Goal: Task Accomplishment & Management: Manage account settings

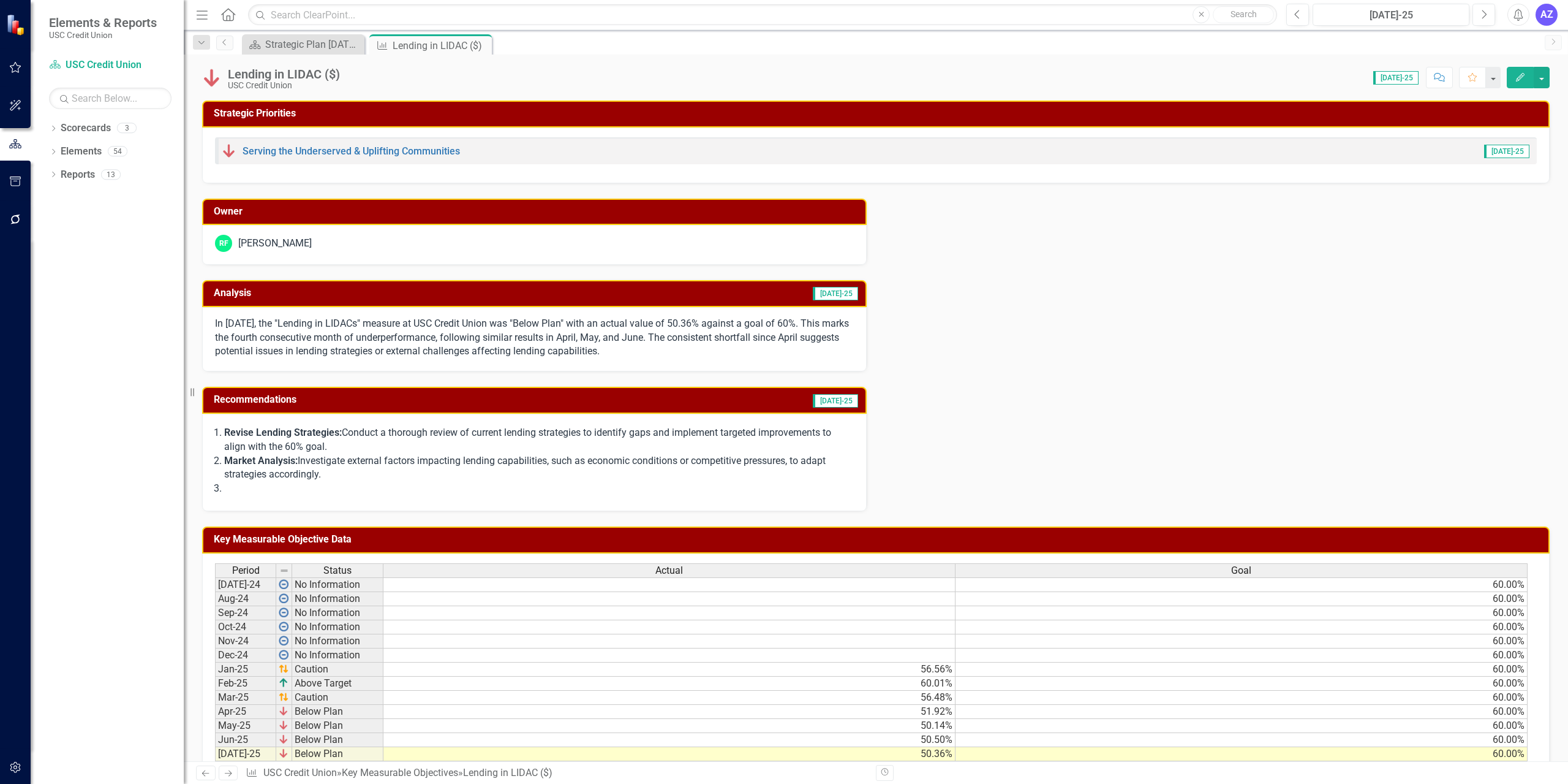
click at [1082, 288] on div "Owner RF [PERSON_NAME] Analysis [DATE]-25 In [DATE], the "Lending in LIDACs" me…" at bounding box center [876, 347] width 1366 height 329
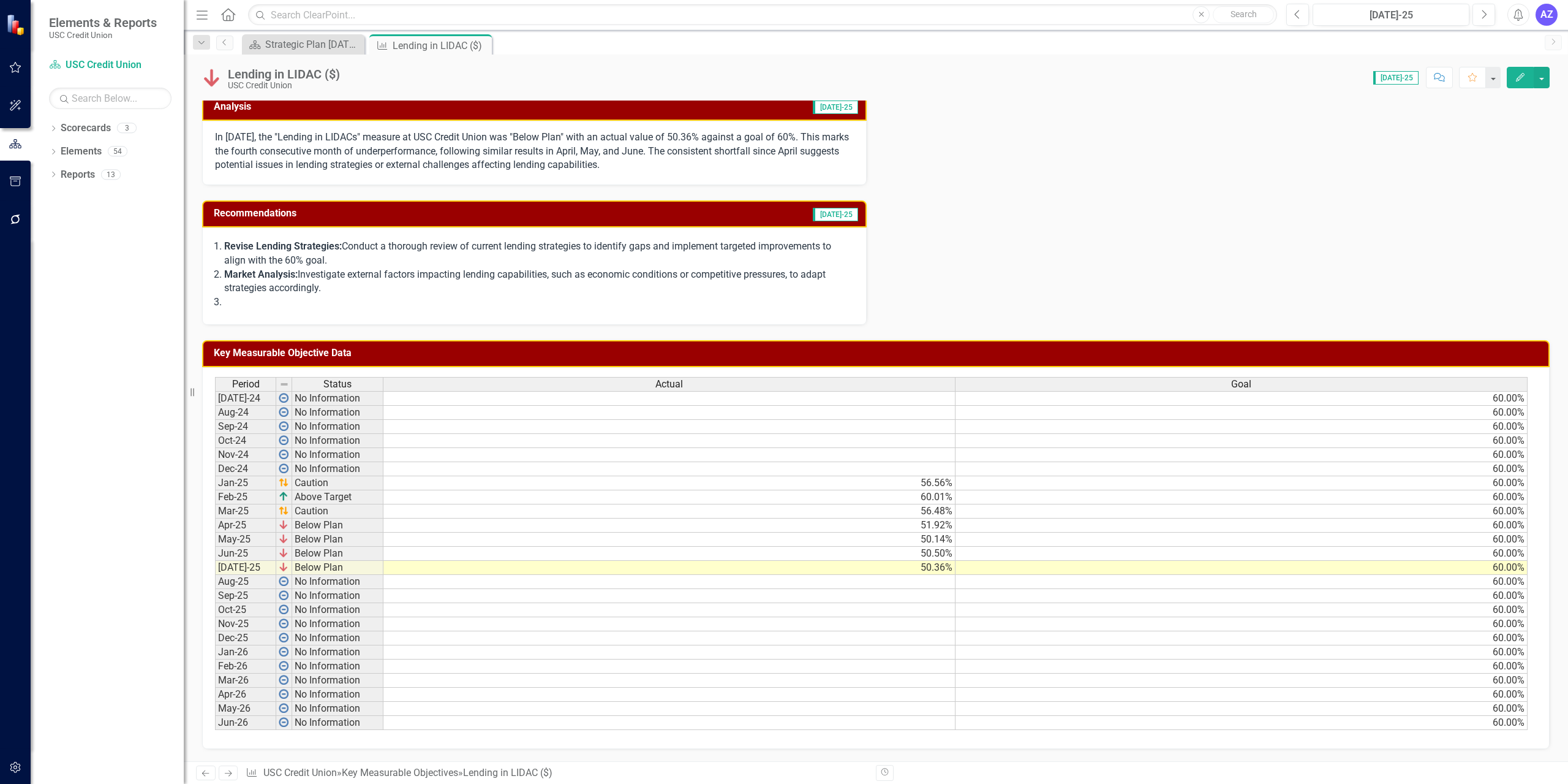
click at [700, 54] on div "Dropdown Search Scorecard Strategic Plan 2025 - 2027 Close Key Measurable Objec…" at bounding box center [876, 42] width 1384 height 24
click at [994, 237] on div "Owner RF Rocio Flores Analysis Jul-25 In July 2025, the "Lending in LIDACs" mea…" at bounding box center [876, 160] width 1366 height 329
click at [1299, 198] on div "Owner RF Rocio Flores Analysis Jul-25 In July 2025, the "Lending in LIDACs" mea…" at bounding box center [876, 160] width 1366 height 329
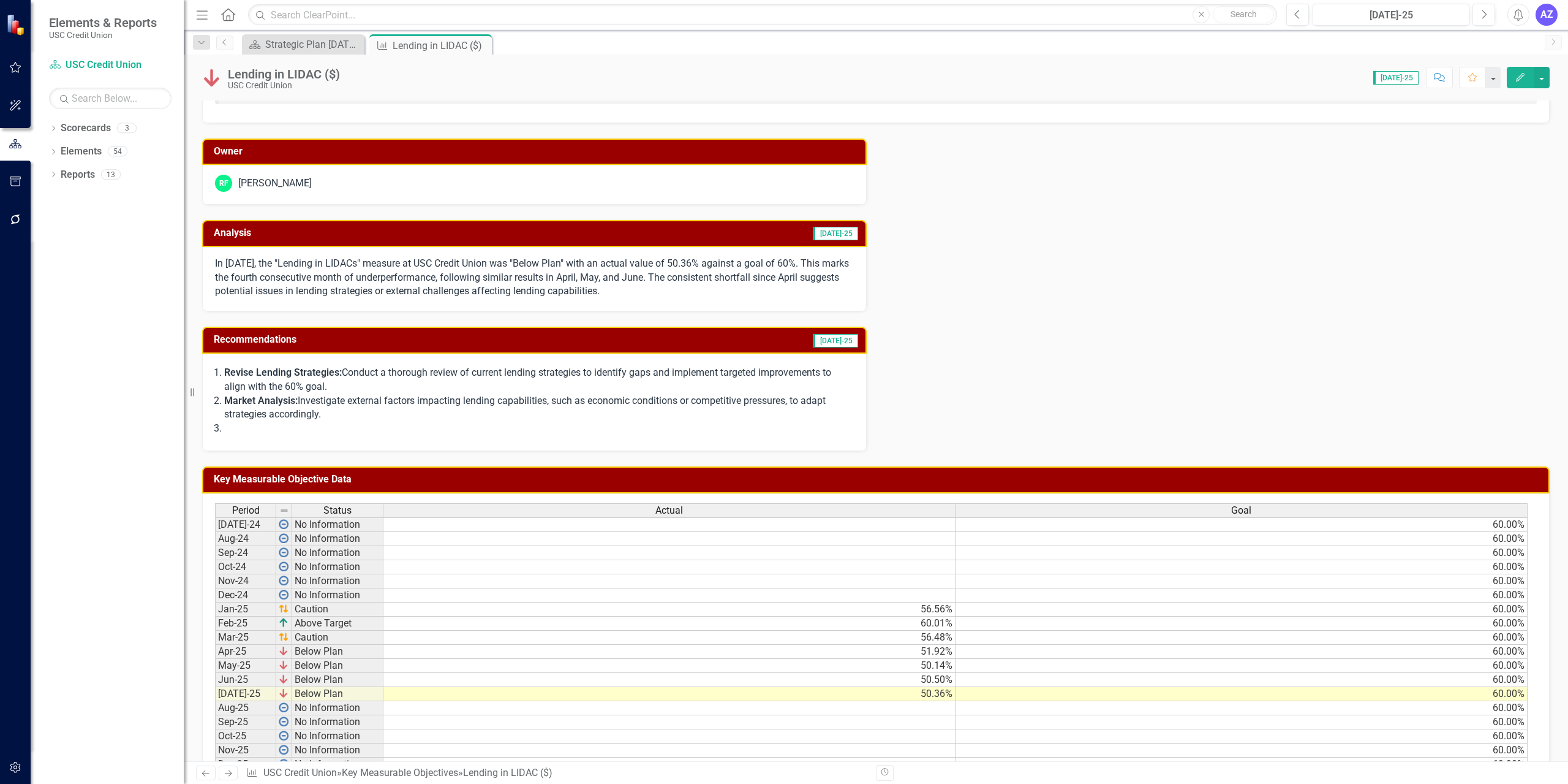
scroll to position [60, 0]
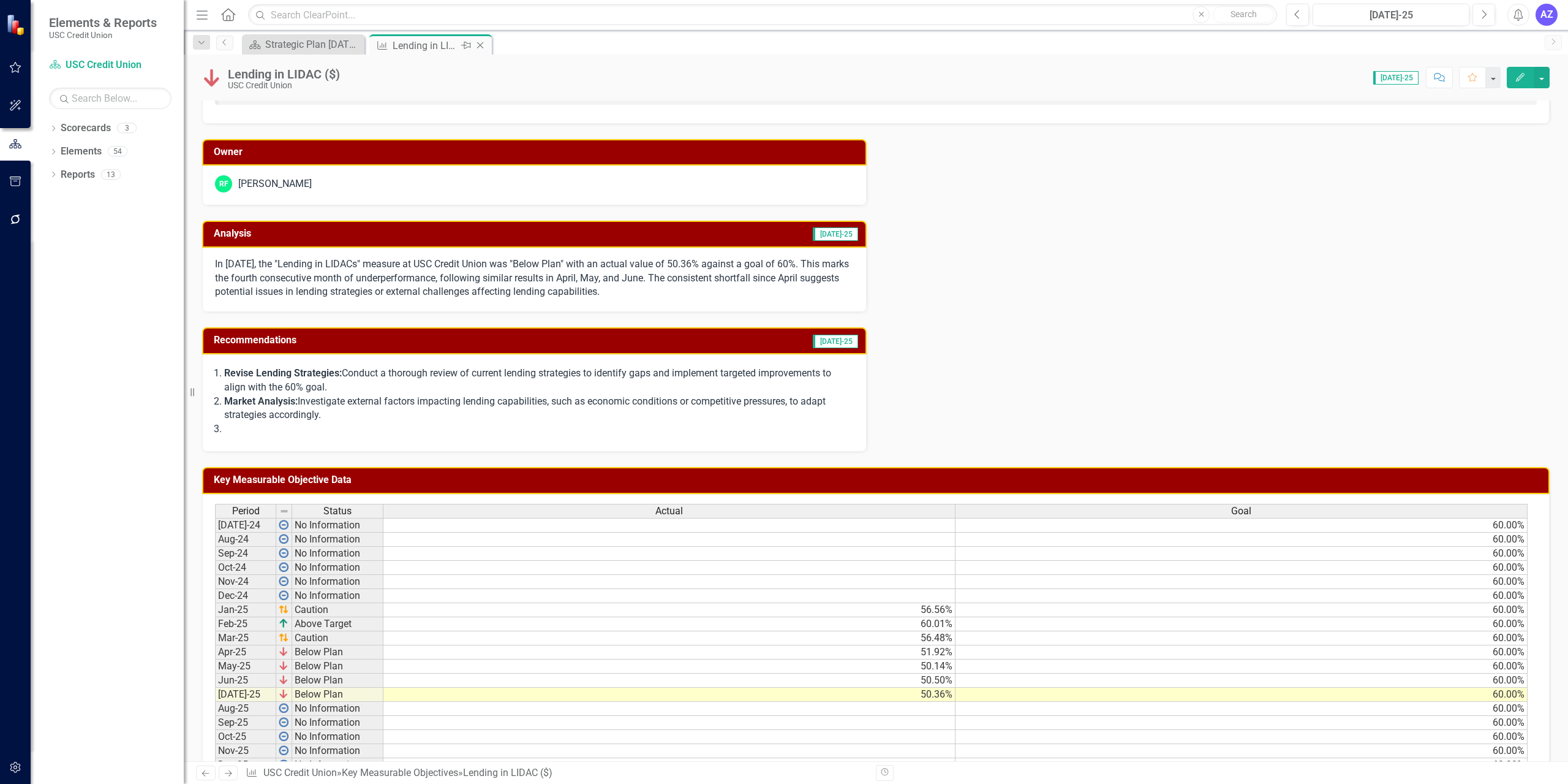
click at [478, 48] on icon "Close" at bounding box center [480, 45] width 13 height 10
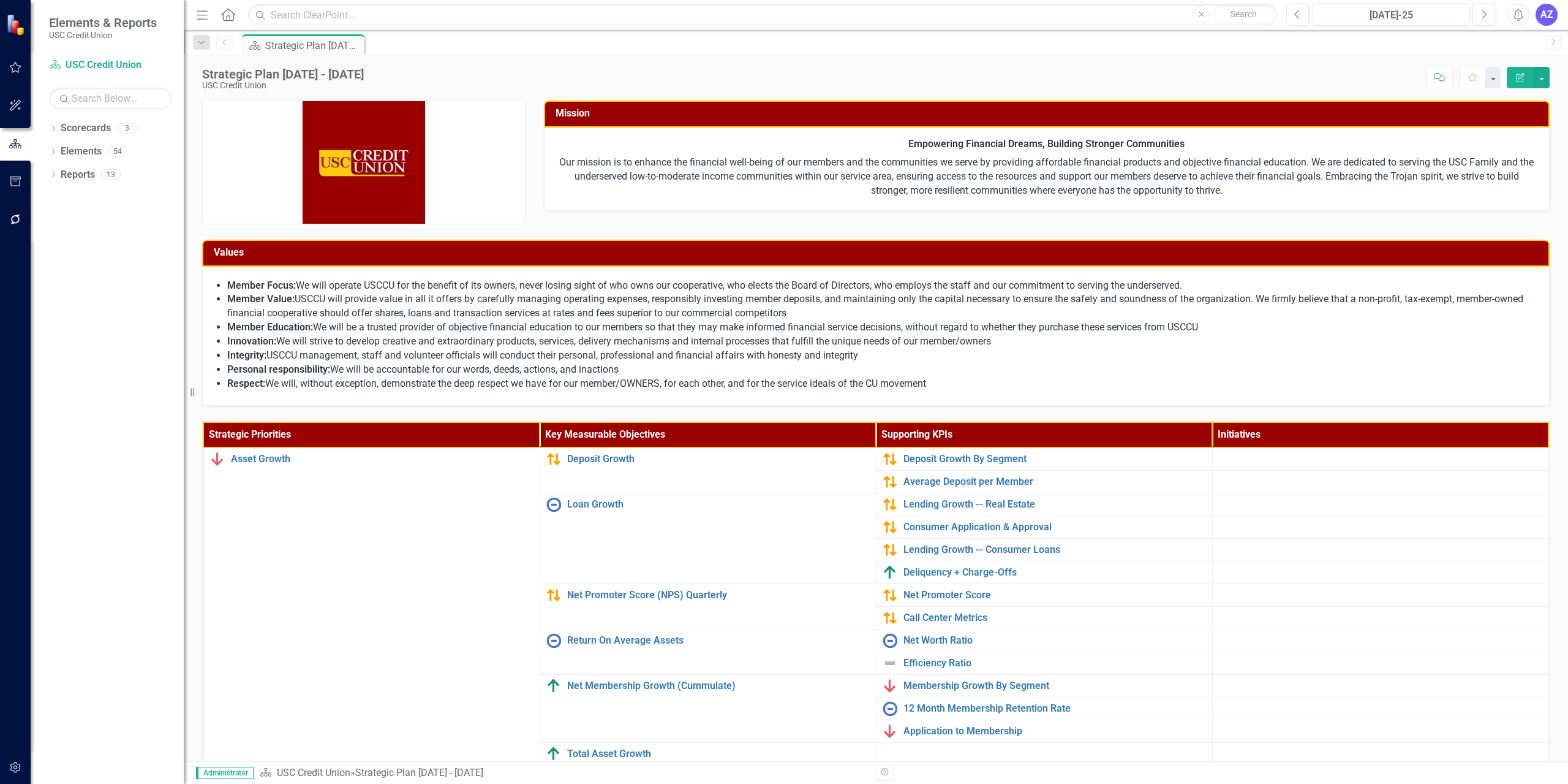
scroll to position [206, 0]
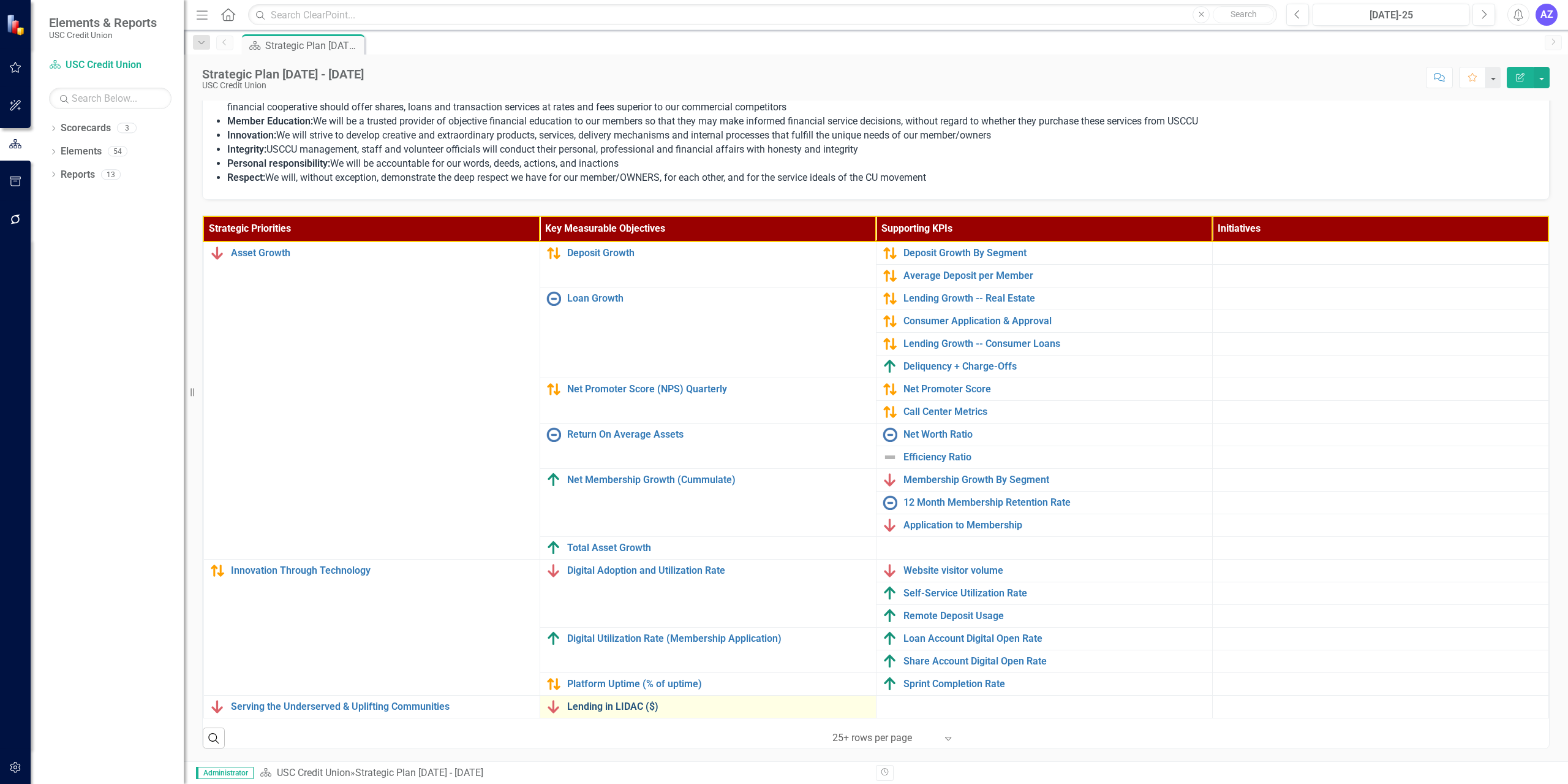
click at [632, 712] on link "Lending in LIDAC ($)" at bounding box center [718, 706] width 302 height 11
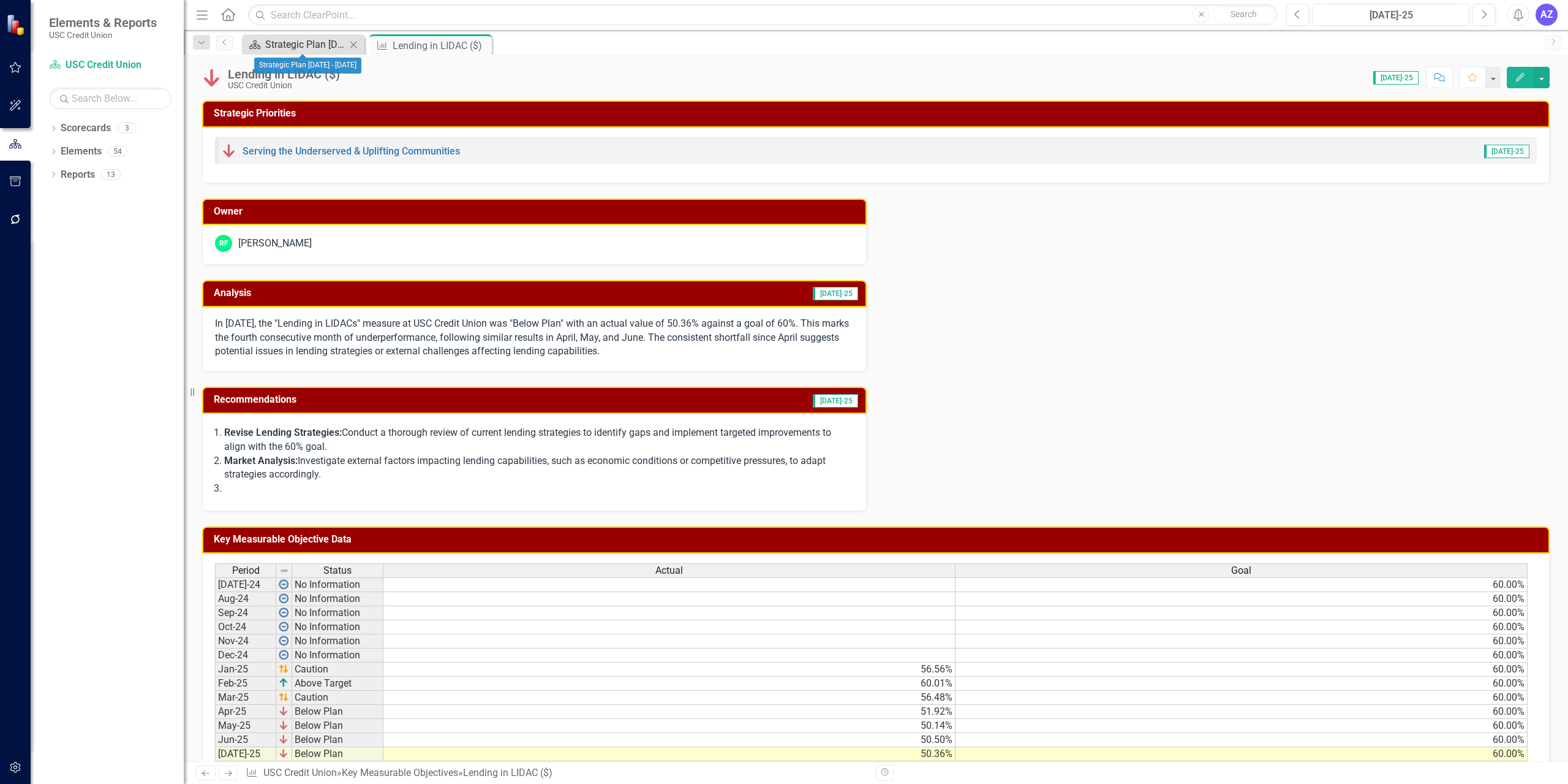
click at [321, 42] on div "Strategic Plan [DATE] - [DATE]" at bounding box center [306, 45] width 81 height 15
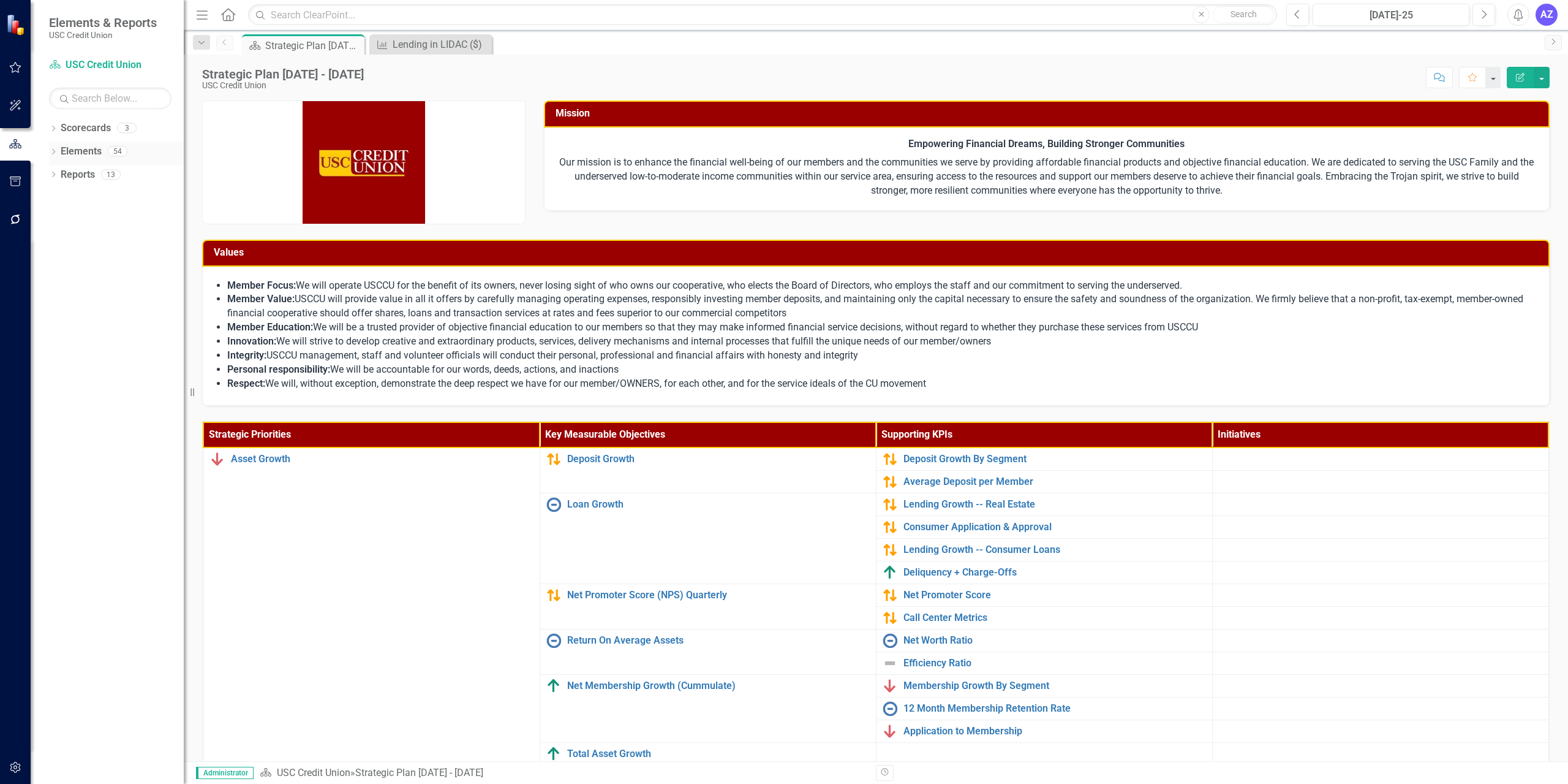
click at [112, 149] on div "54" at bounding box center [117, 151] width 19 height 10
click at [61, 148] on link "Elements" at bounding box center [81, 151] width 41 height 14
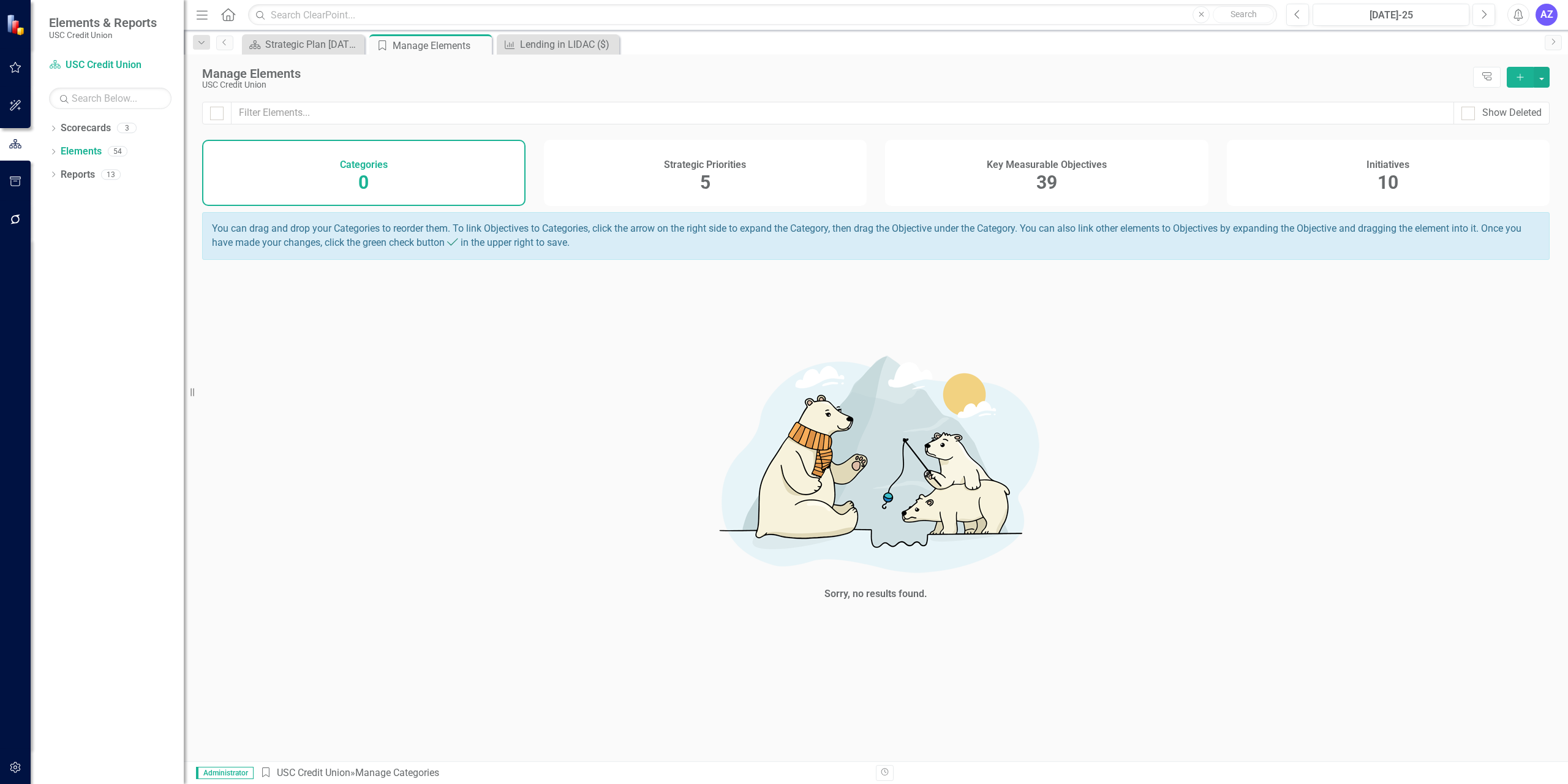
click at [960, 166] on div "Key Measurable Objectives 39" at bounding box center [1046, 172] width 323 height 66
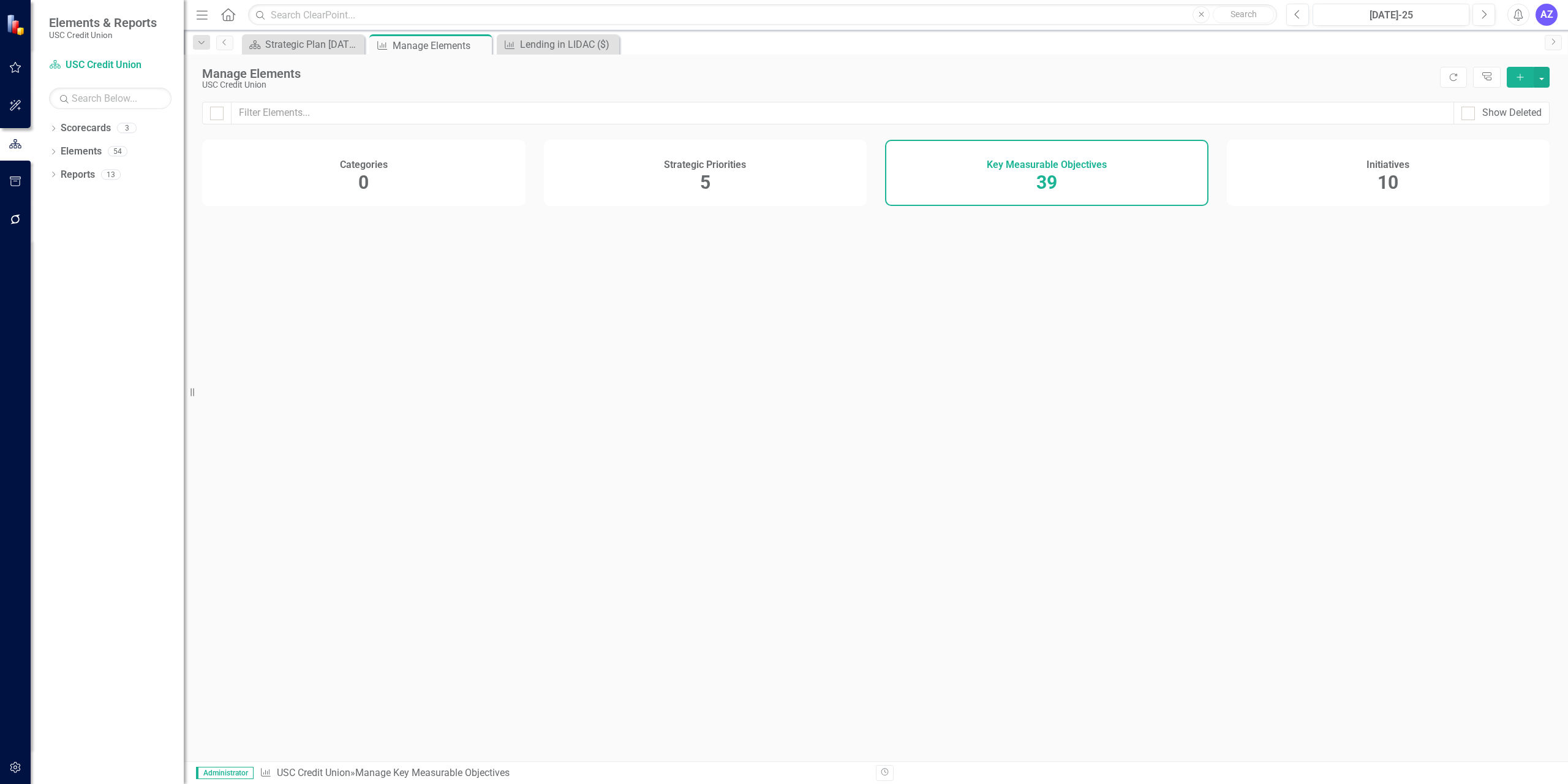
checkbox input "false"
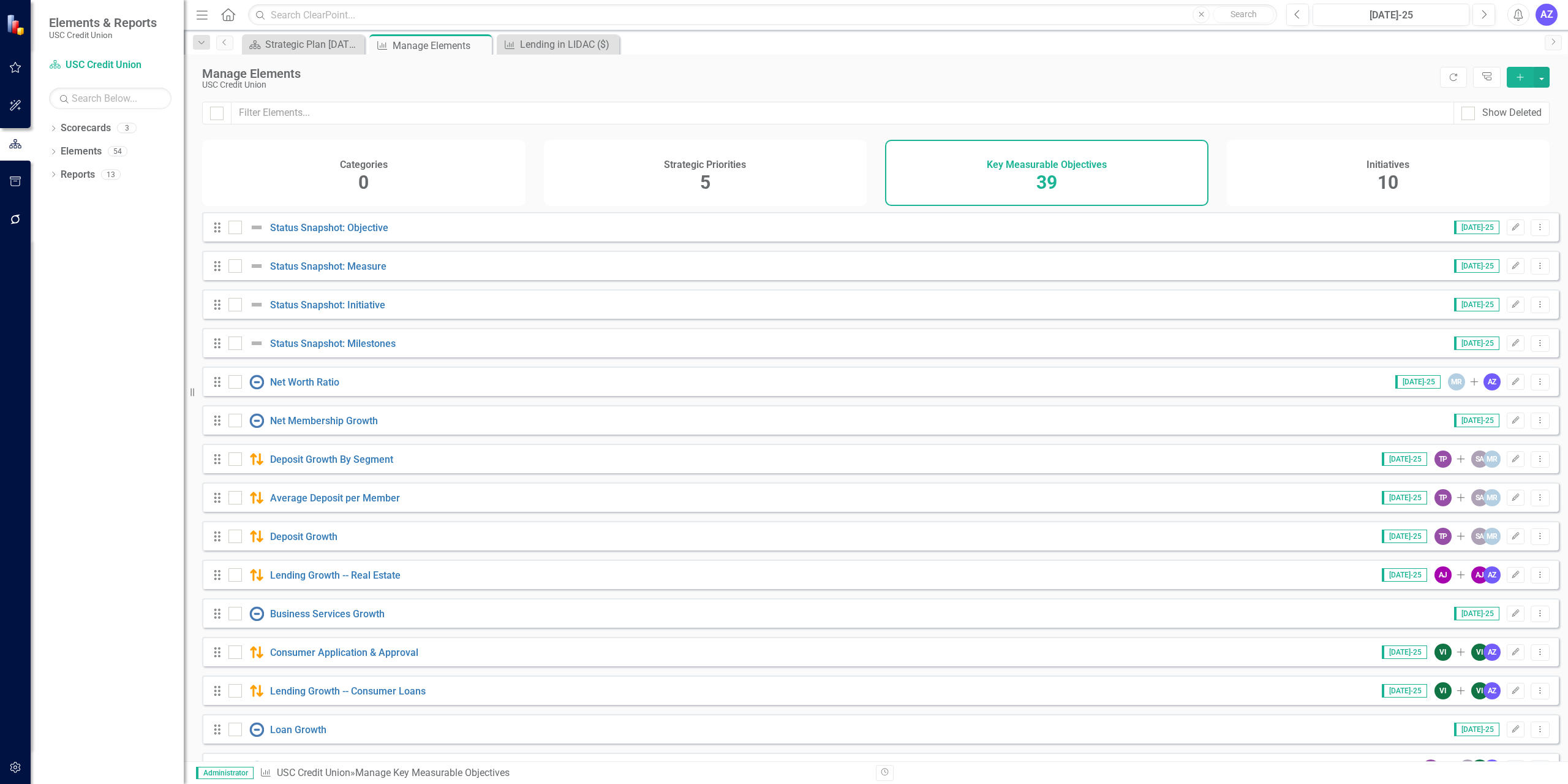
scroll to position [966, 0]
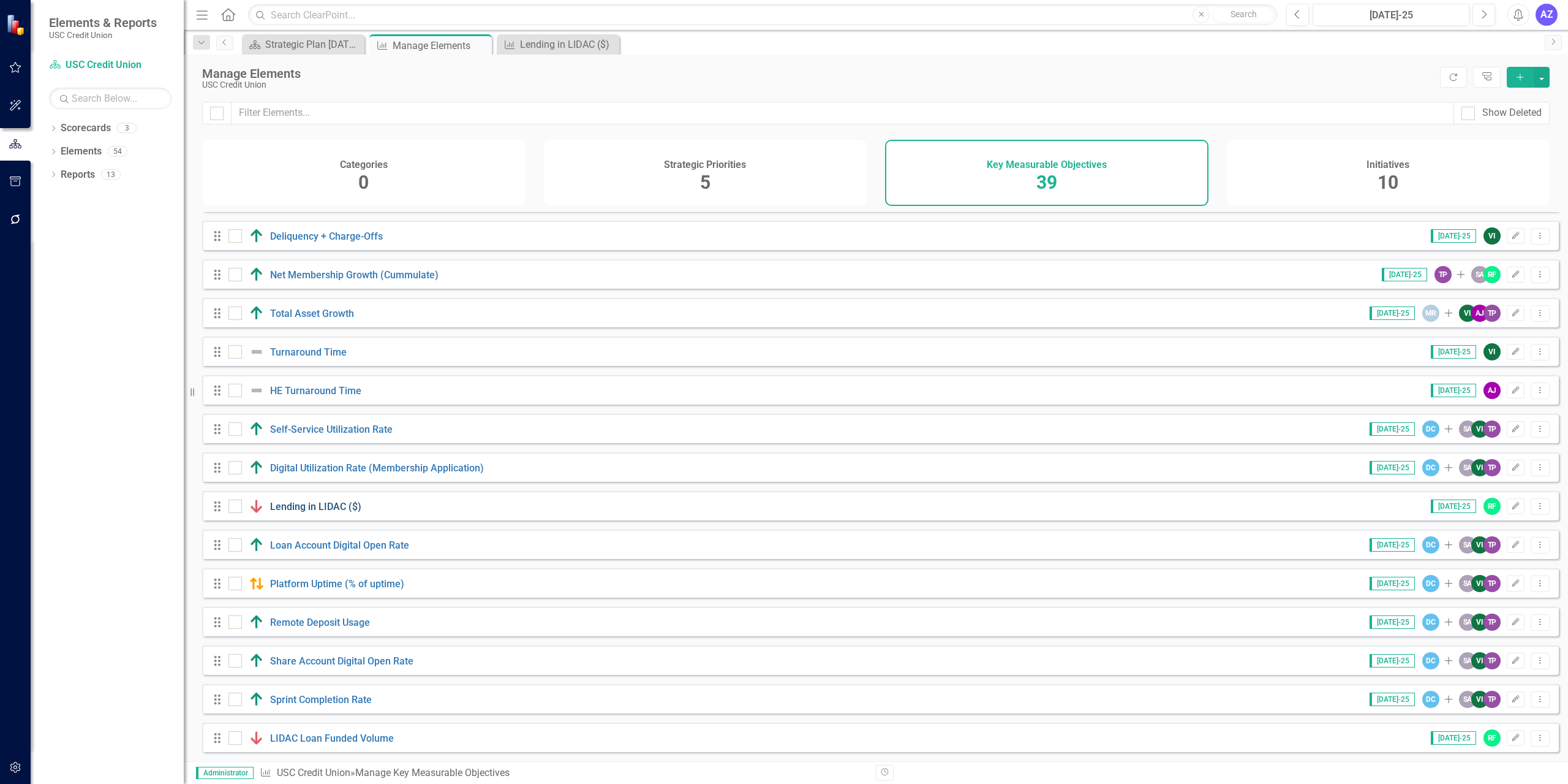
click at [323, 506] on link "Lending in LIDAC ($)" at bounding box center [316, 507] width 92 height 12
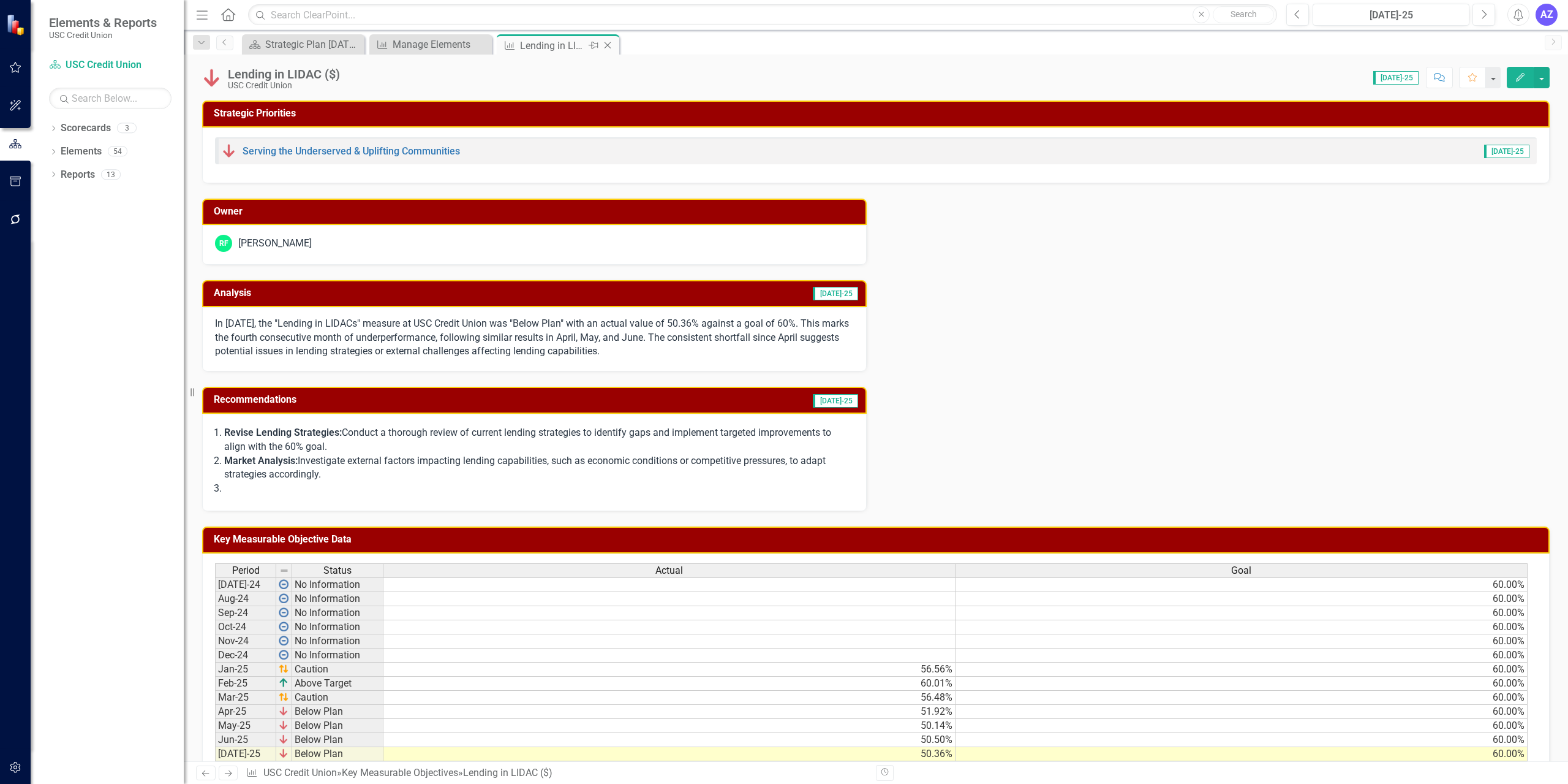
click at [607, 44] on icon "Close" at bounding box center [607, 45] width 13 height 10
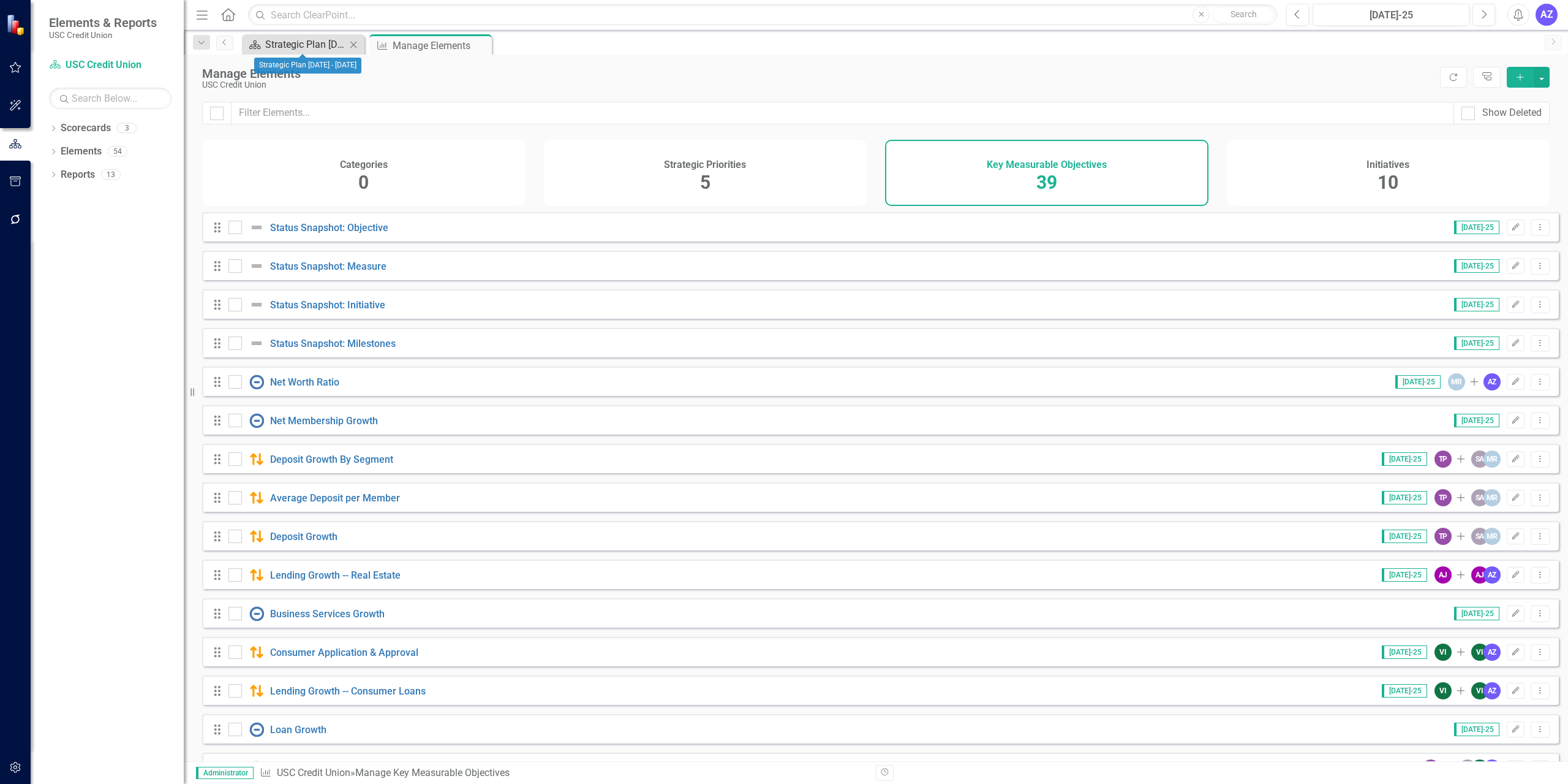
click at [295, 43] on div "Strategic Plan [DATE] - [DATE]" at bounding box center [306, 45] width 81 height 15
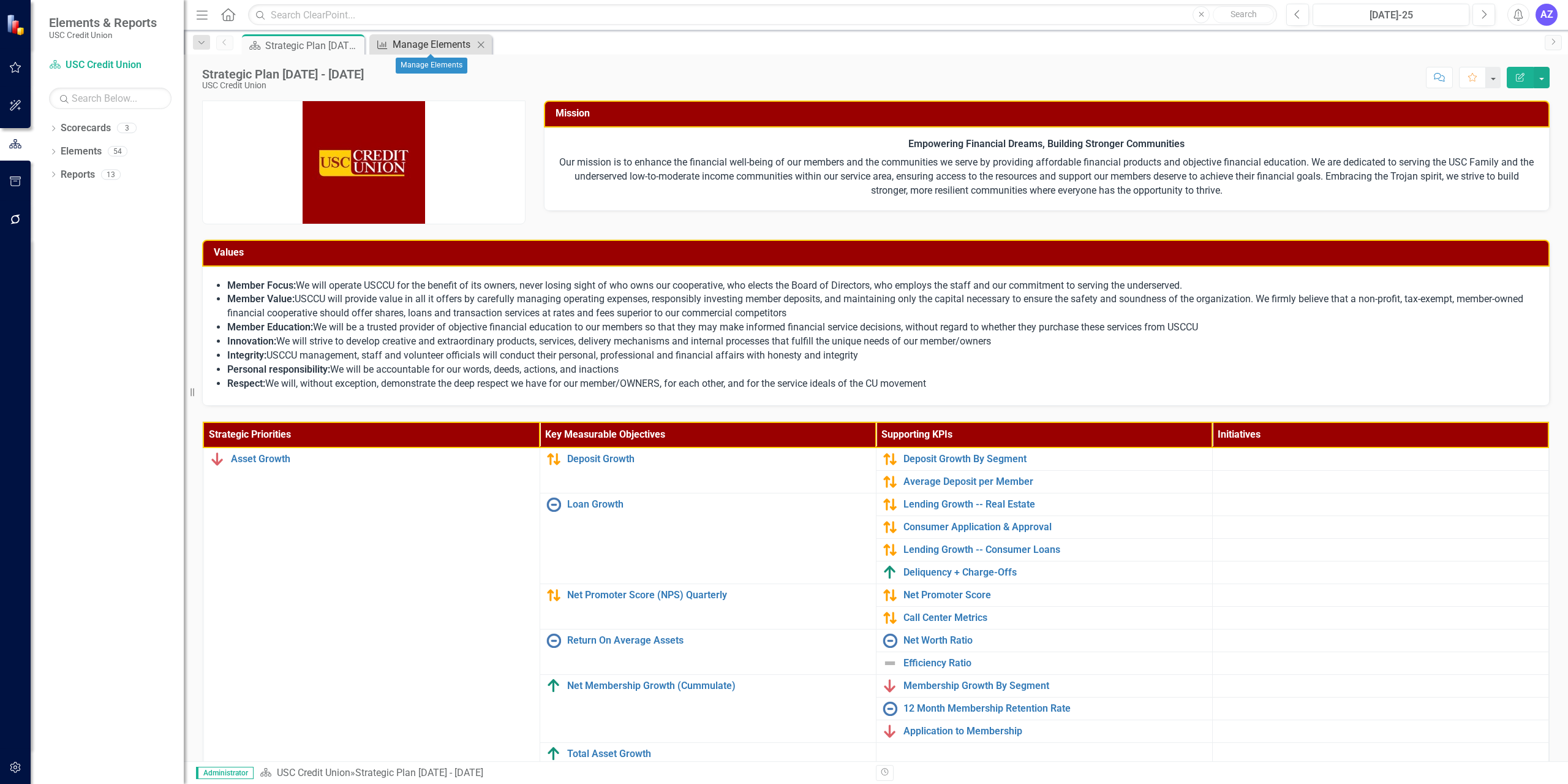
click at [391, 42] on link "Key Measurable Objective Manage Elements" at bounding box center [422, 45] width 101 height 15
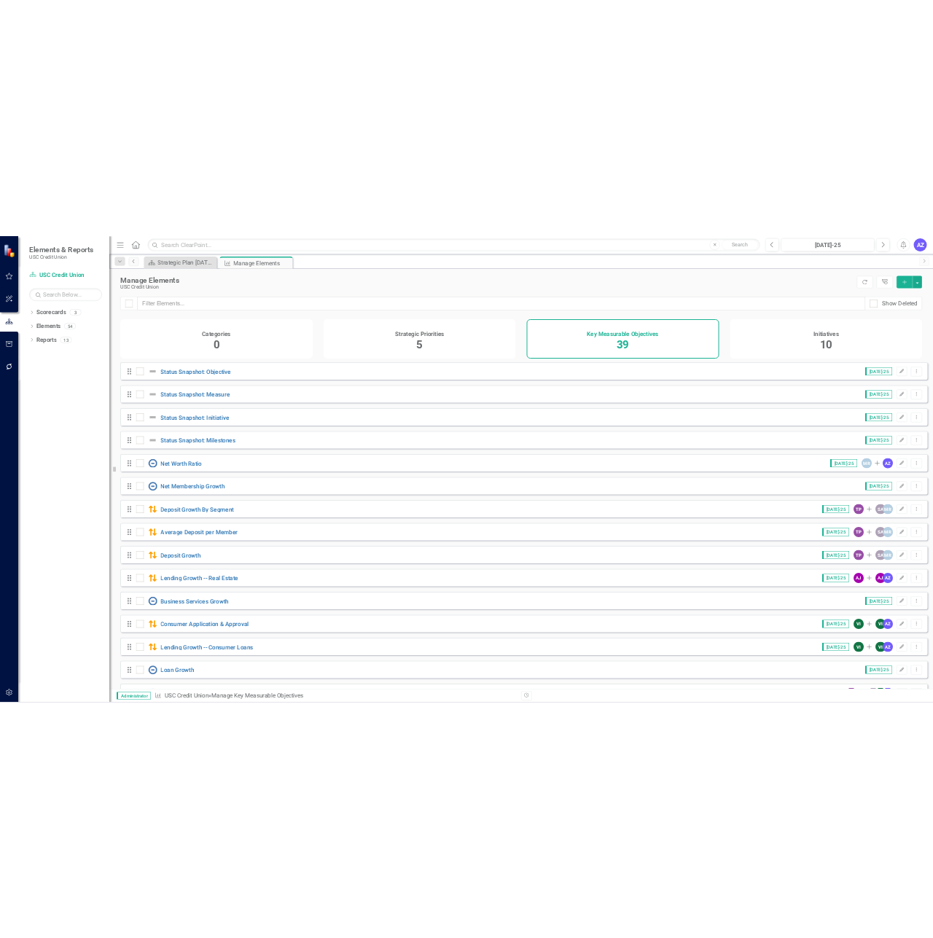
scroll to position [1149, 0]
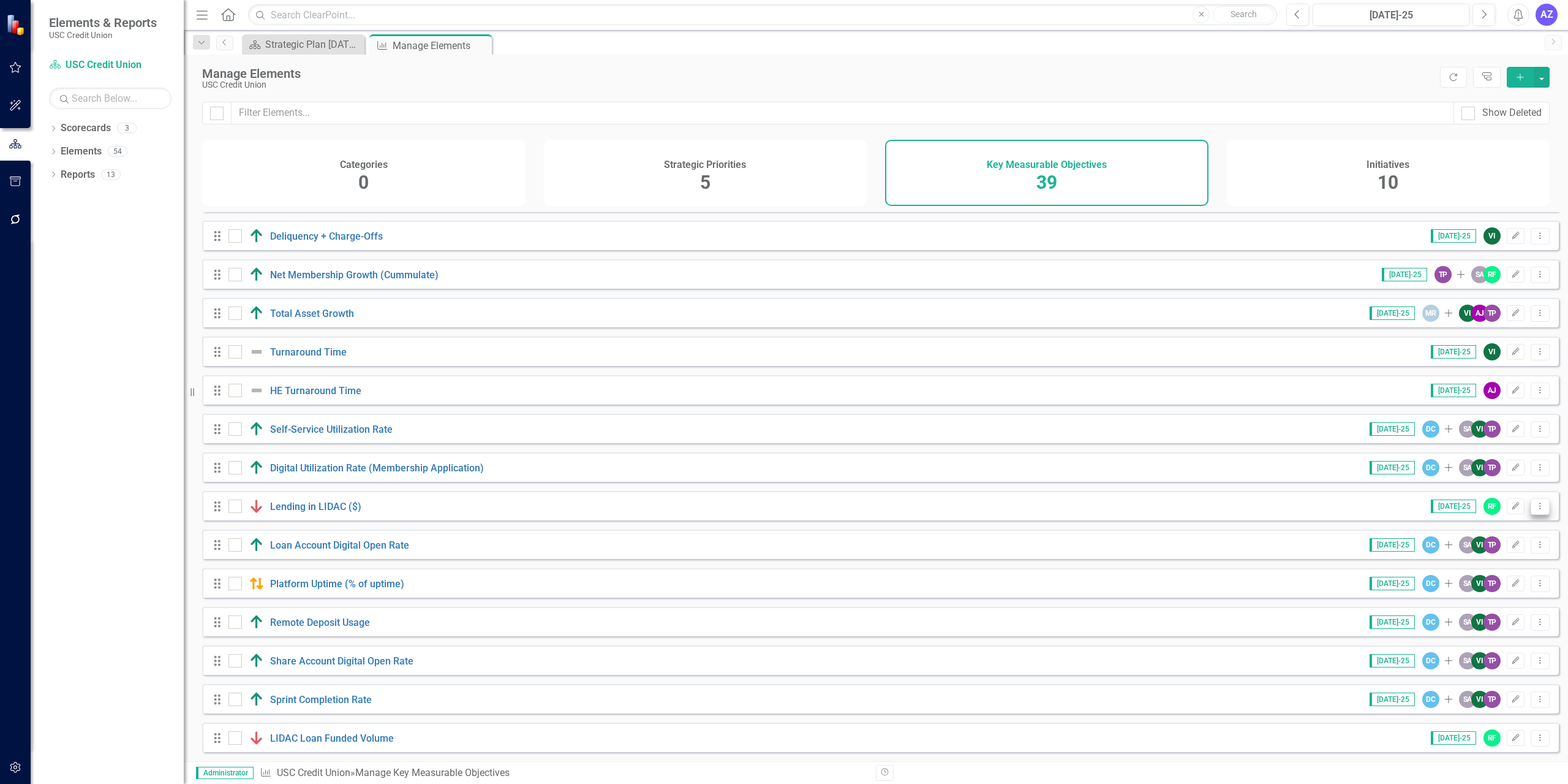
click at [1536, 510] on button "Dropdown Menu" at bounding box center [1539, 507] width 19 height 17
click at [1450, 566] on link "Copy Duplicate Key Measurable Objective" at bounding box center [1447, 571] width 184 height 23
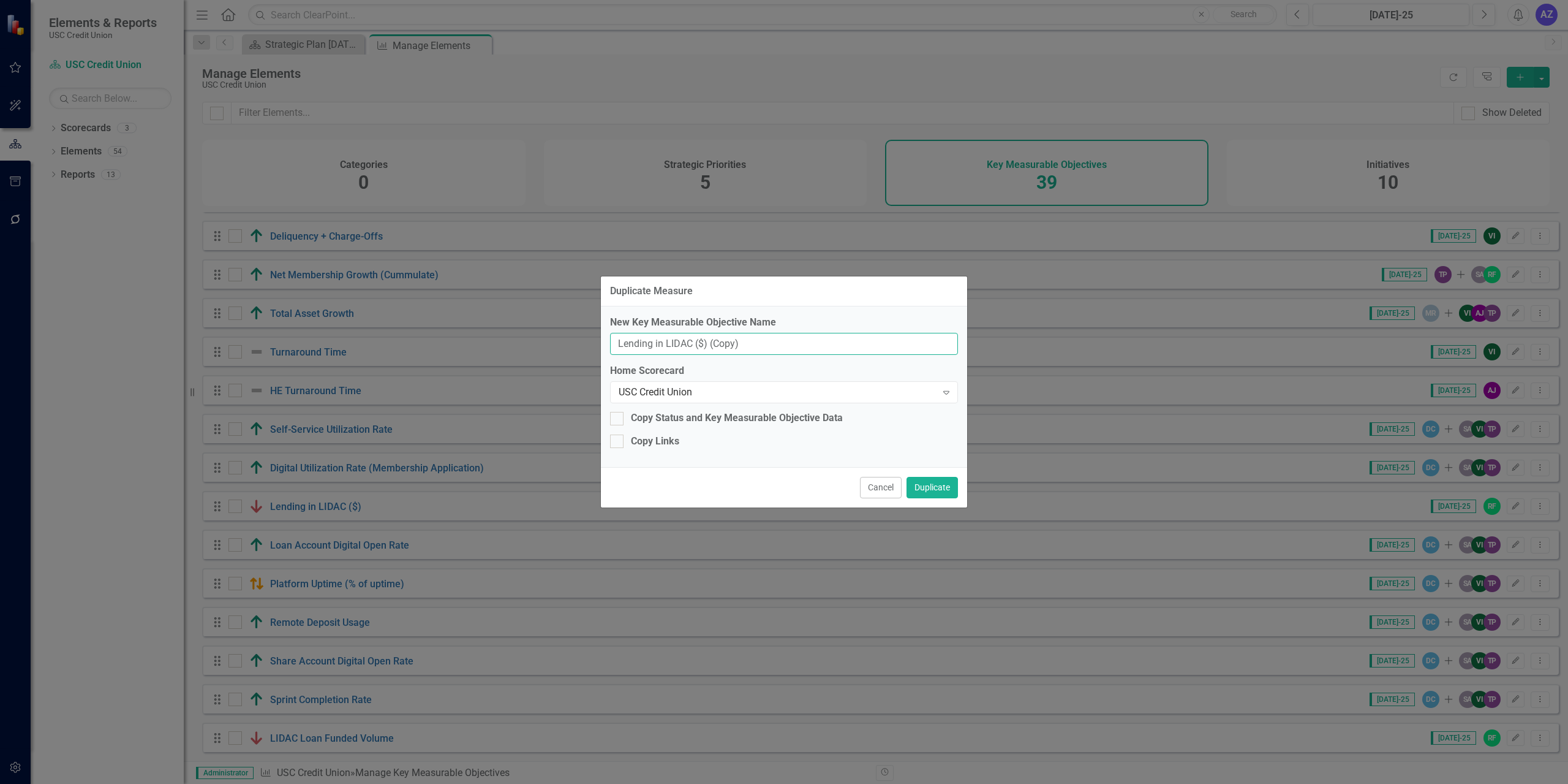
click at [793, 340] on input "Lending in LIDAC ($) (Copy)" at bounding box center [784, 344] width 348 height 23
type input "Lending in LIDAC (#)"
click at [752, 462] on div "New Key Measurable Objective Name Lending in LIDAC (#) Home Scorecard USC Credi…" at bounding box center [784, 387] width 366 height 160
click at [937, 484] on button "Duplicate" at bounding box center [931, 487] width 51 height 22
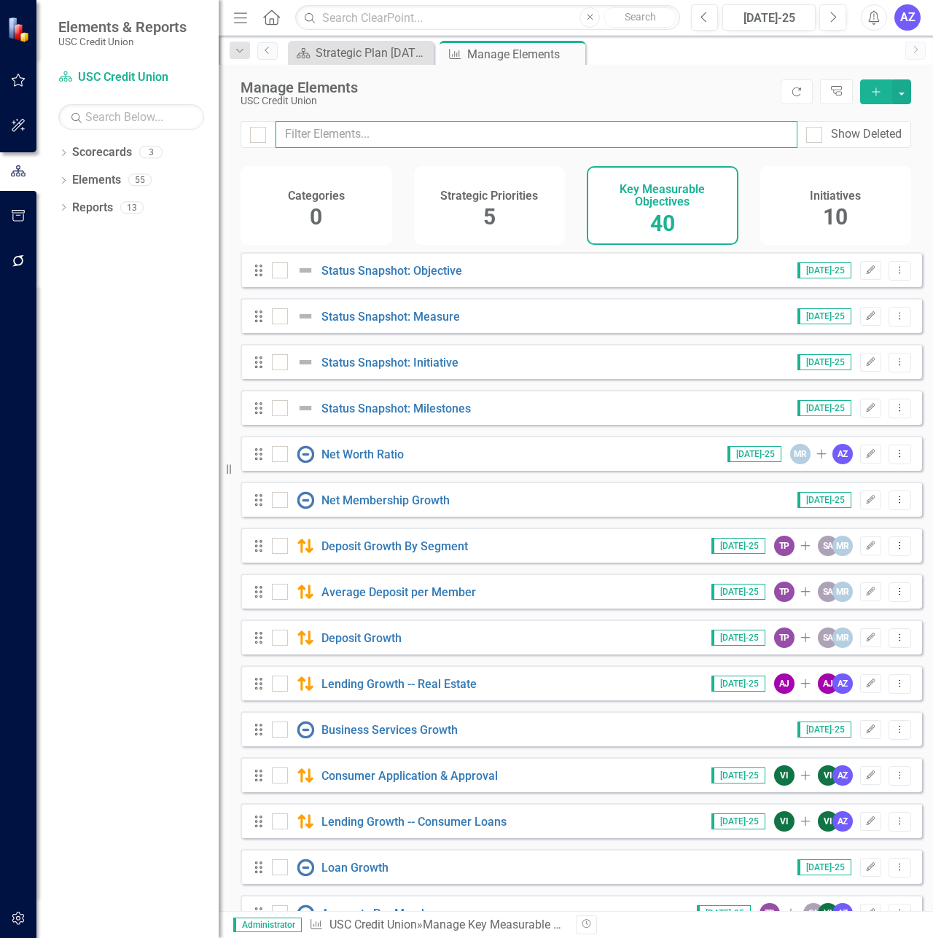
click at [408, 138] on input "text" at bounding box center [537, 134] width 522 height 27
type input "l"
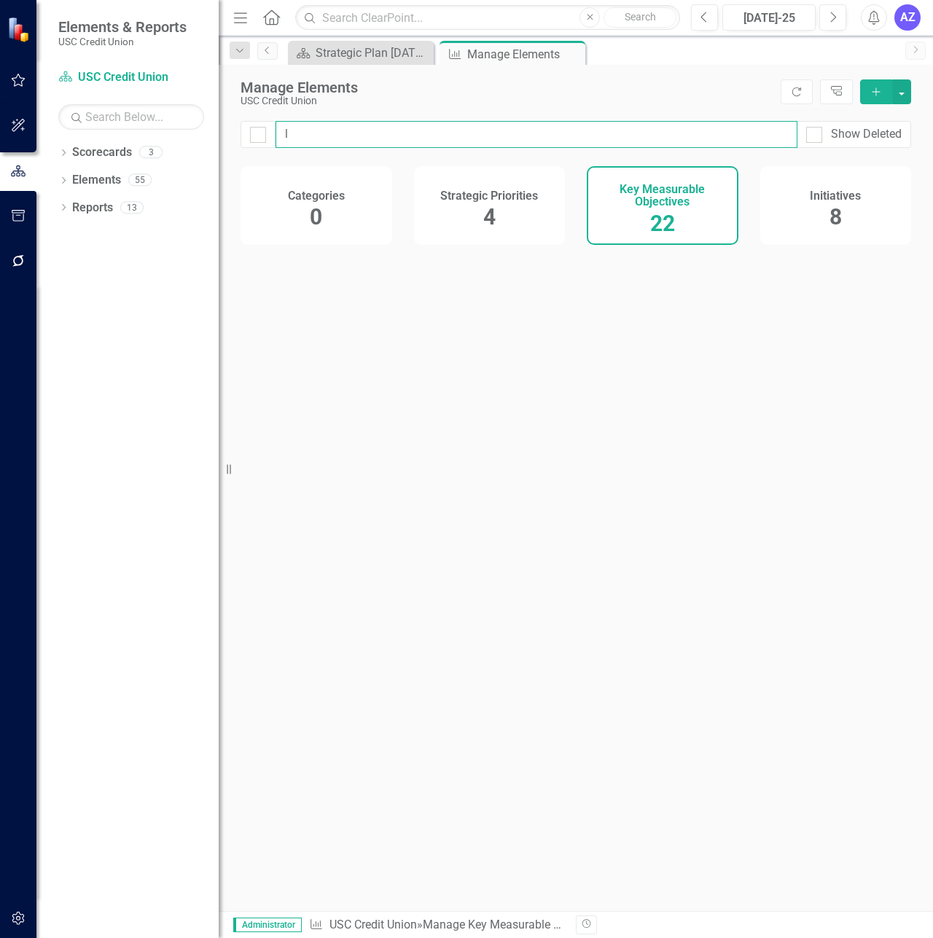
checkbox input "false"
type input "li"
checkbox input "false"
type input "lid"
checkbox input "false"
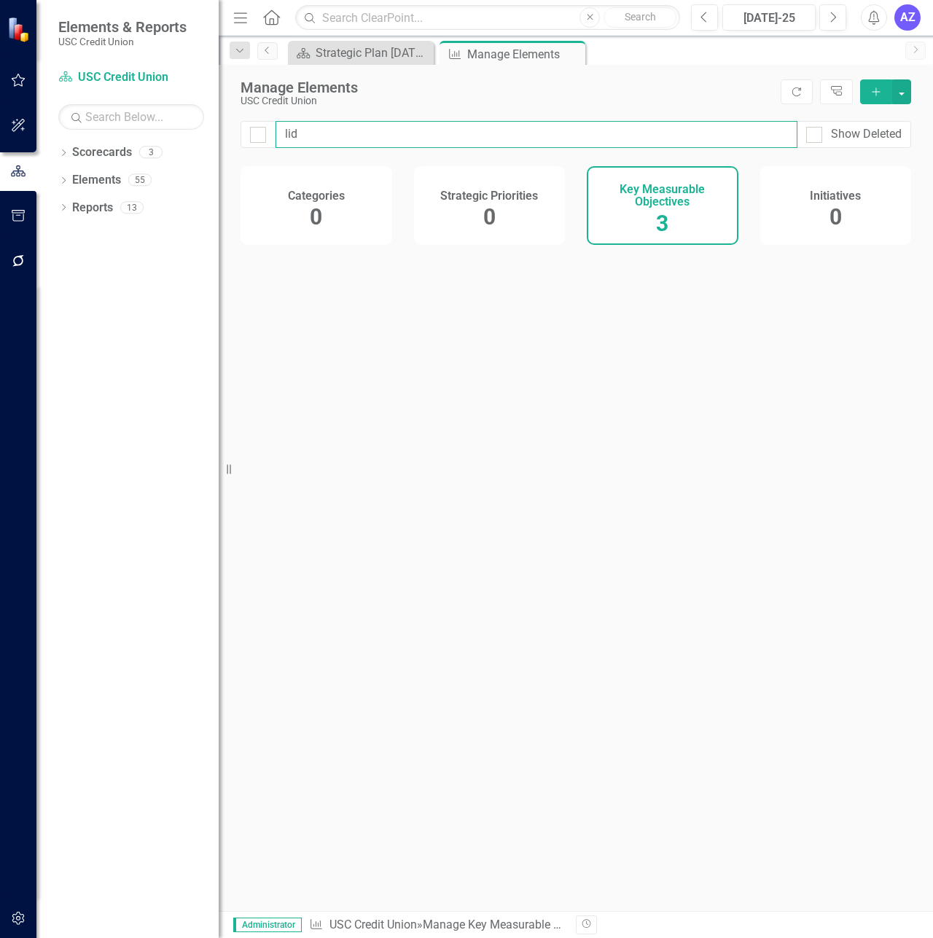
type input "lida"
checkbox input "false"
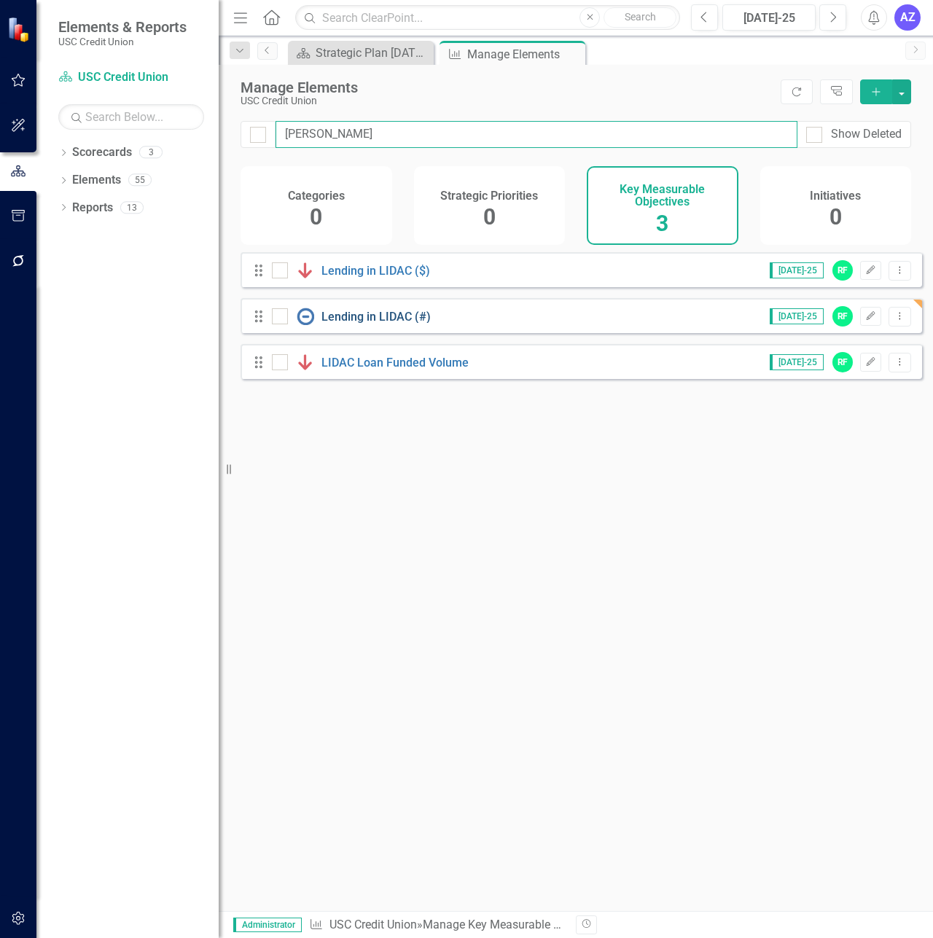
type input "lida"
click at [385, 322] on link "Lending in LIDAC (#)" at bounding box center [376, 317] width 109 height 14
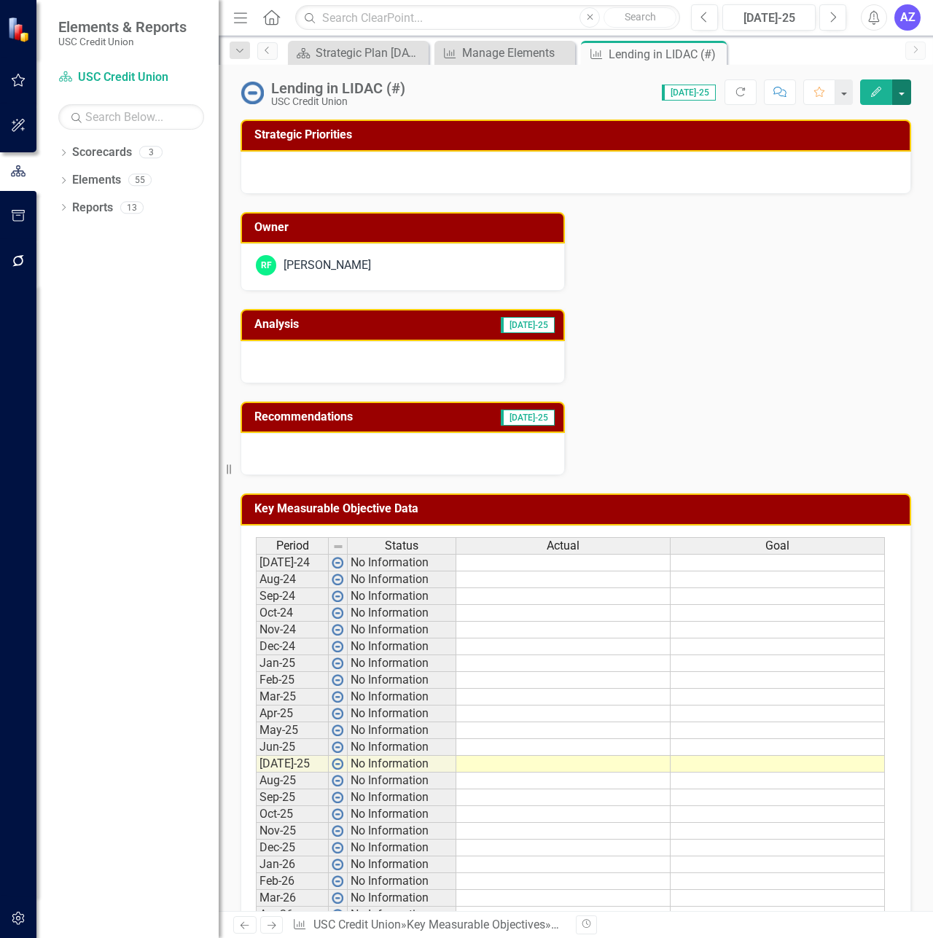
click at [906, 103] on button "button" at bounding box center [901, 92] width 19 height 26
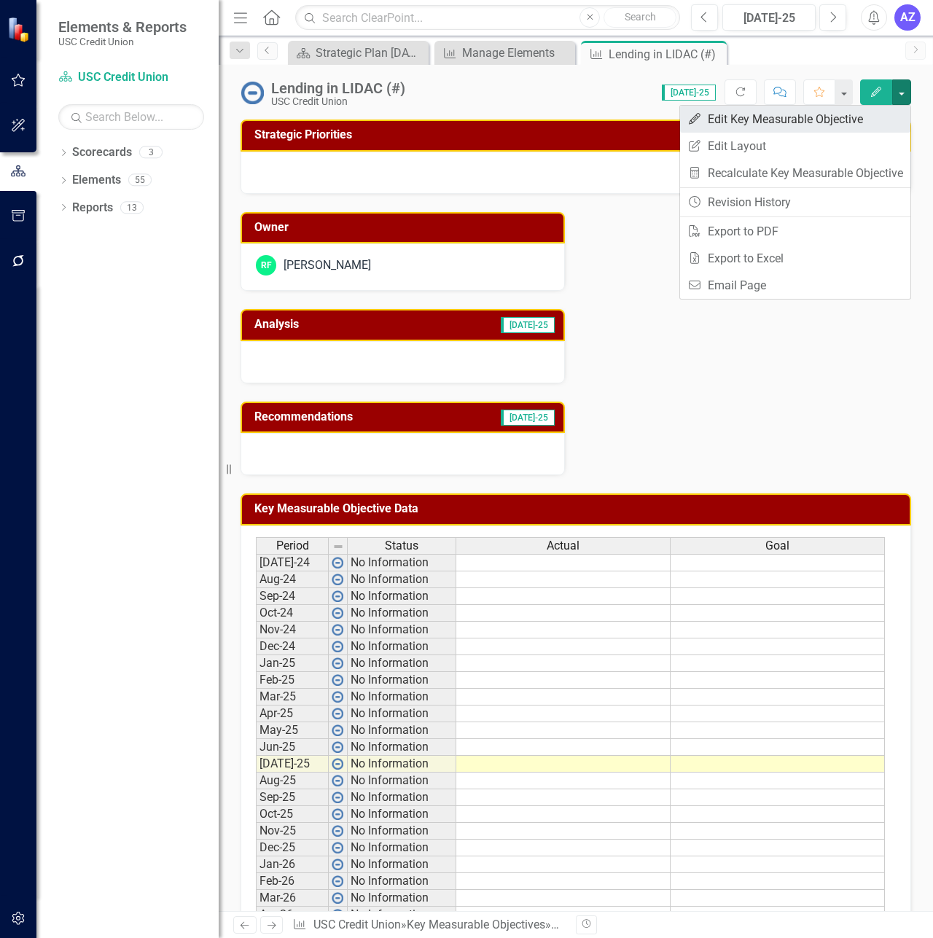
click at [886, 116] on link "Edit Edit Key Measurable Objective" at bounding box center [795, 119] width 230 height 27
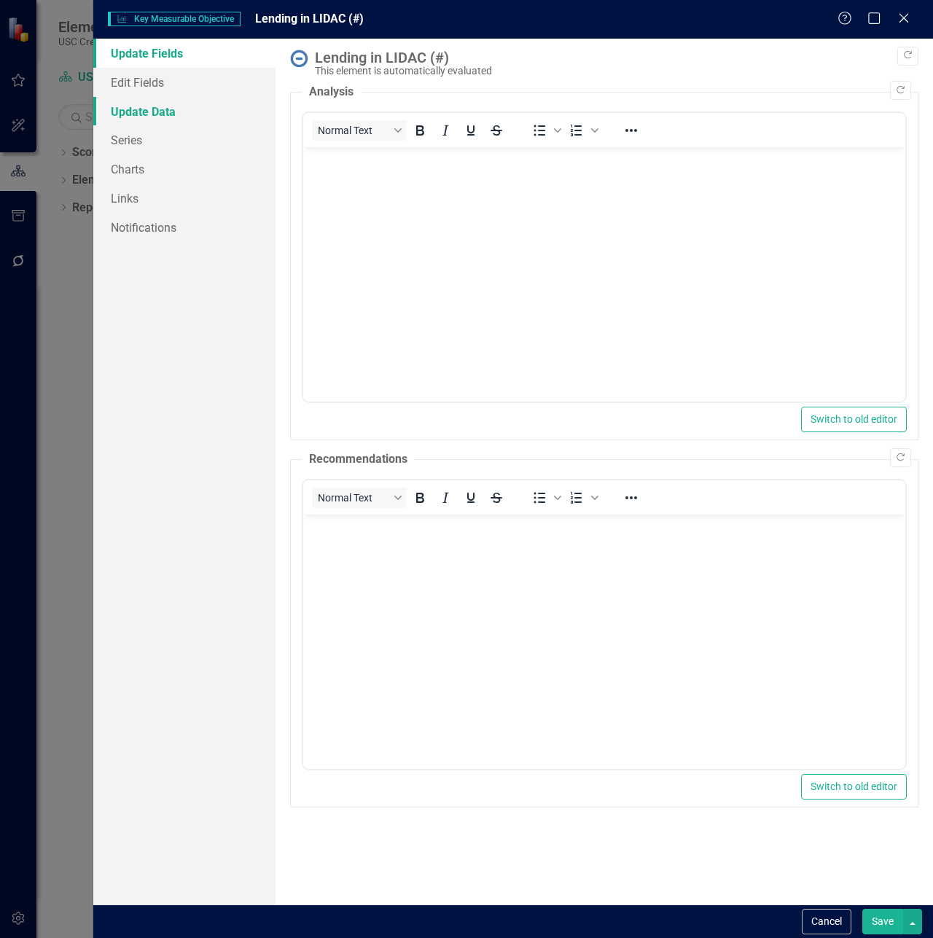
click at [211, 106] on link "Update Data" at bounding box center [184, 111] width 182 height 29
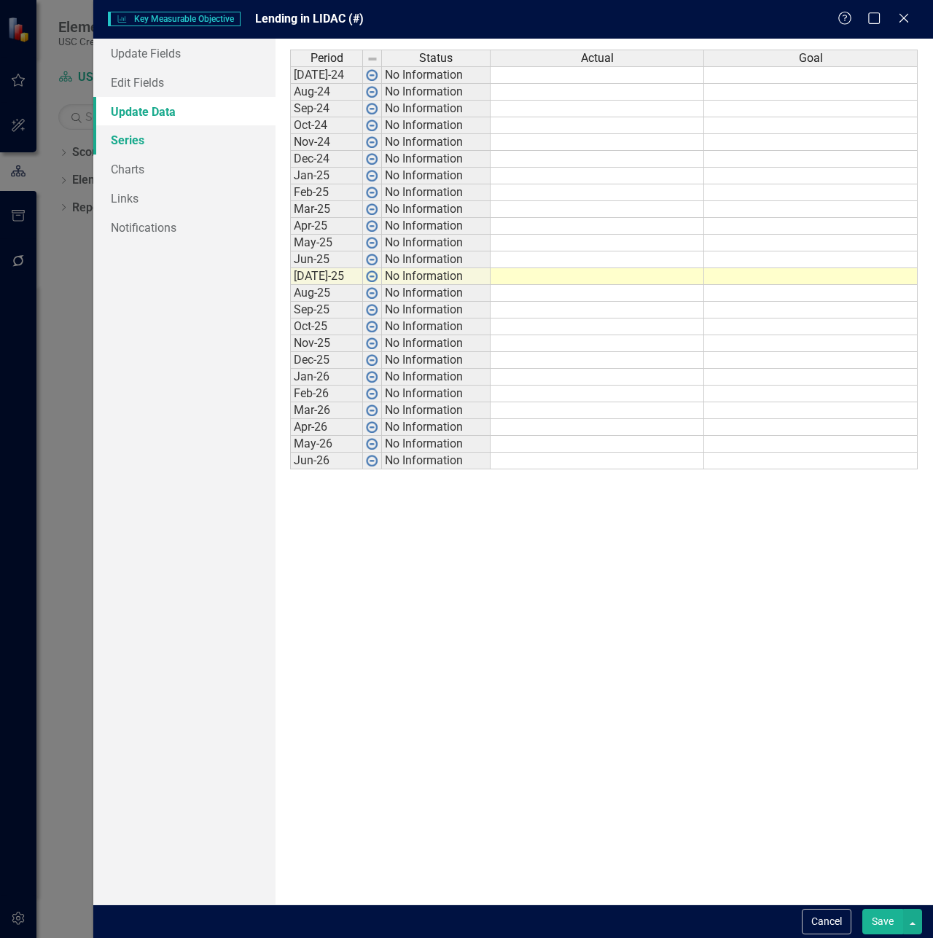
click at [175, 135] on link "Series" at bounding box center [184, 139] width 182 height 29
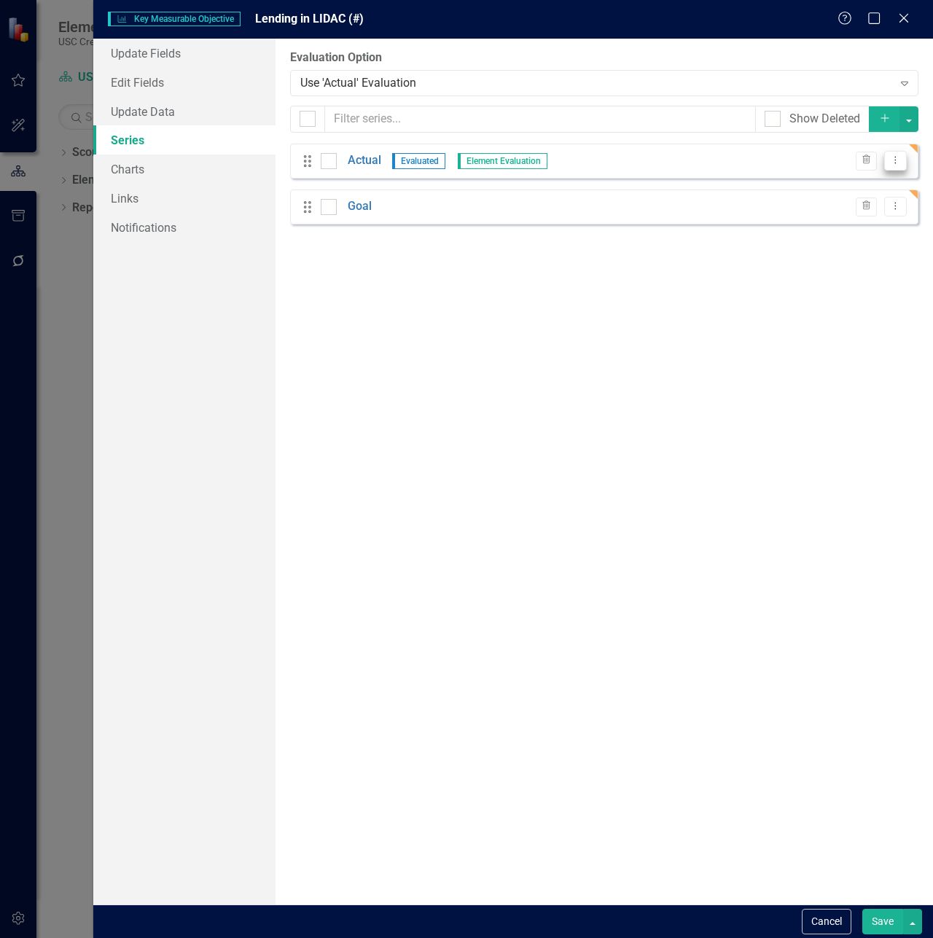
click at [903, 165] on button "Dropdown Menu" at bounding box center [895, 161] width 23 height 20
click at [743, 94] on div "Use 'Actual' Evaluation Expand" at bounding box center [604, 83] width 629 height 26
click at [551, 403] on div "From this page, you can add, edit, delete, or duplicate the measure series for …" at bounding box center [605, 472] width 658 height 866
click at [906, 20] on icon at bounding box center [903, 17] width 11 height 11
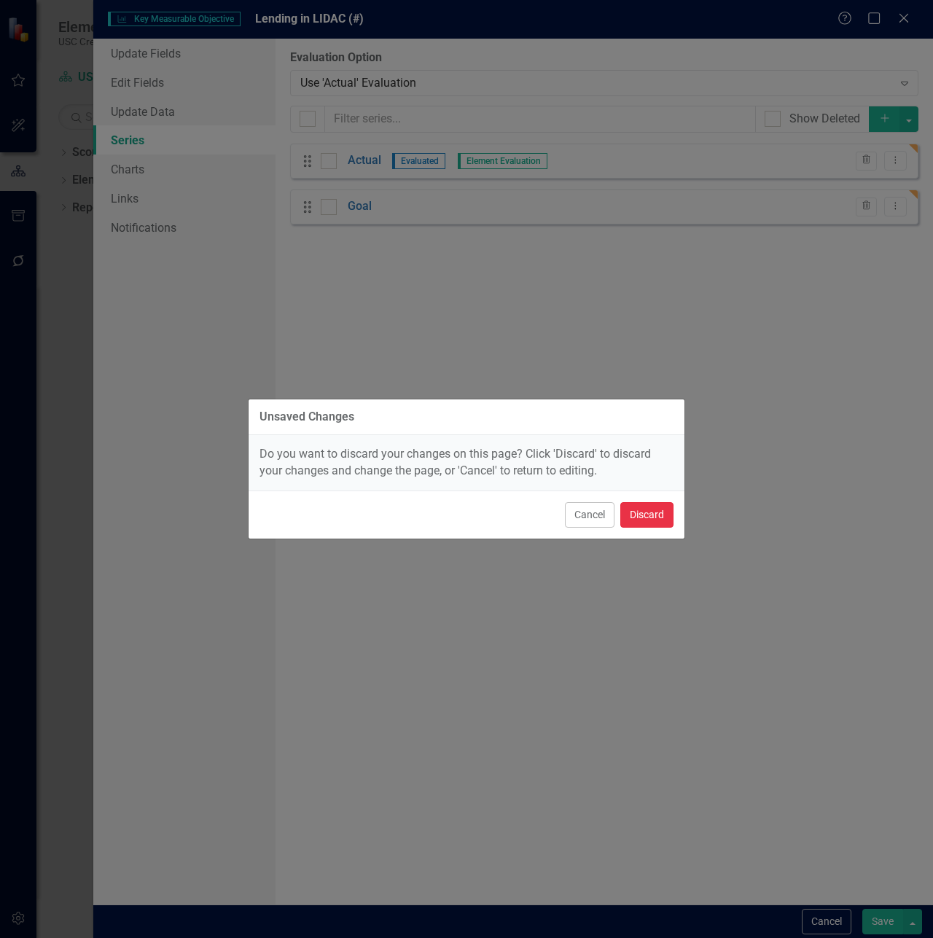
click at [647, 515] on button "Discard" at bounding box center [646, 515] width 53 height 26
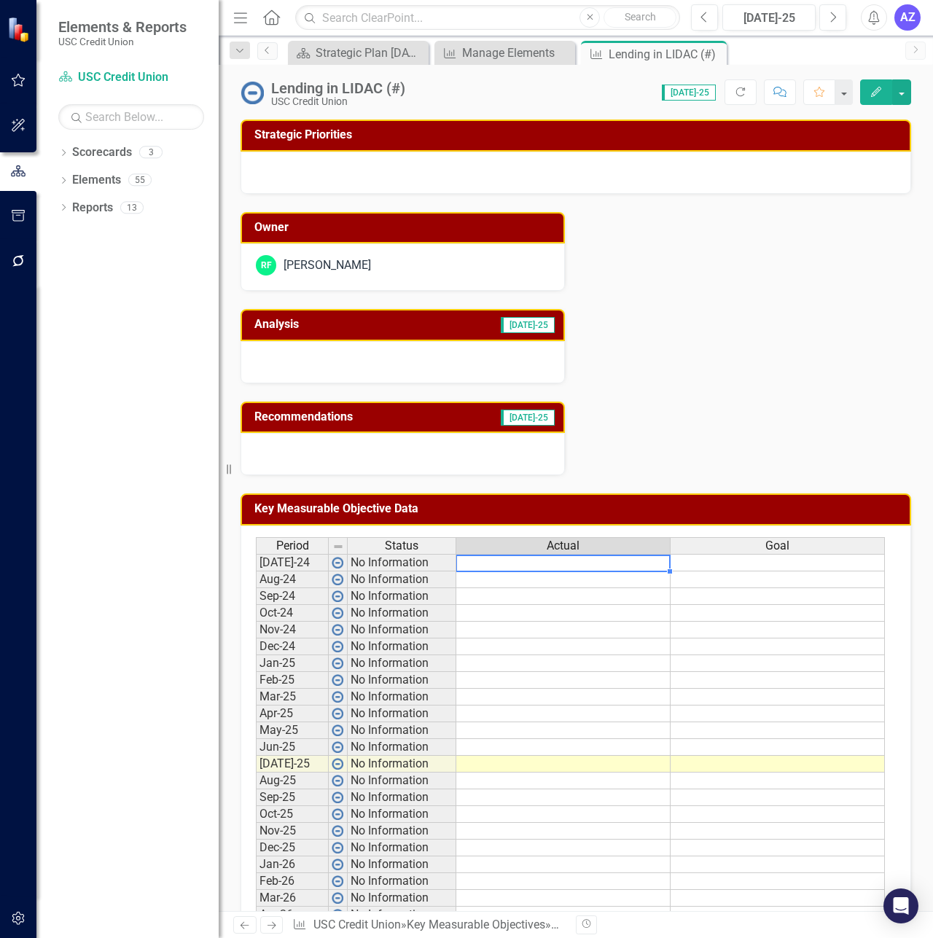
click at [615, 562] on td at bounding box center [563, 562] width 214 height 17
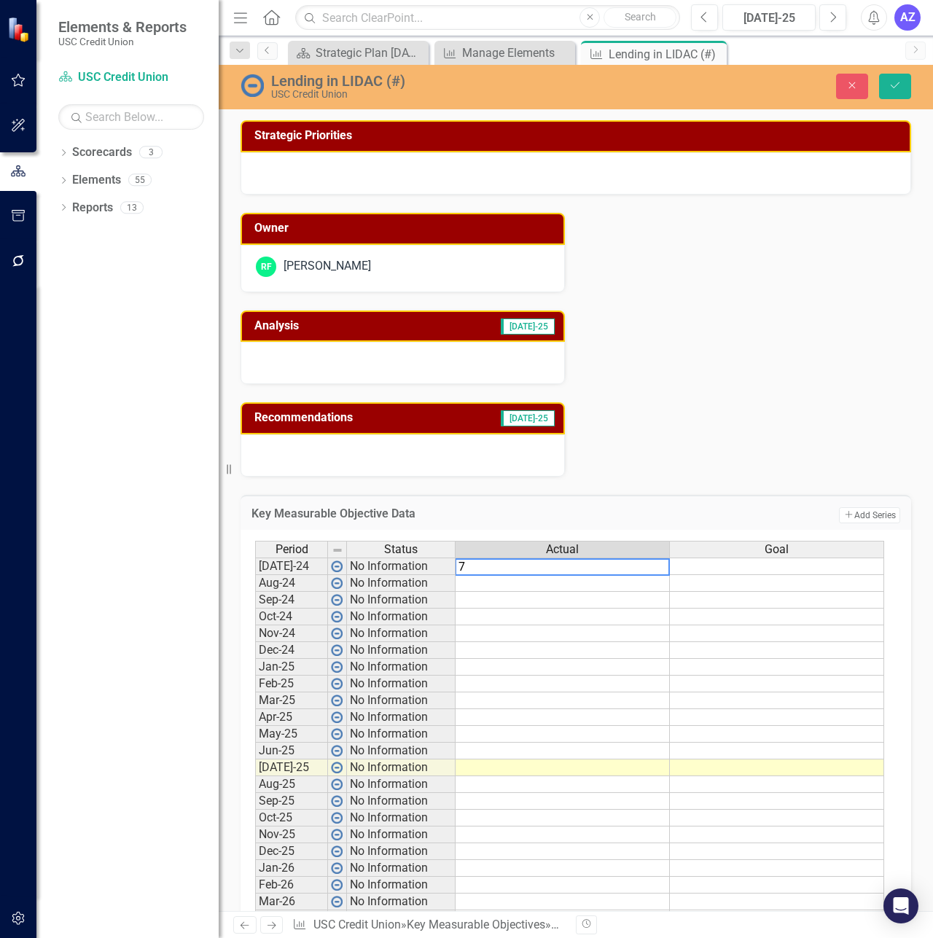
type textarea "77"
click at [491, 673] on td at bounding box center [563, 667] width 215 height 17
type textarea "77"
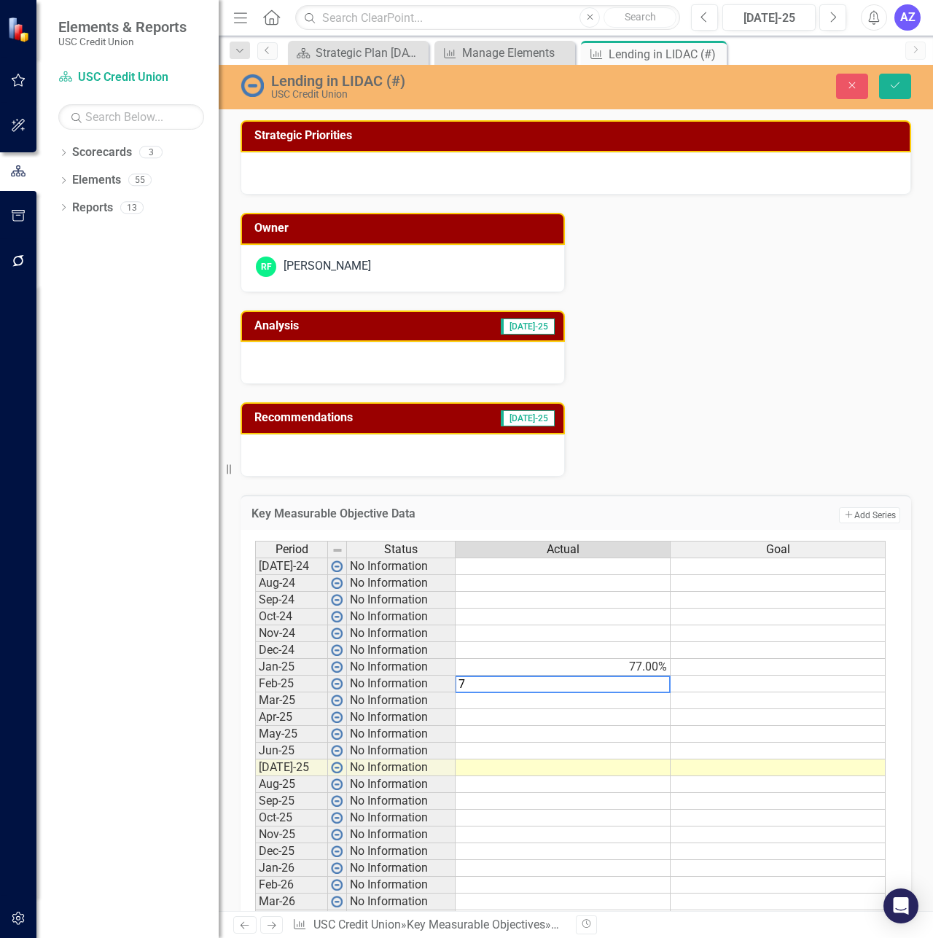
type textarea "76"
type textarea "77"
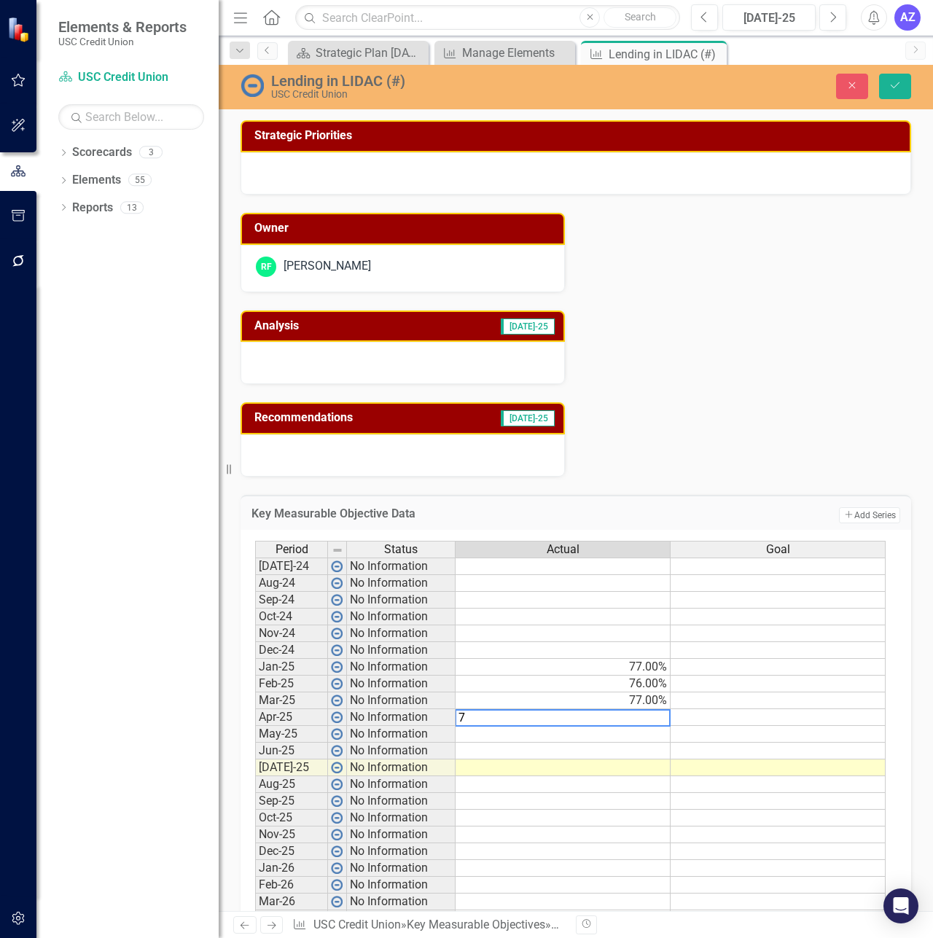
type textarea "75"
type textarea "74"
click at [905, 83] on button "Save" at bounding box center [895, 87] width 32 height 26
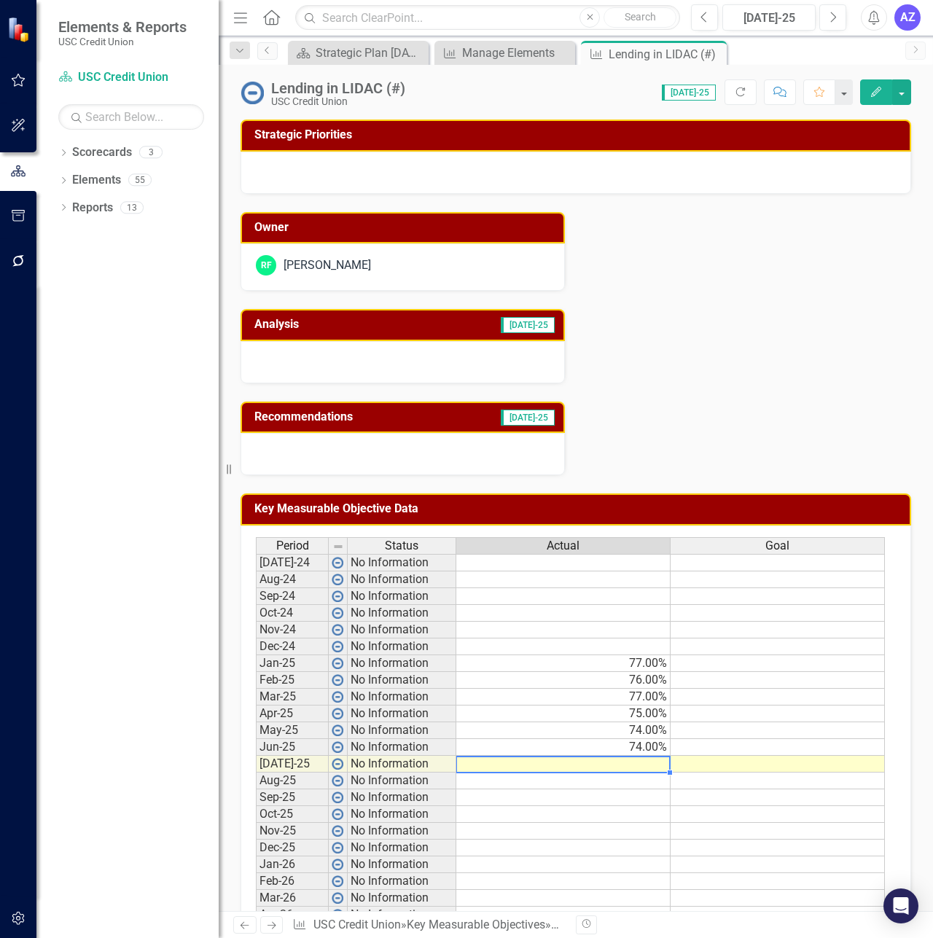
click at [590, 763] on td at bounding box center [563, 764] width 214 height 17
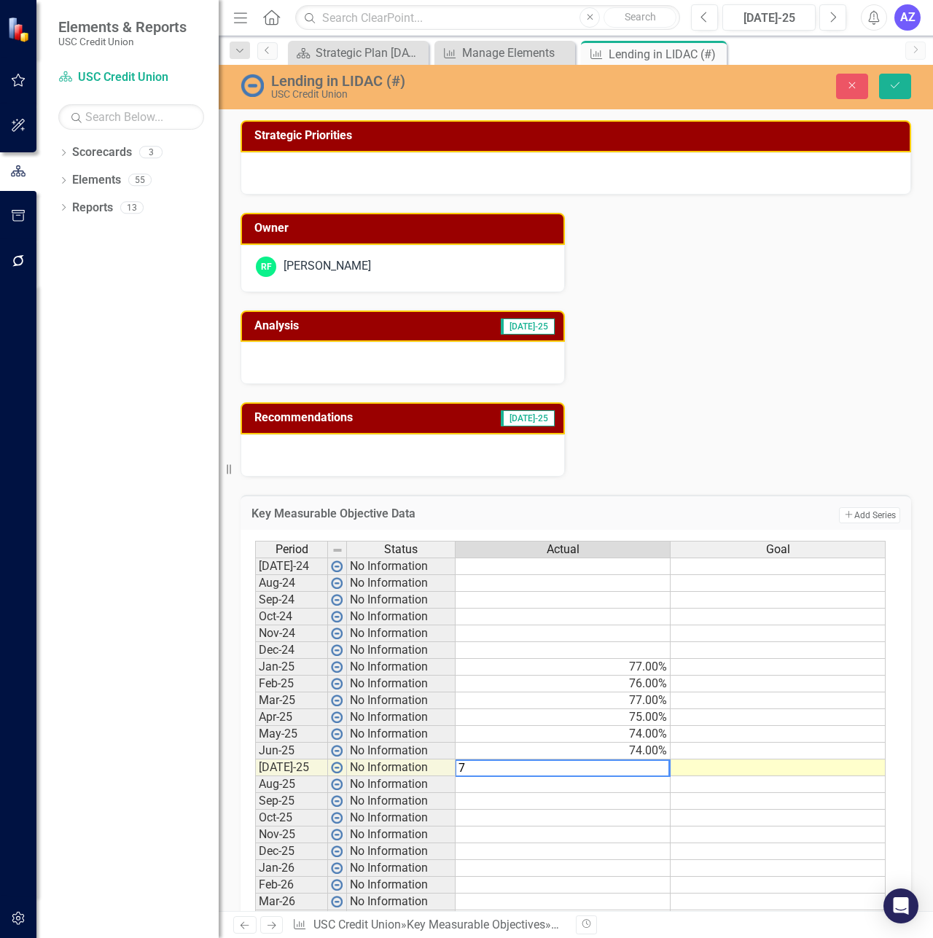
type textarea "73"
click at [904, 91] on button "Save" at bounding box center [895, 87] width 32 height 26
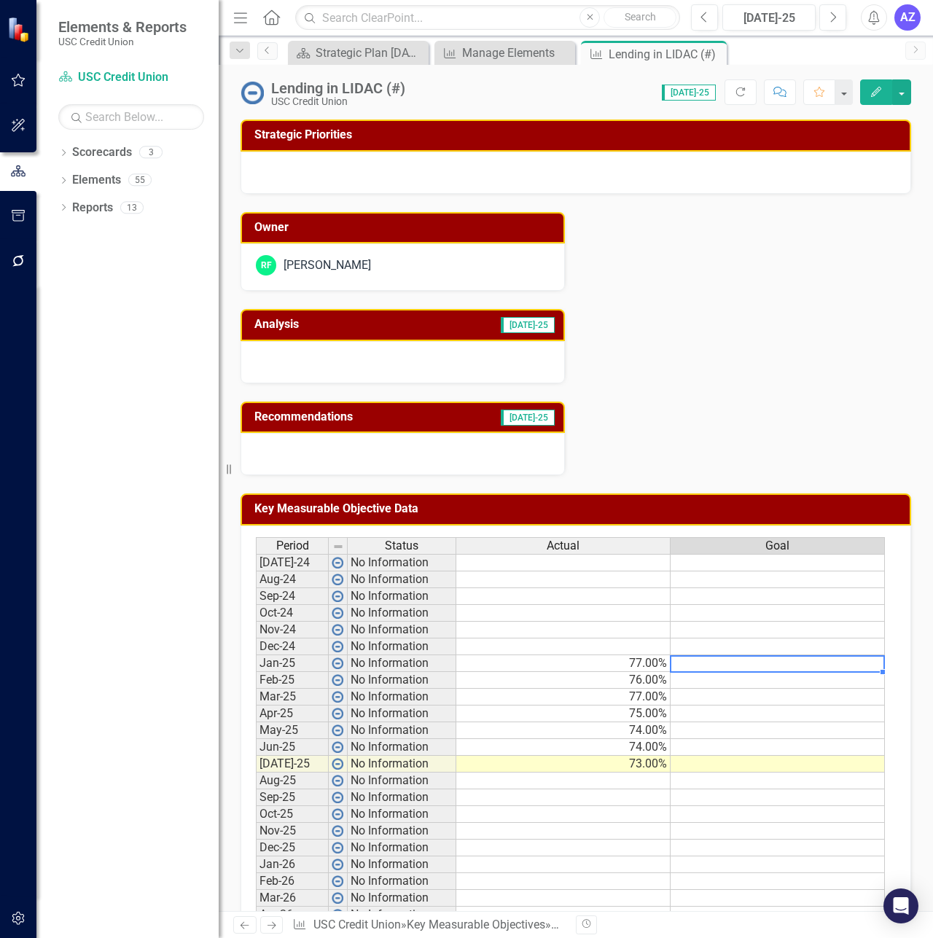
click at [730, 666] on td at bounding box center [778, 663] width 214 height 17
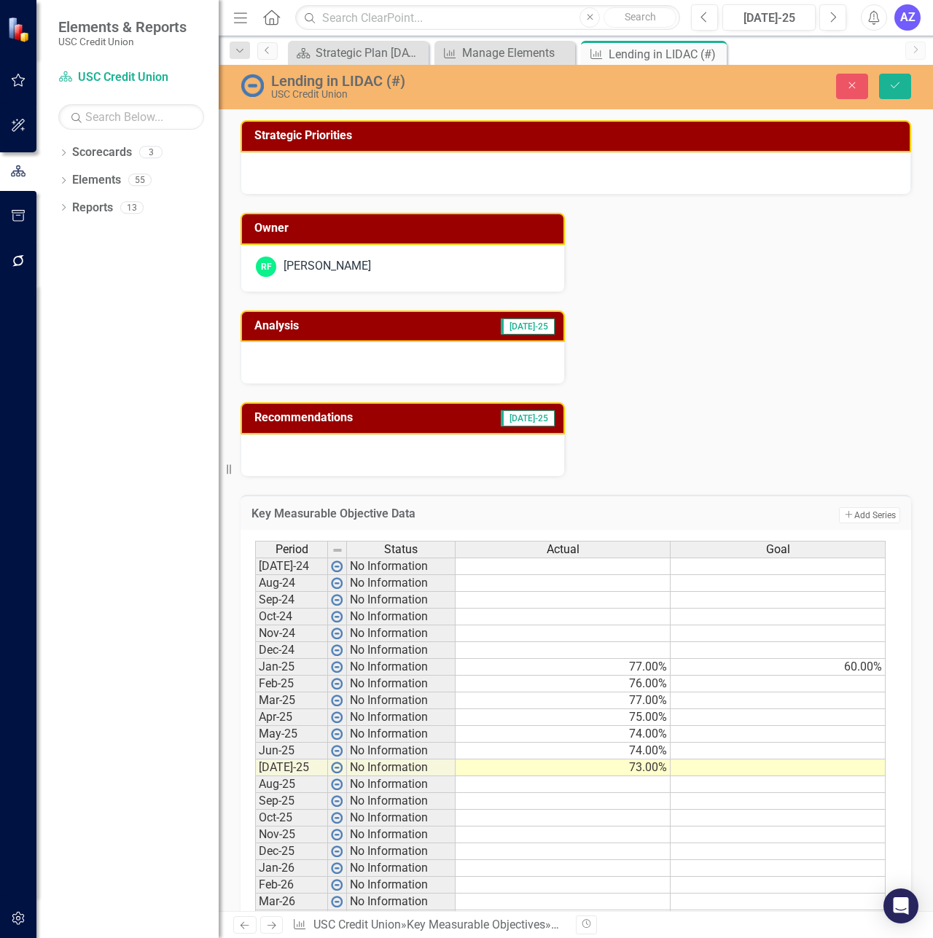
type textarea "60"
click at [730, 666] on td "60.00%" at bounding box center [778, 667] width 215 height 17
click at [898, 90] on icon "Save" at bounding box center [895, 85] width 13 height 10
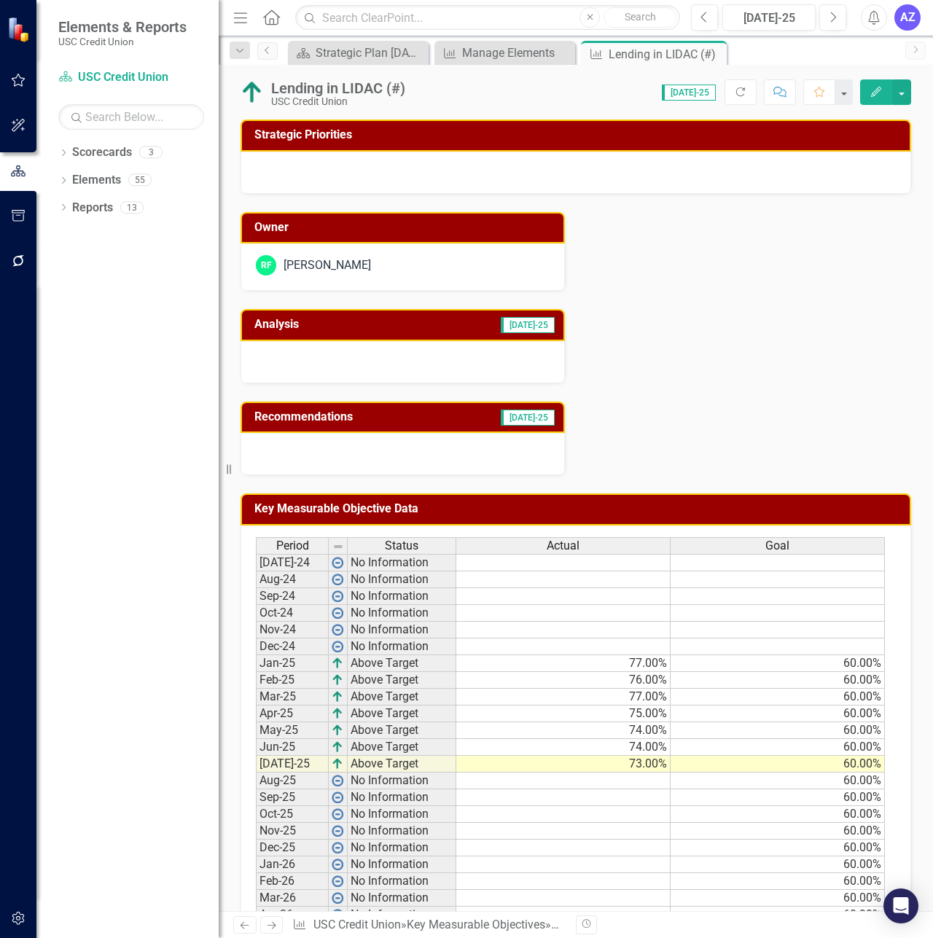
click at [388, 375] on div at bounding box center [403, 362] width 324 height 42
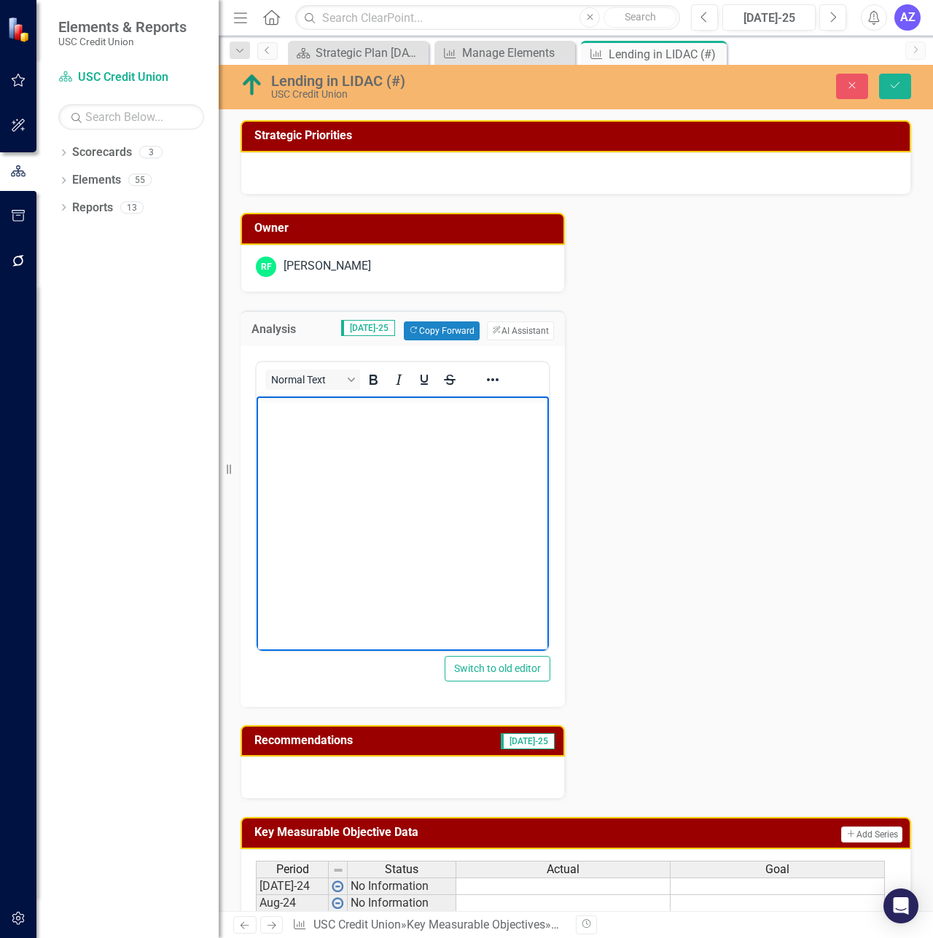
click at [421, 451] on body "Rich Text Area. Press ALT-0 for help." at bounding box center [403, 505] width 292 height 219
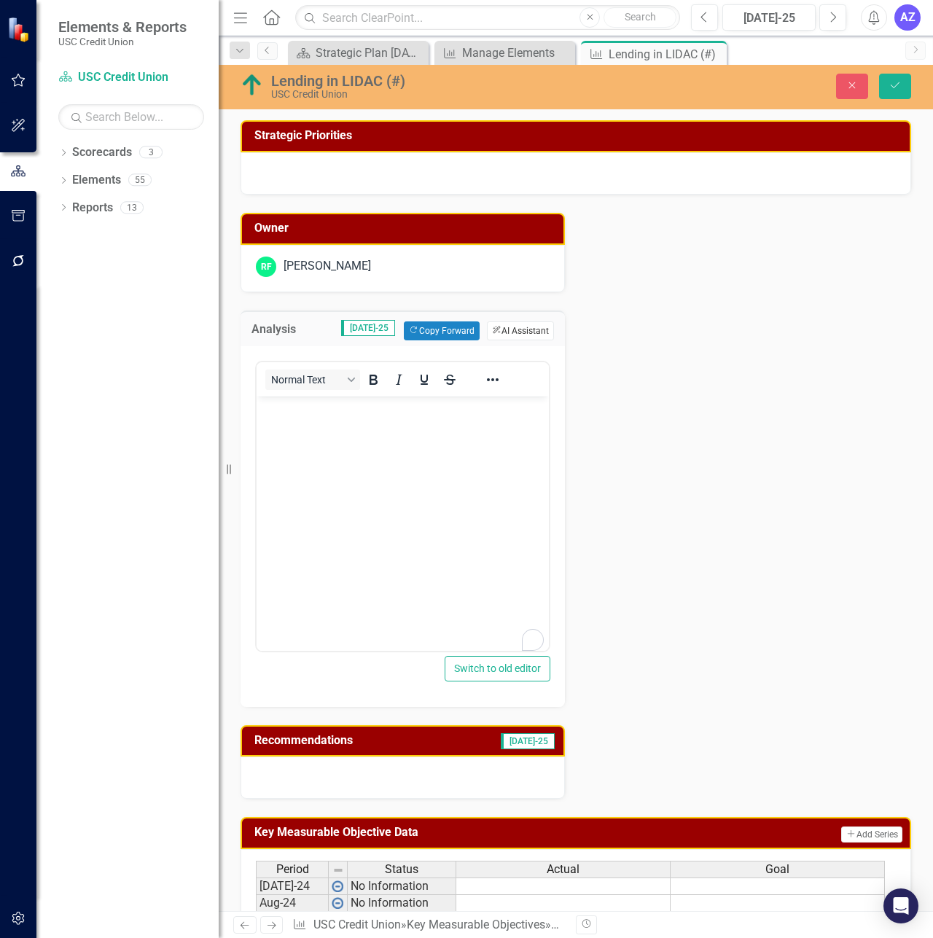
click at [510, 323] on button "ClearPoint AI AI Assistant" at bounding box center [520, 331] width 67 height 19
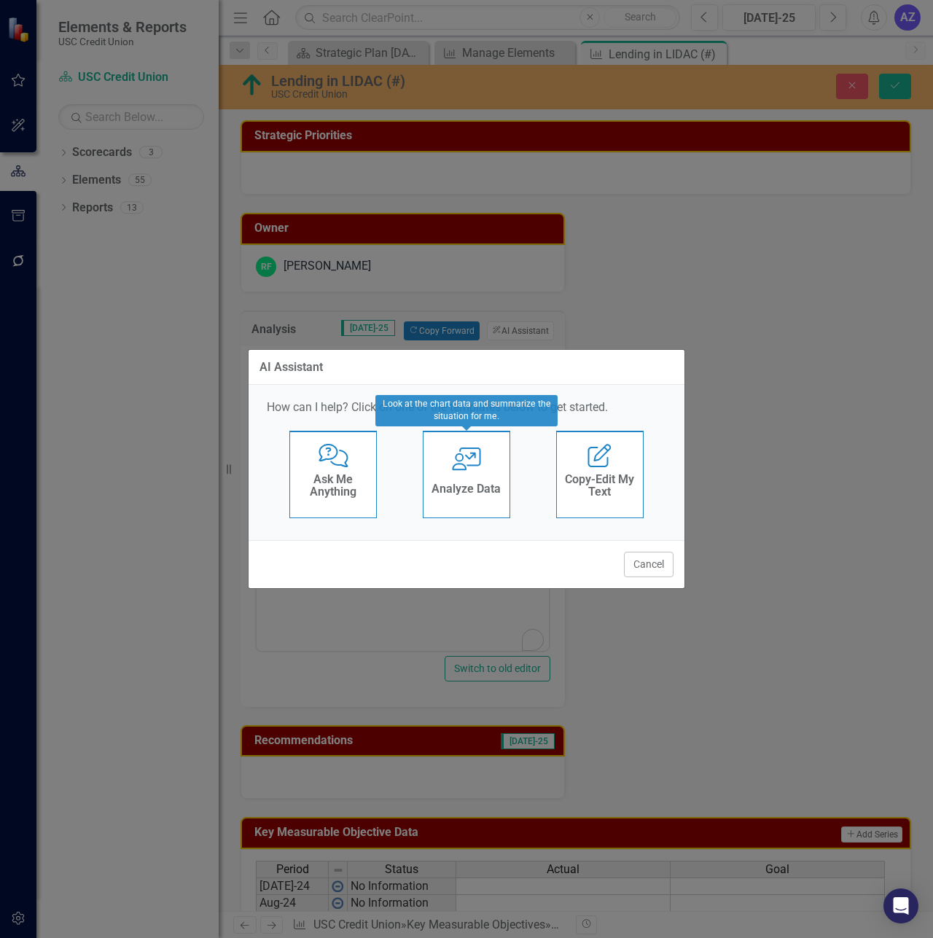
click at [460, 484] on h4 "Analyze Data" at bounding box center [466, 489] width 69 height 13
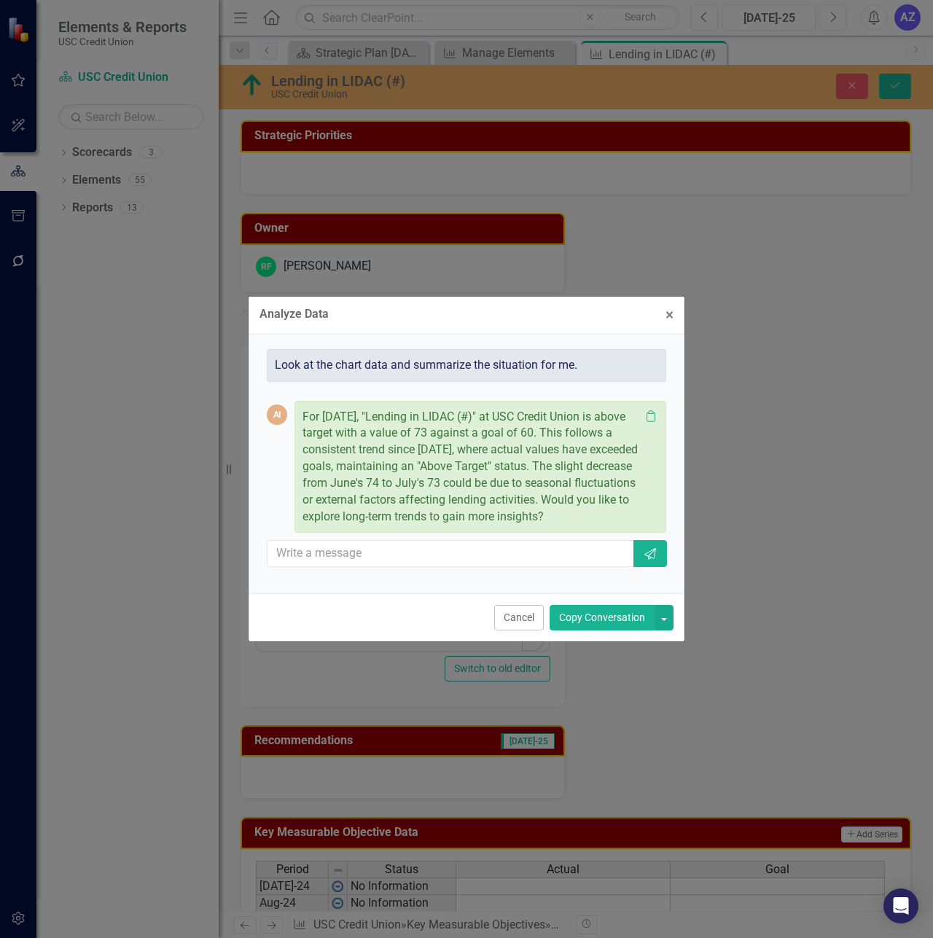
click at [623, 518] on p "For July 2025, "Lending in LIDAC (#)" at USC Credit Union is above target with …" at bounding box center [472, 467] width 338 height 117
click at [604, 633] on div "Cancel Copy Conversation" at bounding box center [467, 618] width 436 height 48
click at [615, 620] on button "Copy Conversation" at bounding box center [602, 618] width 105 height 26
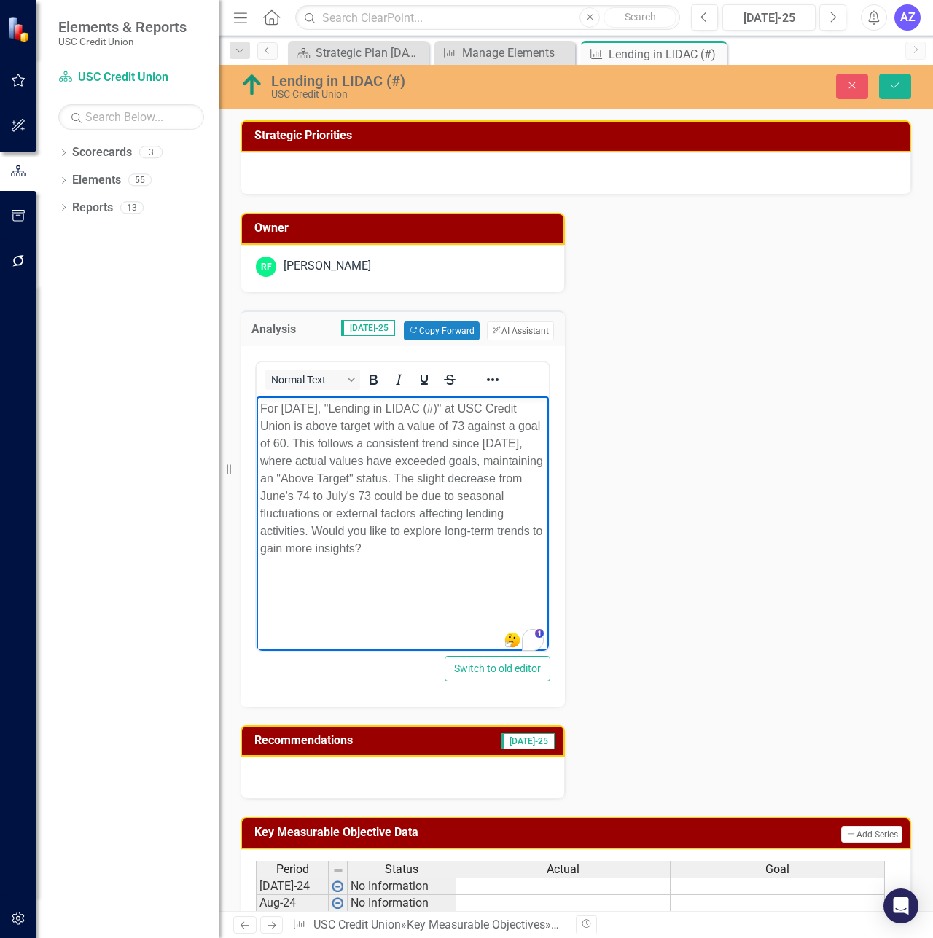
drag, startPoint x: 491, startPoint y: 559, endPoint x: 402, endPoint y: 537, distance: 90.9
click at [402, 537] on body "For July 2025, "Lending in LIDAC (#)" at USC Credit Union is above target with …" at bounding box center [403, 505] width 292 height 219
click at [502, 568] on body "For July 2025, "Lending in LIDAC (#)" at USC Credit Union is above target with …" at bounding box center [403, 505] width 292 height 219
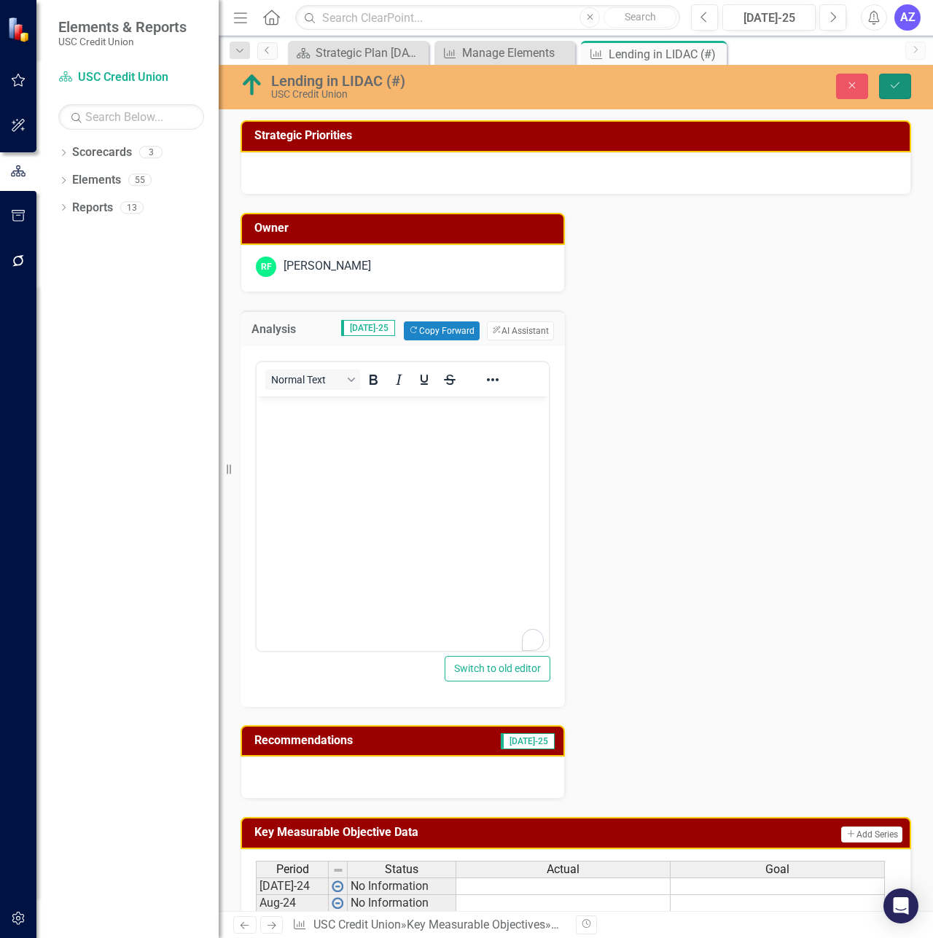
click at [888, 85] on button "Save" at bounding box center [895, 87] width 32 height 26
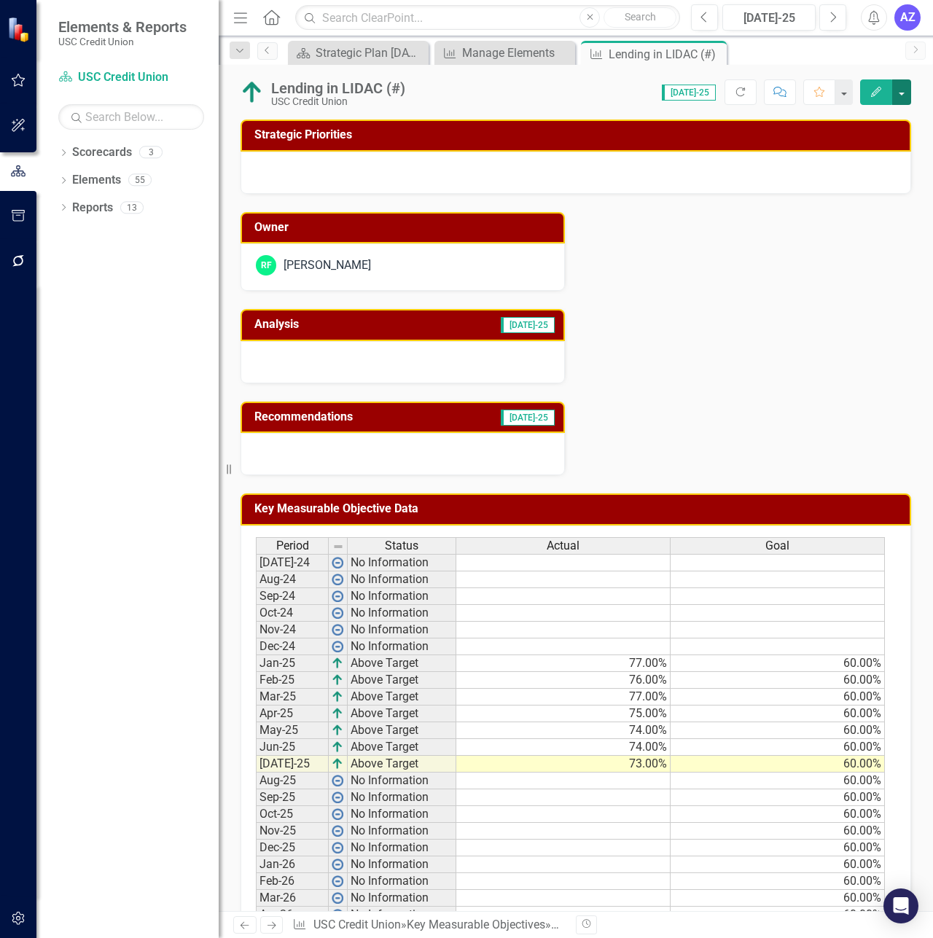
click at [901, 89] on button "button" at bounding box center [901, 92] width 19 height 26
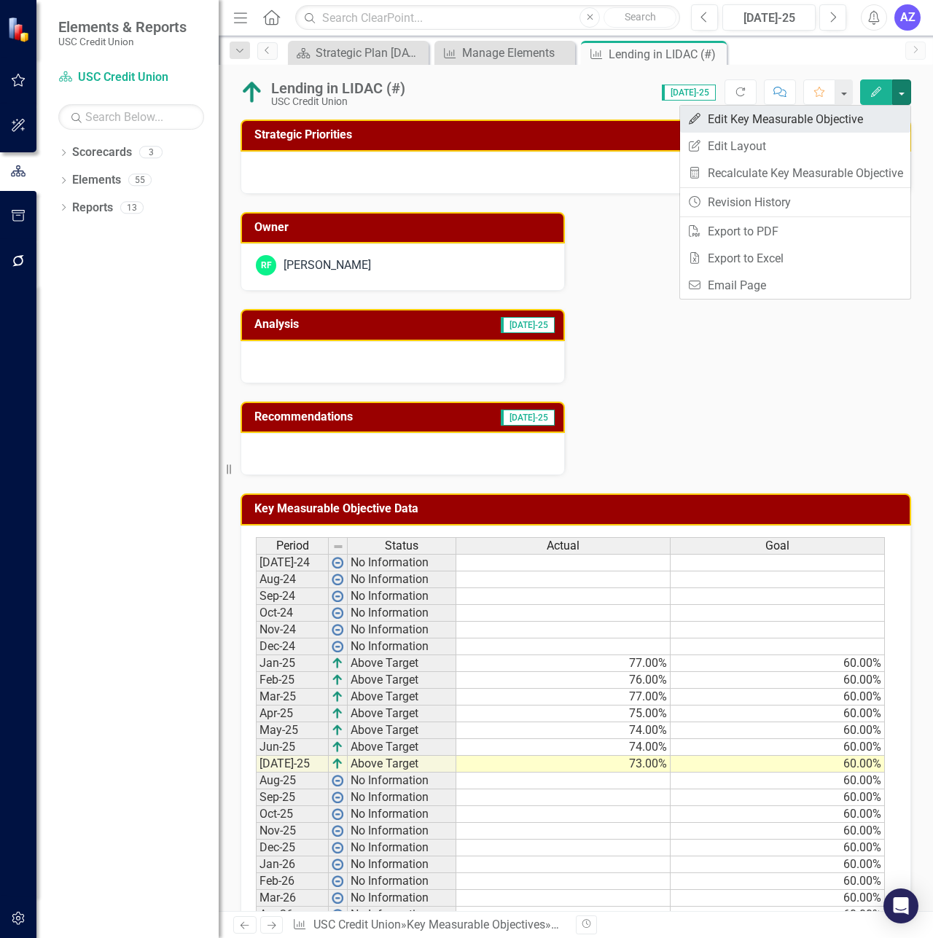
click at [867, 109] on link "Edit Edit Key Measurable Objective" at bounding box center [795, 119] width 230 height 27
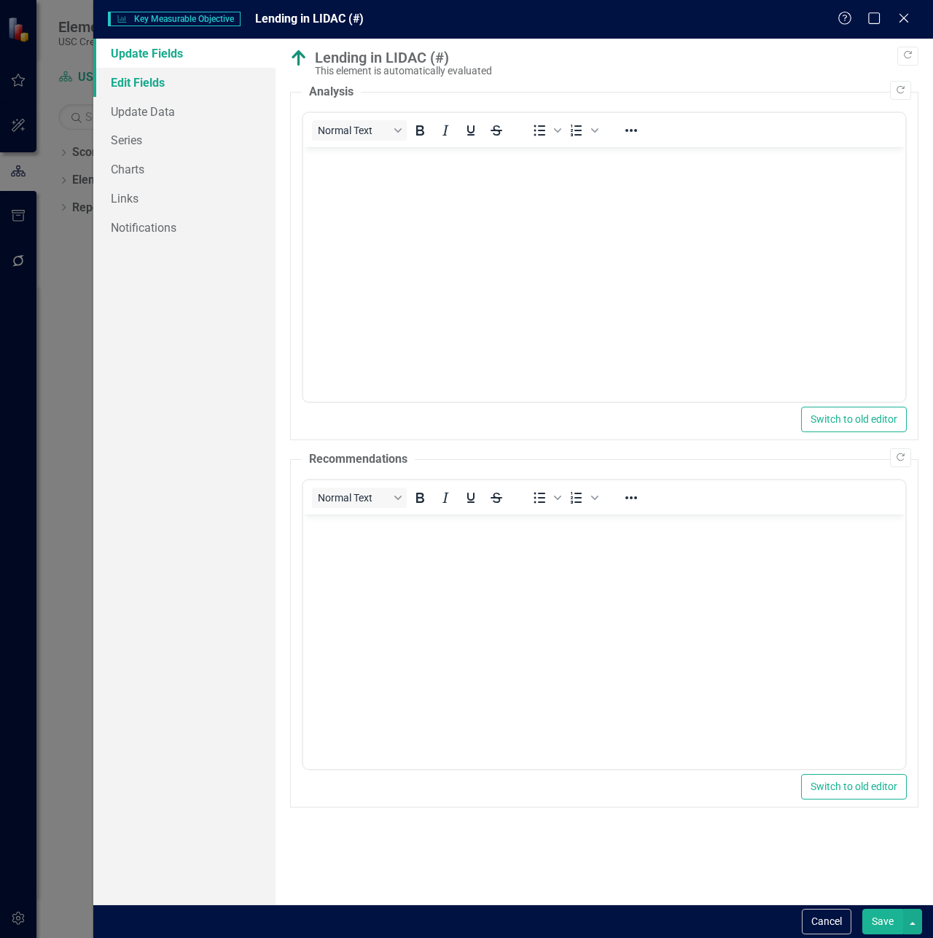
click at [174, 92] on link "Edit Fields" at bounding box center [184, 82] width 182 height 29
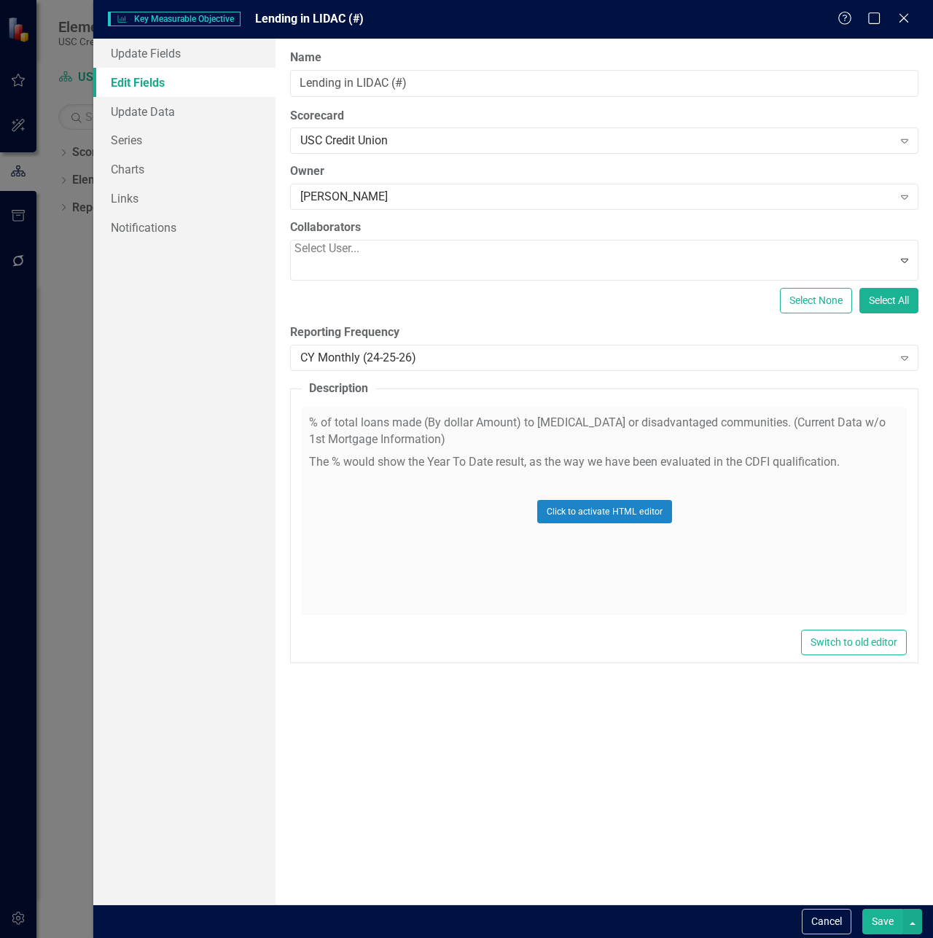
click at [479, 423] on div "Click to activate HTML editor" at bounding box center [604, 512] width 605 height 208
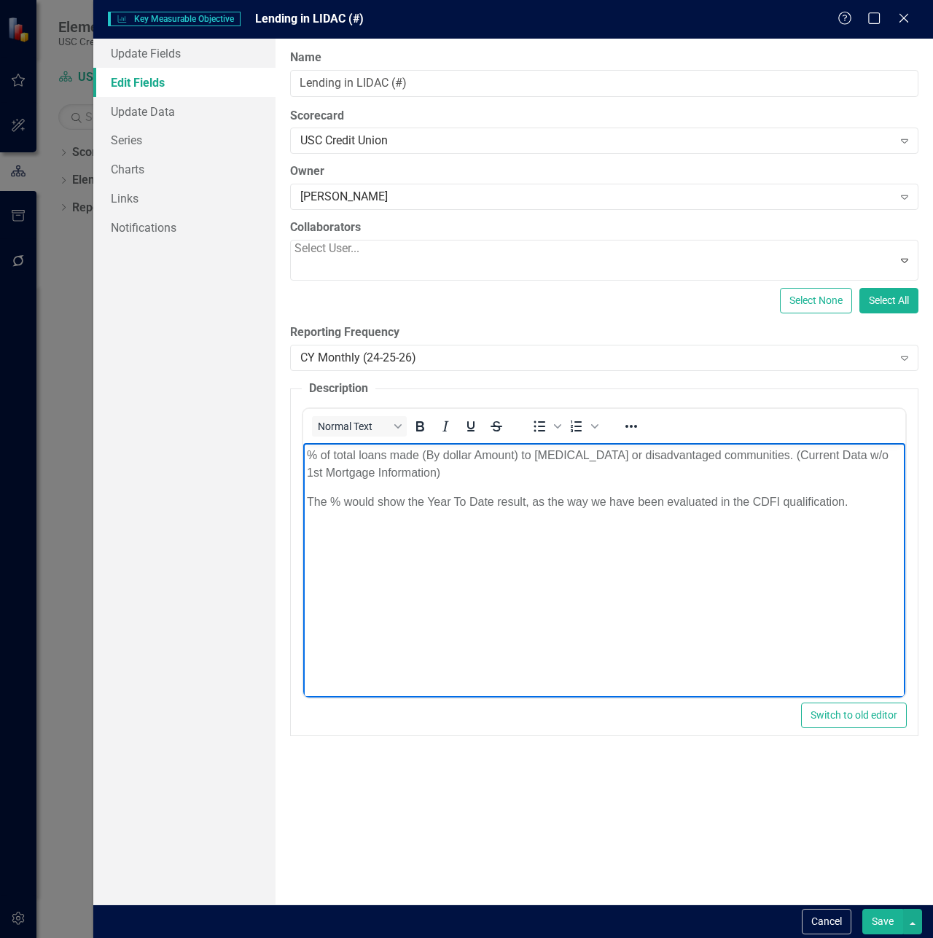
click at [462, 459] on p "% of total loans made (By dollar Amount) to low-income or disadvantaged communi…" at bounding box center [604, 464] width 595 height 35
click at [883, 503] on p "The % would show the Year To Date result, as the way we have been evaluated in …" at bounding box center [604, 502] width 595 height 17
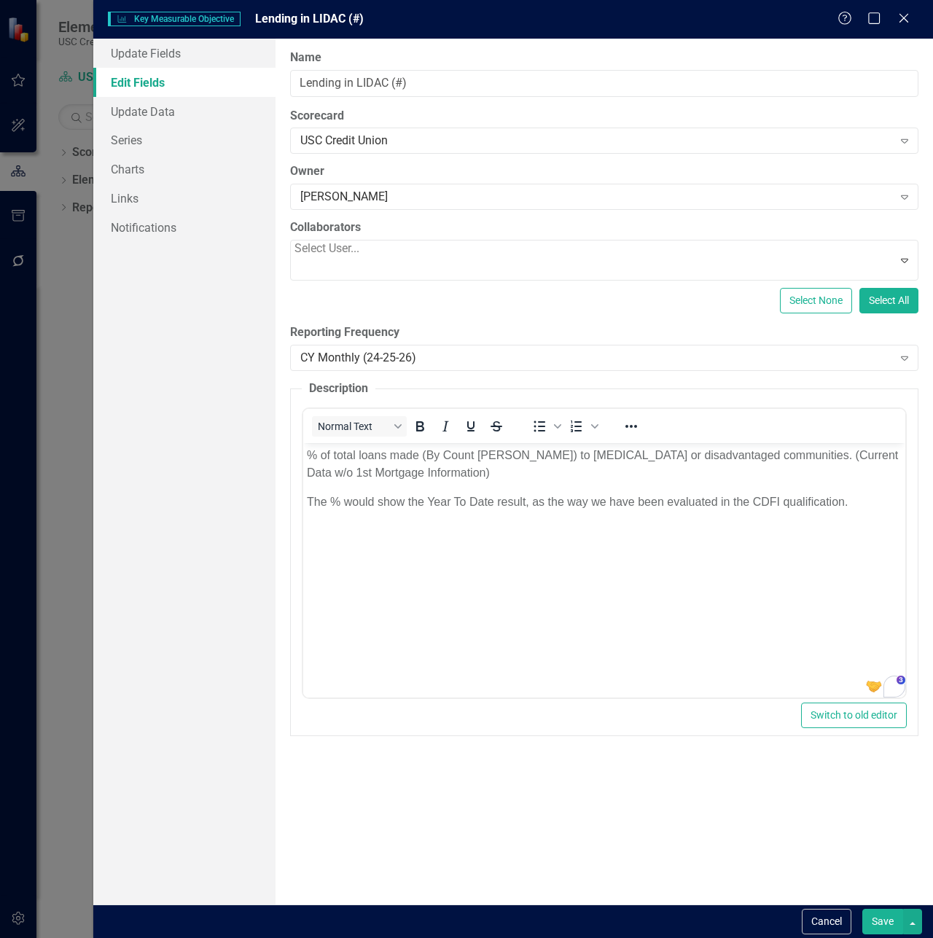
click at [876, 917] on button "Save" at bounding box center [883, 922] width 41 height 26
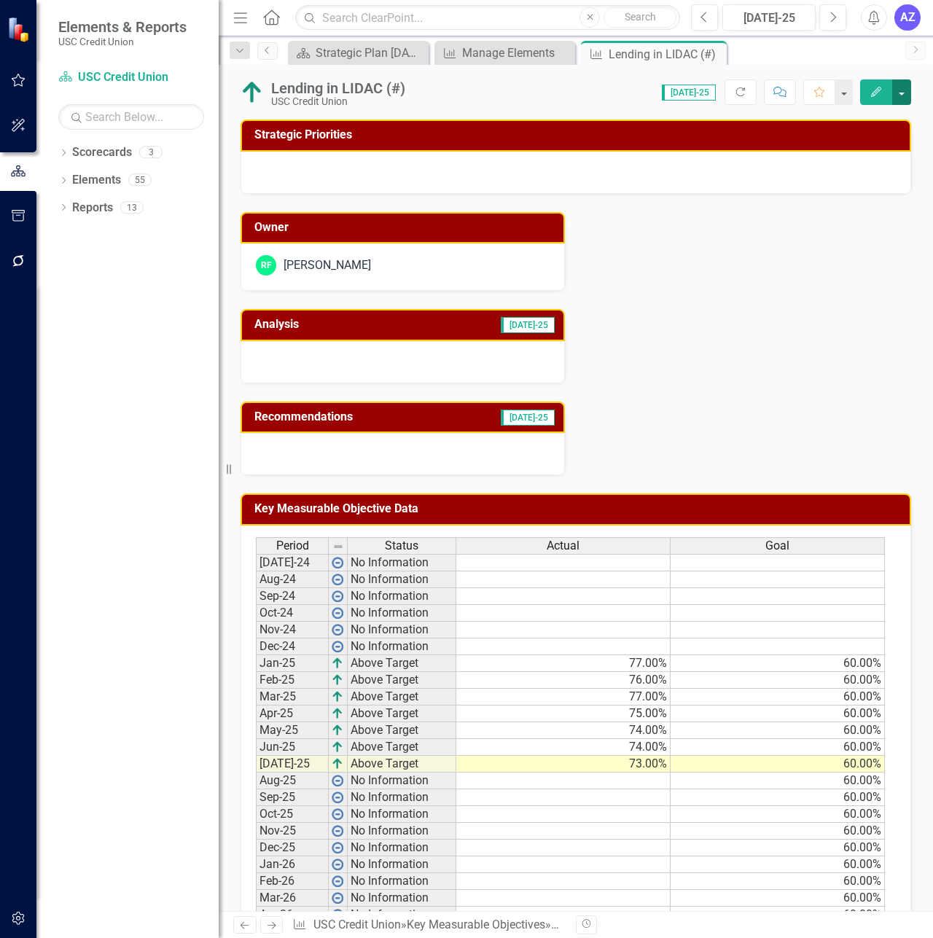
click at [907, 91] on button "button" at bounding box center [901, 92] width 19 height 26
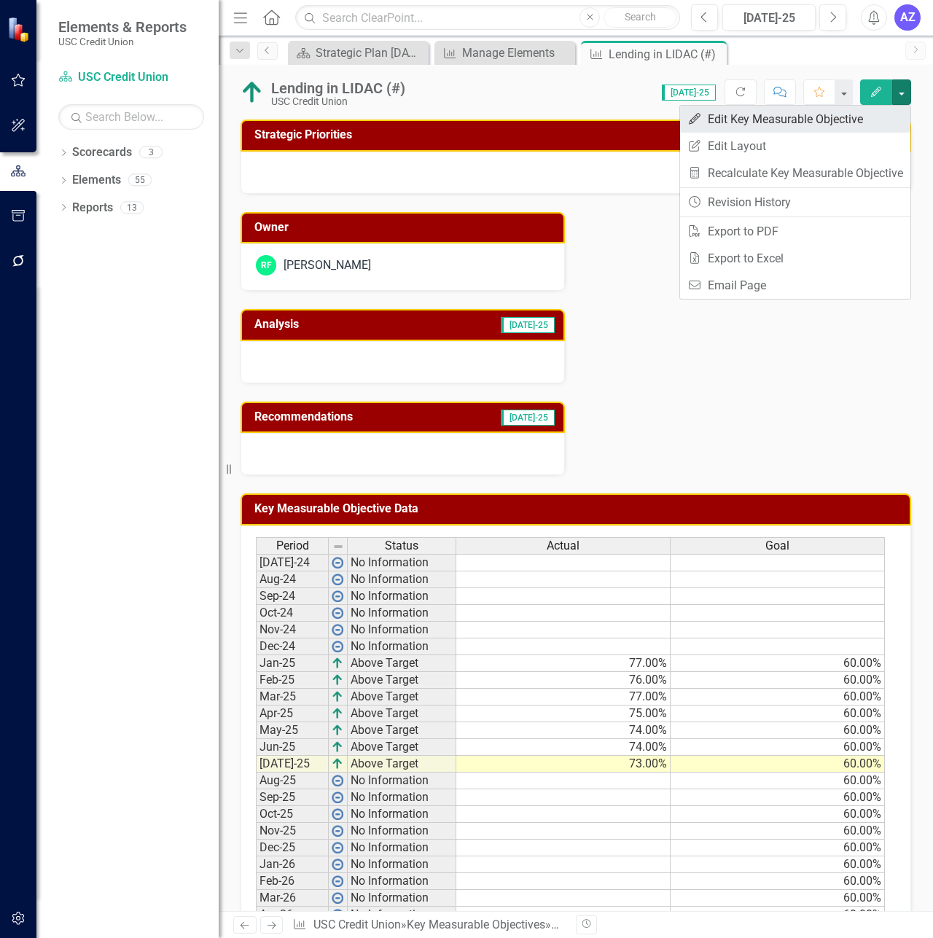
click at [852, 120] on link "Edit Edit Key Measurable Objective" at bounding box center [795, 119] width 230 height 27
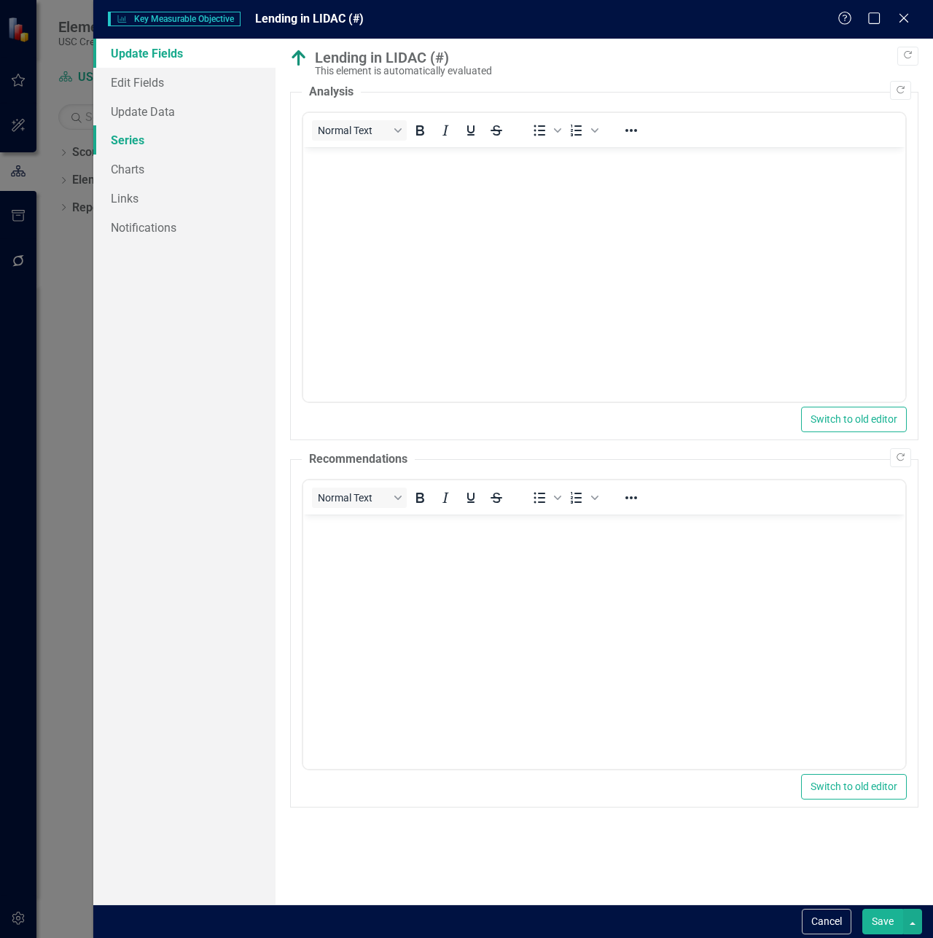
click at [157, 146] on link "Series" at bounding box center [184, 139] width 182 height 29
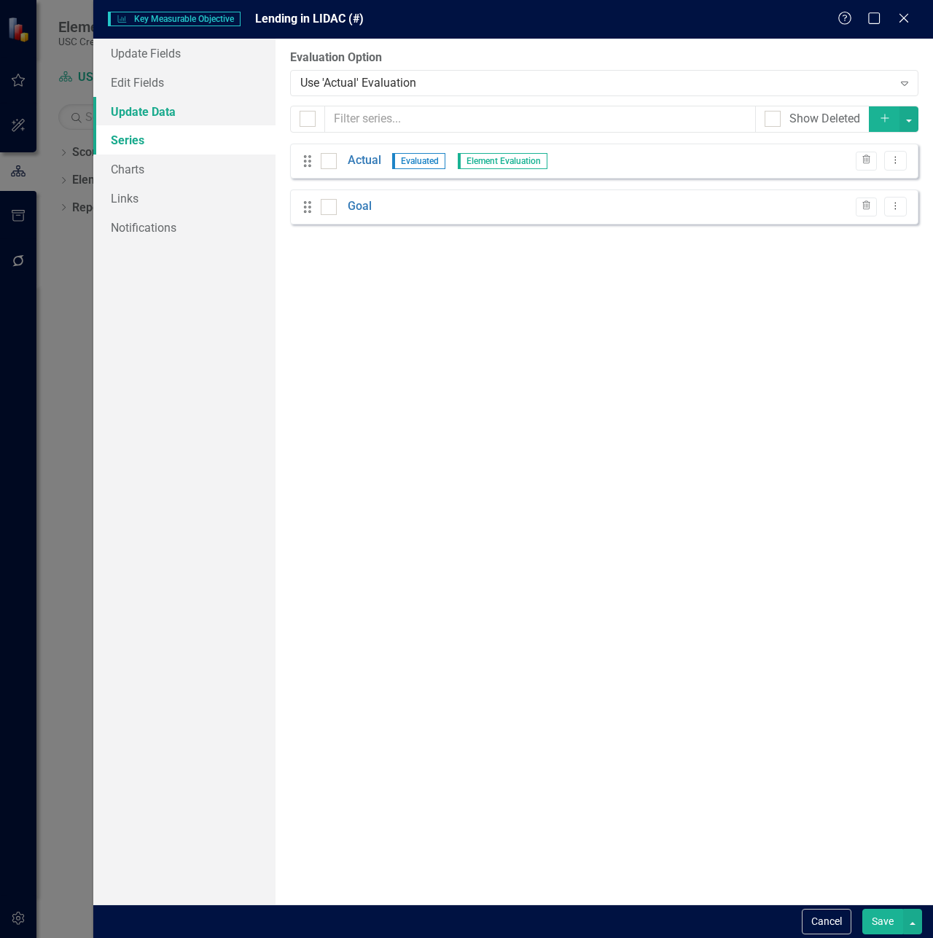
click at [175, 114] on link "Update Data" at bounding box center [184, 111] width 182 height 29
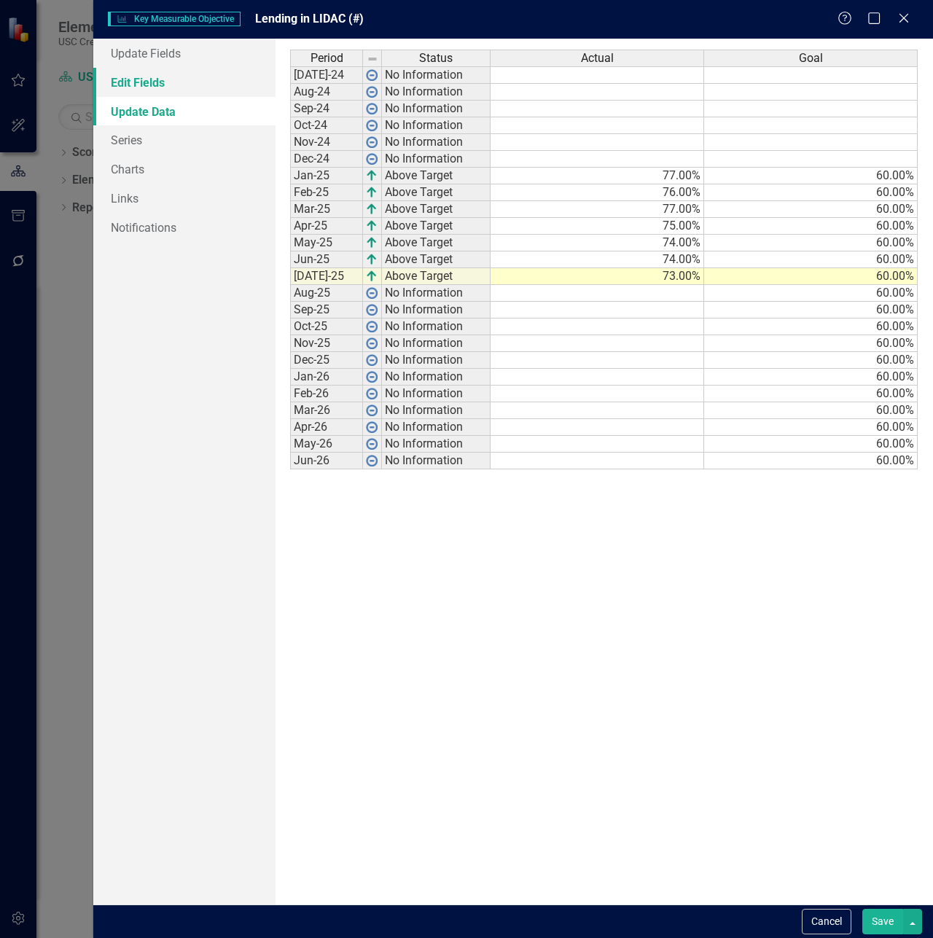
click at [152, 85] on link "Edit Fields" at bounding box center [184, 82] width 182 height 29
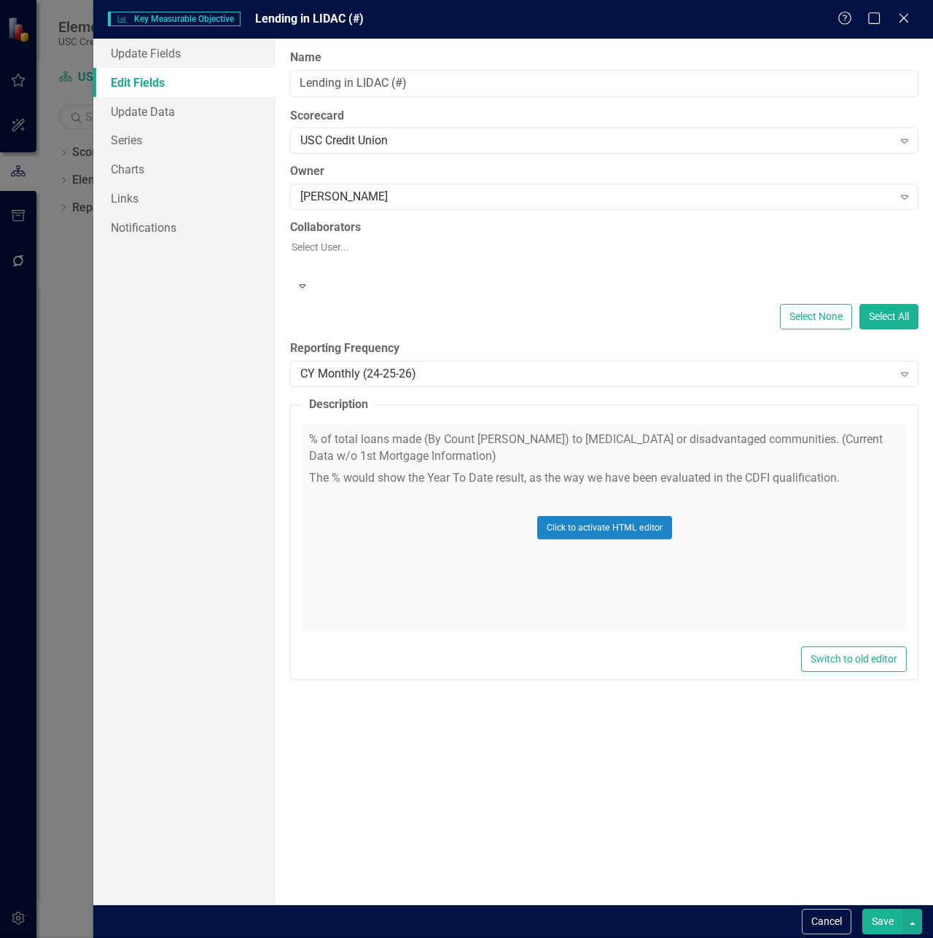
click at [355, 256] on div at bounding box center [606, 264] width 629 height 17
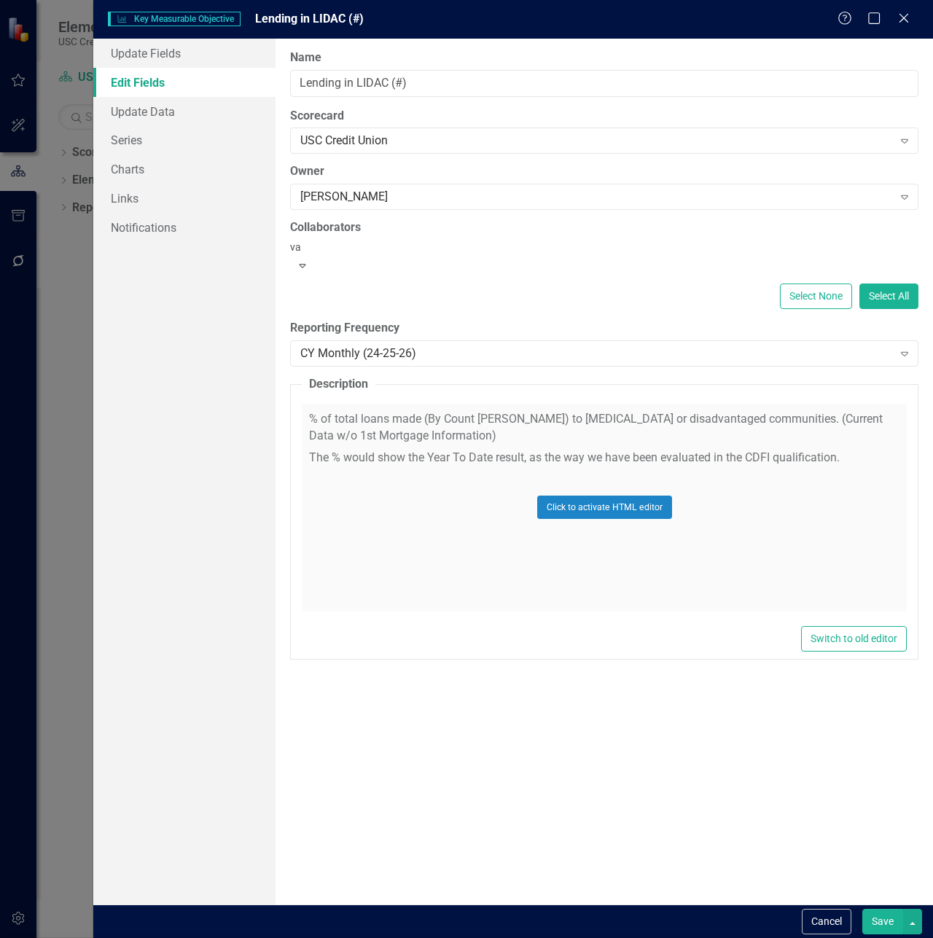
type input "val"
click at [181, 932] on span "Val erie Ives (Consumer Lending)" at bounding box center [98, 950] width 166 height 14
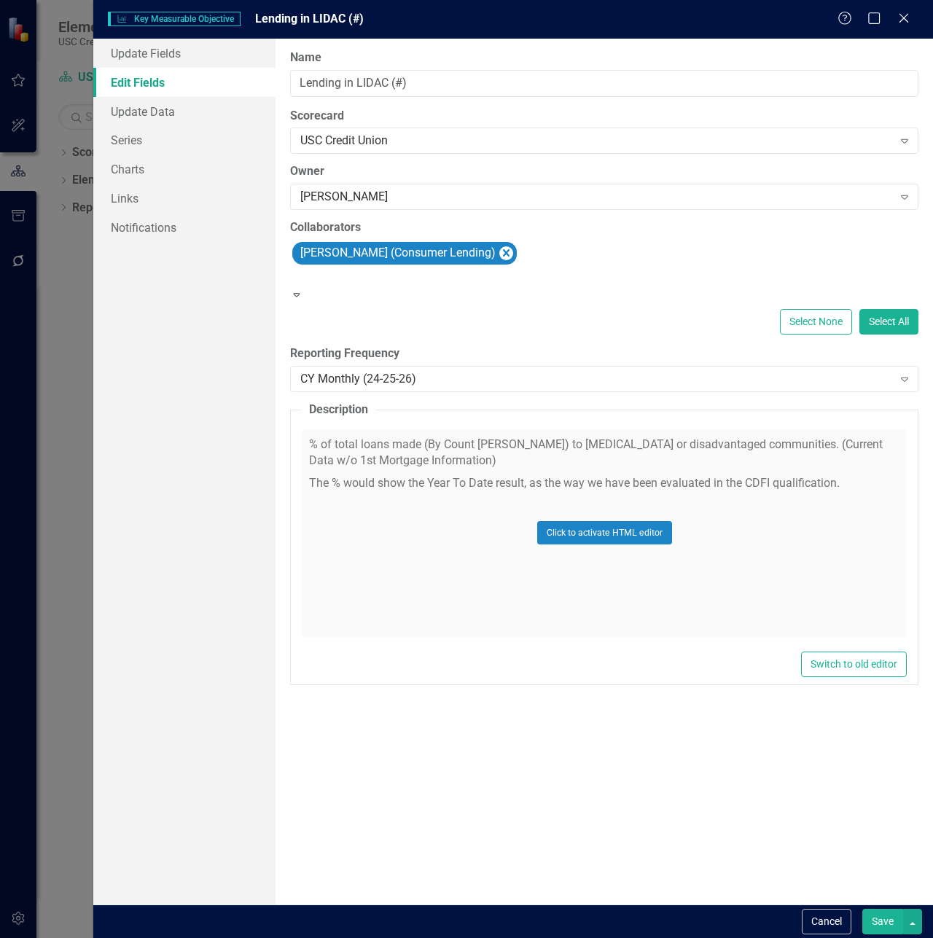
type input "a"
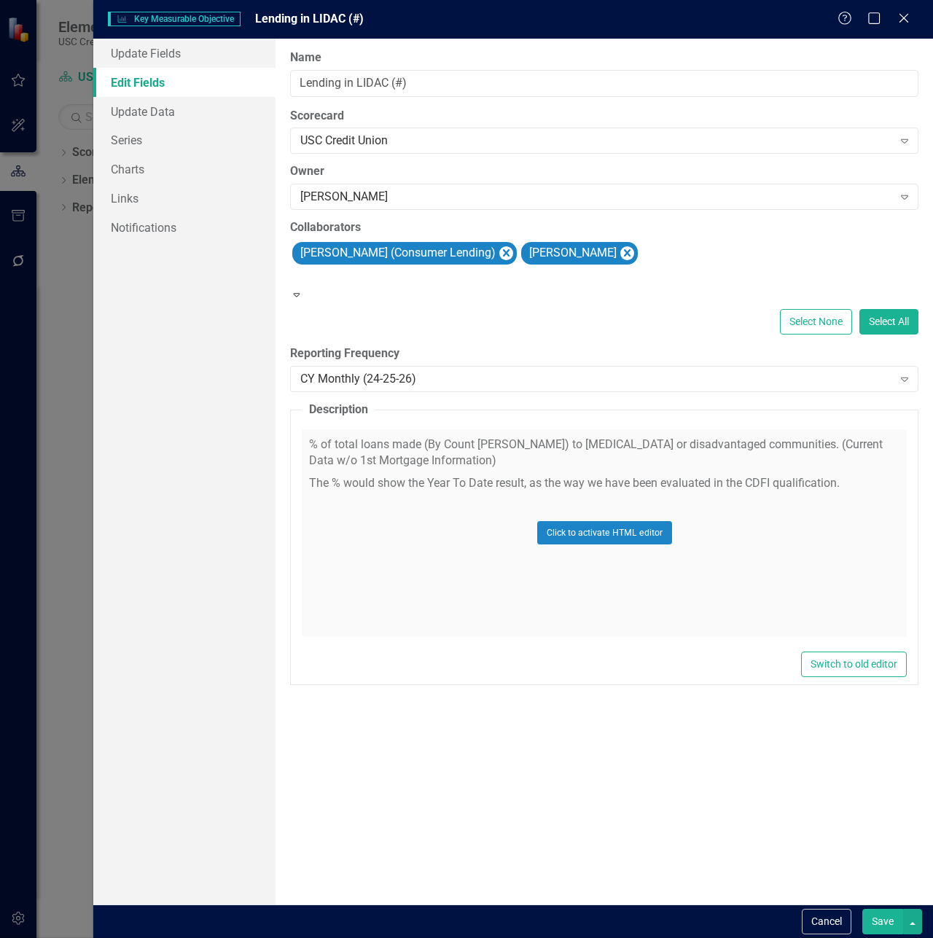
click at [381, 278] on div at bounding box center [605, 276] width 626 height 17
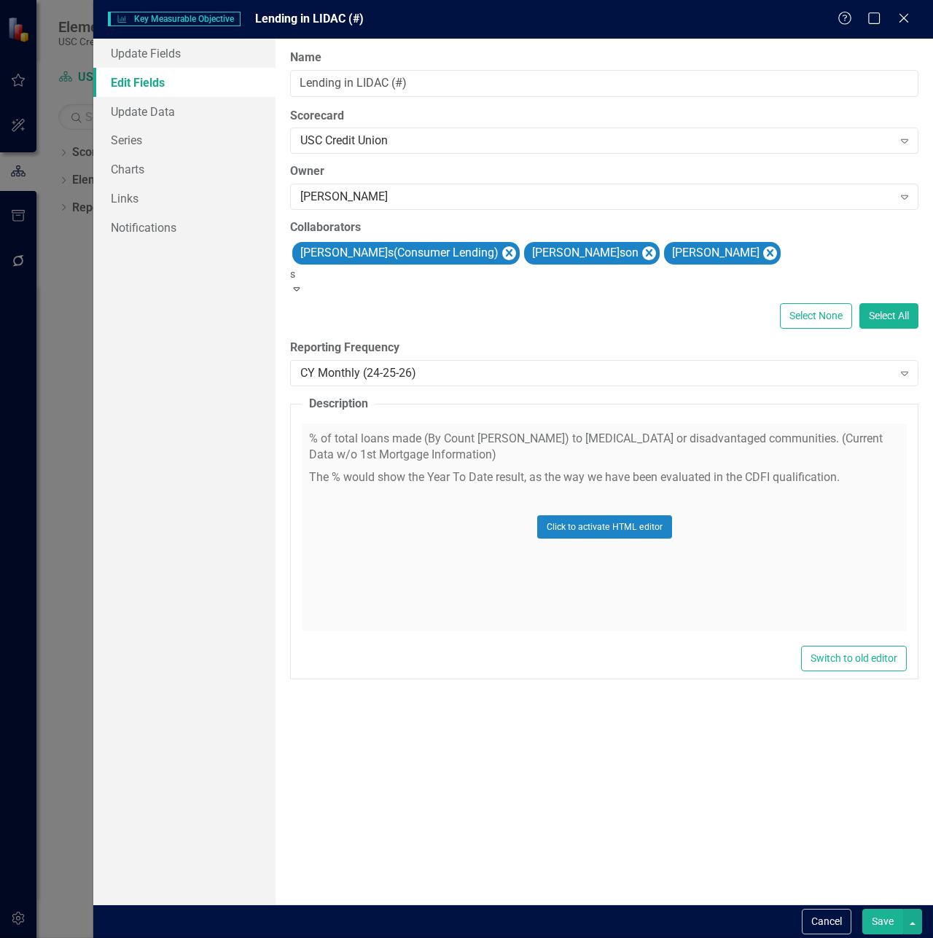
type input "sa"
click at [442, 932] on div "Sa ndra Alvidrez" at bounding box center [466, 950] width 933 height 24
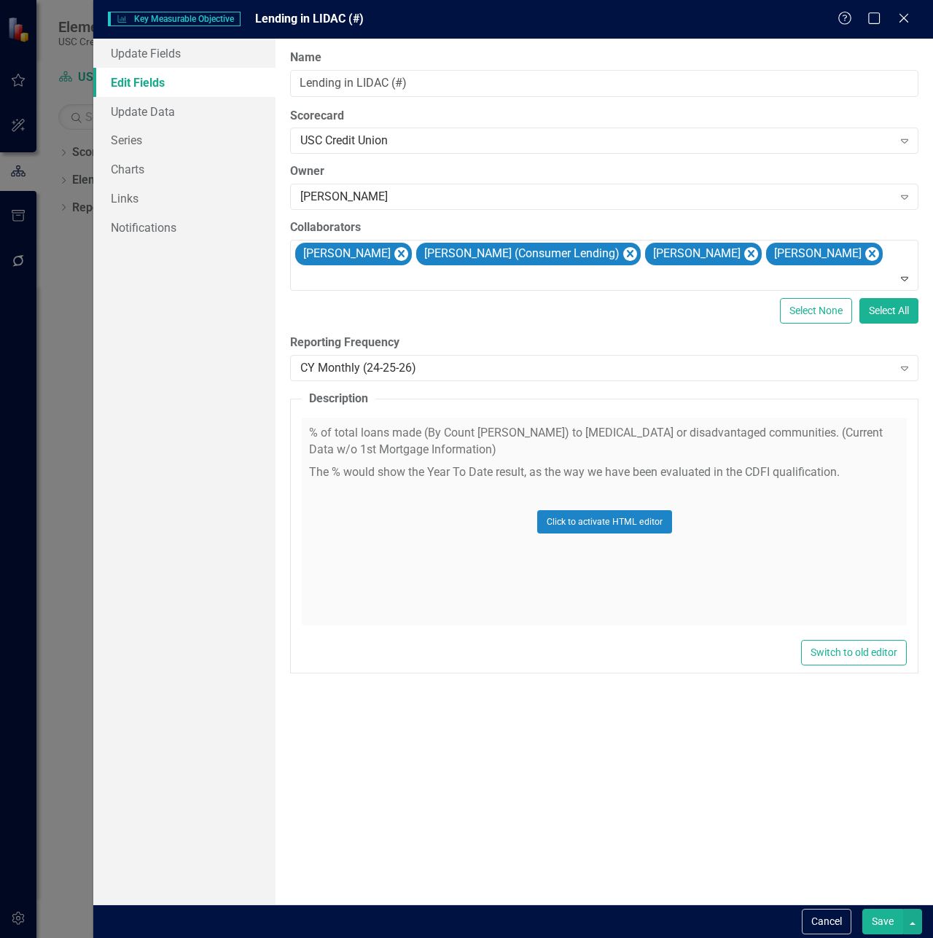
click at [884, 925] on button "Save" at bounding box center [883, 922] width 41 height 26
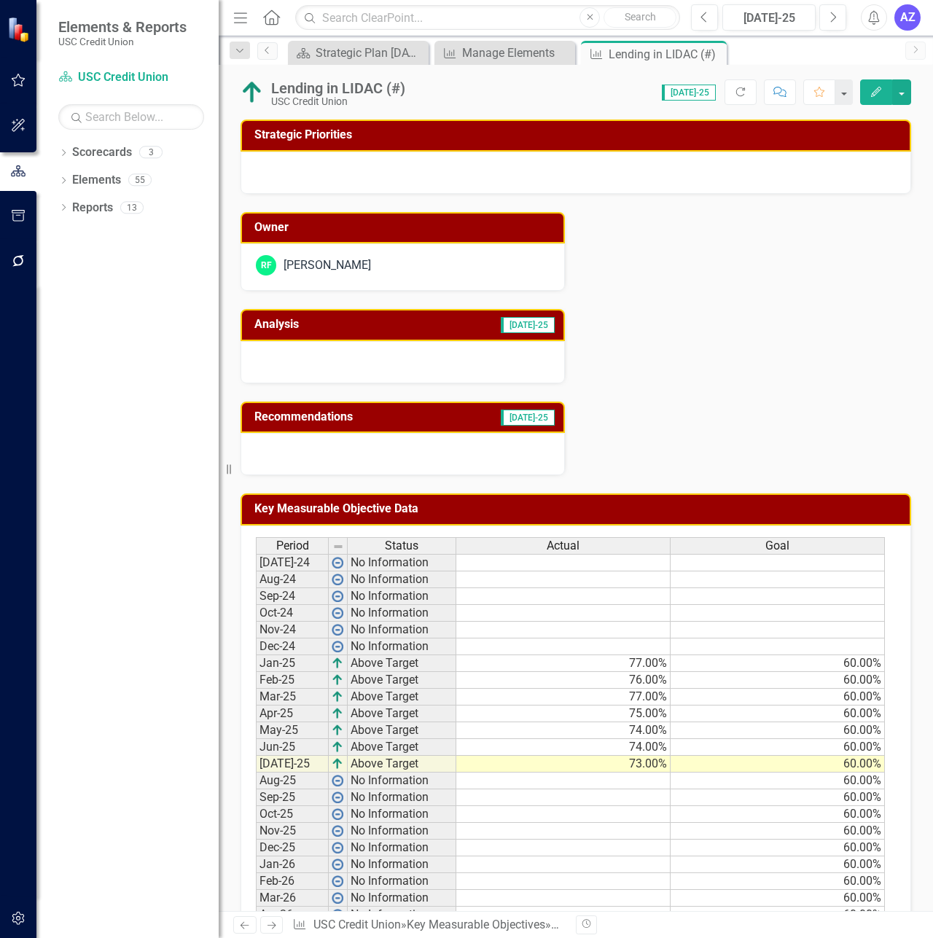
click at [103, 424] on div "Dropdown Scorecards 3 Dropdown USC Credit Union Child Scorecard Template ✈️ Upw…" at bounding box center [127, 540] width 182 height 798
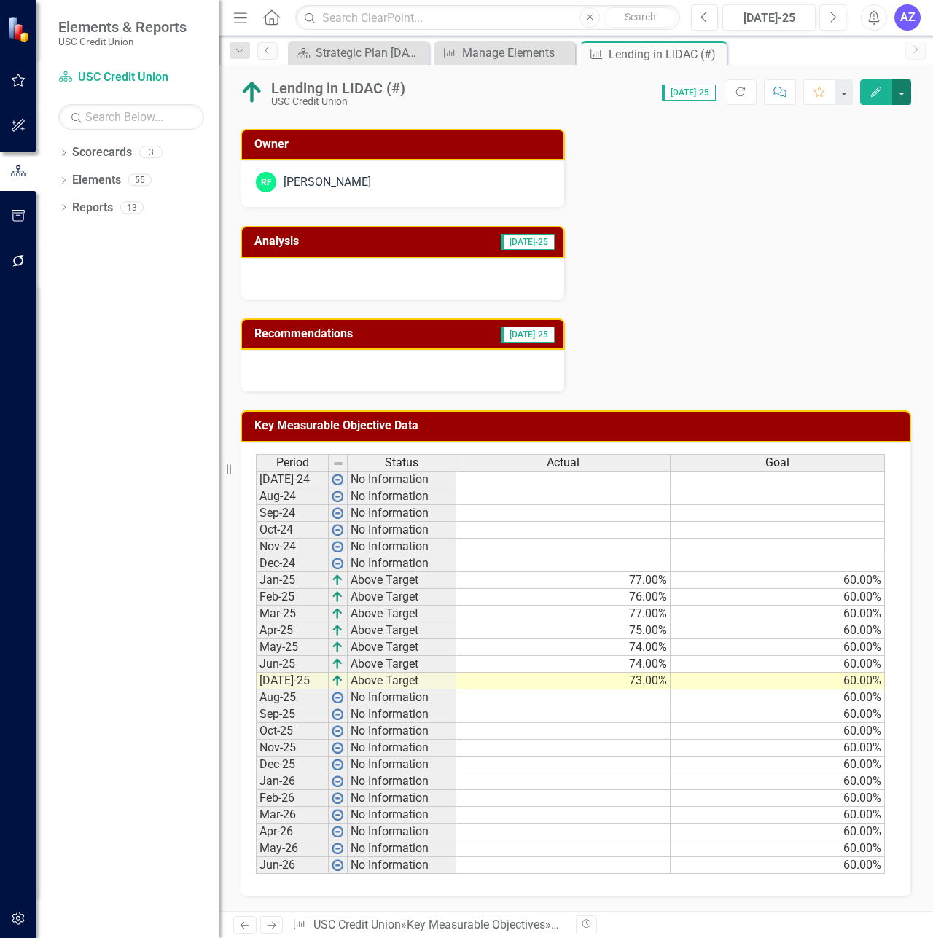
click at [905, 97] on button "button" at bounding box center [901, 92] width 19 height 26
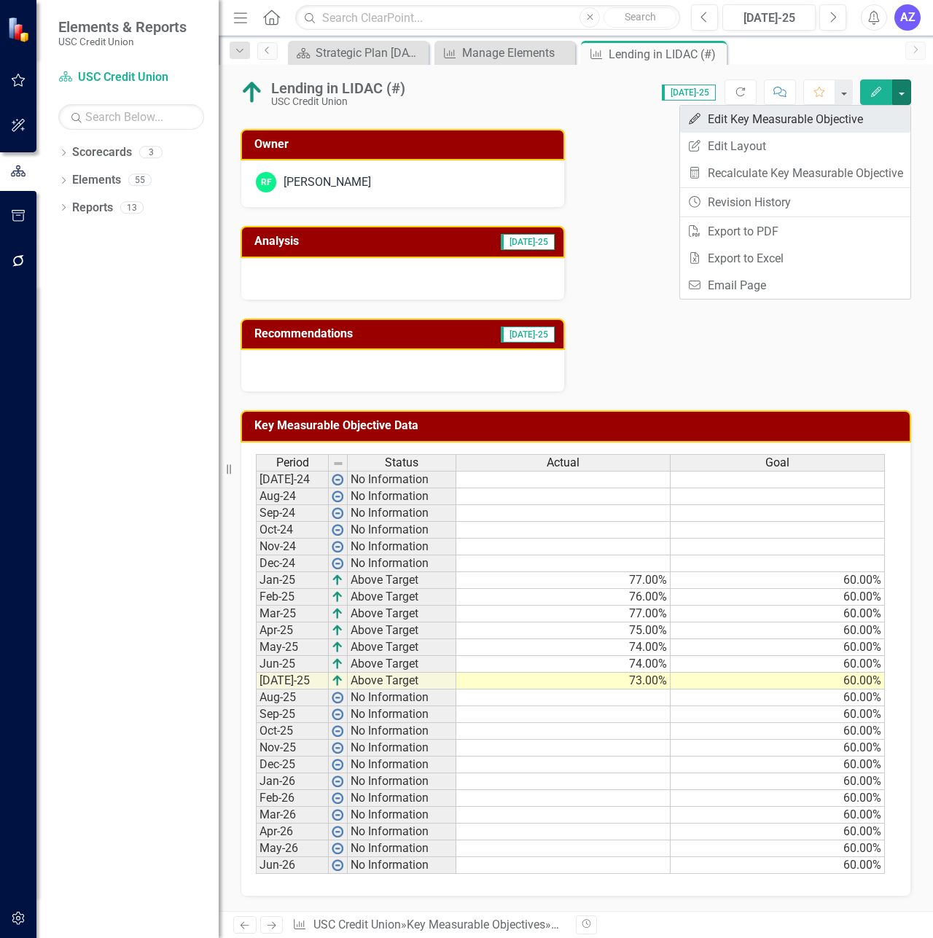
click at [866, 113] on link "Edit Edit Key Measurable Objective" at bounding box center [795, 119] width 230 height 27
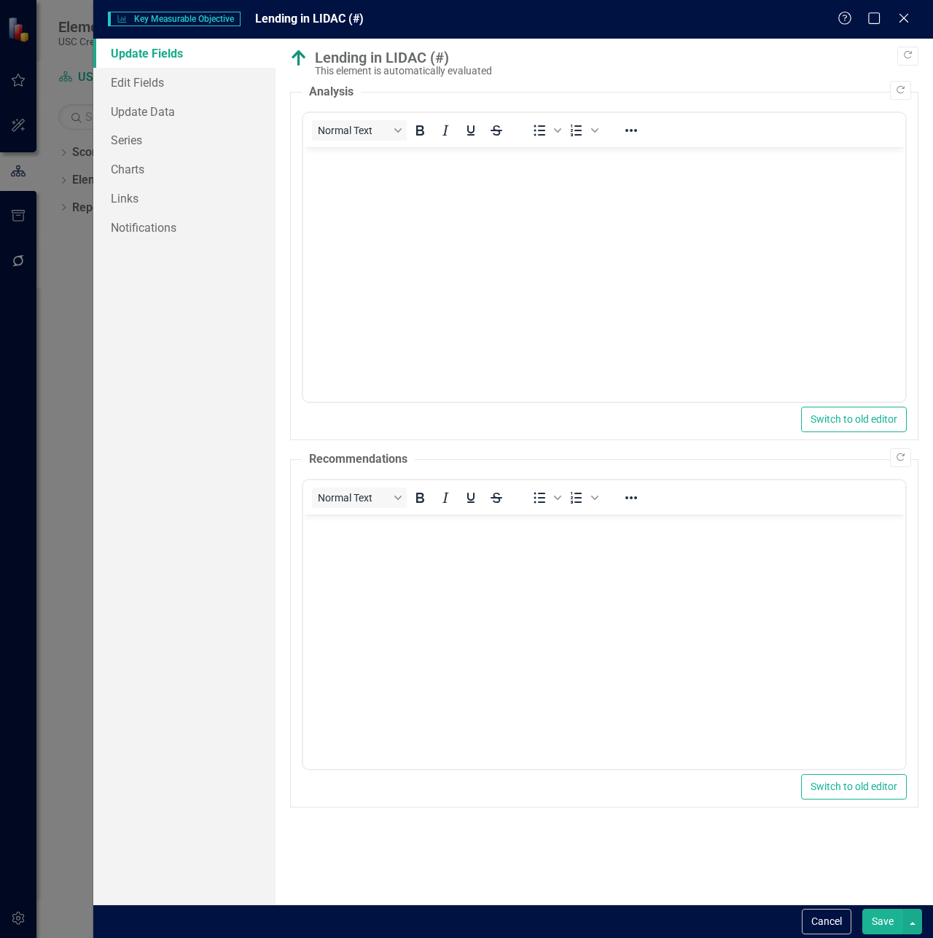
scroll to position [0, 0]
click at [182, 191] on link "Links" at bounding box center [184, 198] width 182 height 29
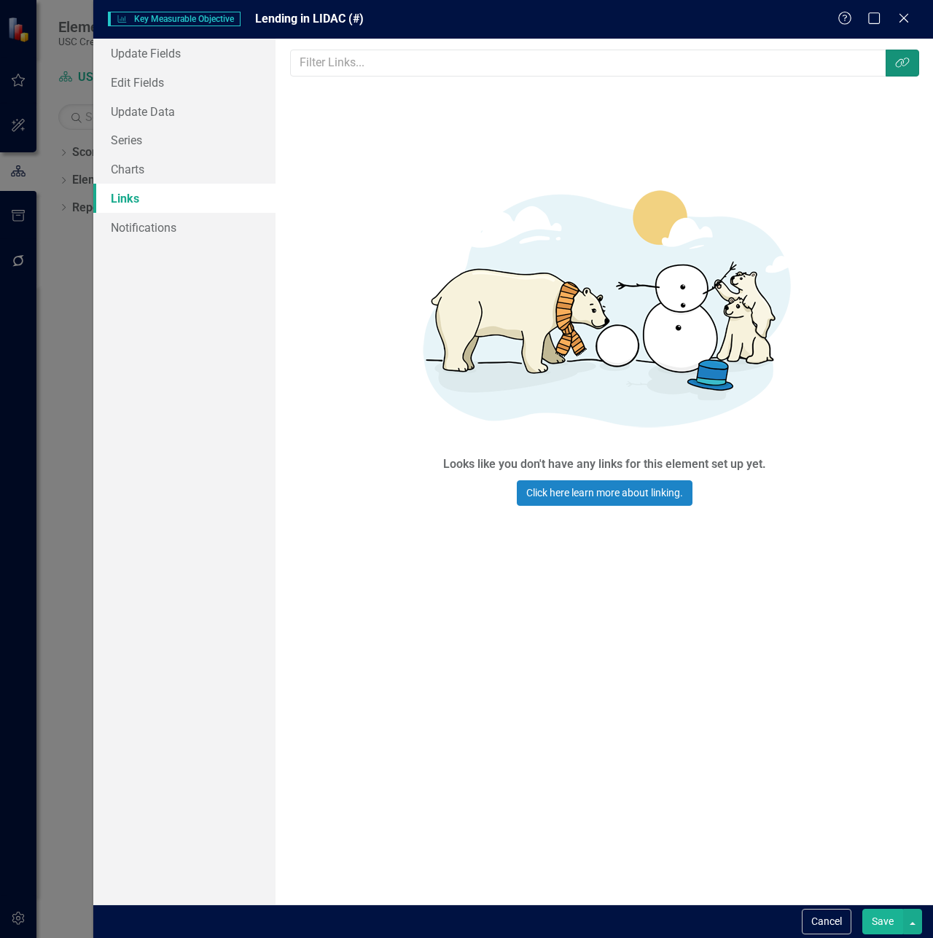
click at [909, 66] on icon "Link Tag" at bounding box center [902, 63] width 15 height 12
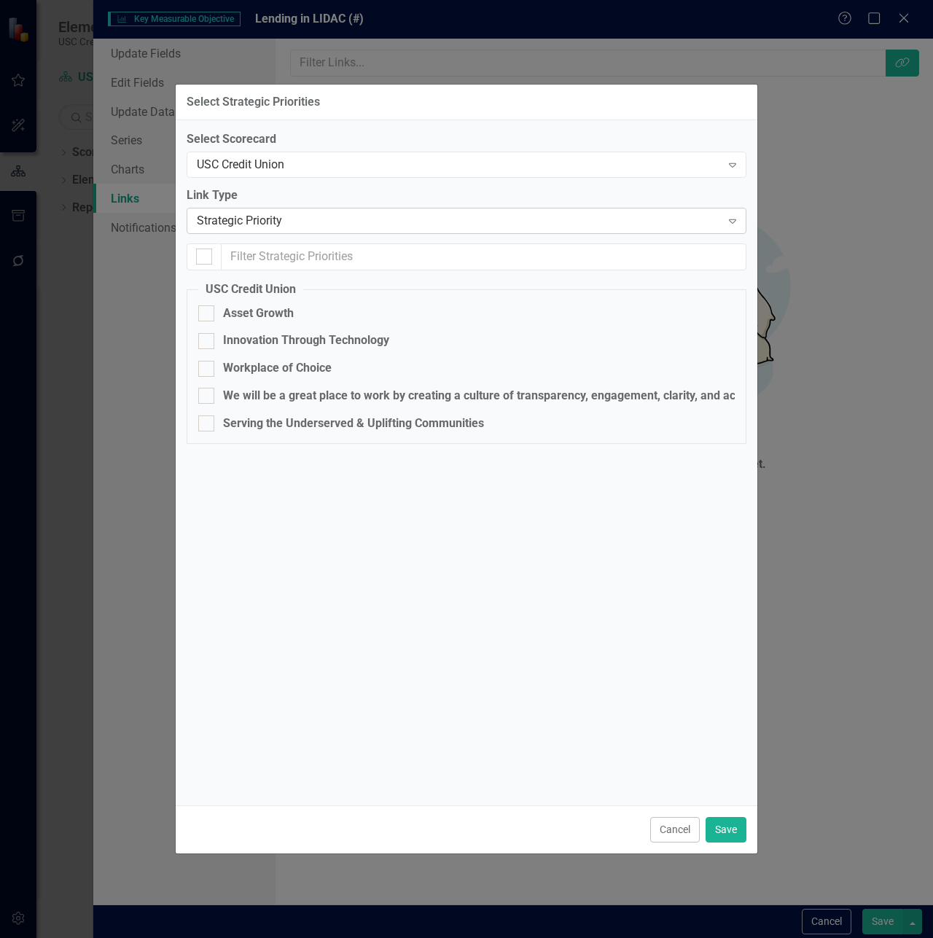
click at [317, 220] on div "Strategic Priority" at bounding box center [459, 220] width 524 height 17
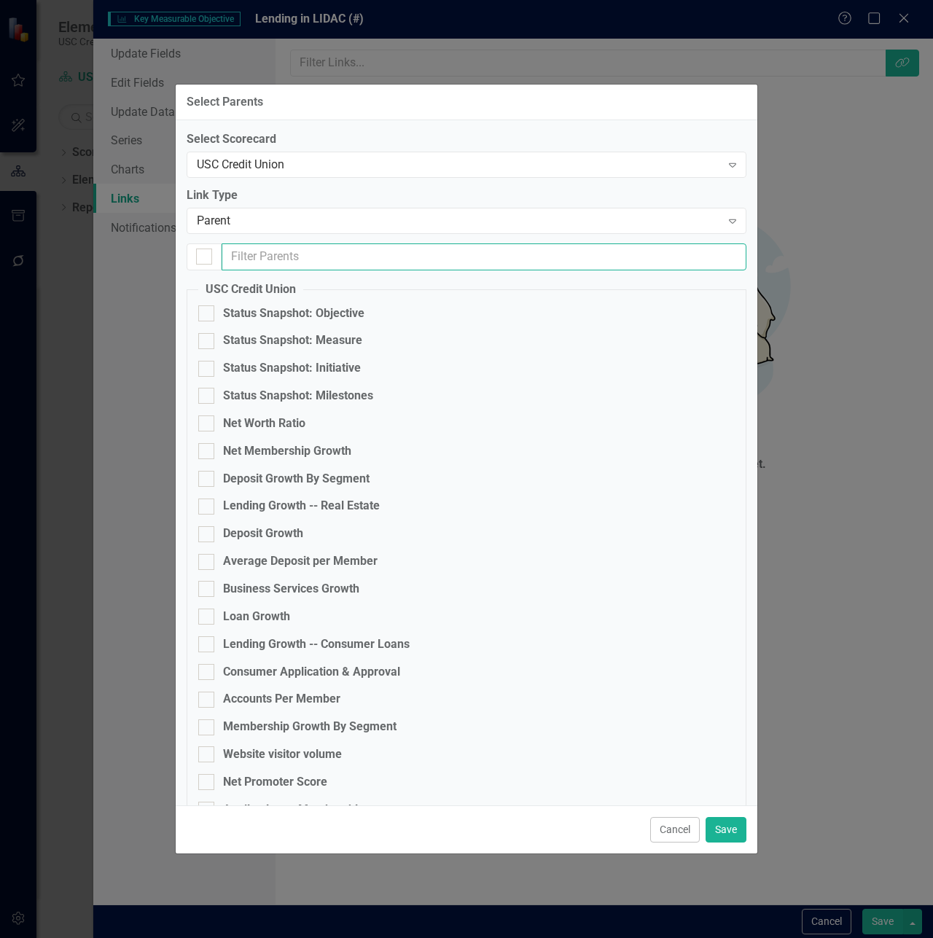
click at [319, 257] on input "text" at bounding box center [484, 257] width 525 height 27
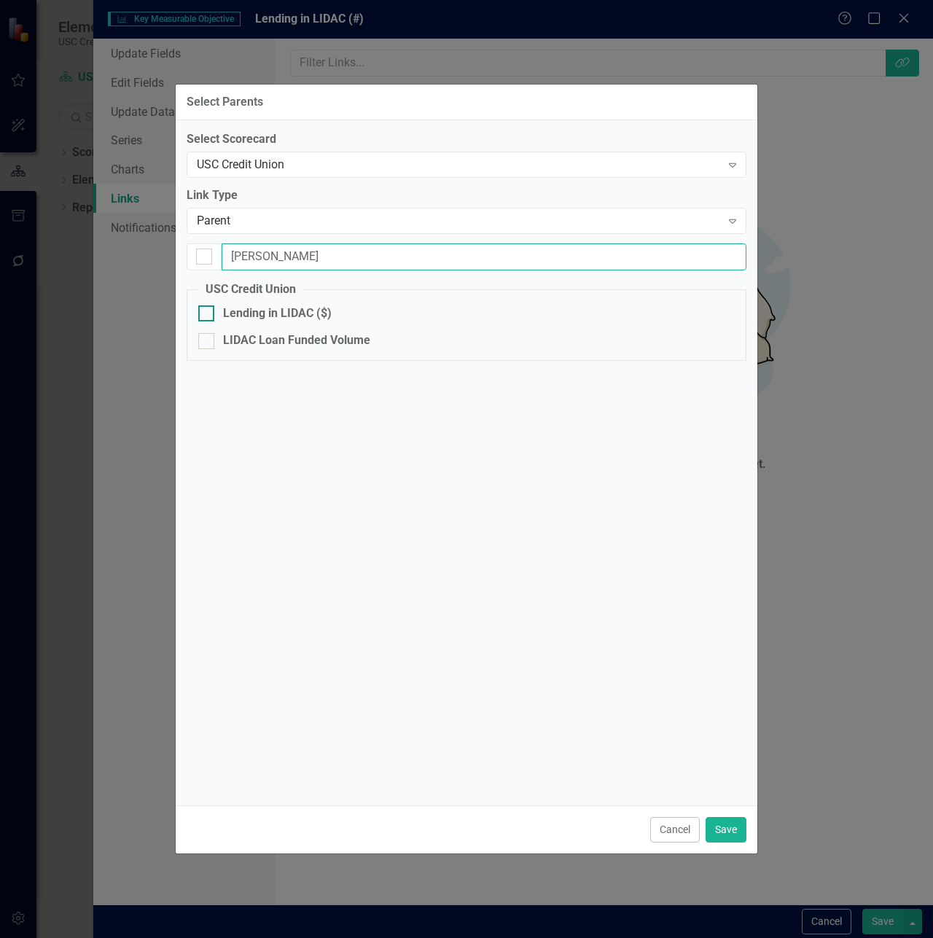
type input "lida"
click at [209, 316] on div at bounding box center [206, 314] width 16 height 16
click at [208, 315] on input "Lending in LIDAC ($)" at bounding box center [202, 310] width 9 height 9
checkbox input "true"
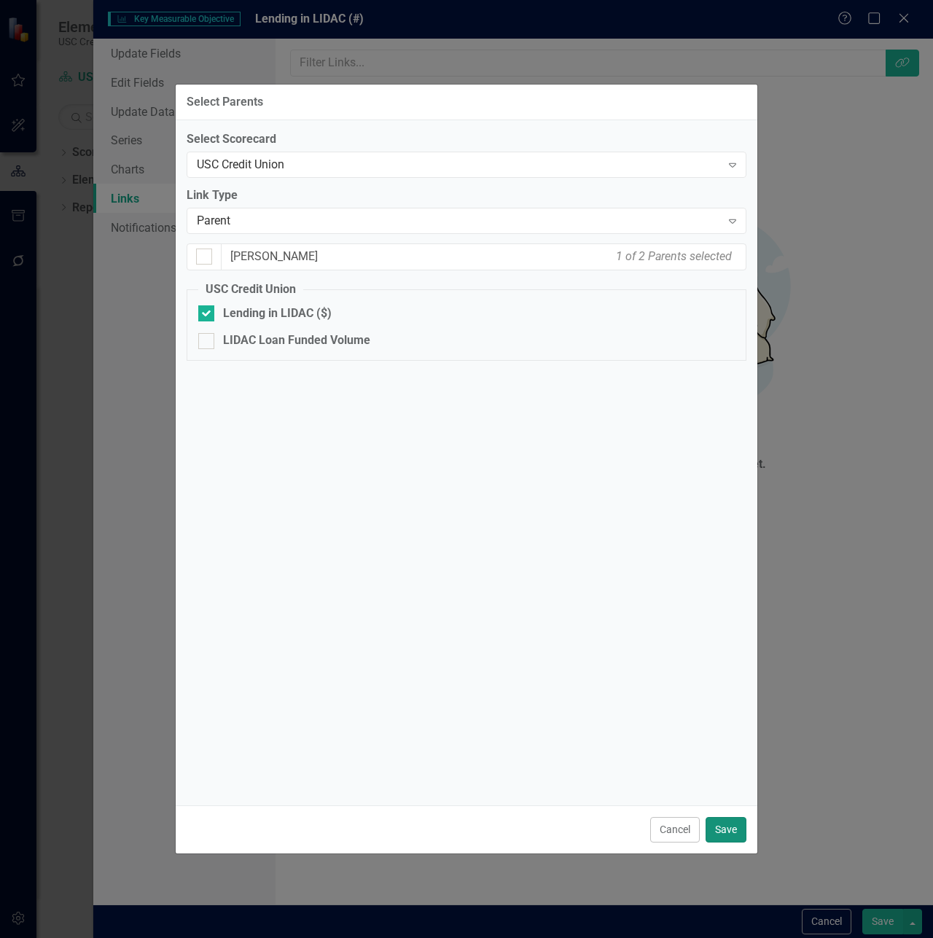
click at [728, 825] on button "Save" at bounding box center [726, 830] width 41 height 26
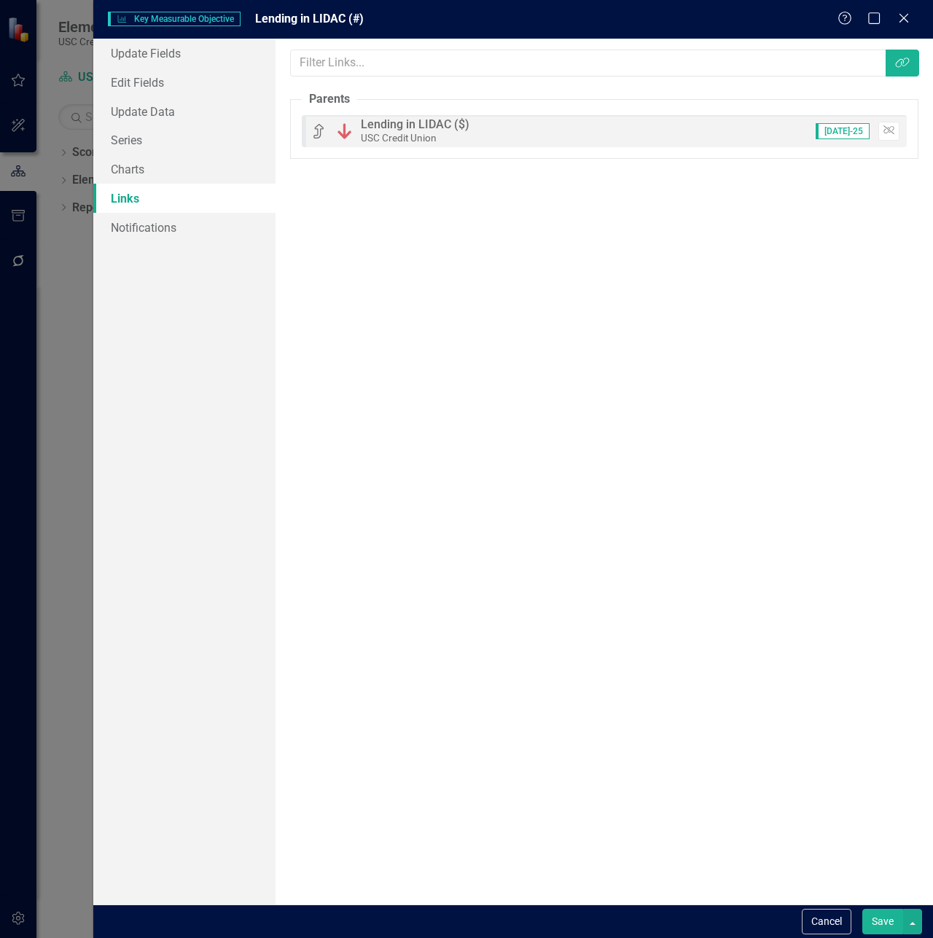
click at [883, 918] on button "Save" at bounding box center [883, 922] width 41 height 26
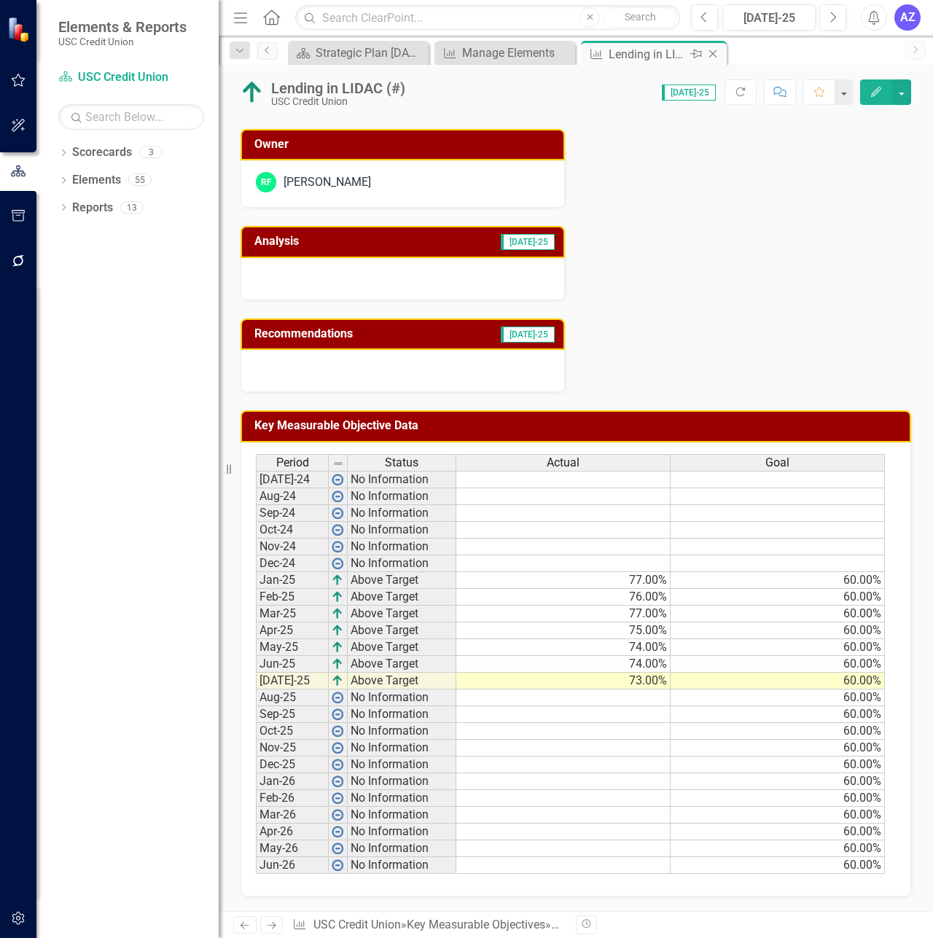
click at [715, 54] on icon "Close" at bounding box center [713, 54] width 15 height 12
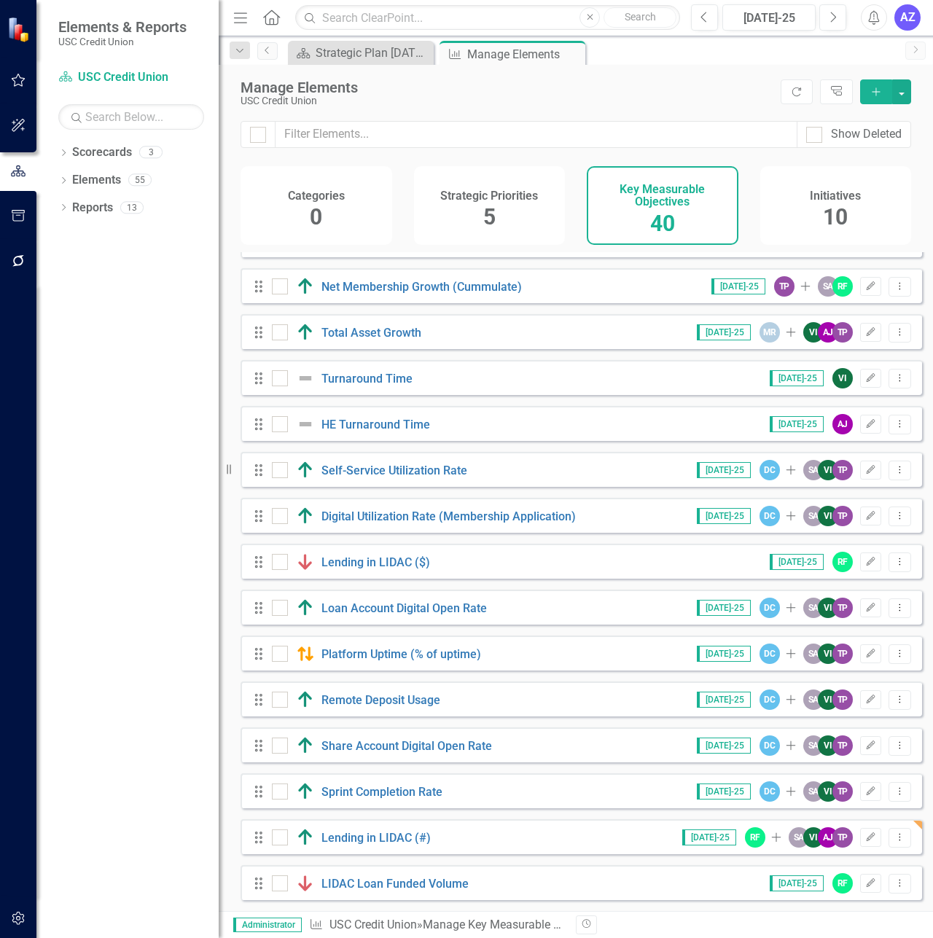
scroll to position [1189, 0]
click at [357, 885] on link "LIDAC Loan Funded Volume" at bounding box center [395, 884] width 147 height 14
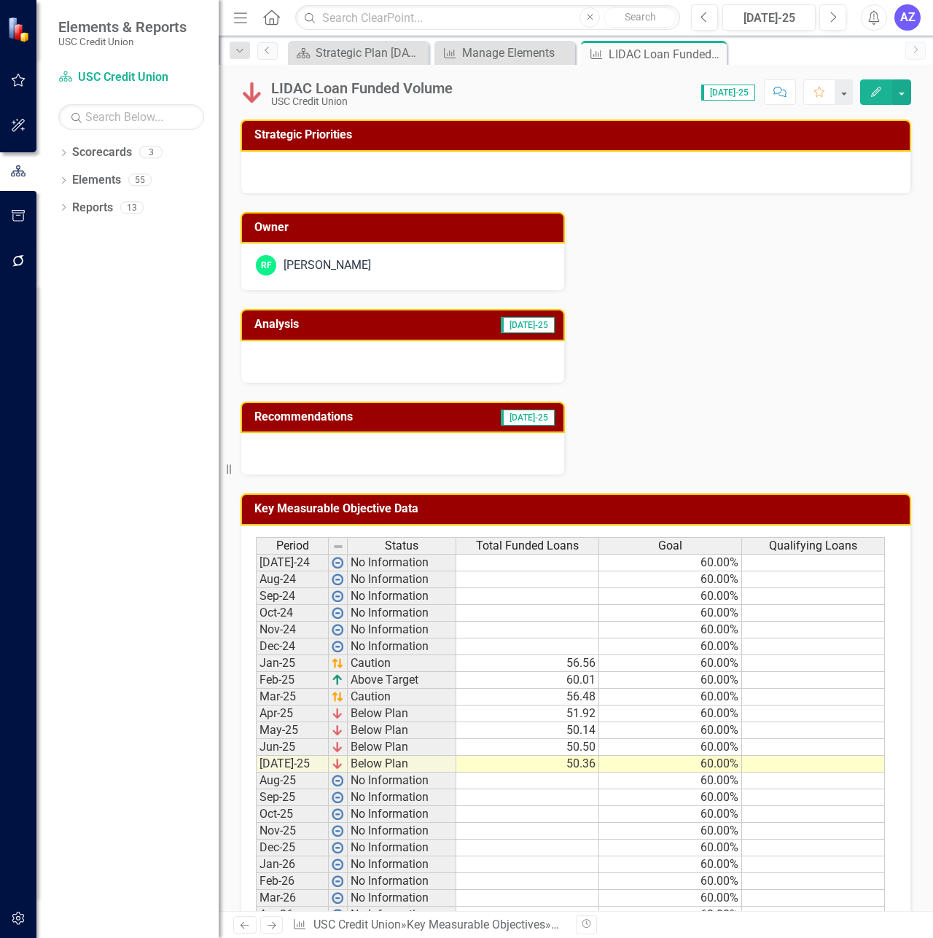
scroll to position [3, 0]
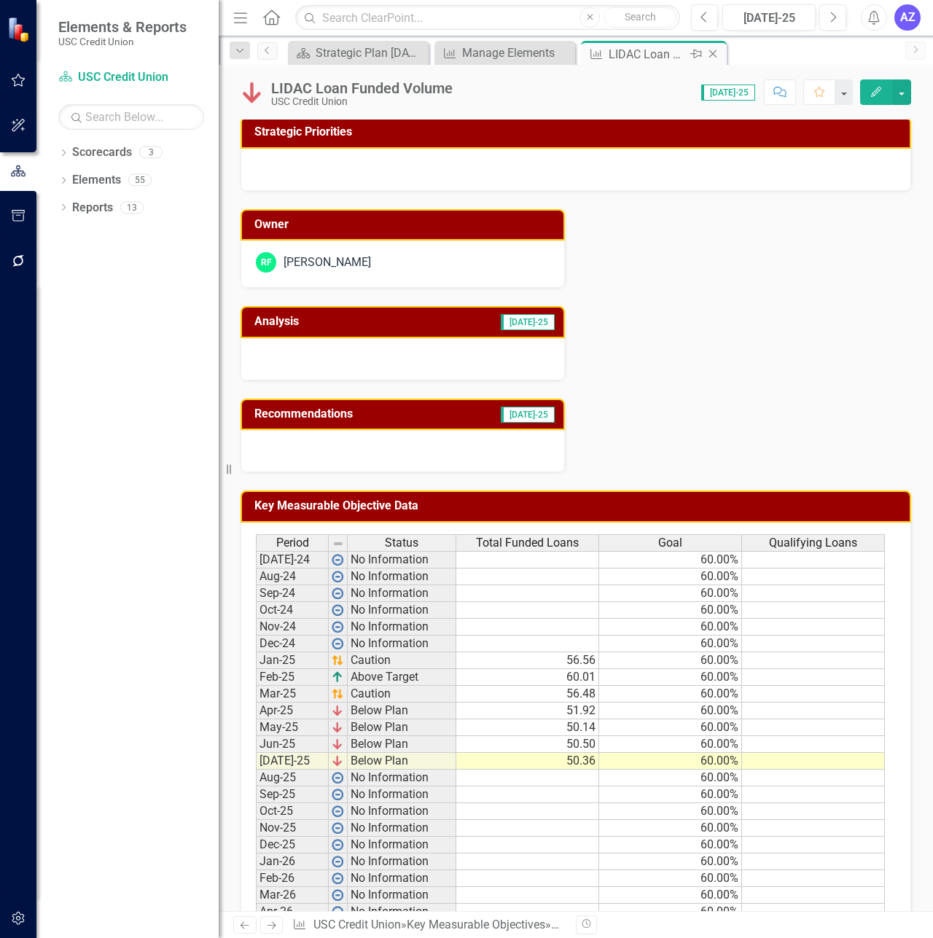
click at [713, 58] on icon "Close" at bounding box center [713, 54] width 15 height 12
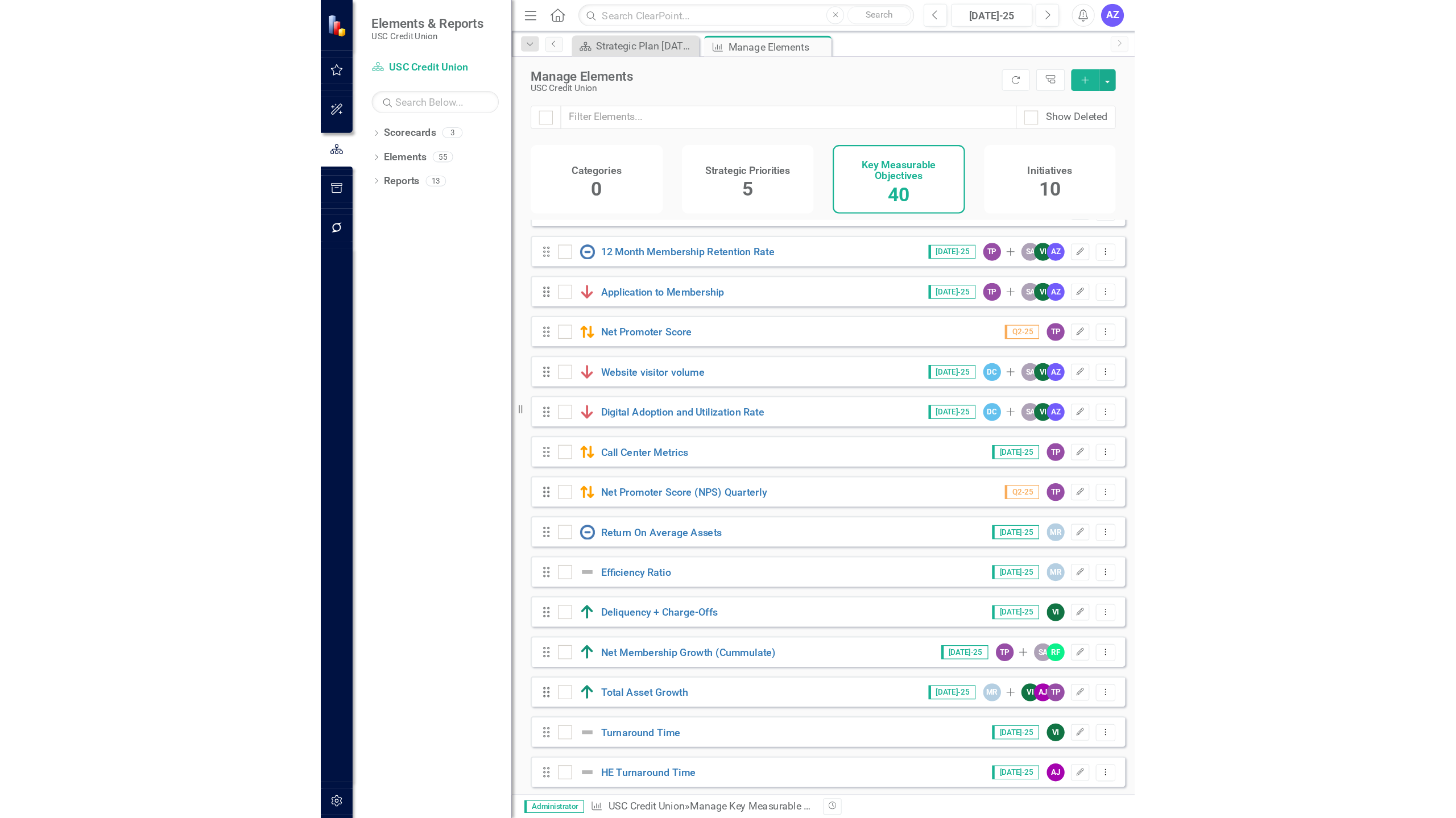
scroll to position [927, 0]
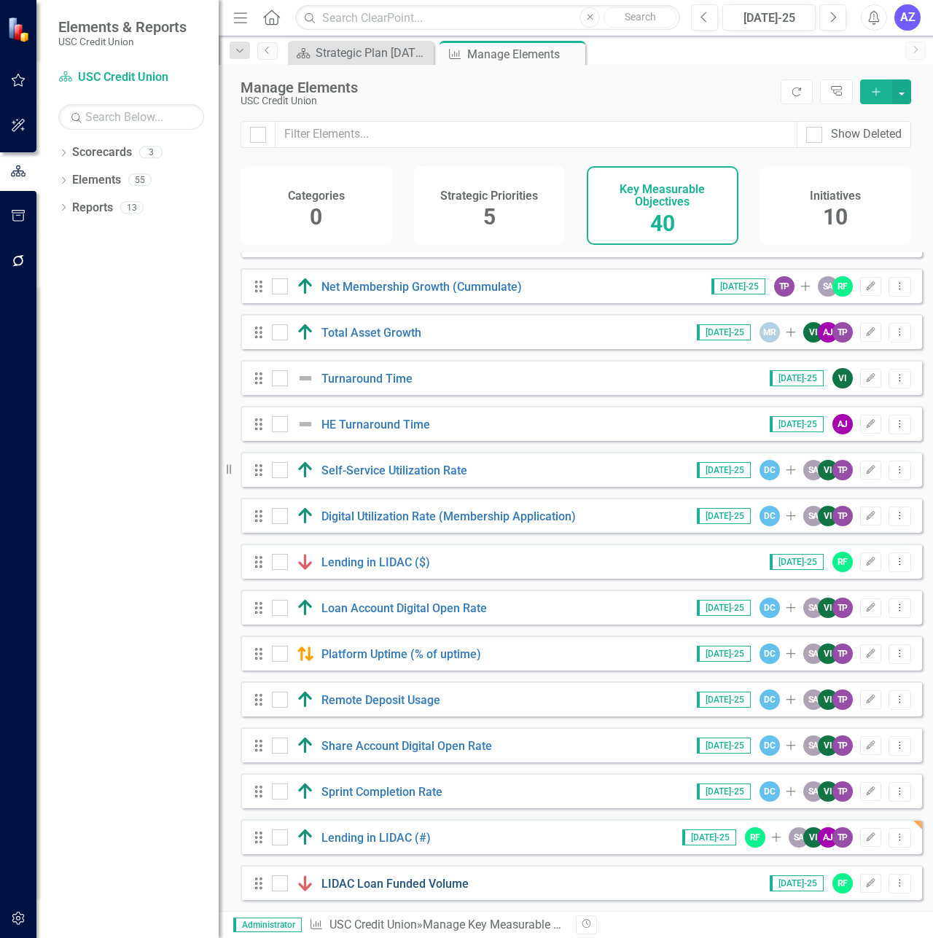
click at [407, 890] on link "LIDAC Loan Funded Volume" at bounding box center [395, 884] width 147 height 14
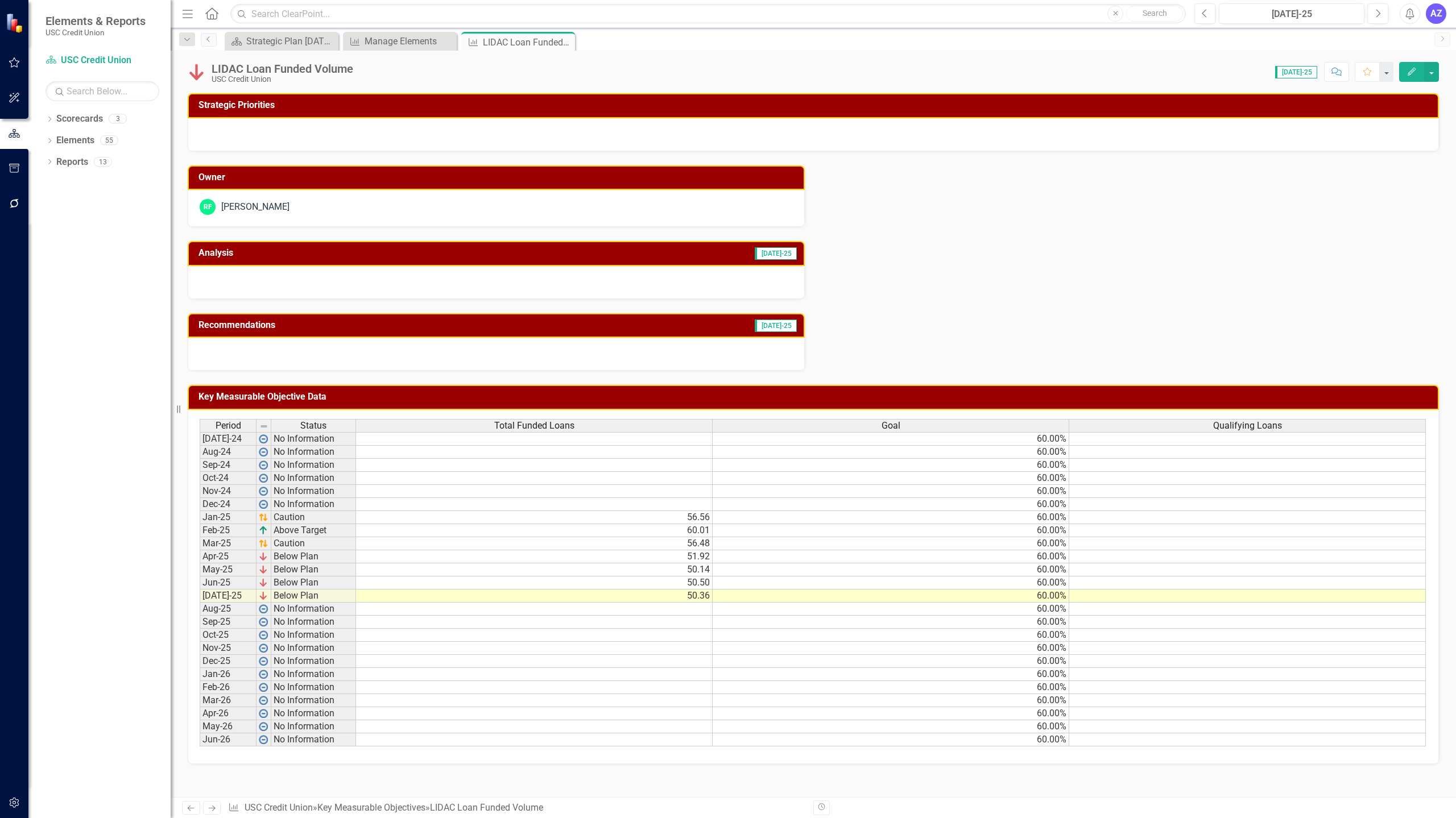
click at [442, 147] on div at bounding box center [813, 135] width 1251 height 33
click at [1014, 224] on div "Owner RF Rocio Flores Analysis Jul-25 Recommendations Jul-25" at bounding box center [813, 261] width 1268 height 220
click at [384, 44] on div "Manage Elements" at bounding box center [402, 41] width 75 height 14
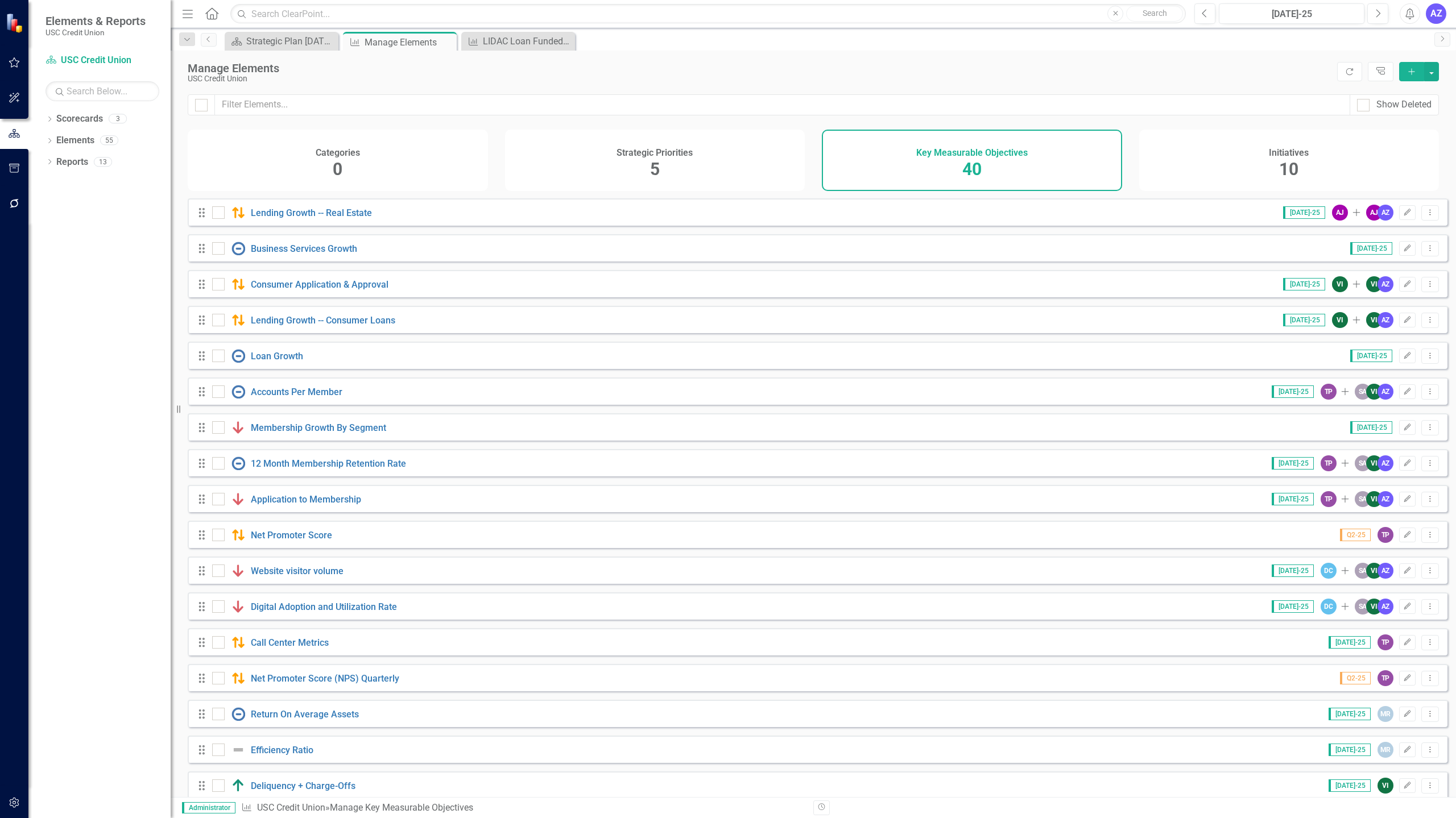
scroll to position [322, 0]
click at [284, 44] on div "Strategic Plan [DATE] - [DATE]" at bounding box center [284, 41] width 75 height 14
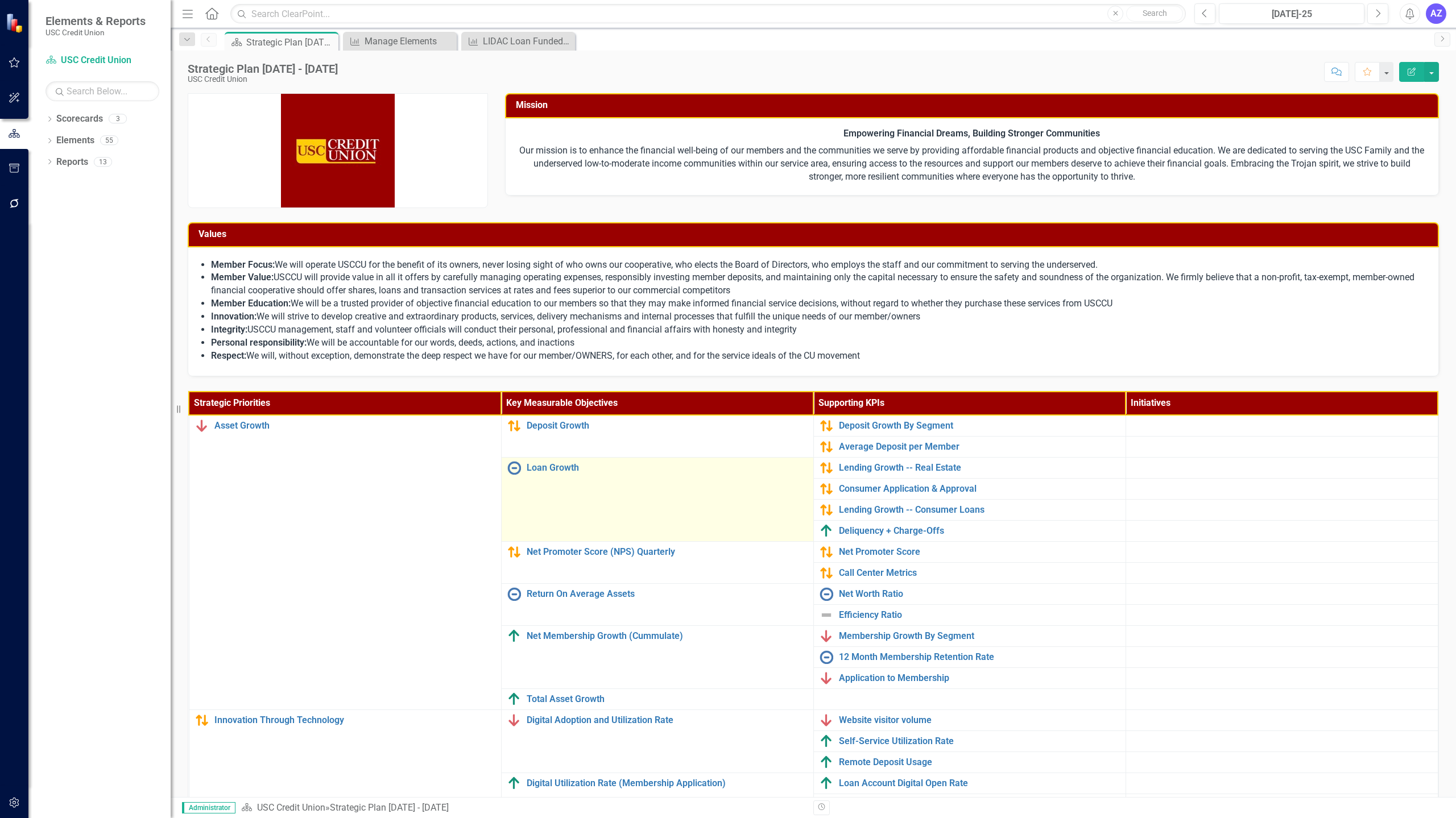
scroll to position [100, 0]
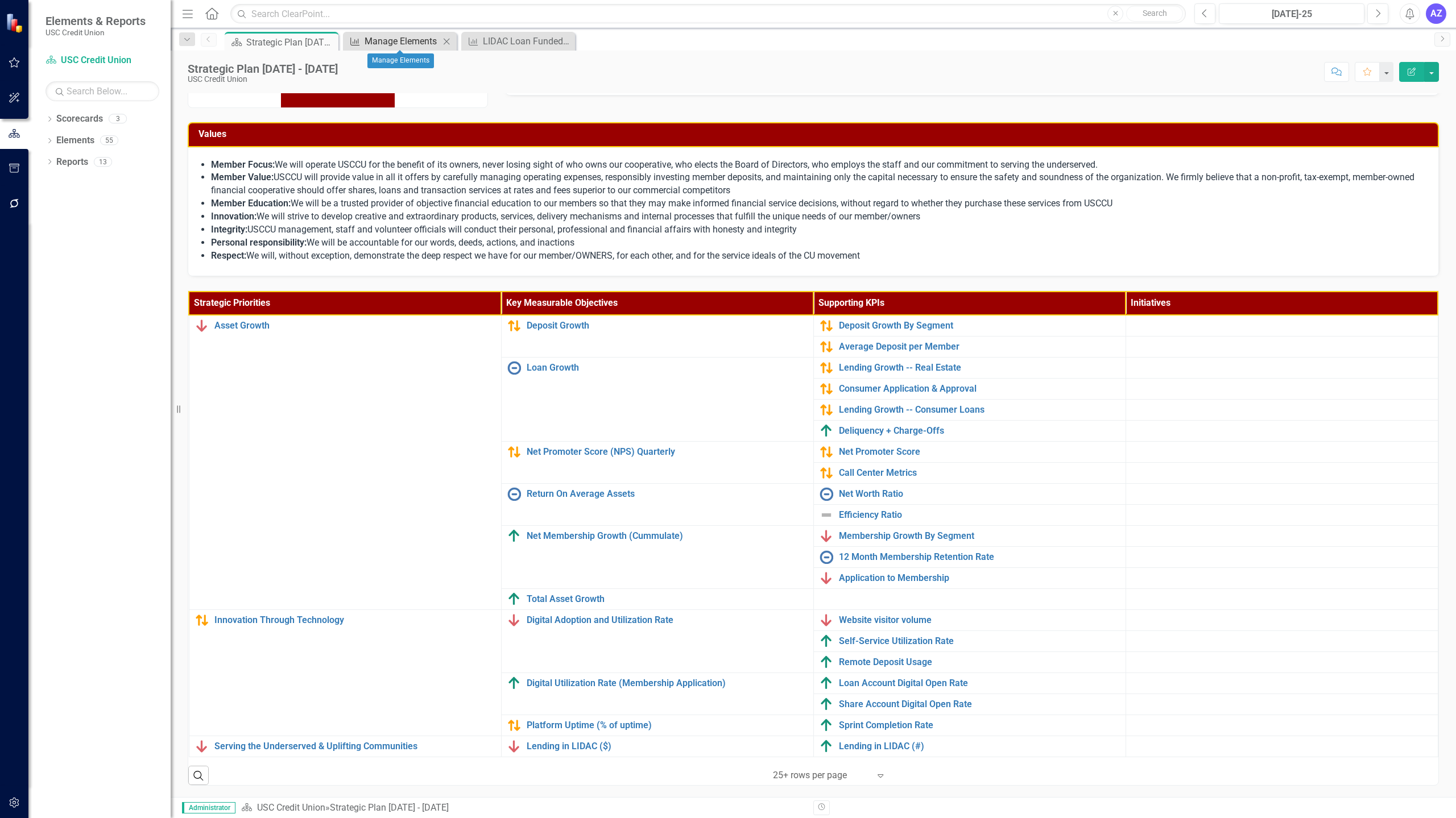
click at [393, 43] on div "Manage Elements" at bounding box center [402, 41] width 75 height 14
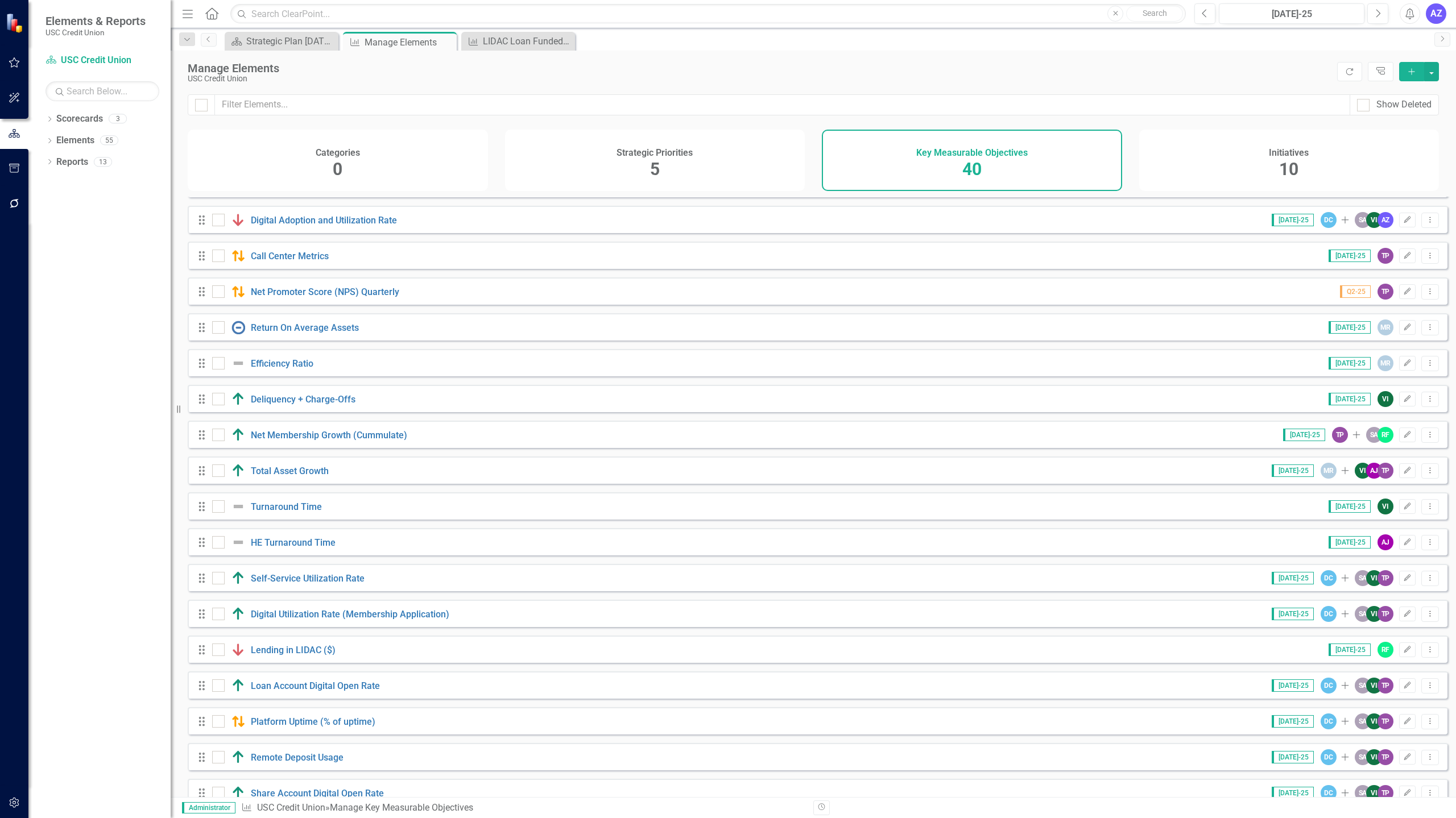
scroll to position [841, 0]
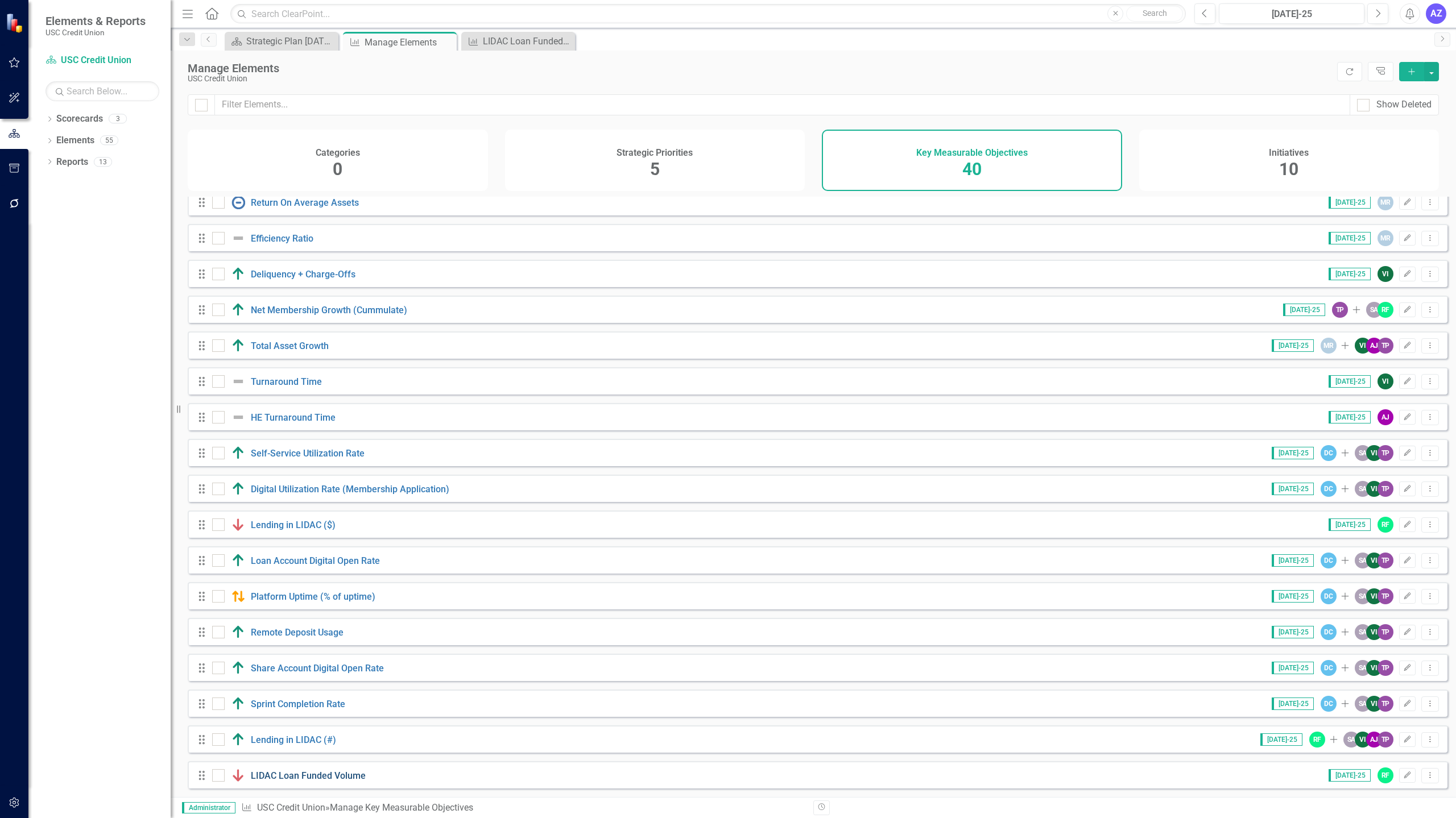
click at [335, 727] on link "LIDAC Loan Funded Volume" at bounding box center [308, 776] width 115 height 11
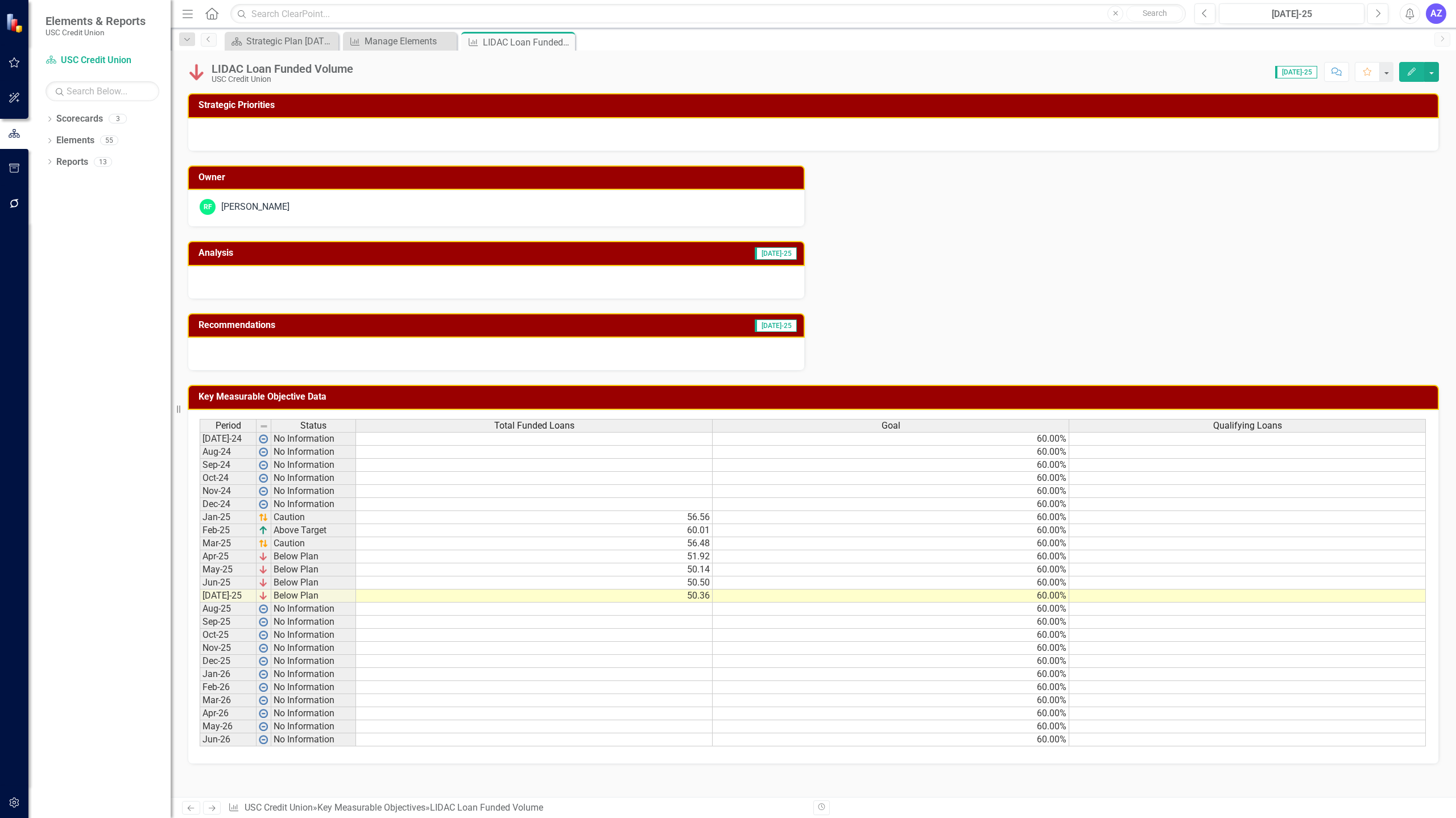
click at [311, 72] on div "LIDAC Loan Funded Volume" at bounding box center [282, 69] width 142 height 12
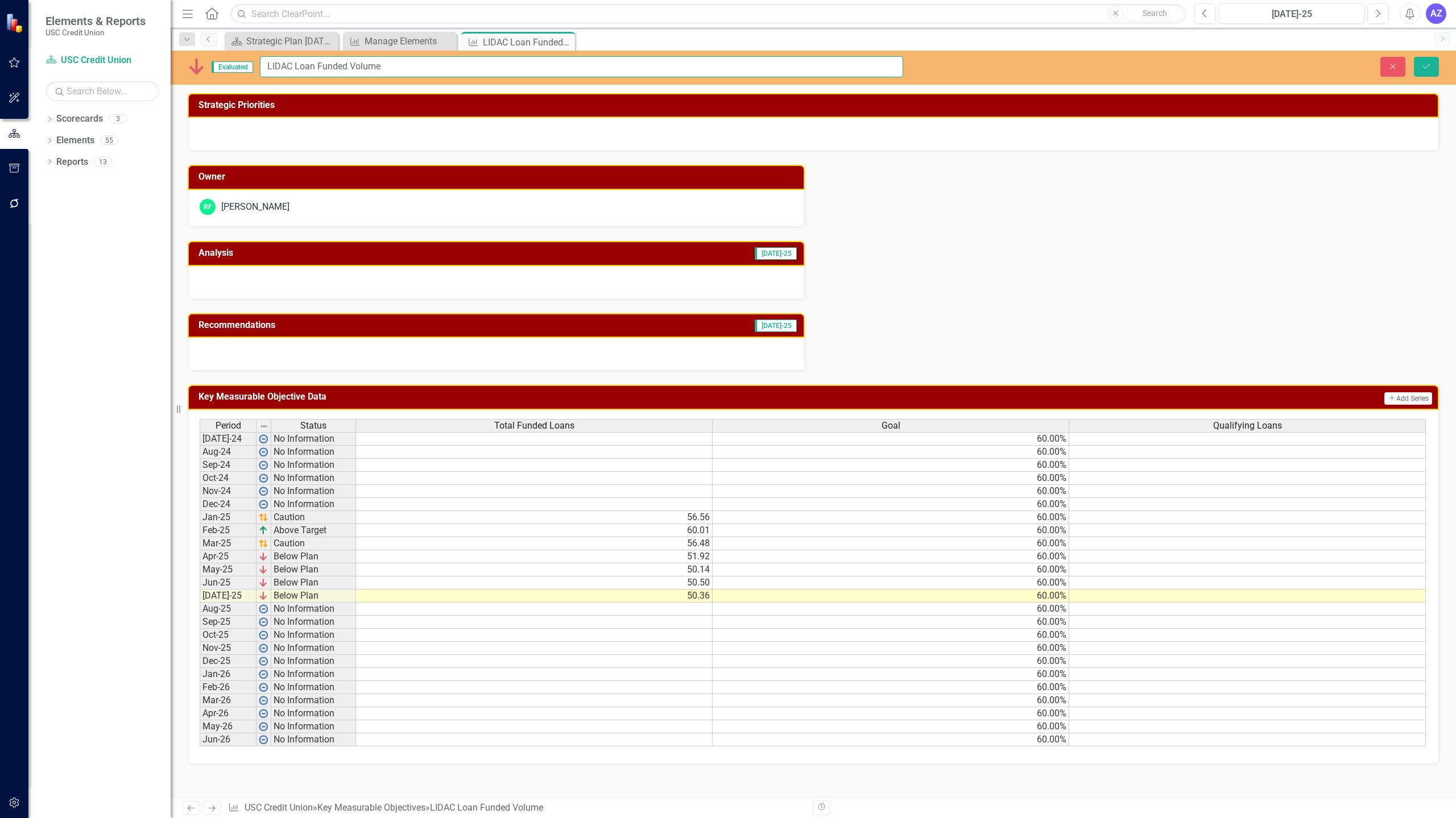
click at [406, 62] on input "LIDAC Loan Funded Volume" at bounding box center [581, 66] width 643 height 21
type input "L"
type input "Small Dollar Loan Count"
click at [1414, 57] on button "Save" at bounding box center [1426, 67] width 25 height 20
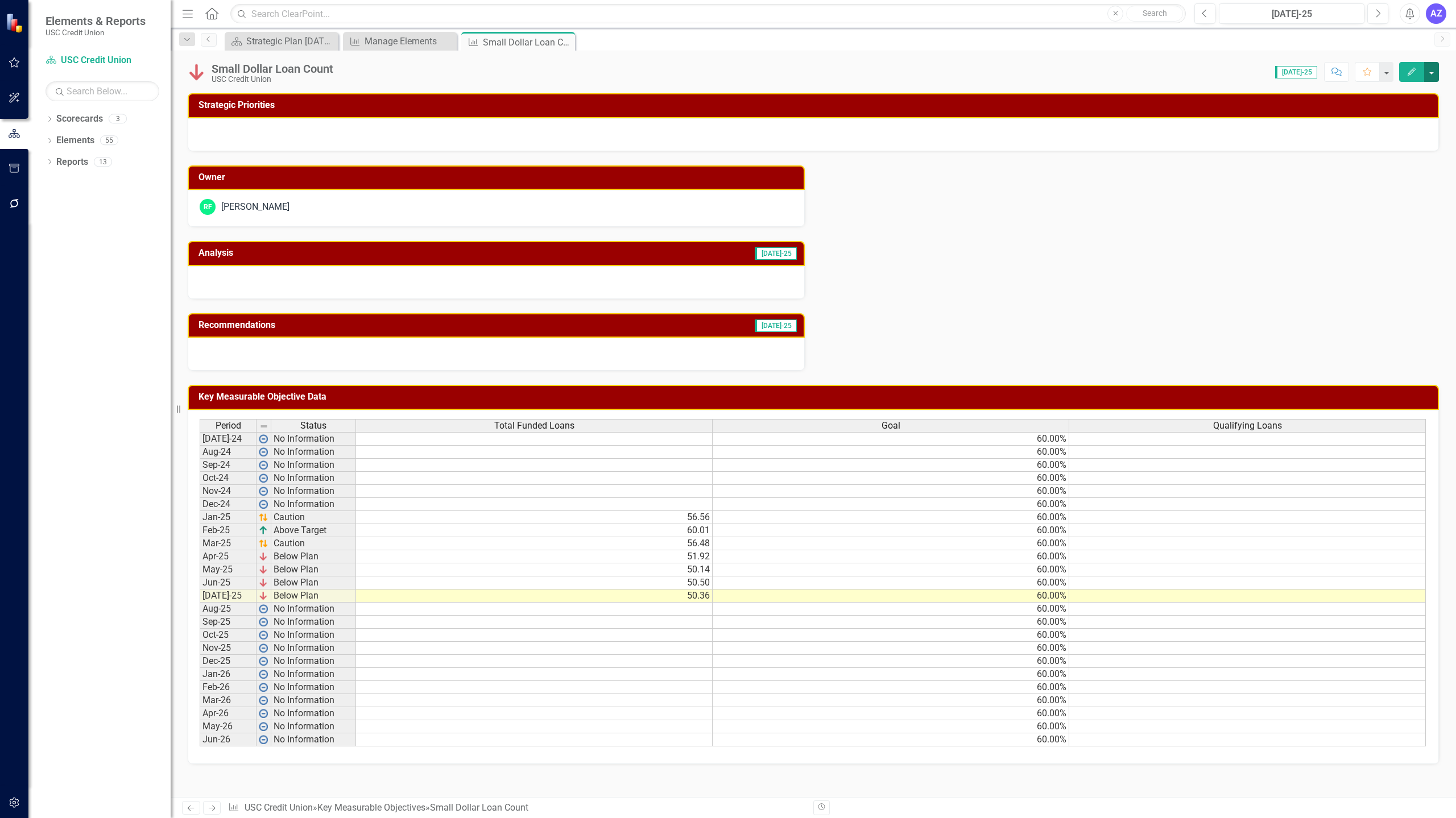
click at [1429, 74] on button "button" at bounding box center [1431, 72] width 15 height 20
click at [1398, 100] on link "Edit Edit Key Measurable Objective" at bounding box center [1348, 93] width 179 height 21
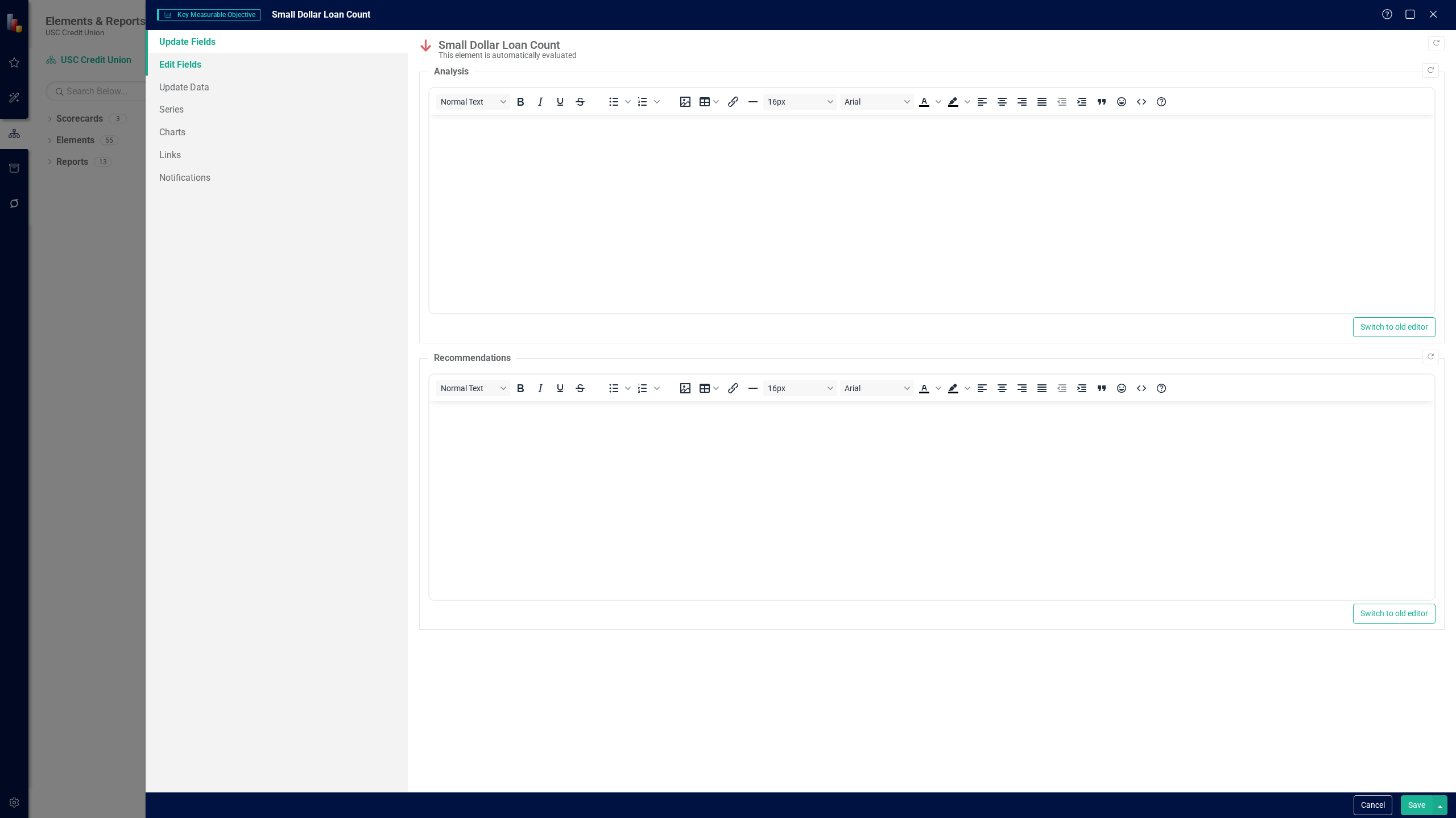
click at [244, 62] on link "Edit Fields" at bounding box center [277, 64] width 262 height 23
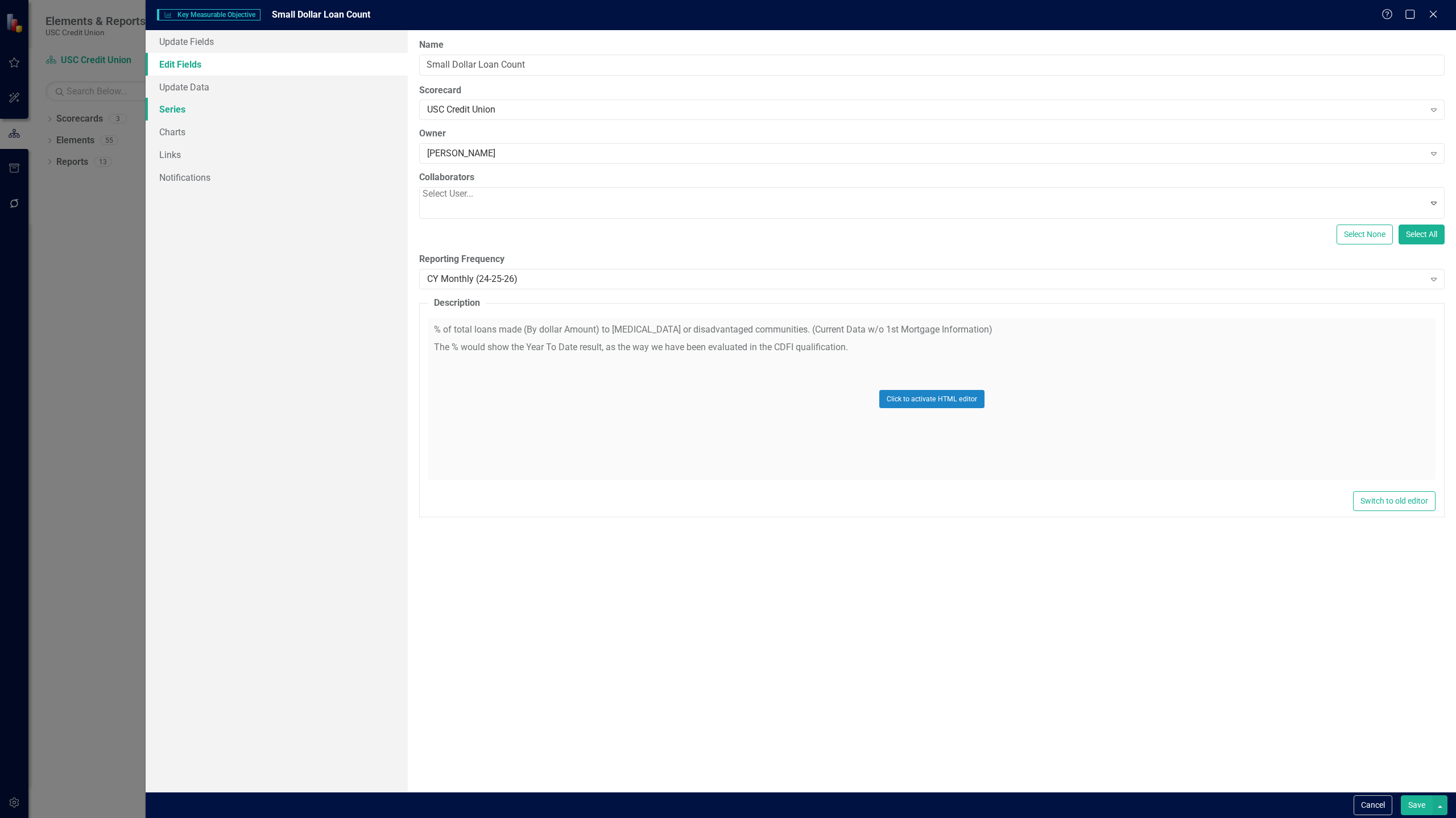
click at [211, 110] on link "Series" at bounding box center [277, 108] width 262 height 23
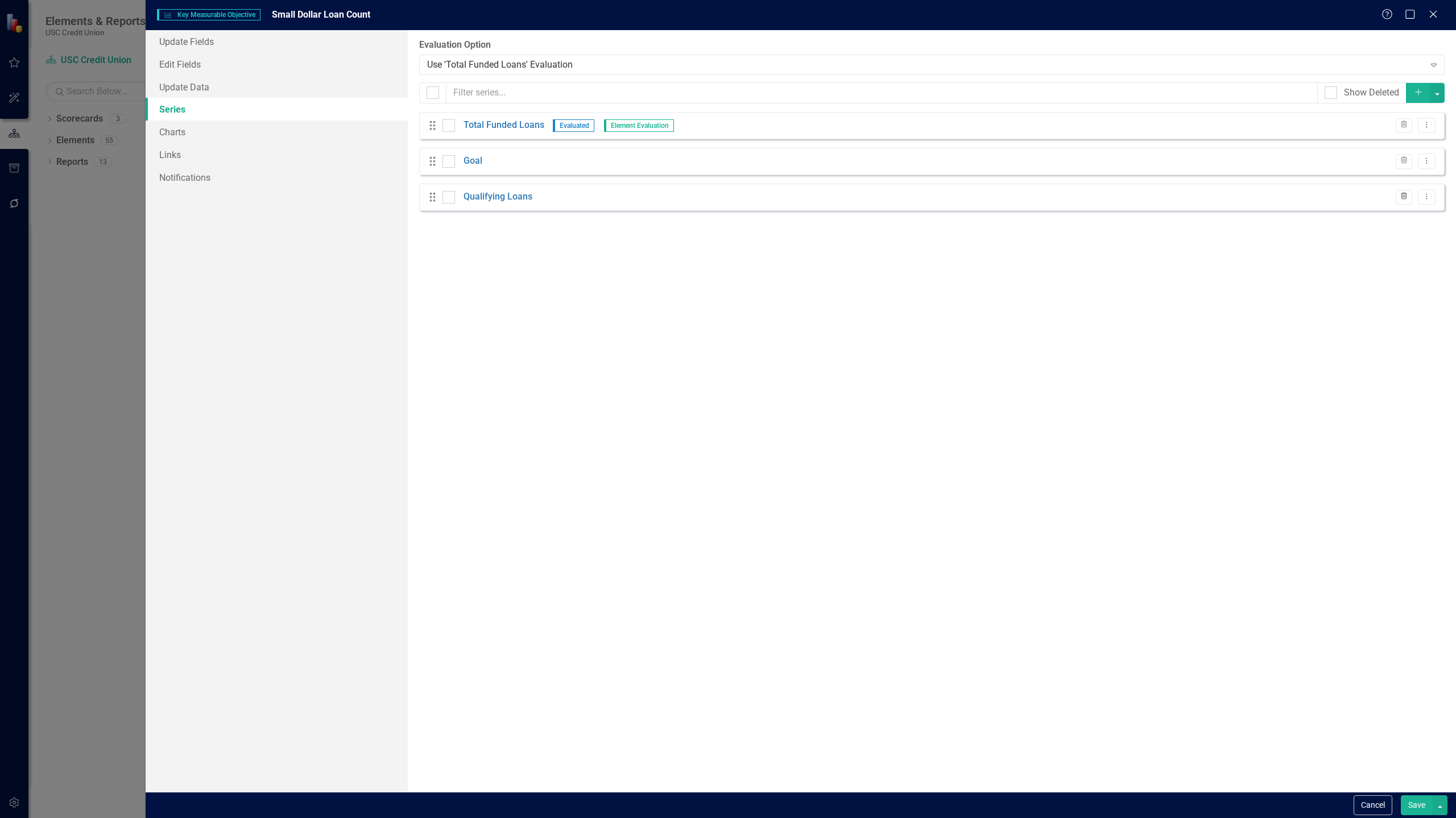
drag, startPoint x: 0, startPoint y: 0, endPoint x: 1403, endPoint y: 198, distance: 1416.9
click at [1403, 198] on icon "Trash" at bounding box center [1403, 197] width 9 height 7
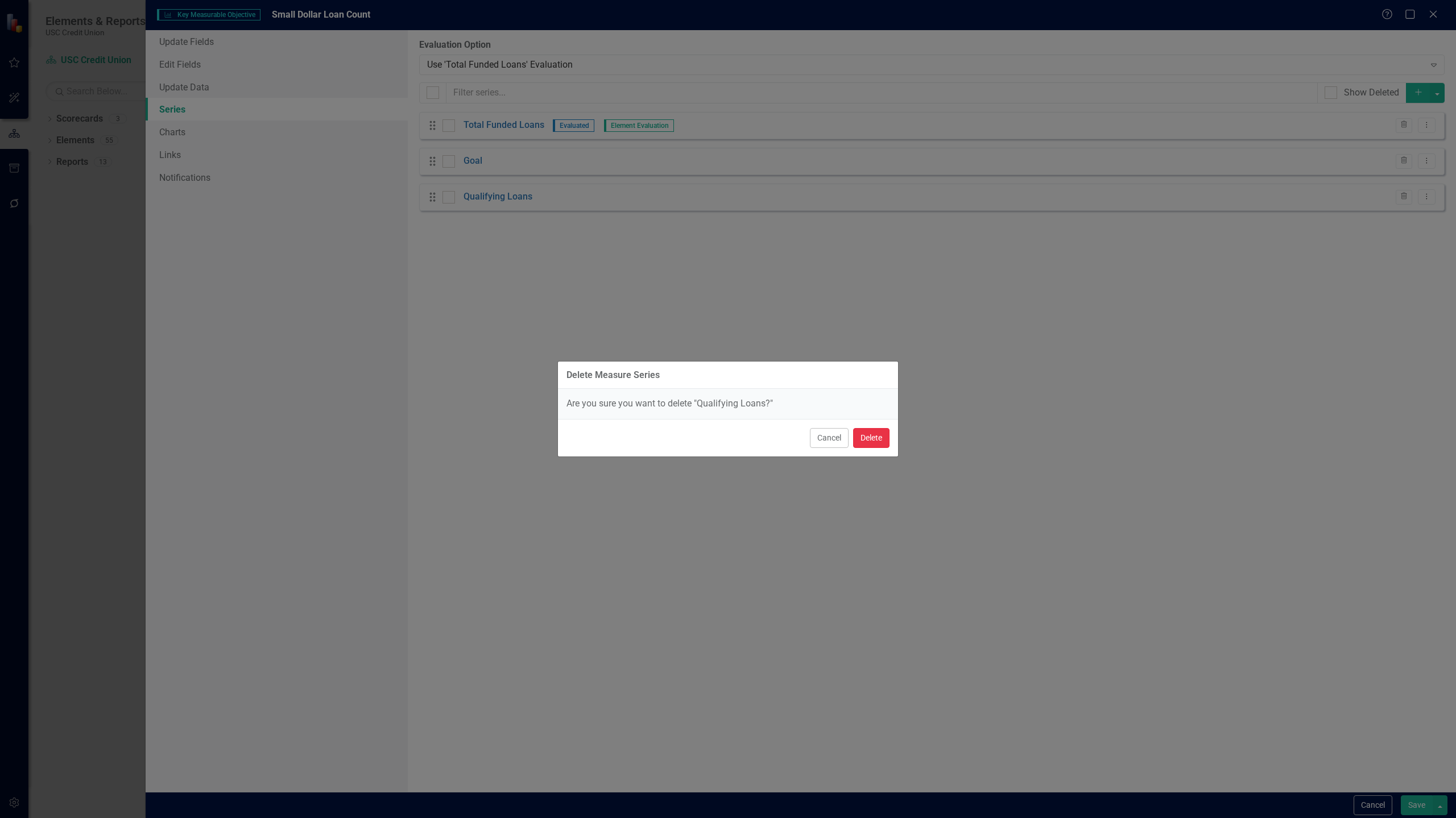
click at [880, 434] on button "Delete" at bounding box center [871, 438] width 37 height 20
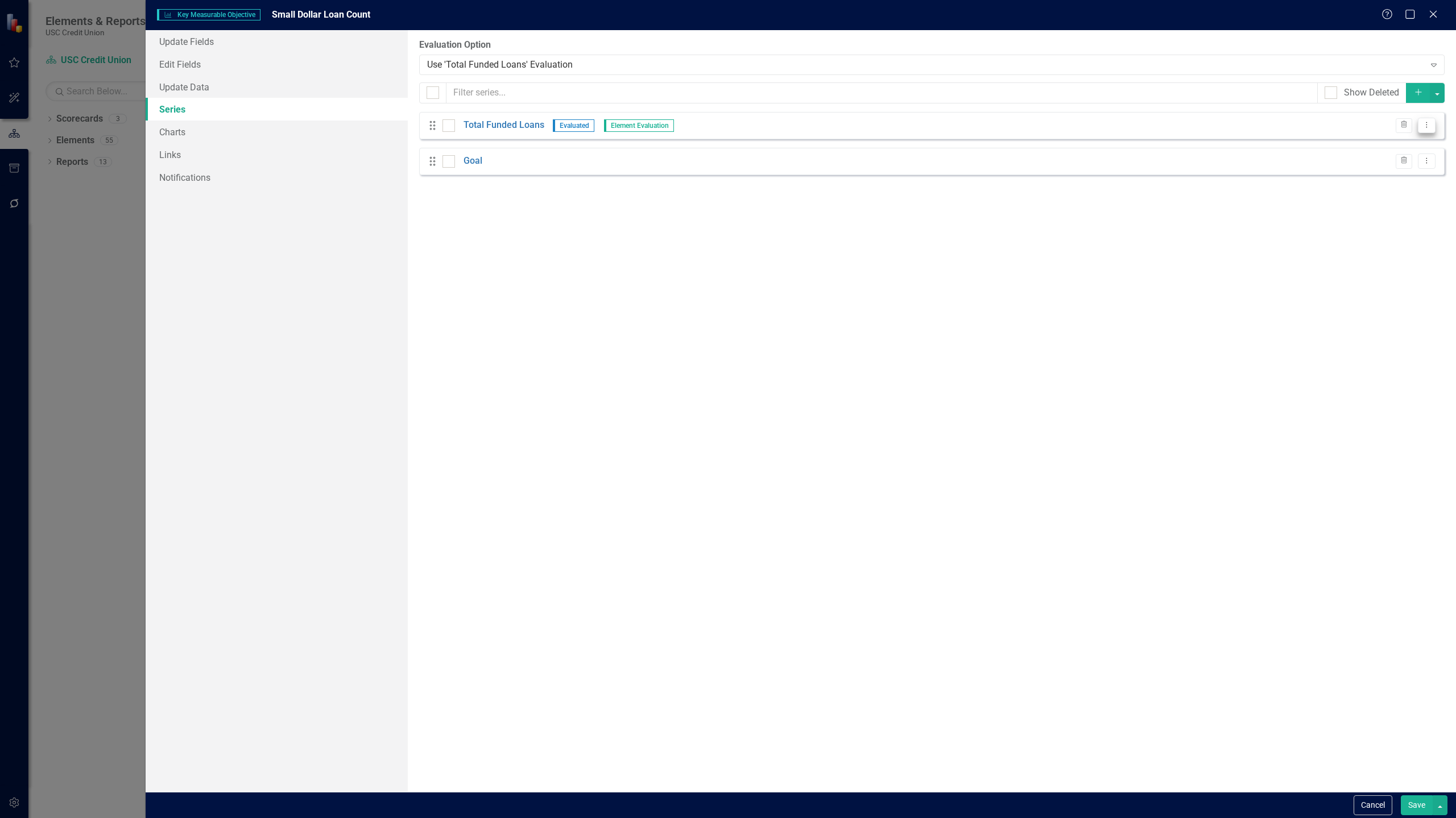
click at [1424, 130] on button "Dropdown Menu" at bounding box center [1426, 126] width 18 height 16
click at [1408, 143] on link "Edit Edit Measure Series" at bounding box center [1370, 143] width 129 height 21
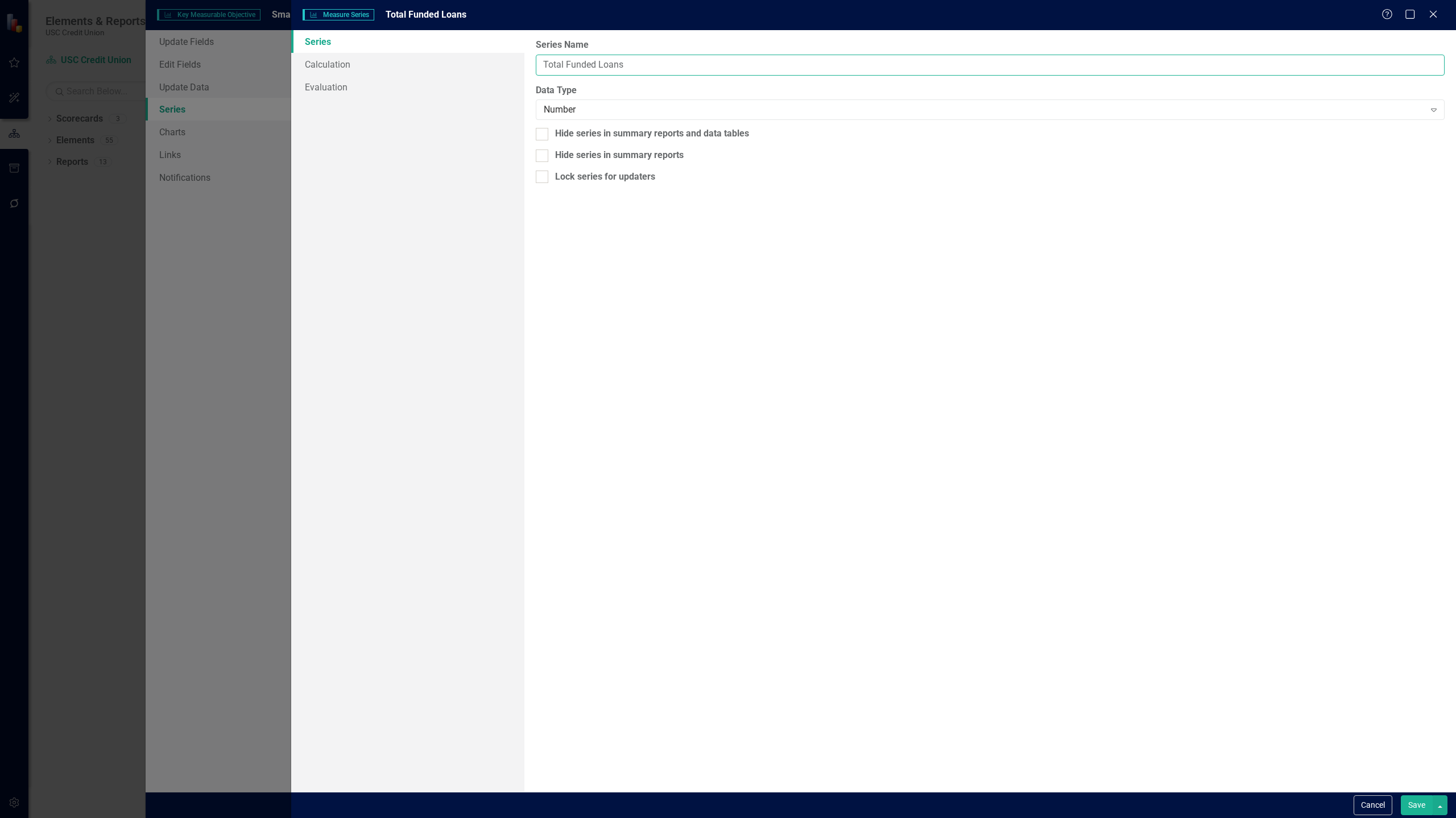
click at [734, 60] on input "Total Funded Loans" at bounding box center [990, 65] width 909 height 21
type input "Small Dollar Loan Count"
click at [1420, 805] on button "Save" at bounding box center [1416, 806] width 32 height 20
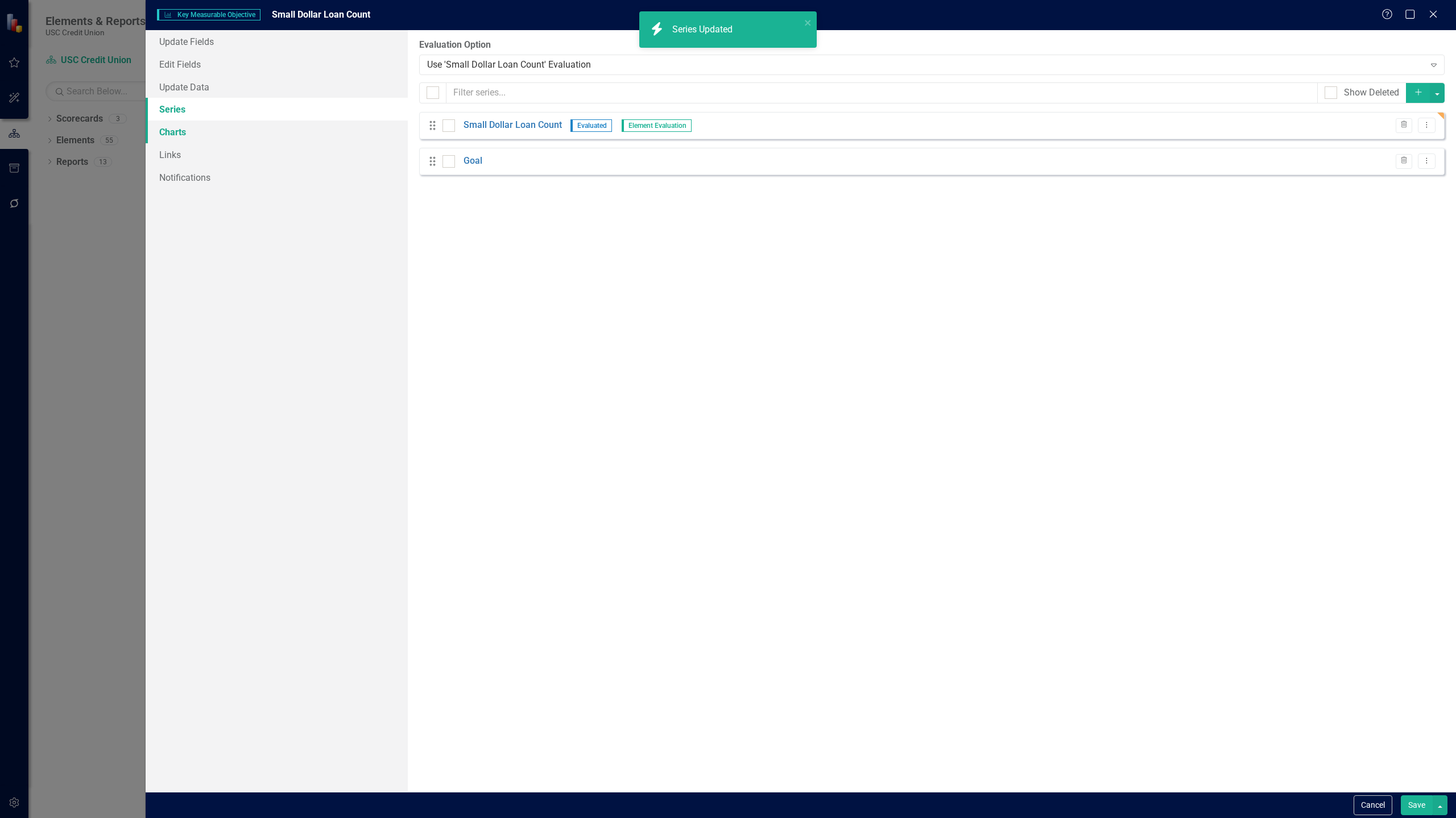
click at [308, 129] on link "Charts" at bounding box center [277, 132] width 262 height 23
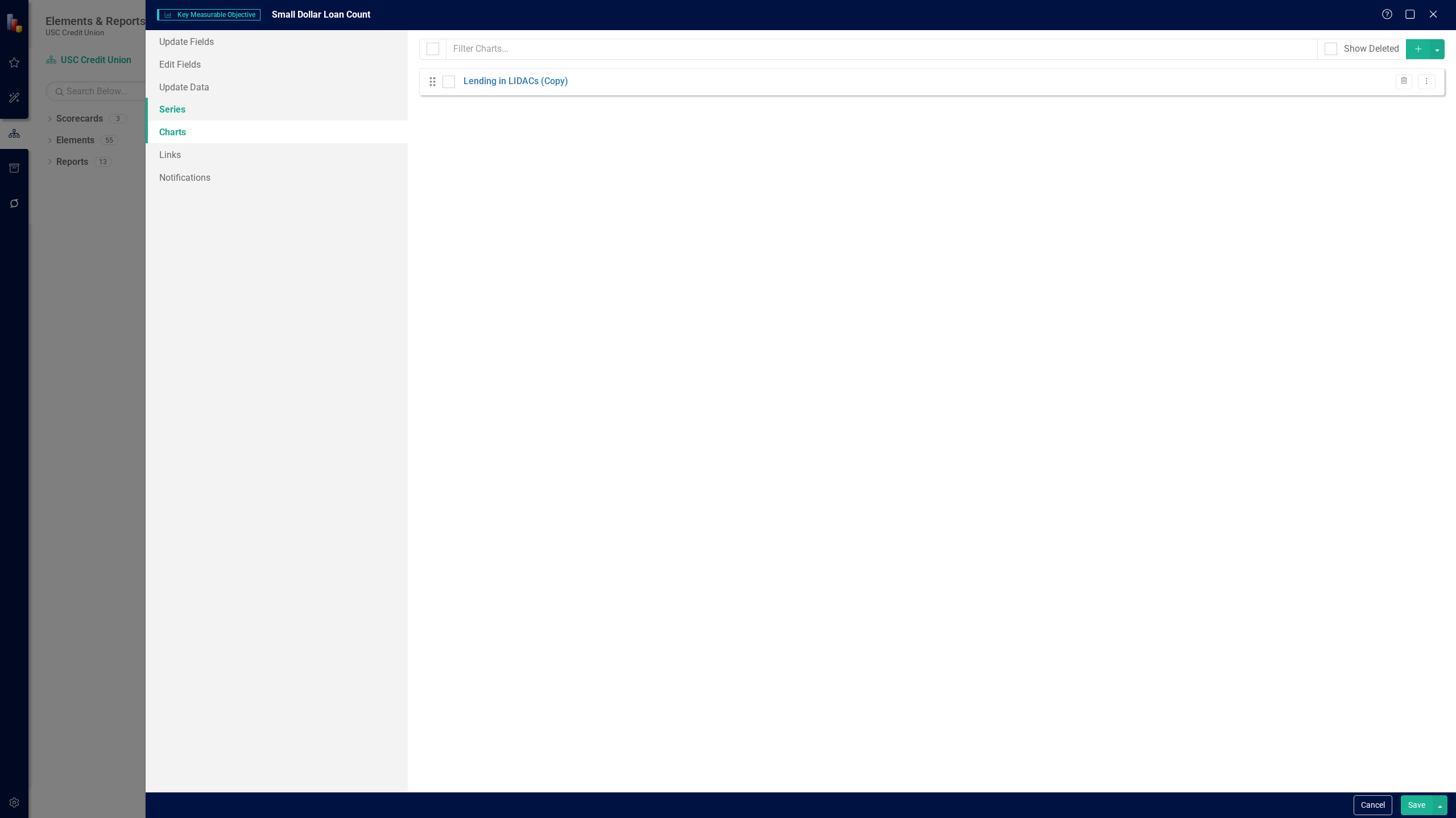
click at [204, 112] on link "Series" at bounding box center [277, 108] width 262 height 23
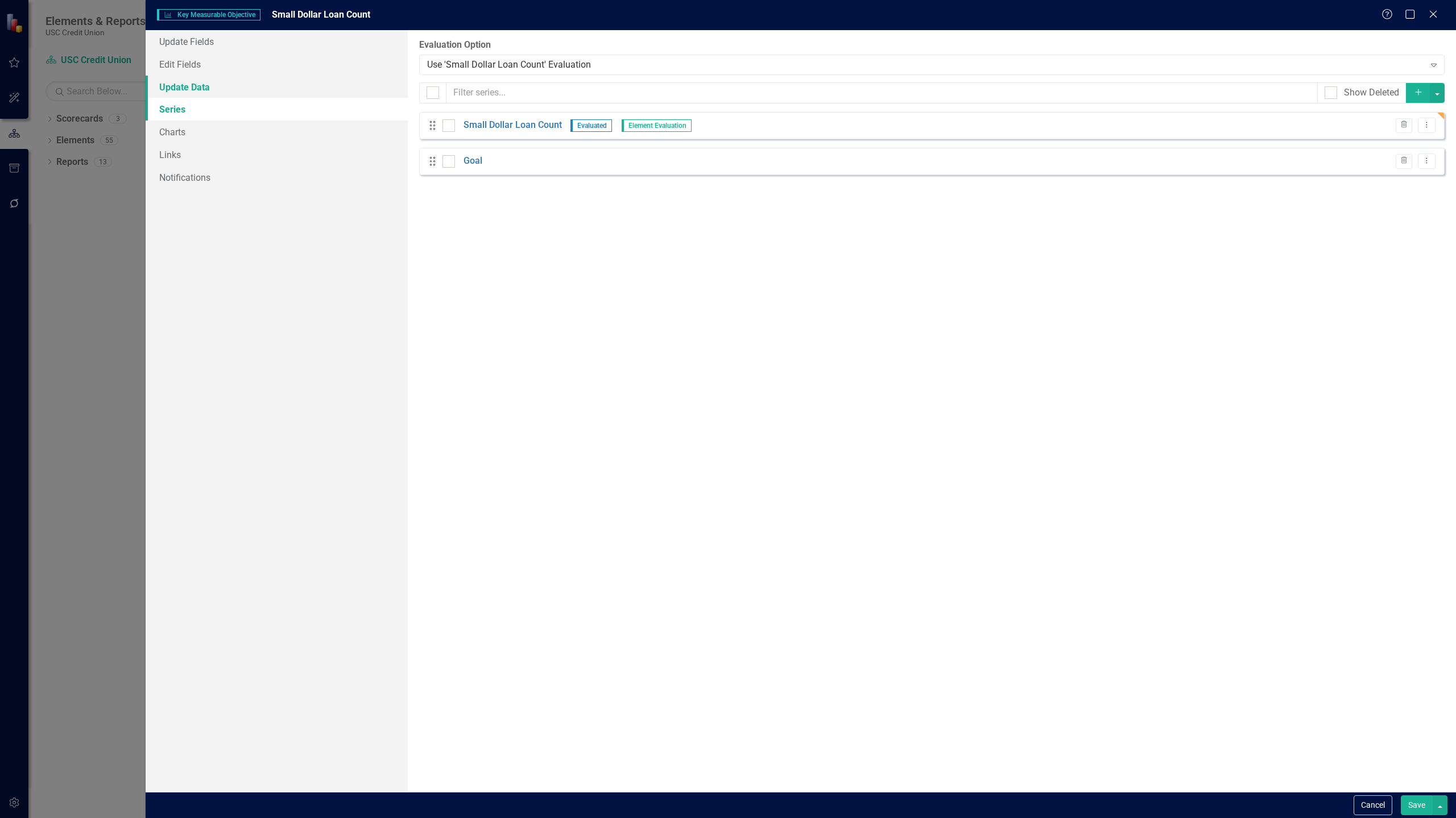
click at [232, 90] on link "Update Data" at bounding box center [277, 87] width 262 height 23
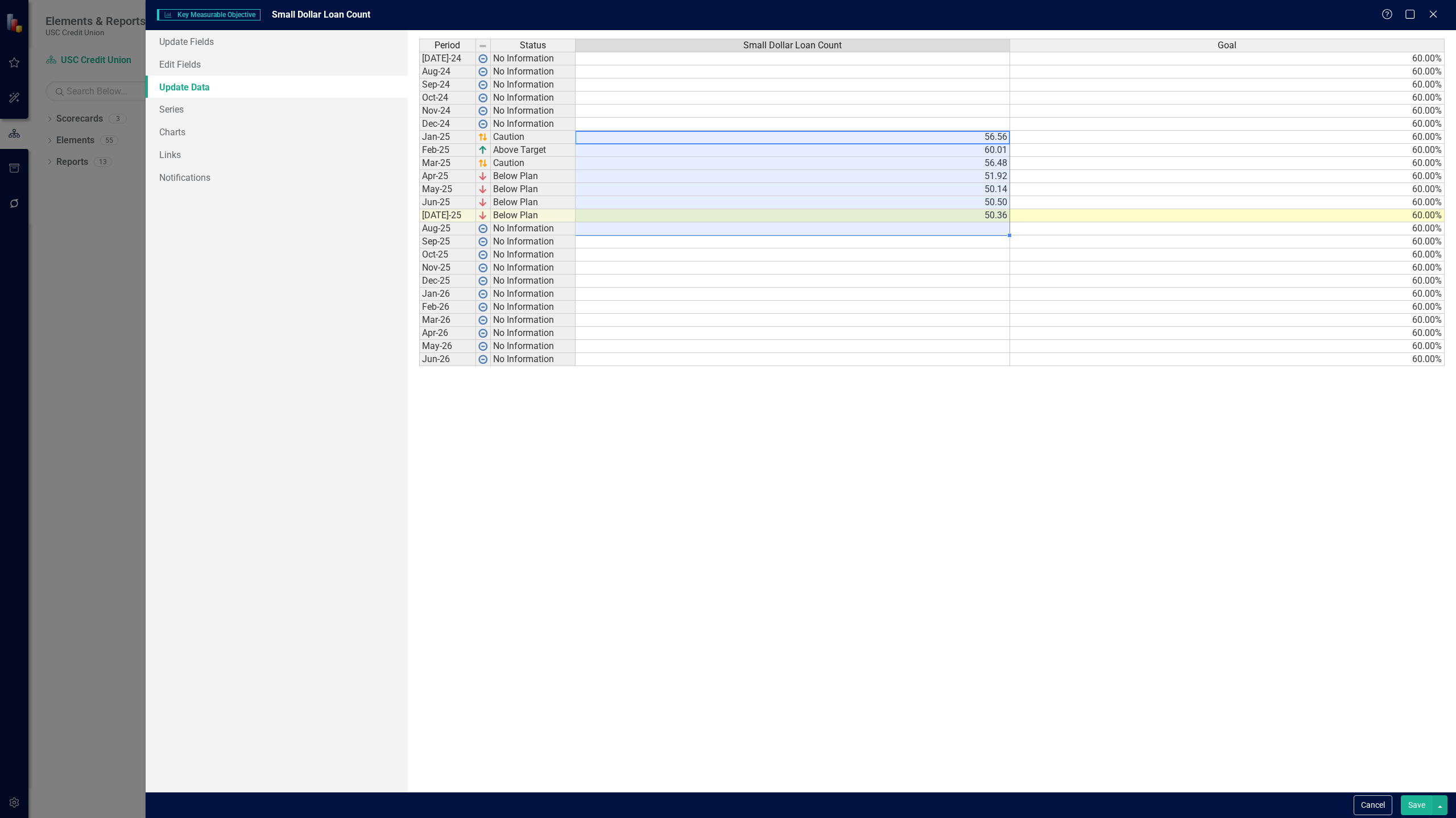
drag, startPoint x: 985, startPoint y: 138, endPoint x: 973, endPoint y: 232, distance: 94.8
click at [973, 232] on tbody "[DATE]-24 No Information 60.00% Aug-24 No Information 60.00% Sep-24 No Informat…" at bounding box center [931, 208] width 1026 height 314
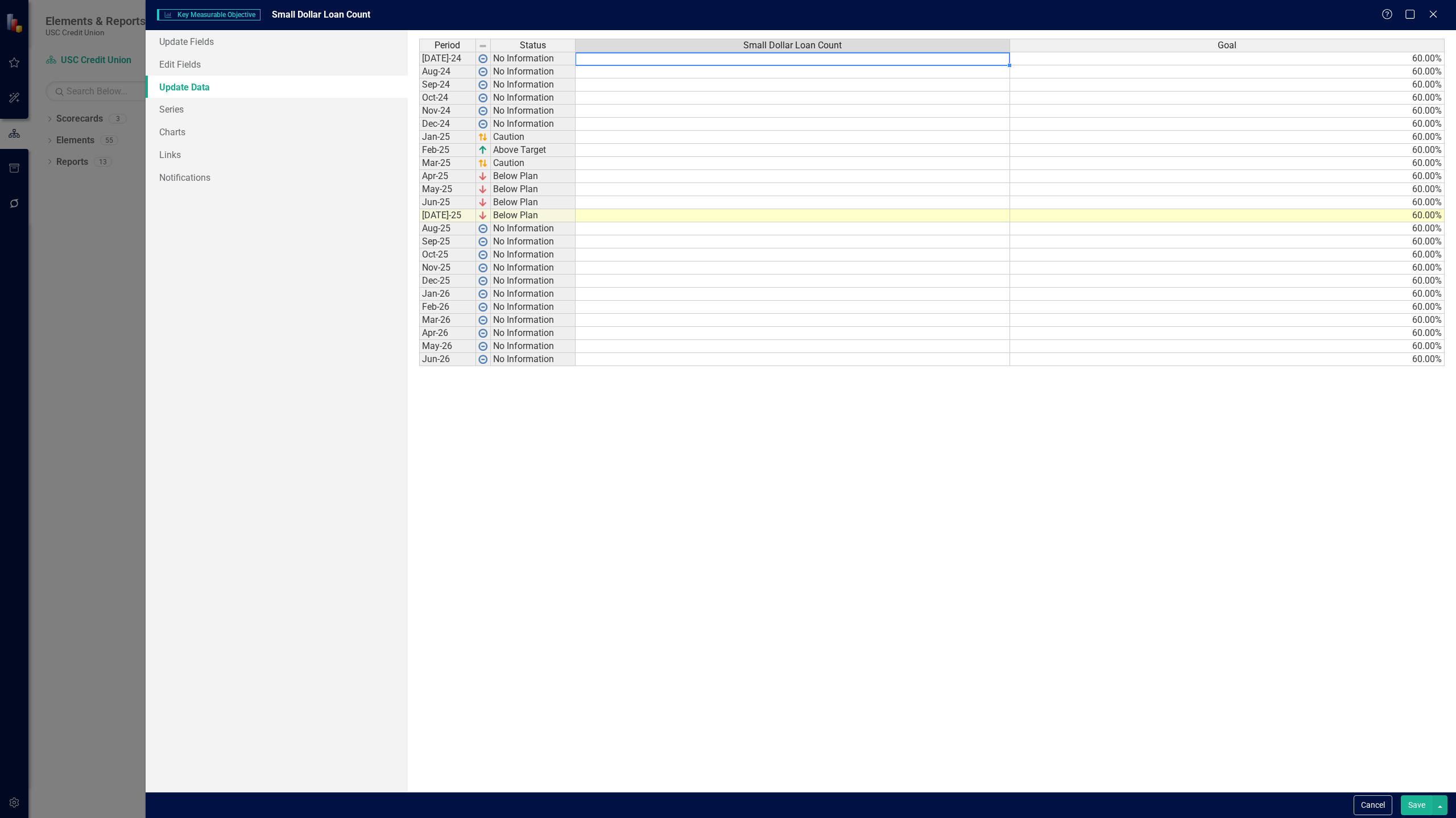
click at [949, 63] on td at bounding box center [792, 58] width 434 height 13
click at [948, 63] on td at bounding box center [792, 58] width 434 height 13
type textarea "176"
type textarea "150"
type textarea "135"
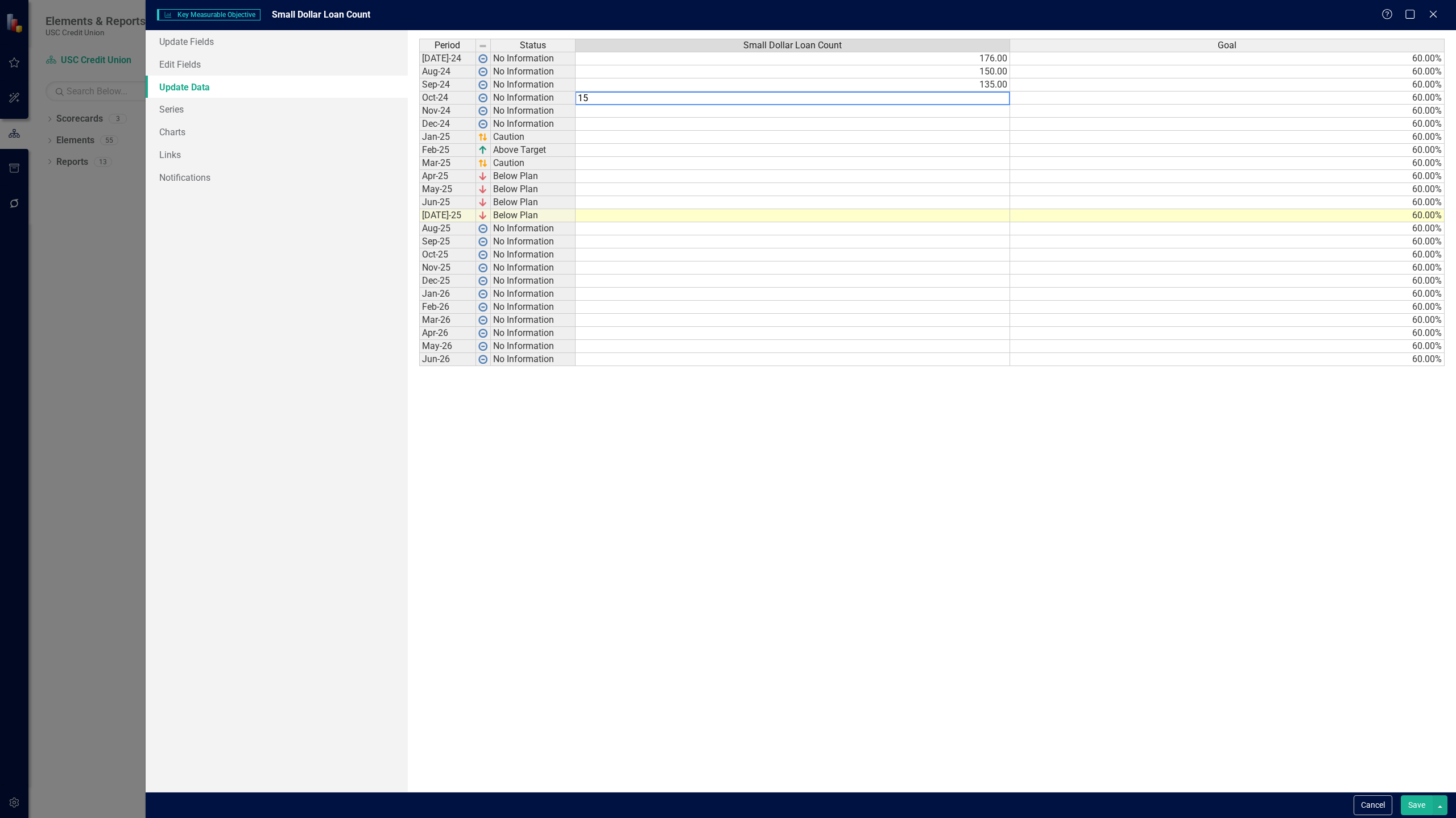
type textarea "152"
type textarea "148"
type textarea "177"
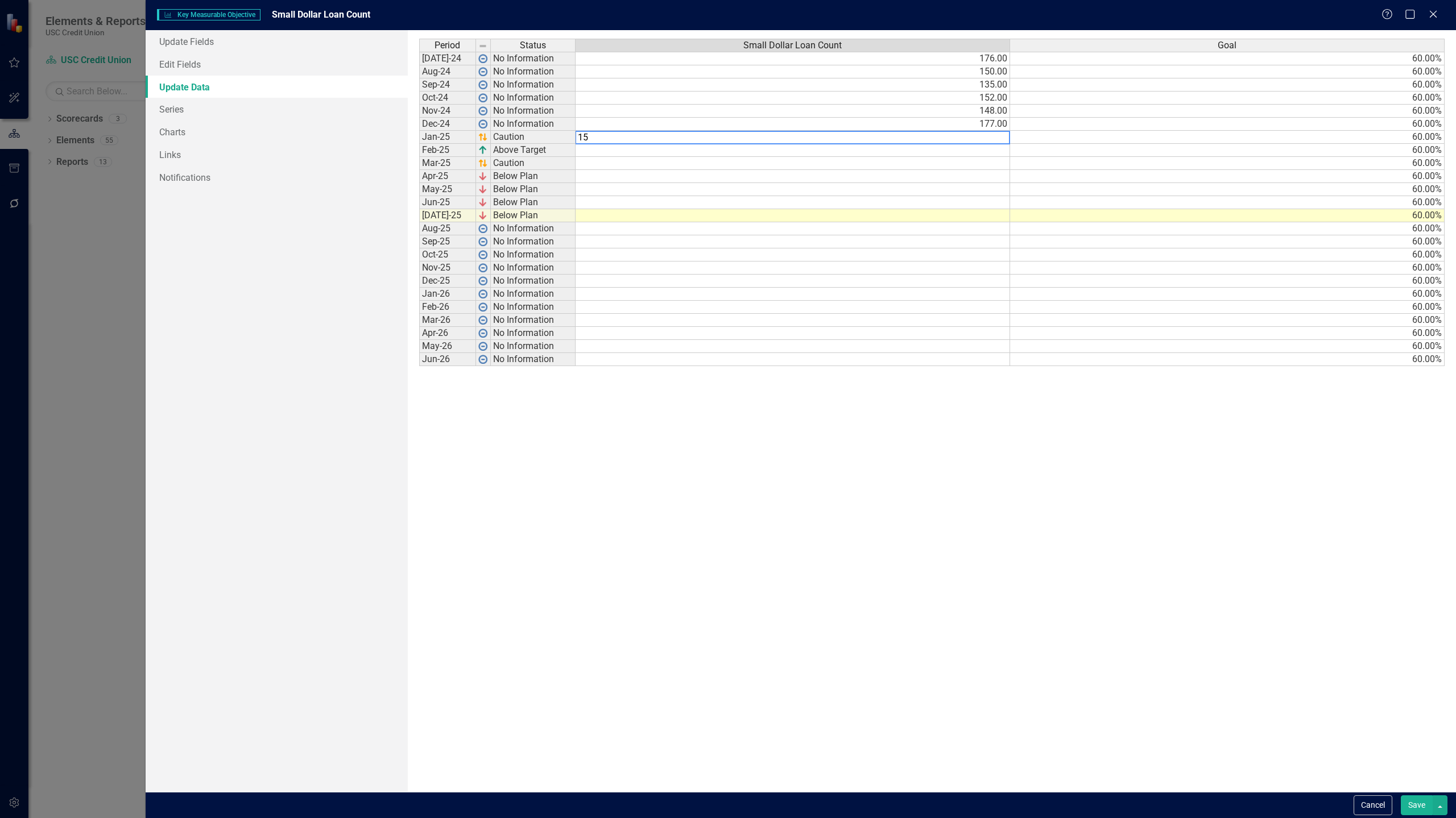
type textarea "152"
type textarea "148"
type textarea "125"
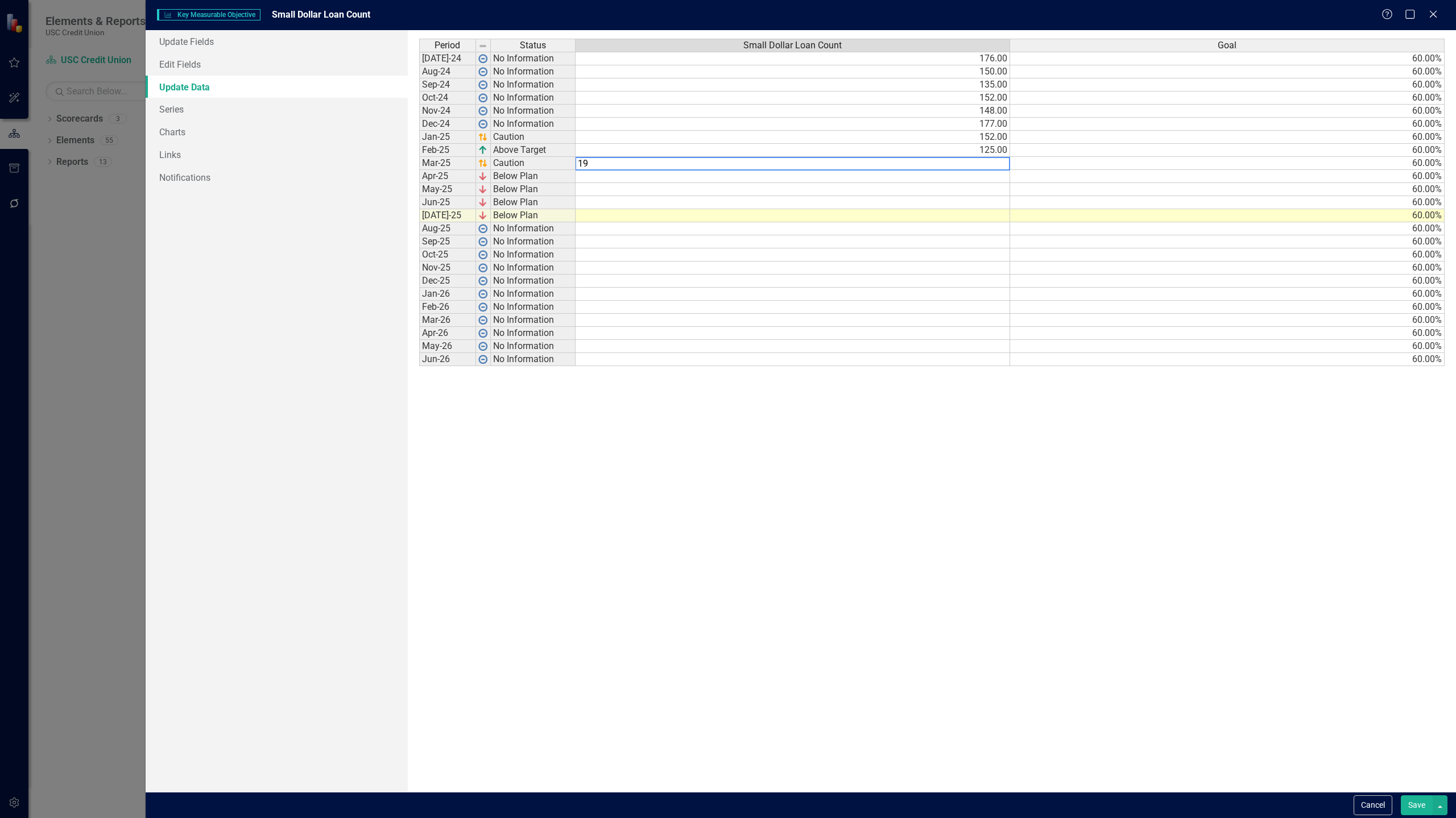
type textarea "192"
type textarea "179"
type textarea "168"
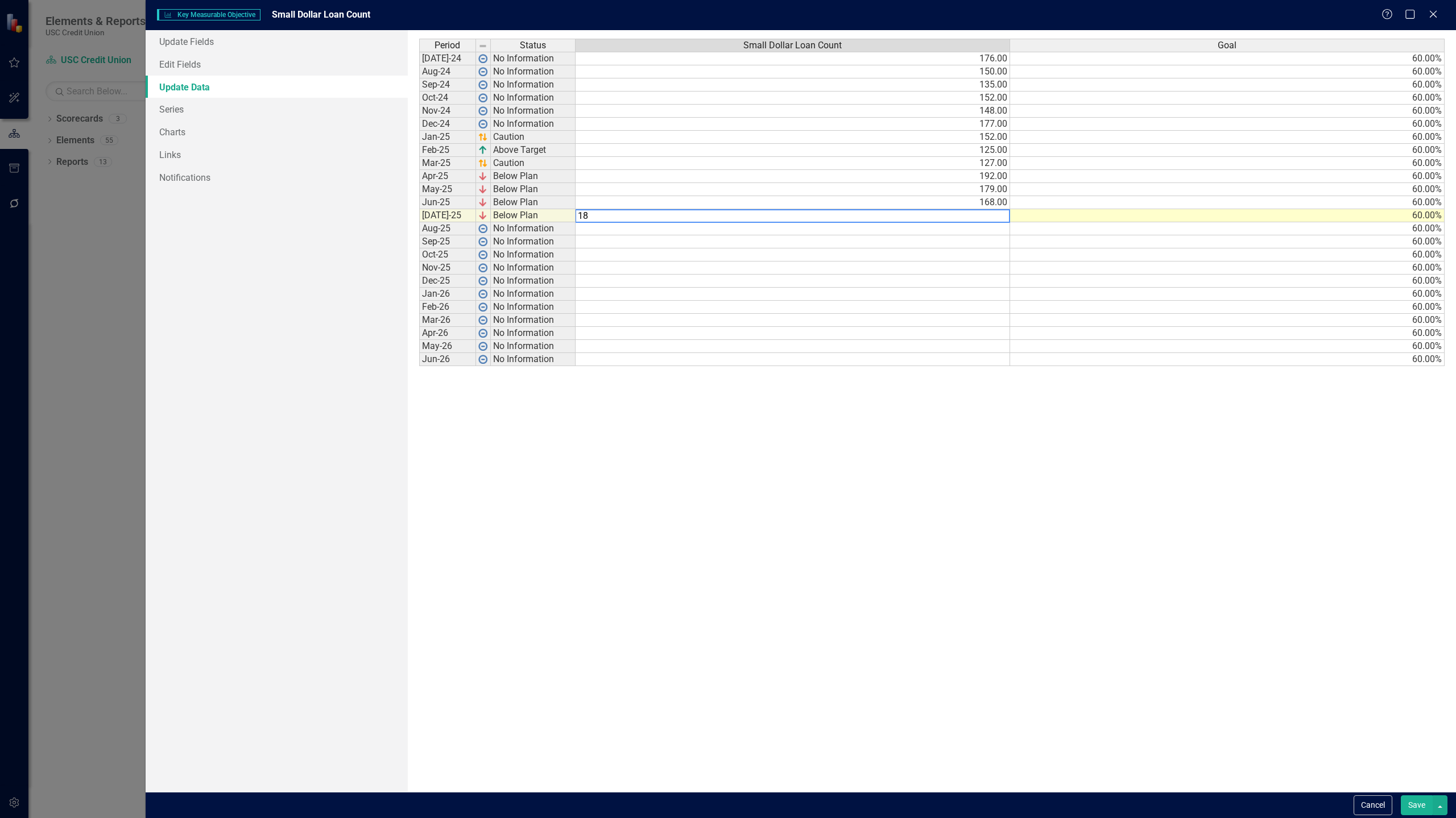
type textarea "182"
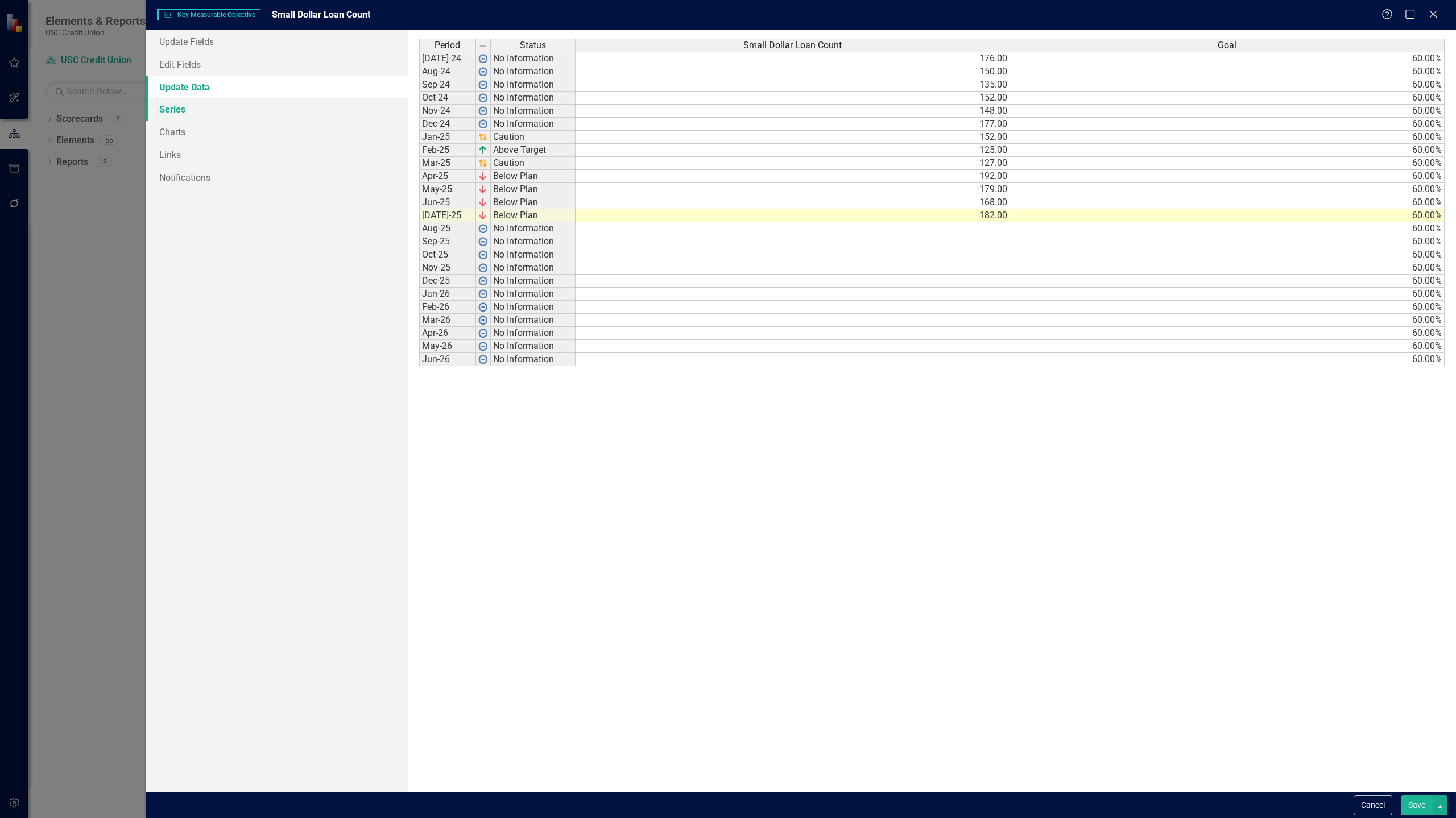
click at [238, 109] on link "Series" at bounding box center [277, 108] width 262 height 23
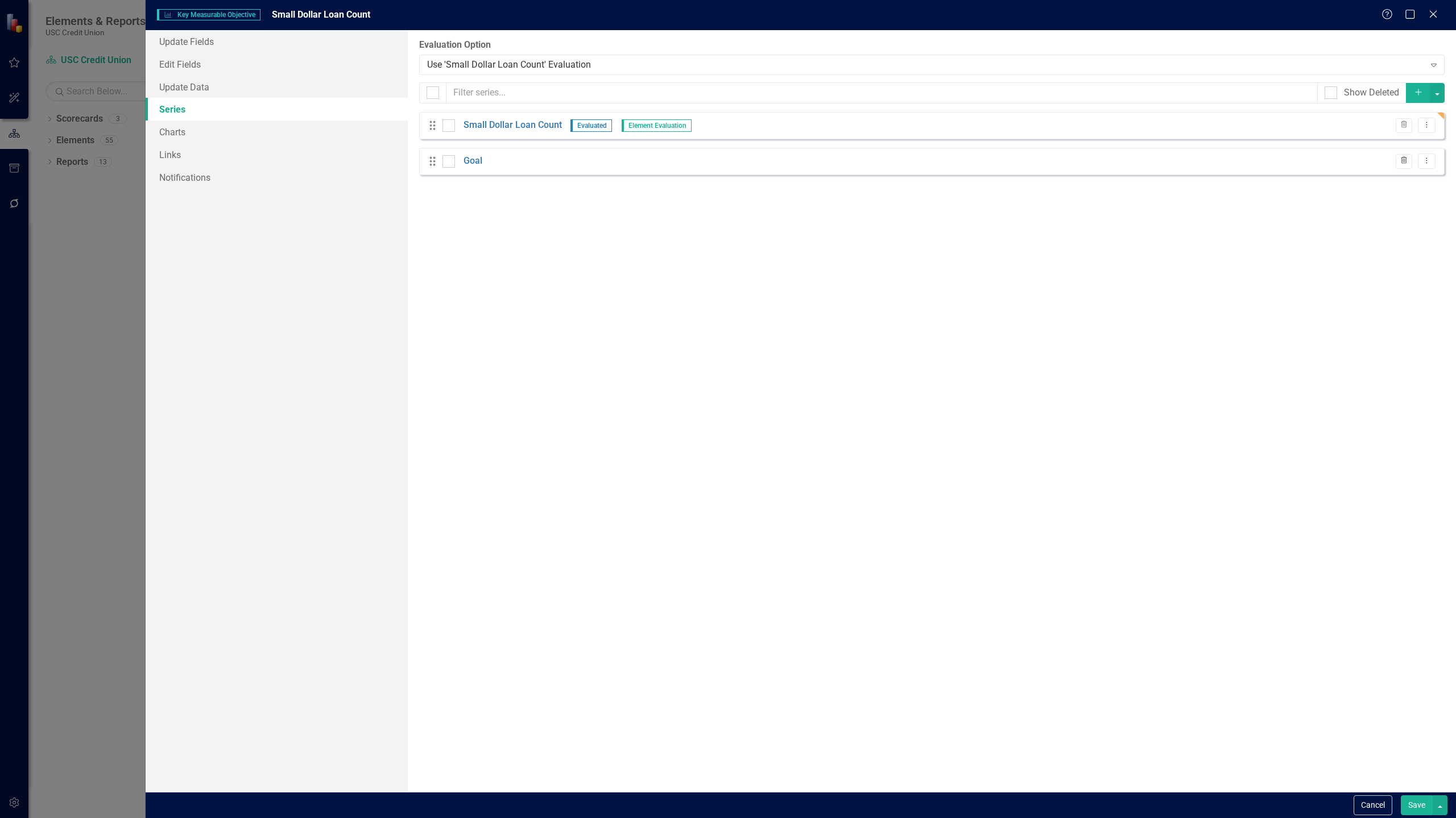
click at [1402, 158] on icon "Trash" at bounding box center [1403, 161] width 9 height 7
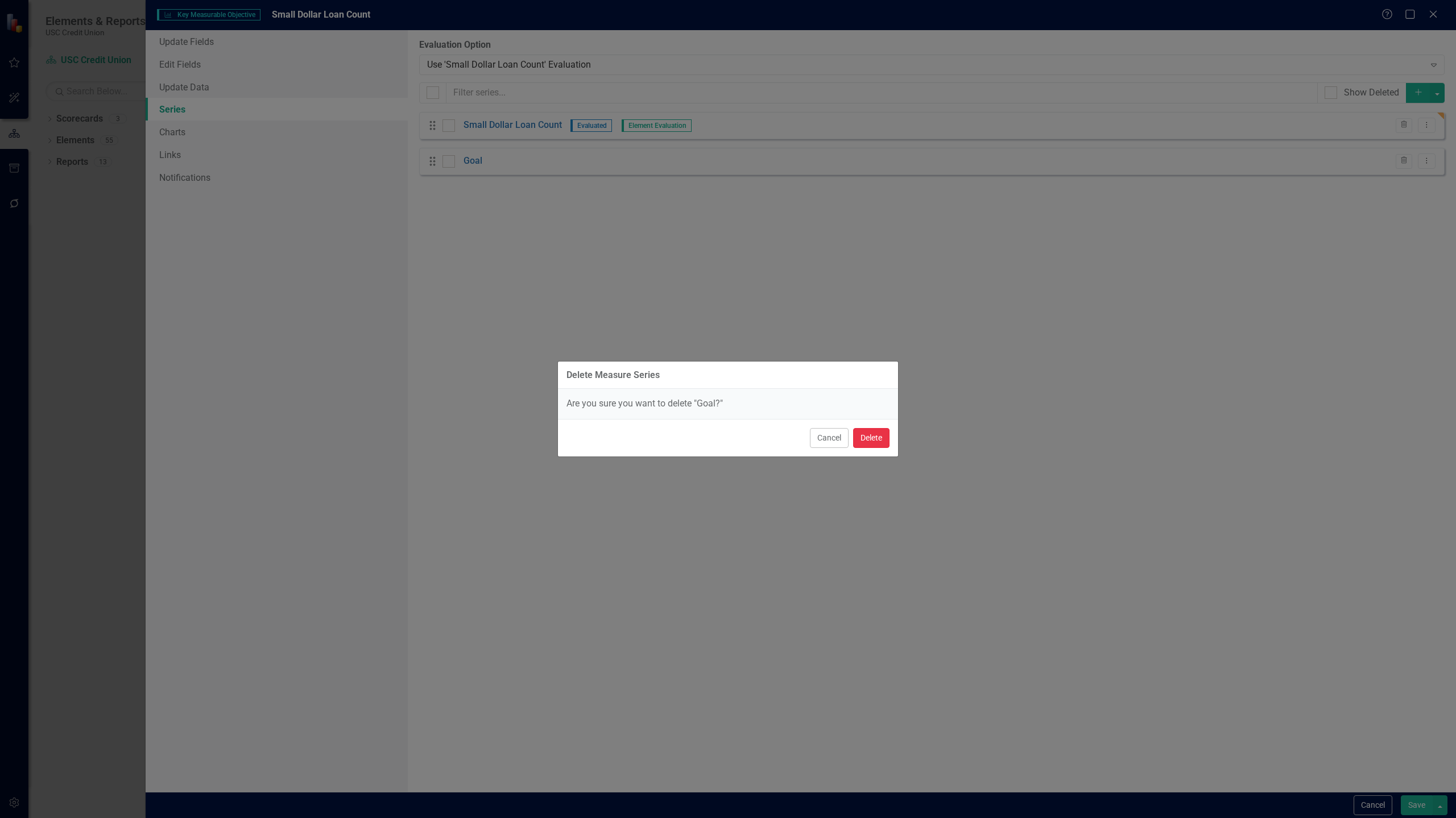
click at [880, 438] on button "Delete" at bounding box center [871, 438] width 37 height 20
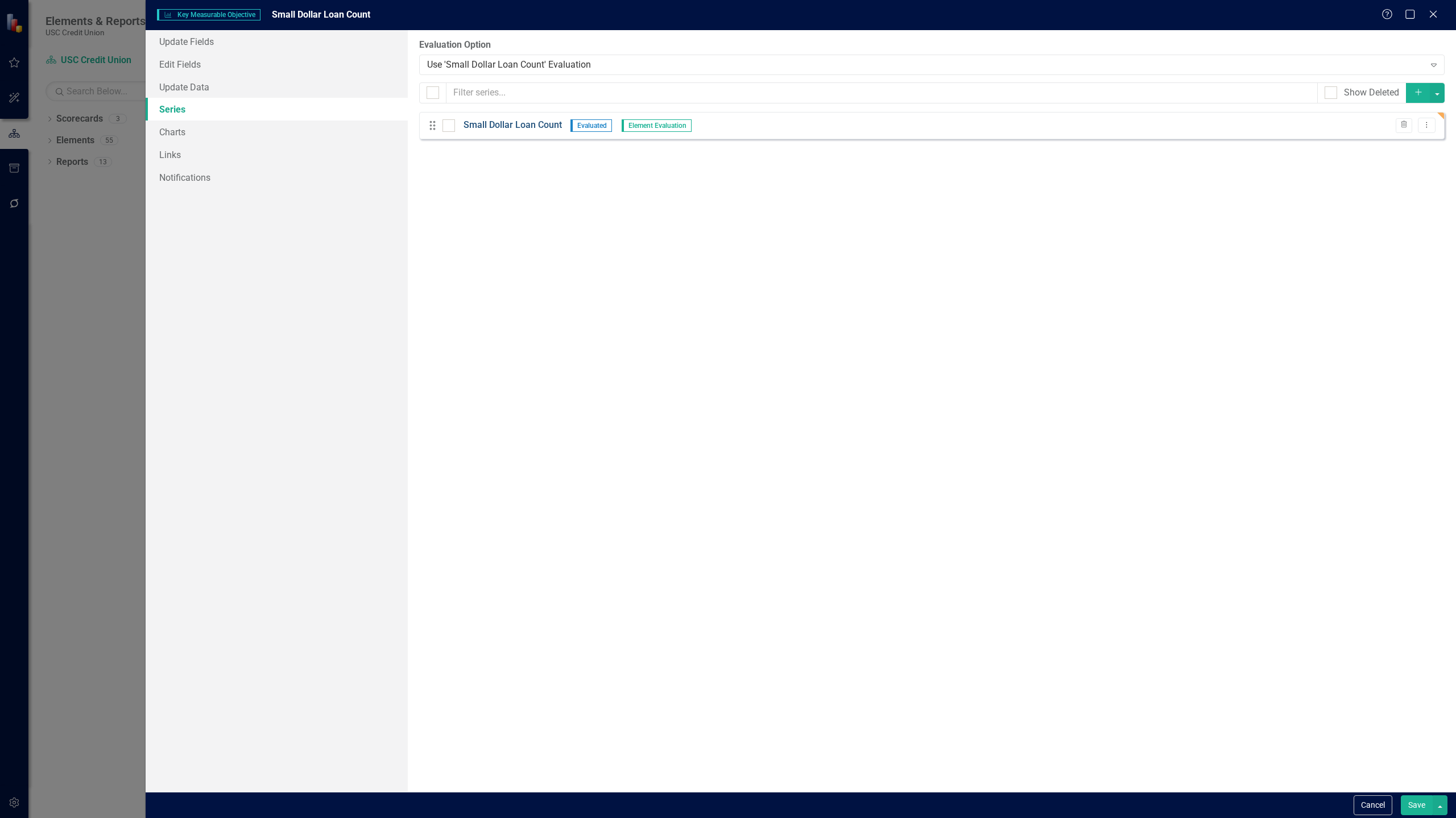
click at [523, 127] on link "Small Dollar Loan Count" at bounding box center [512, 125] width 98 height 13
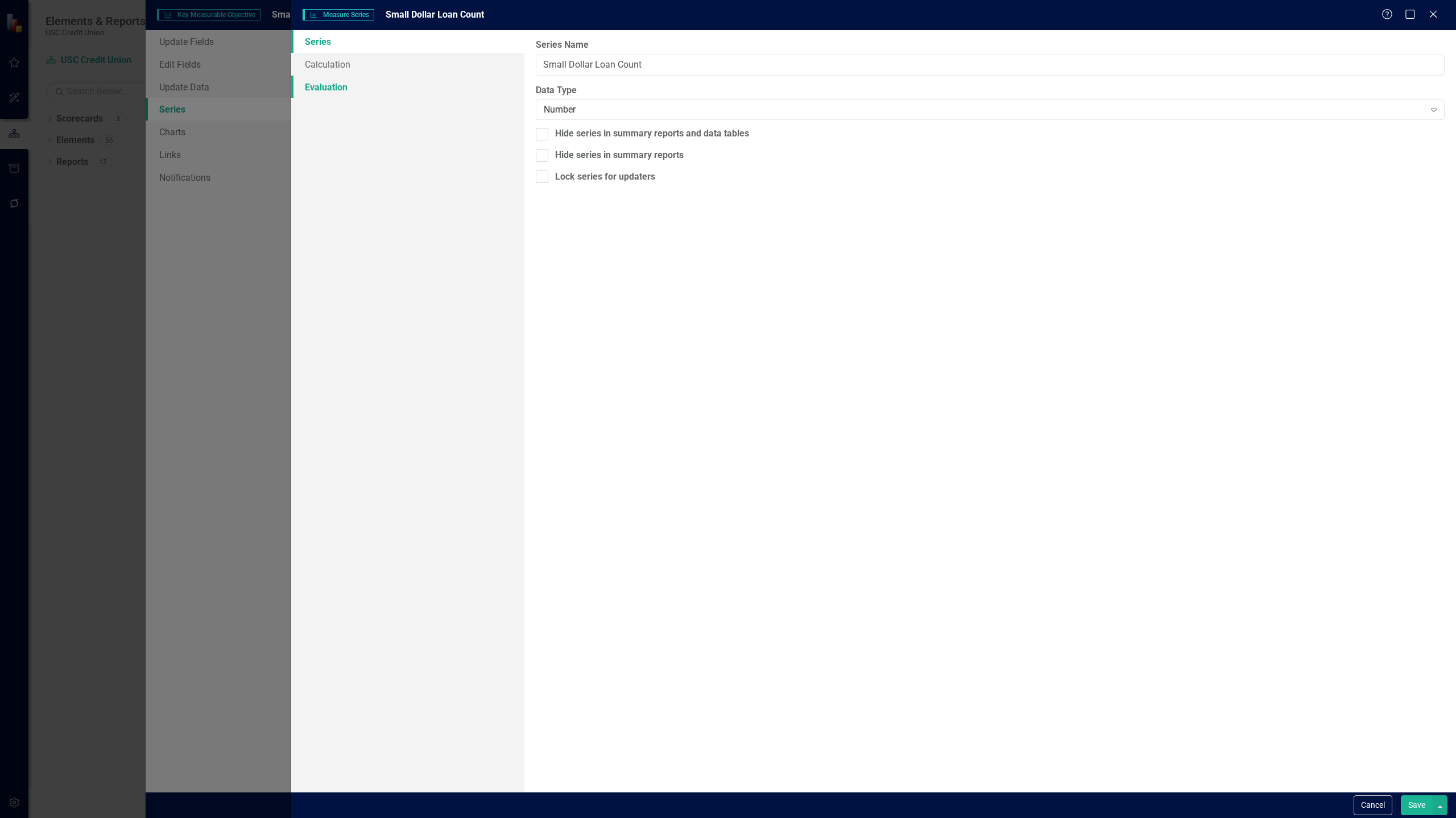
click at [364, 90] on link "Evaluation" at bounding box center [407, 87] width 233 height 23
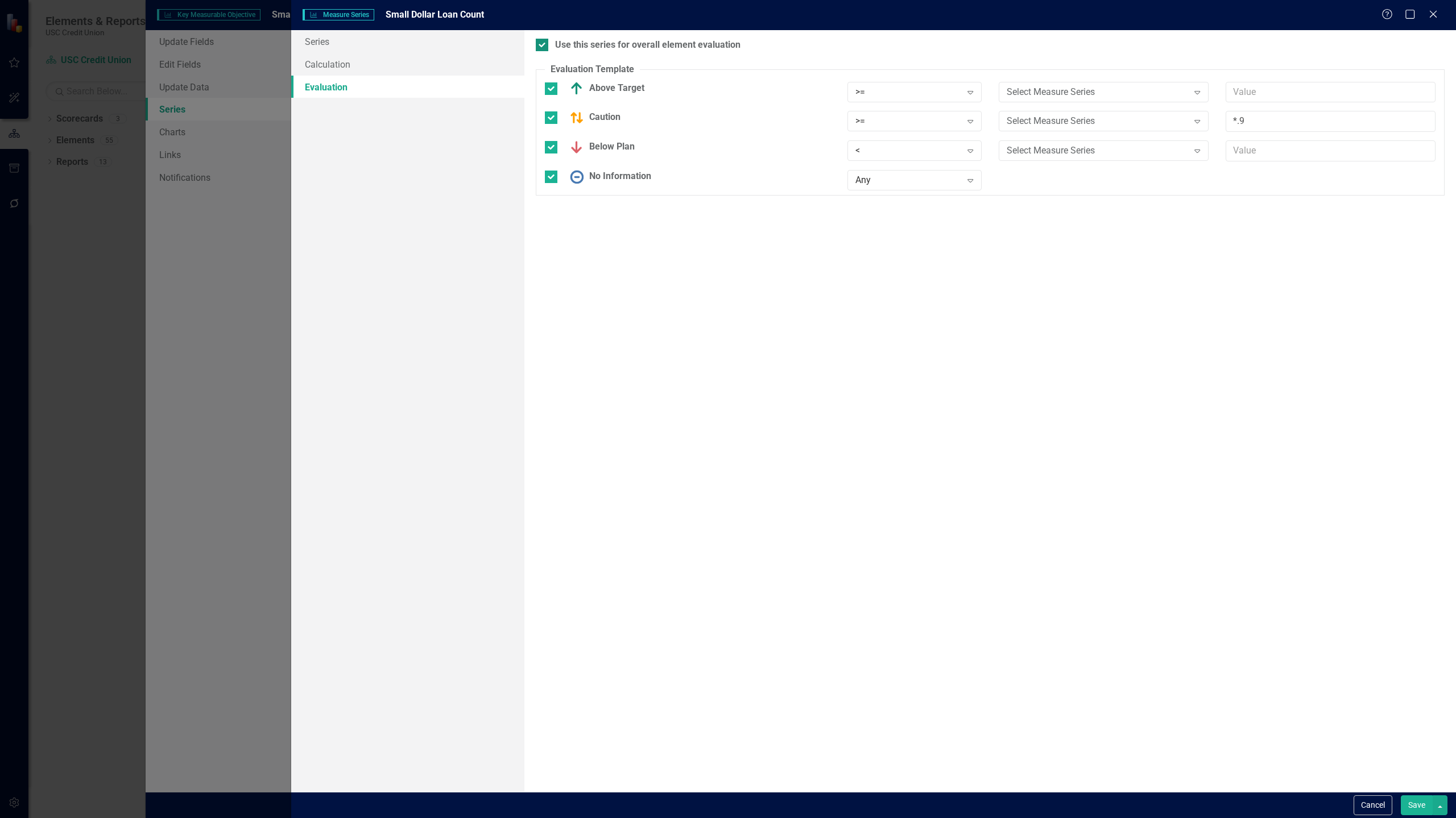
click at [543, 46] on div at bounding box center [542, 45] width 12 height 12
click at [543, 46] on input "Use this series for overall element evaluation" at bounding box center [539, 42] width 7 height 7
checkbox input "false"
click at [1419, 796] on button "Save" at bounding box center [1416, 806] width 32 height 20
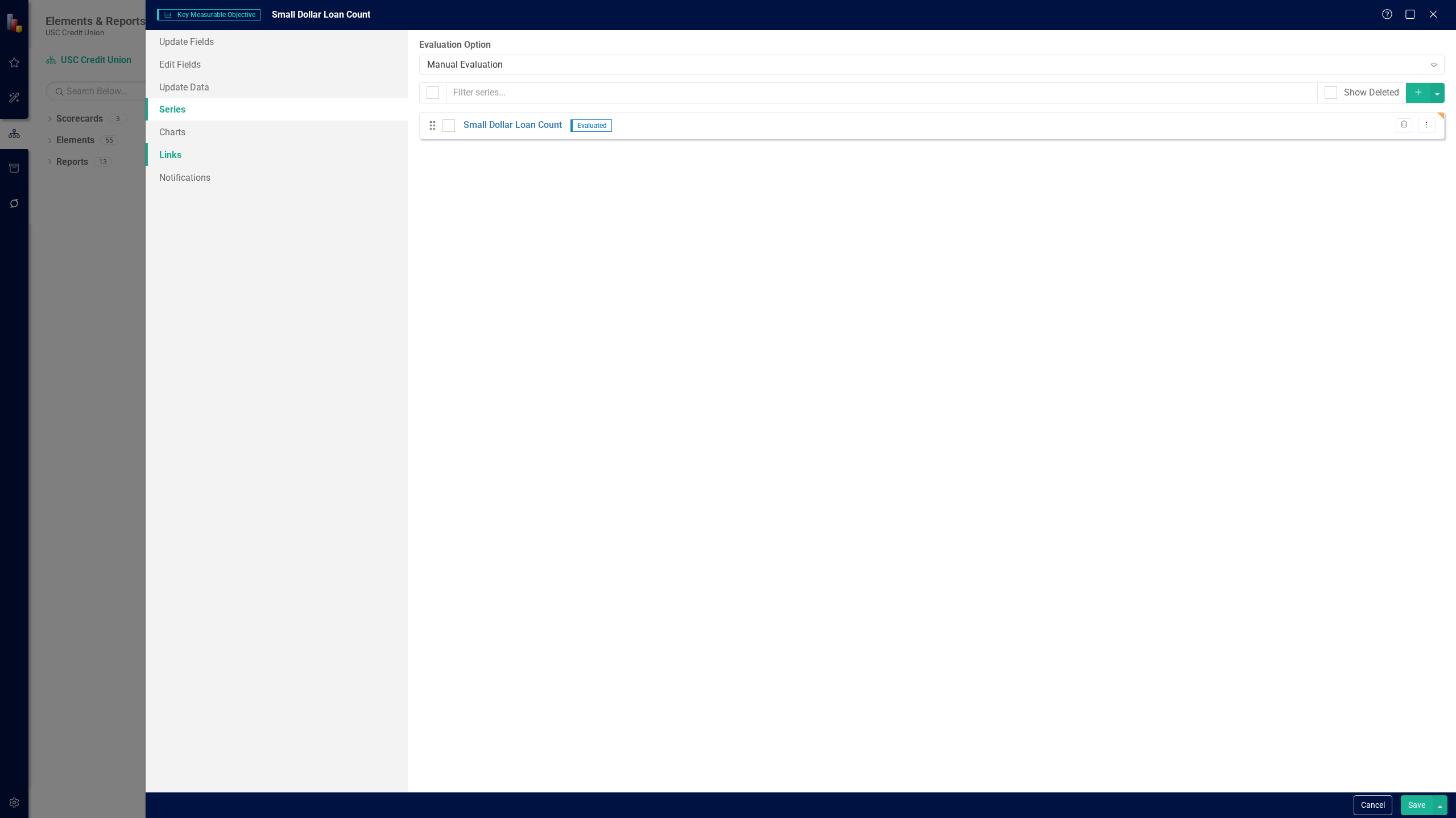
click at [213, 143] on link "Links" at bounding box center [277, 154] width 262 height 23
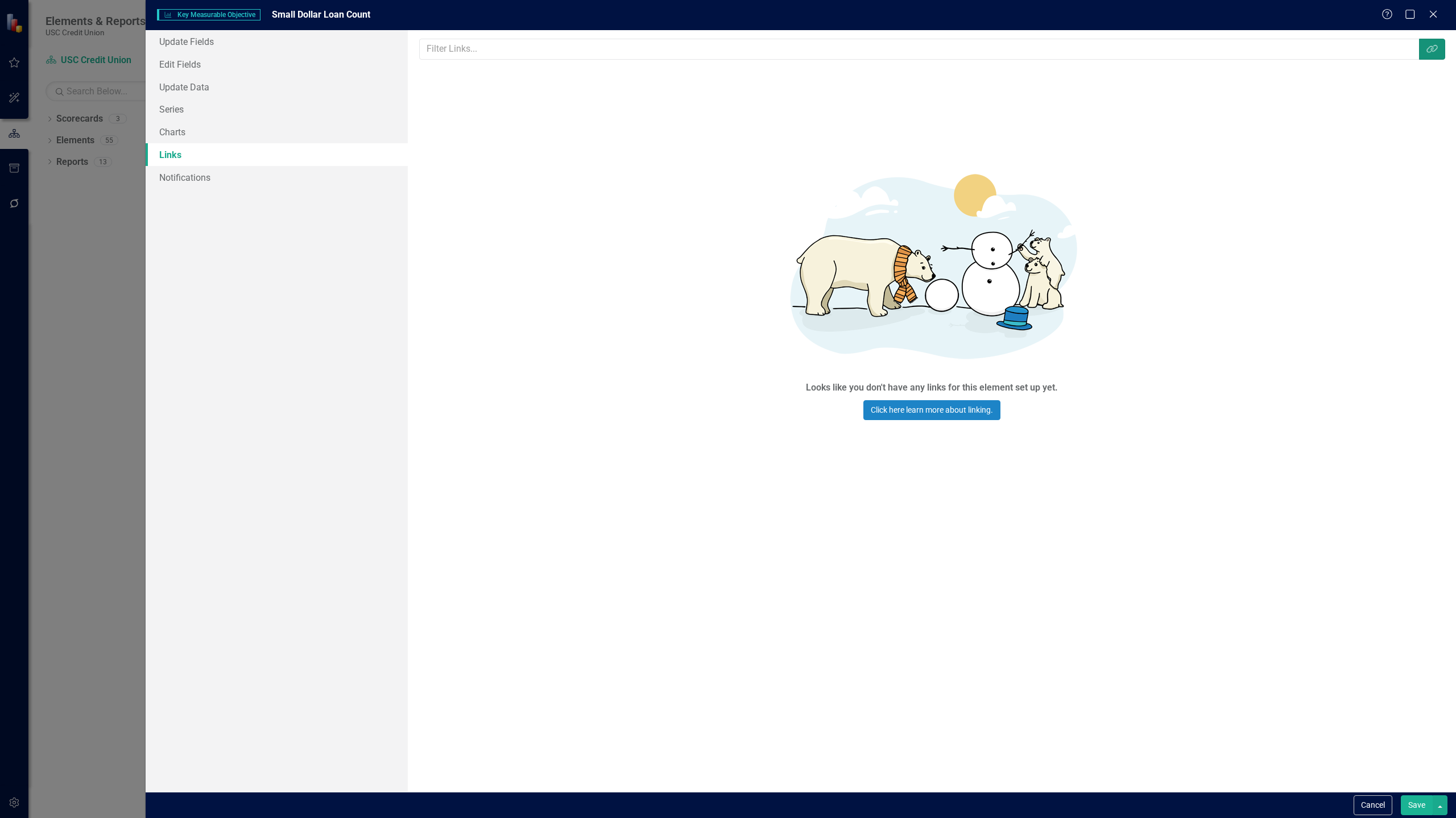
click at [1435, 49] on icon "Link Tag" at bounding box center [1432, 49] width 12 height 9
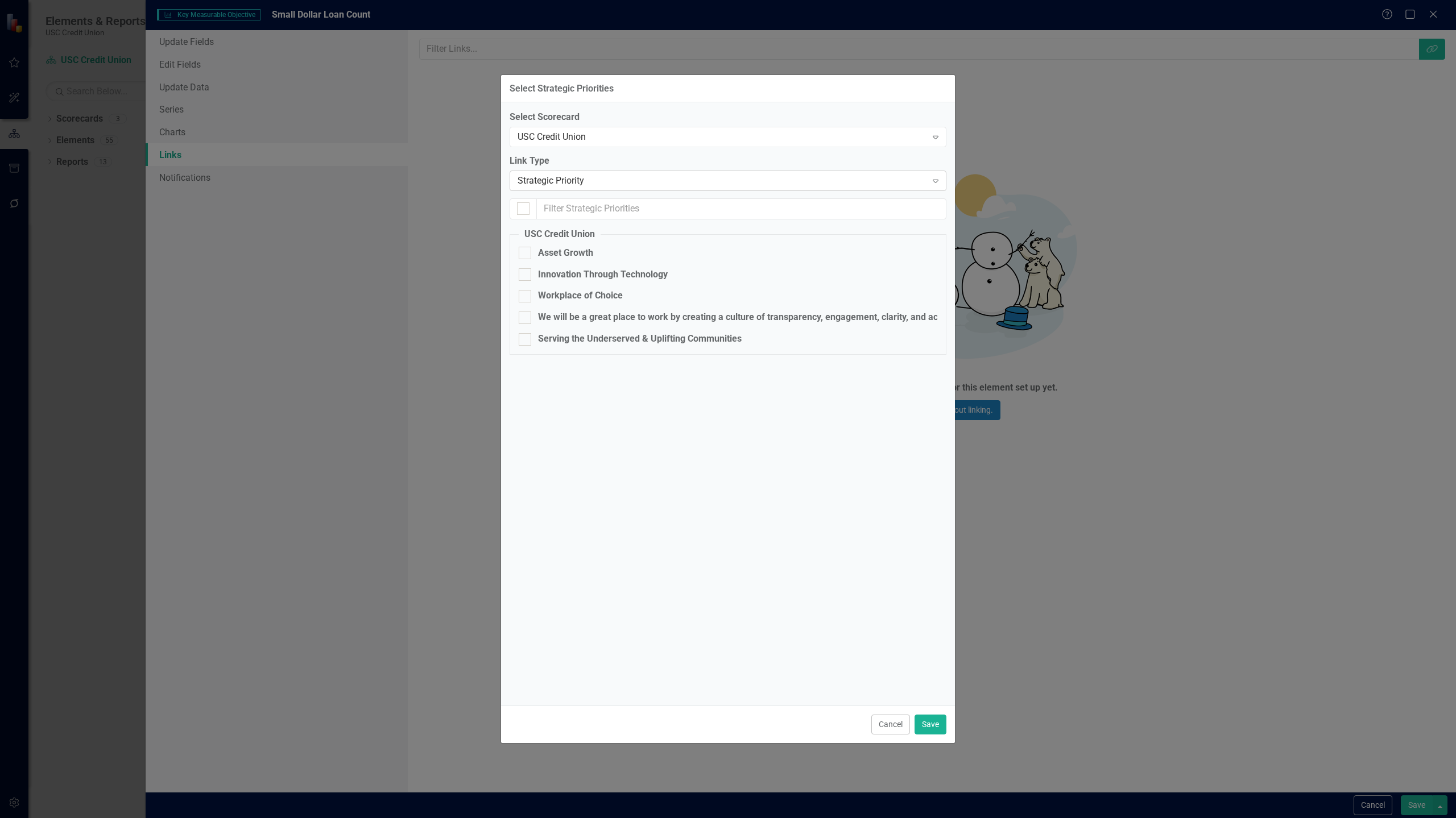
drag, startPoint x: 765, startPoint y: 195, endPoint x: 794, endPoint y: 181, distance: 32.2
click at [794, 181] on div "Select Scorecard USC Credit Union Expand Link Type Strategic Priority Expand US…" at bounding box center [728, 238] width 437 height 255
click at [794, 181] on div "Strategic Priority" at bounding box center [722, 181] width 409 height 13
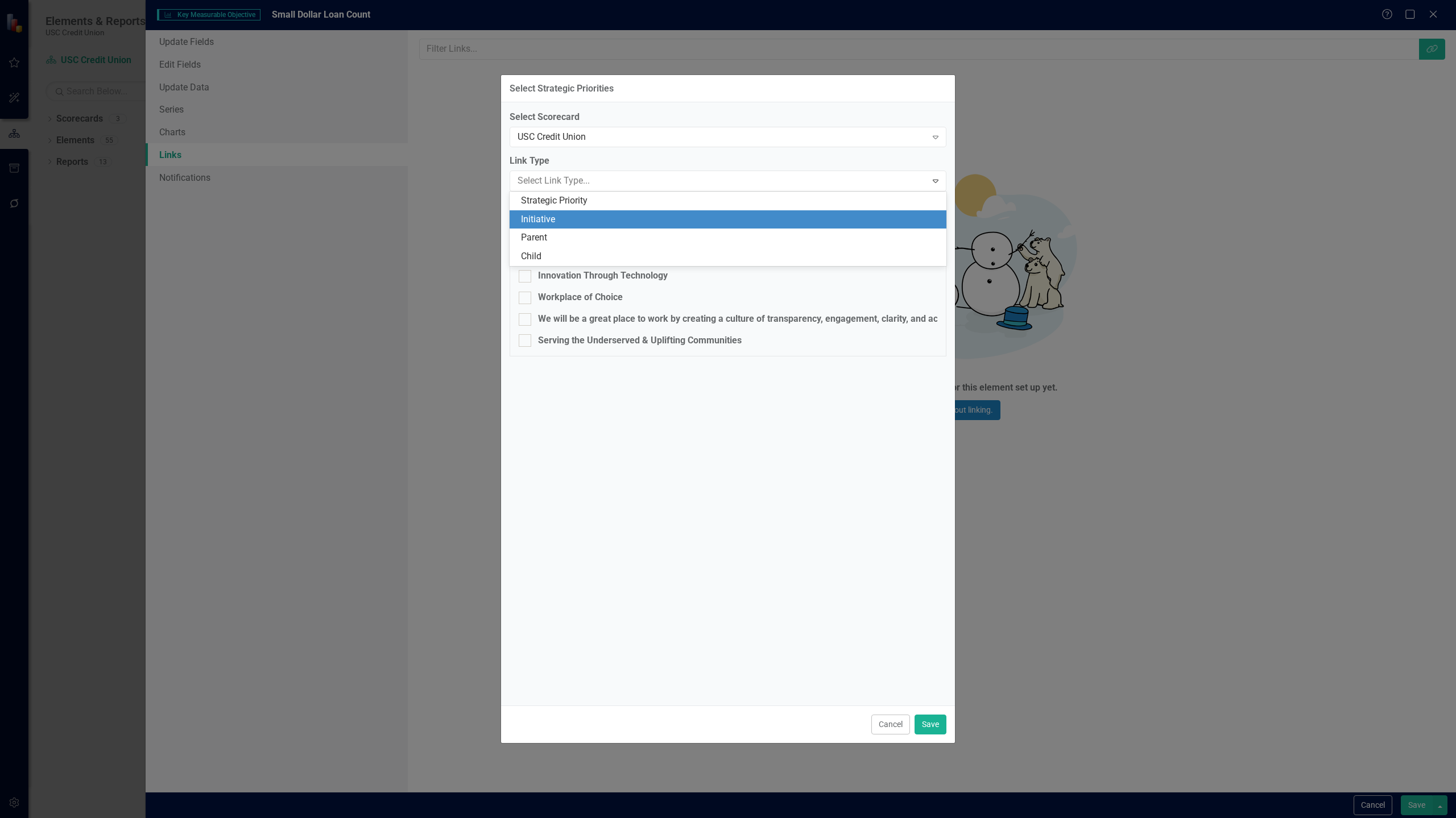
click at [633, 225] on div "Initiative" at bounding box center [730, 219] width 419 height 13
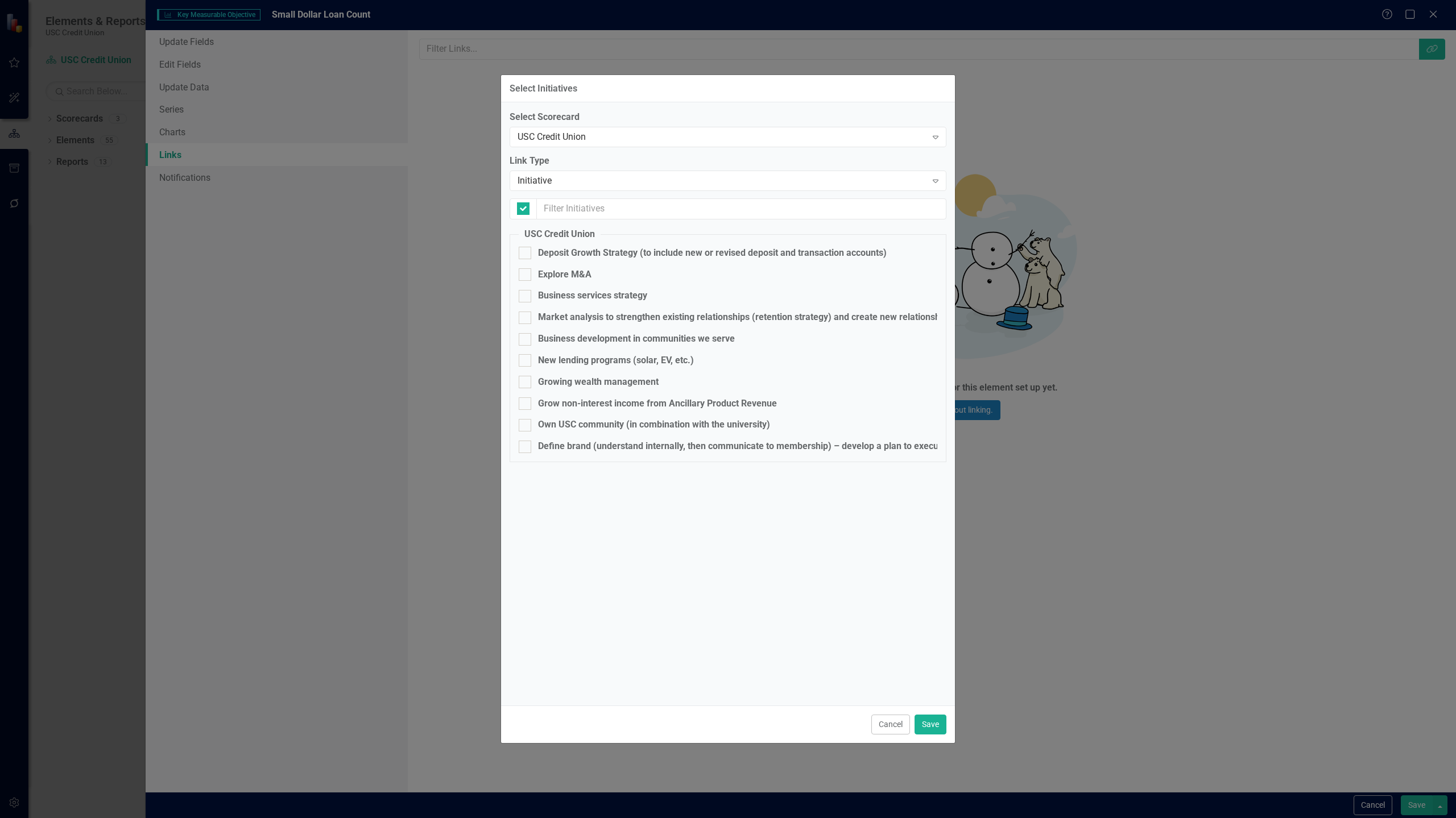
checkbox input "false"
click at [650, 210] on input "text" at bounding box center [741, 208] width 409 height 21
click at [673, 182] on div "Initiative" at bounding box center [722, 181] width 409 height 13
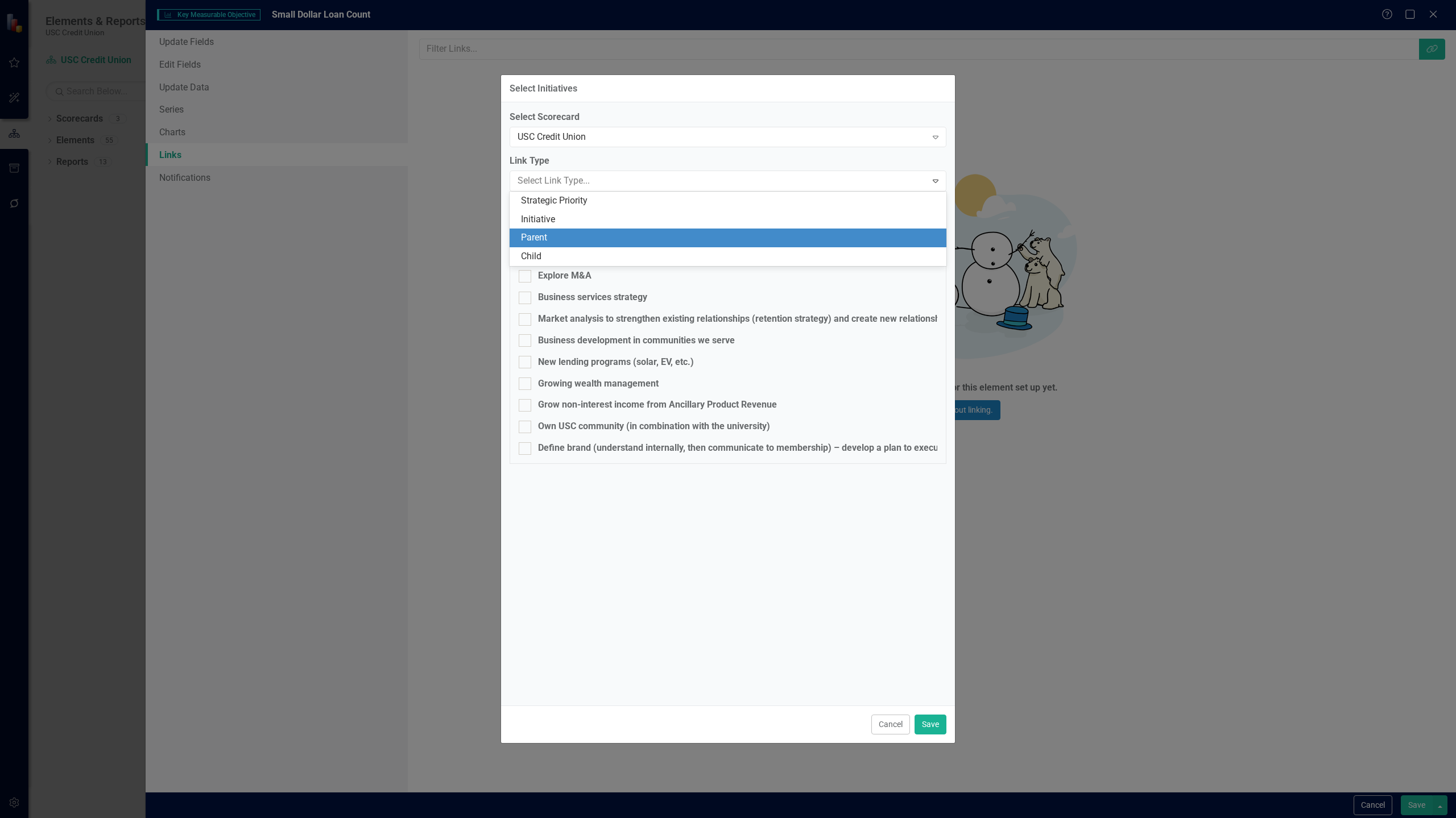
click at [570, 236] on div "Parent" at bounding box center [730, 238] width 419 height 13
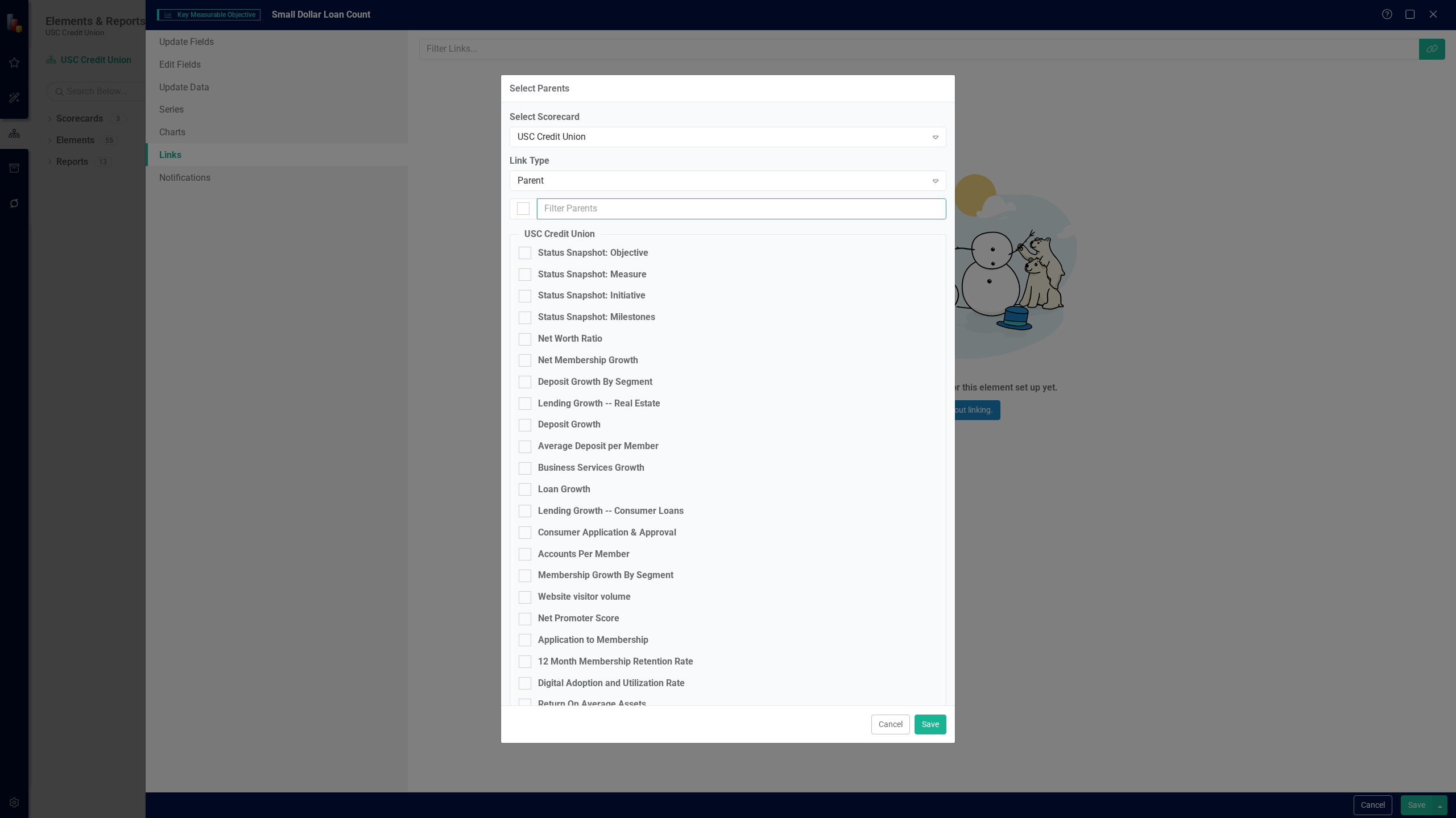
click at [611, 213] on input "text" at bounding box center [741, 208] width 409 height 21
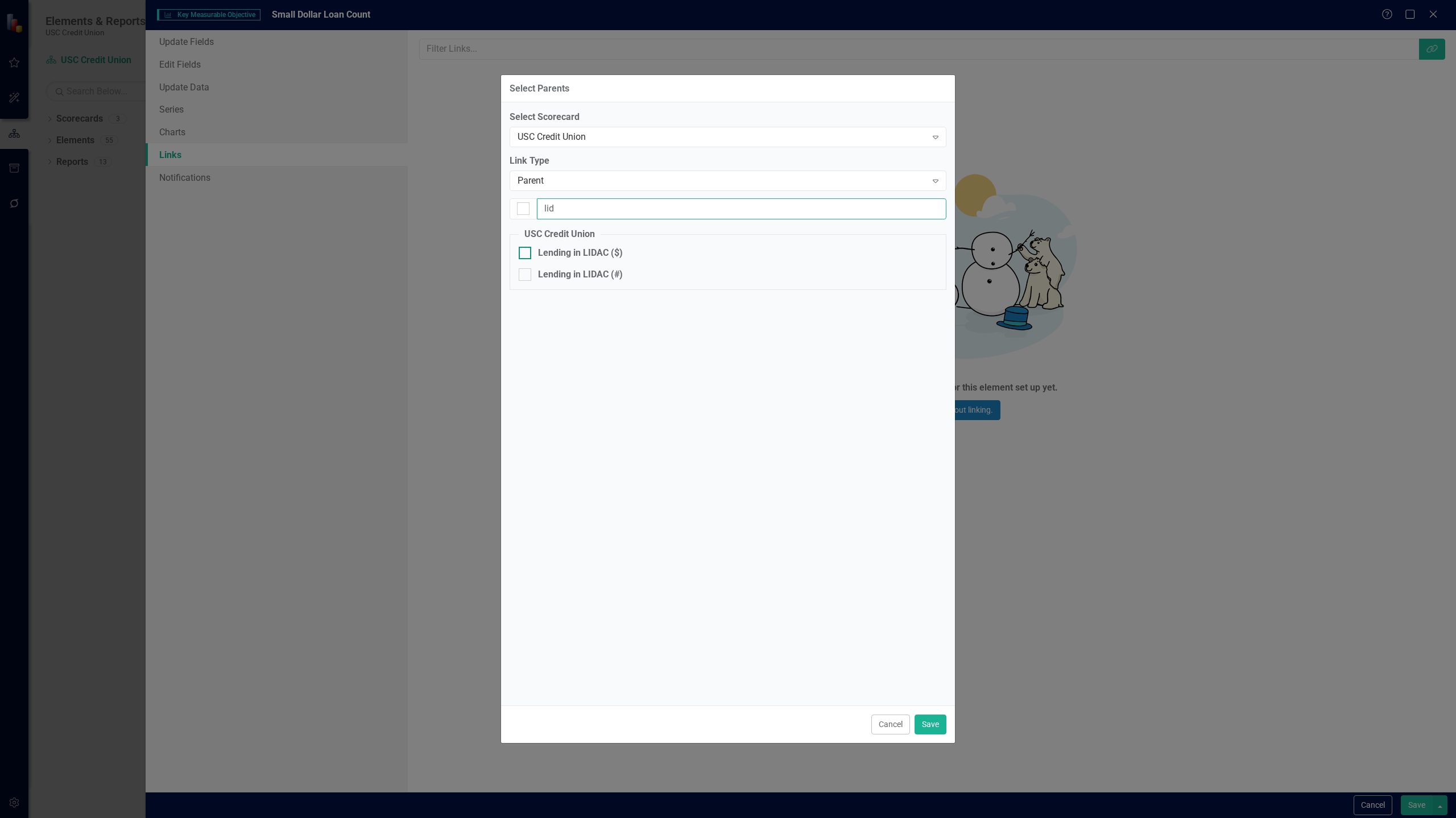
type input "lid"
click at [522, 253] on input "Lending in LIDAC ($)" at bounding box center [522, 250] width 7 height 7
checkbox input "true"
click at [936, 725] on button "Save" at bounding box center [930, 725] width 32 height 20
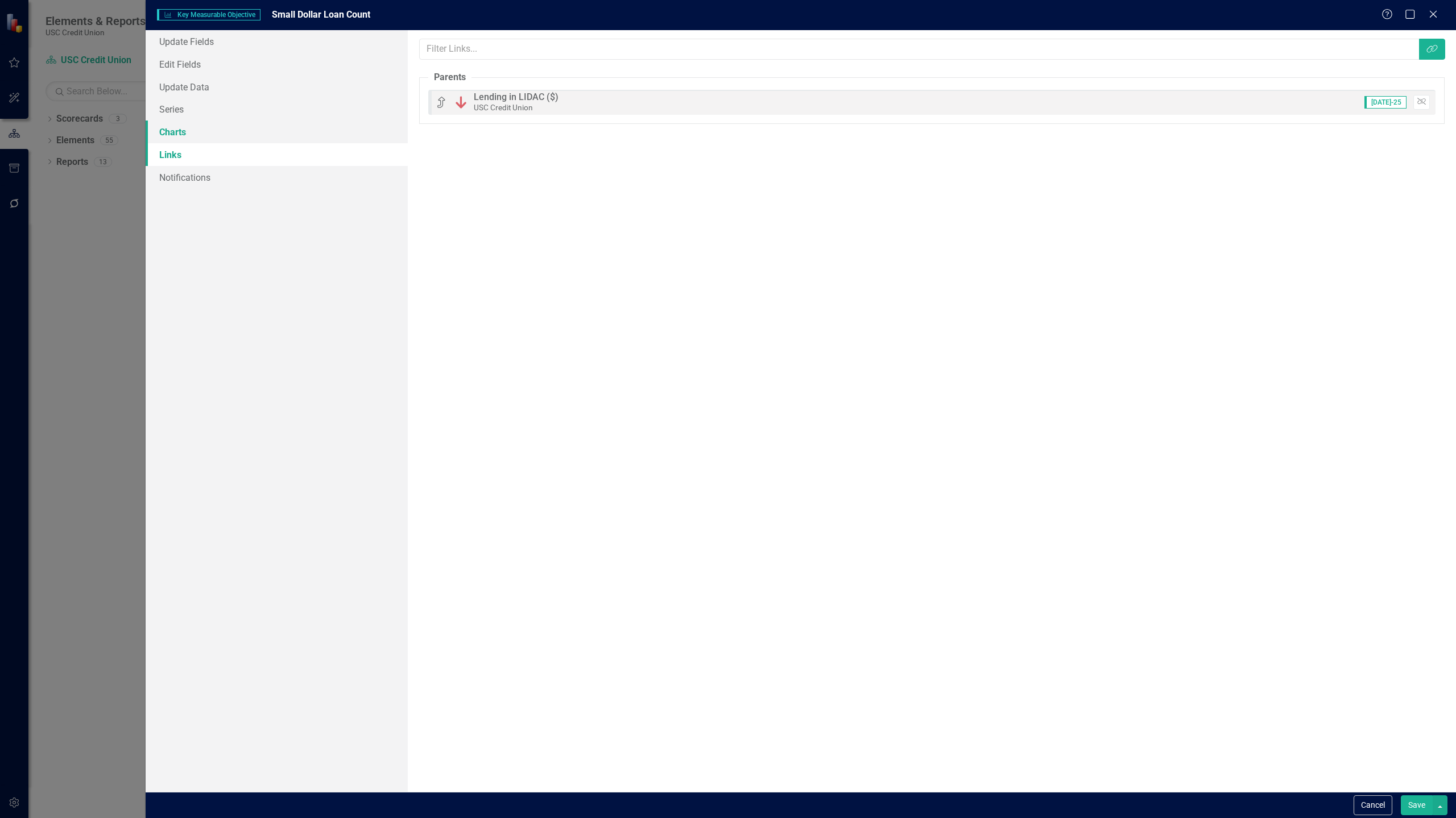
click at [282, 125] on link "Charts" at bounding box center [277, 132] width 262 height 23
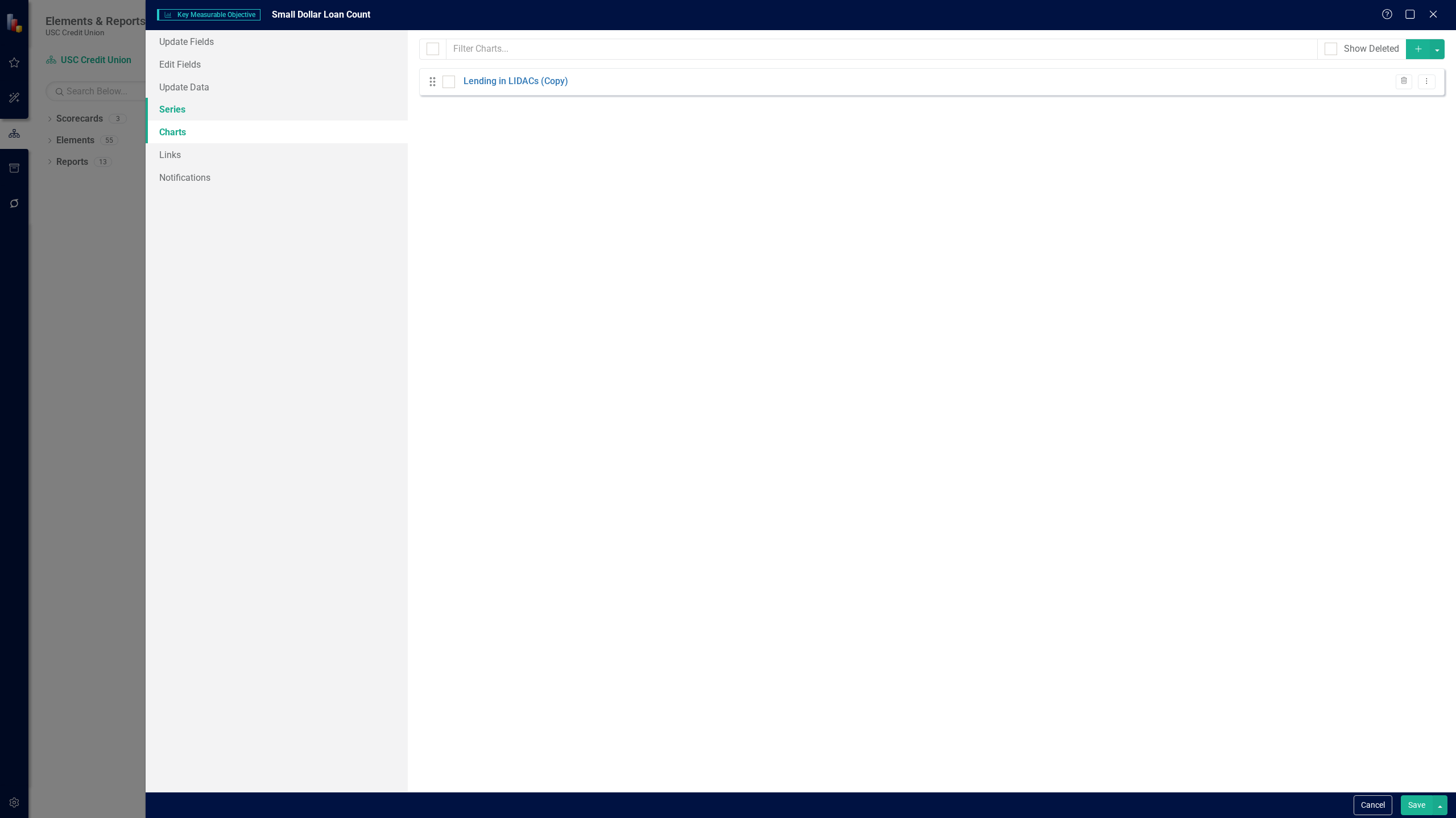
click at [248, 110] on link "Series" at bounding box center [277, 108] width 262 height 23
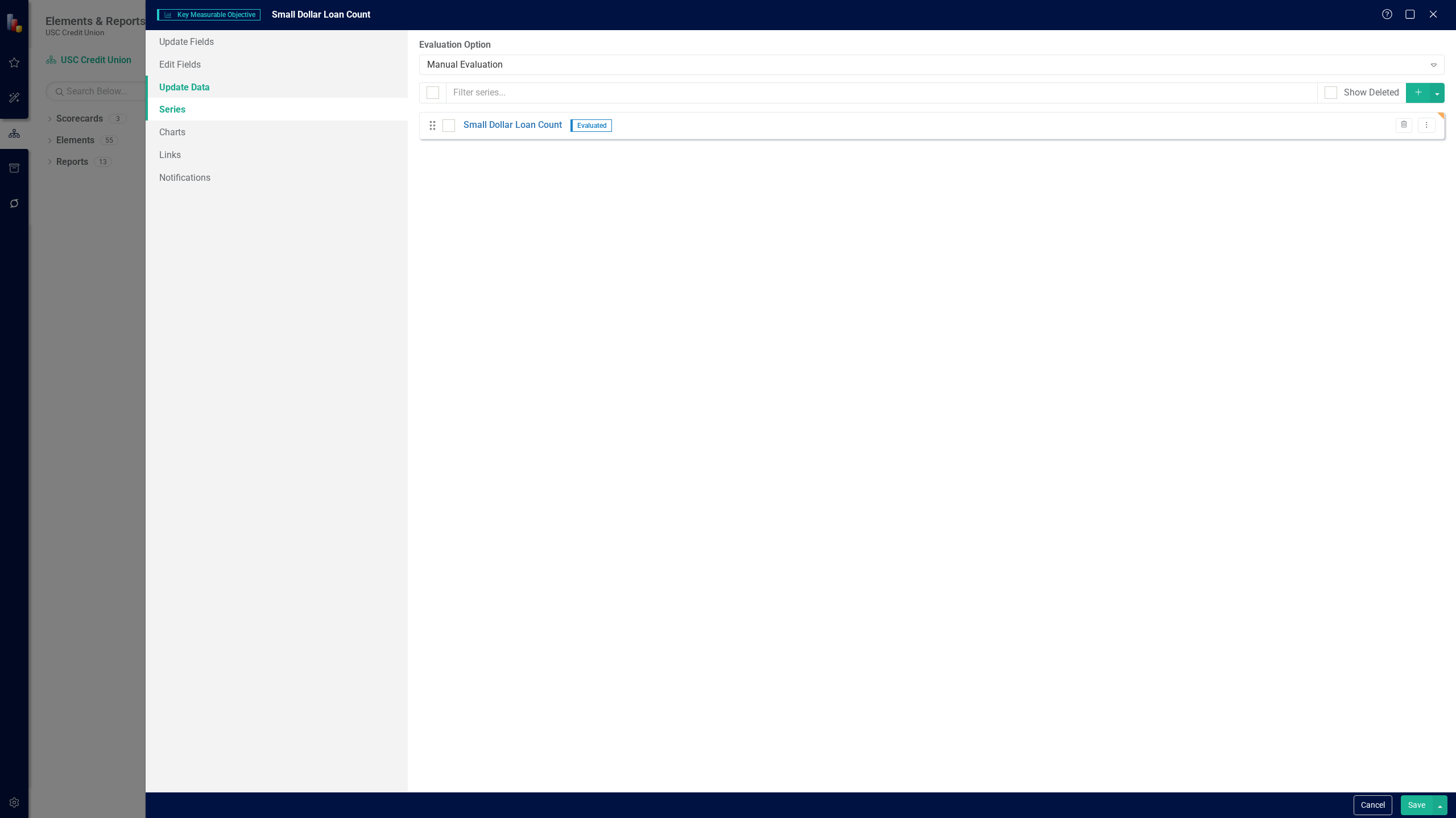
click at [258, 87] on link "Update Data" at bounding box center [277, 87] width 262 height 23
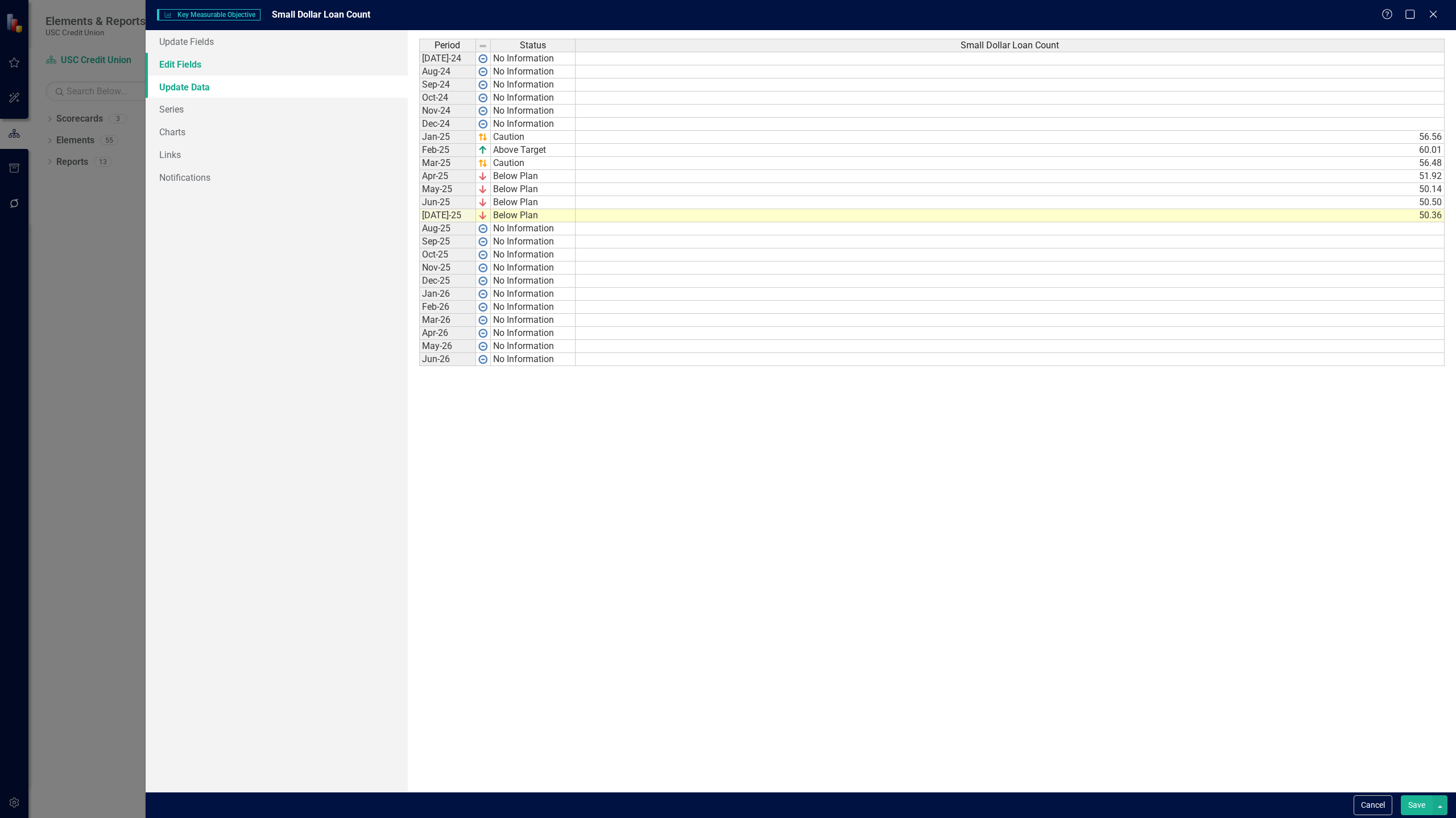
click at [272, 61] on link "Edit Fields" at bounding box center [277, 64] width 262 height 23
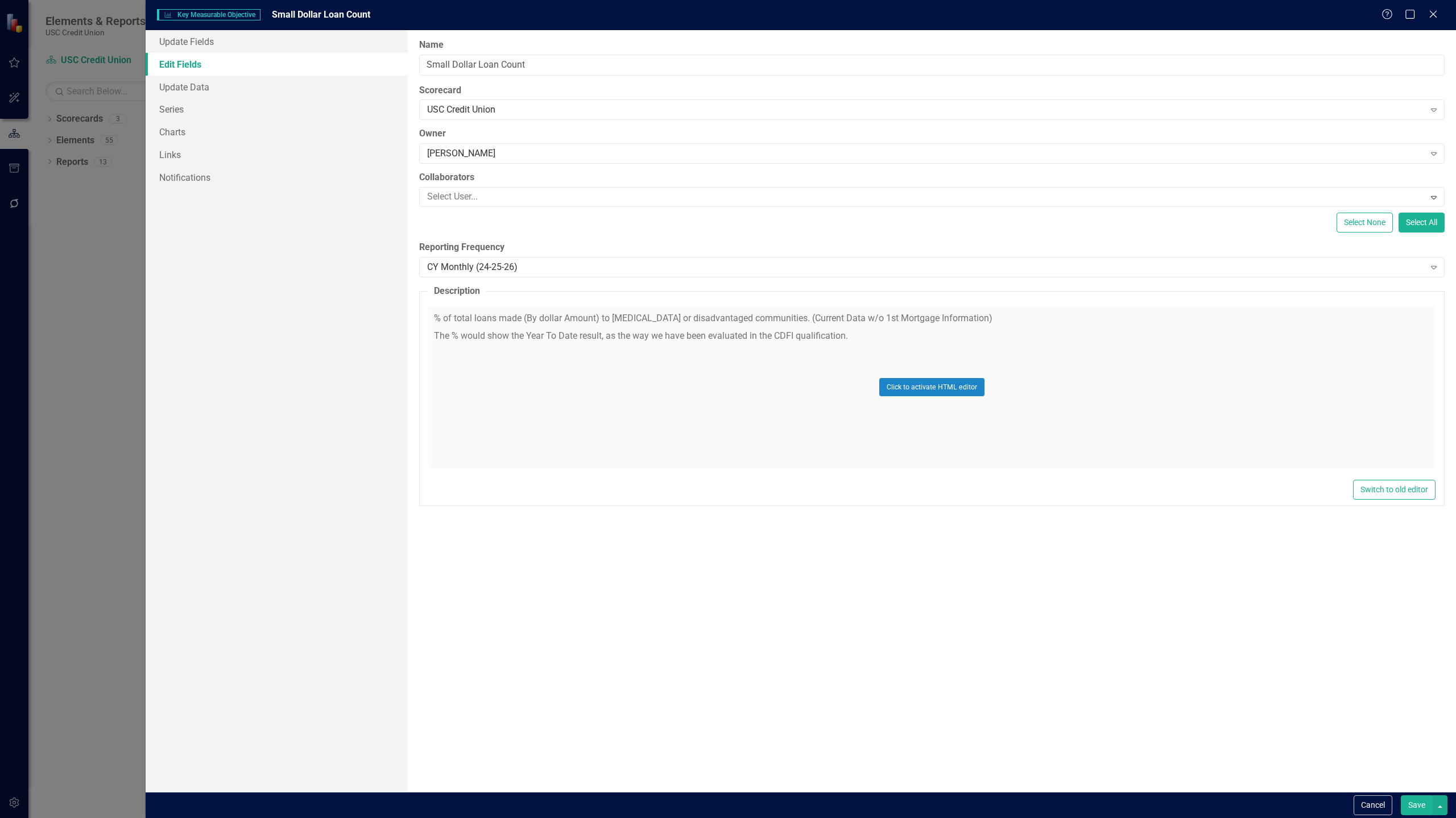
click at [619, 334] on div "Click to activate HTML editor" at bounding box center [931, 388] width 1007 height 162
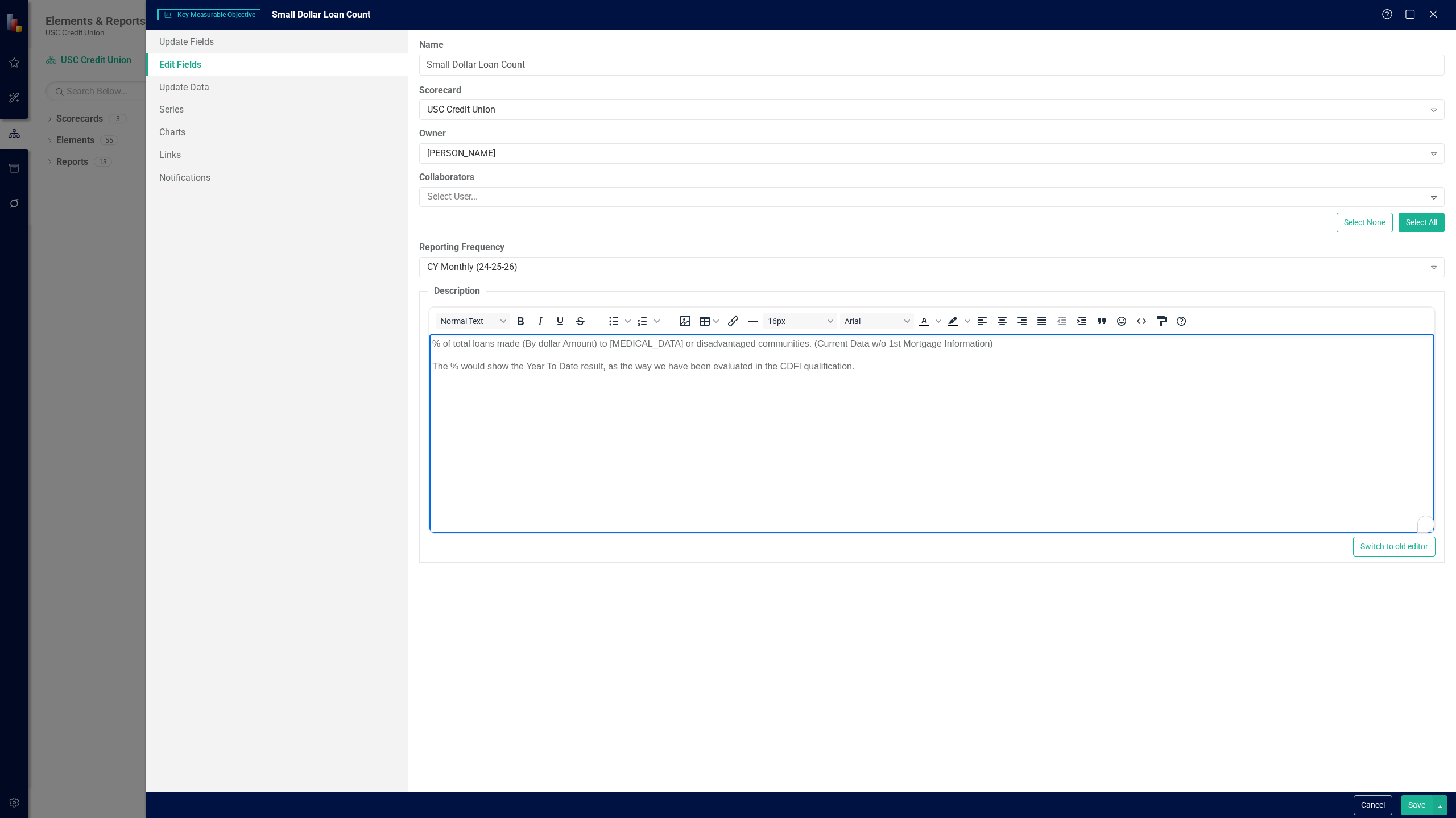
click at [654, 367] on p "The % would show the Year To Date result, as the way we have been evaluated in …" at bounding box center [930, 366] width 999 height 13
click at [432, 352] on h1 "of small dollar loan product (QCash) funded volume each month" at bounding box center [930, 350] width 999 height 27
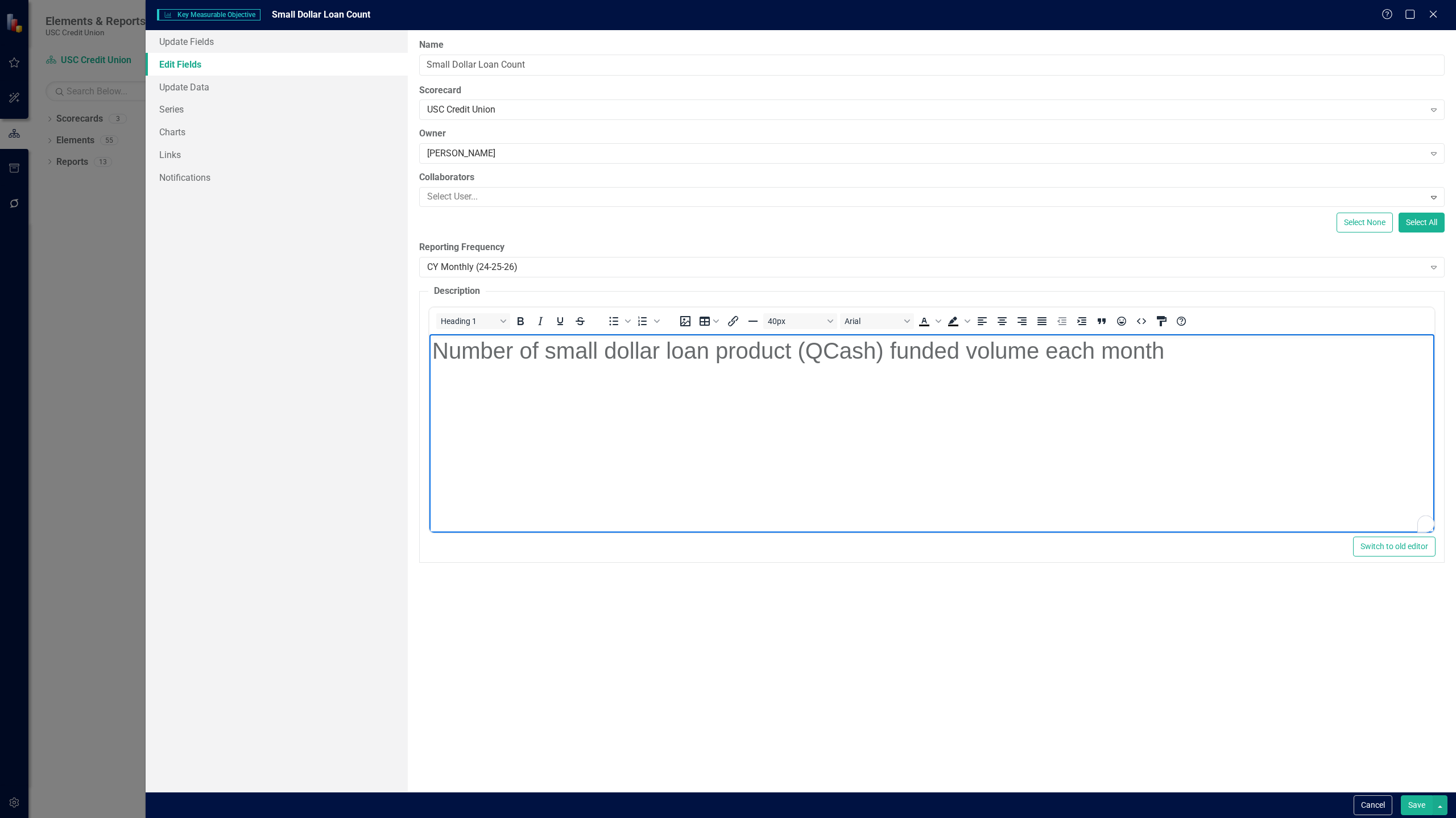
click at [1189, 369] on body "Number of small dollar loan product (QCash) funded volume each month" at bounding box center [931, 419] width 1004 height 171
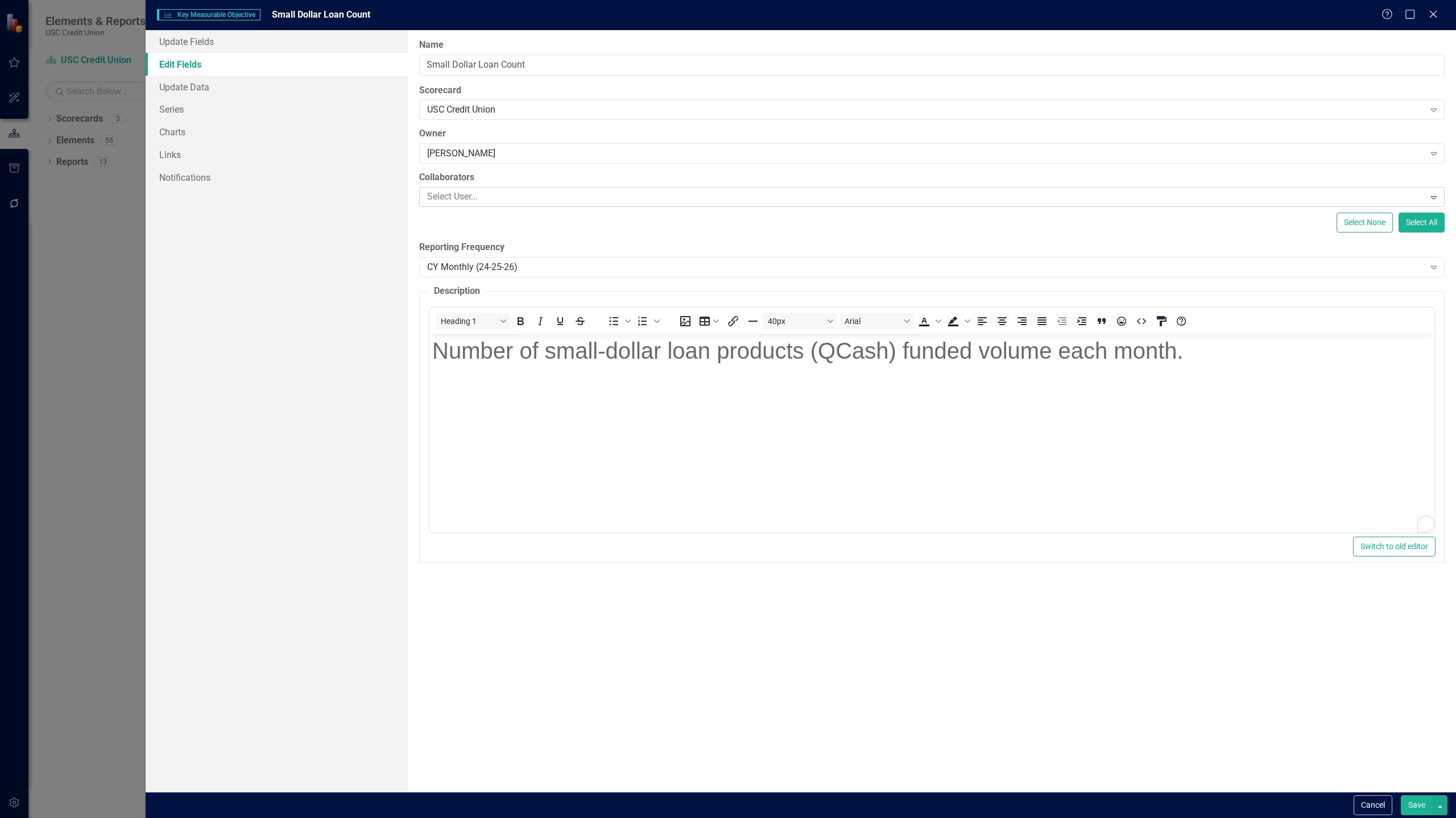
click at [1185, 199] on div at bounding box center [923, 197] width 1002 height 16
type input "c"
type input "va"
click at [1185, 199] on div at bounding box center [923, 197] width 1002 height 16
click at [1185, 197] on div at bounding box center [923, 197] width 1002 height 16
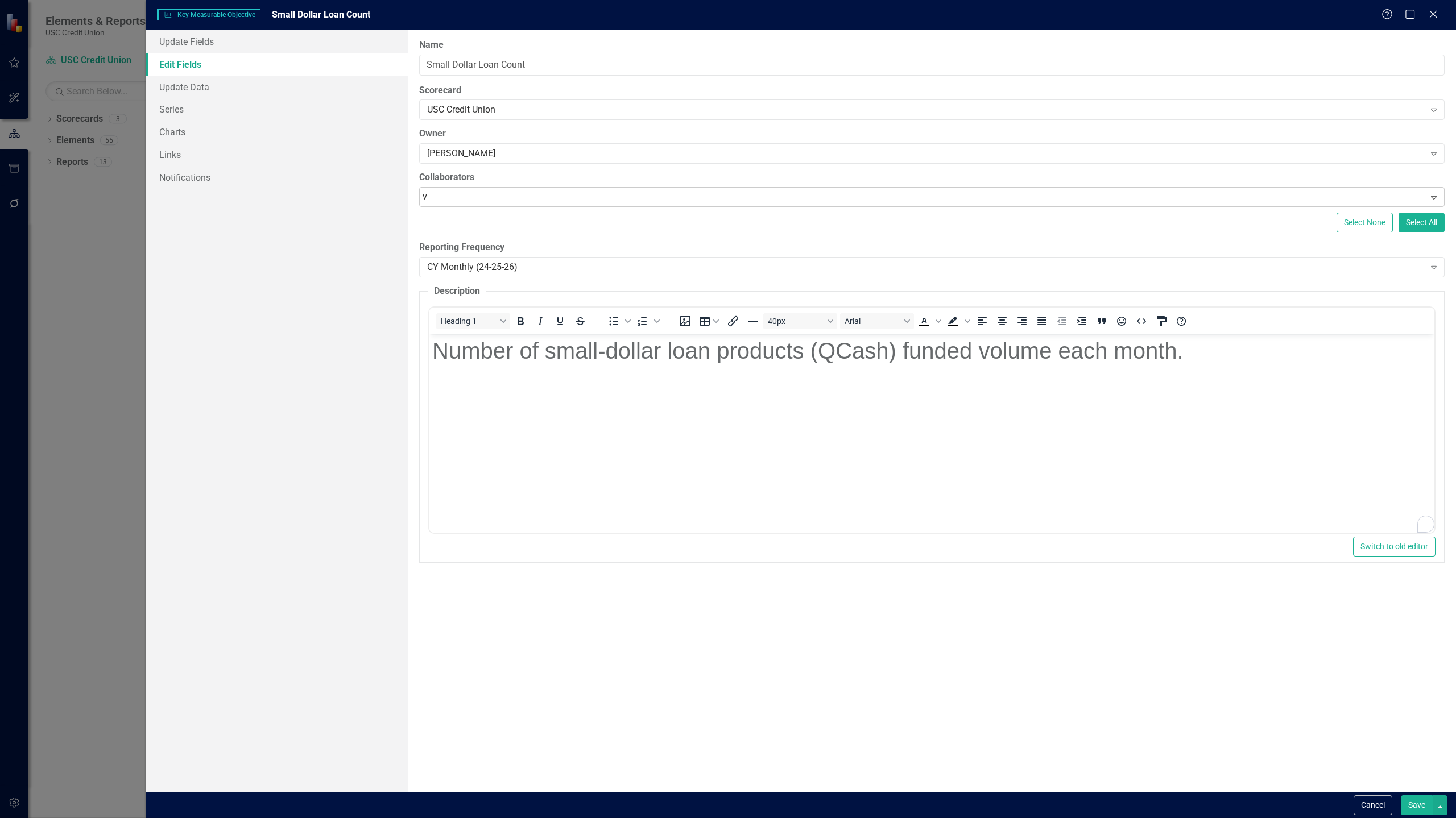
type input "va"
click at [1146, 817] on div "Va lerie Ives (Consumer Lending)" at bounding box center [730, 827] width 1437 height 13
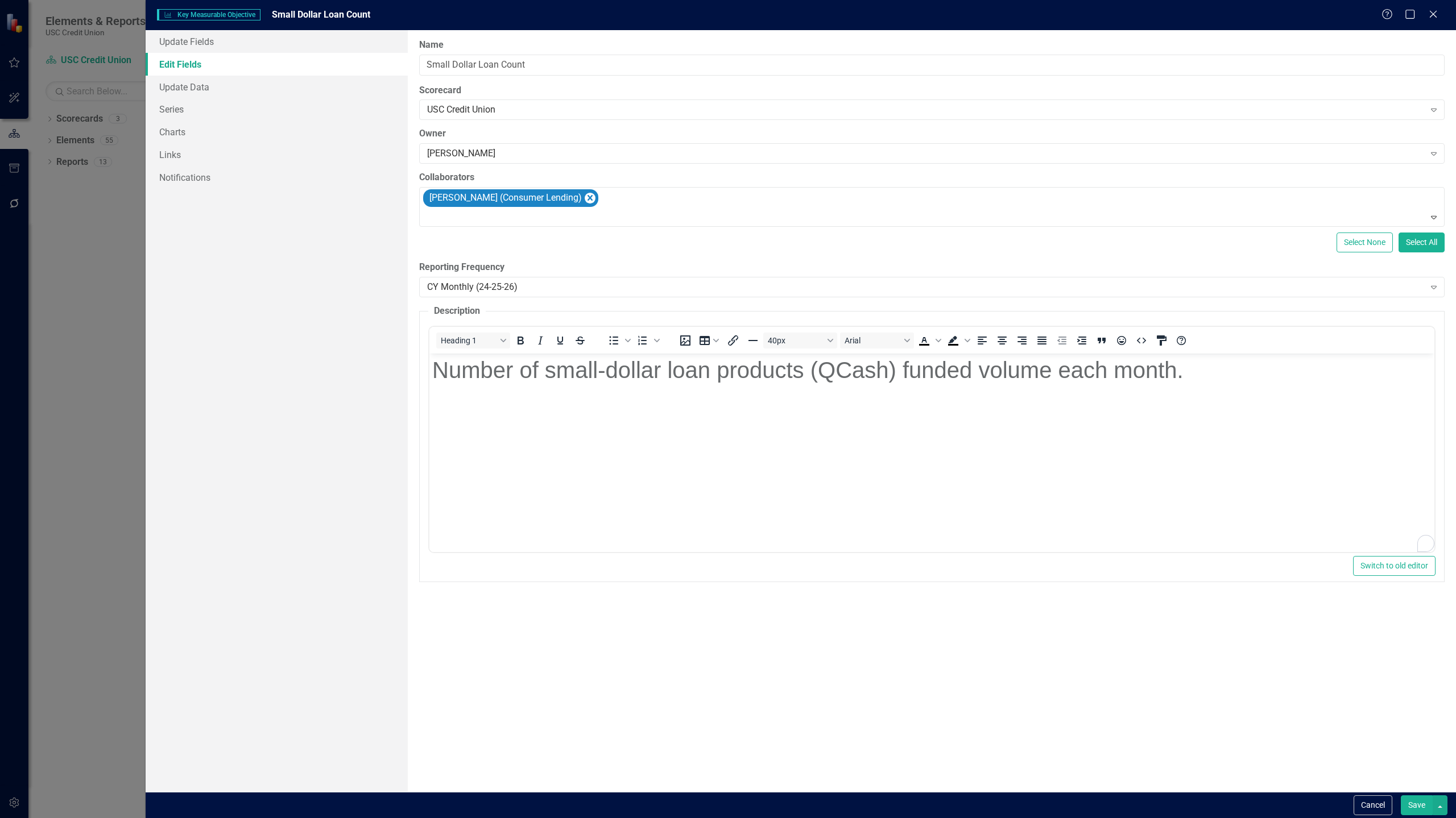
click at [1420, 804] on button "Save" at bounding box center [1416, 806] width 32 height 20
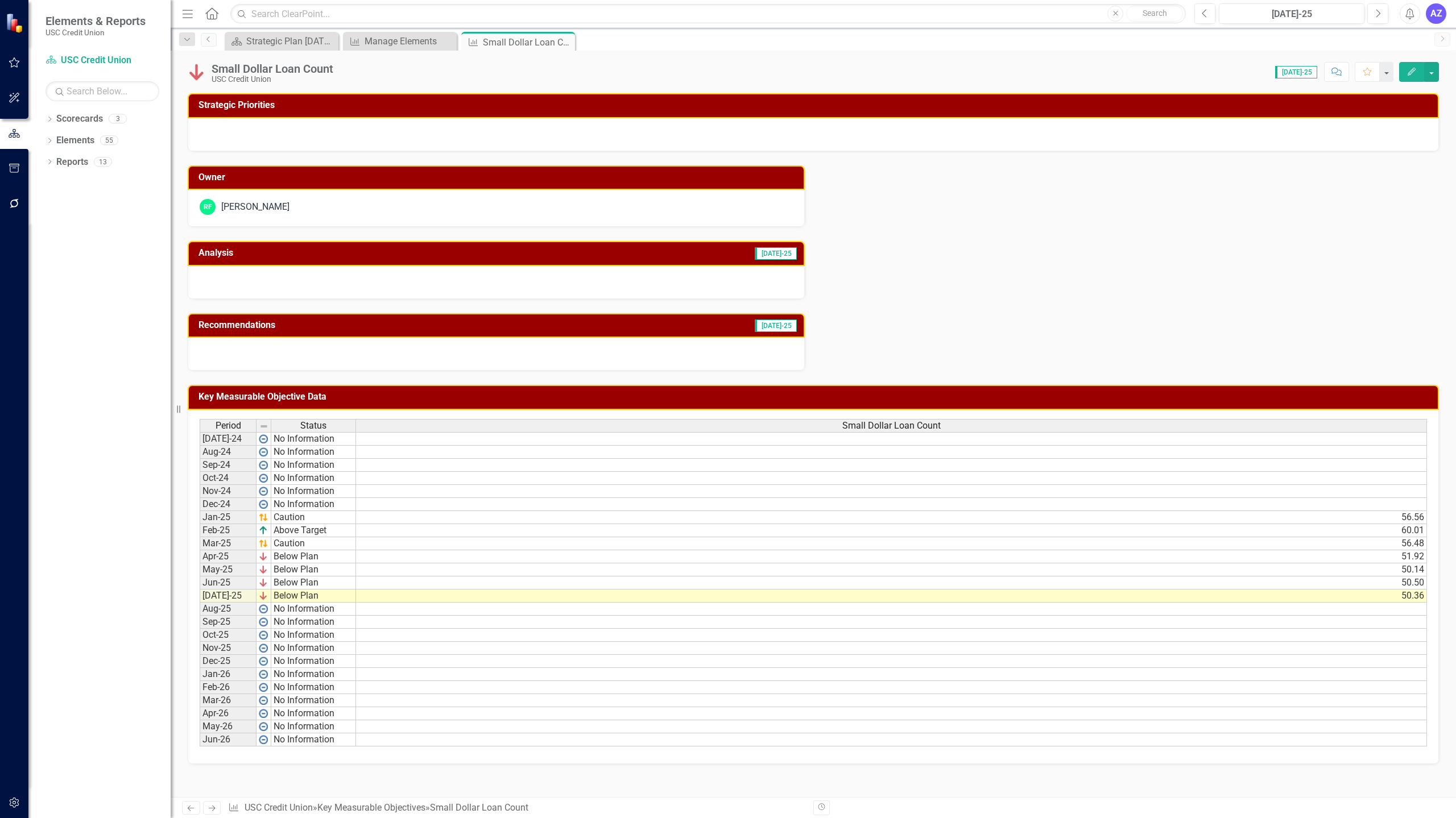
click at [749, 271] on div at bounding box center [496, 282] width 617 height 33
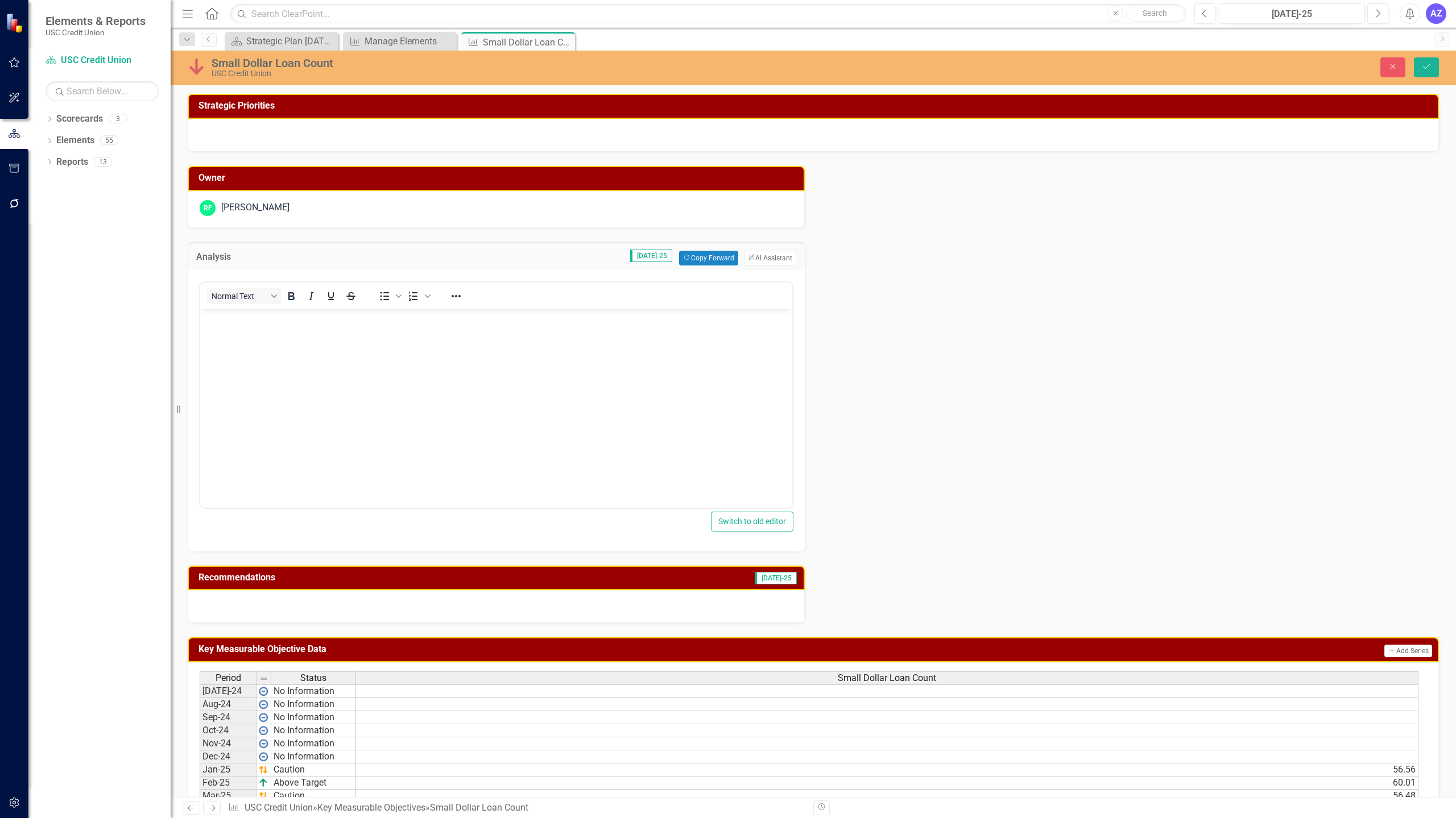
click at [1053, 503] on div "Owner RF Rocio Flores Analysis Jul-25 Copy Forward Copy Forward ClearPoint AI A…" at bounding box center [813, 388] width 1268 height 471
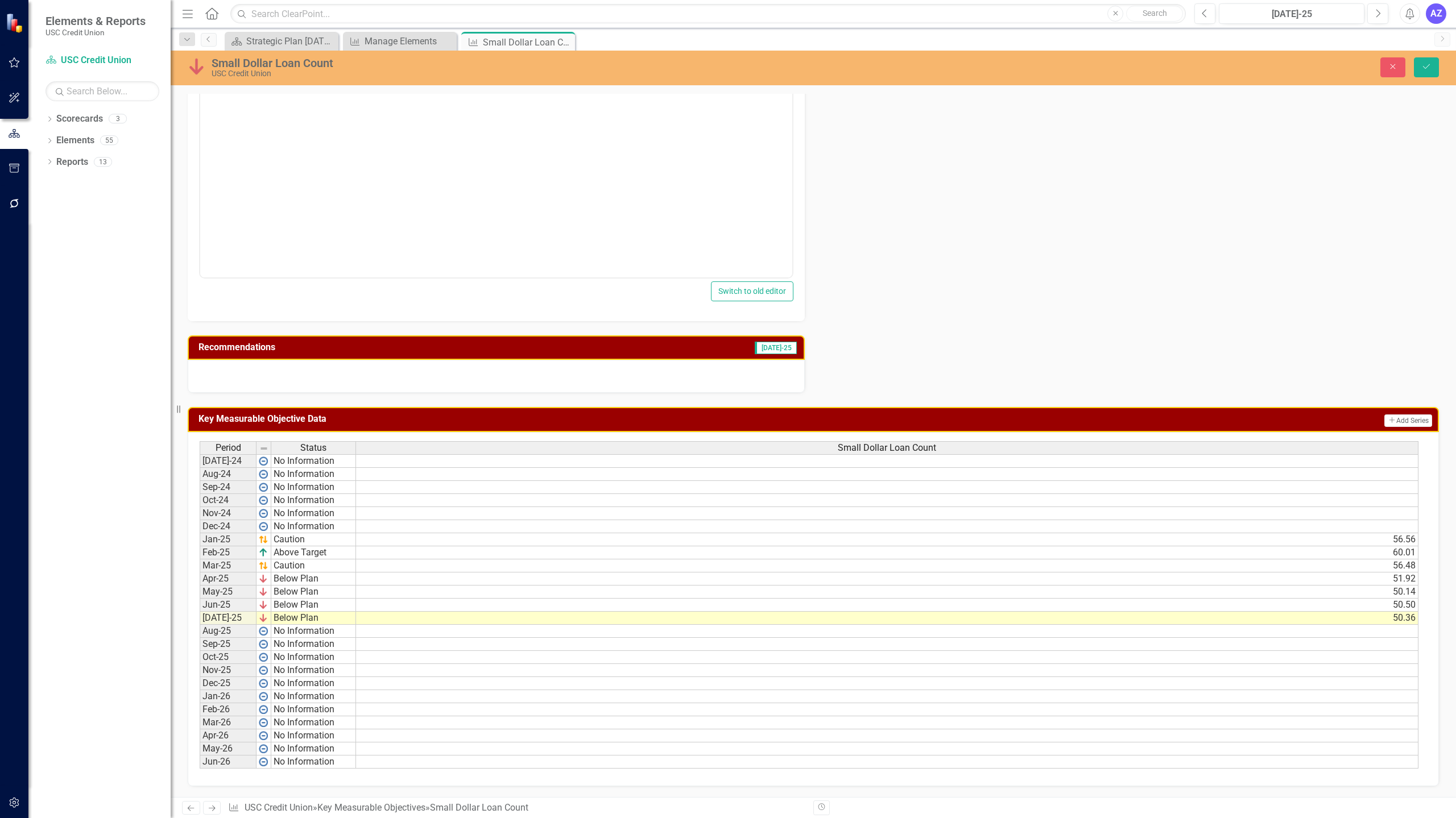
click at [1159, 308] on div "Owner RF Rocio Flores Analysis Jul-25 Copy Forward Copy Forward ClearPoint AI A…" at bounding box center [813, 157] width 1268 height 471
click at [1425, 62] on button "Save" at bounding box center [1426, 68] width 25 height 20
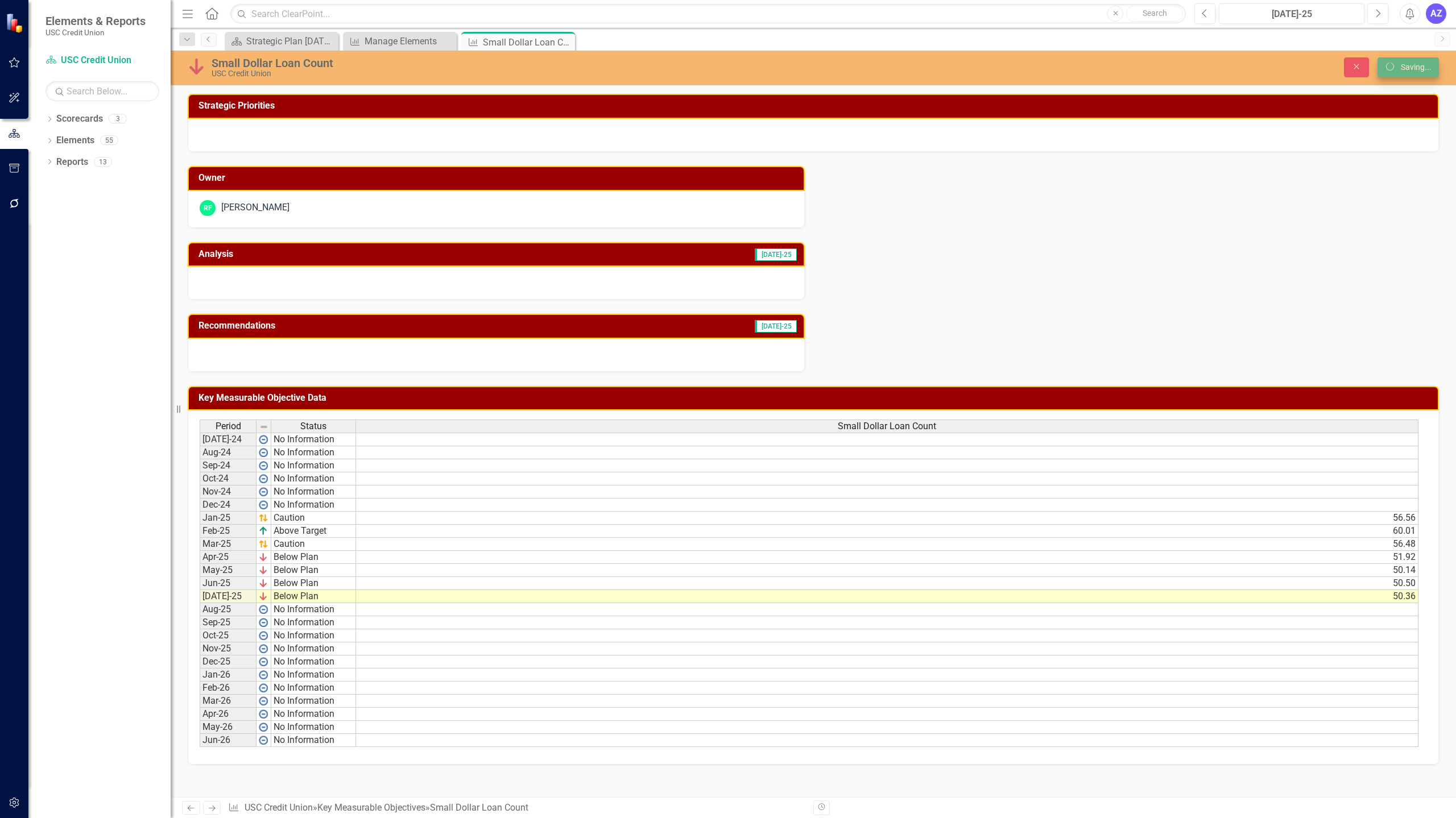
scroll to position [0, 0]
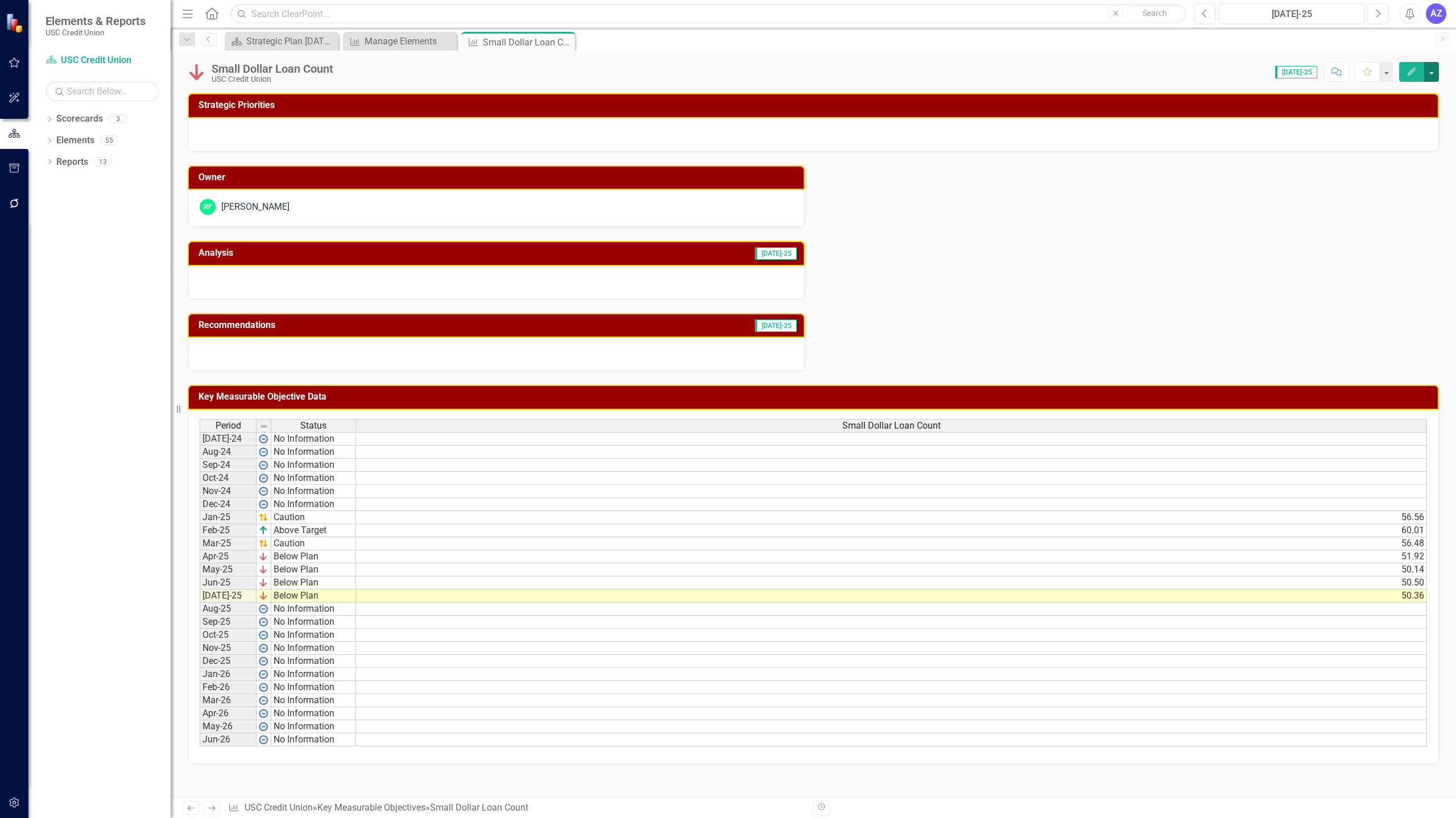
click at [1429, 71] on button "button" at bounding box center [1431, 72] width 15 height 20
click at [1355, 94] on link "Edit Edit Key Measurable Objective" at bounding box center [1348, 93] width 179 height 21
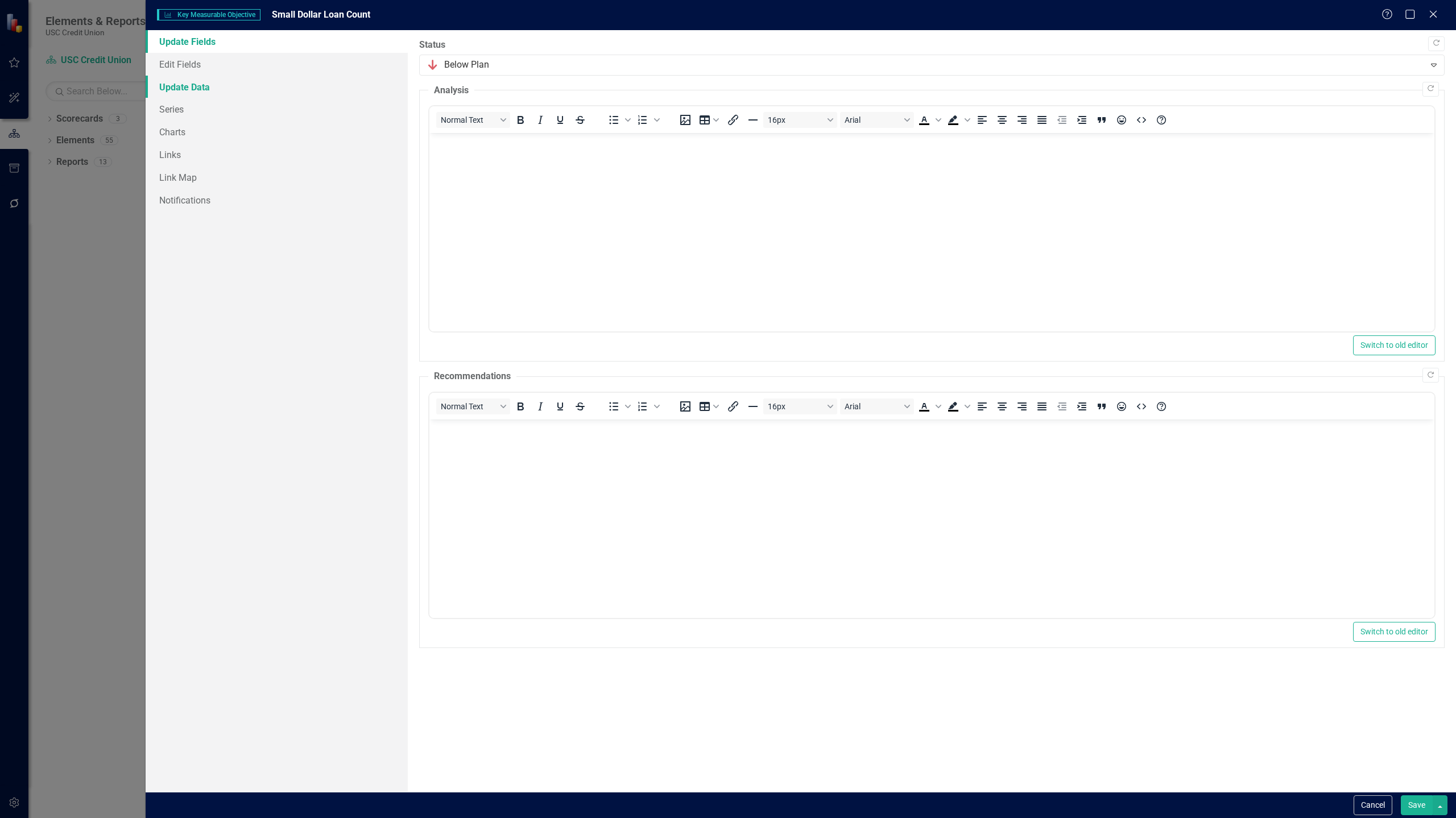
click at [204, 91] on link "Update Data" at bounding box center [277, 87] width 262 height 23
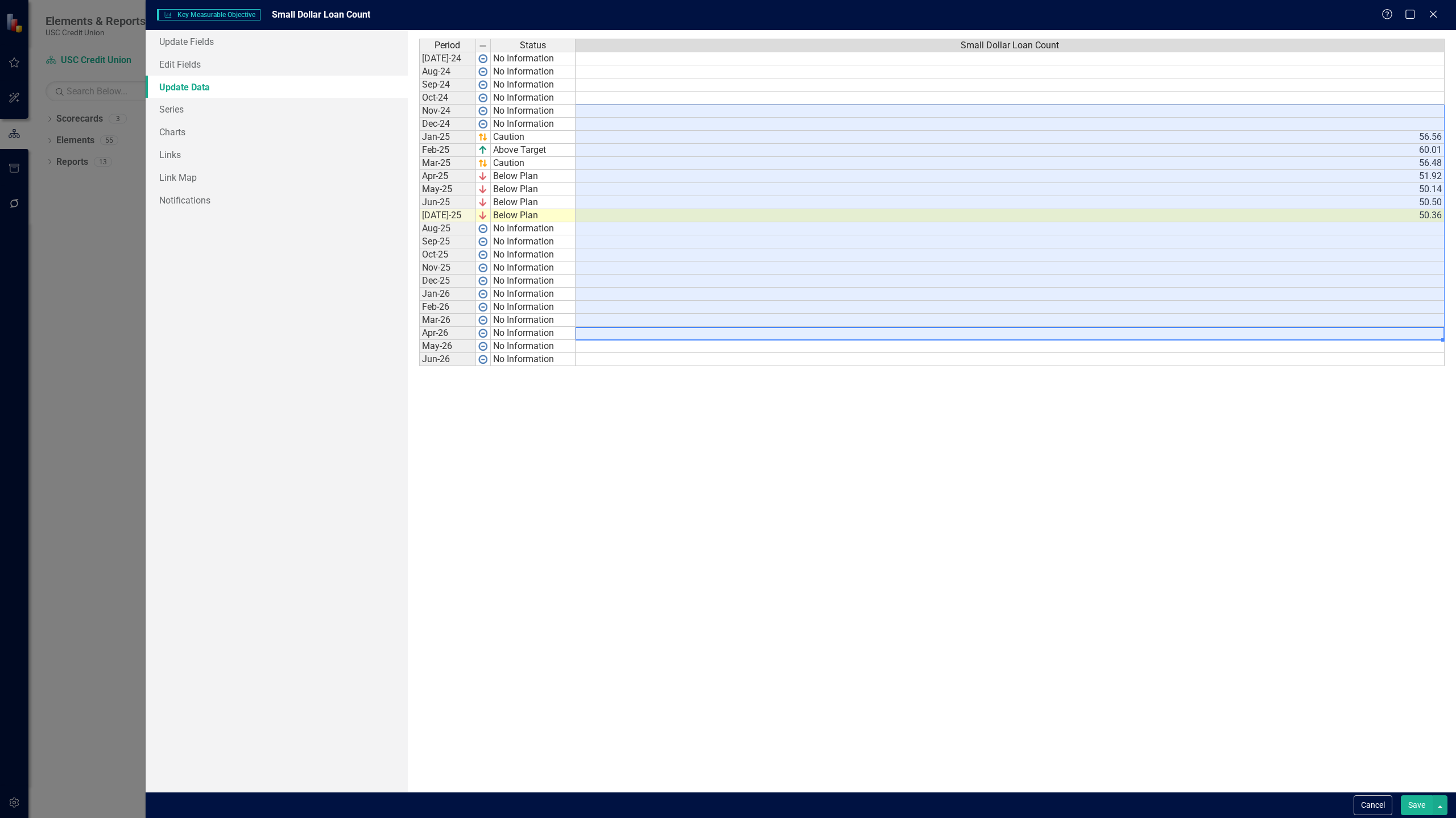
drag, startPoint x: 1130, startPoint y: 333, endPoint x: 1145, endPoint y: 99, distance: 234.5
click at [1147, 102] on tbody "Jul-24 No Information Aug-24 No Information Sep-24 No Information Oct-24 No Inf…" at bounding box center [931, 208] width 1026 height 314
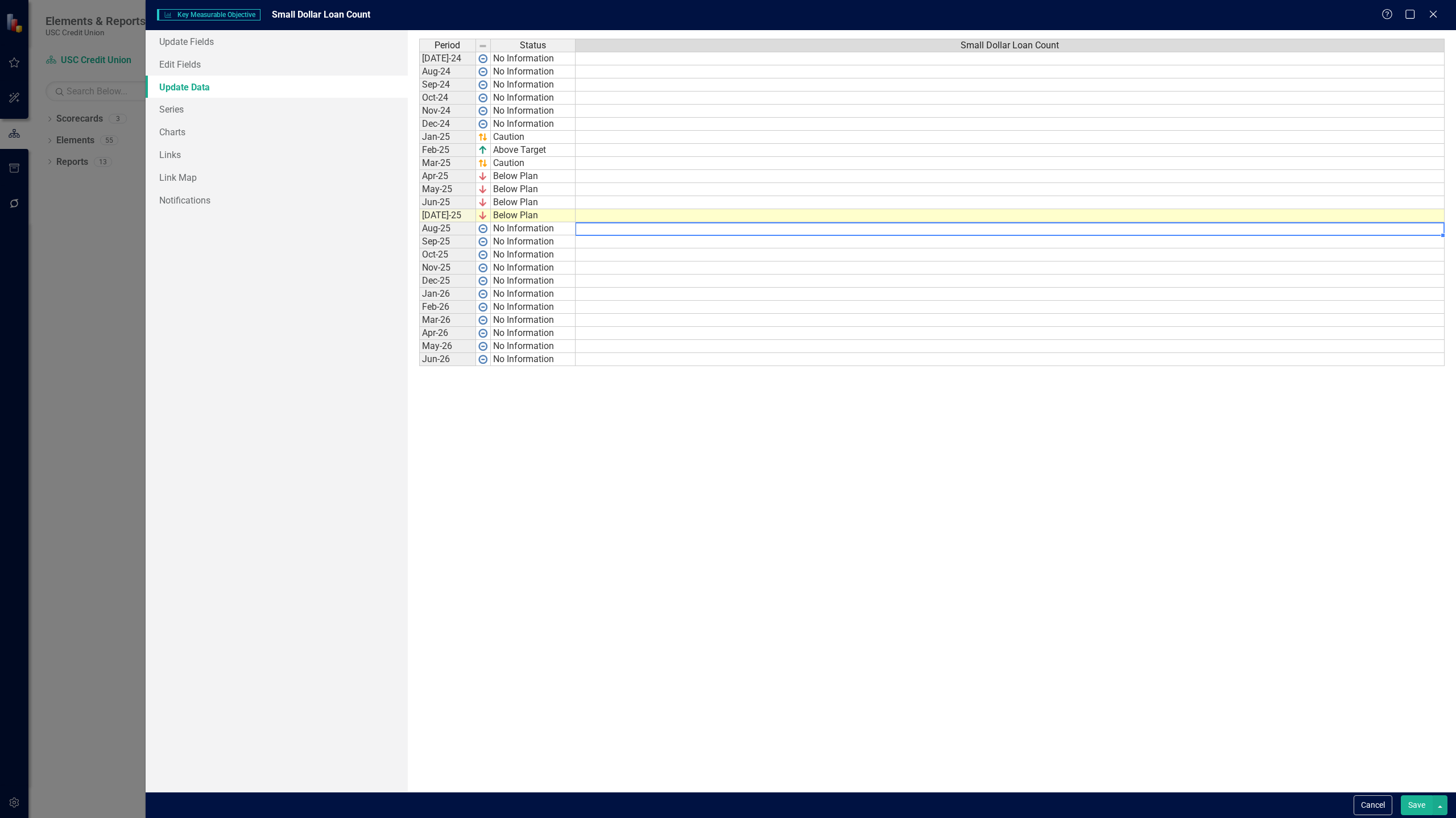
click at [608, 228] on td at bounding box center [1010, 228] width 869 height 13
click at [625, 215] on td at bounding box center [1010, 215] width 869 height 13
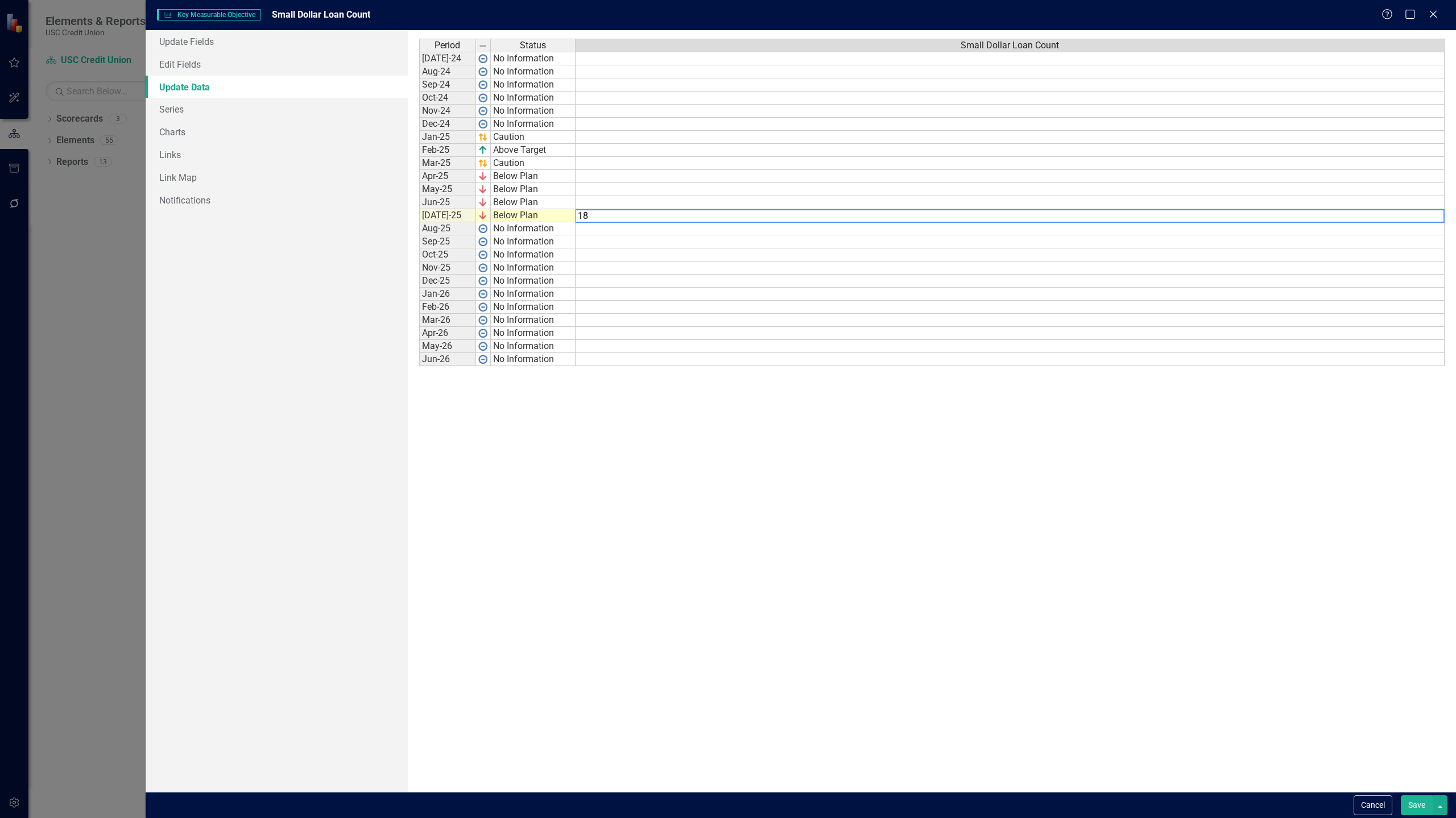
type textarea "182"
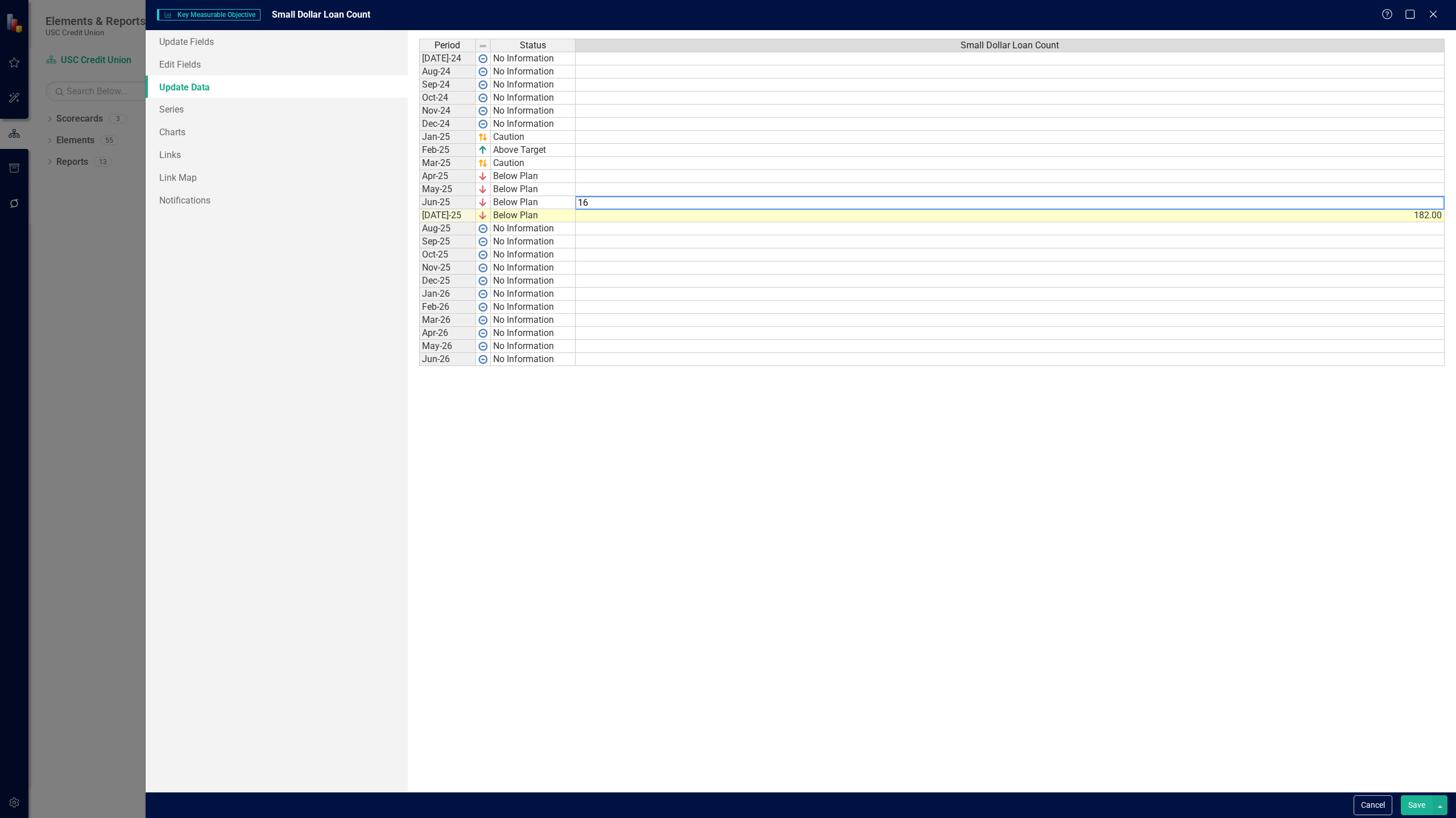
type textarea "168"
type textarea "179"
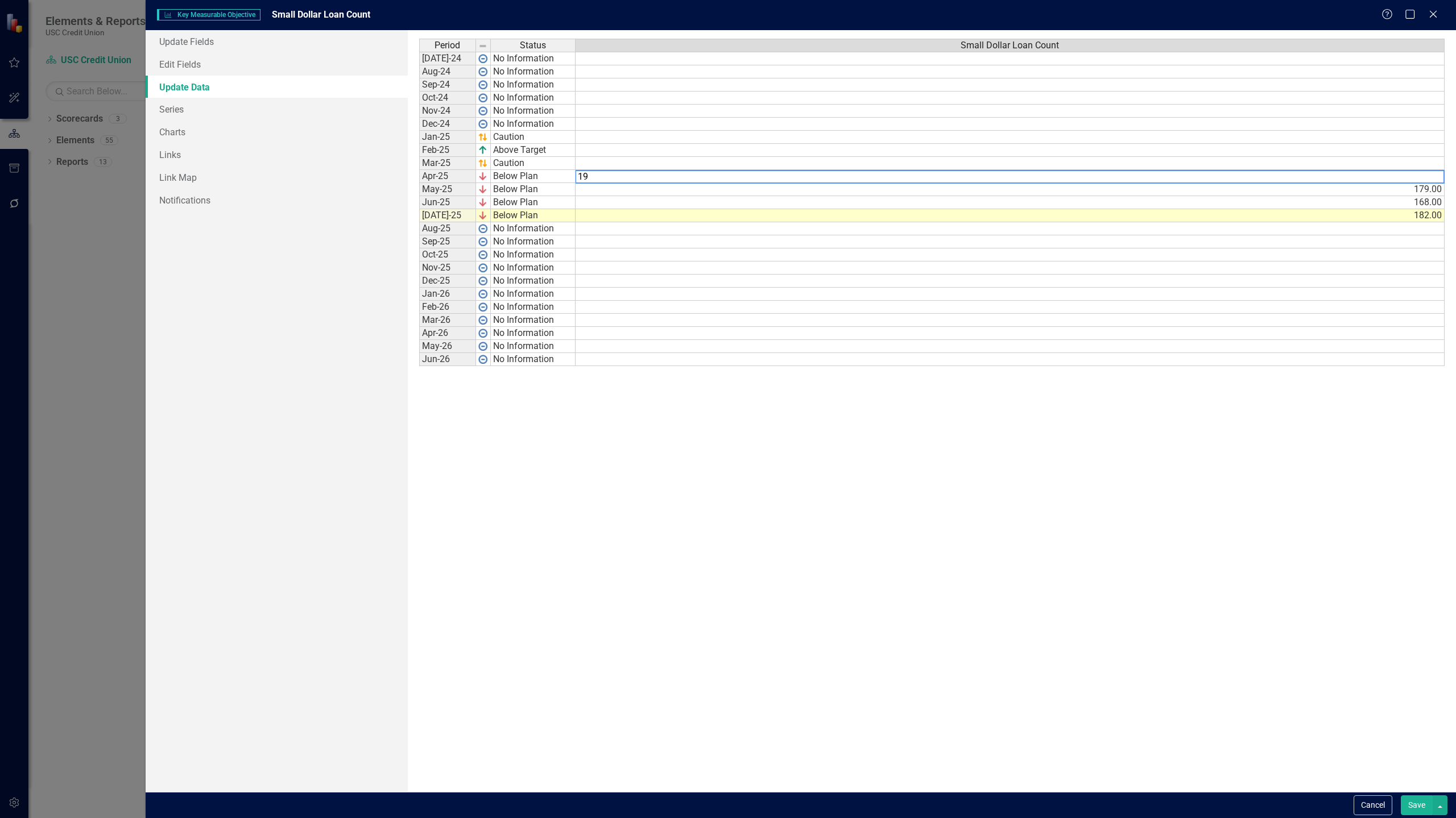
type textarea "192"
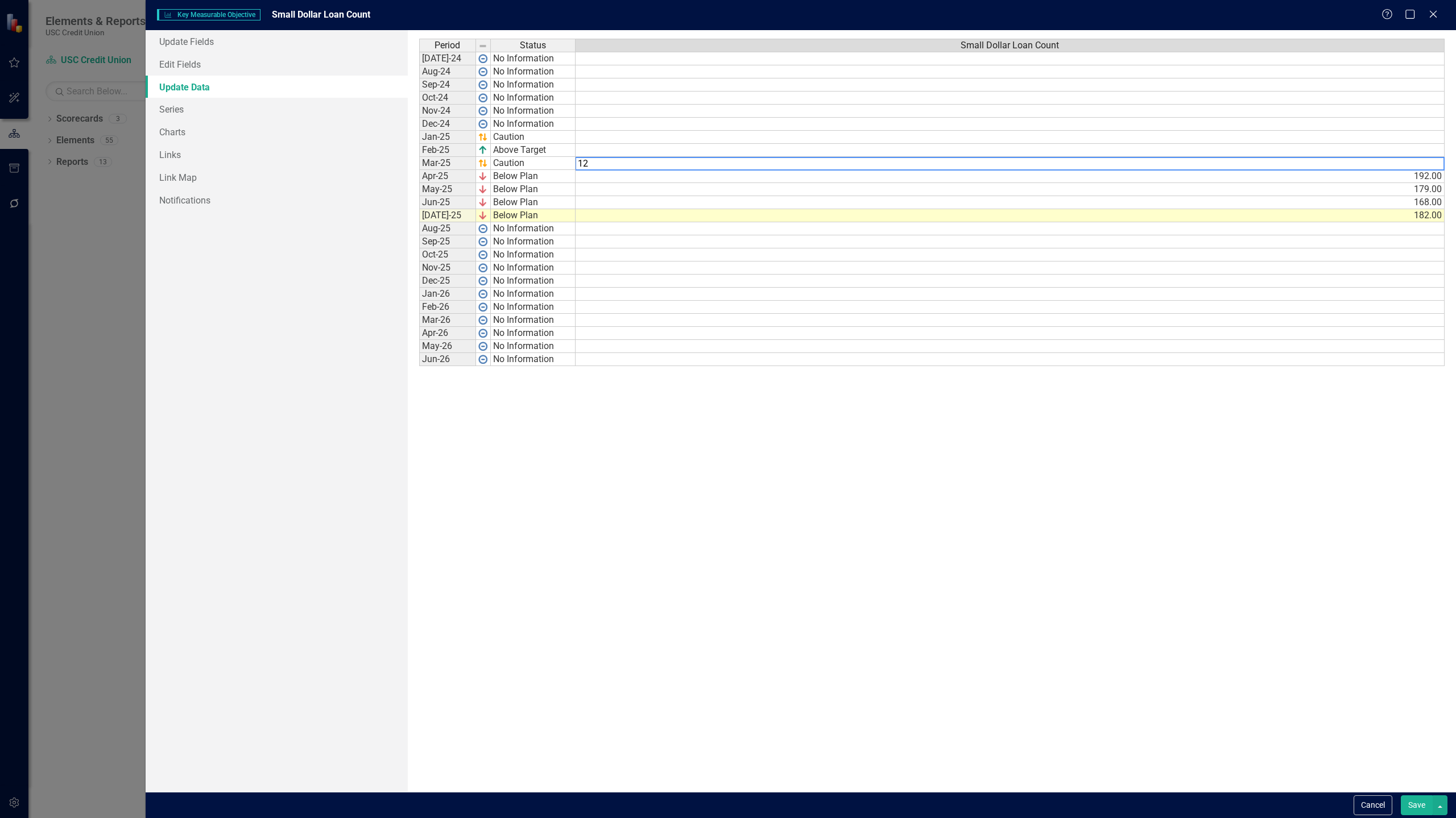
type textarea "127"
type textarea "125"
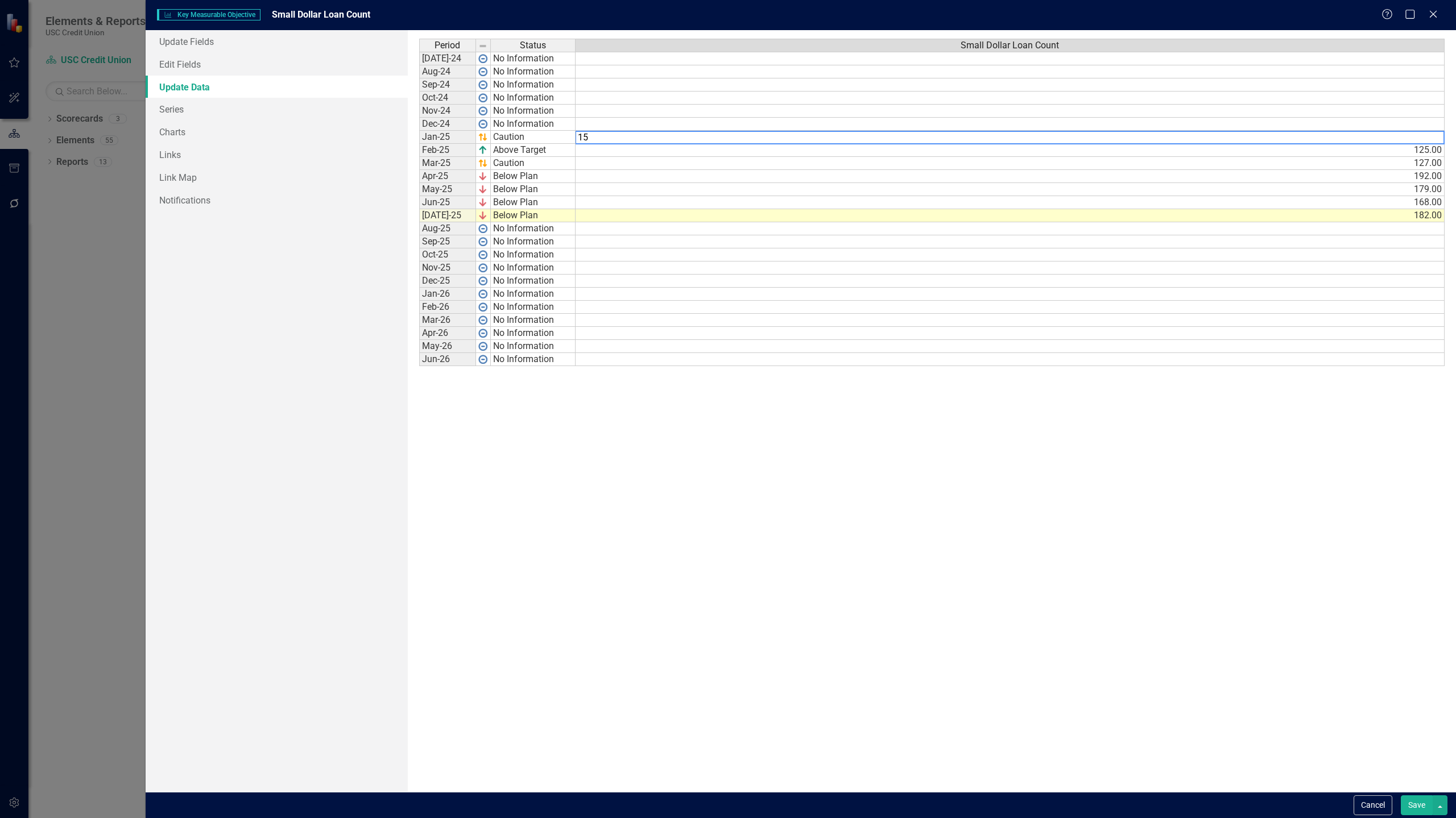
type textarea "152"
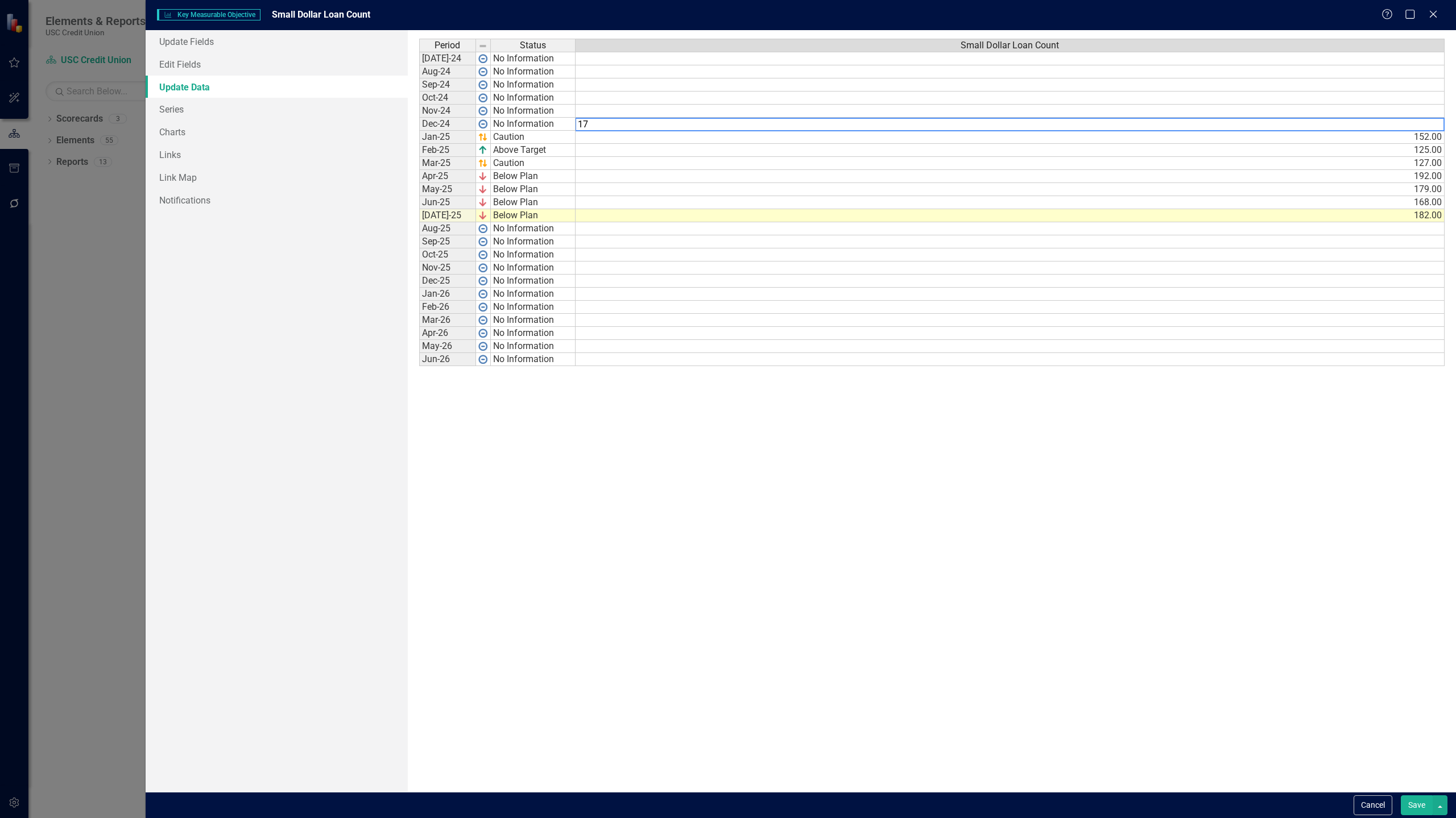
type textarea "177"
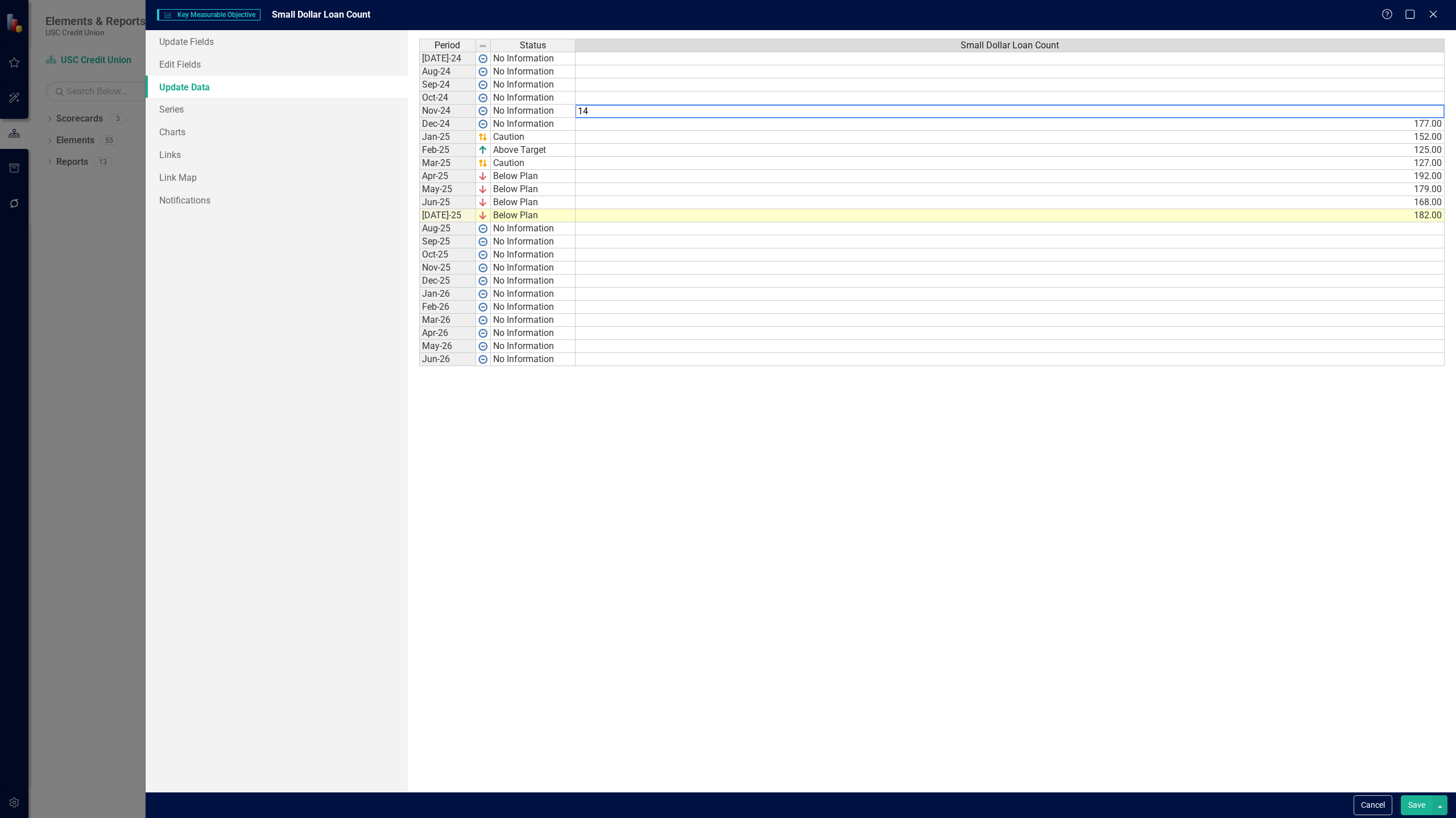
type textarea "148"
type textarea "152"
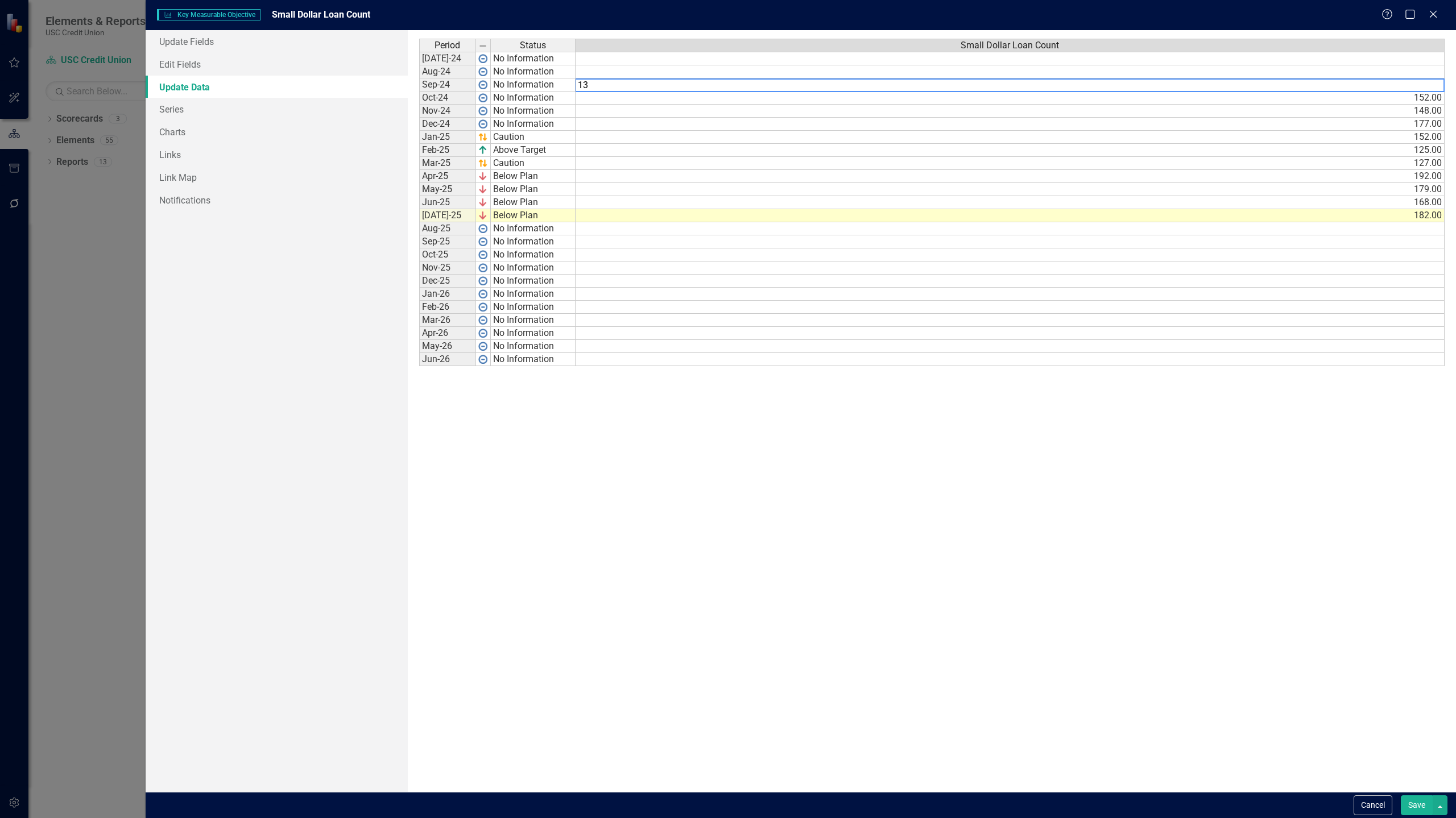
type textarea "135"
type textarea "150"
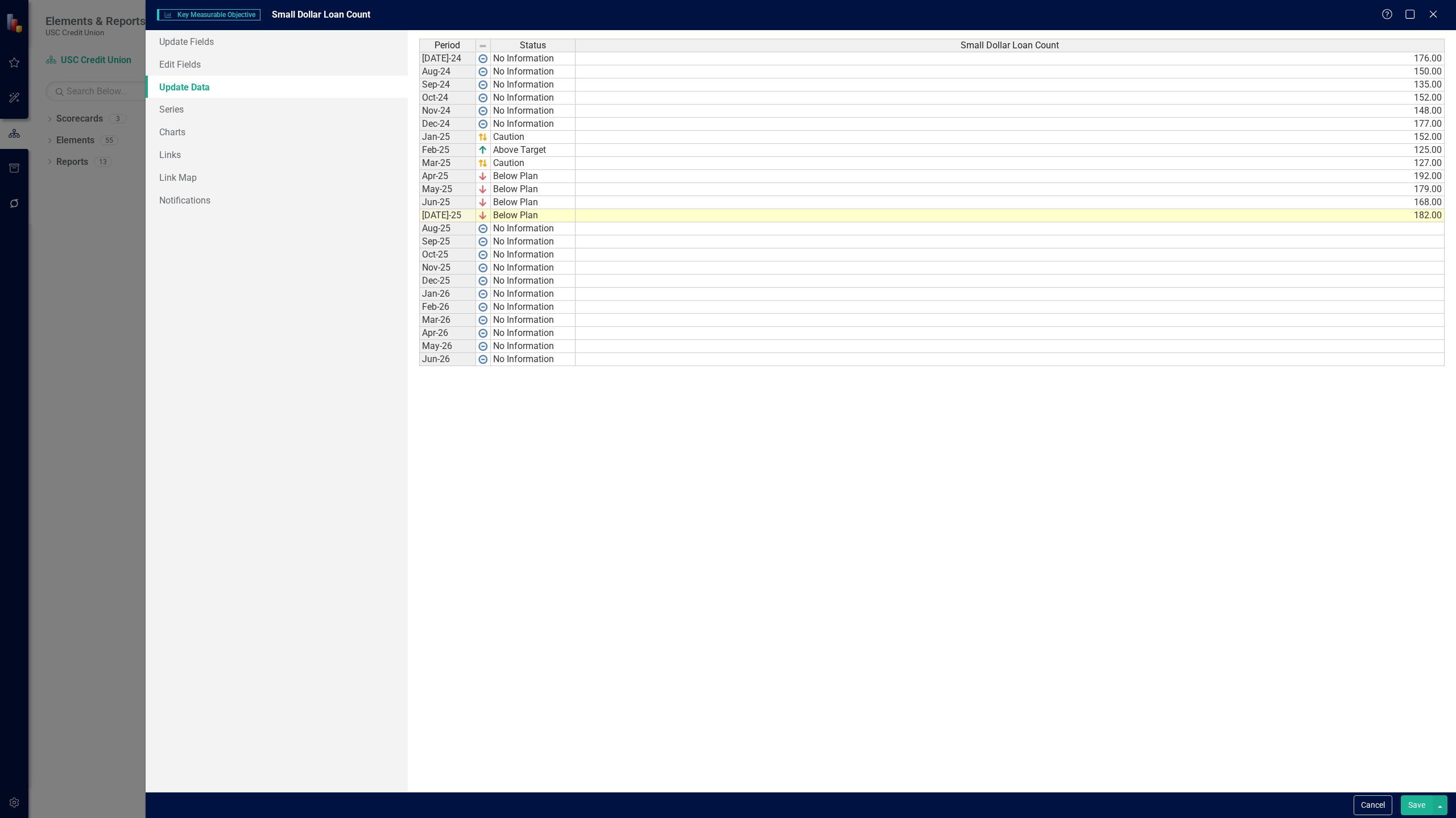
click at [1412, 804] on button "Save" at bounding box center [1416, 806] width 32 height 20
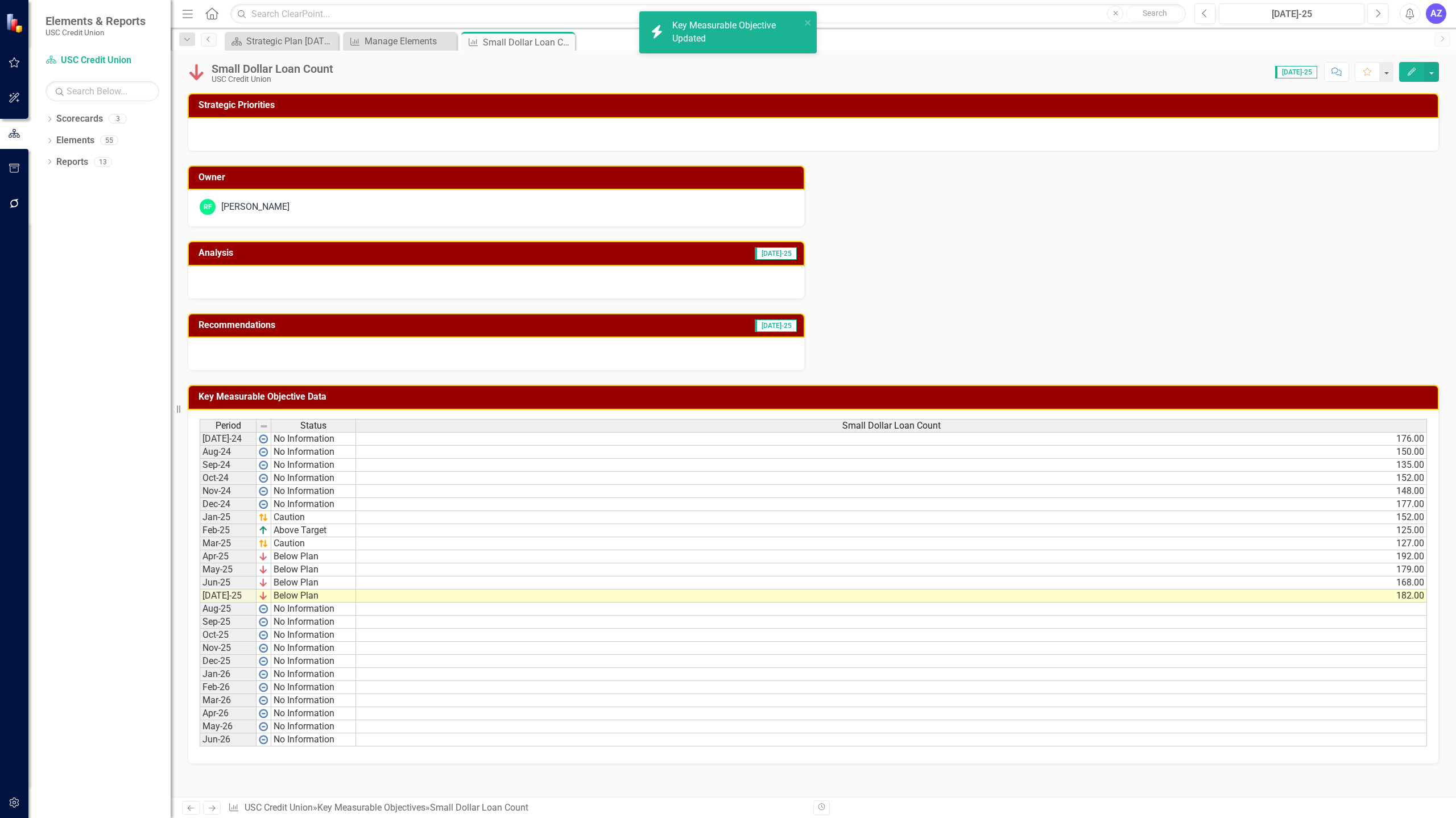
click at [1015, 317] on div "Owner RF Rocio Flores Analysis Jul-25 Recommendations Jul-25" at bounding box center [813, 261] width 1268 height 220
click at [691, 285] on div at bounding box center [496, 282] width 617 height 33
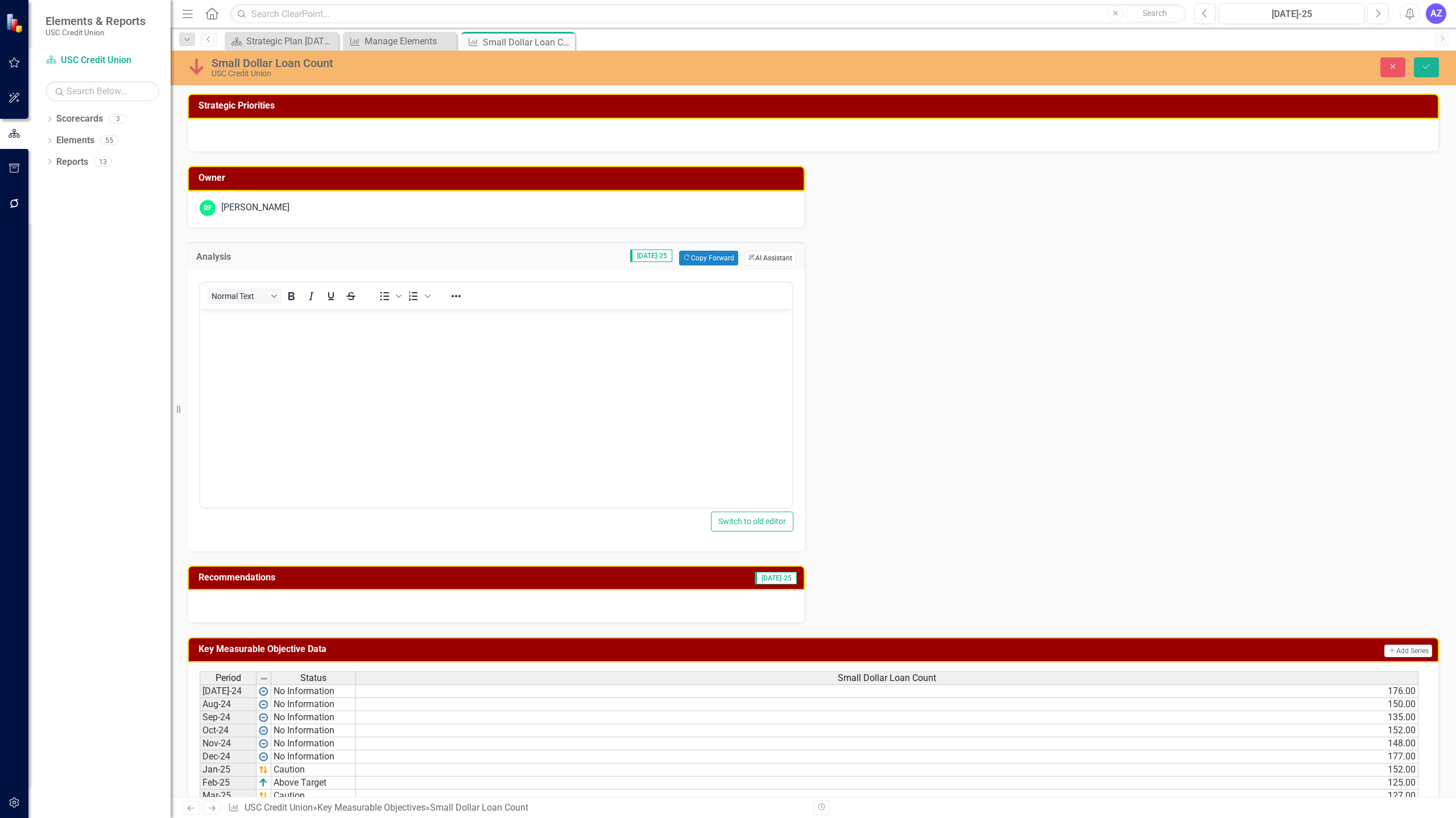
click at [777, 262] on button "ClearPoint AI AI Assistant" at bounding box center [770, 258] width 52 height 15
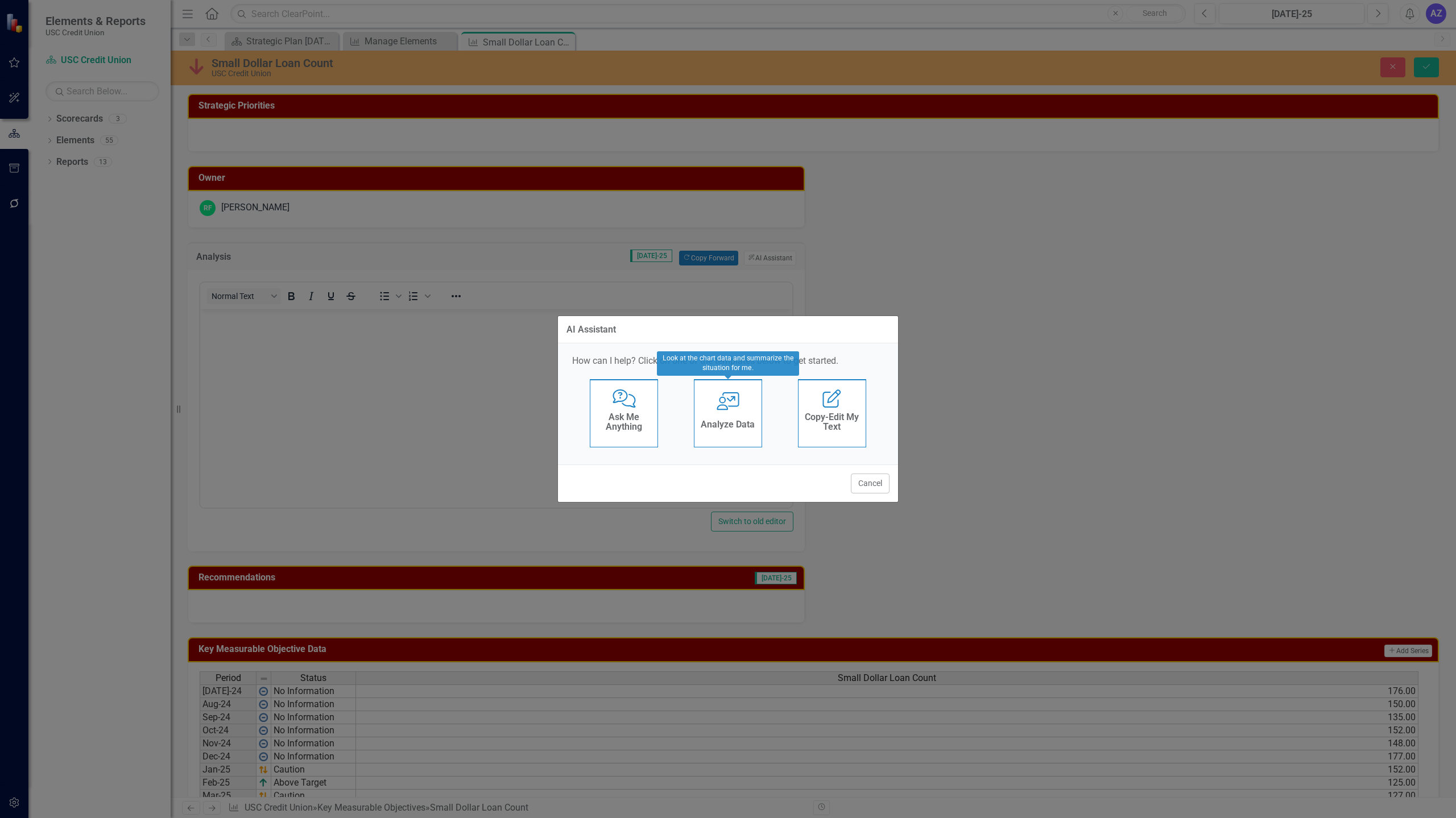
click at [737, 429] on h4 "Analyze Data" at bounding box center [727, 424] width 54 height 10
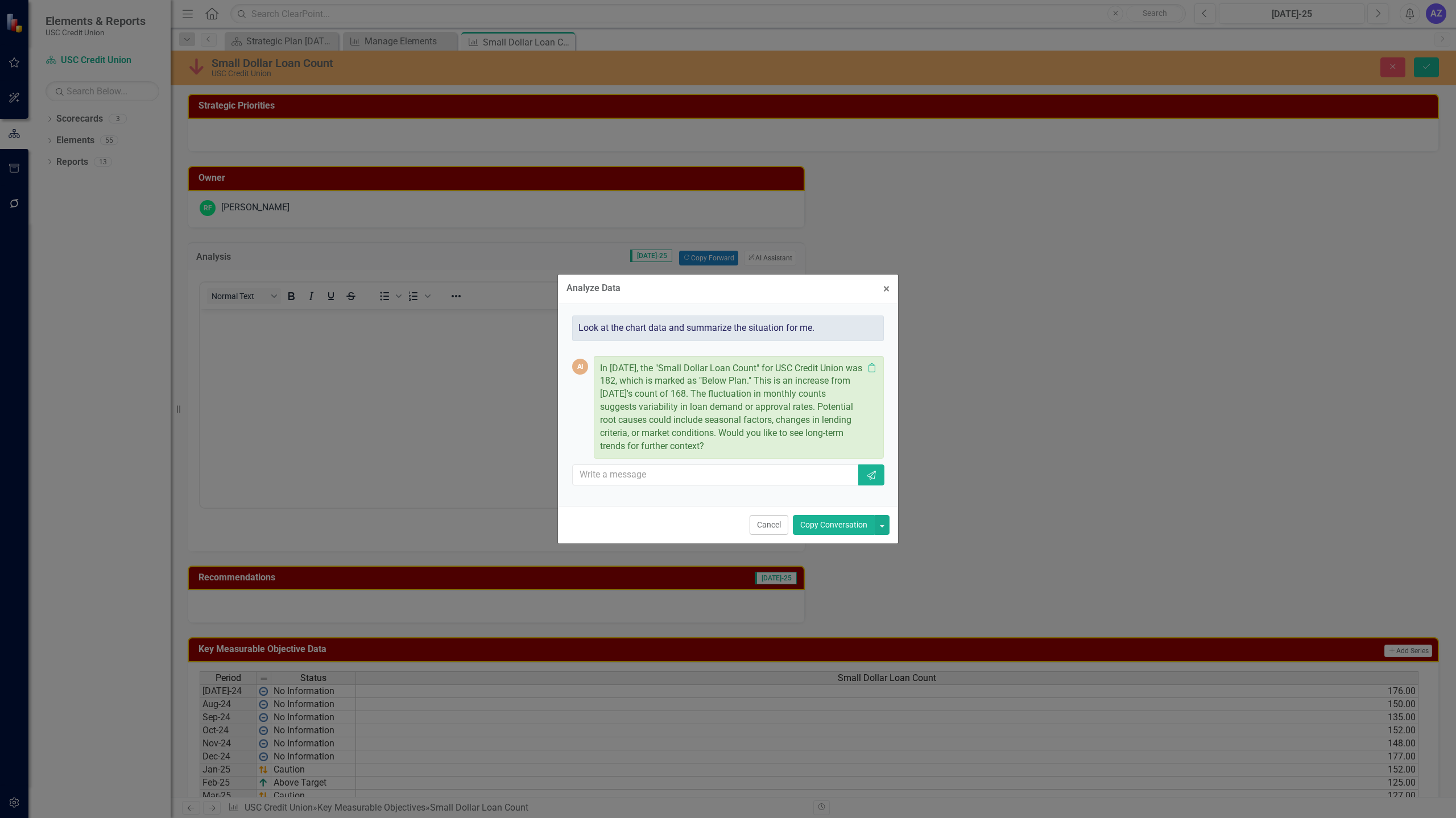
click at [824, 533] on button "Copy Conversation" at bounding box center [833, 526] width 82 height 20
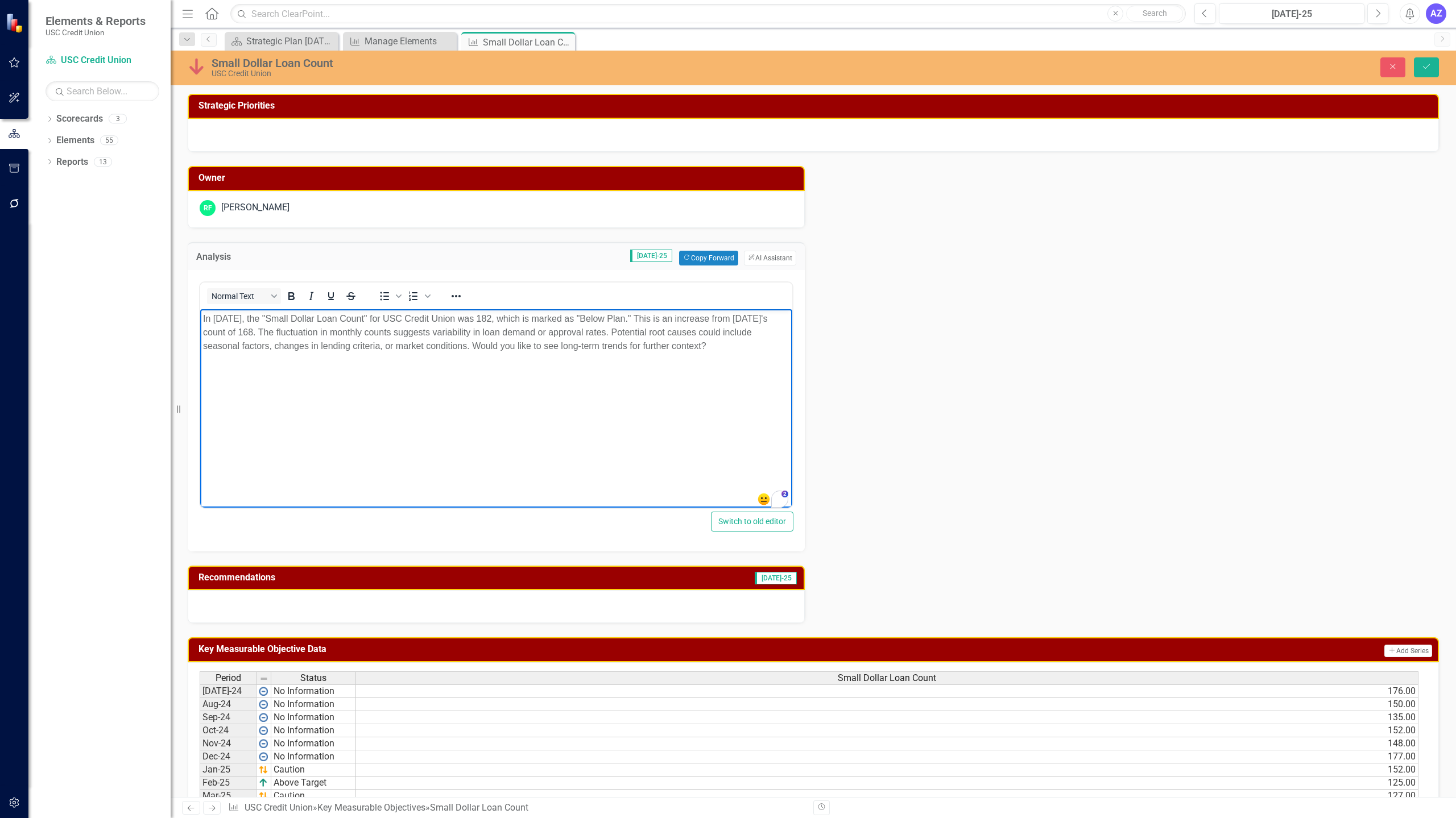
drag, startPoint x: 721, startPoint y: 363, endPoint x: 320, endPoint y: 364, distance: 401.0
click at [320, 364] on body "In July 2025, the "Small Dollar Loan Count" for USC Credit Union was 182, which…" at bounding box center [496, 394] width 592 height 171
click at [326, 431] on body "In July 2025, the "Small Dollar Loan Count" for USC Credit Union was 182, which…" at bounding box center [496, 394] width 592 height 171
click at [626, 402] on body "In July 2025, the "Small Dollar Loan Count" for USC Credit Union was 182, which…" at bounding box center [496, 394] width 592 height 171
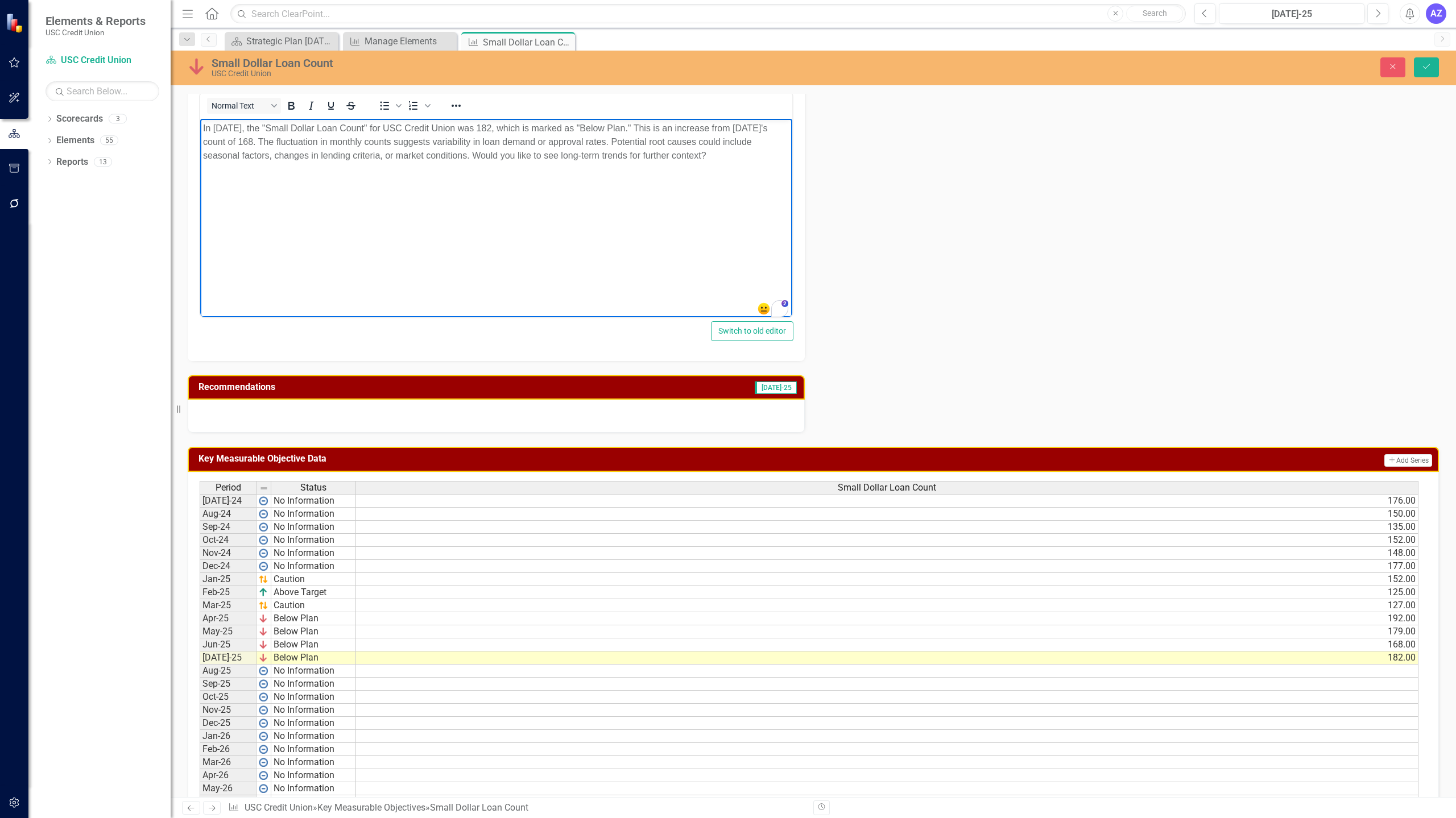
scroll to position [191, 0]
click at [265, 494] on div at bounding box center [264, 487] width 14 height 12
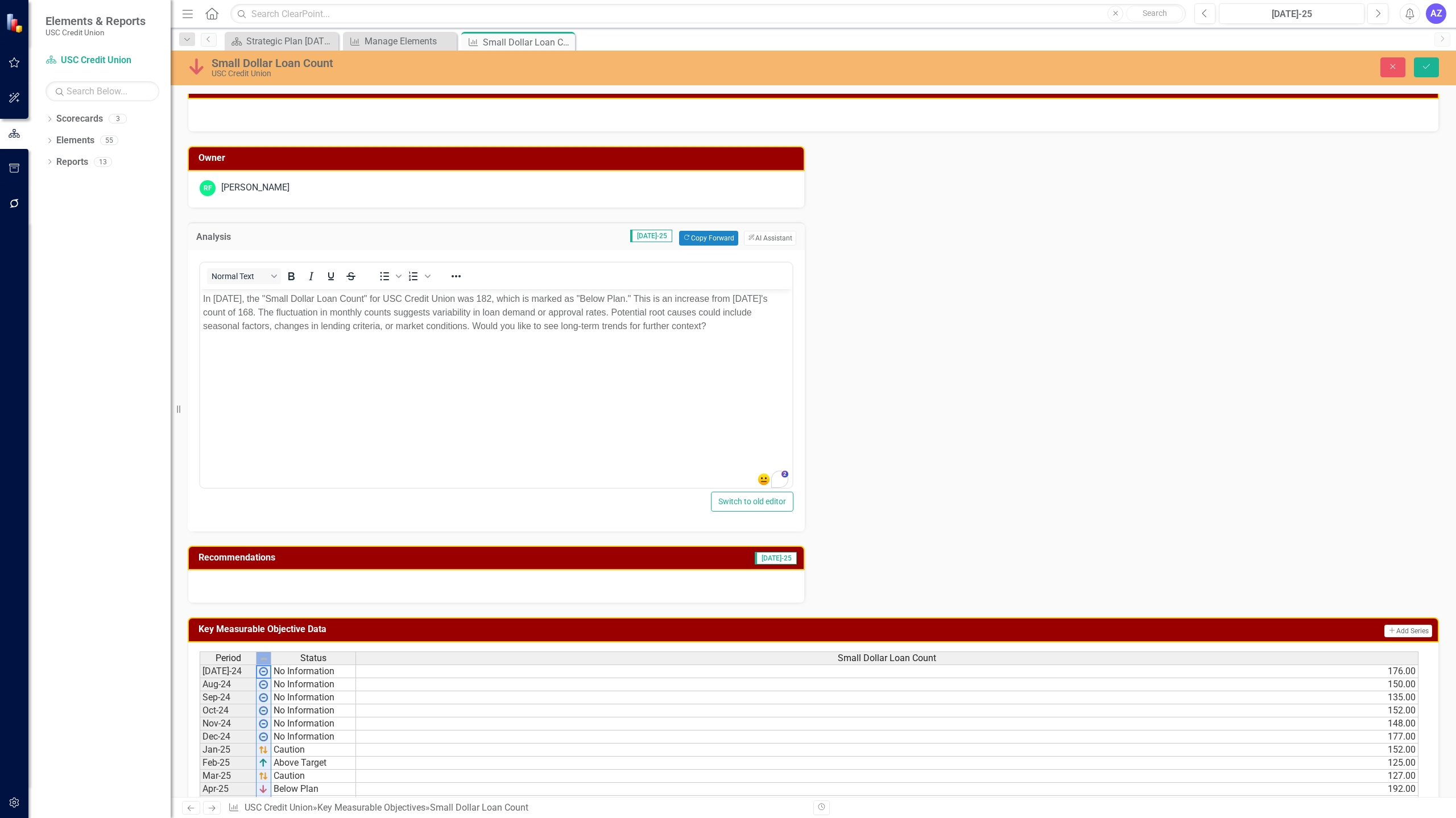
scroll to position [15, 0]
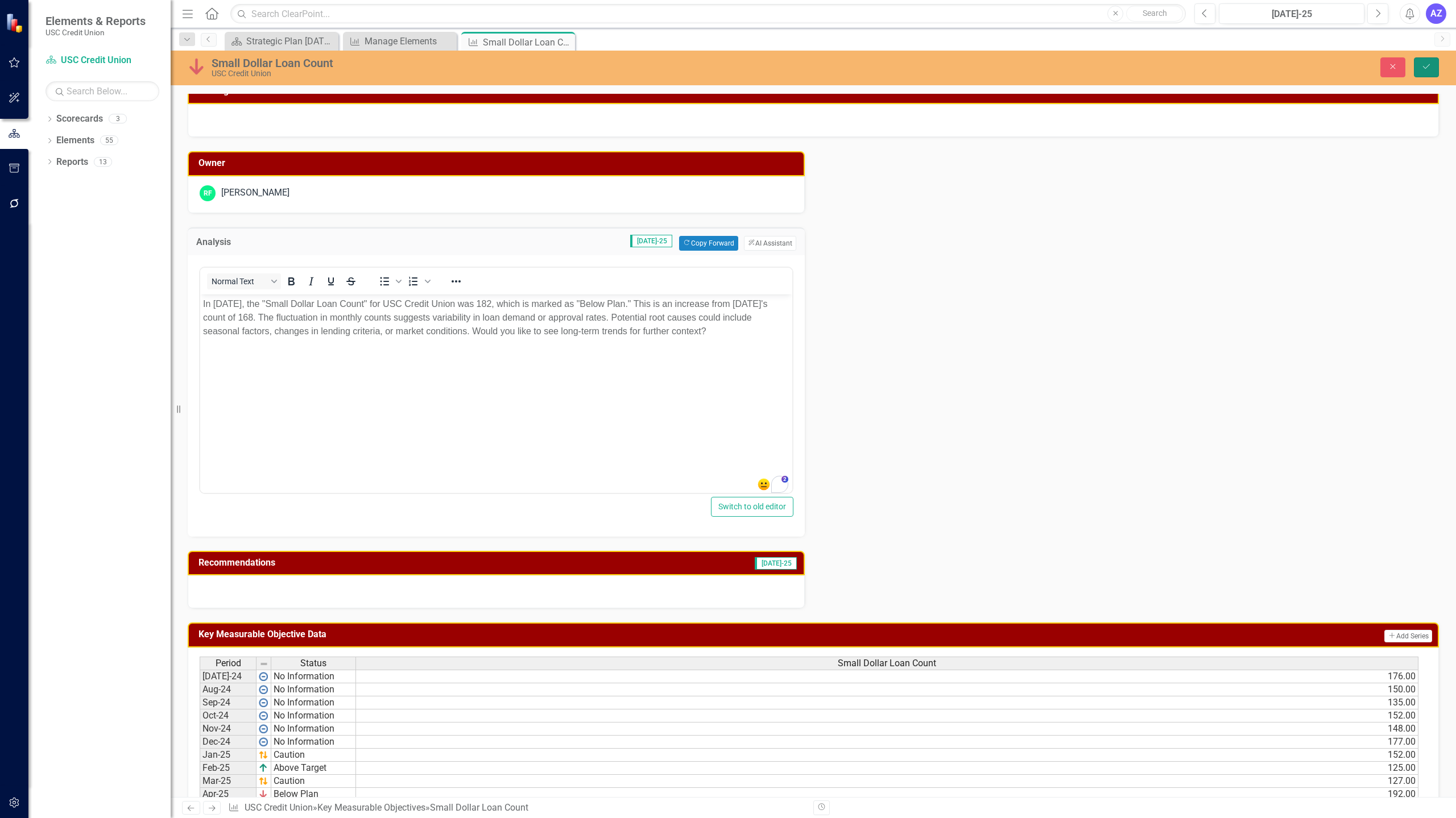
click at [1421, 70] on icon "Save" at bounding box center [1426, 66] width 10 height 8
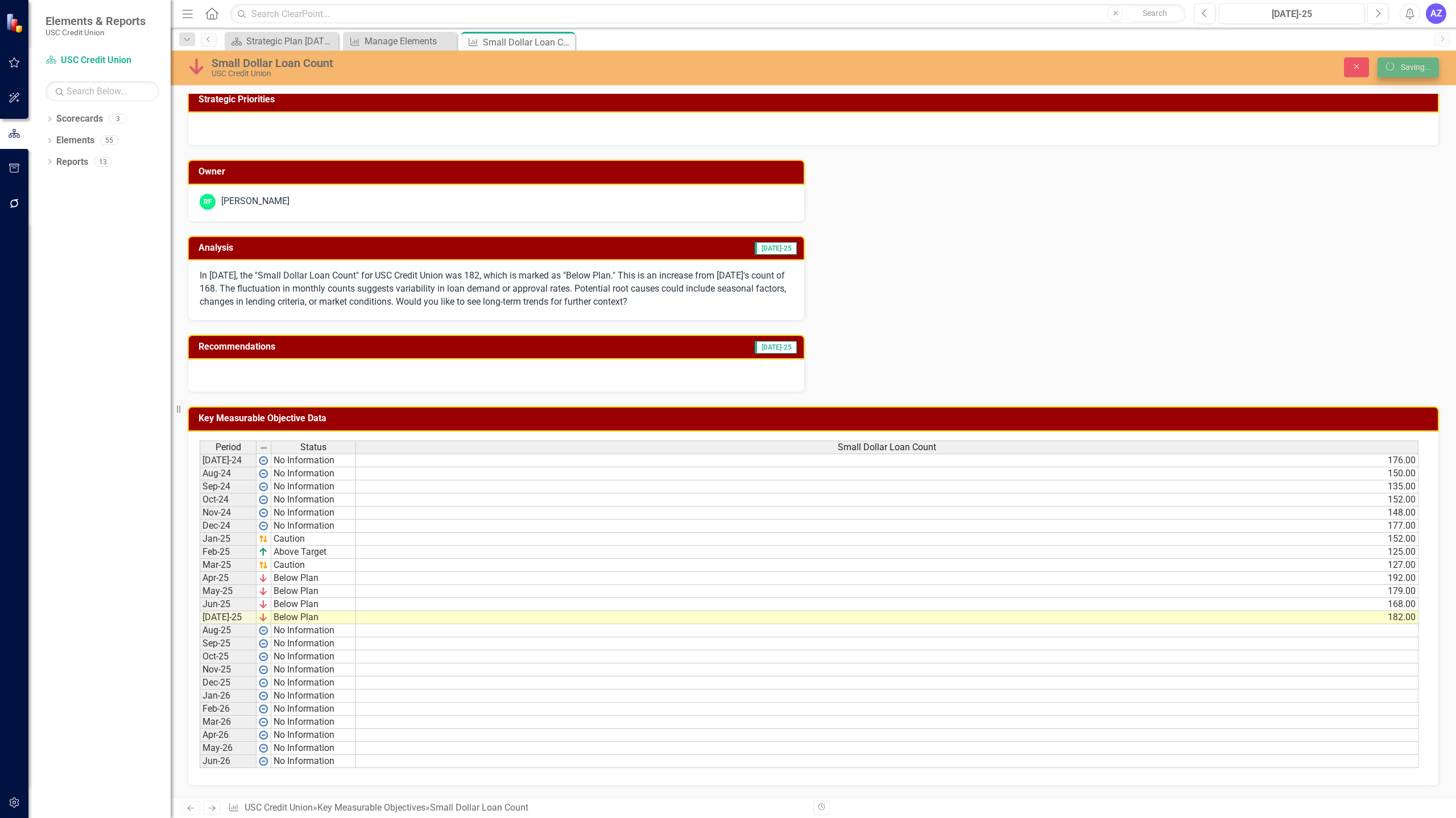
scroll to position [6, 0]
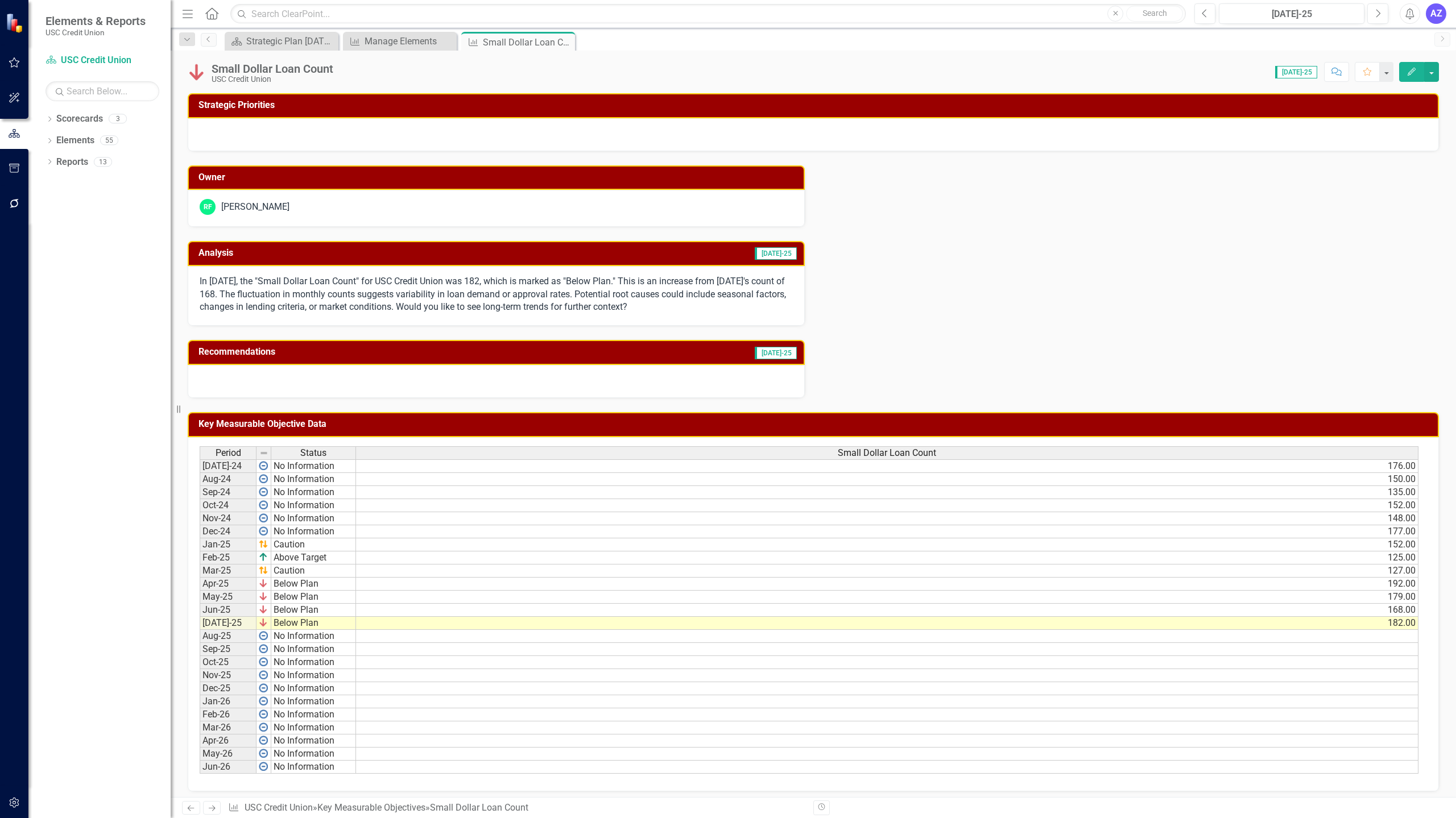
click at [713, 300] on p "In July 2025, the "Small Dollar Loan Count" for USC Credit Union was 182, which…" at bounding box center [496, 295] width 593 height 39
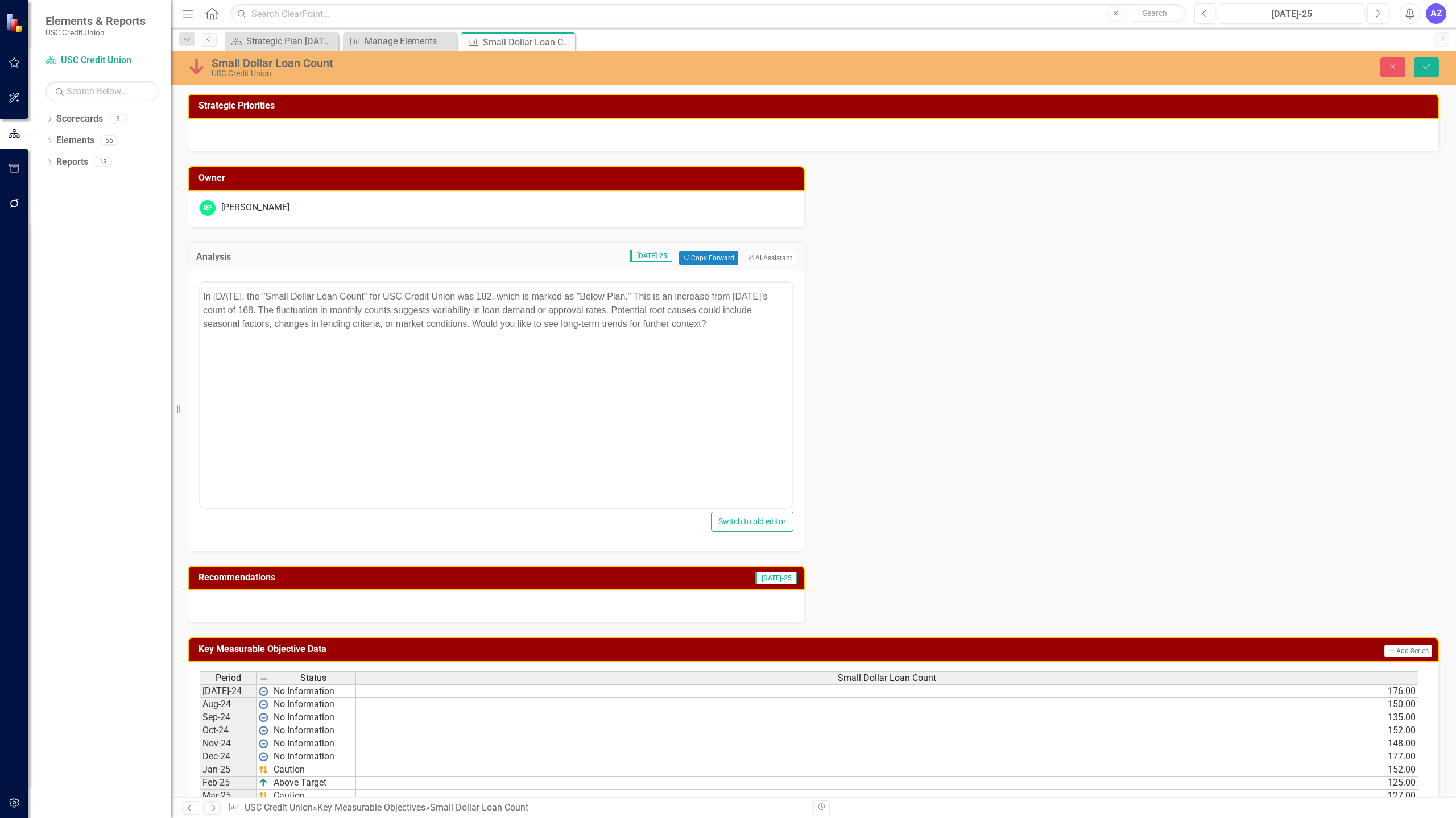
scroll to position [0, 0]
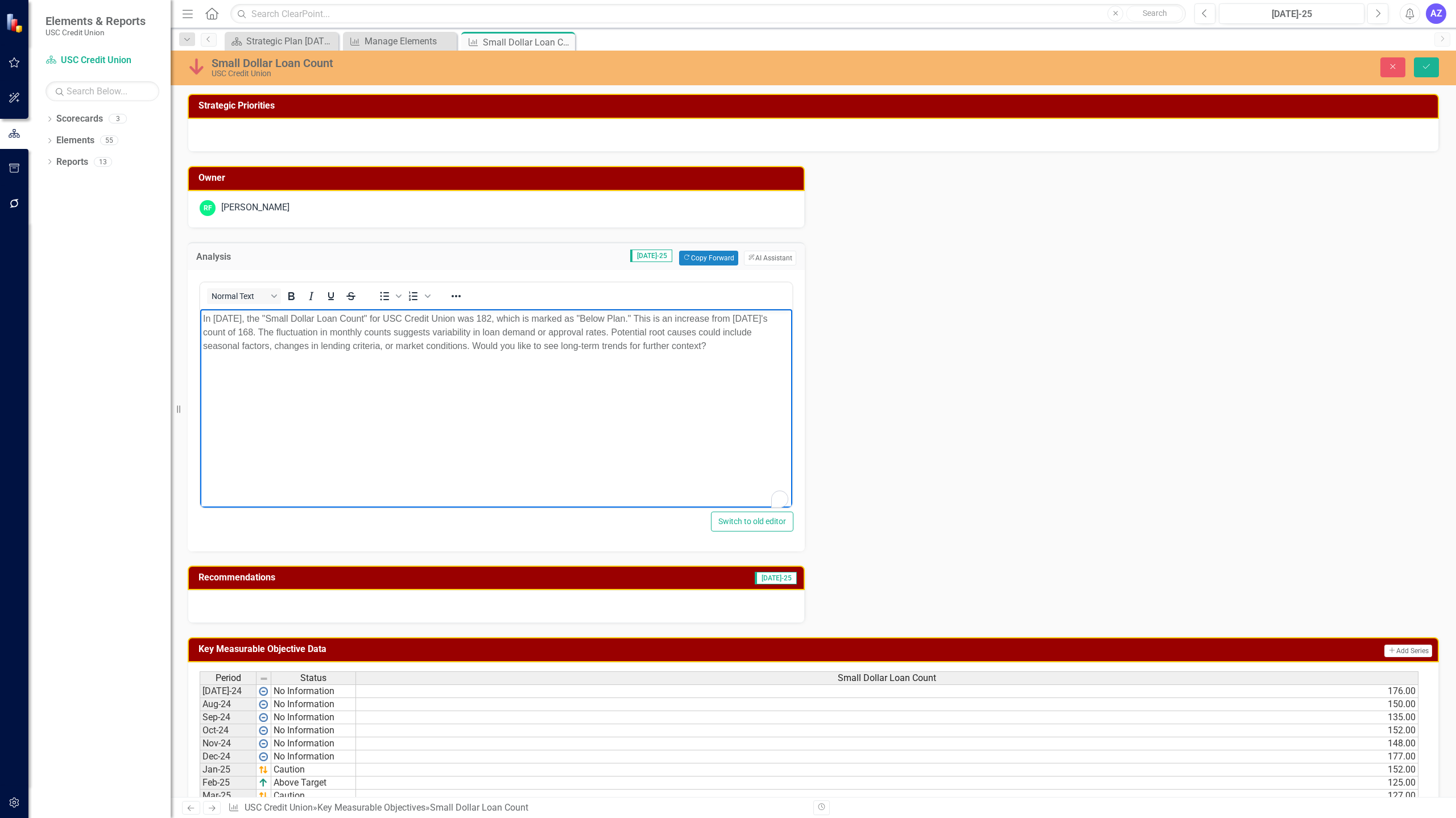
drag, startPoint x: 723, startPoint y: 348, endPoint x: 474, endPoint y: 345, distance: 249.0
click at [474, 345] on p "In July 2025, the "Small Dollar Loan Count" for USC Credit Union was 182, which…" at bounding box center [496, 332] width 586 height 41
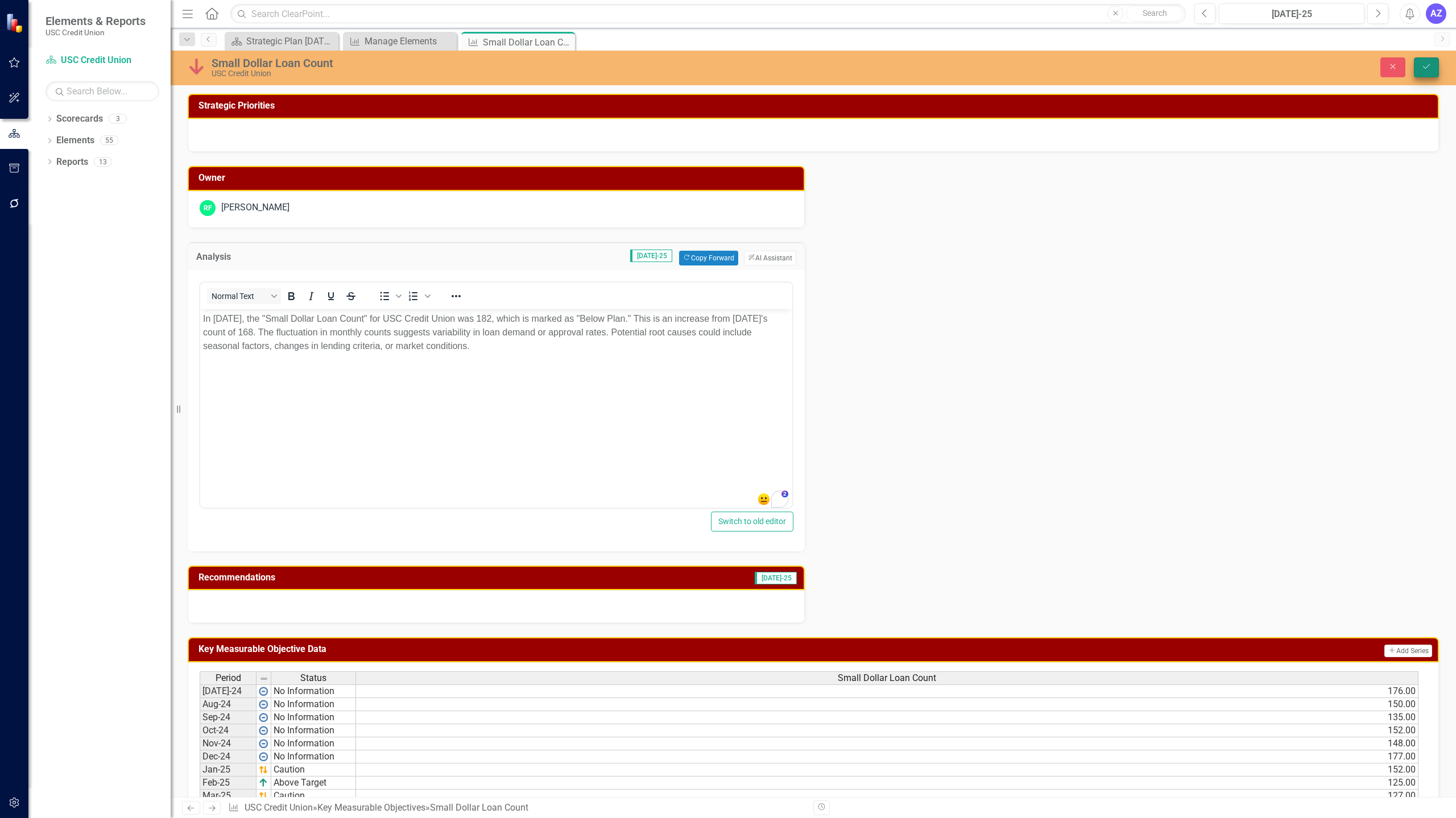
click at [1426, 66] on icon "Save" at bounding box center [1426, 66] width 10 height 8
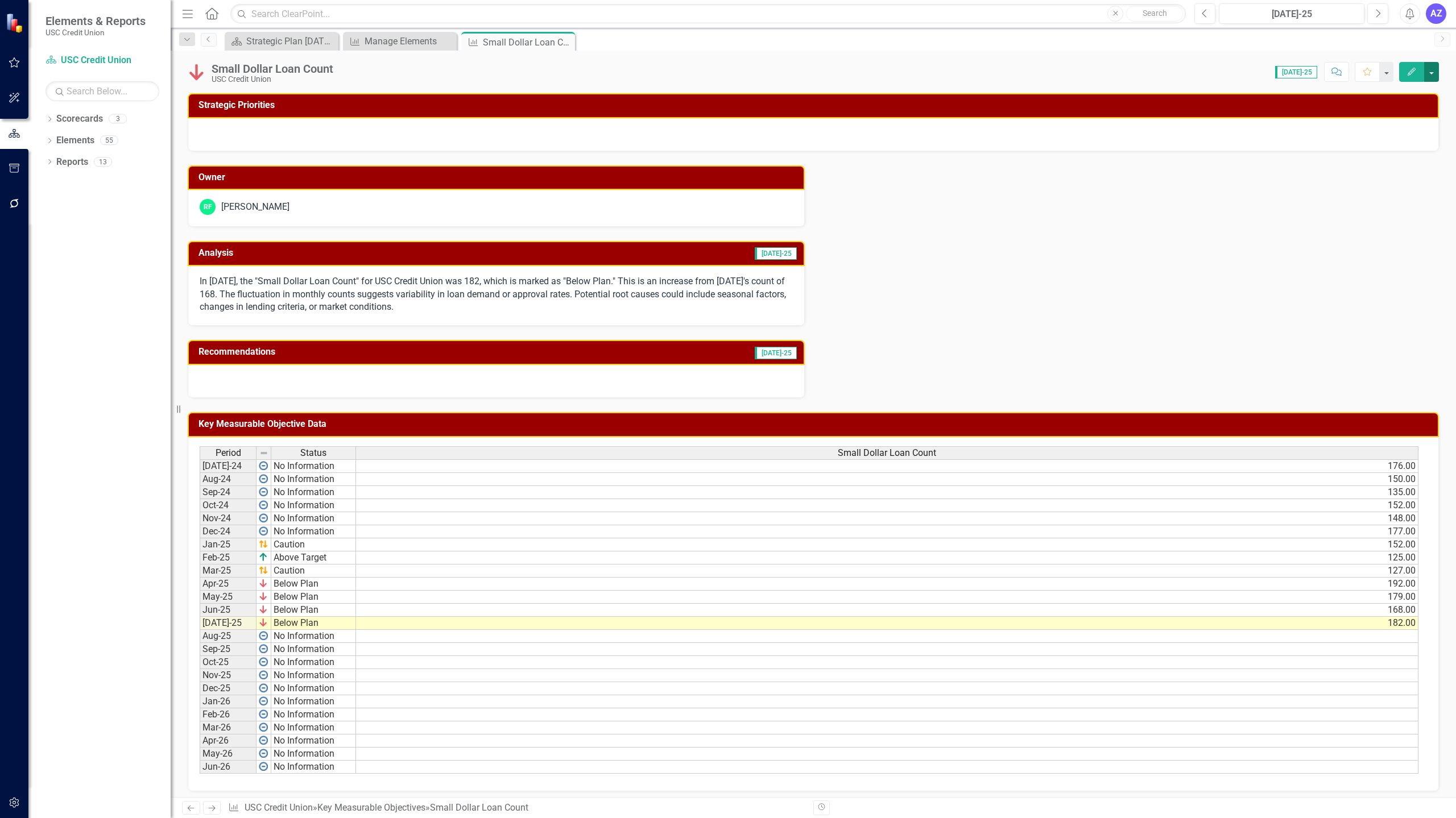
click at [1431, 79] on button "button" at bounding box center [1431, 72] width 15 height 20
click at [1410, 93] on link "Edit Edit Key Measurable Objective" at bounding box center [1348, 93] width 179 height 21
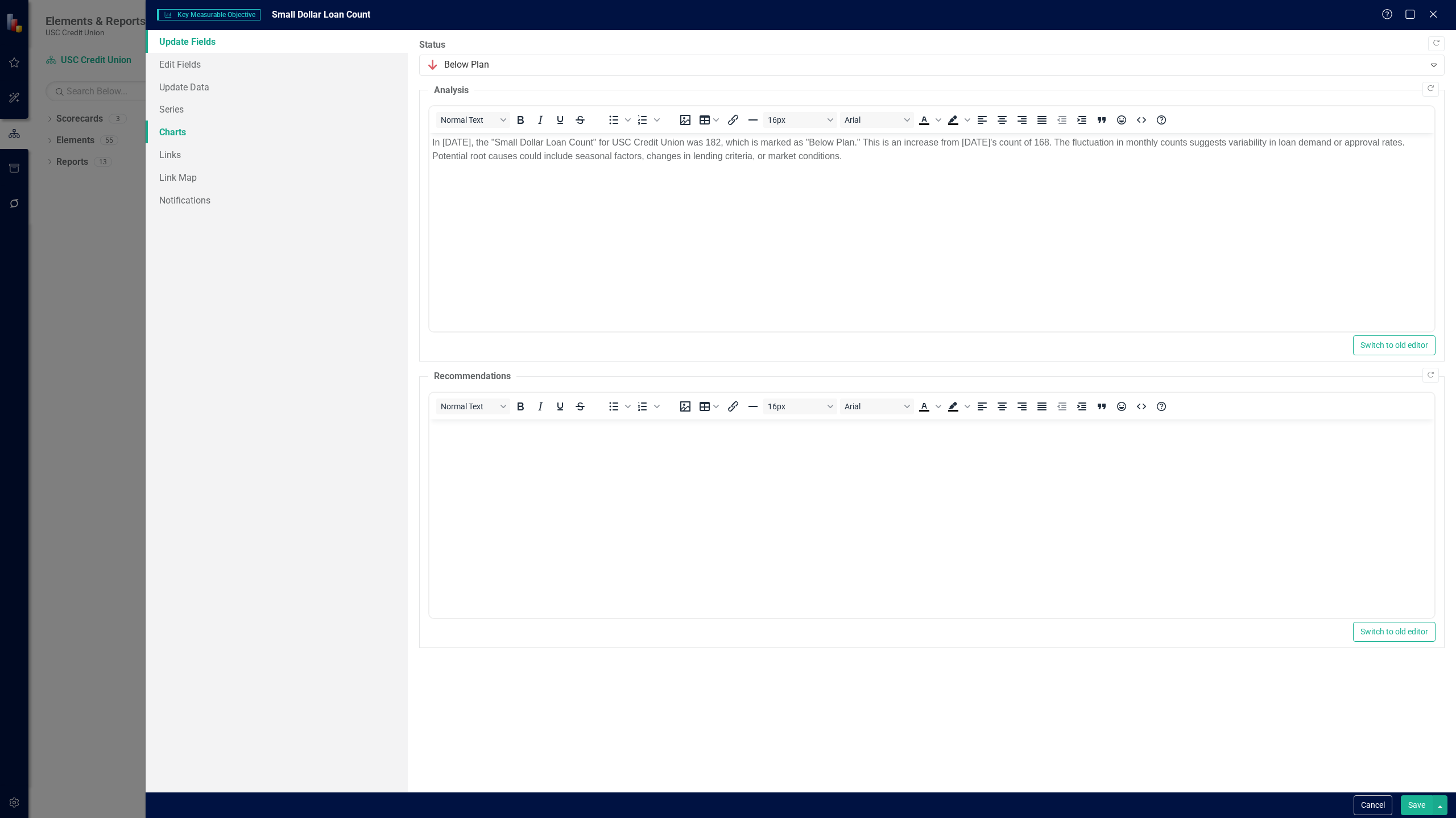
click at [311, 121] on link "Charts" at bounding box center [277, 132] width 262 height 23
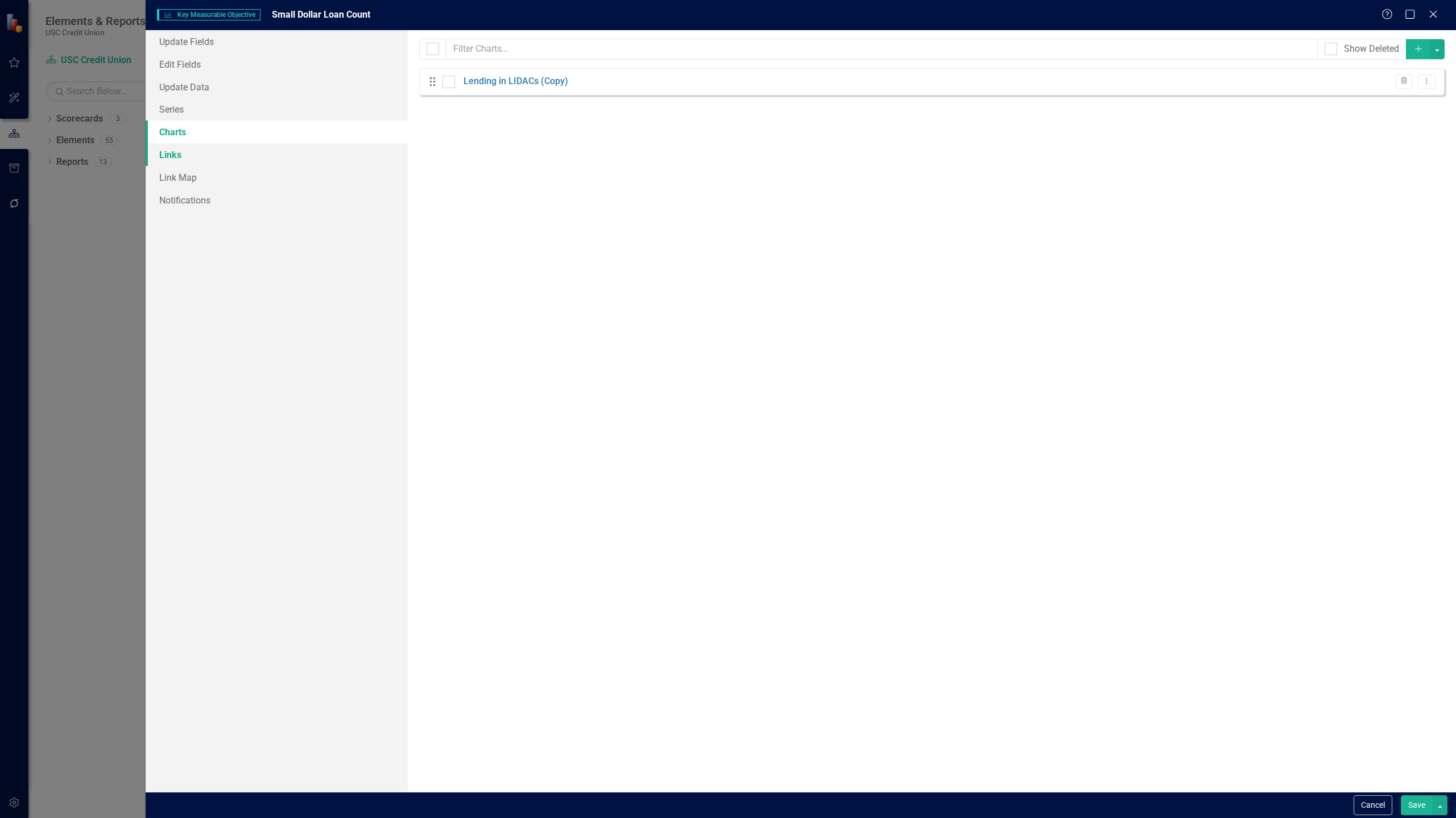
click at [253, 148] on link "Links" at bounding box center [277, 154] width 262 height 23
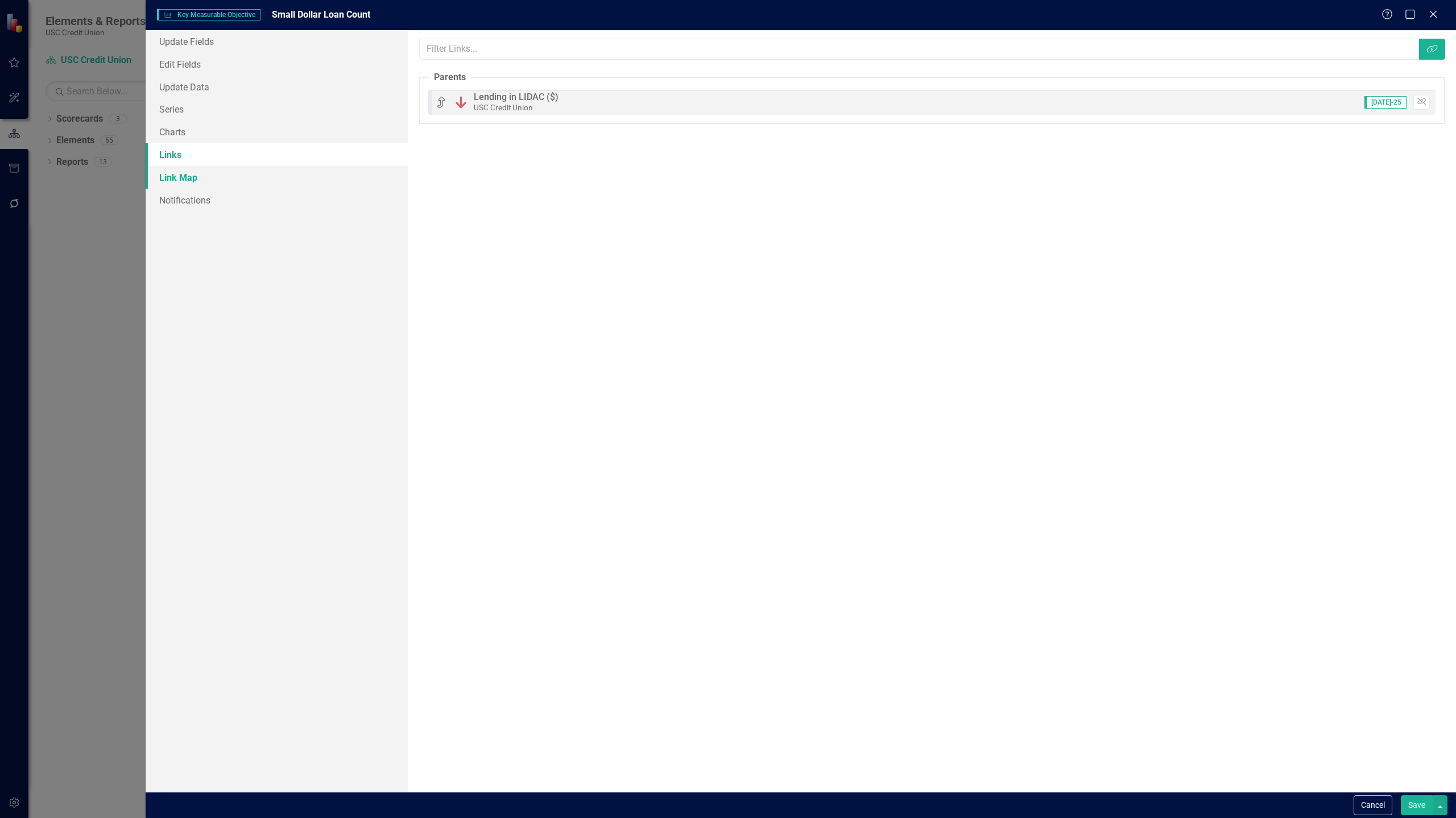
click at [236, 166] on link "Link Map" at bounding box center [277, 177] width 262 height 23
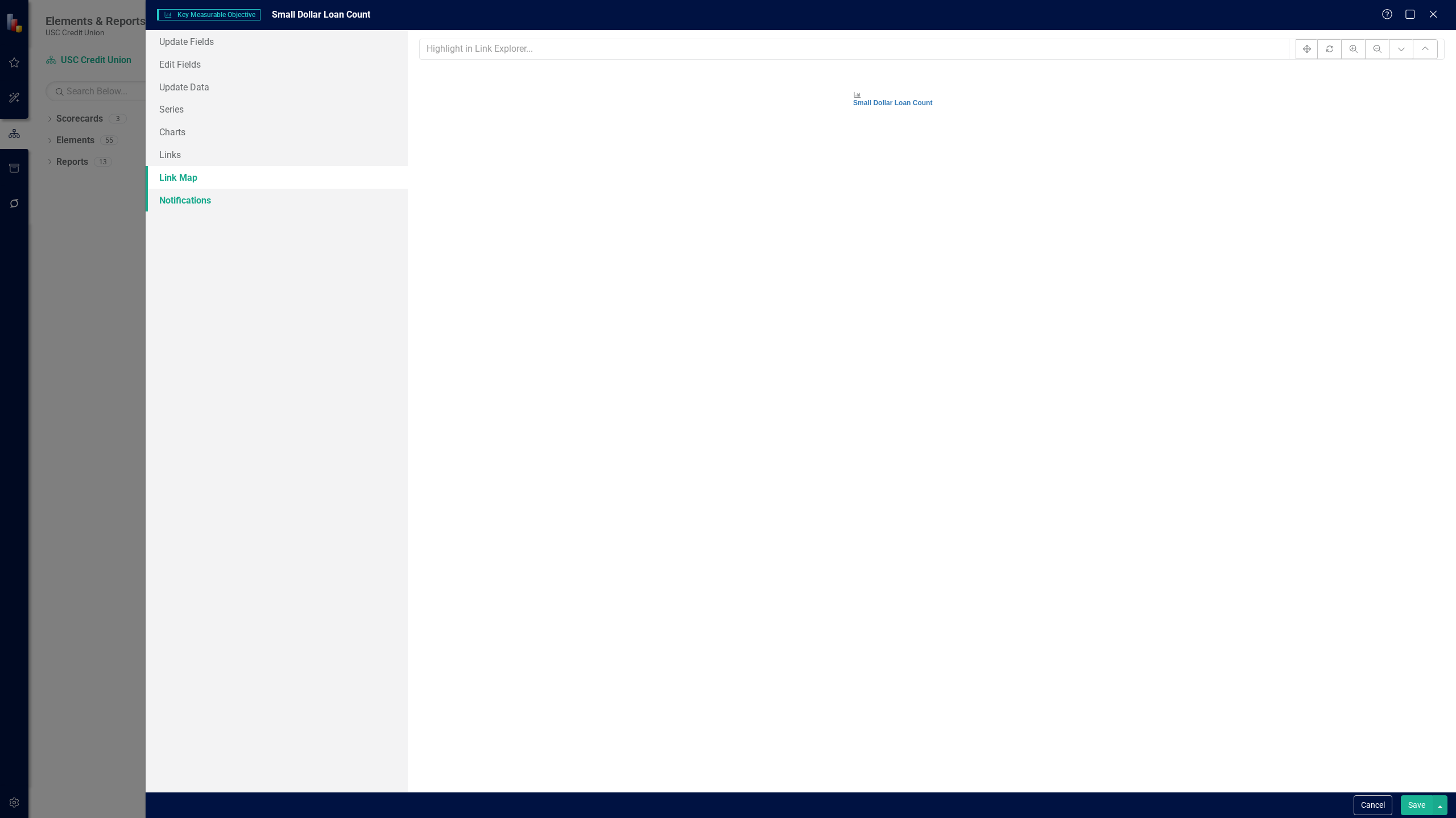
click at [236, 193] on link "Notifications" at bounding box center [277, 200] width 262 height 23
click at [247, 54] on link "Edit Fields" at bounding box center [277, 64] width 262 height 23
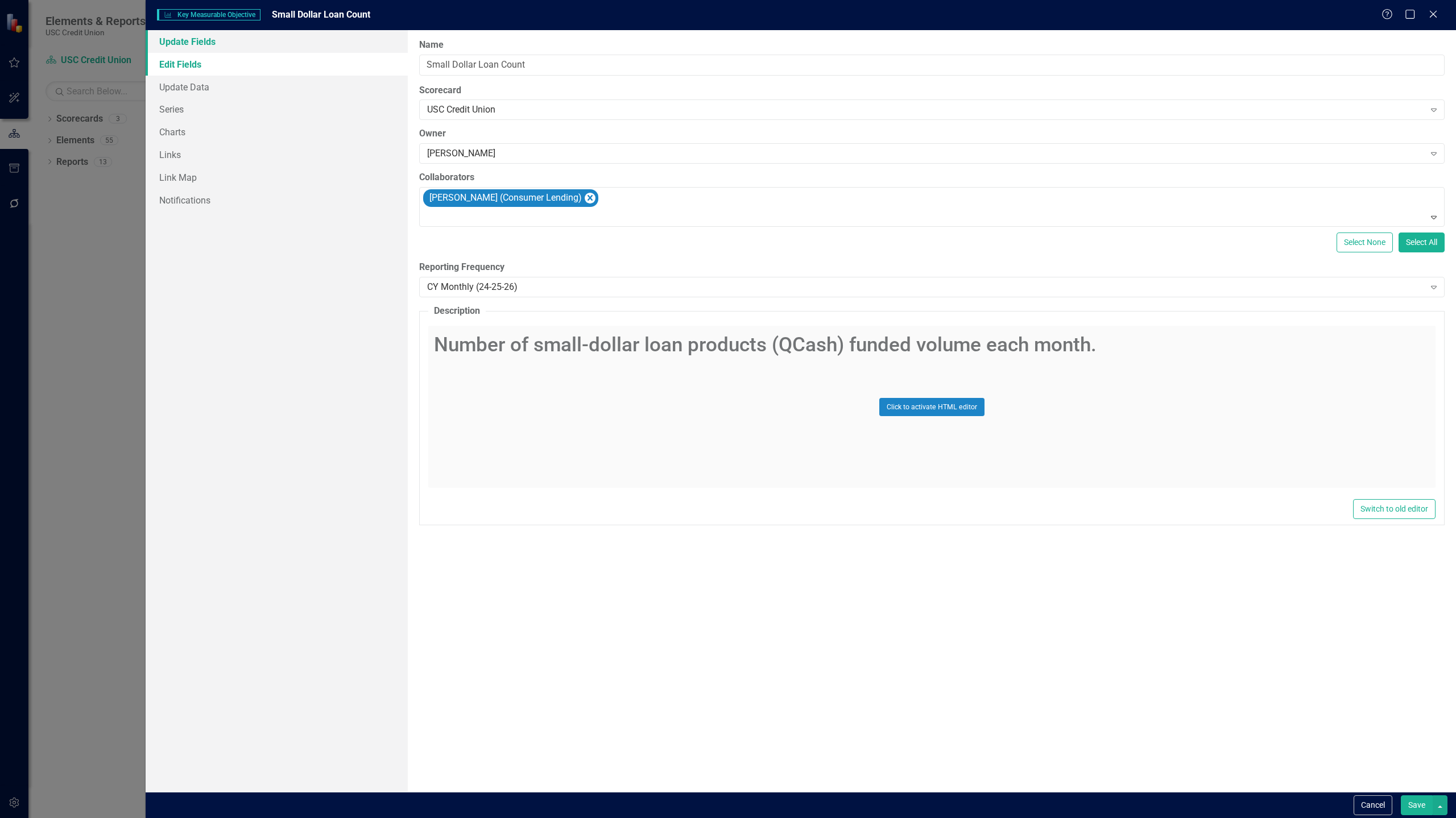
click at [230, 40] on link "Update Fields" at bounding box center [277, 41] width 262 height 23
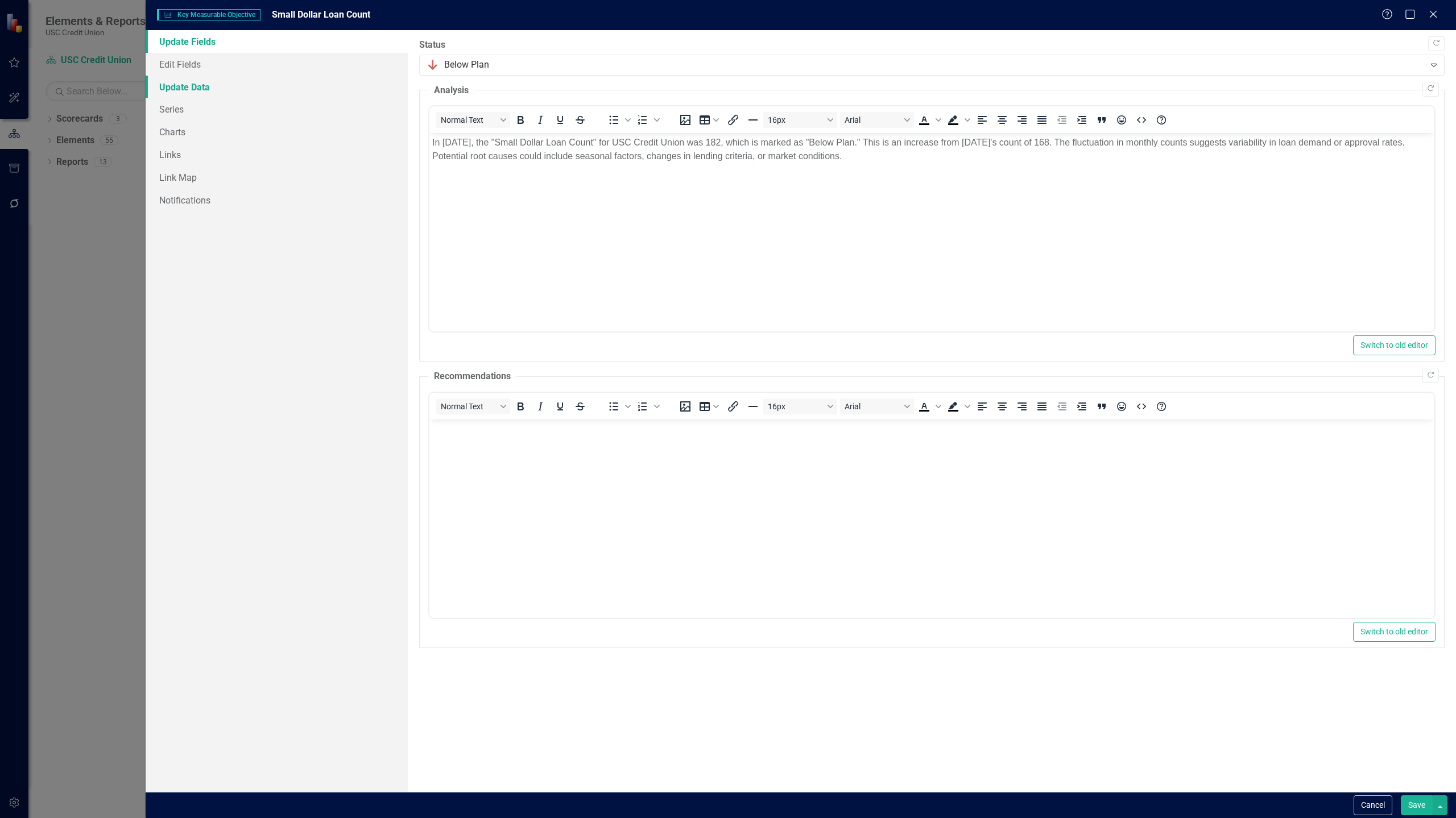
click at [201, 83] on link "Update Data" at bounding box center [277, 87] width 262 height 23
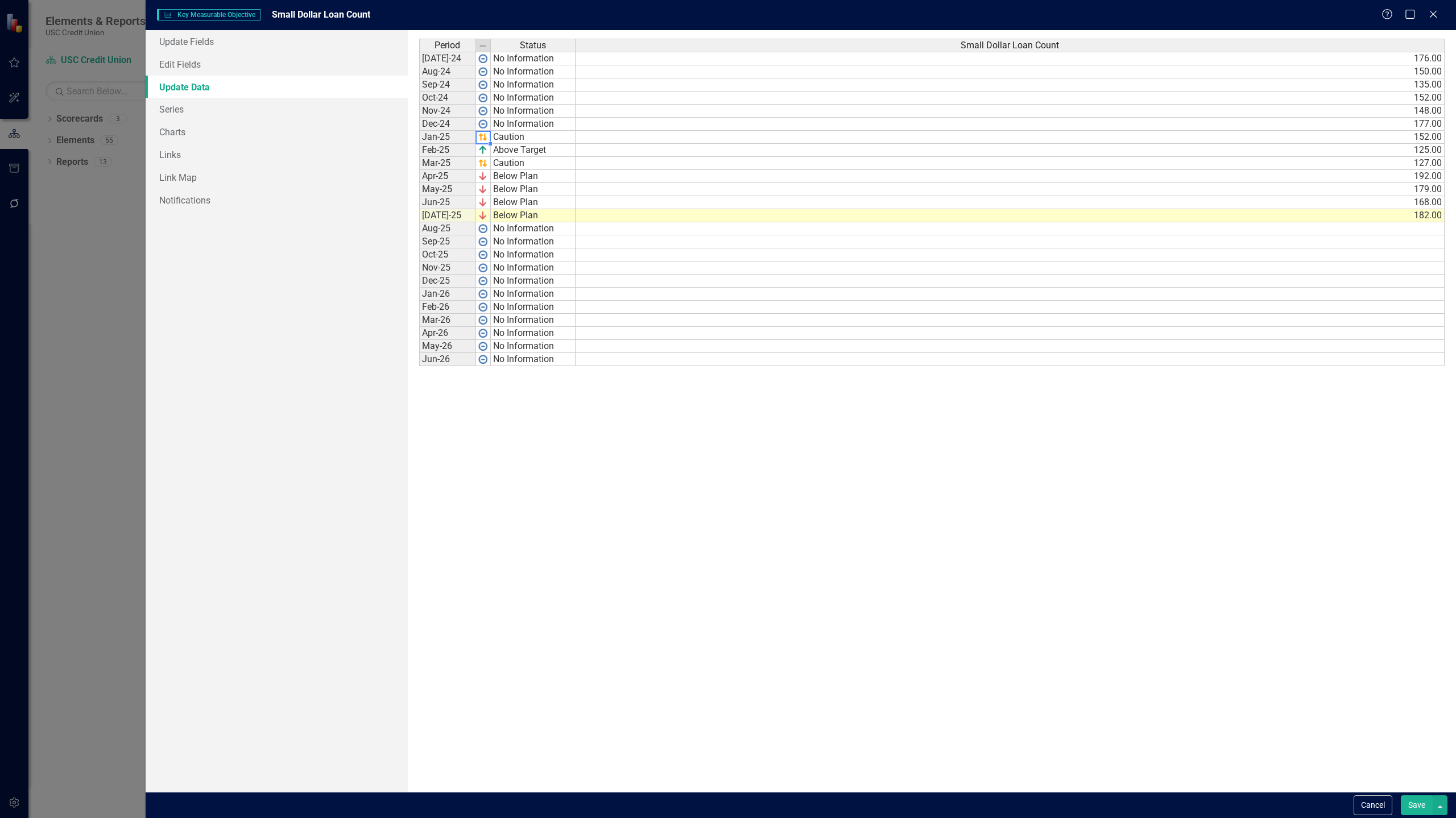
click at [478, 136] on img at bounding box center [483, 137] width 9 height 9
click at [486, 46] on img at bounding box center [483, 46] width 9 height 9
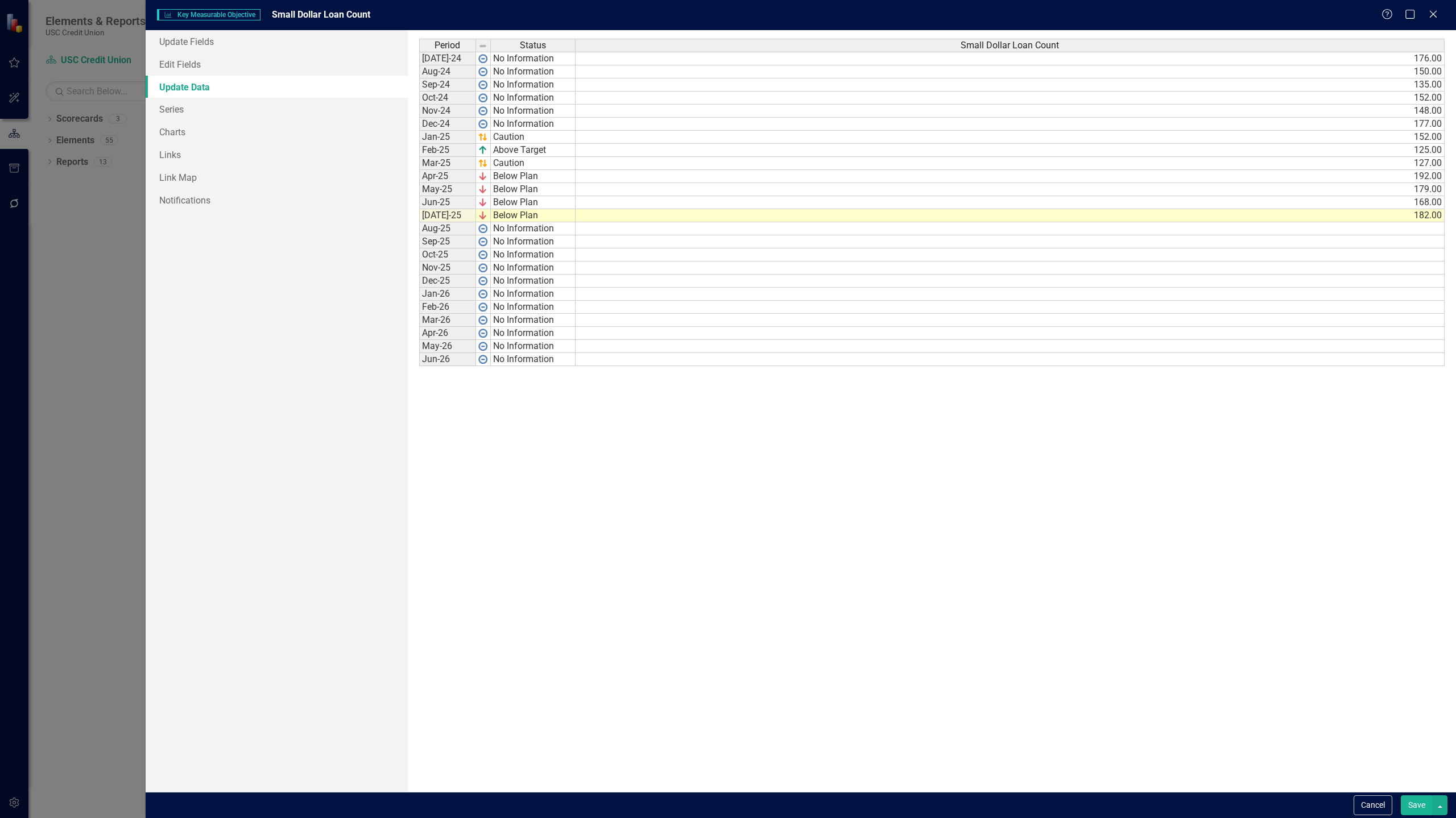
click at [1414, 802] on button "Save" at bounding box center [1416, 806] width 32 height 20
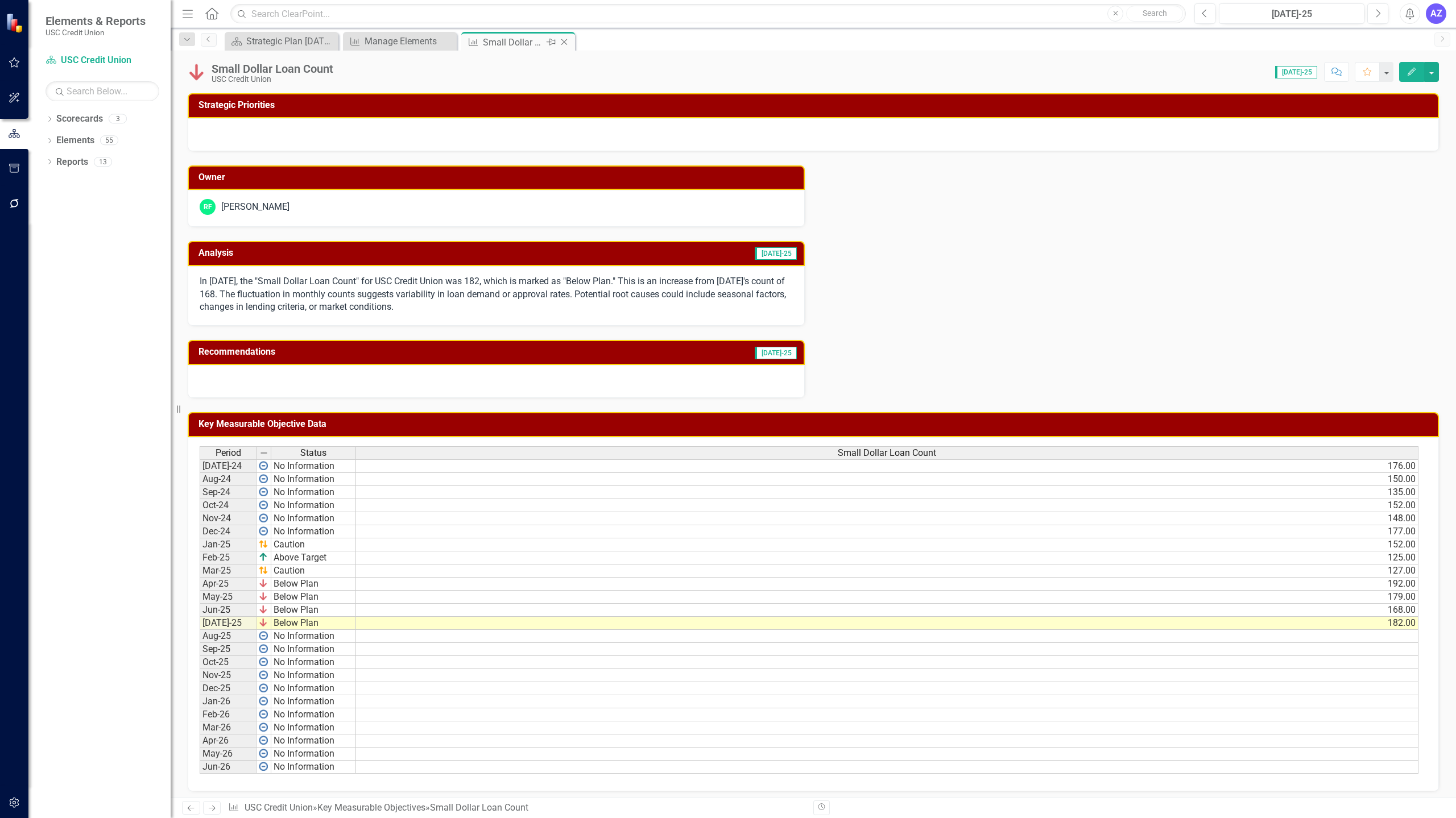
click at [566, 42] on icon "Close" at bounding box center [564, 42] width 12 height 9
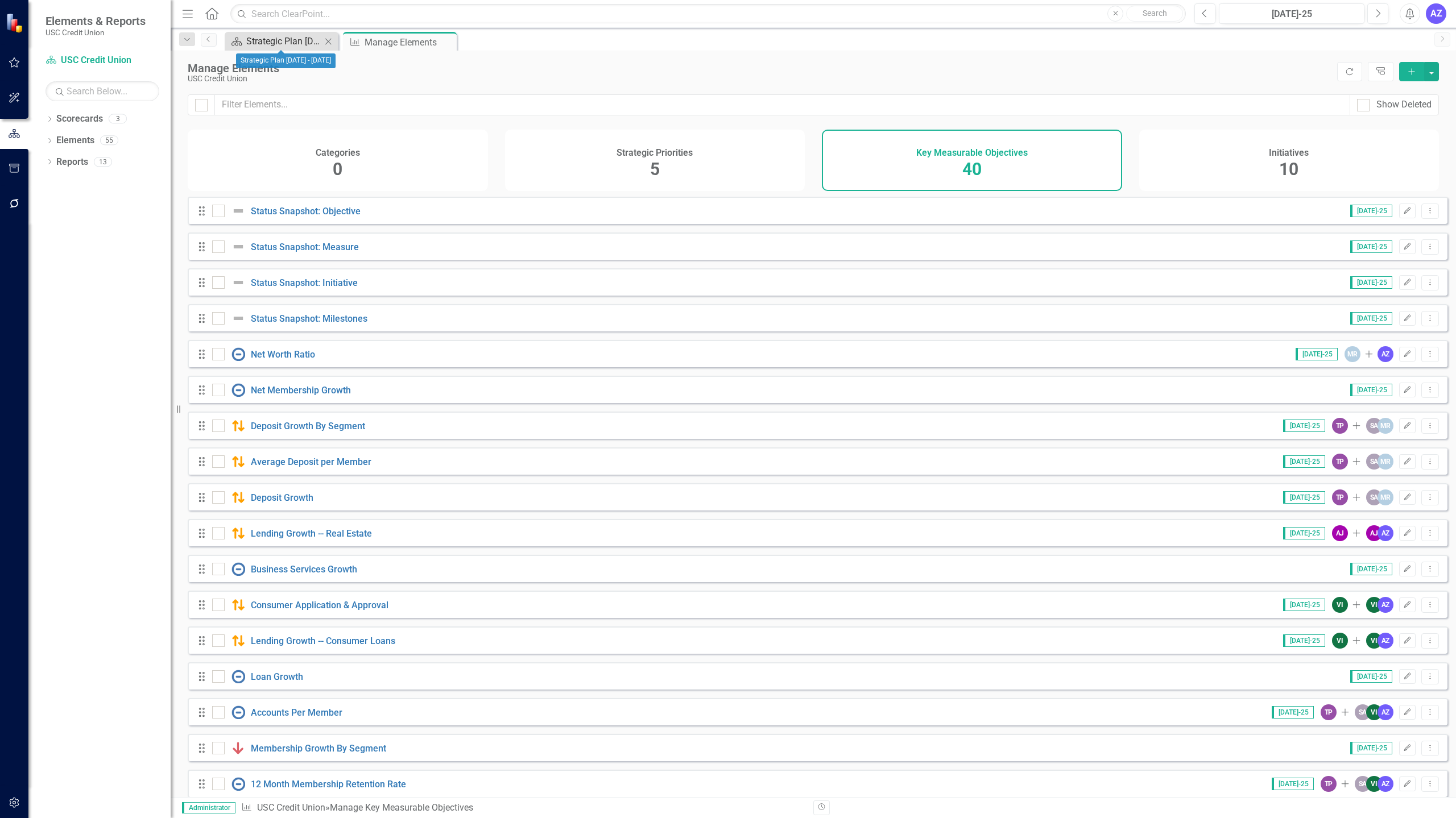
click at [276, 36] on div "Strategic Plan [DATE] - [DATE]" at bounding box center [284, 41] width 75 height 14
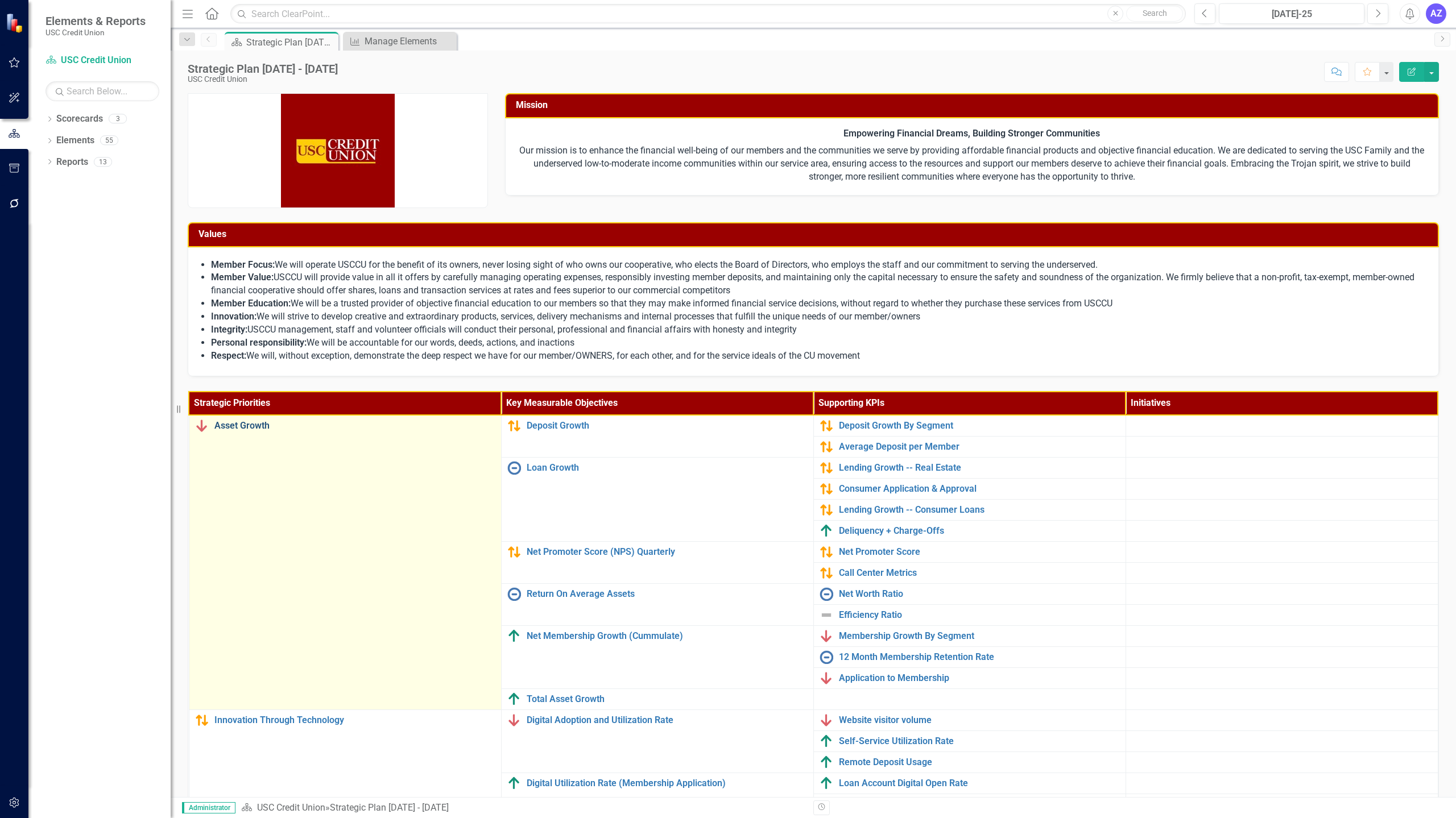
scroll to position [100, 0]
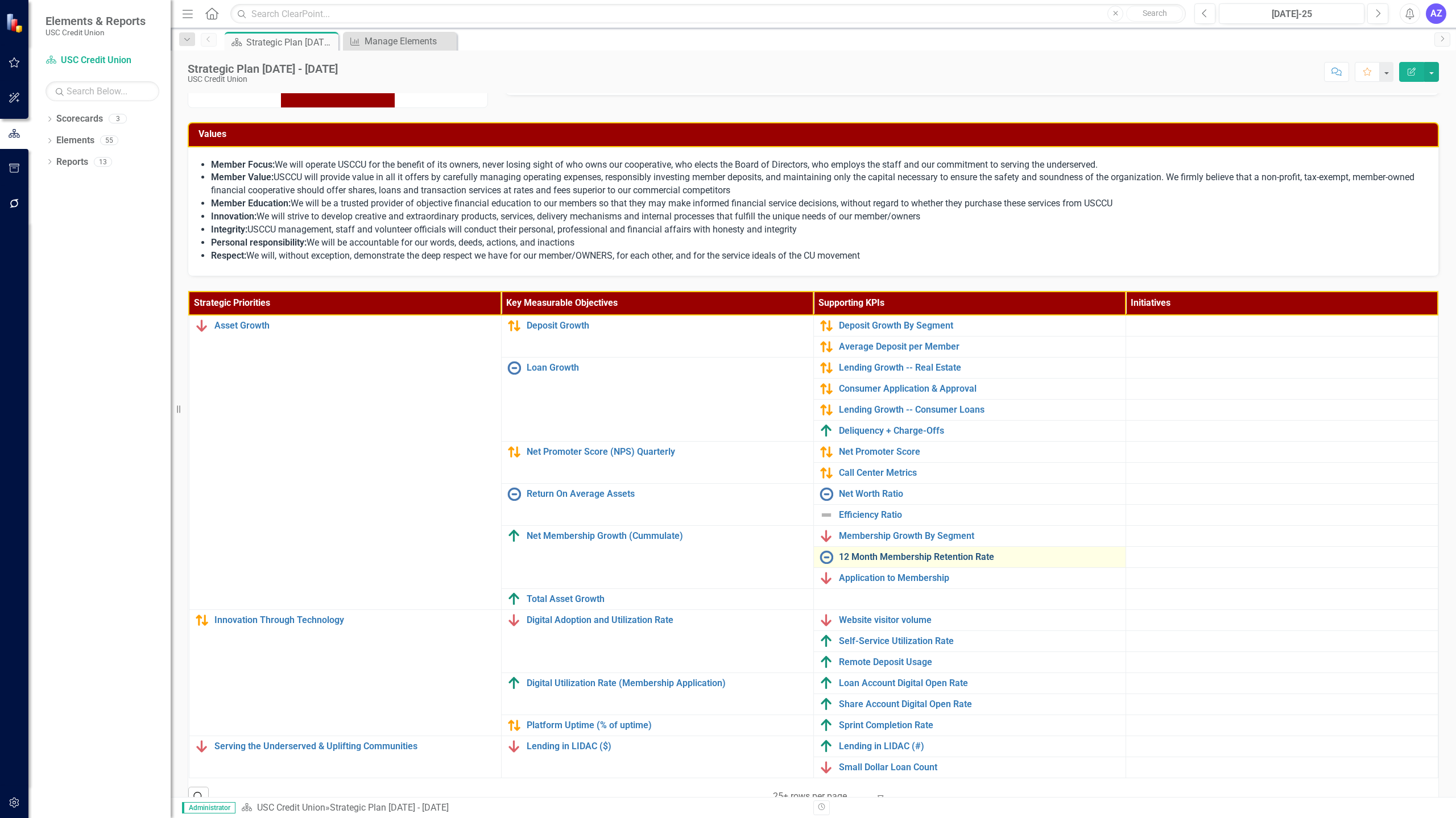
click at [908, 558] on link "12 Month Membership Retention Rate" at bounding box center [979, 557] width 281 height 10
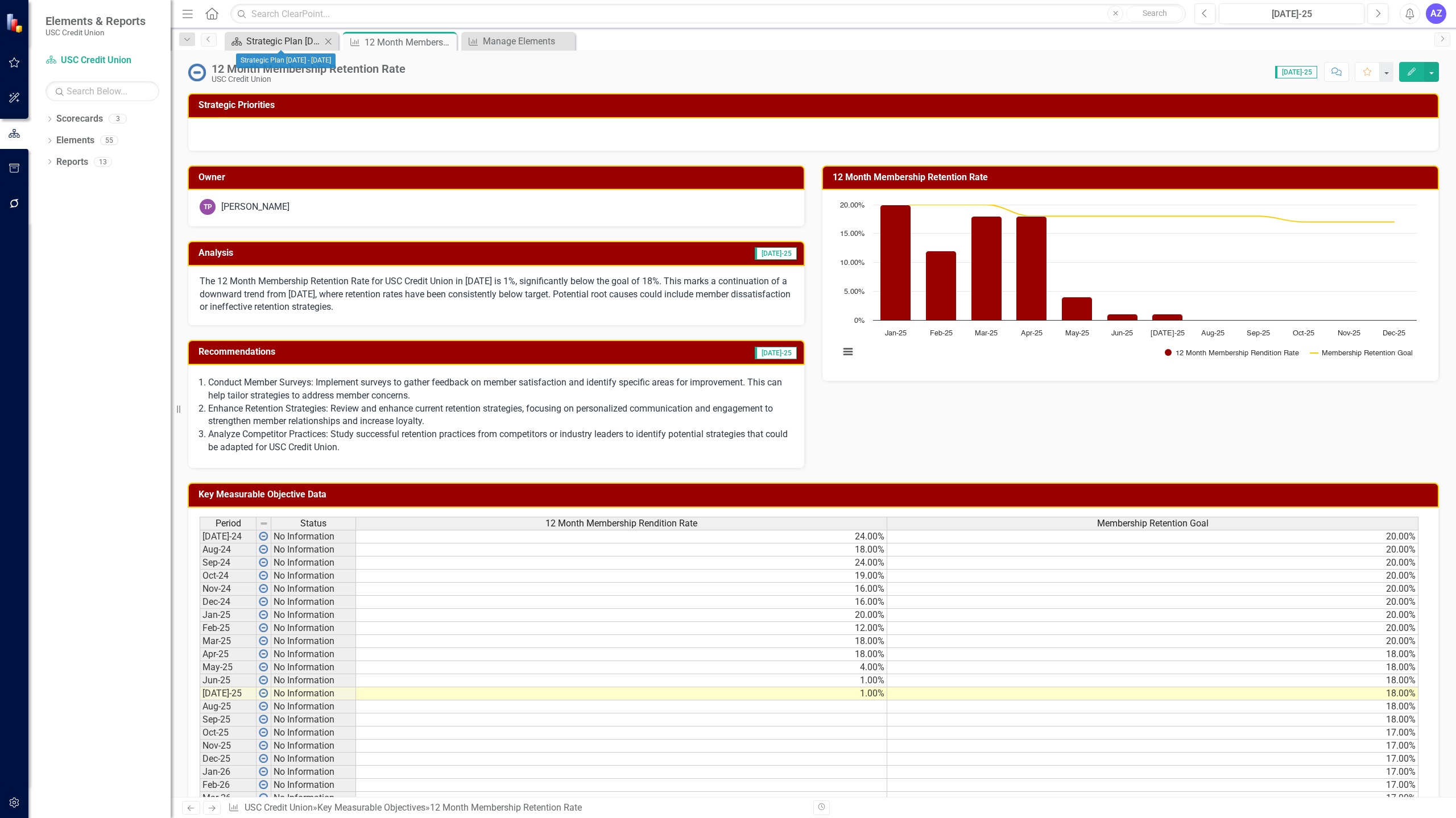
click at [264, 42] on div "Strategic Plan [DATE] - [DATE]" at bounding box center [284, 41] width 75 height 14
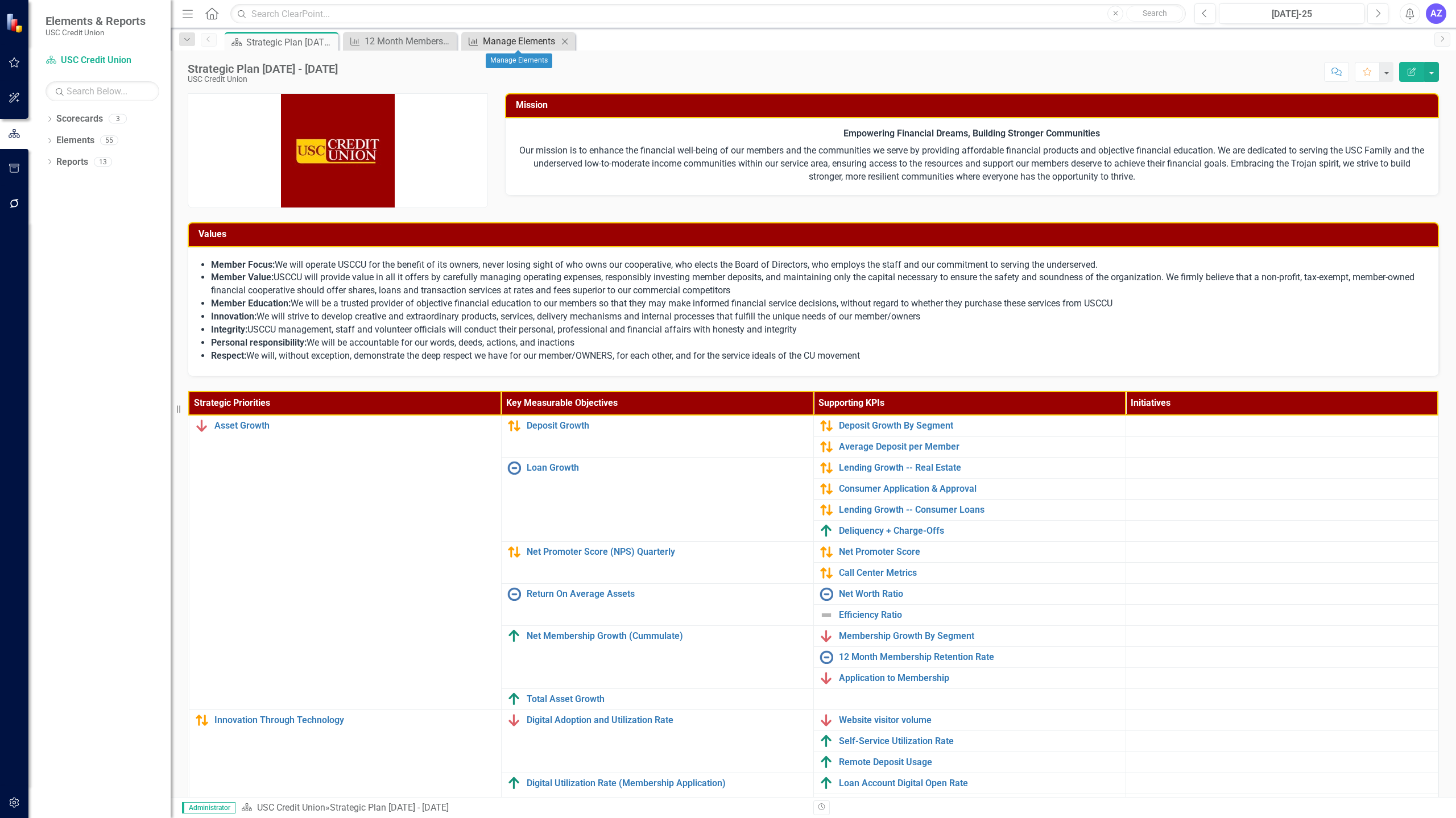
click at [505, 42] on div "Manage Elements" at bounding box center [520, 41] width 75 height 14
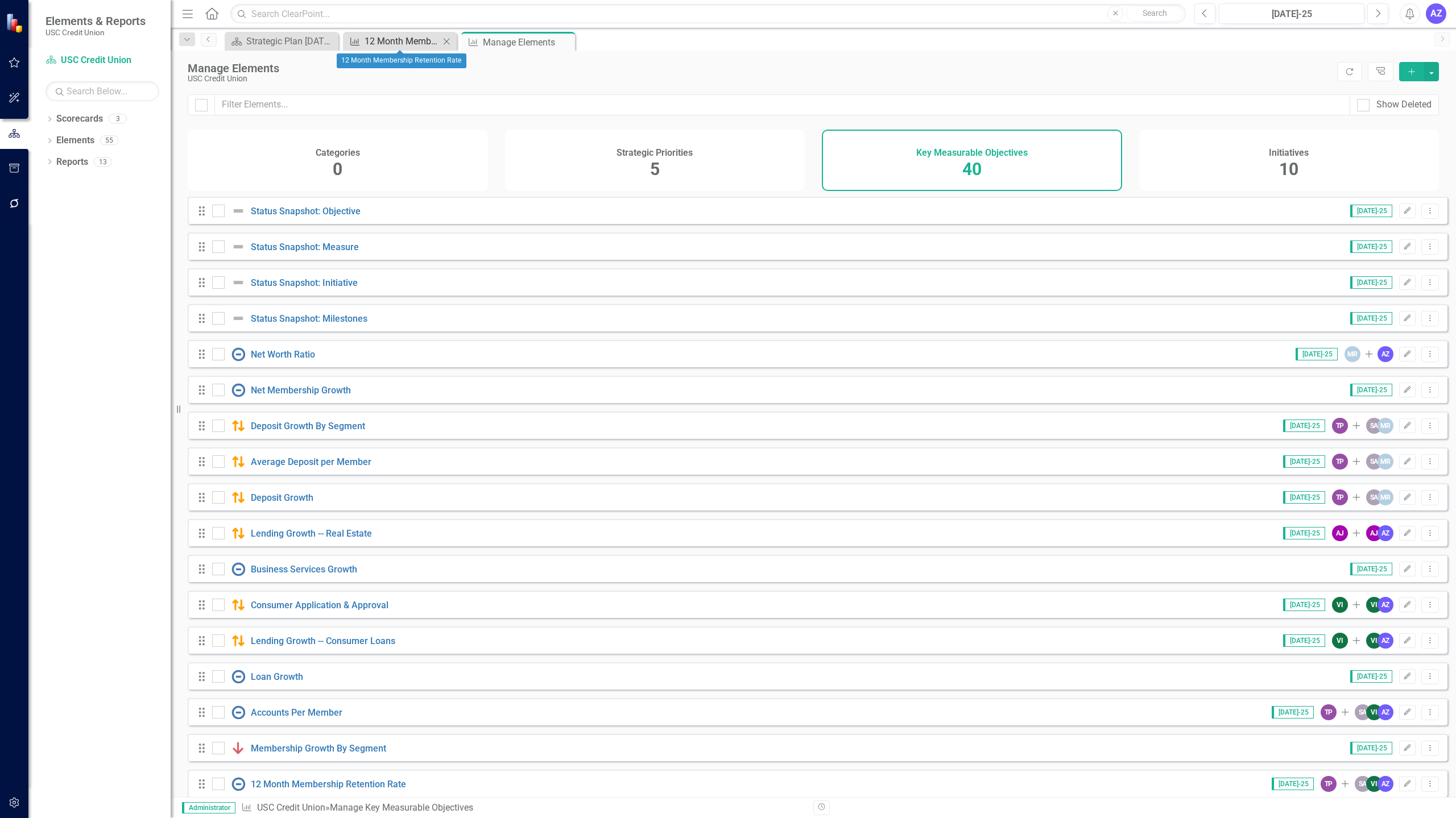
click at [394, 43] on div "12 Month Membership Retention Rate" at bounding box center [402, 41] width 75 height 14
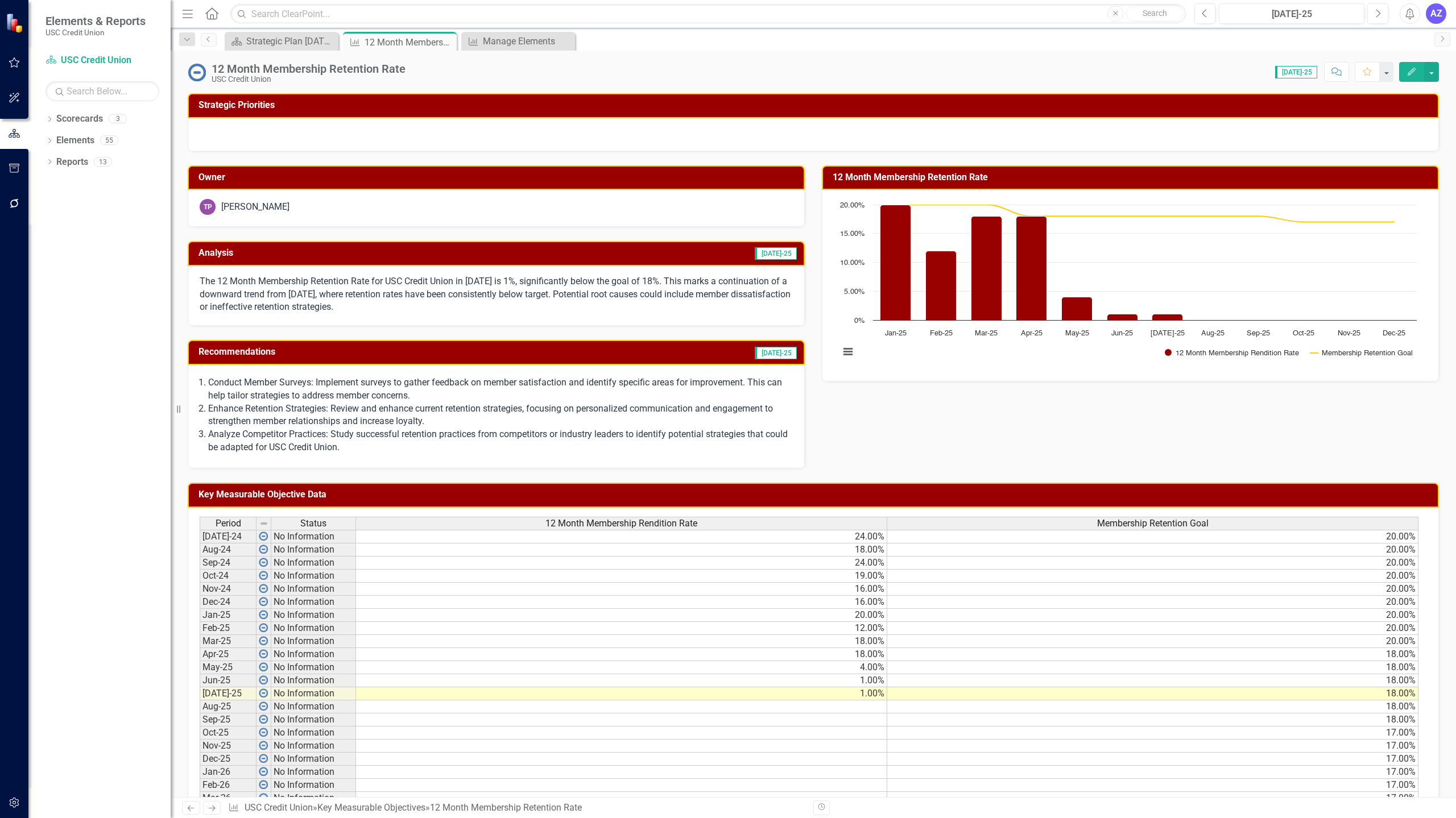
scroll to position [76, 0]
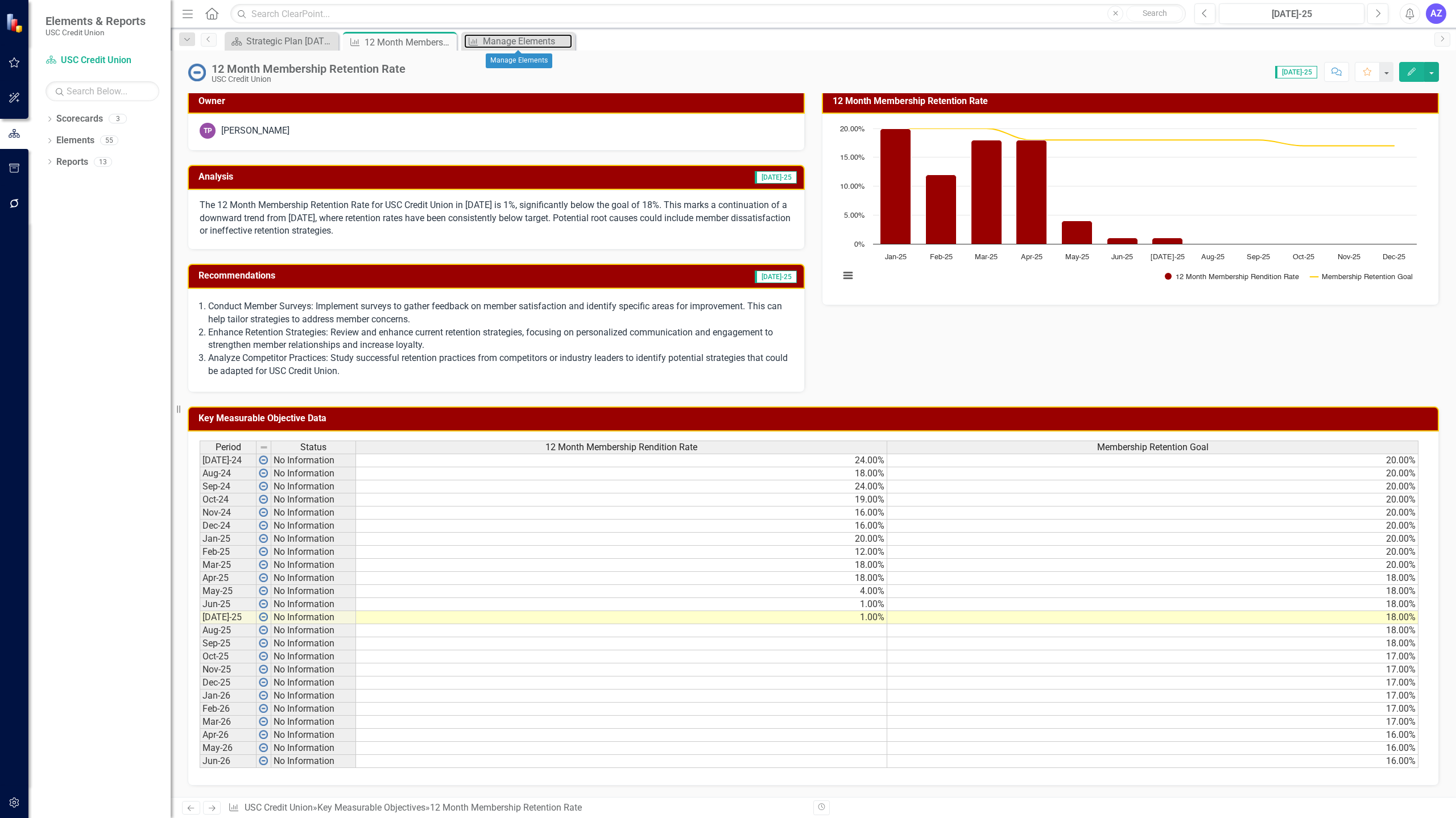
click at [510, 46] on div "Manage Elements" at bounding box center [527, 41] width 89 height 14
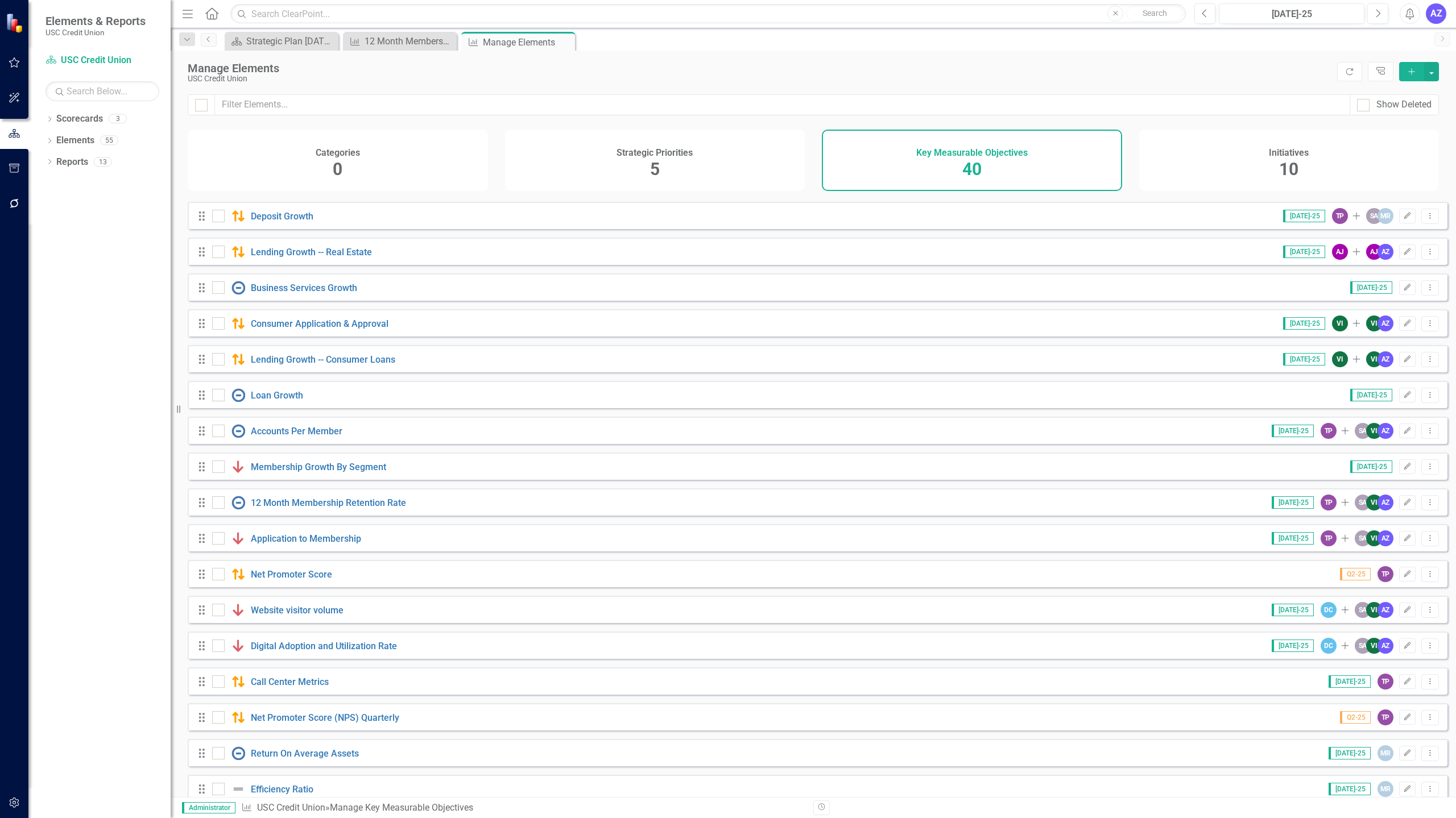
scroll to position [282, 0]
click at [307, 43] on div "Strategic Plan [DATE] - [DATE]" at bounding box center [284, 41] width 75 height 14
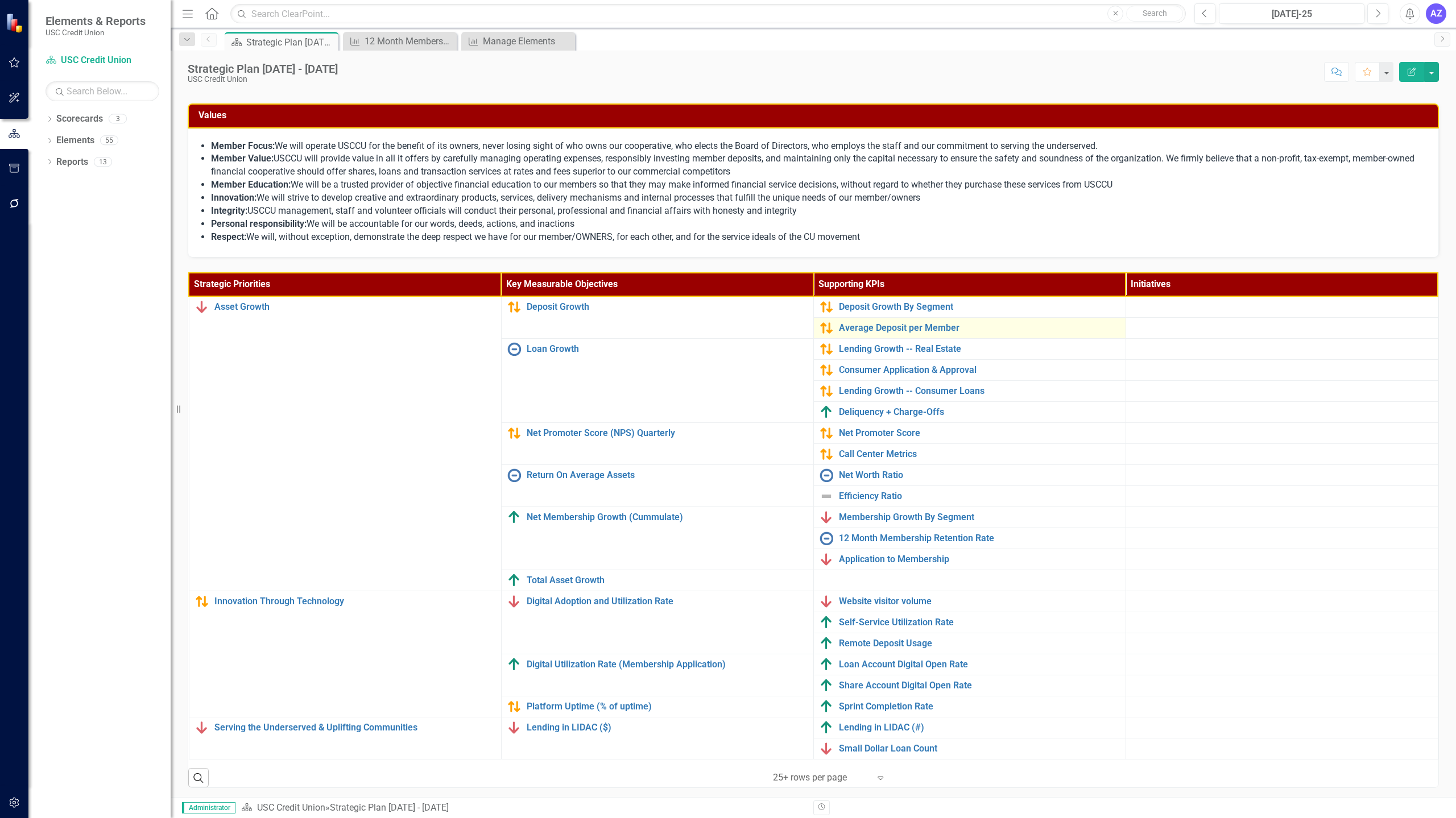
scroll to position [121, 0]
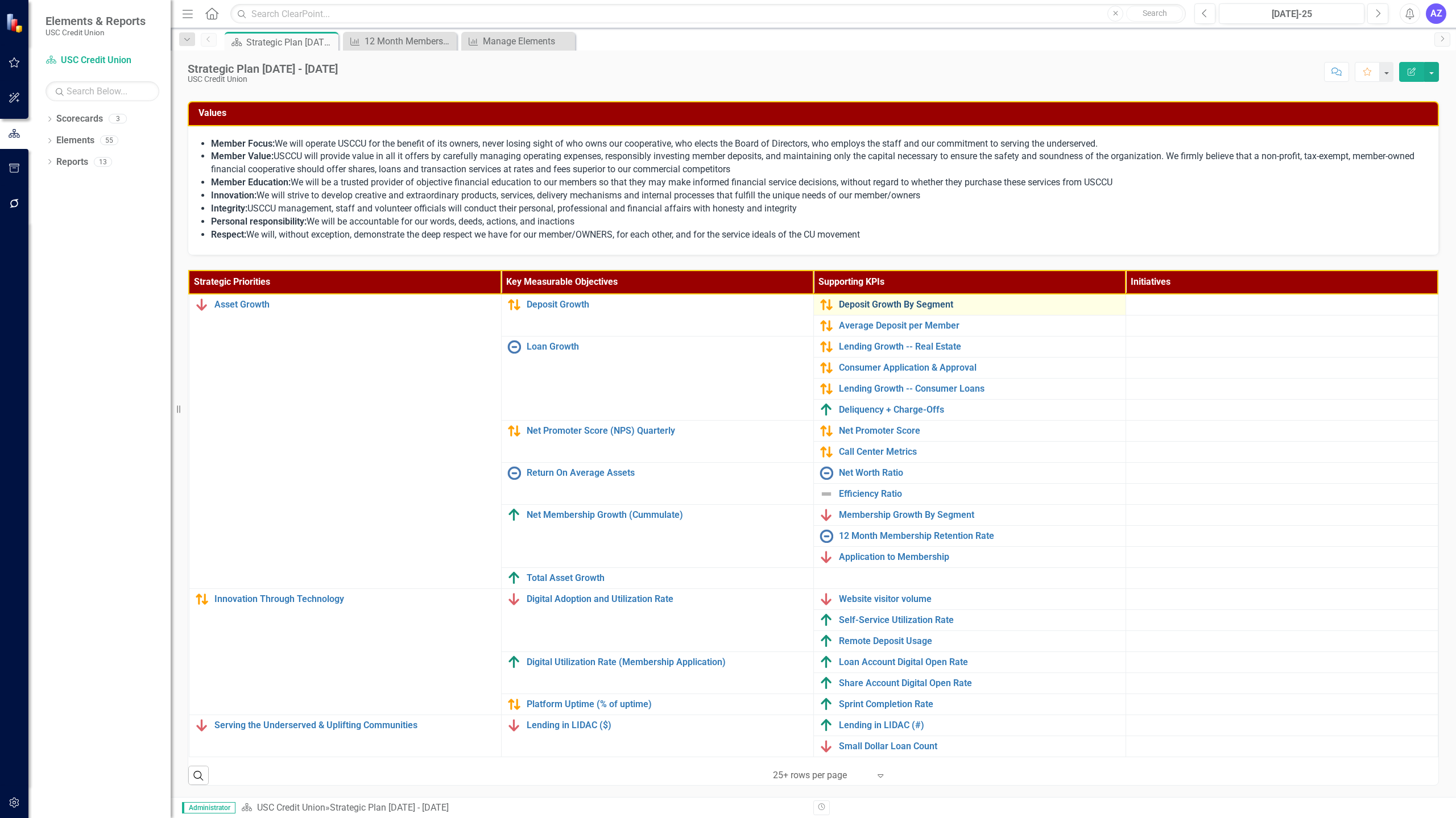
click at [923, 306] on link "Deposit Growth By Segment" at bounding box center [979, 304] width 281 height 10
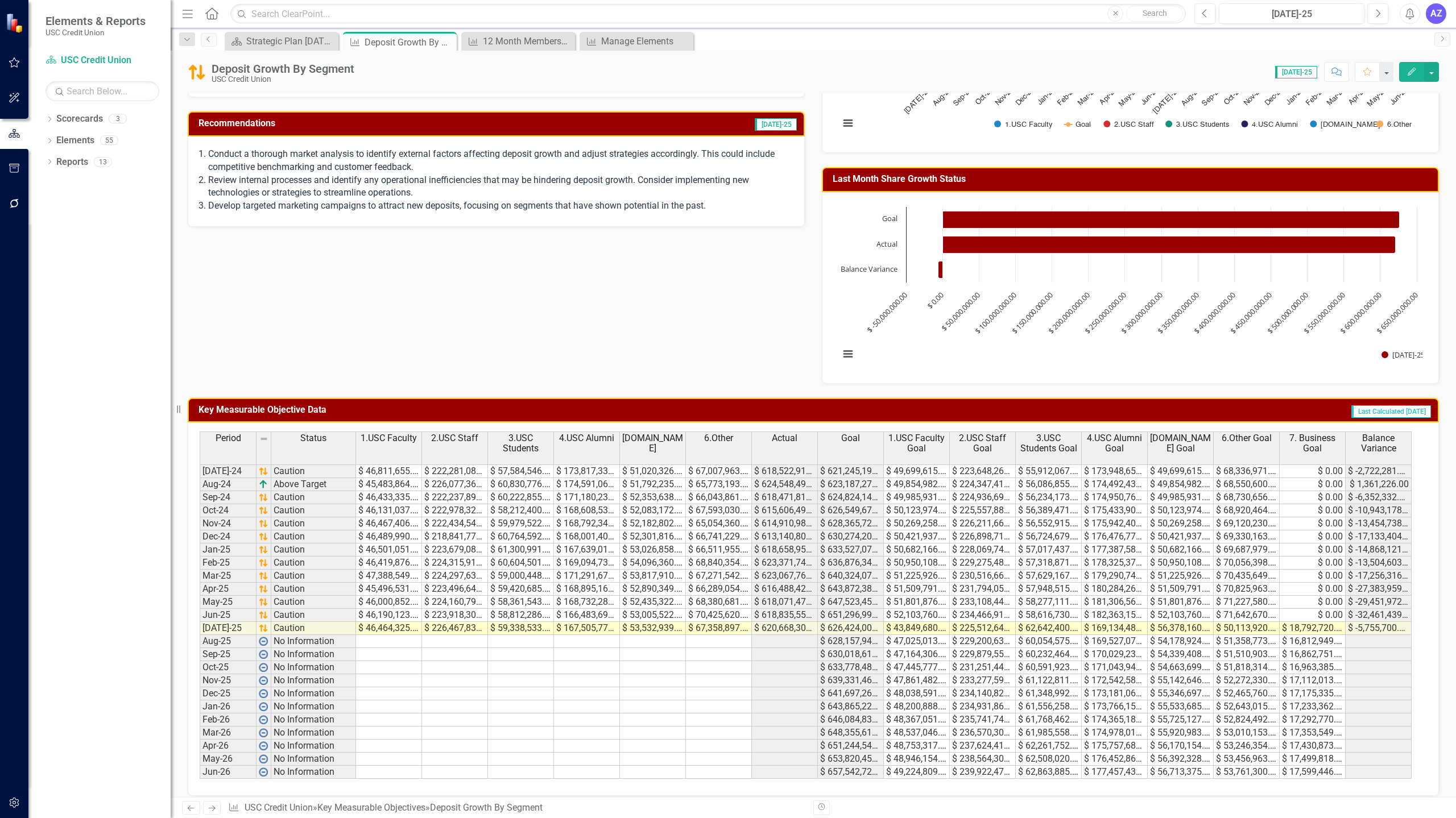
scroll to position [239, 0]
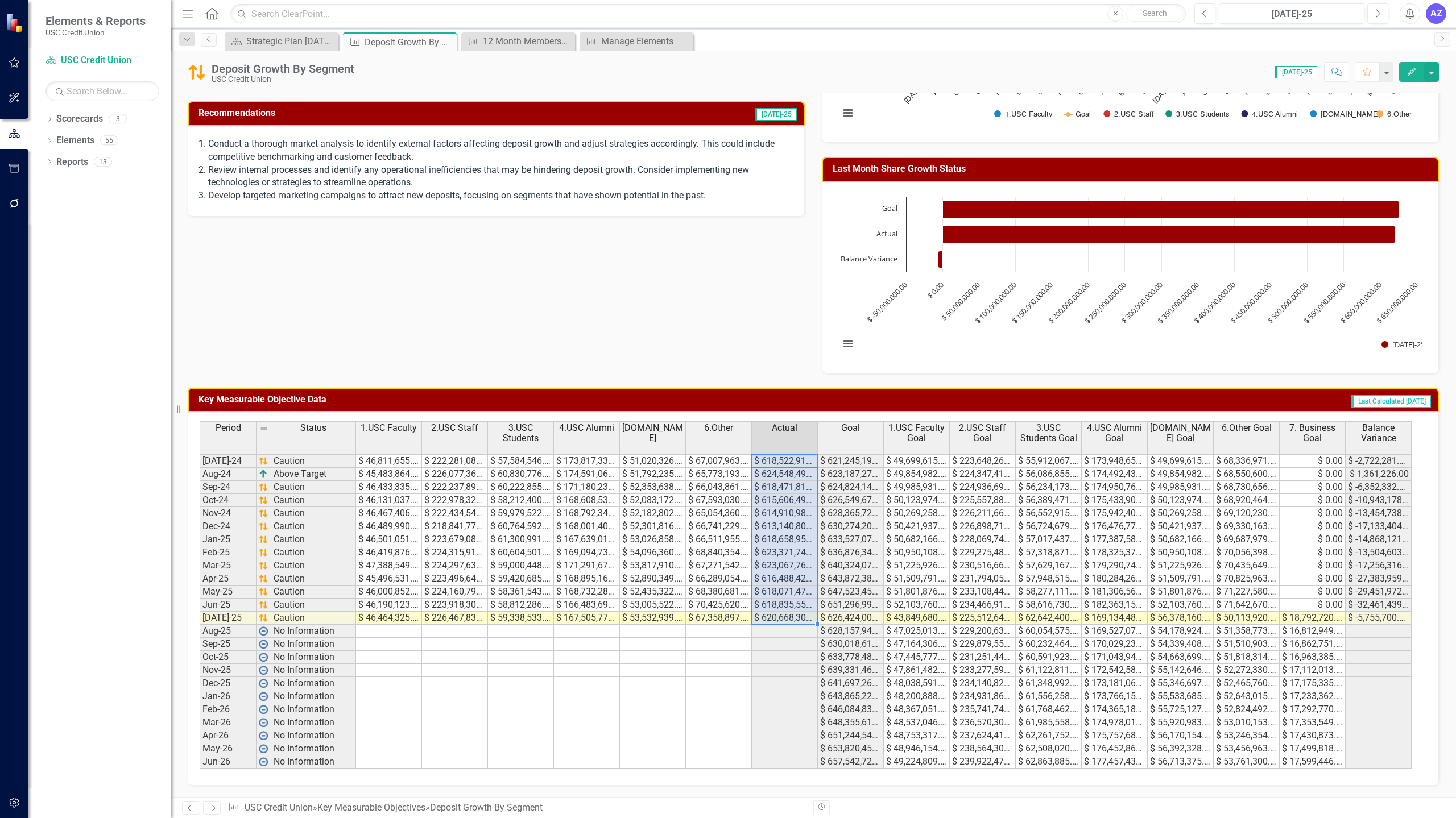
drag, startPoint x: 779, startPoint y: 463, endPoint x: 760, endPoint y: 615, distance: 153.2
click at [760, 615] on tbody "Jul-24 Caution $ 46,811,655.00 $ 222,281,086.00 $ 57,584,546.00 $ 173,817,334.0…" at bounding box center [806, 611] width 1212 height 314
click at [436, 276] on div "Owner TP Tonya Perez Analysis Jul-25 For July 2025, the status for "Deposit Gro…" at bounding box center [813, 143] width 1268 height 461
click at [445, 44] on icon "Close" at bounding box center [445, 42] width 12 height 9
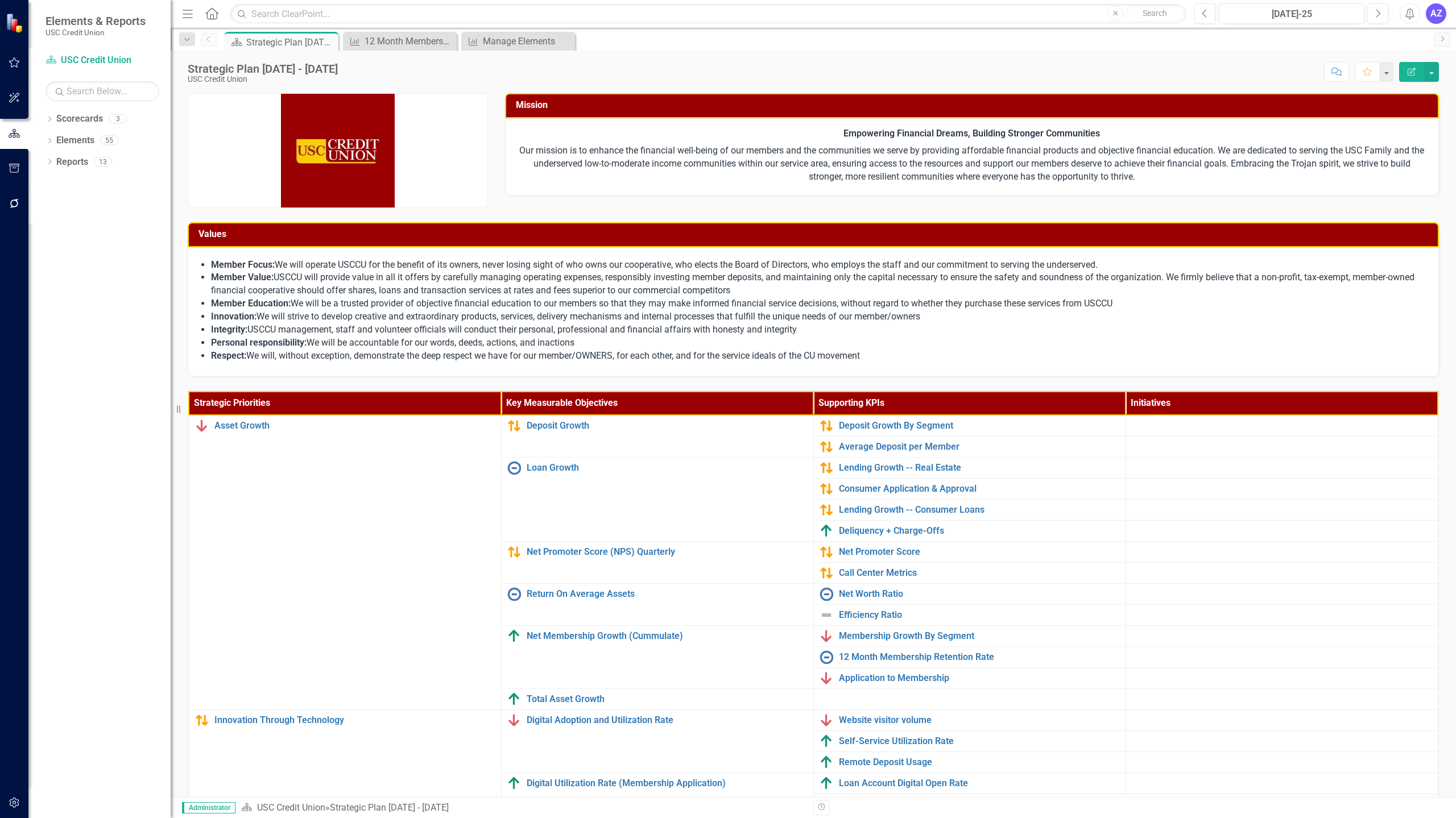
click at [394, 51] on div "Strategic Plan 2025 - 2027 USC Credit Union Score: N/A Jul-25 Completed Comment…" at bounding box center [813, 68] width 1285 height 34
click at [408, 44] on div "12 Month Membership Retention Rate" at bounding box center [402, 41] width 75 height 14
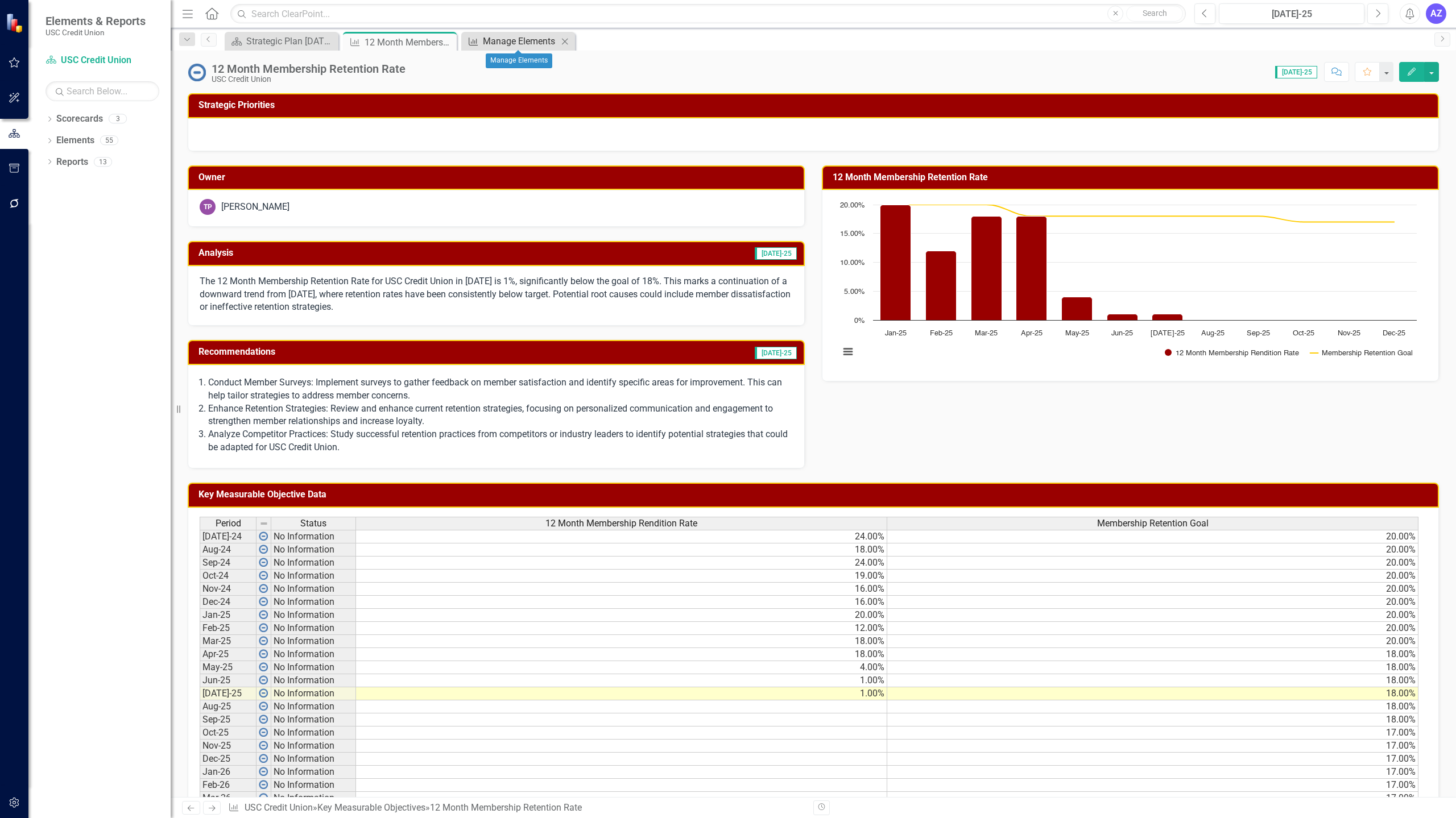
click at [522, 42] on div "Manage Elements" at bounding box center [520, 41] width 75 height 14
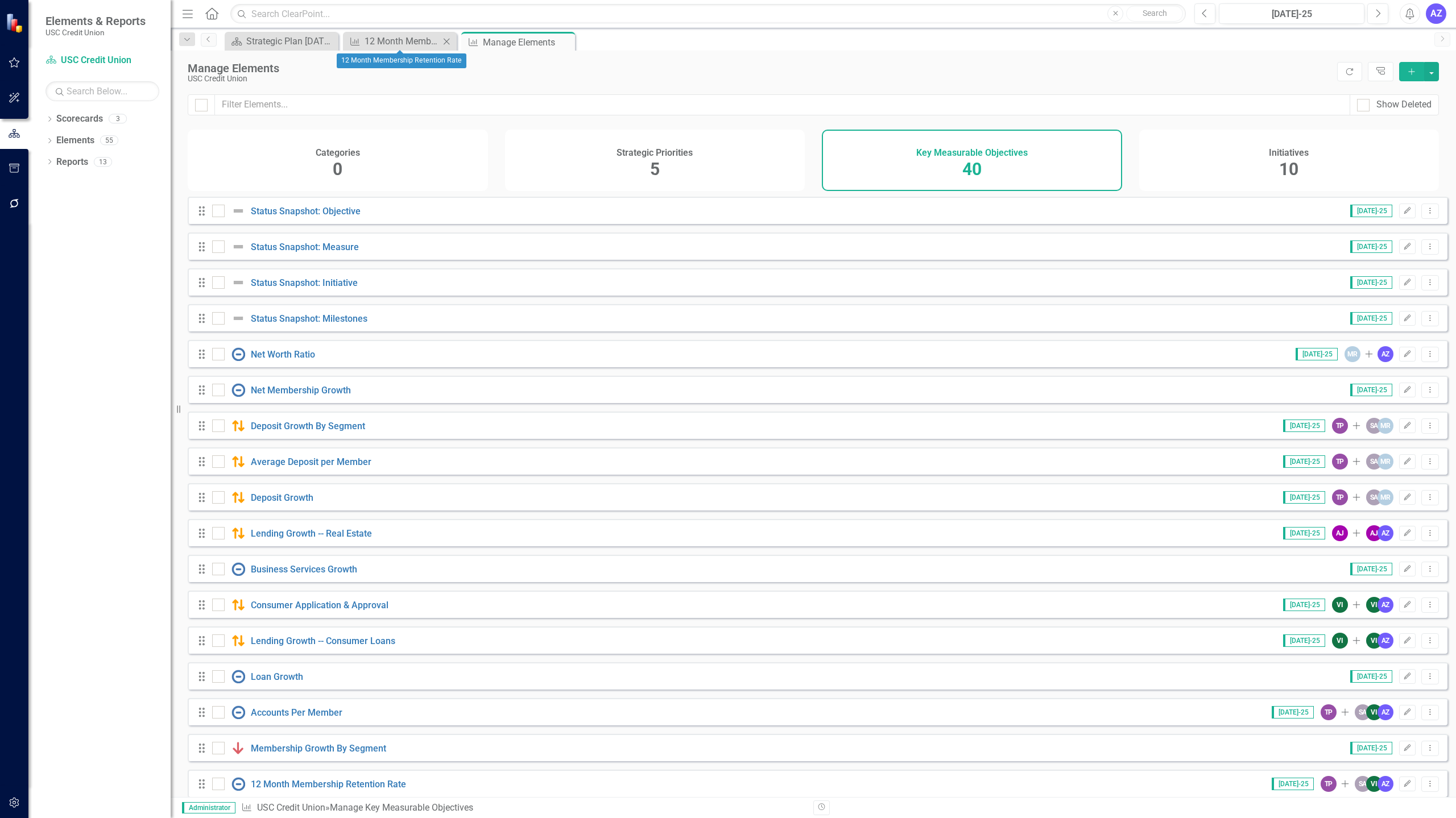
click at [445, 42] on icon "Close" at bounding box center [446, 41] width 12 height 9
click at [290, 45] on div "Strategic Plan [DATE] - [DATE]" at bounding box center [284, 41] width 75 height 14
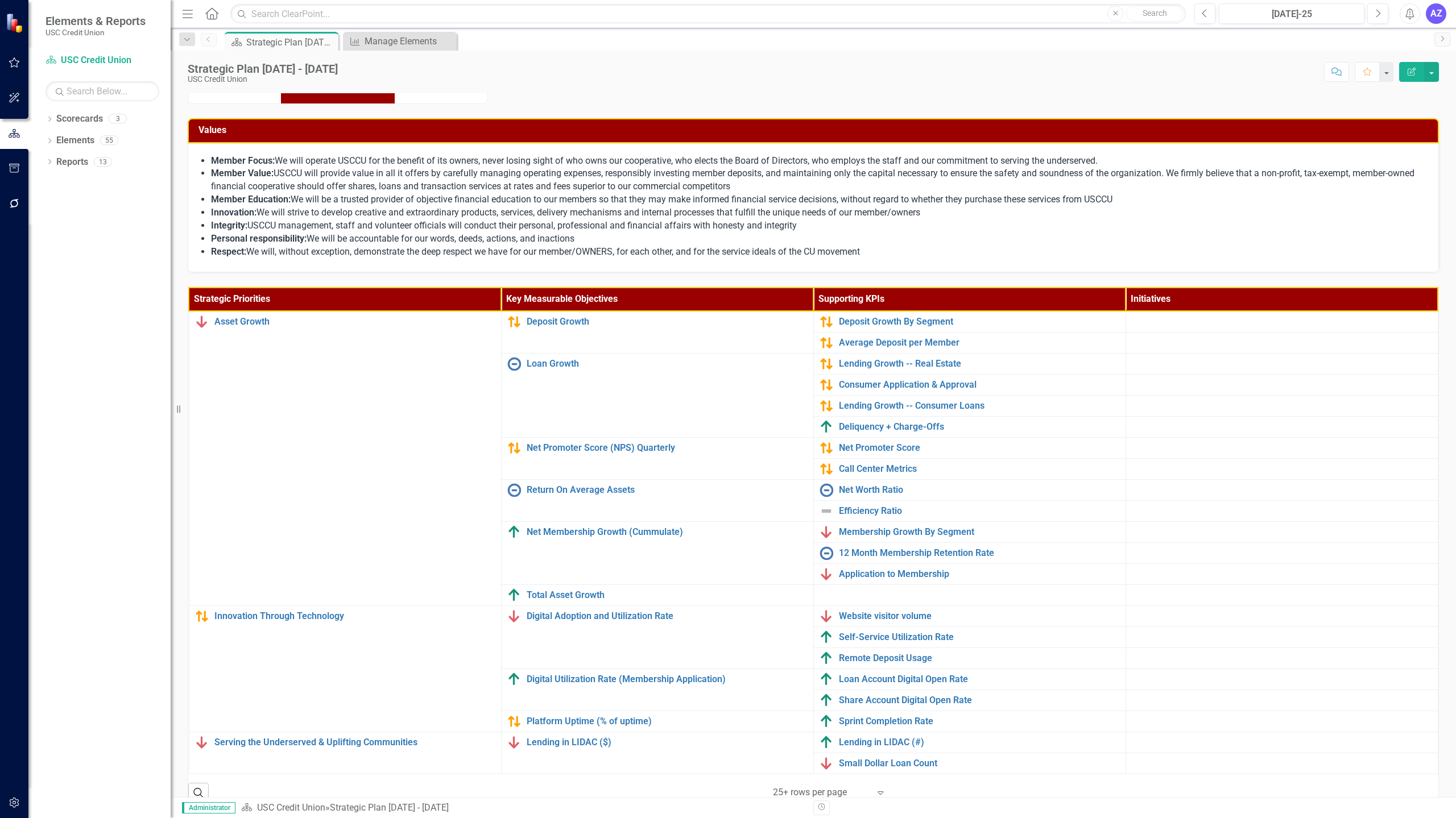
scroll to position [121, 0]
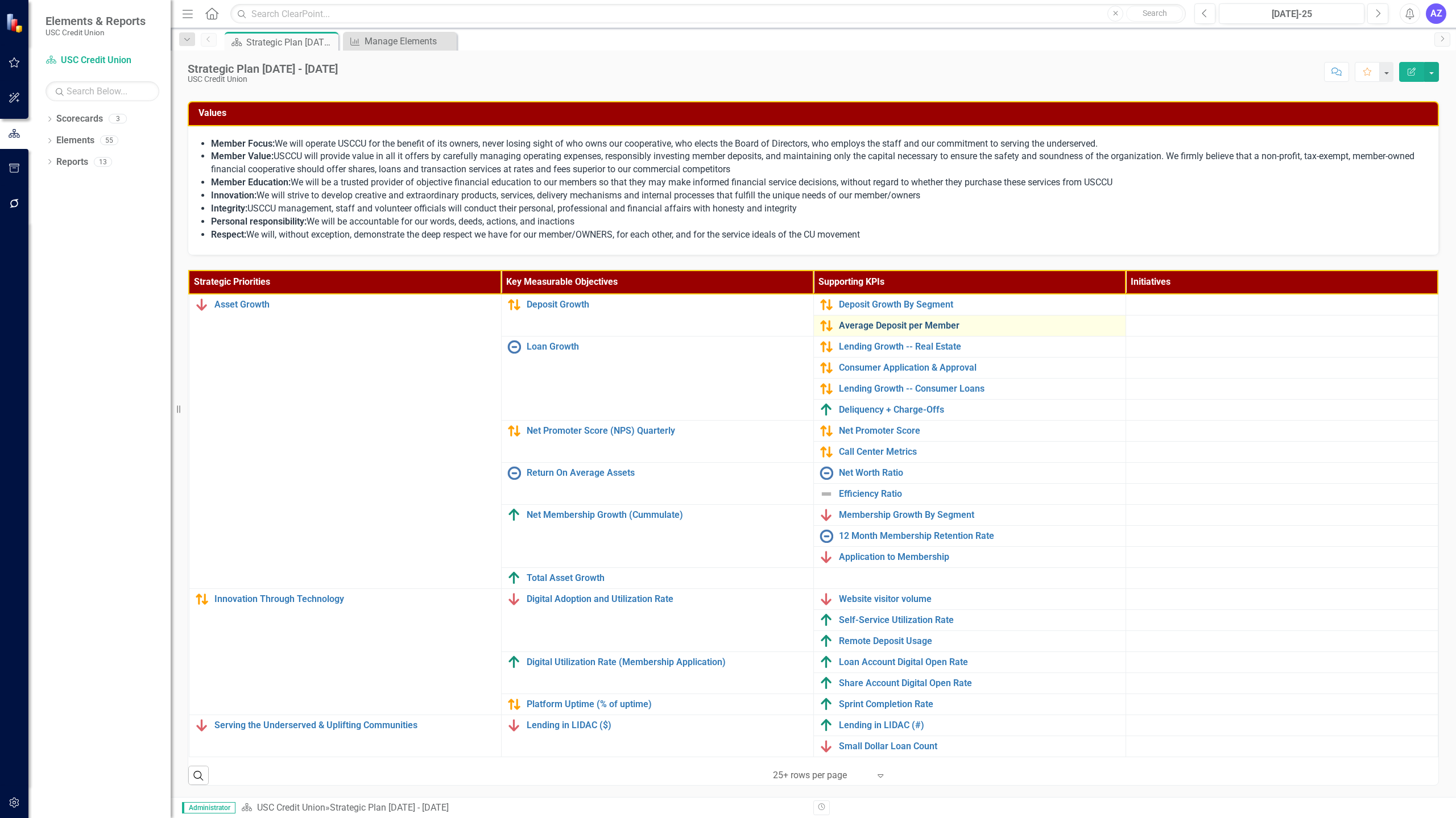
click at [893, 329] on link "Average Deposit per Member" at bounding box center [979, 325] width 281 height 10
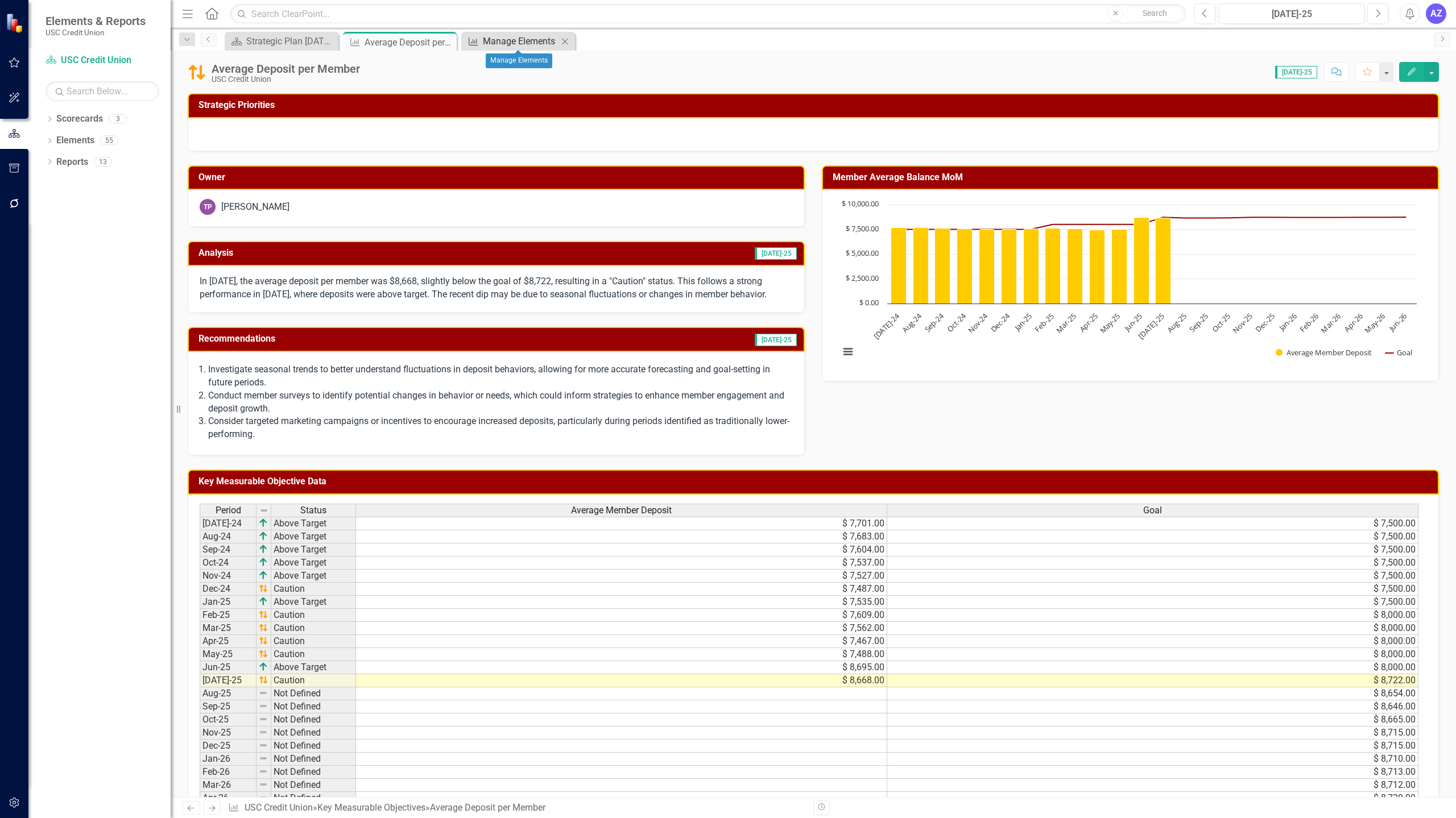
click at [509, 42] on div "Manage Elements" at bounding box center [520, 41] width 75 height 14
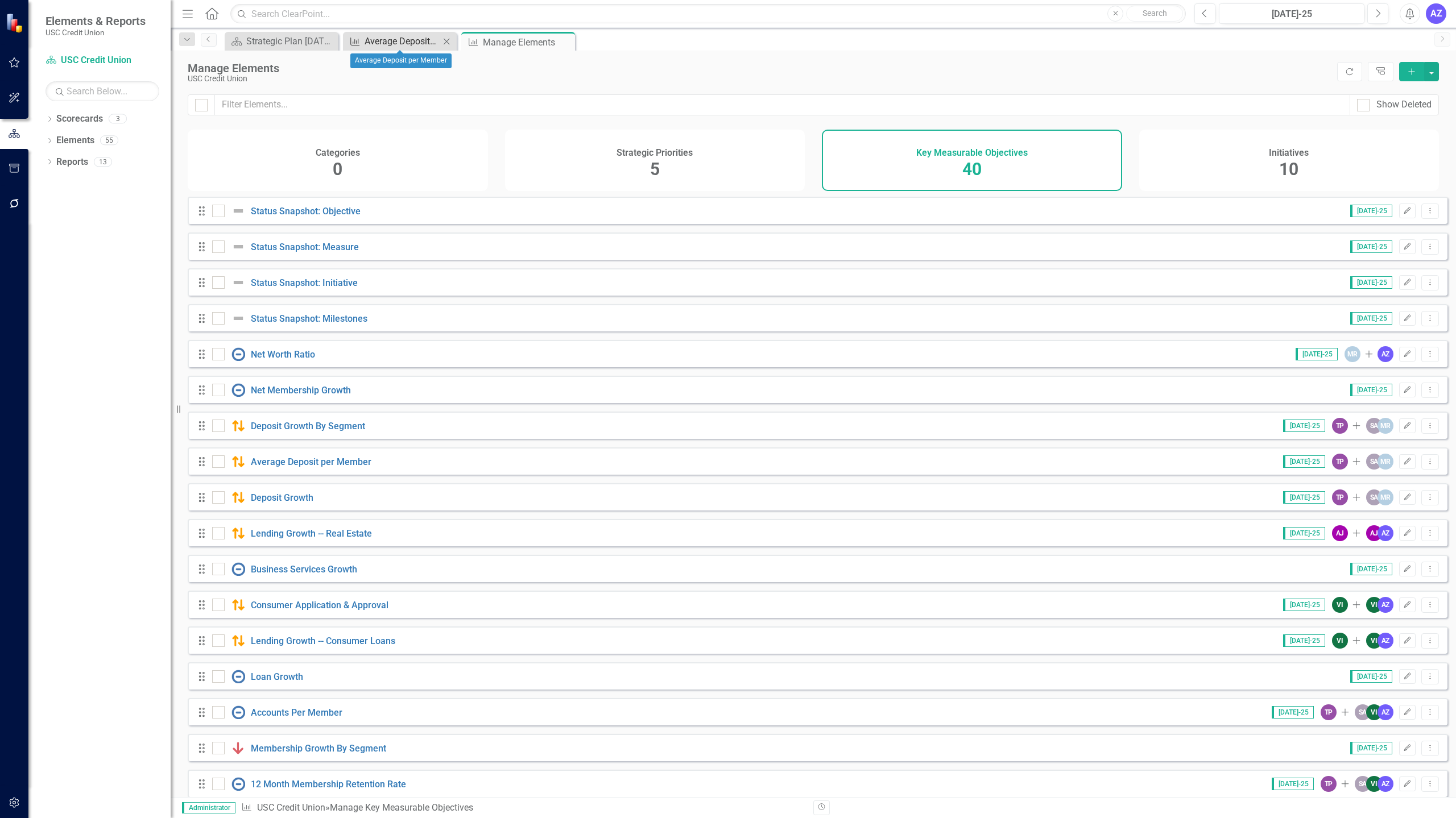
click at [406, 42] on div "Average Deposit per Member" at bounding box center [402, 41] width 75 height 14
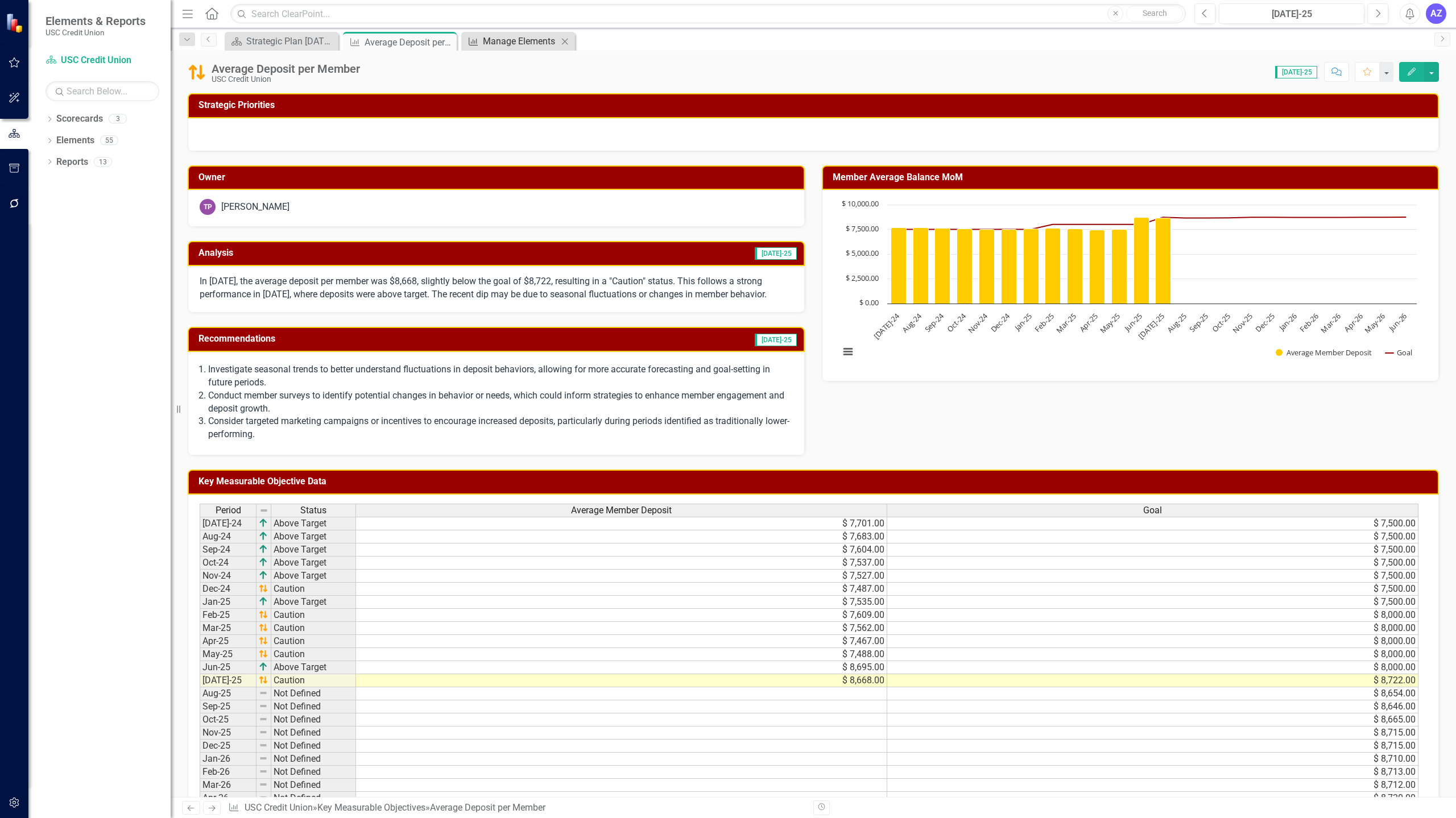
click at [518, 43] on div "Manage Elements" at bounding box center [520, 41] width 75 height 14
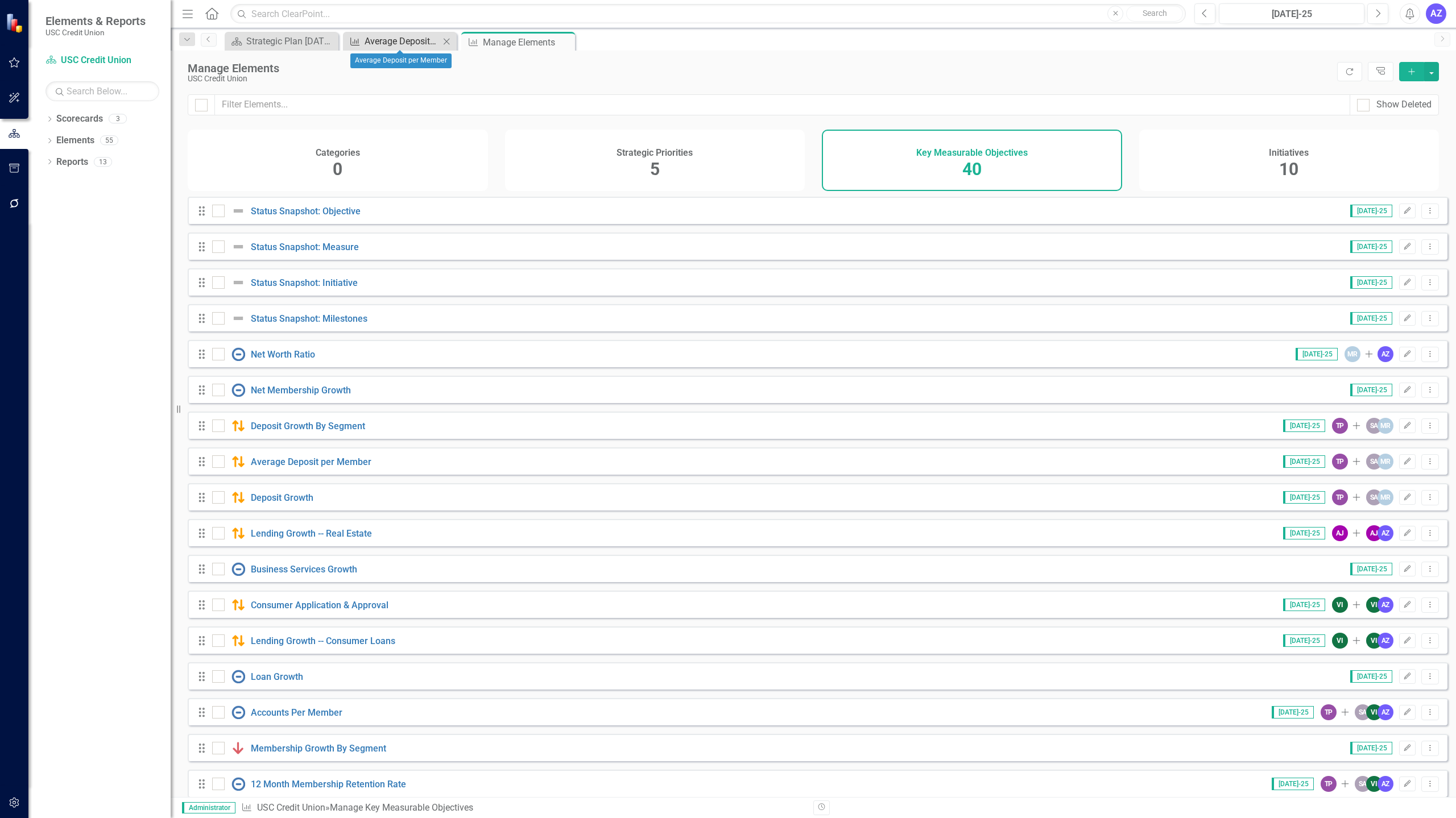
click at [374, 41] on div "Average Deposit per Member" at bounding box center [402, 41] width 75 height 14
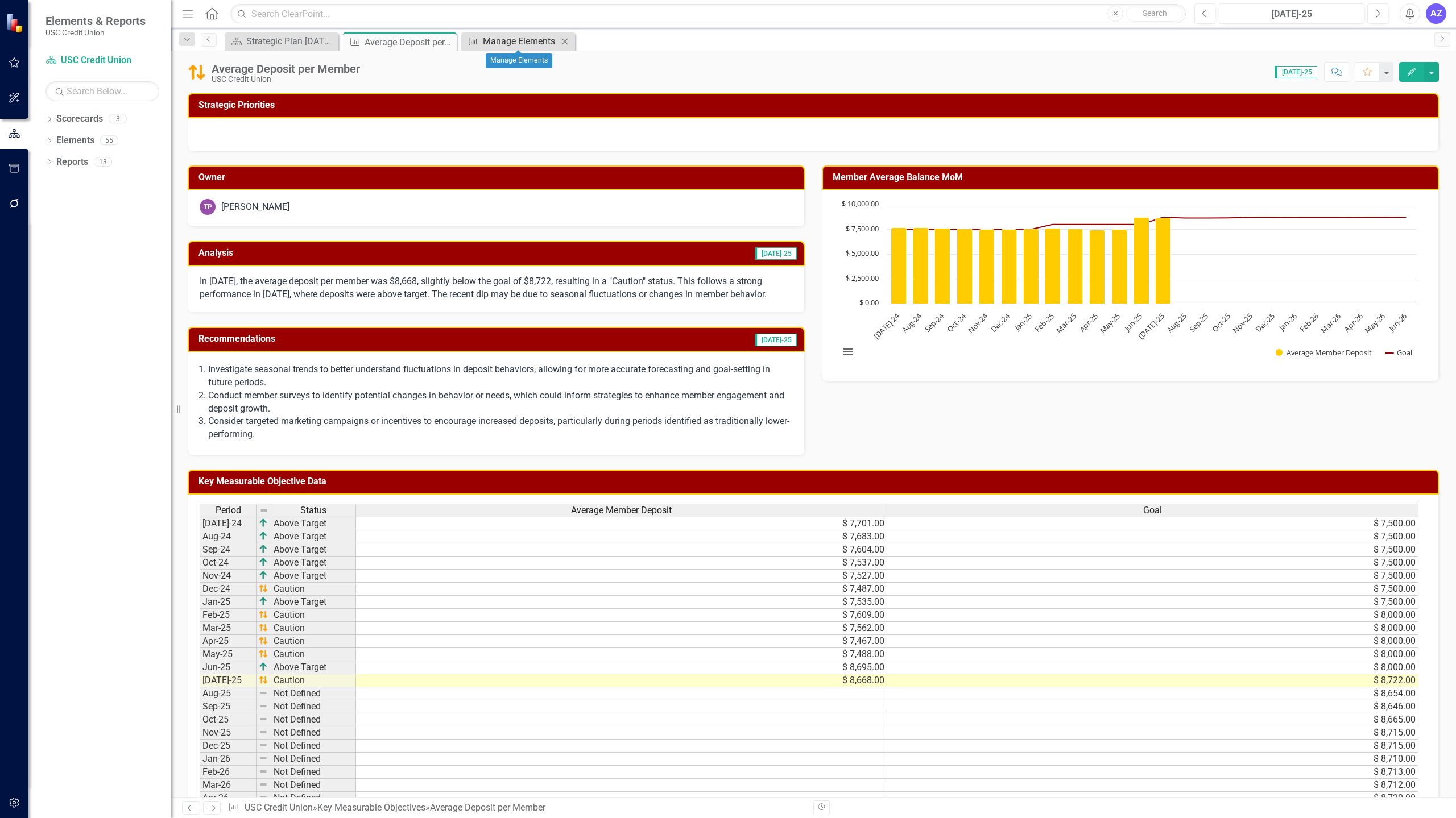
click at [525, 42] on div "Manage Elements" at bounding box center [520, 41] width 75 height 14
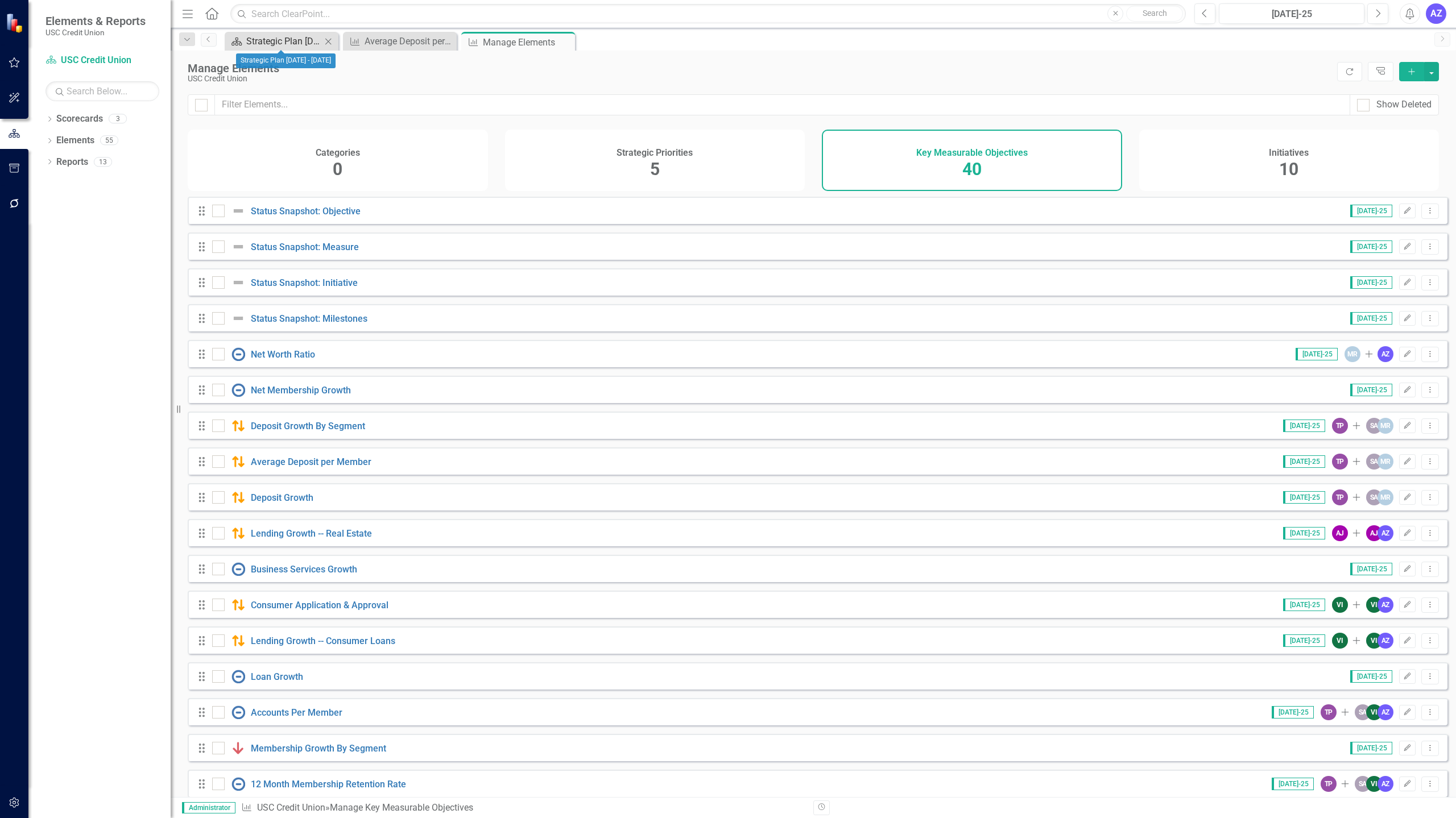
click at [297, 44] on div "Strategic Plan [DATE] - [DATE]" at bounding box center [284, 41] width 75 height 14
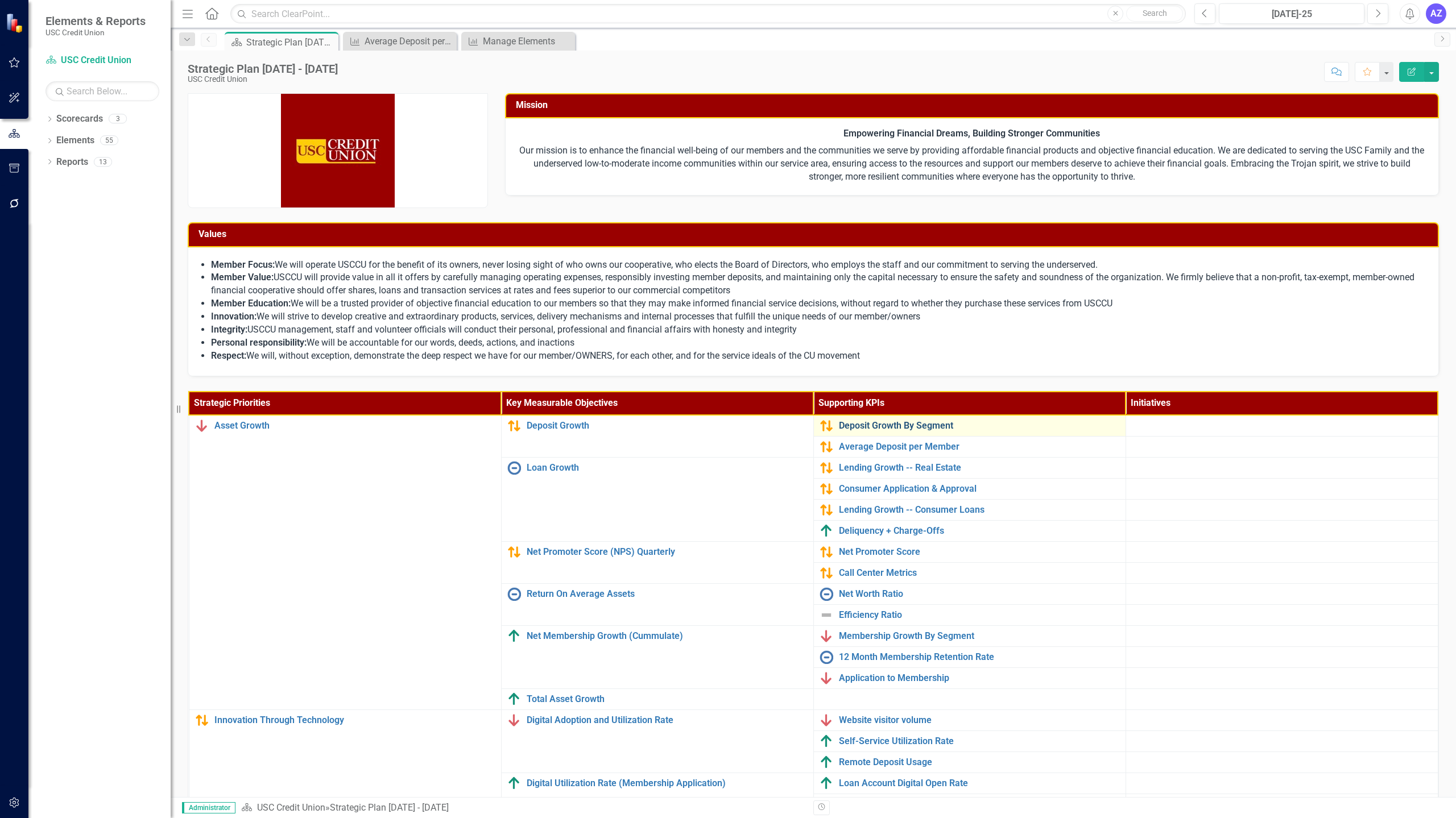
click at [896, 427] on link "Deposit Growth By Segment" at bounding box center [979, 426] width 281 height 10
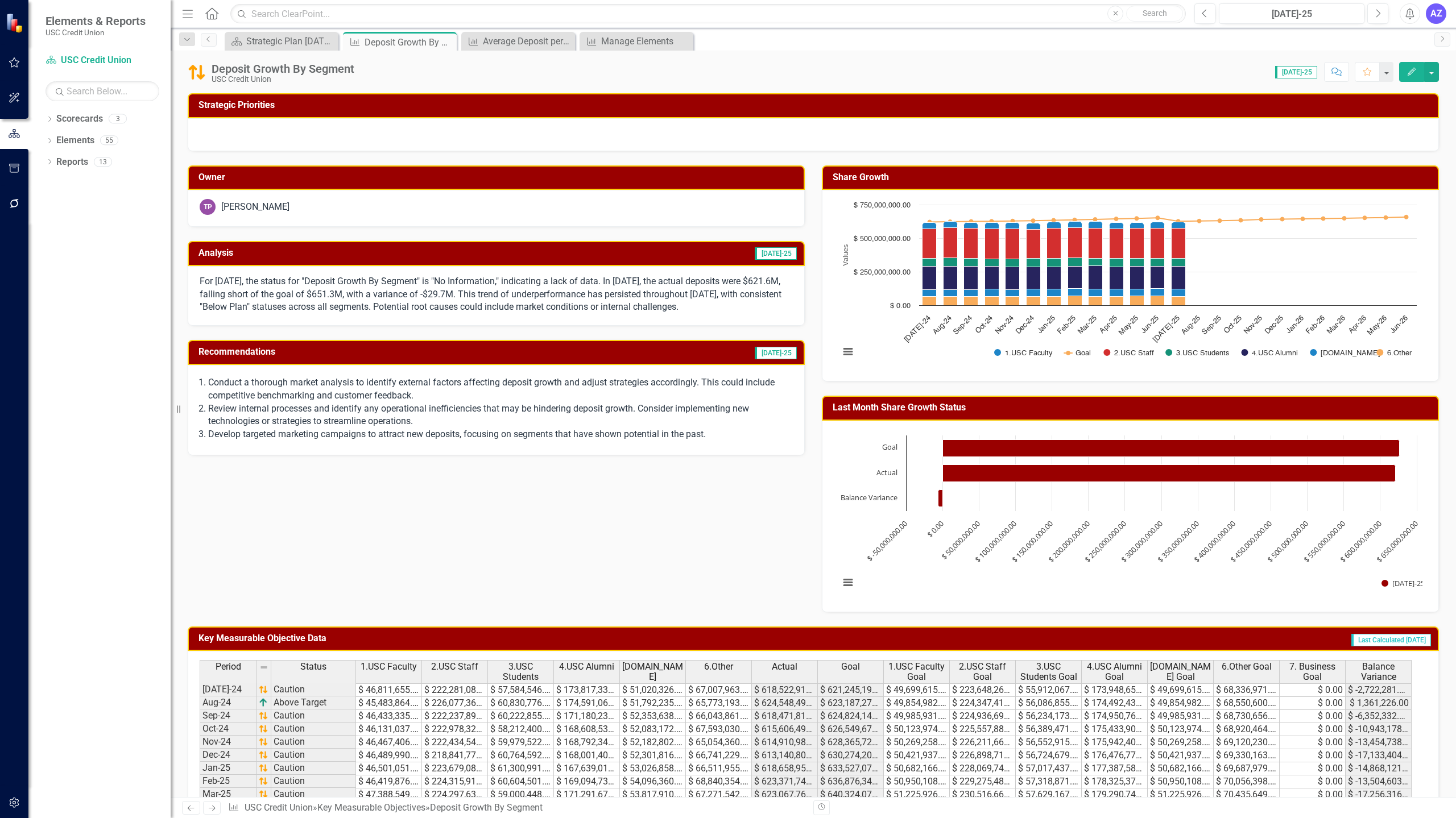
scroll to position [228, 0]
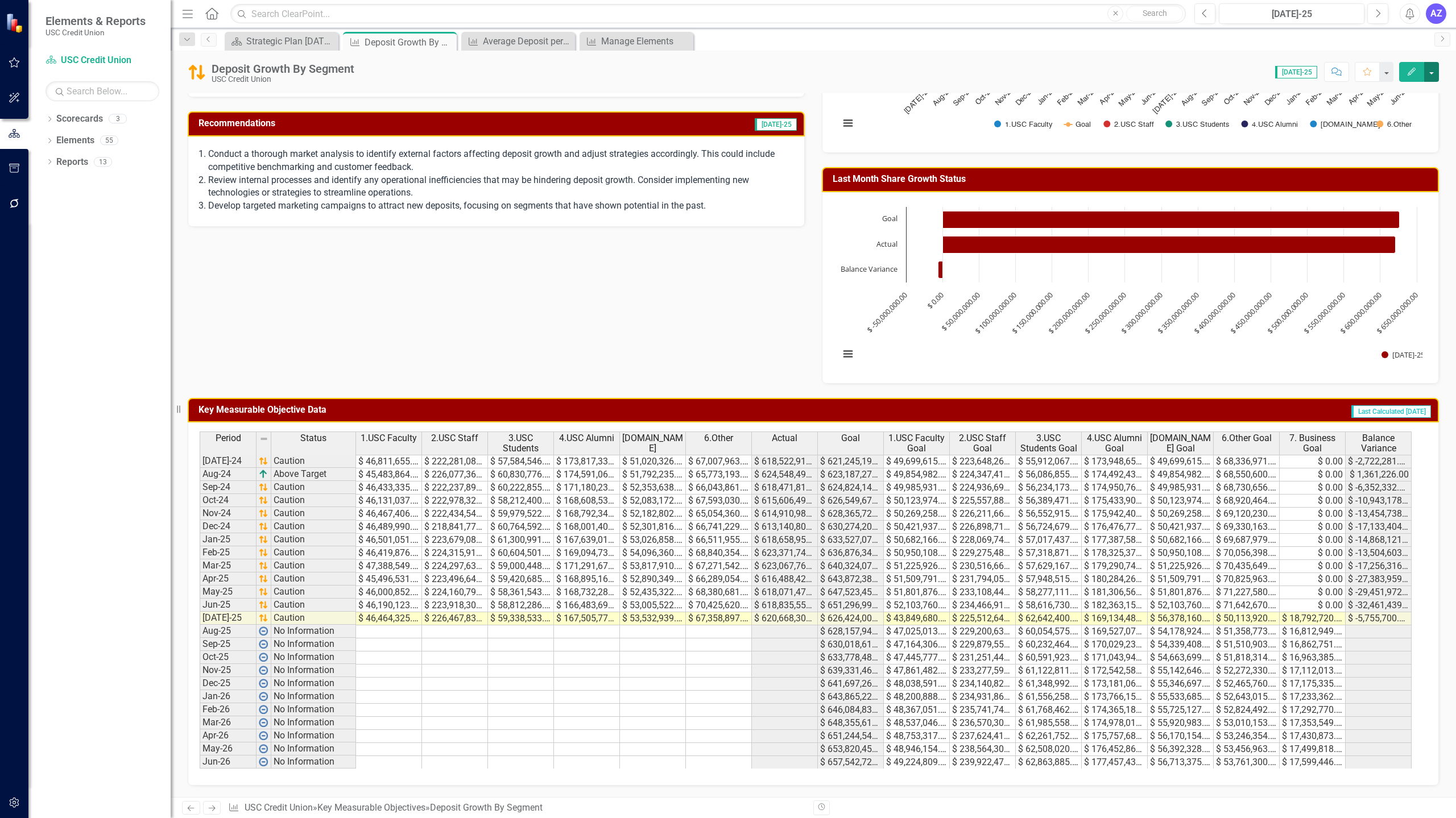
click at [1432, 76] on button "button" at bounding box center [1431, 72] width 15 height 20
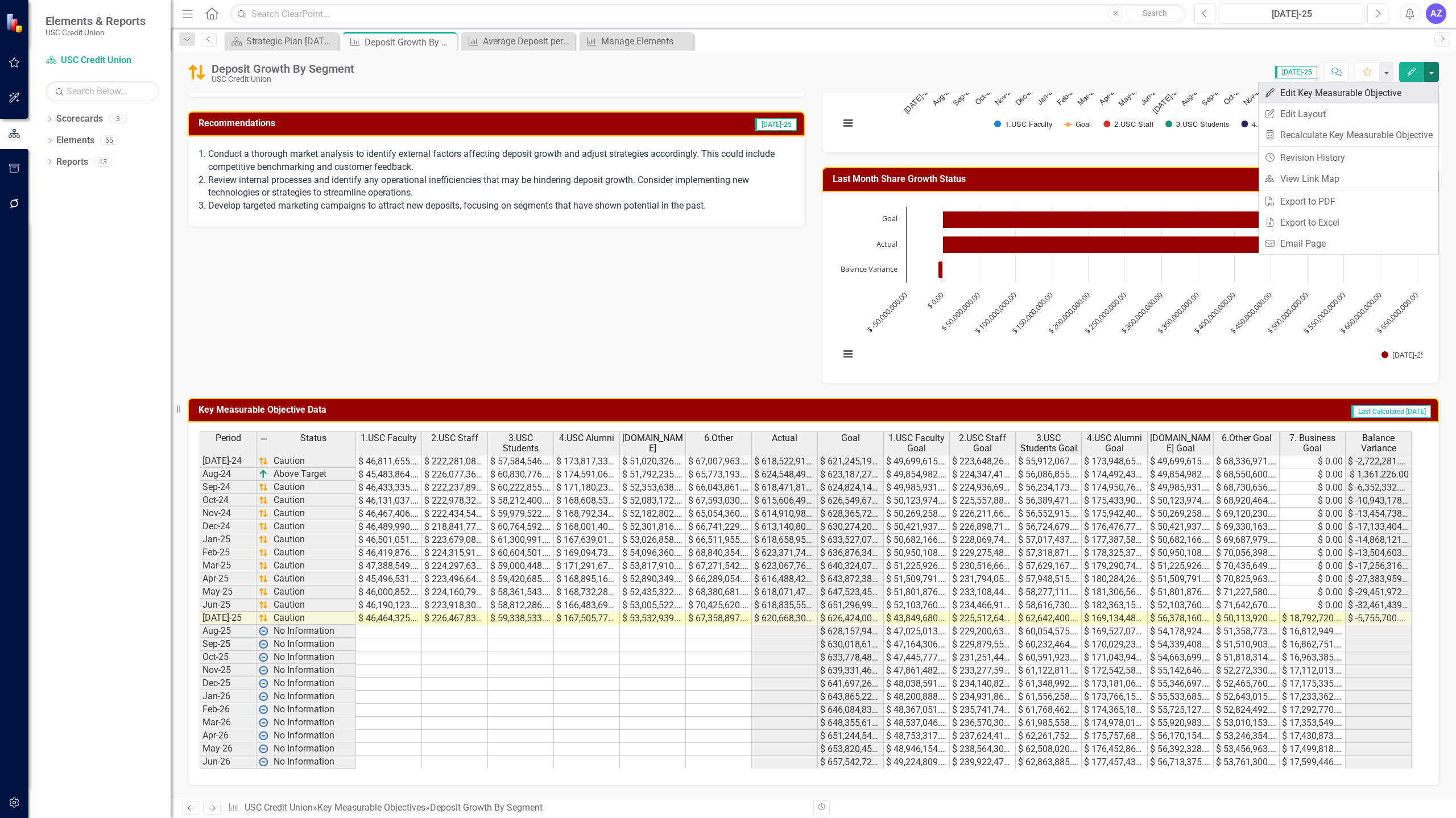
click at [1419, 87] on link "Edit Edit Key Measurable Objective" at bounding box center [1348, 93] width 179 height 21
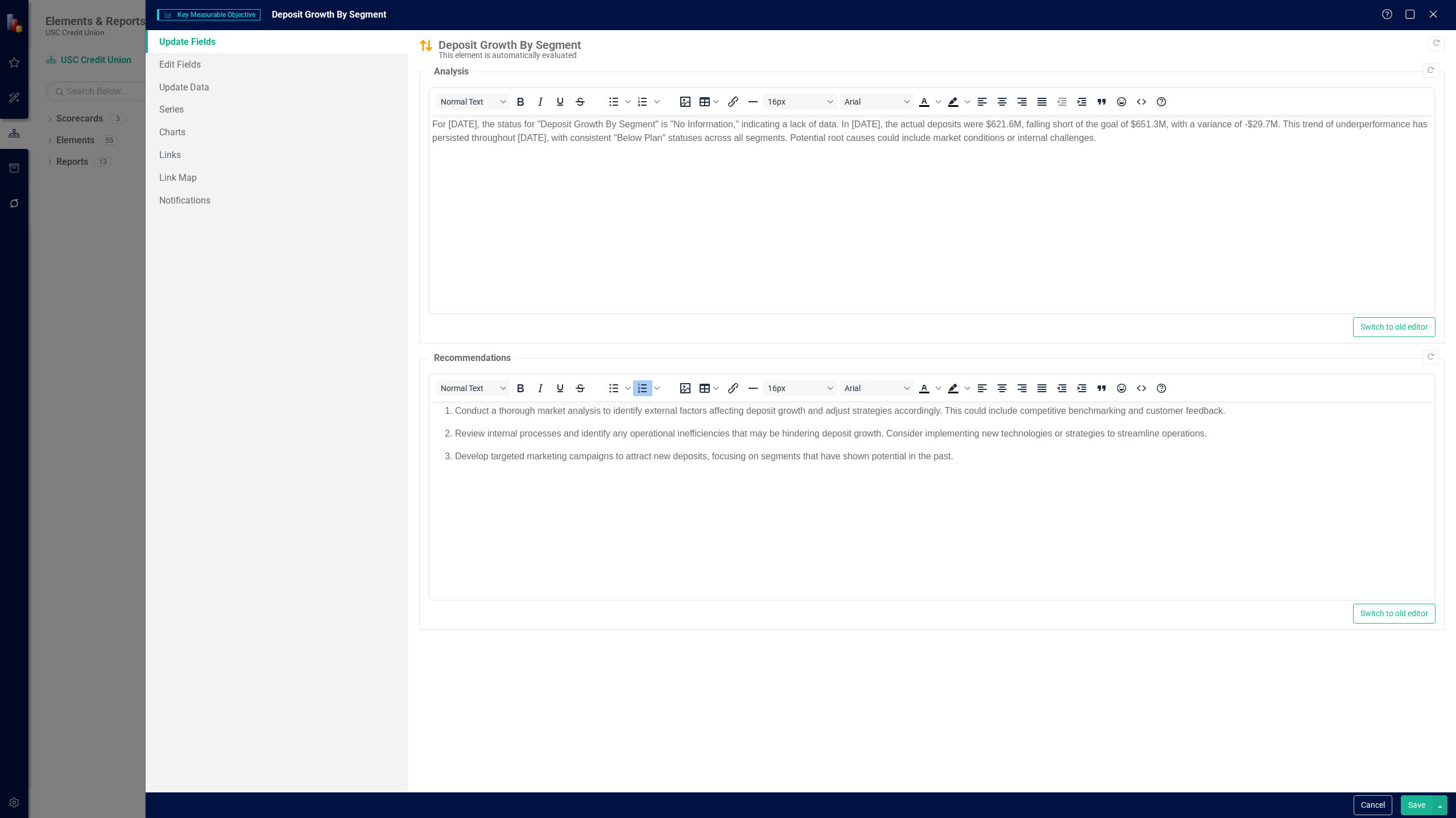
scroll to position [0, 0]
click at [215, 133] on link "Charts" at bounding box center [277, 132] width 262 height 23
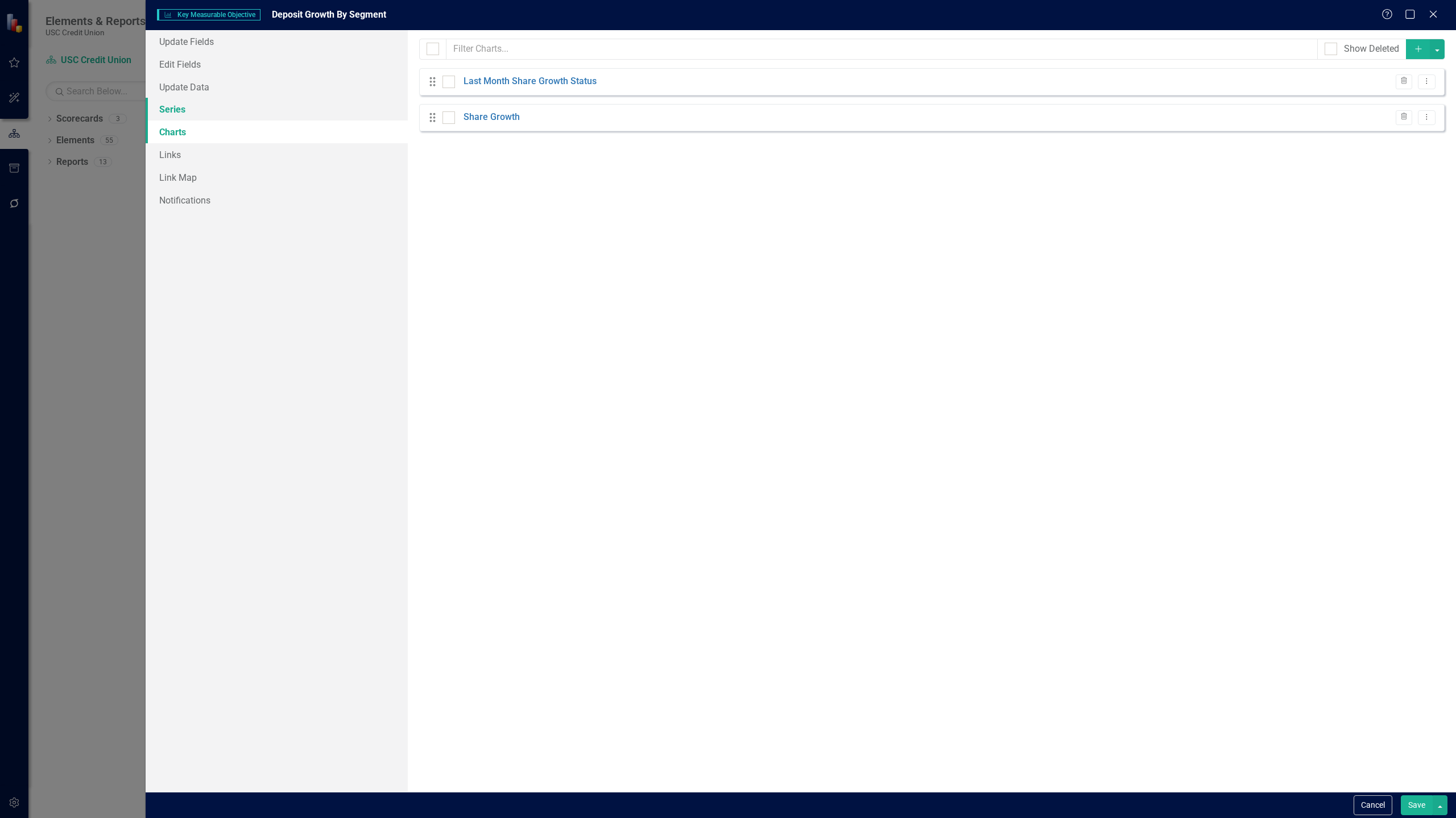
click at [226, 112] on link "Series" at bounding box center [277, 108] width 262 height 23
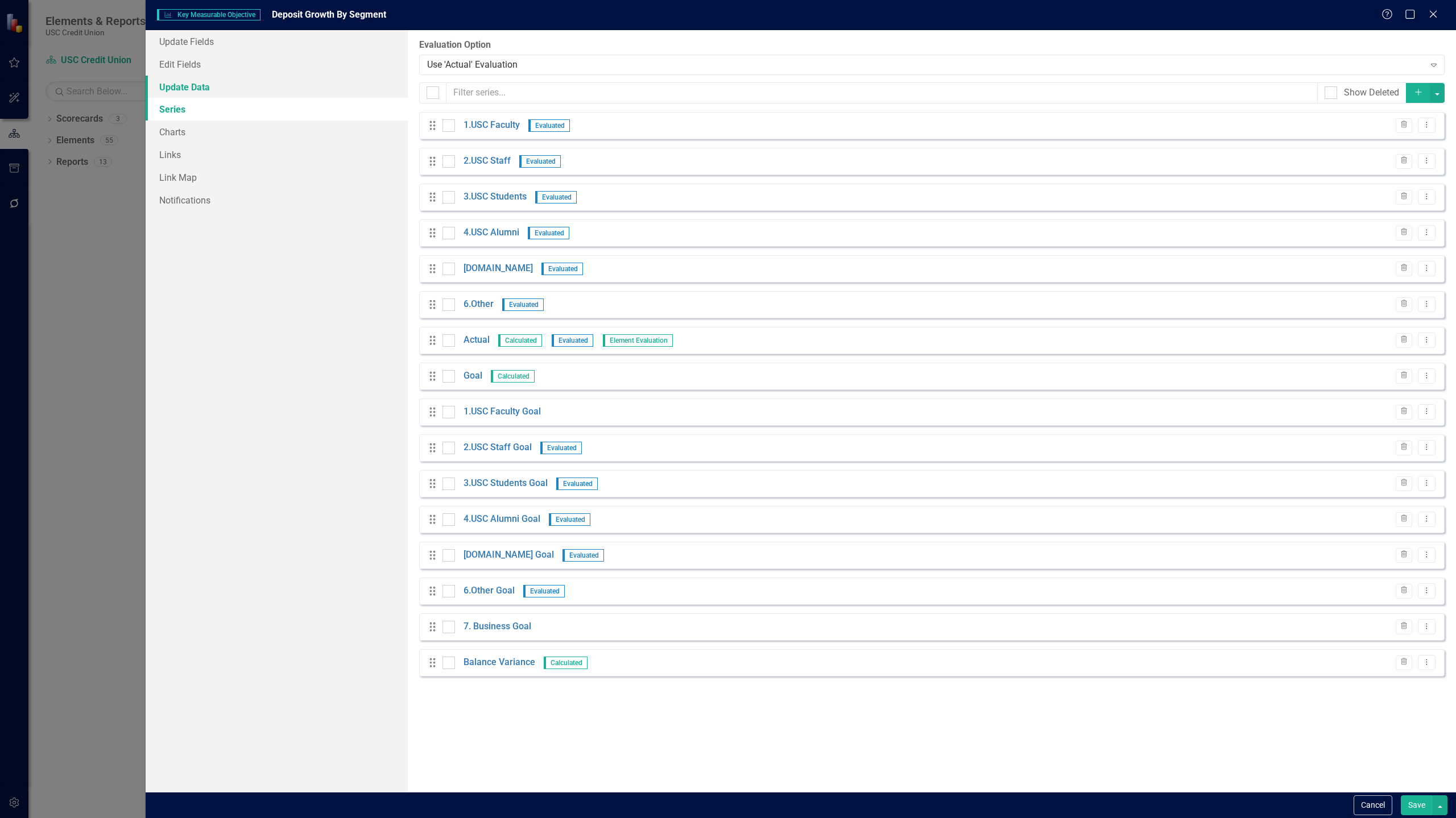
click at [240, 85] on link "Update Data" at bounding box center [277, 87] width 262 height 23
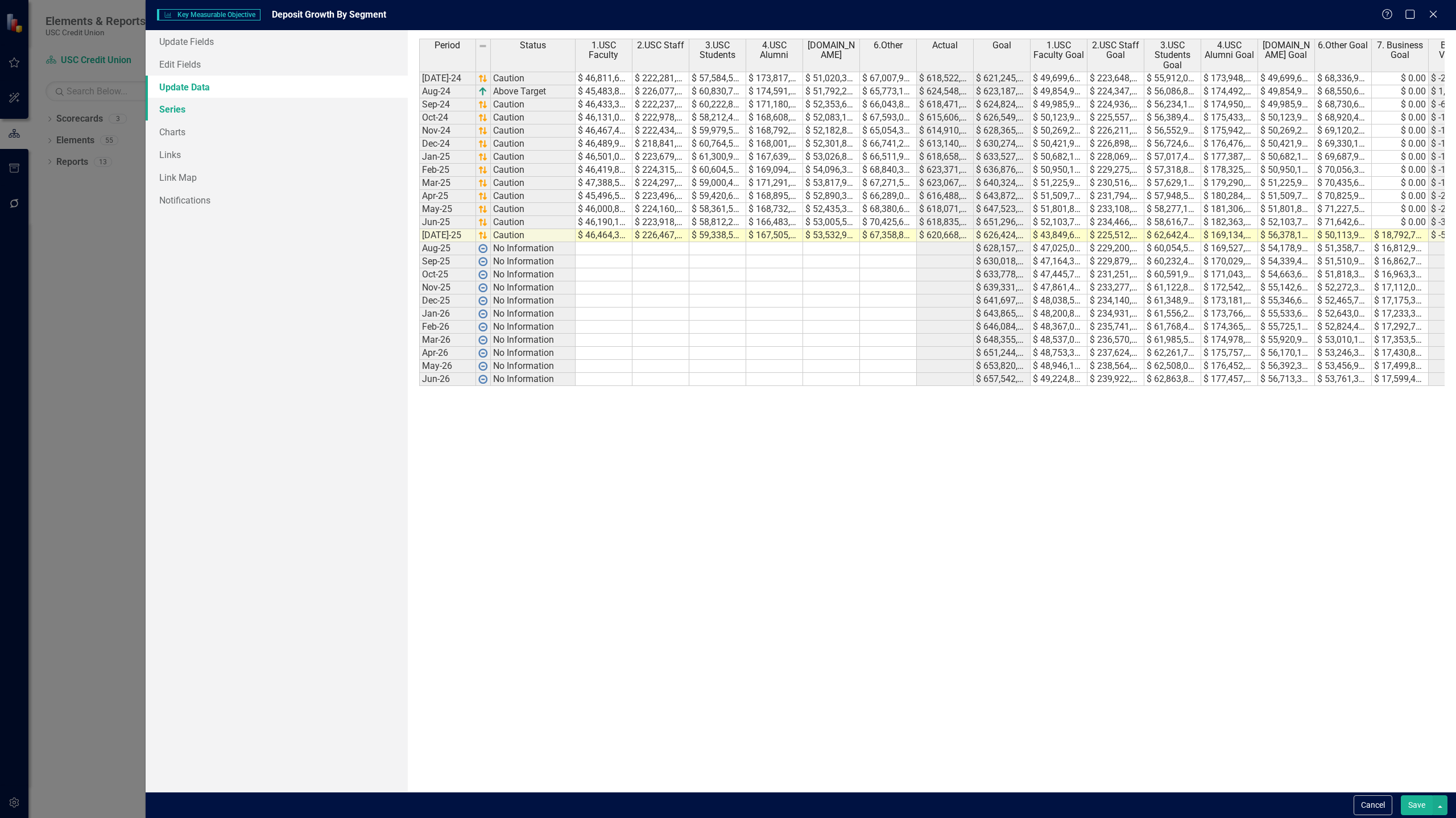
click at [228, 104] on link "Series" at bounding box center [277, 108] width 262 height 23
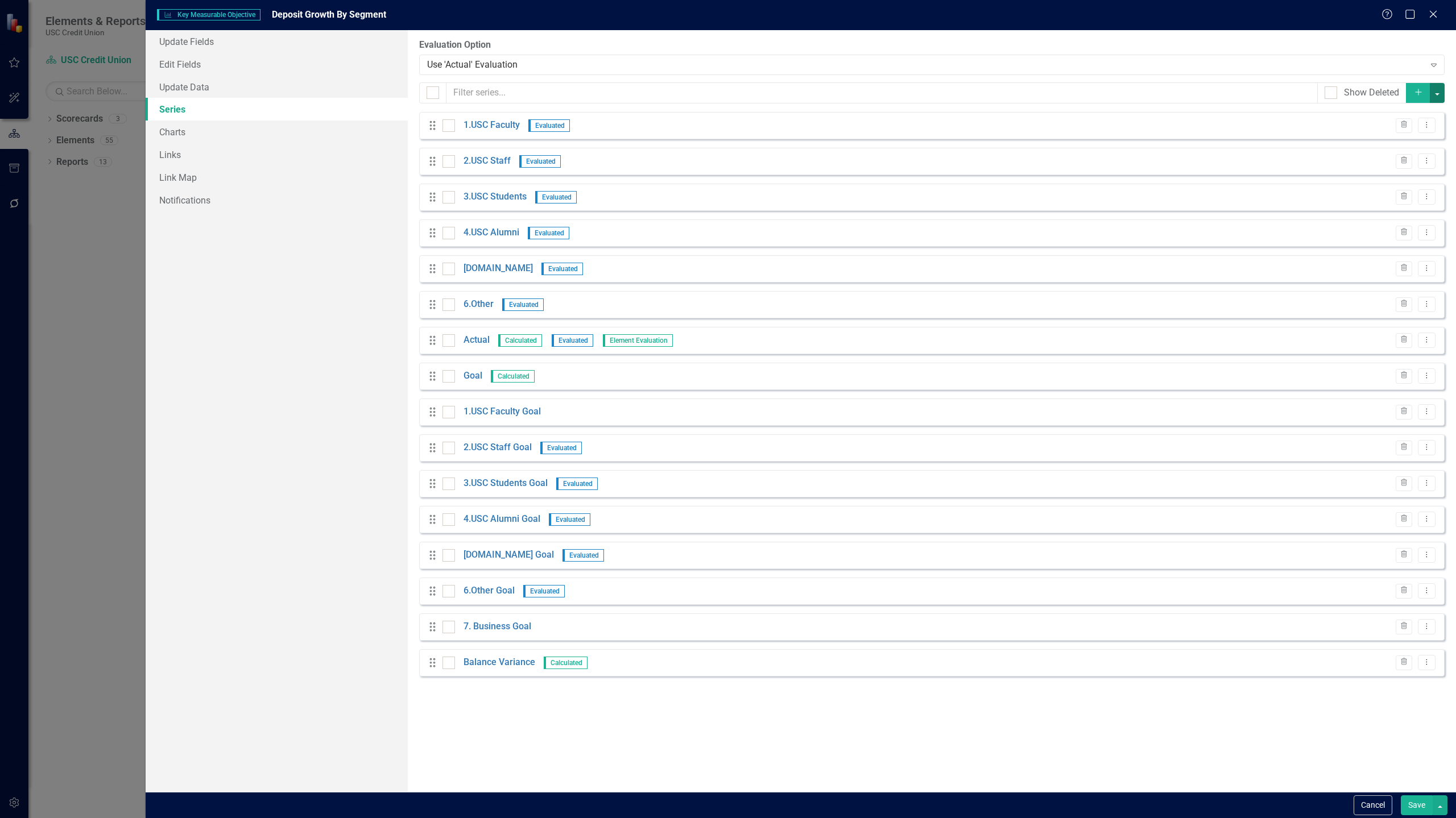
click at [1437, 95] on button "button" at bounding box center [1437, 93] width 15 height 20
click at [1418, 115] on link "Add Add series" at bounding box center [1398, 114] width 90 height 21
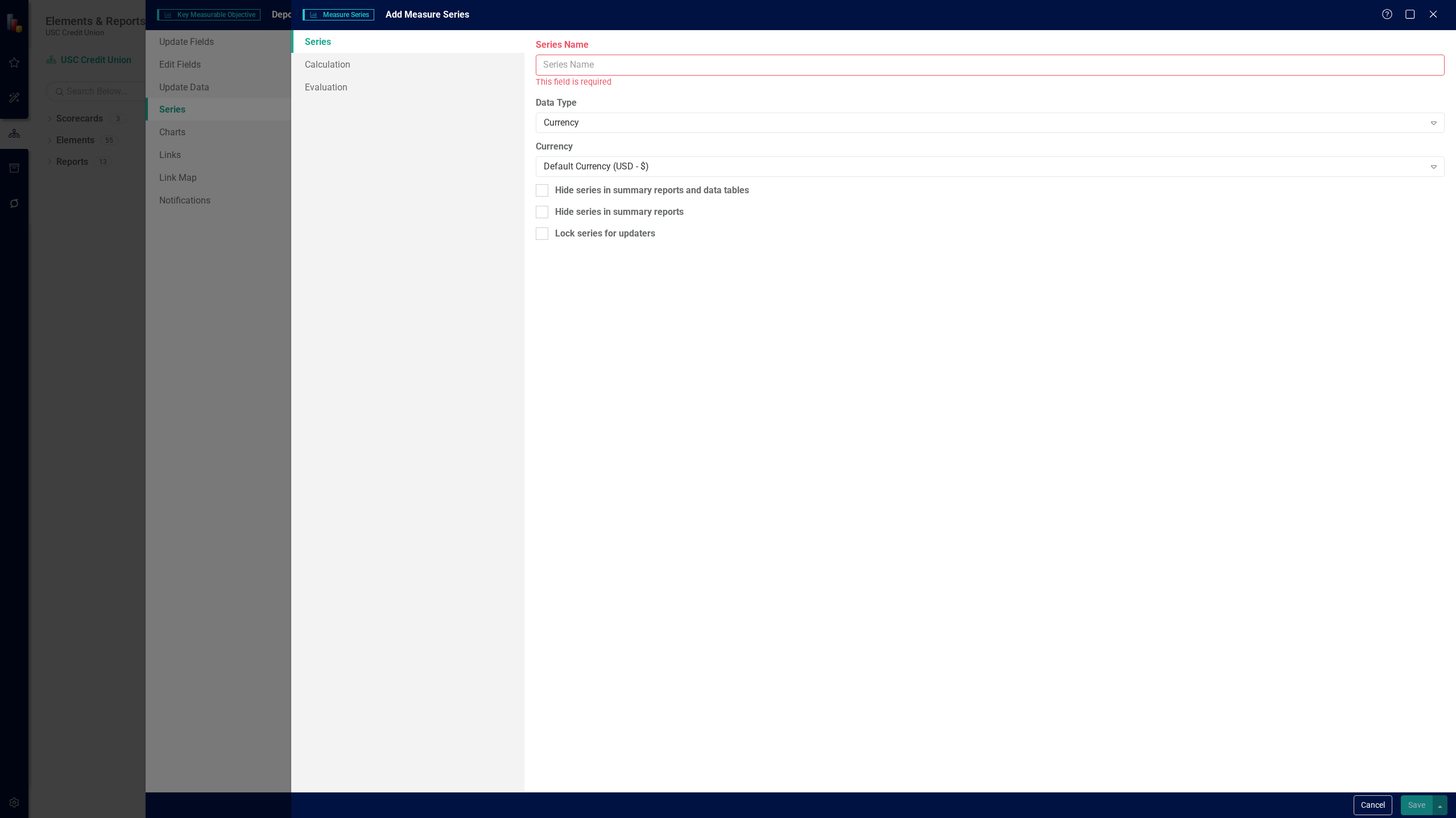
click at [757, 62] on input "Series Name" at bounding box center [990, 65] width 909 height 21
click at [599, 66] on input "New Account Deposit Balance" at bounding box center [990, 65] width 909 height 21
type input "New Account Deposit Balance"
click at [377, 68] on link "Calculation" at bounding box center [407, 64] width 233 height 23
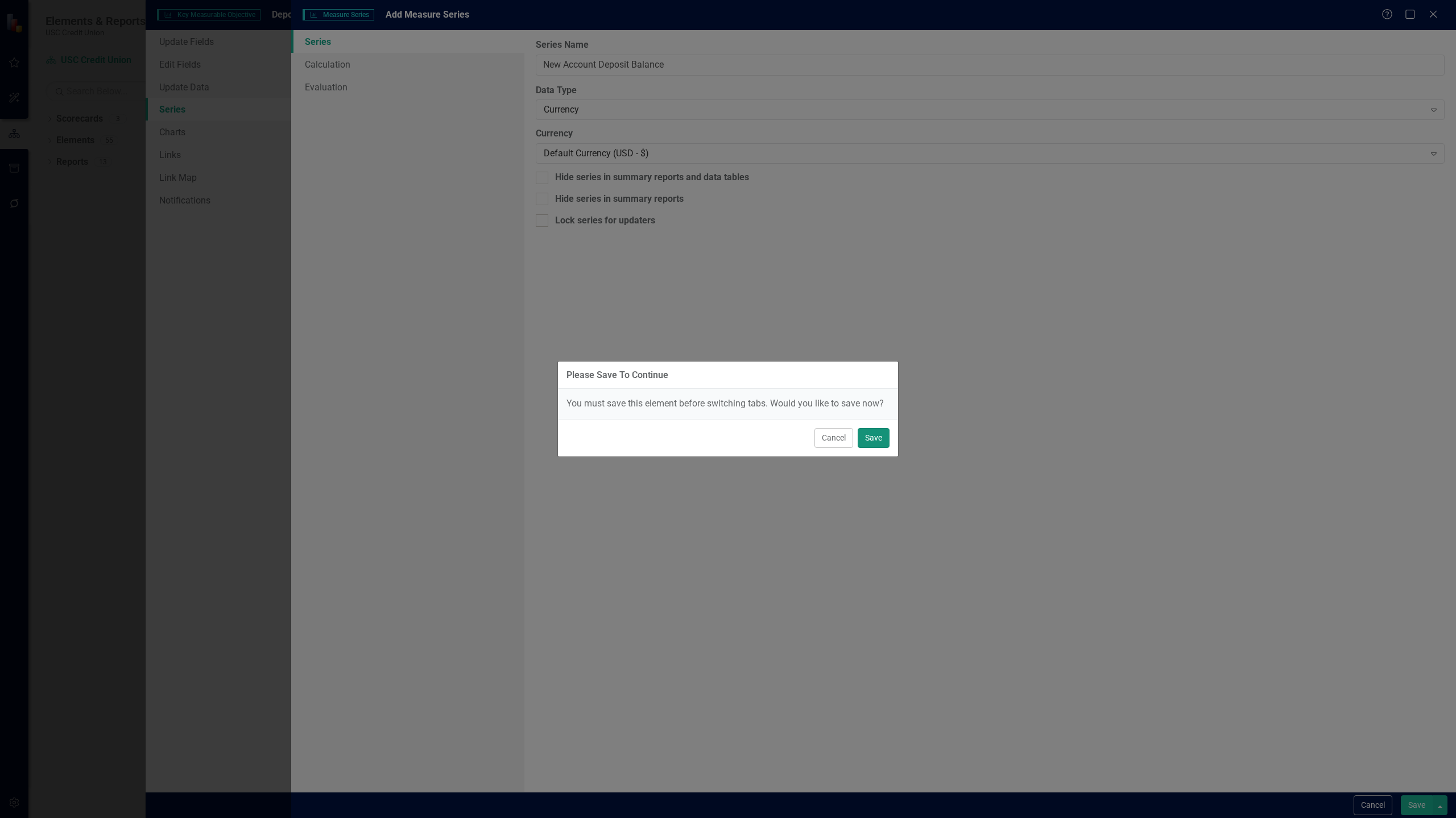
click at [872, 440] on button "Save" at bounding box center [873, 438] width 32 height 20
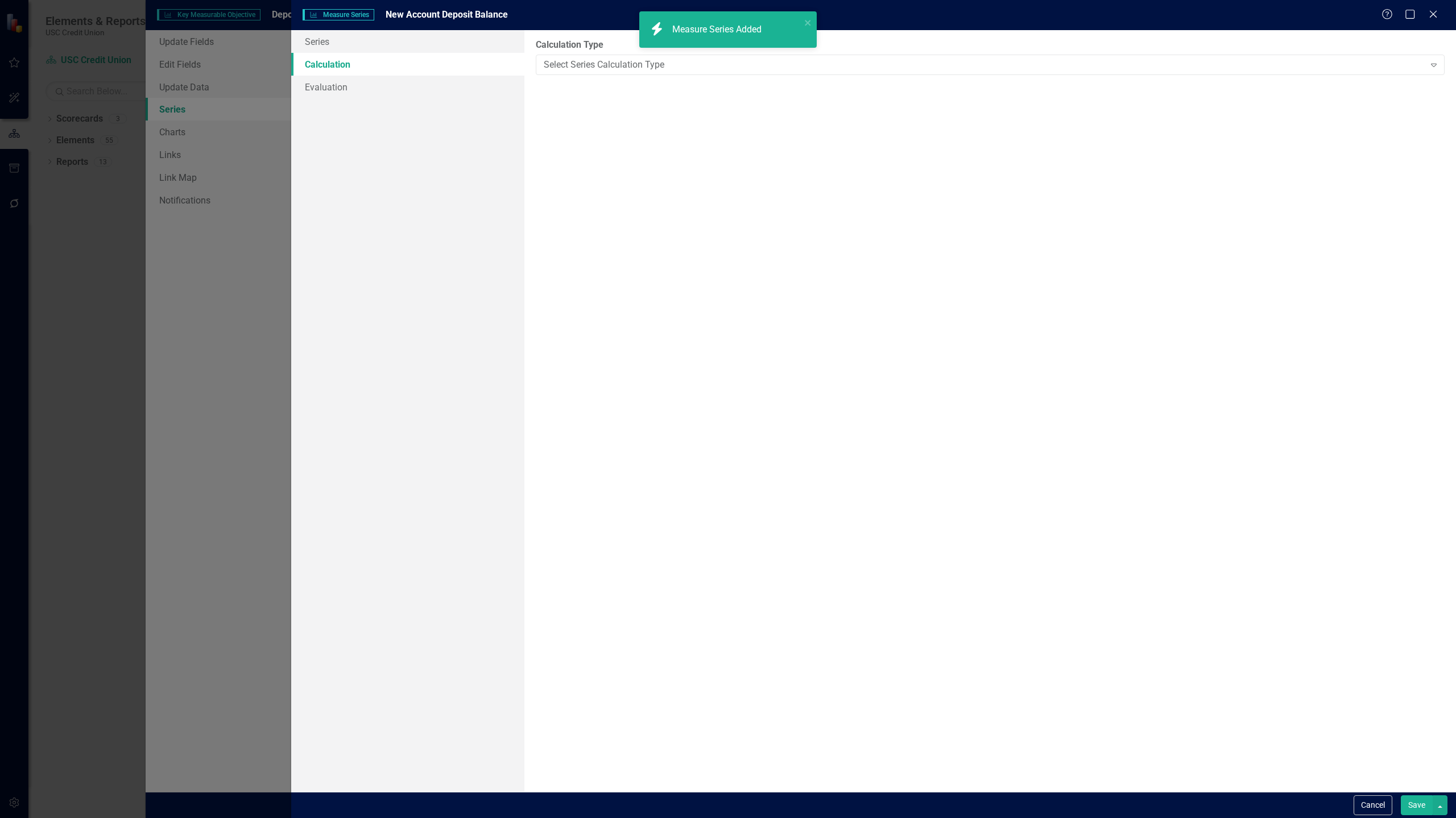
click at [1416, 804] on button "Save" at bounding box center [1416, 806] width 32 height 20
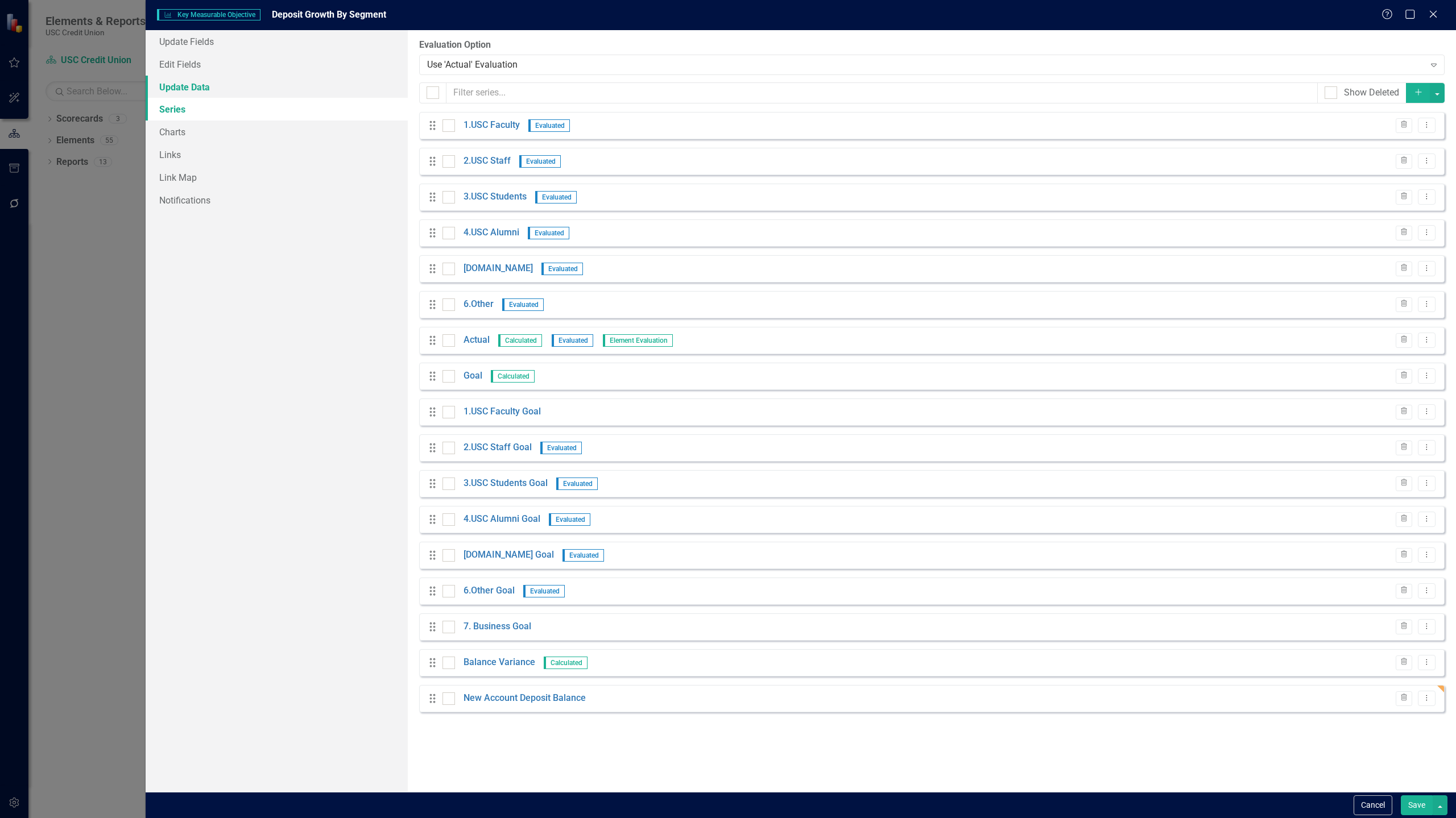
click at [213, 87] on link "Update Data" at bounding box center [277, 87] width 262 height 23
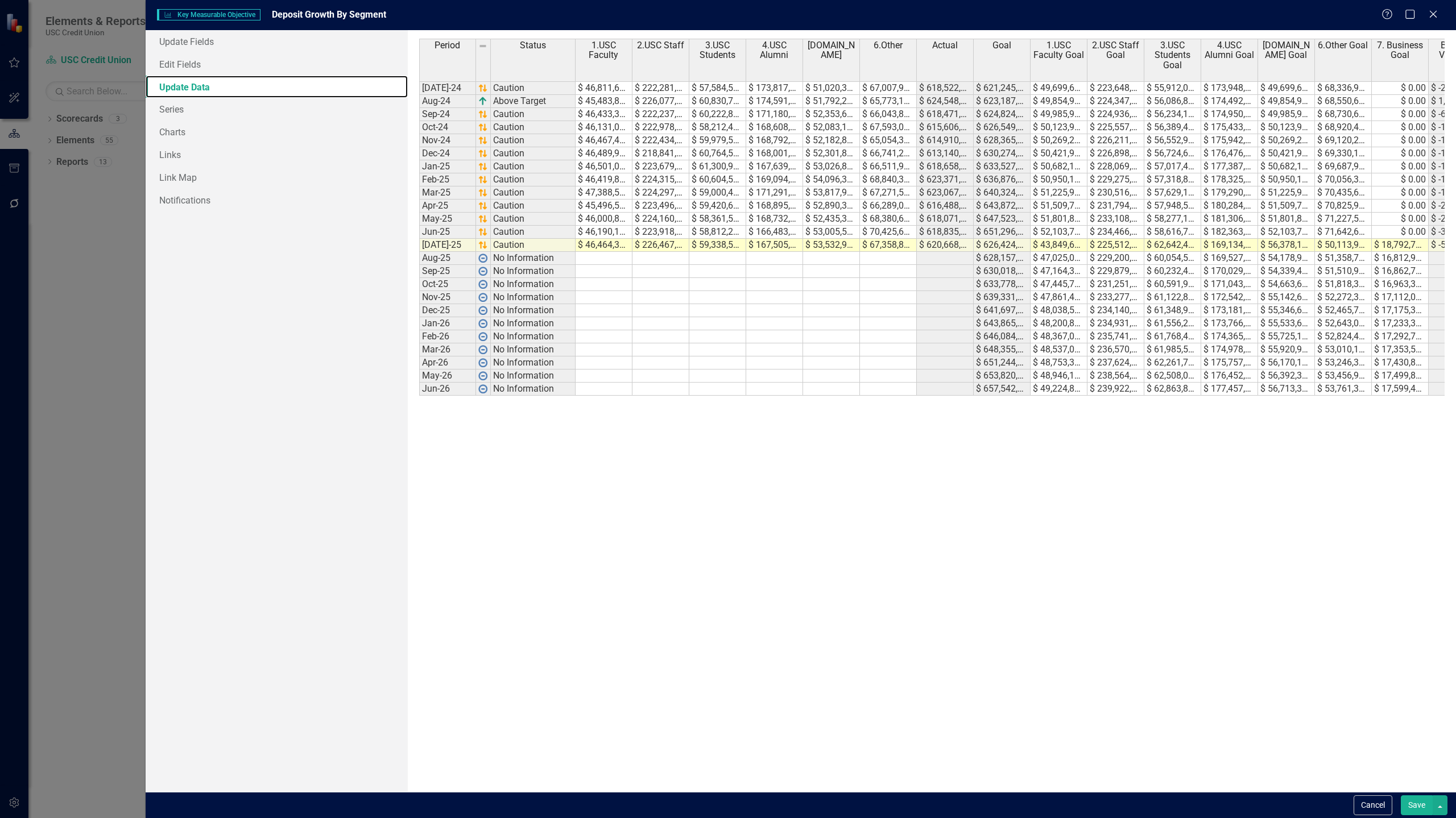
scroll to position [0, 97]
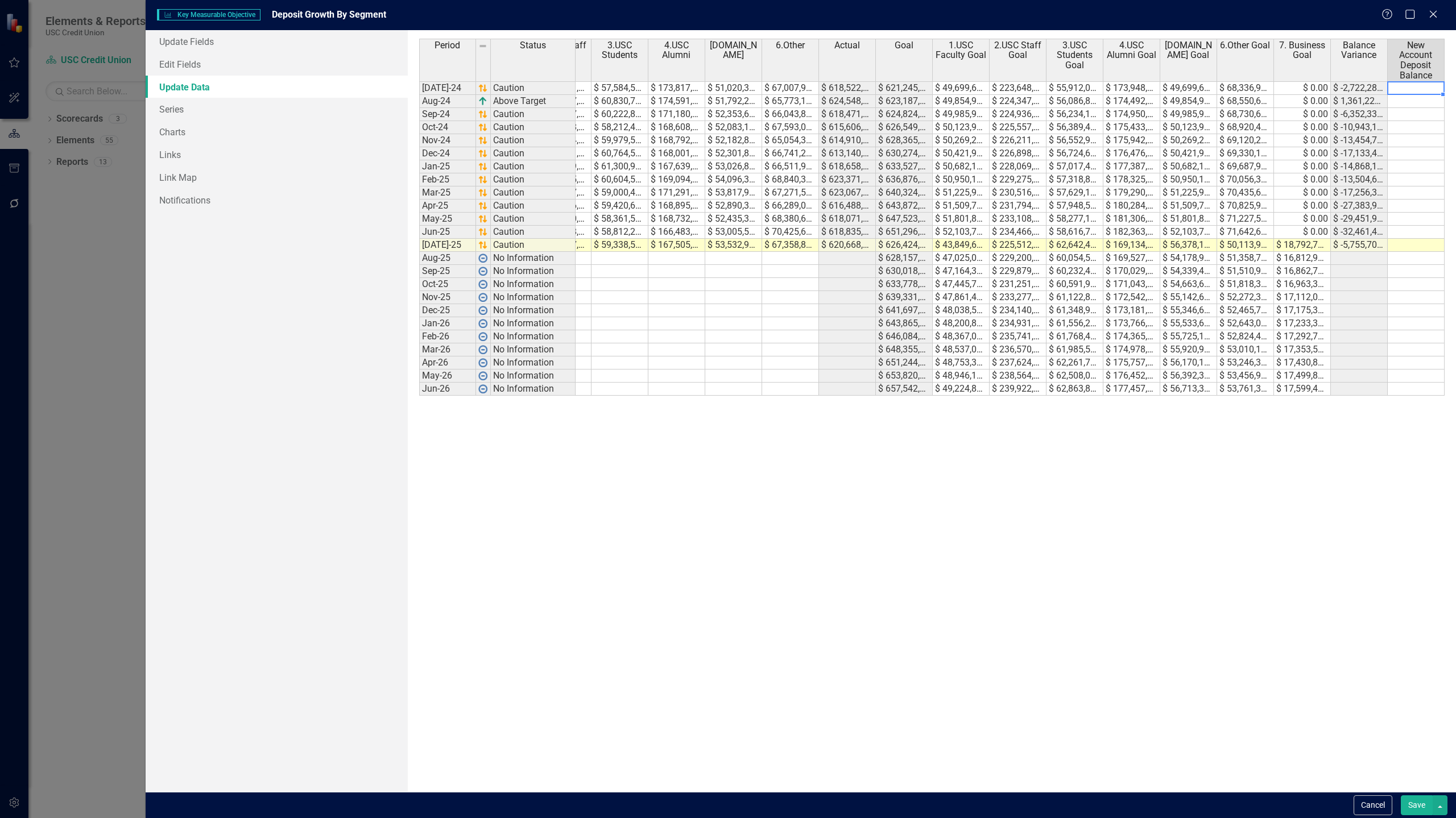
click at [1414, 87] on td at bounding box center [1415, 87] width 57 height 13
type textarea "5996041"
click at [1414, 812] on button "Save" at bounding box center [1416, 806] width 32 height 20
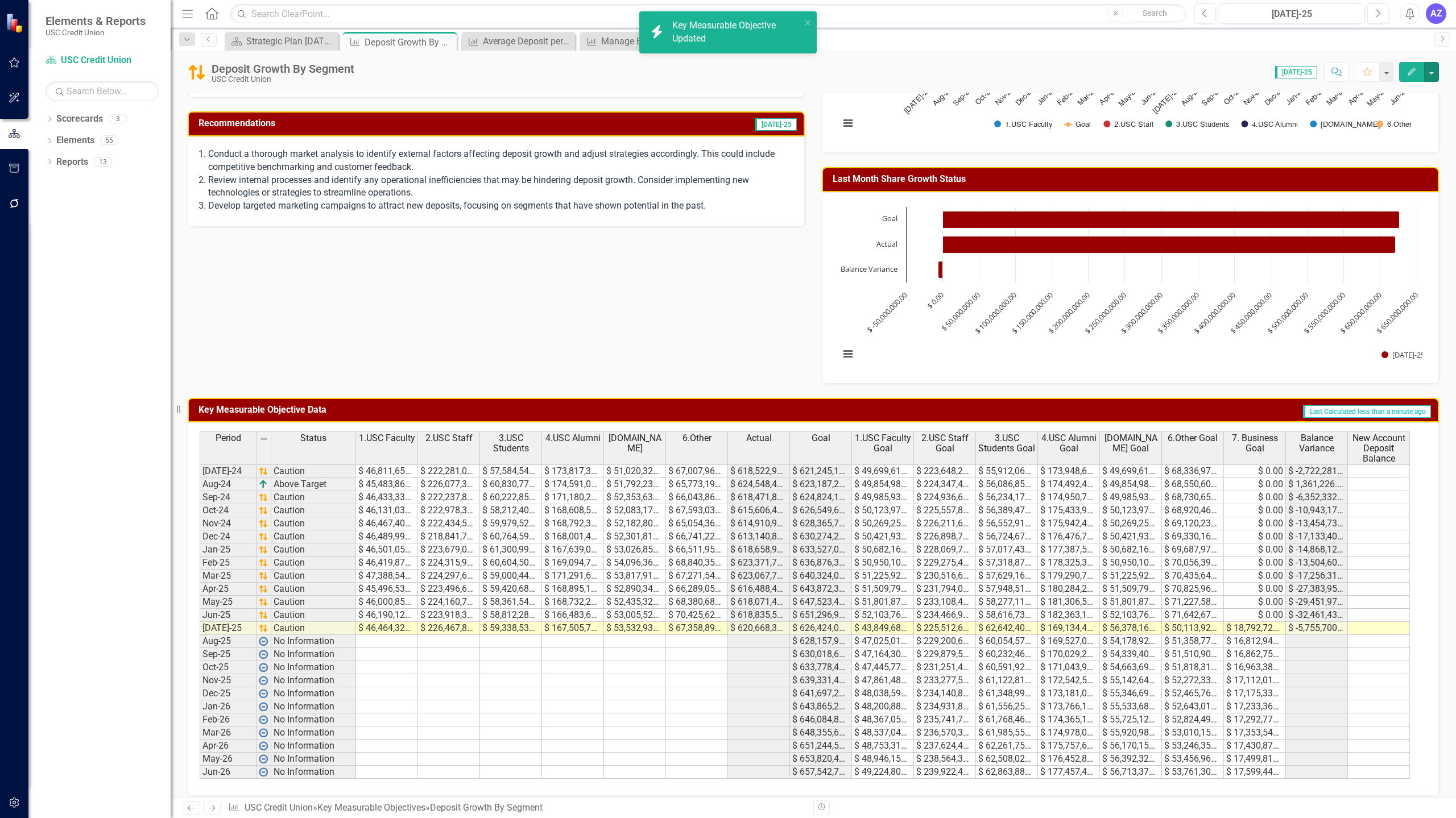
scroll to position [239, 0]
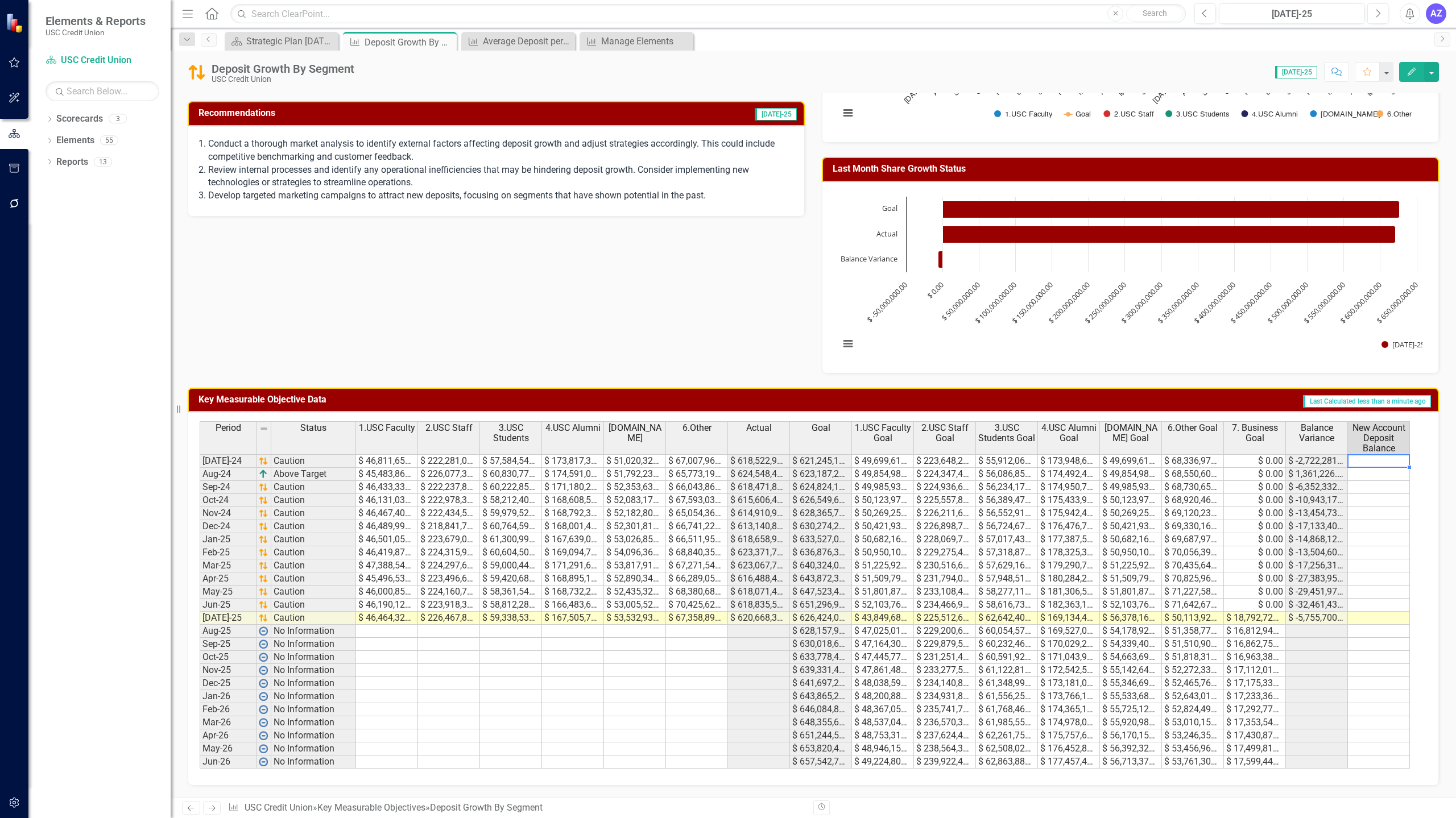
click at [1369, 459] on td at bounding box center [1378, 461] width 62 height 13
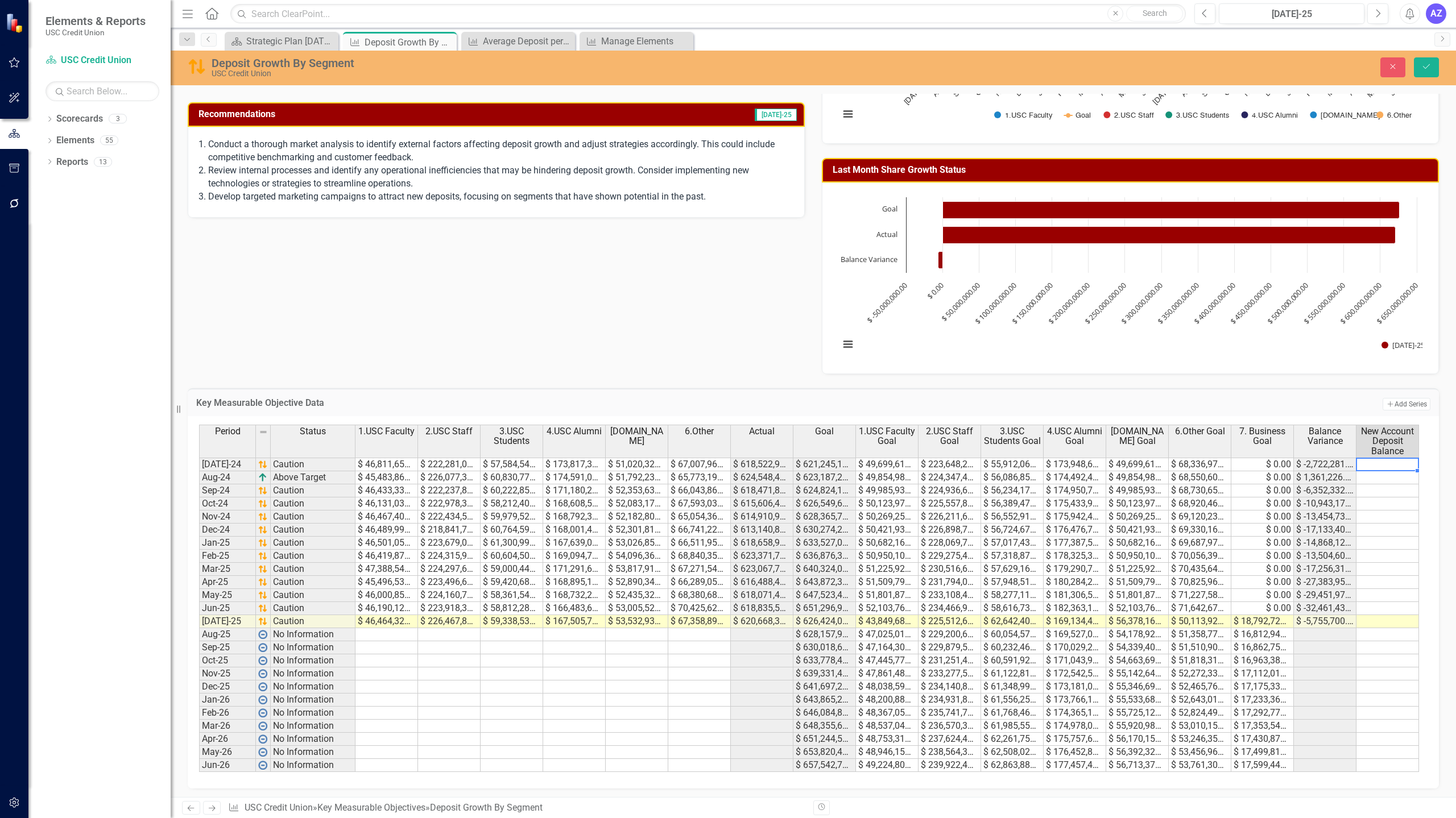
type textarea "5996041"
click at [1429, 221] on div "Chart Bar chart with 3 bars. Last Month Share Growth Status (Chart Type: Bar) P…" at bounding box center [1130, 278] width 617 height 192
click at [1390, 72] on button "Close" at bounding box center [1393, 68] width 25 height 20
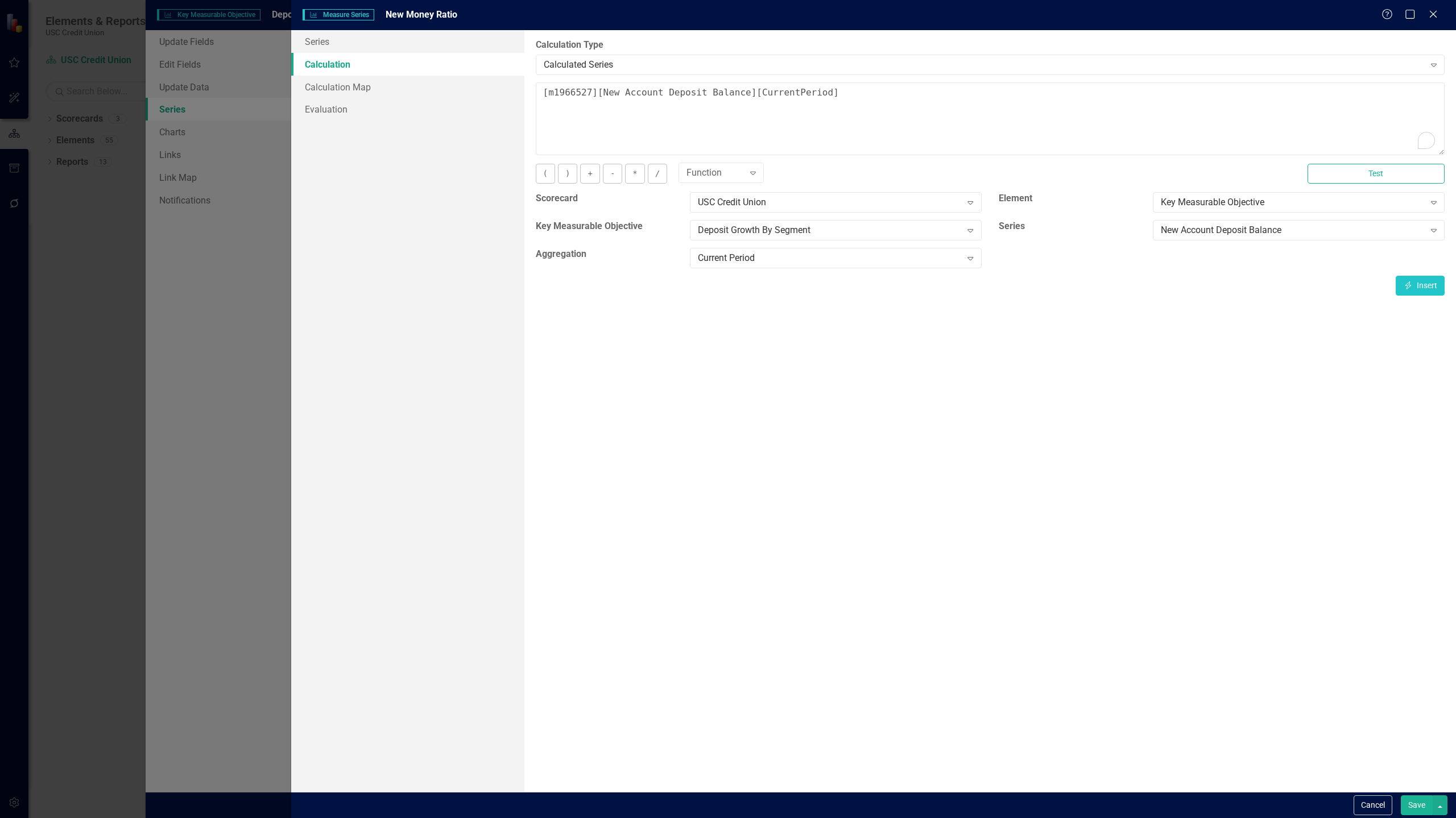
scroll to position [173, 0]
click at [661, 174] on button "/" at bounding box center [657, 174] width 19 height 20
click at [1346, 233] on div "New Account Deposit Balance" at bounding box center [1292, 230] width 264 height 13
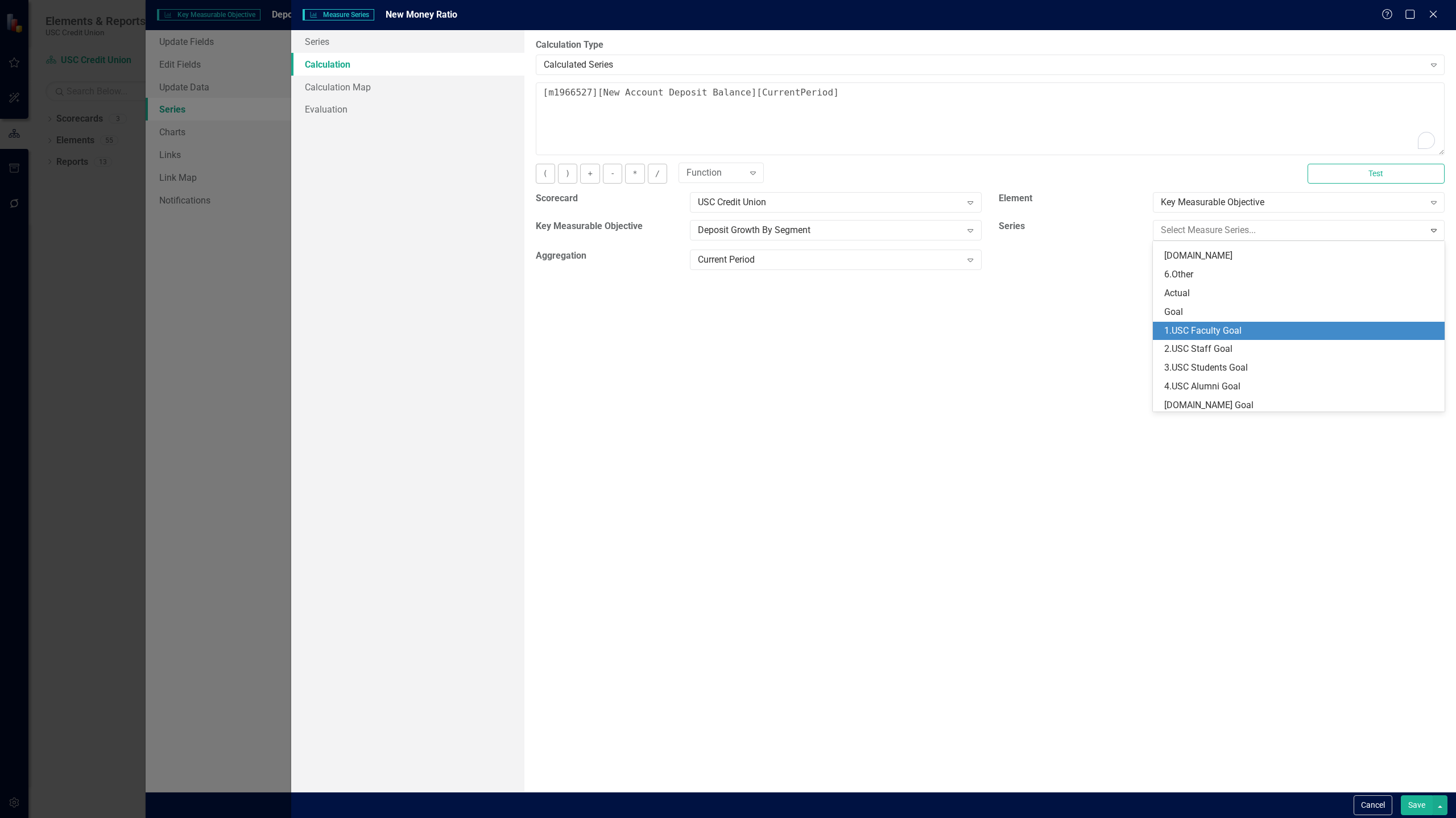
scroll to position [69, 0]
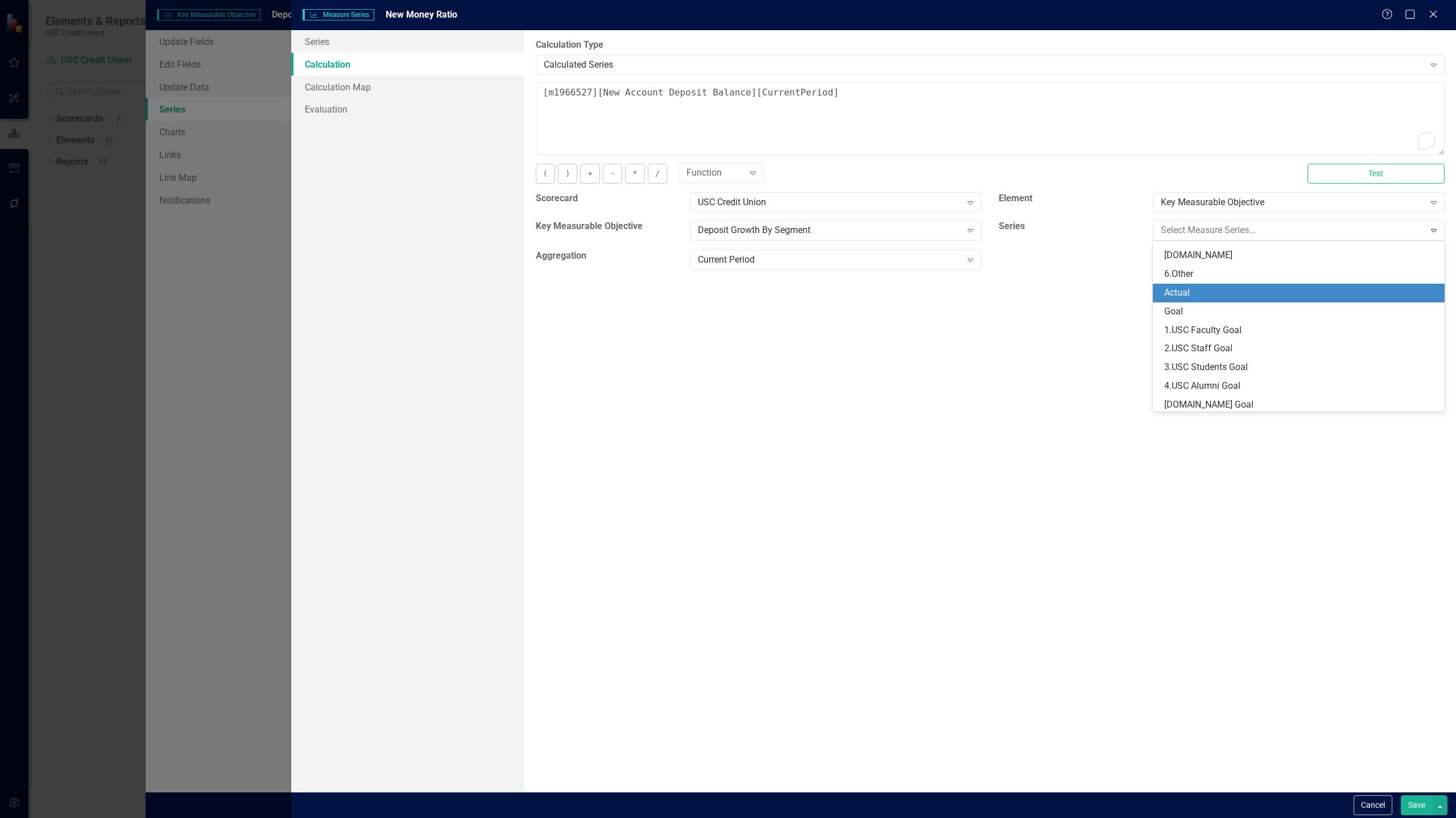
click at [1288, 292] on div "Actual" at bounding box center [1301, 292] width 274 height 13
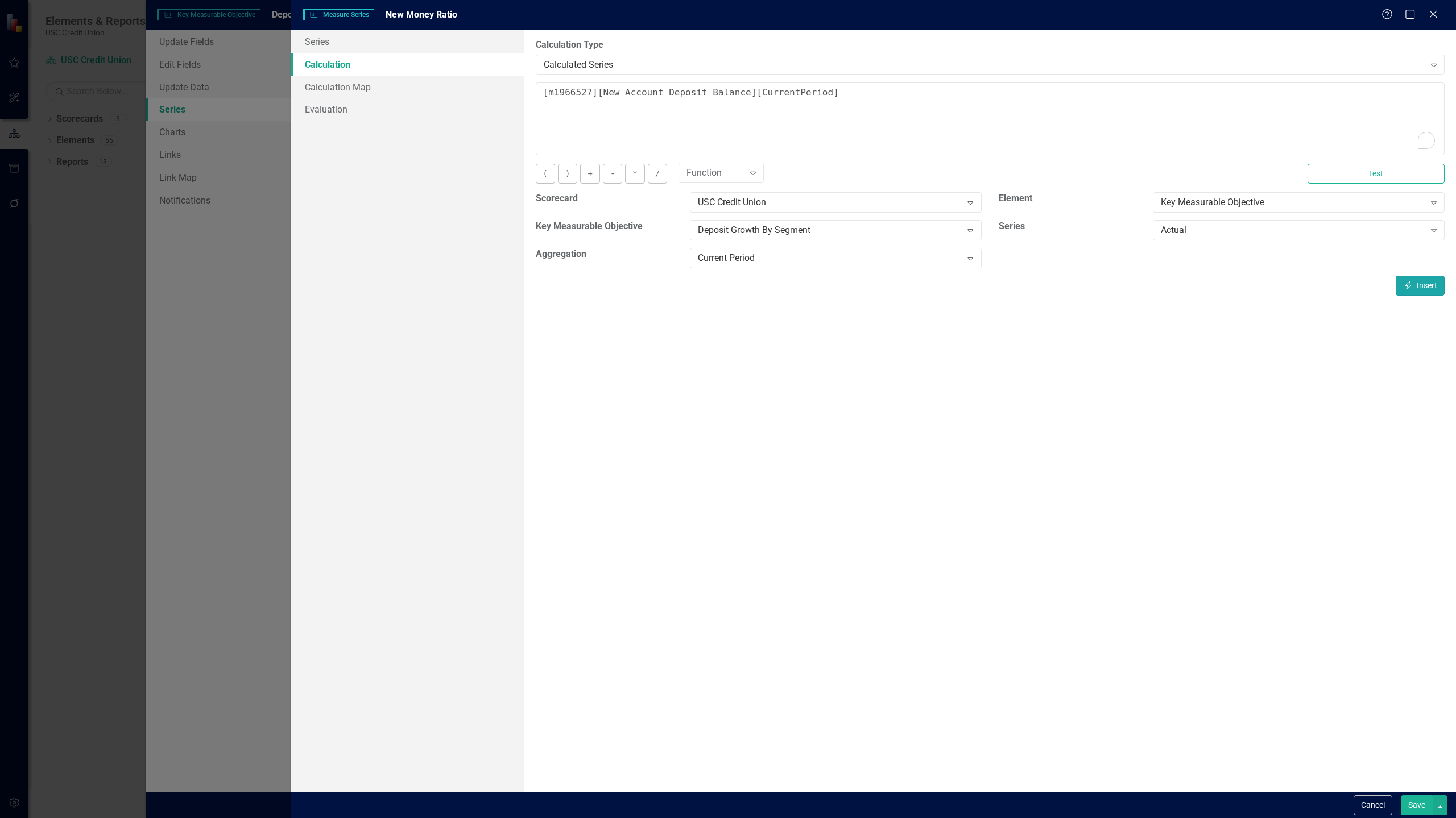
click at [1426, 281] on button "Insert Insert" at bounding box center [1419, 286] width 49 height 20
click at [1408, 806] on button "Save" at bounding box center [1416, 806] width 32 height 20
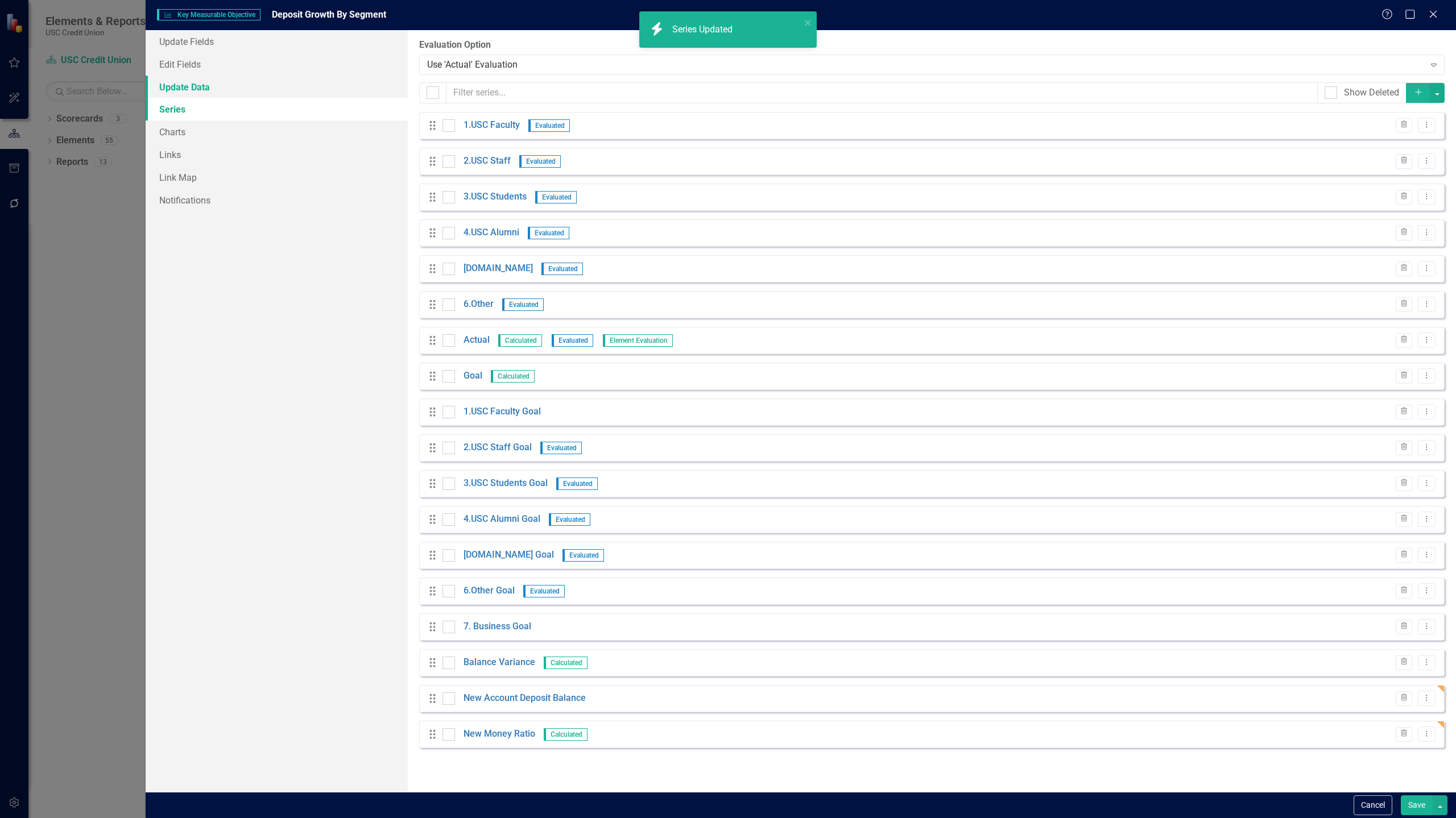
click at [257, 83] on link "Update Data" at bounding box center [277, 87] width 262 height 23
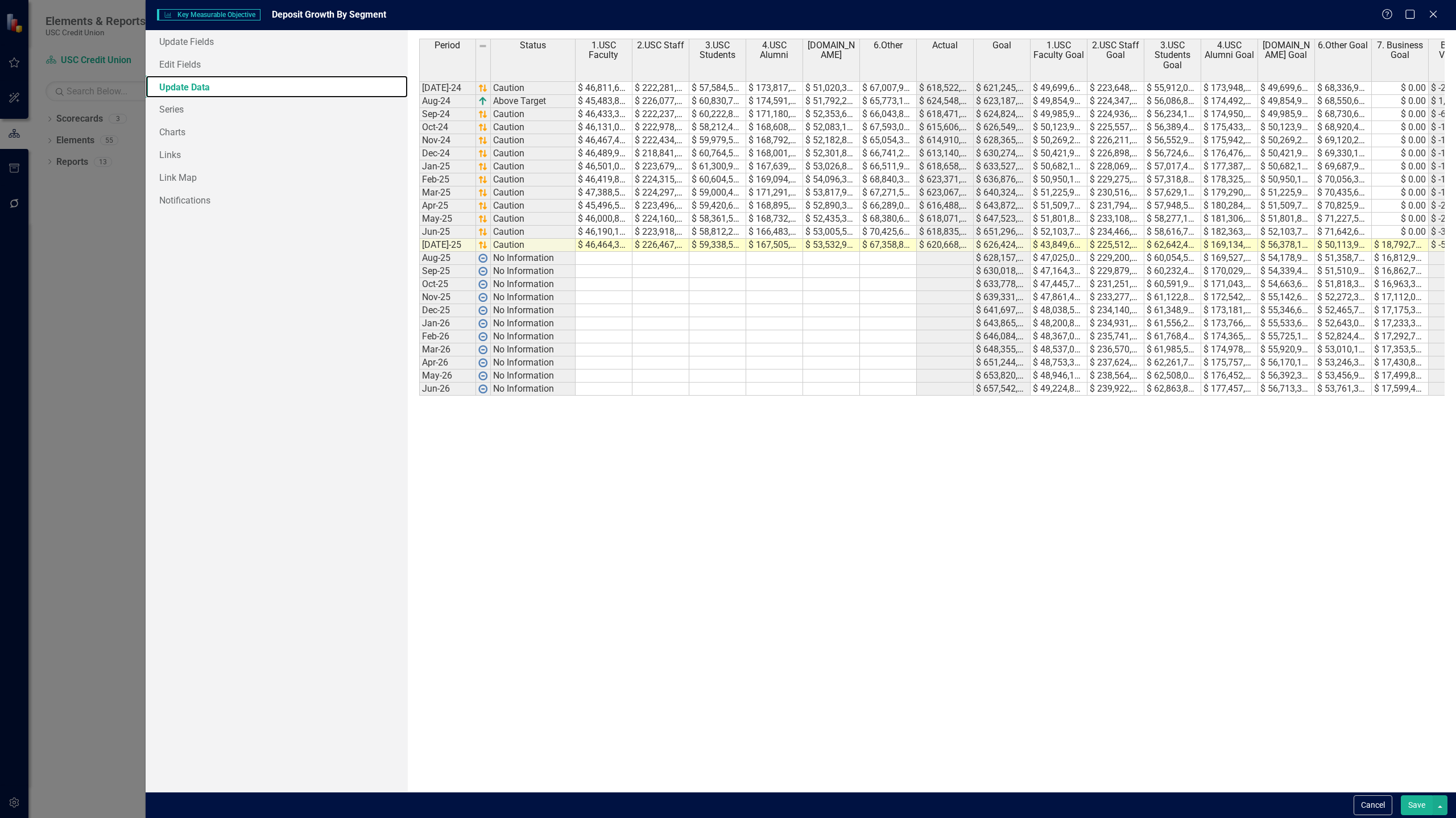
scroll to position [0, 154]
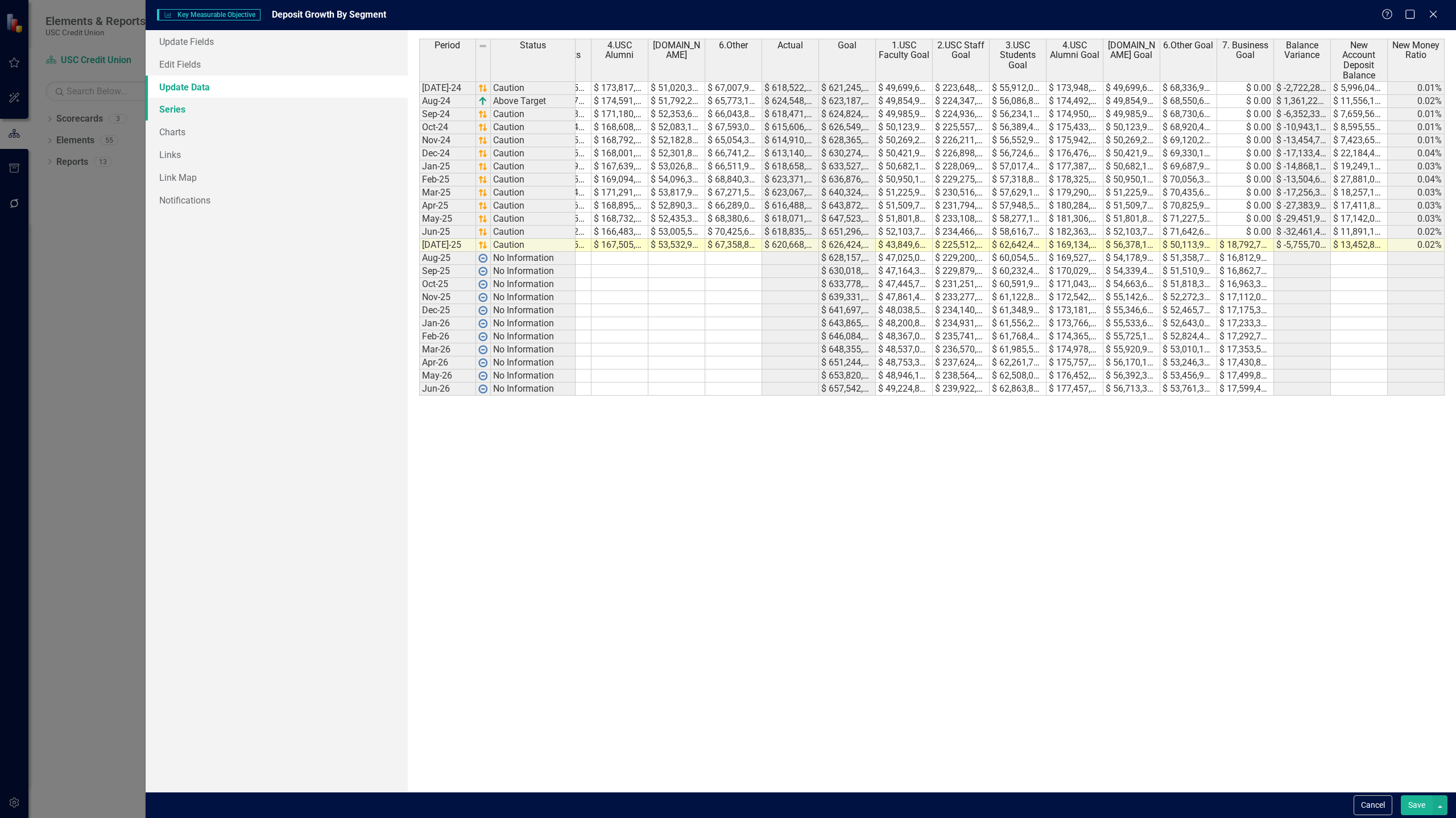
click at [222, 108] on link "Series" at bounding box center [277, 108] width 262 height 23
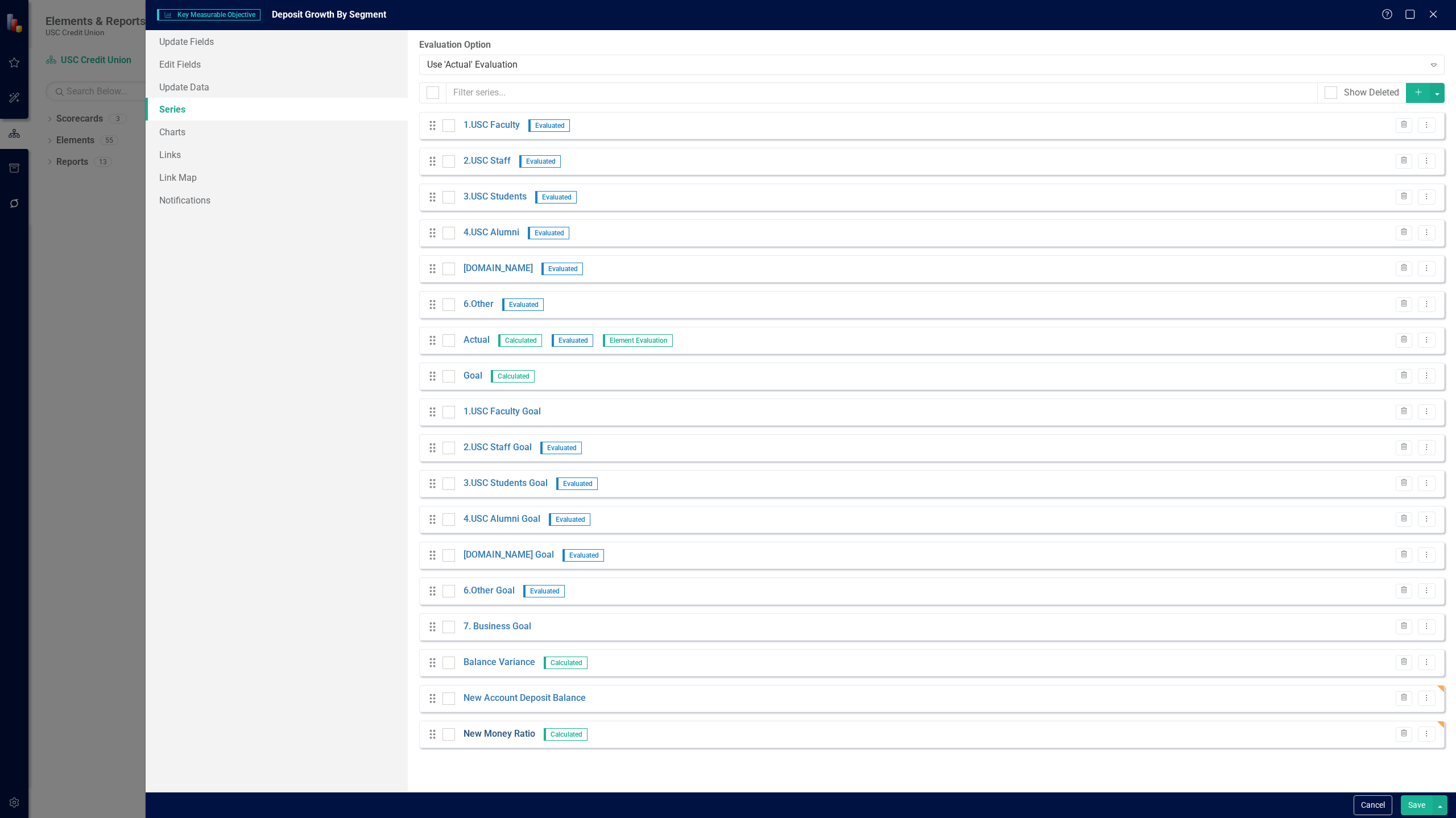
click at [494, 738] on link "New Money Ratio" at bounding box center [499, 734] width 72 height 13
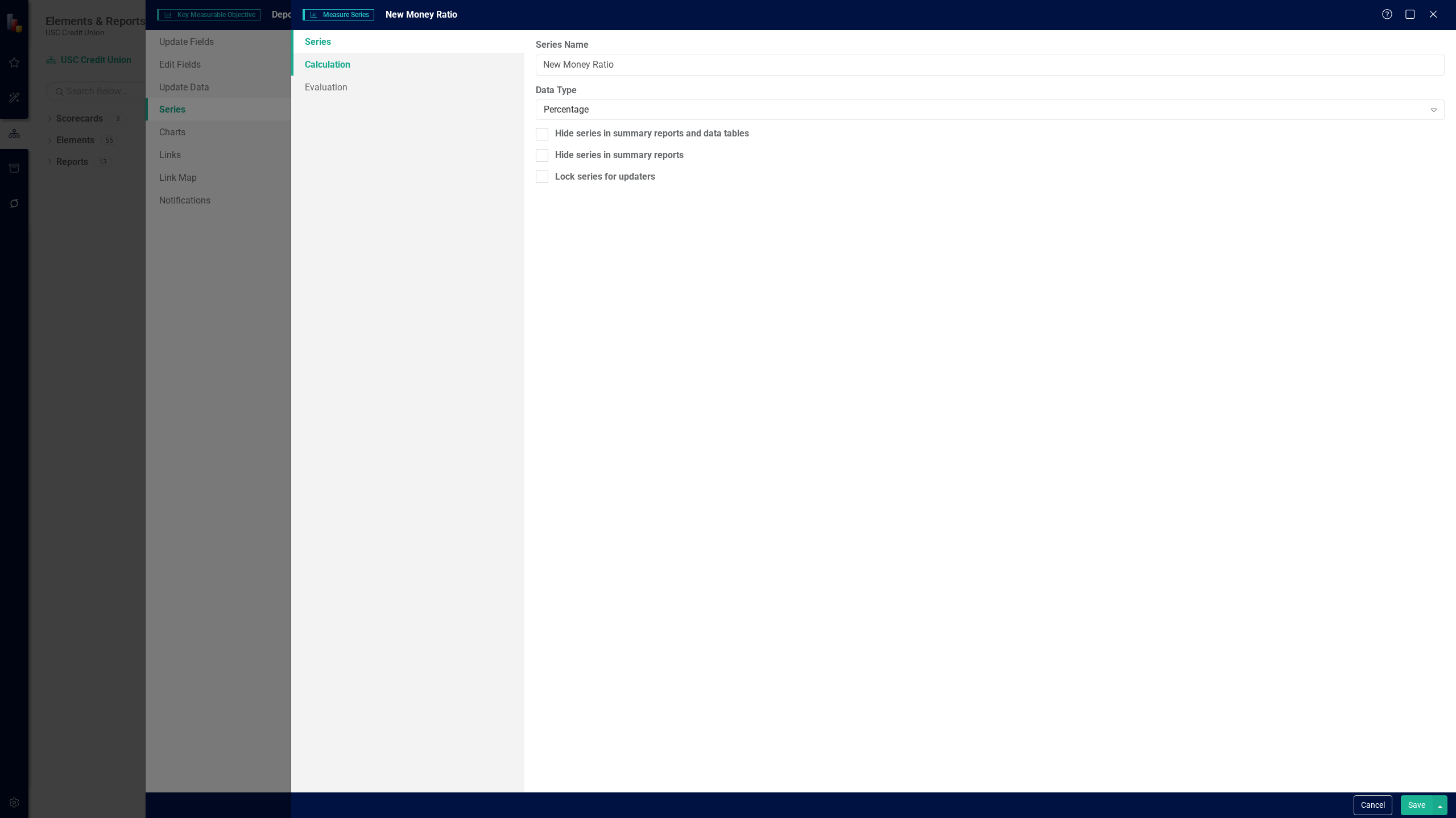
click at [467, 69] on link "Calculation" at bounding box center [407, 64] width 233 height 23
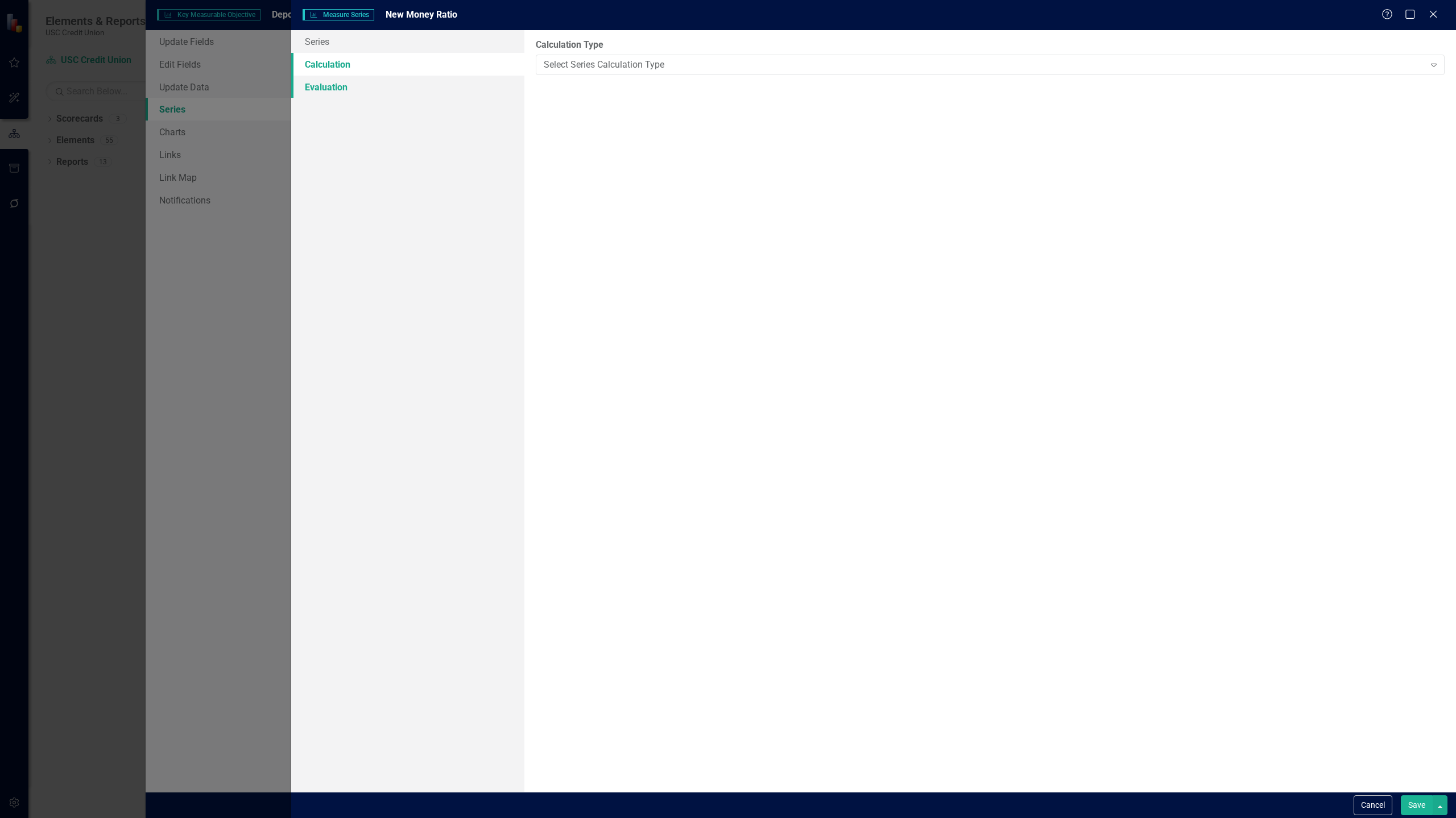
click at [360, 87] on link "Evaluation" at bounding box center [407, 87] width 233 height 23
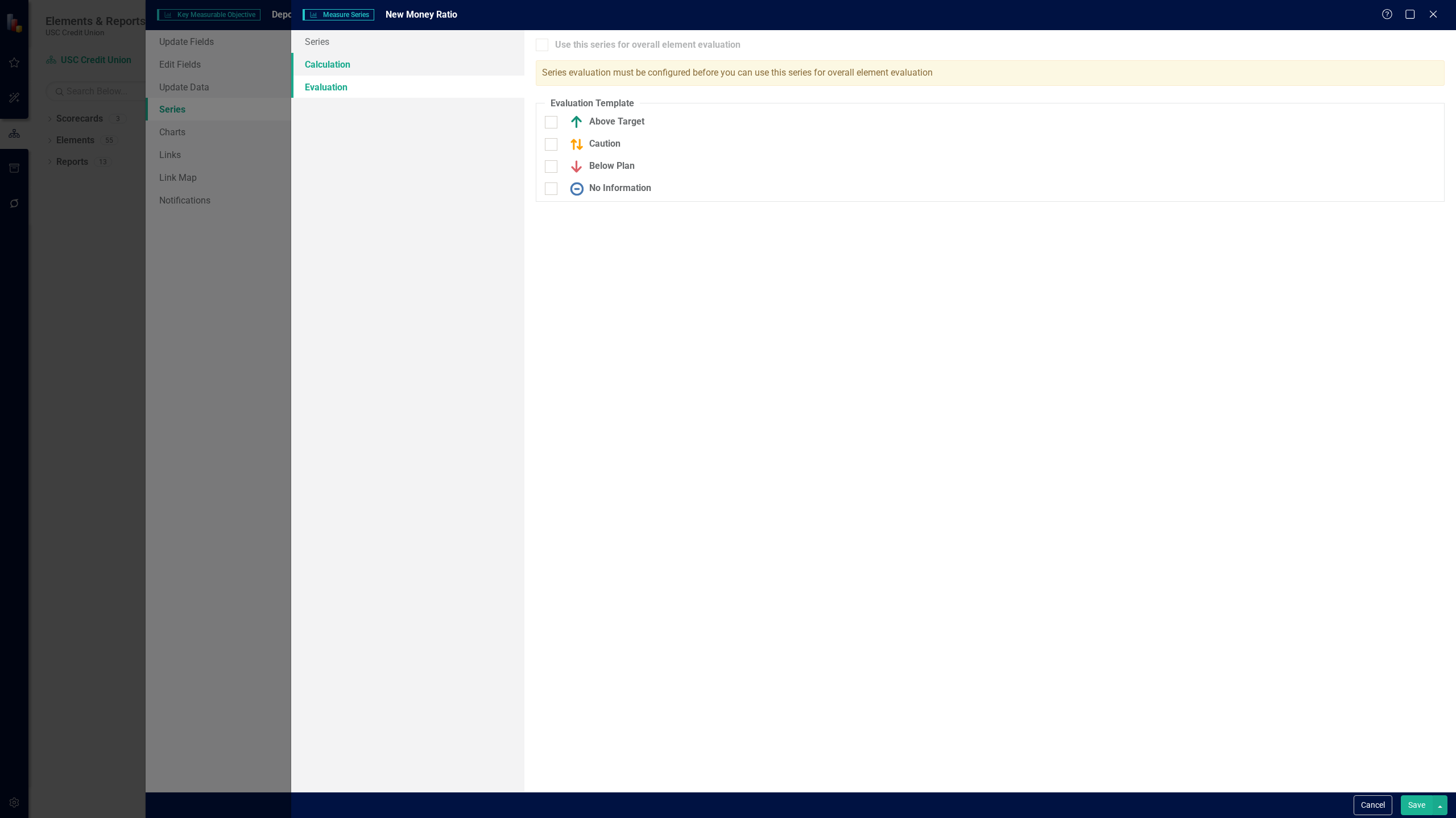
click at [352, 64] on link "Calculation" at bounding box center [407, 64] width 233 height 23
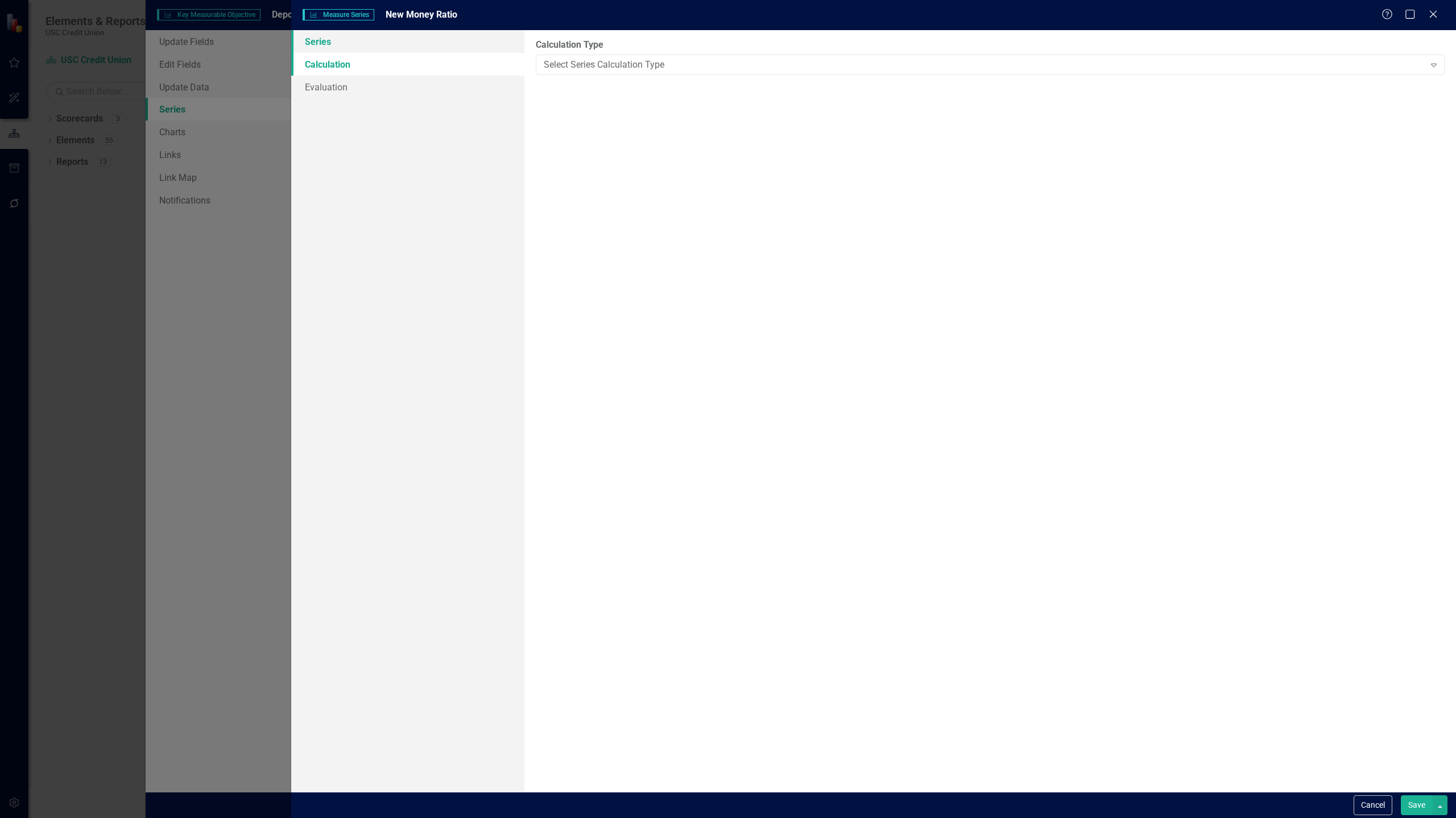
click at [341, 34] on link "Series" at bounding box center [407, 41] width 233 height 23
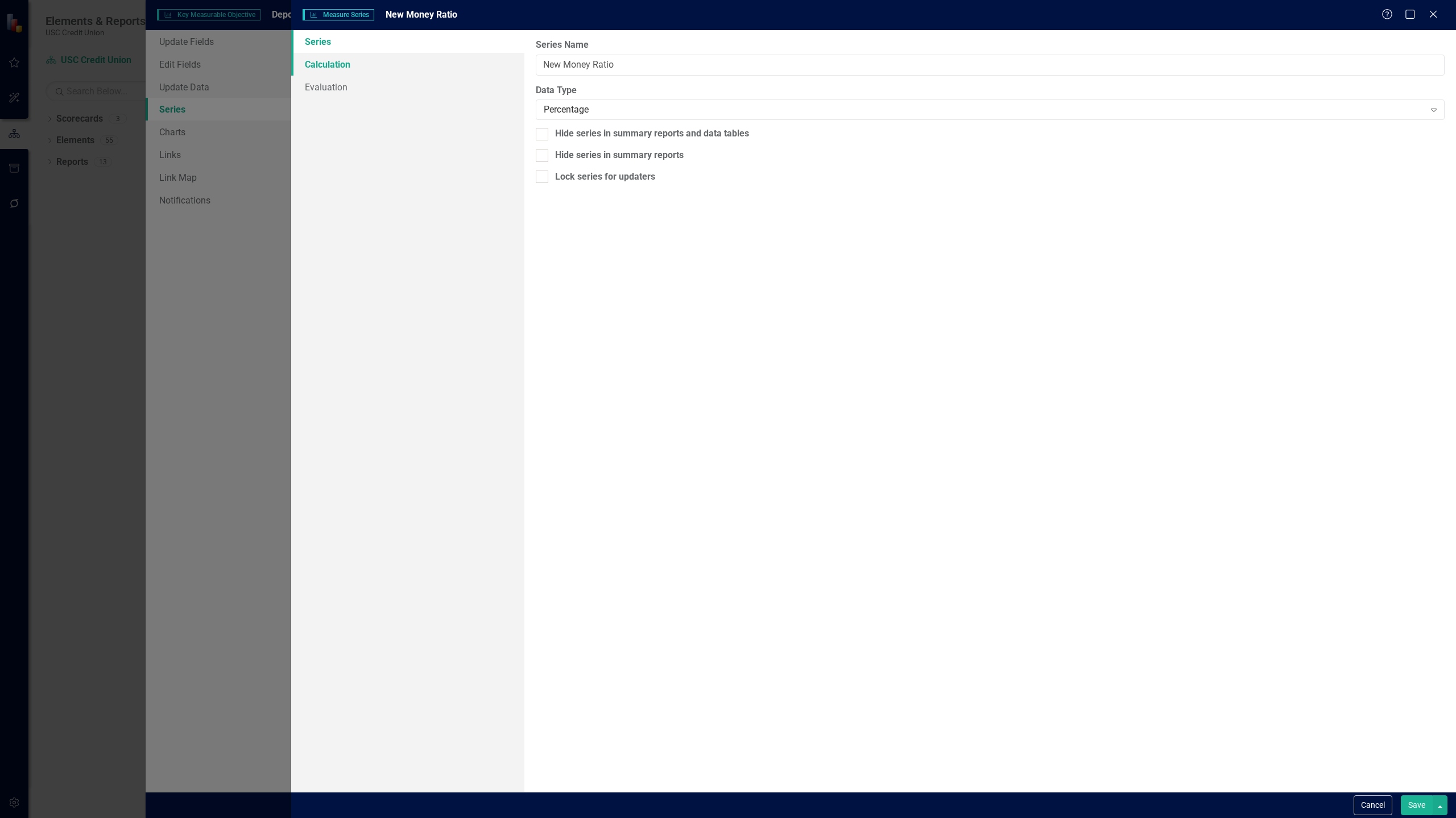
click at [421, 68] on link "Calculation" at bounding box center [407, 64] width 233 height 23
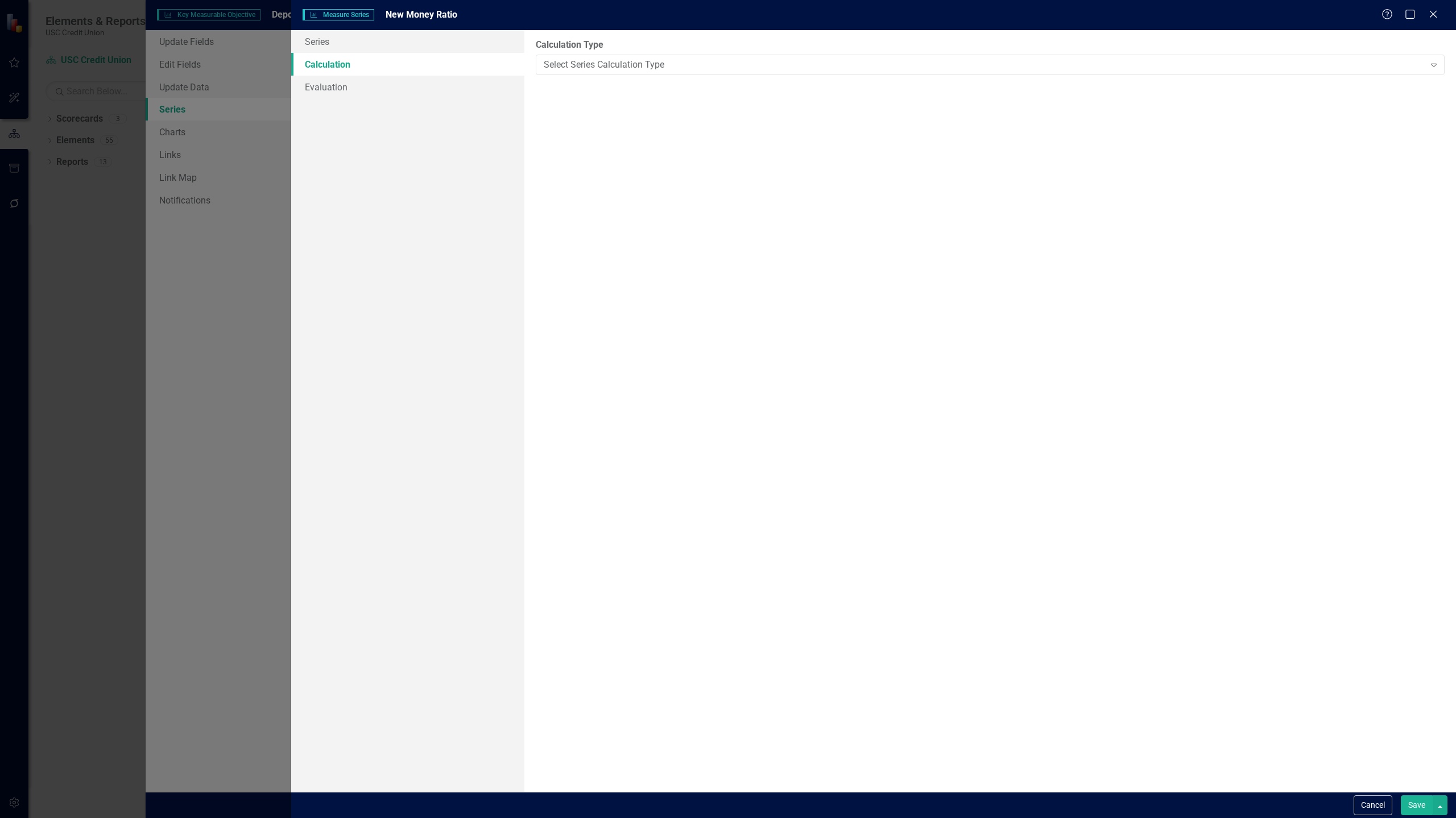
click at [1408, 797] on button "Save" at bounding box center [1416, 806] width 32 height 20
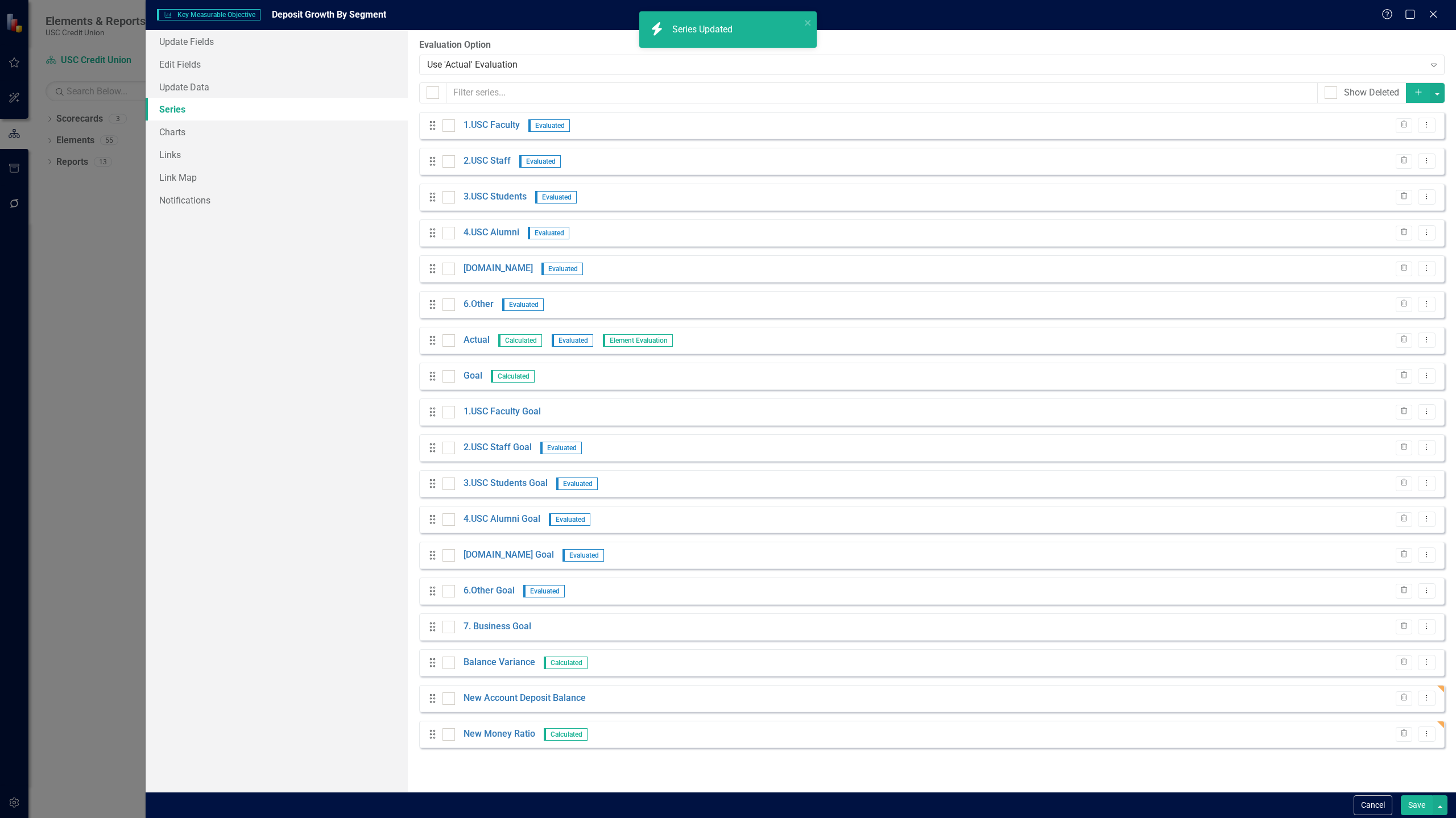
click at [1426, 801] on button "Save" at bounding box center [1416, 806] width 32 height 20
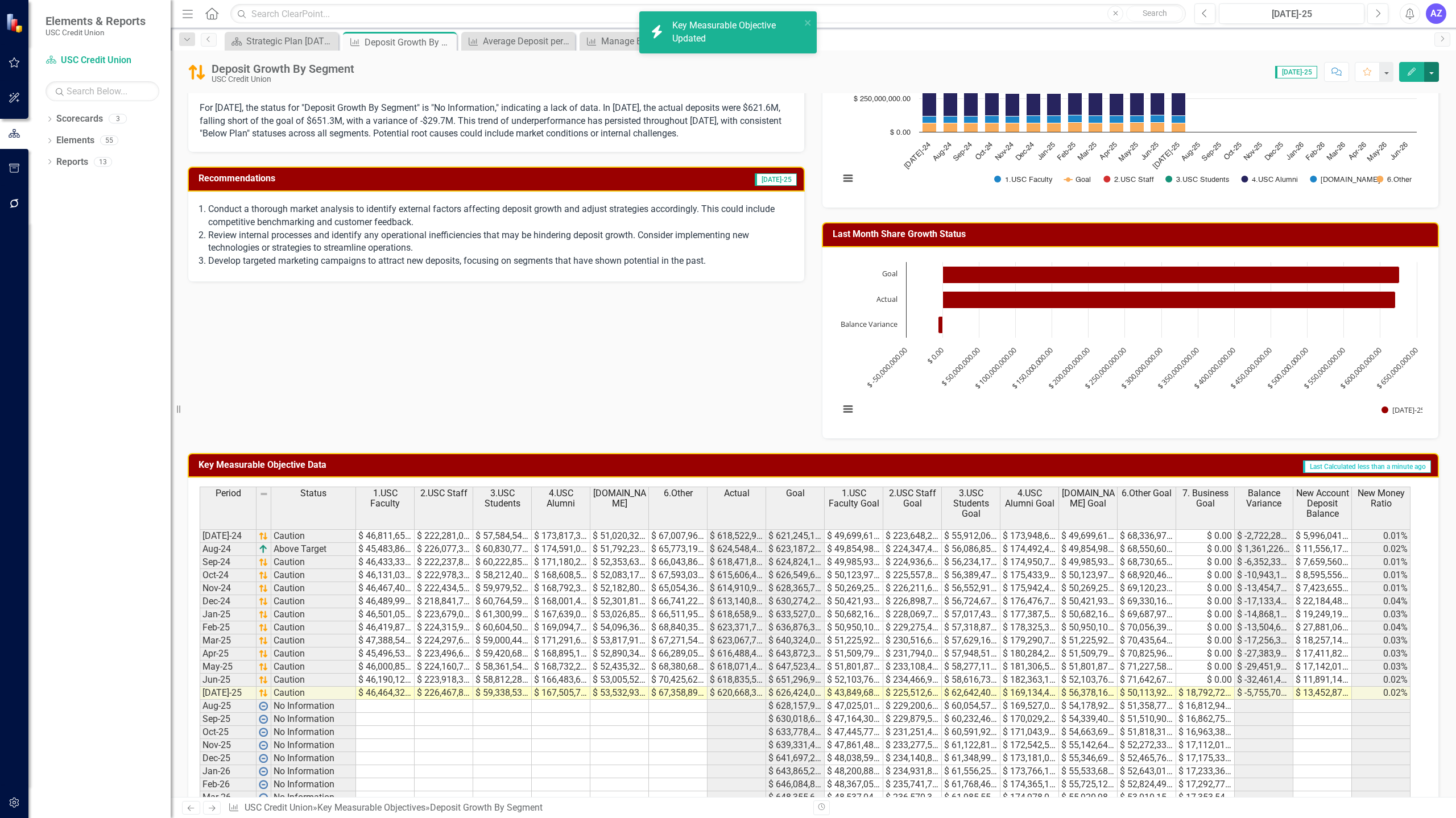
click at [1430, 73] on button "button" at bounding box center [1431, 72] width 15 height 20
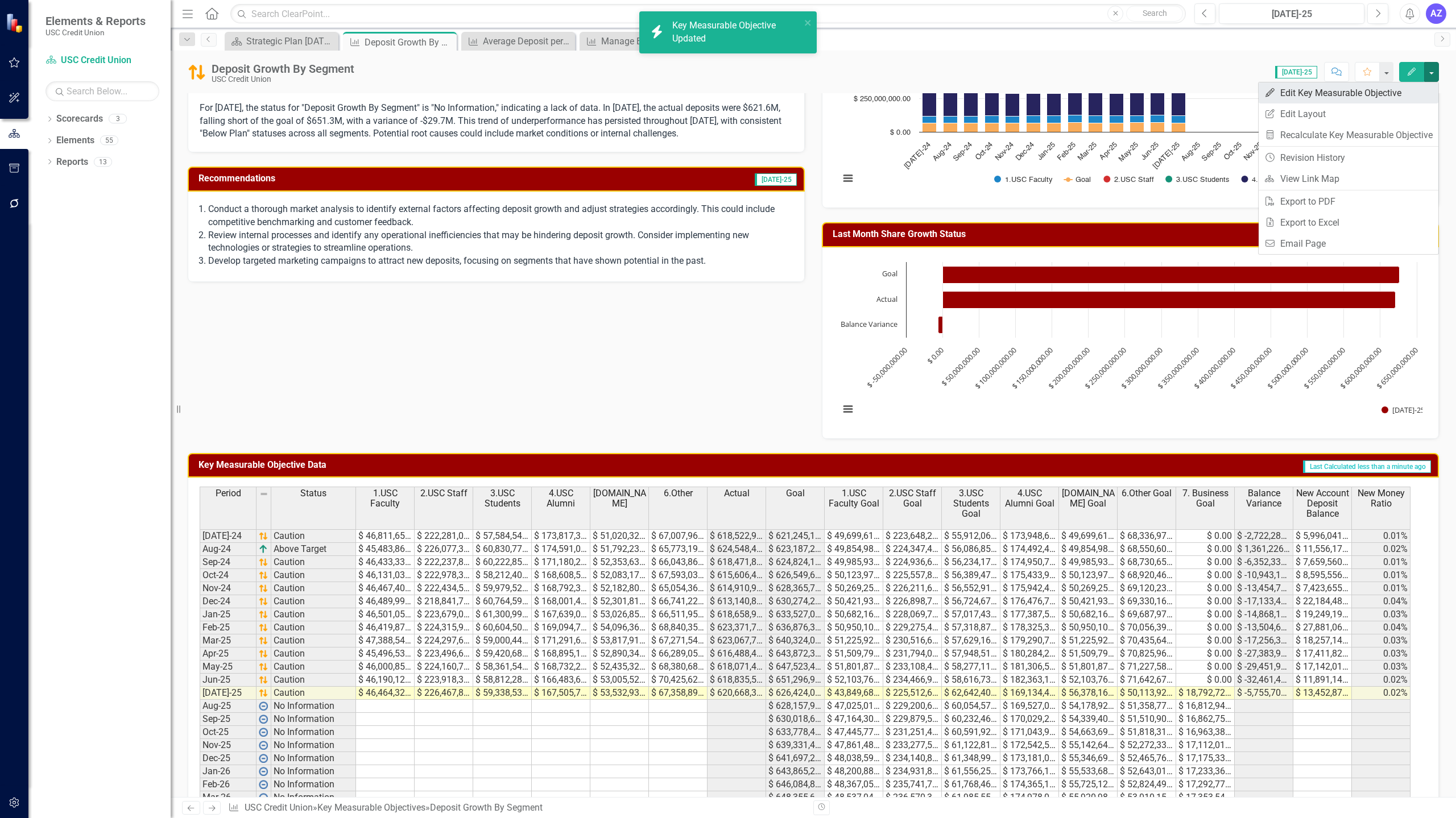
click at [1403, 85] on link "Edit Edit Key Measurable Objective" at bounding box center [1348, 93] width 179 height 21
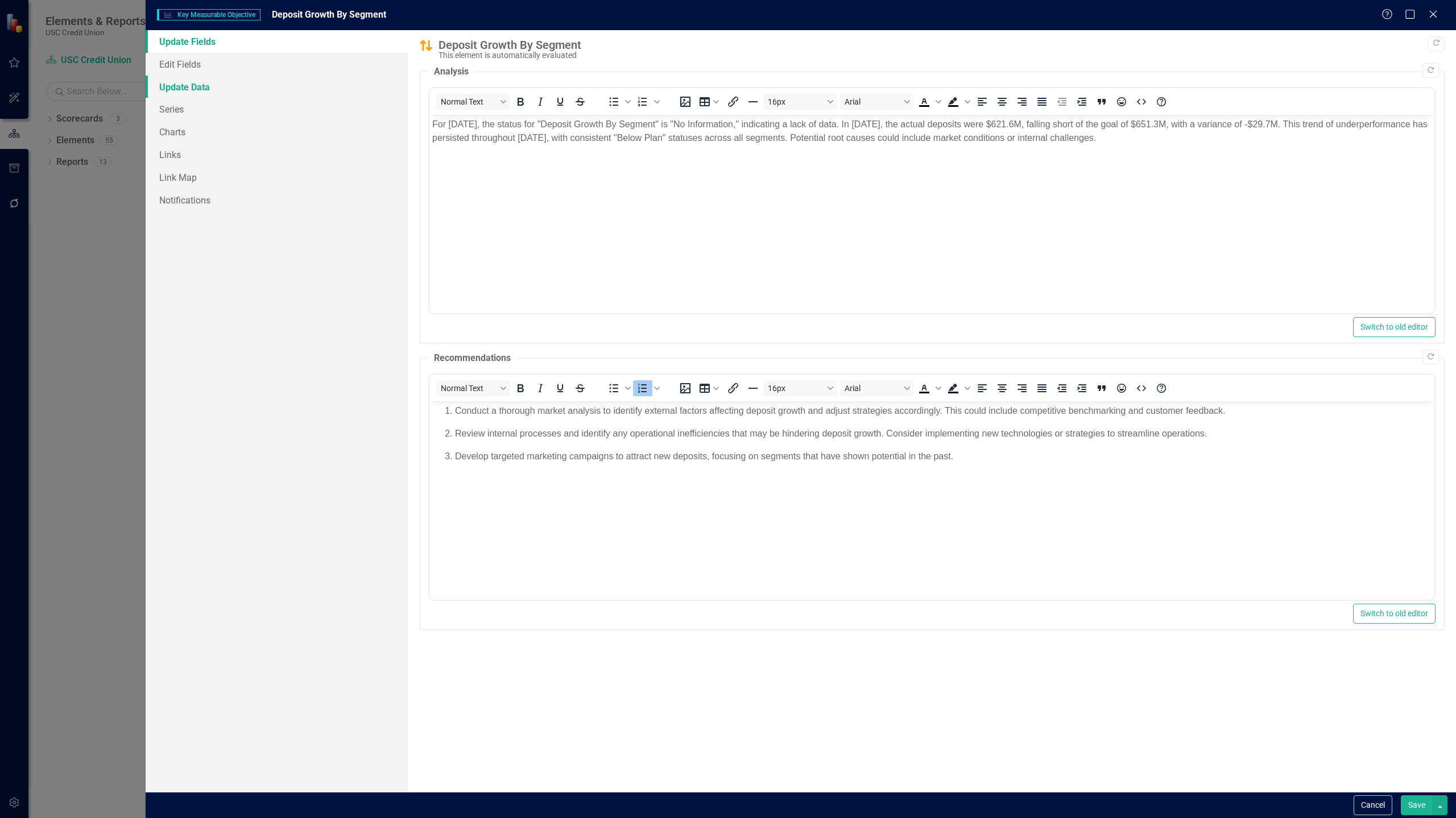
scroll to position [0, 0]
click at [225, 110] on link "Series" at bounding box center [277, 108] width 262 height 23
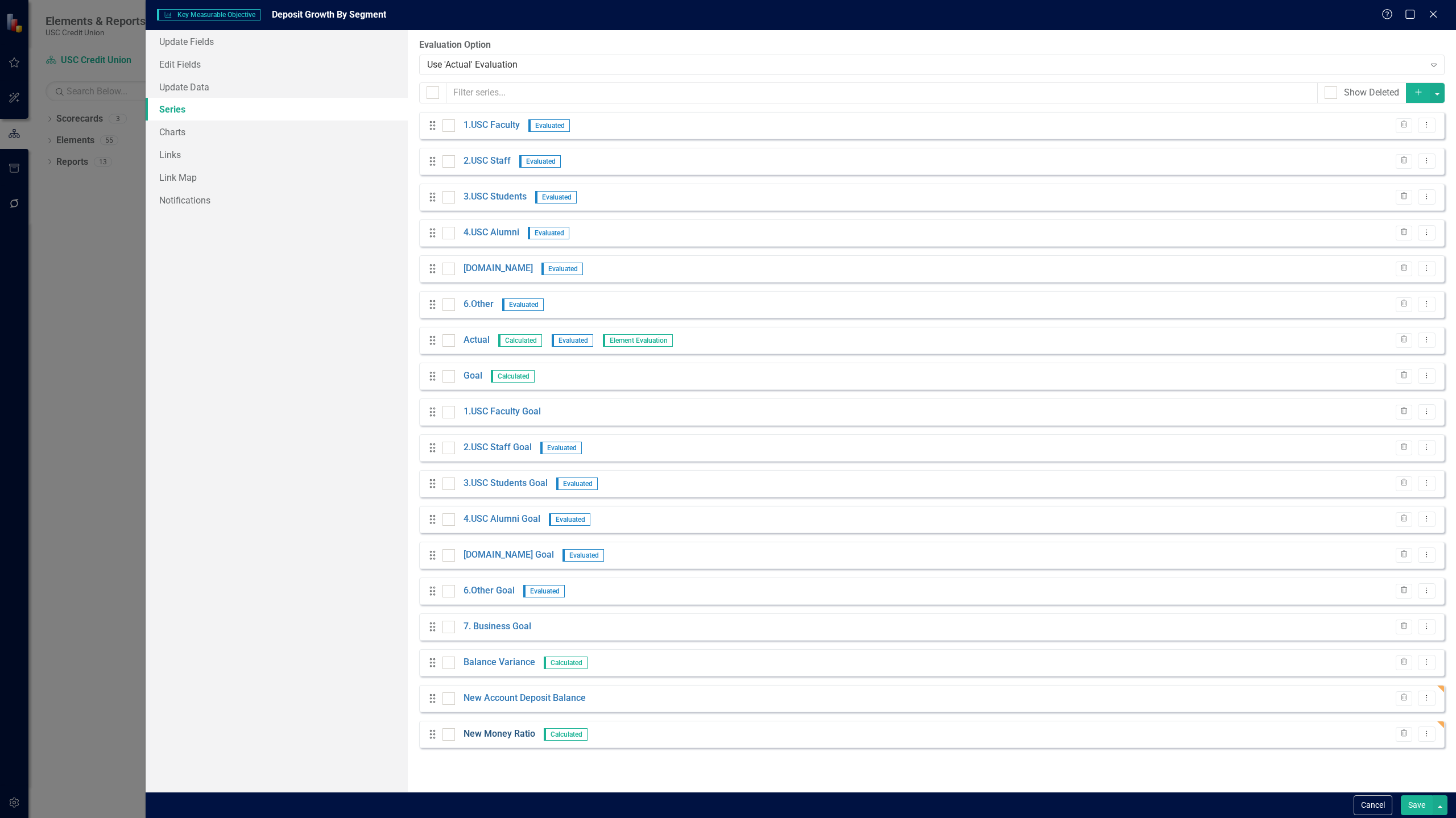
click at [495, 735] on link "New Money Ratio" at bounding box center [499, 734] width 72 height 13
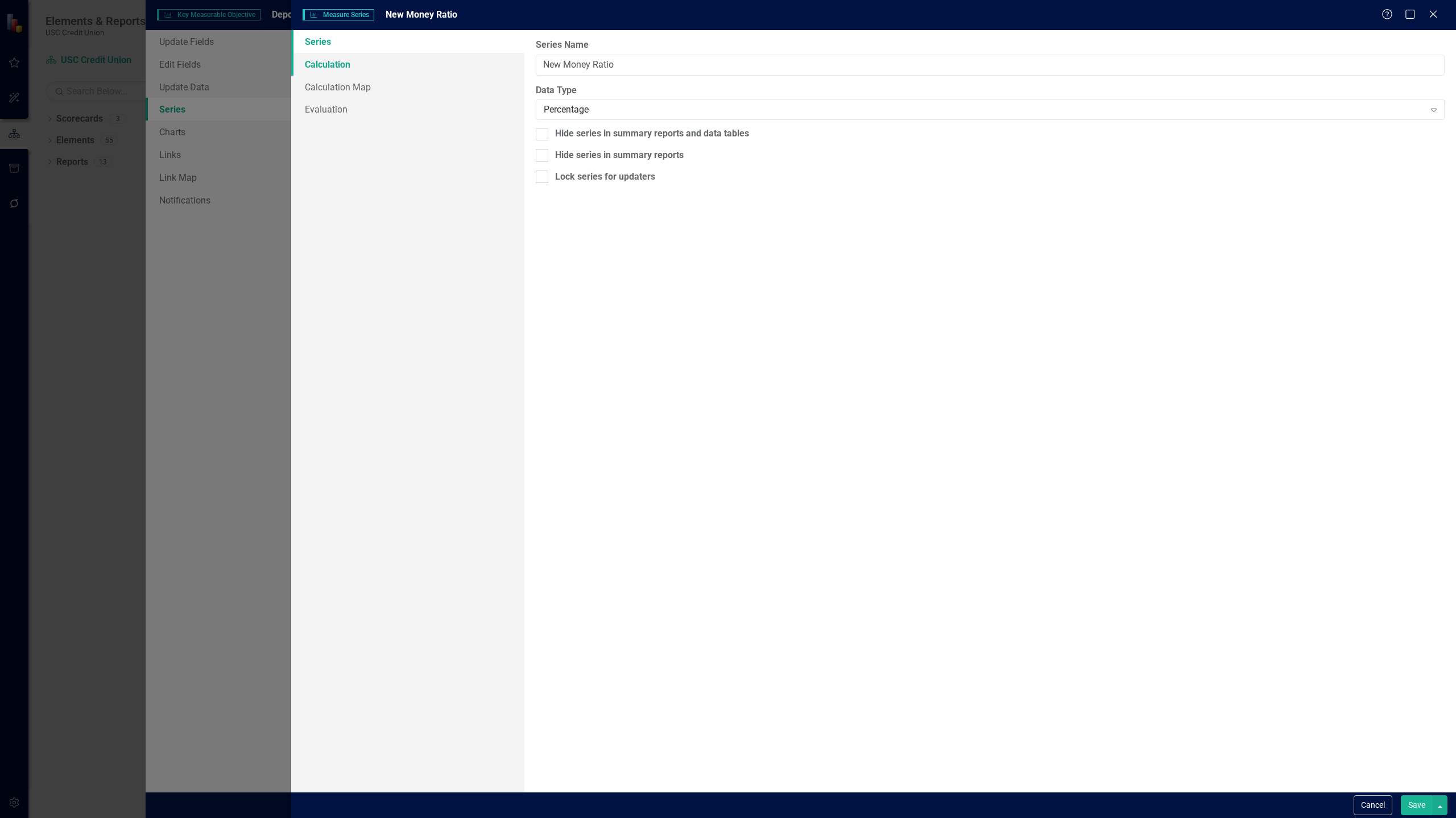
click at [413, 65] on link "Calculation" at bounding box center [407, 64] width 233 height 23
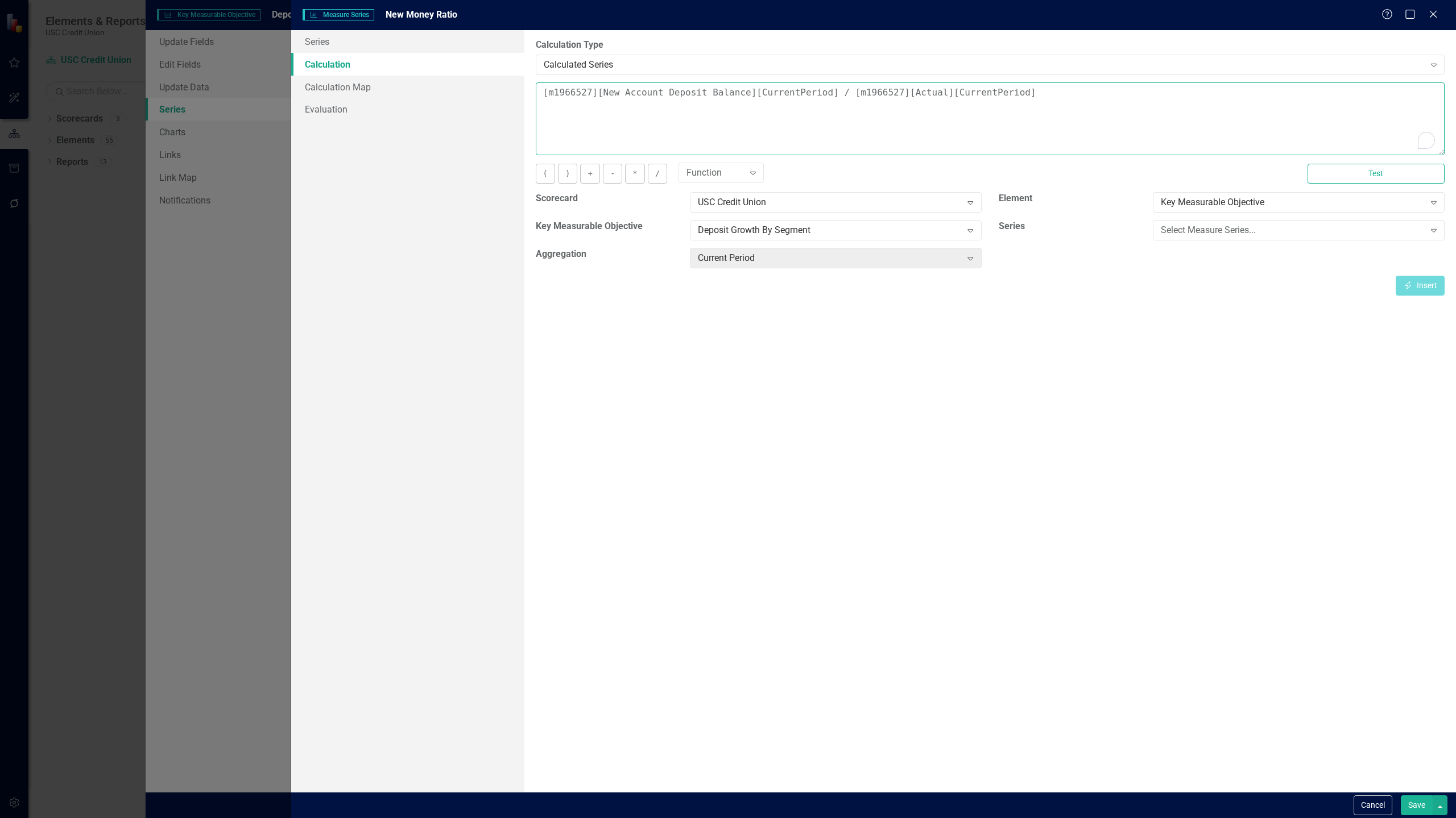
click at [1050, 108] on textarea "[m1966527][New Account Deposit Balance][CurrentPeriod] / [m1966527][Actual][Cur…" at bounding box center [990, 119] width 909 height 73
type textarea "[m1966527][New Account Deposit Balance][CurrentPeriod] / [m1966527][Actual][Cur…"
click at [1411, 802] on button "Save" at bounding box center [1416, 806] width 32 height 20
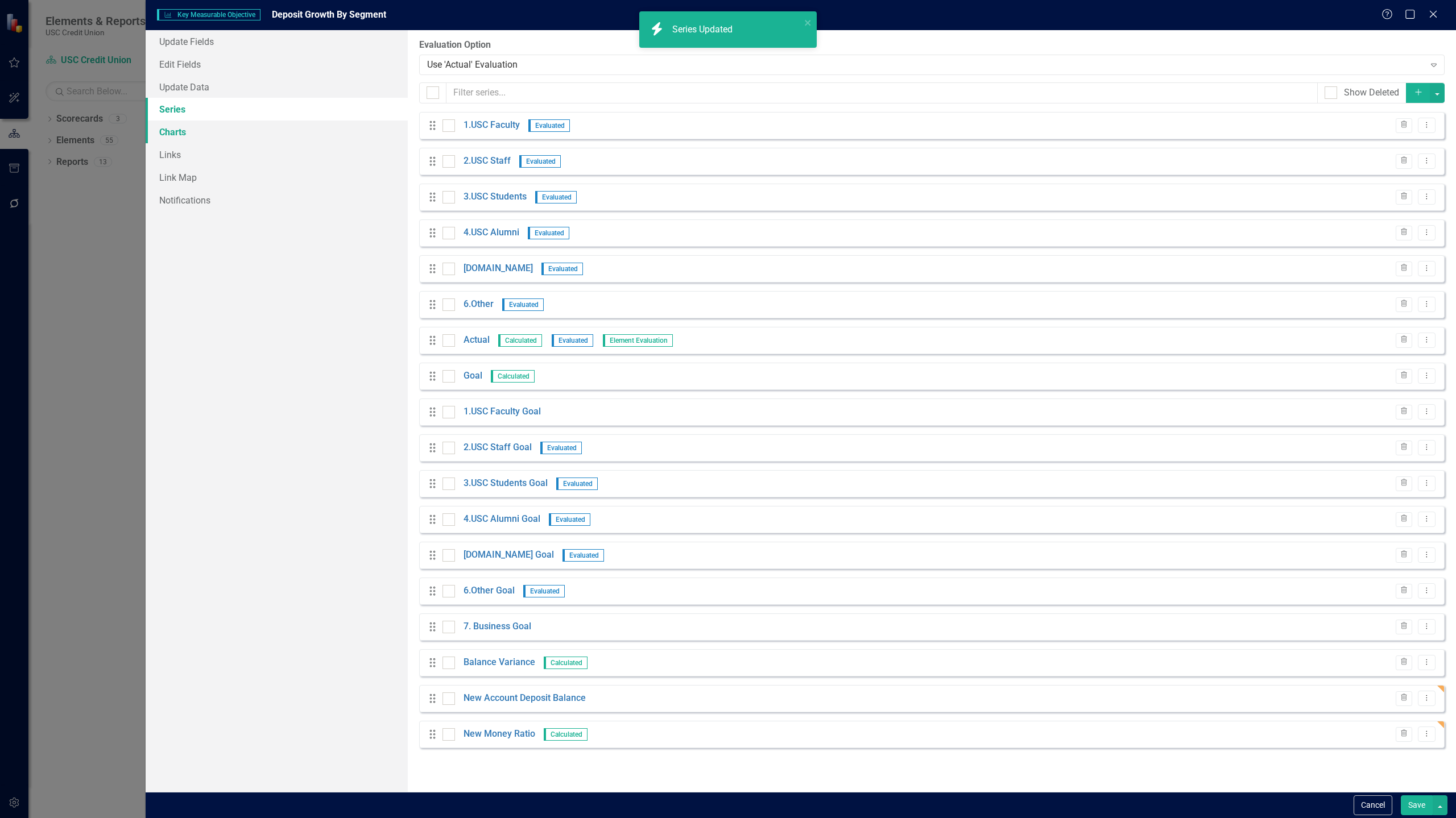
click at [209, 137] on link "Charts" at bounding box center [277, 132] width 262 height 23
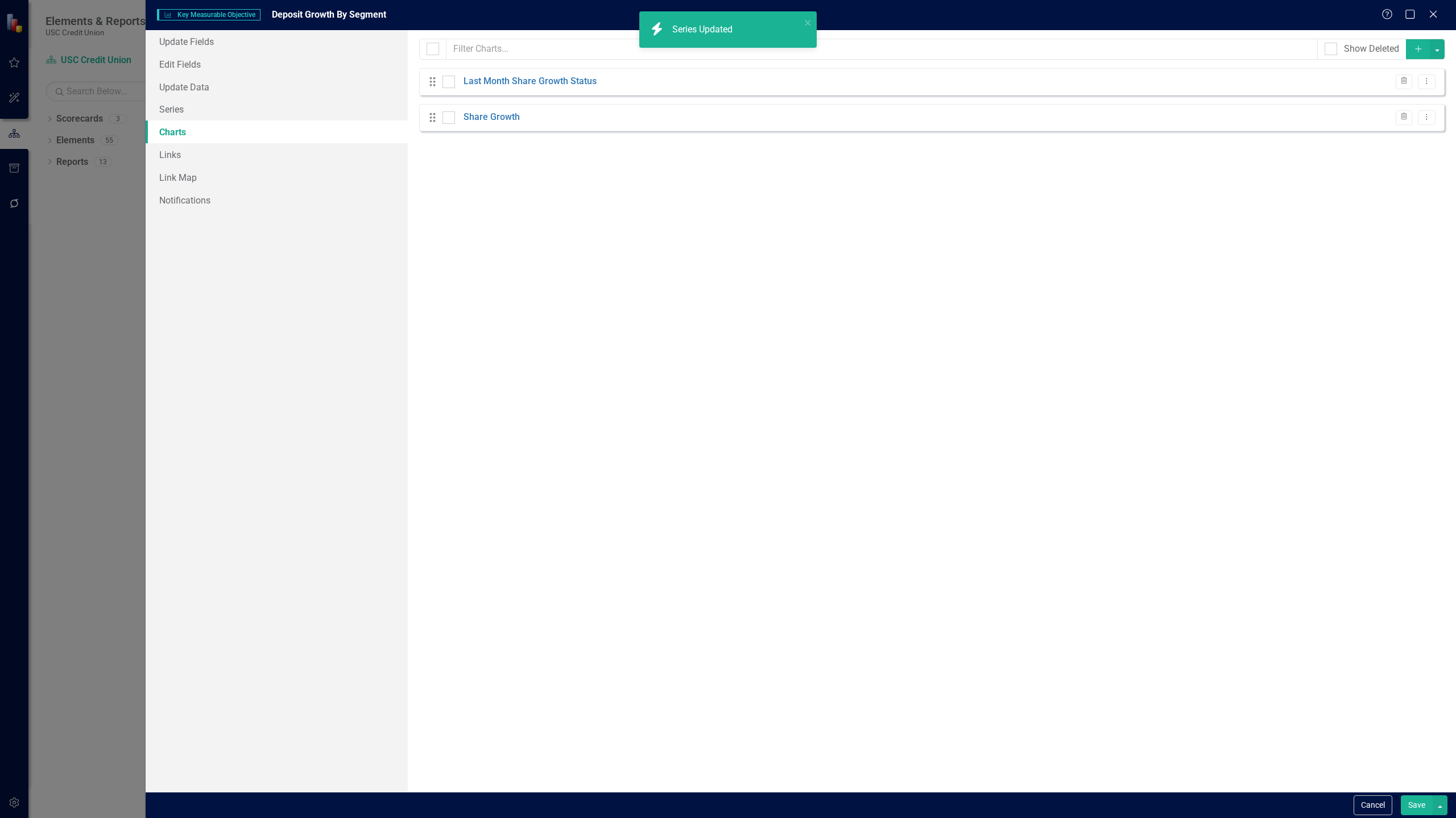
checkbox input "false"
click at [1441, 50] on button "button" at bounding box center [1437, 49] width 15 height 20
click at [1418, 67] on link "Add Add Chart" at bounding box center [1398, 70] width 90 height 21
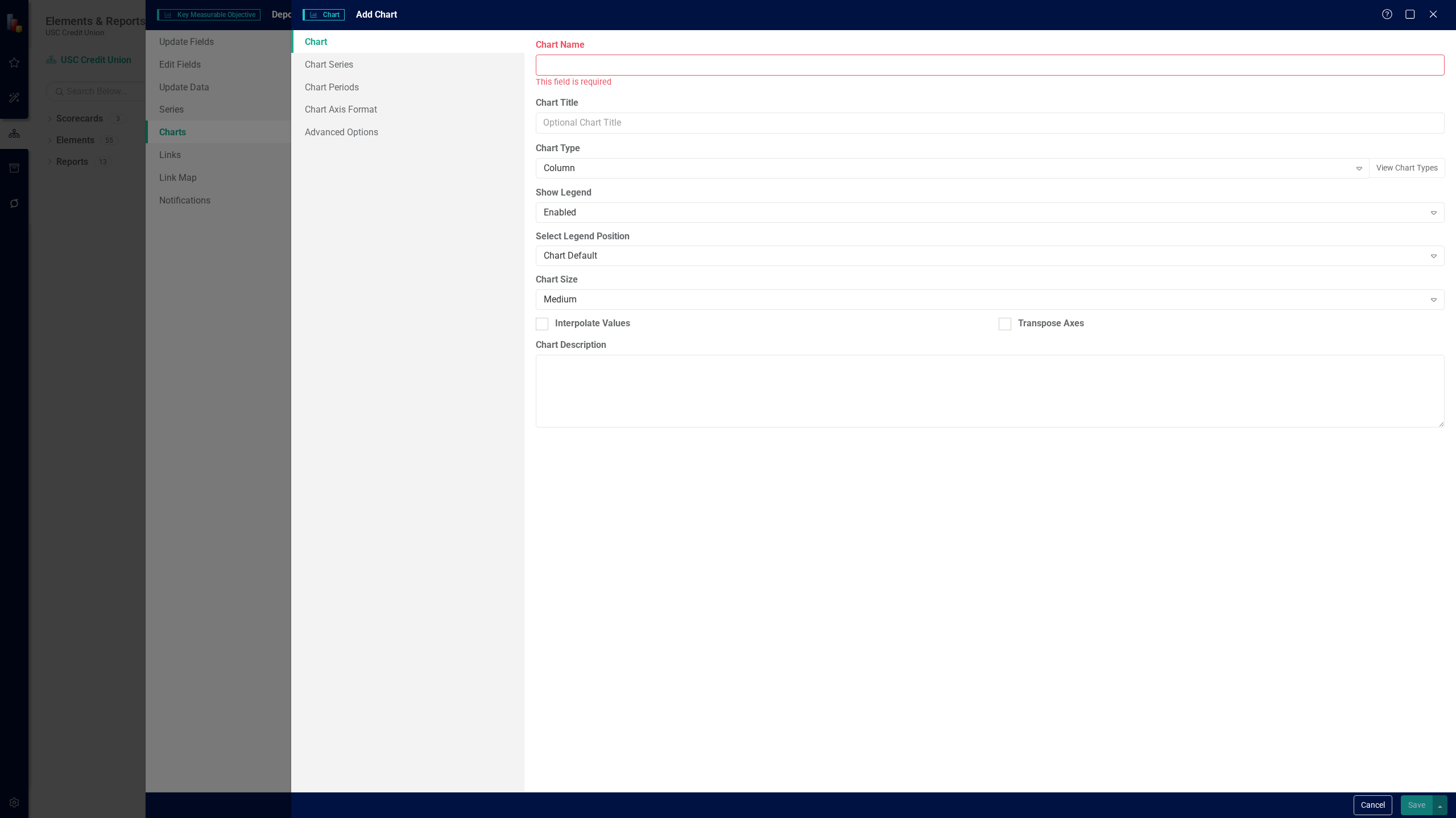
click at [667, 59] on input "Chart Name" at bounding box center [990, 65] width 909 height 21
type input "New Money Ratio Trend"
click at [635, 157] on div "Column" at bounding box center [947, 155] width 806 height 13
click at [619, 817] on div "Line" at bounding box center [730, 823] width 1437 height 13
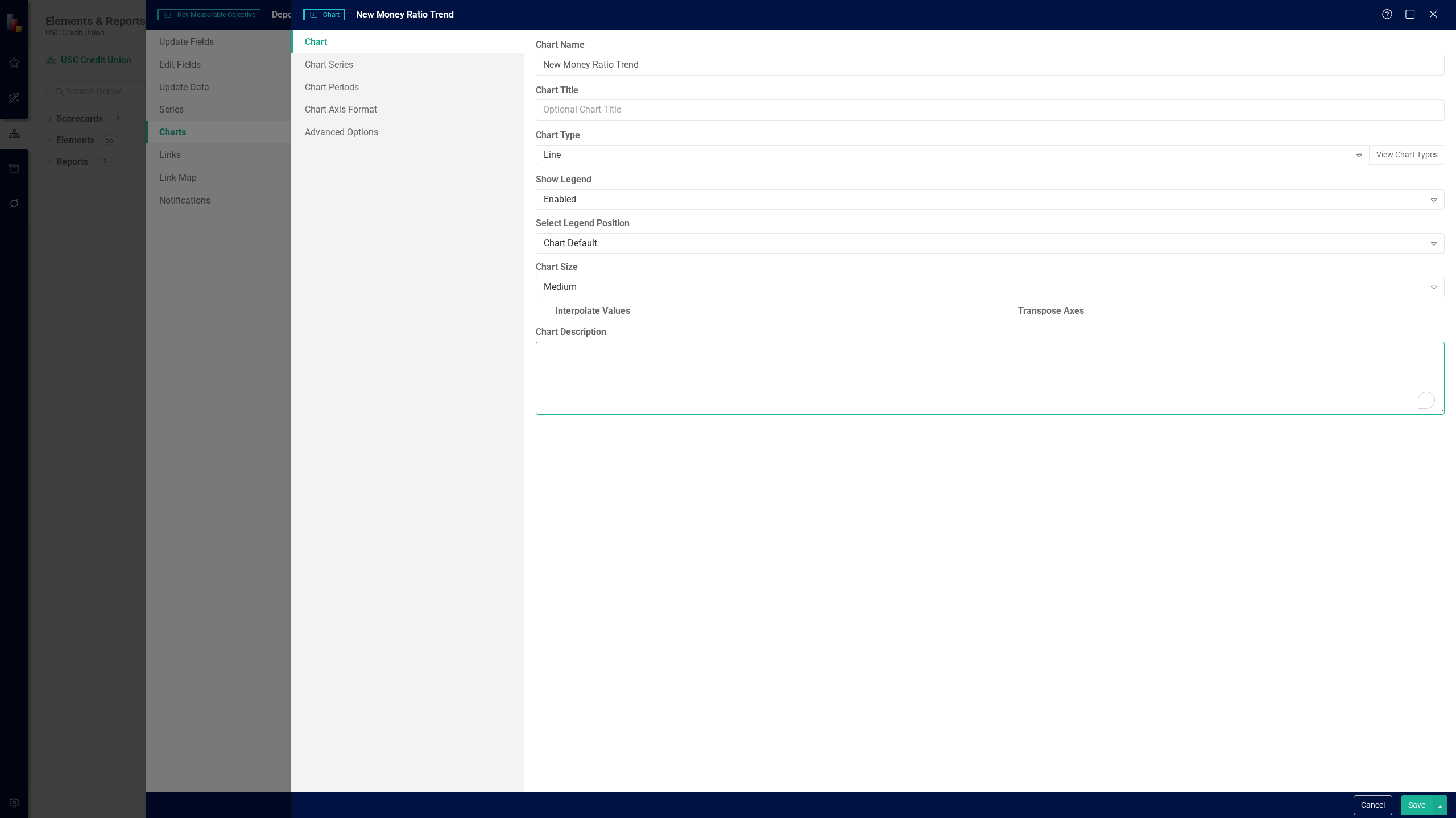
click at [586, 382] on textarea "Chart Description" at bounding box center [990, 377] width 909 height 73
type textarea "T"
paste textarea "a percent"
type textarea "Percentage of the newly opened account balance as a percentage of the total dep…"
click at [1414, 805] on button "Save" at bounding box center [1416, 806] width 32 height 20
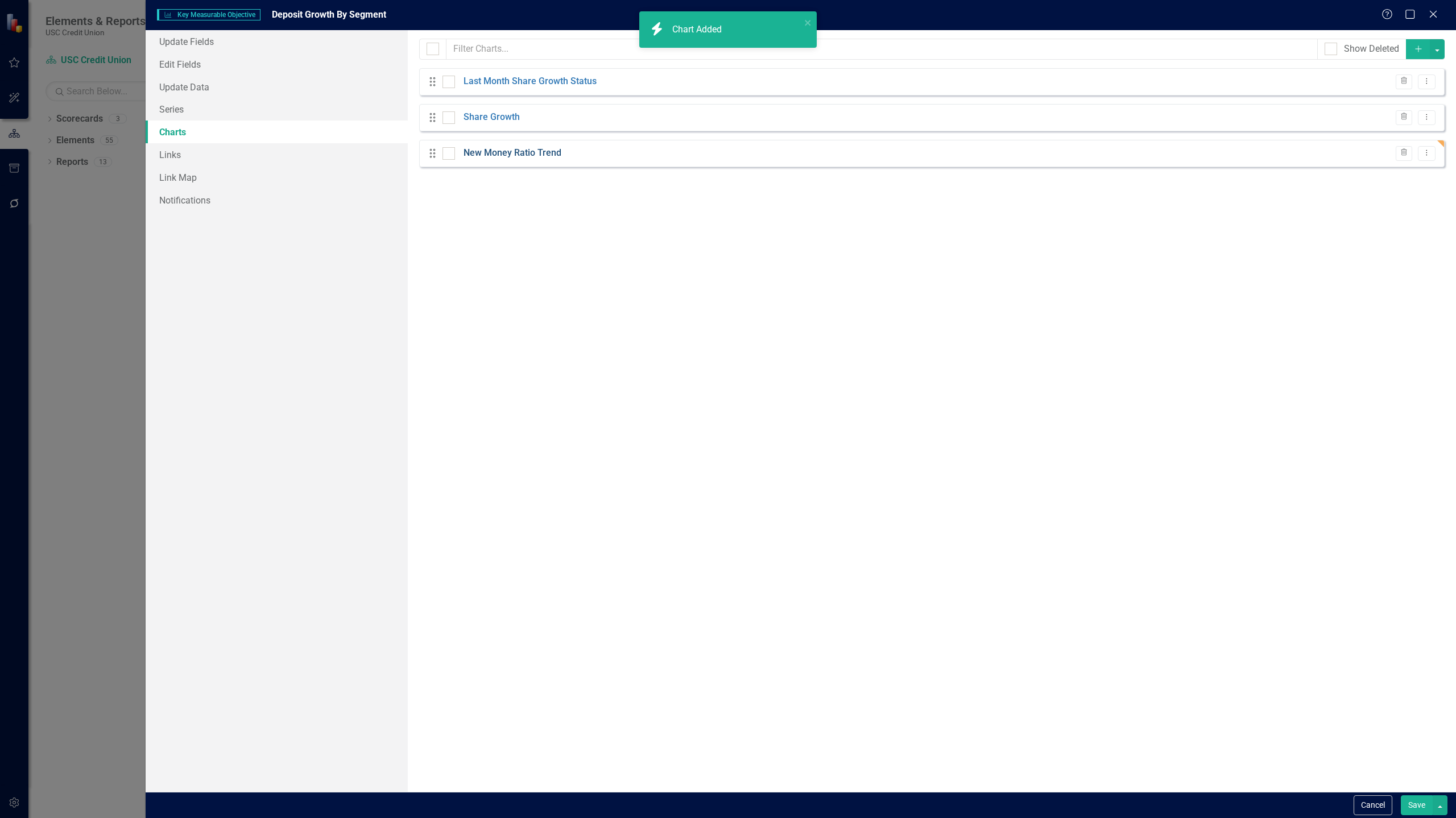
click at [514, 150] on link "New Money Ratio Trend" at bounding box center [512, 153] width 97 height 13
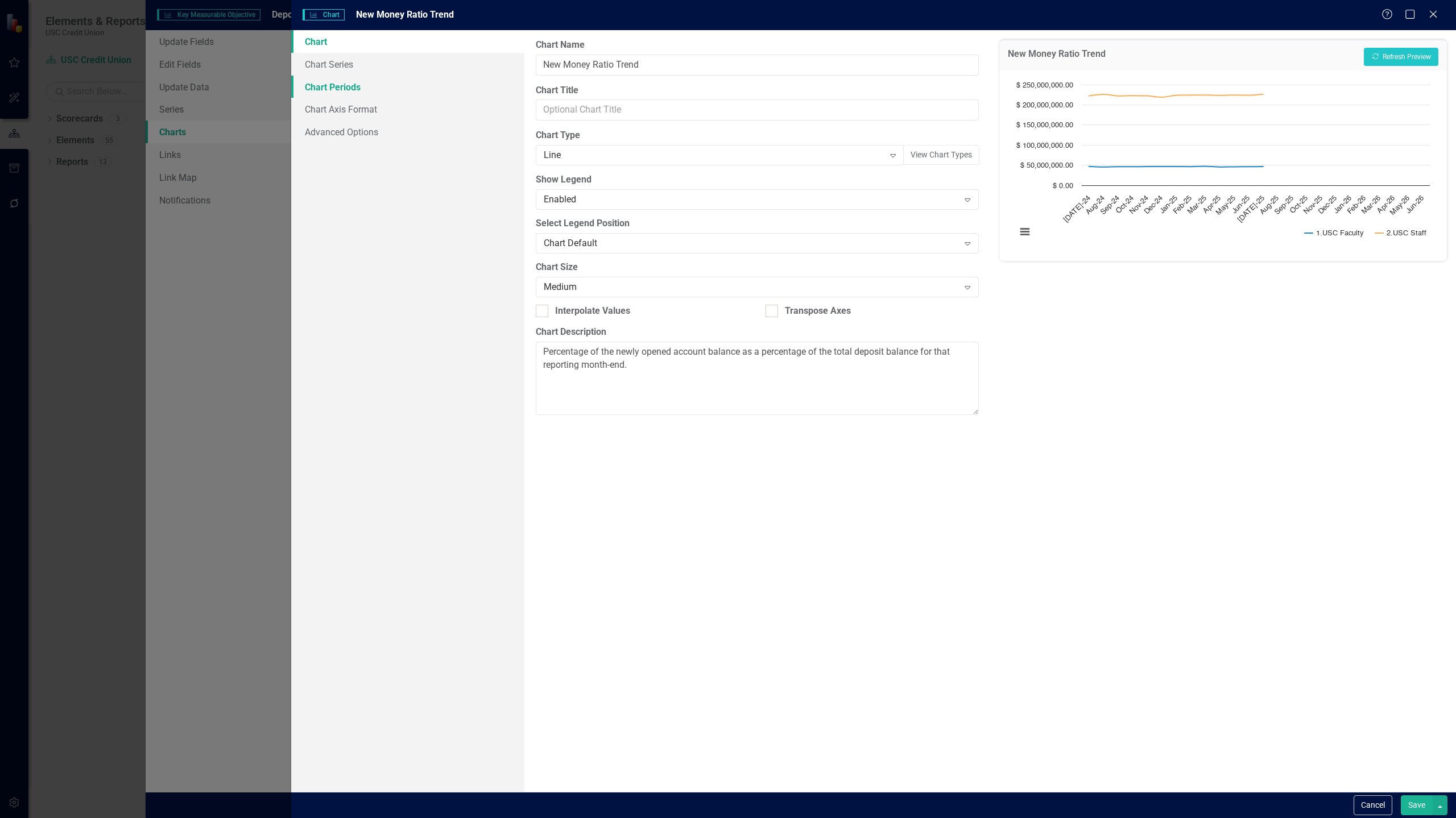
click at [456, 76] on link "Chart Periods" at bounding box center [407, 87] width 233 height 23
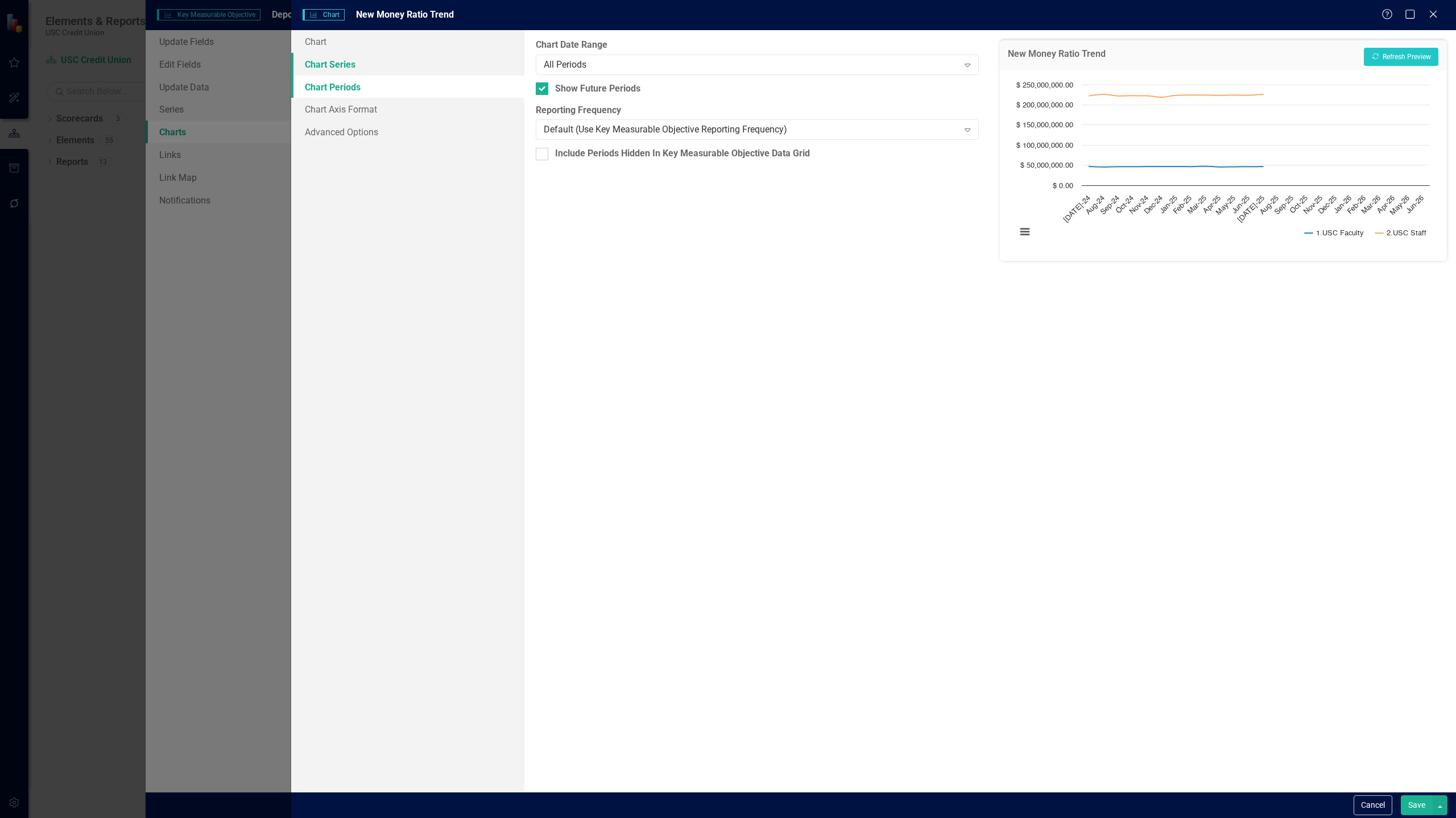
click at [416, 59] on link "Chart Series" at bounding box center [407, 64] width 233 height 23
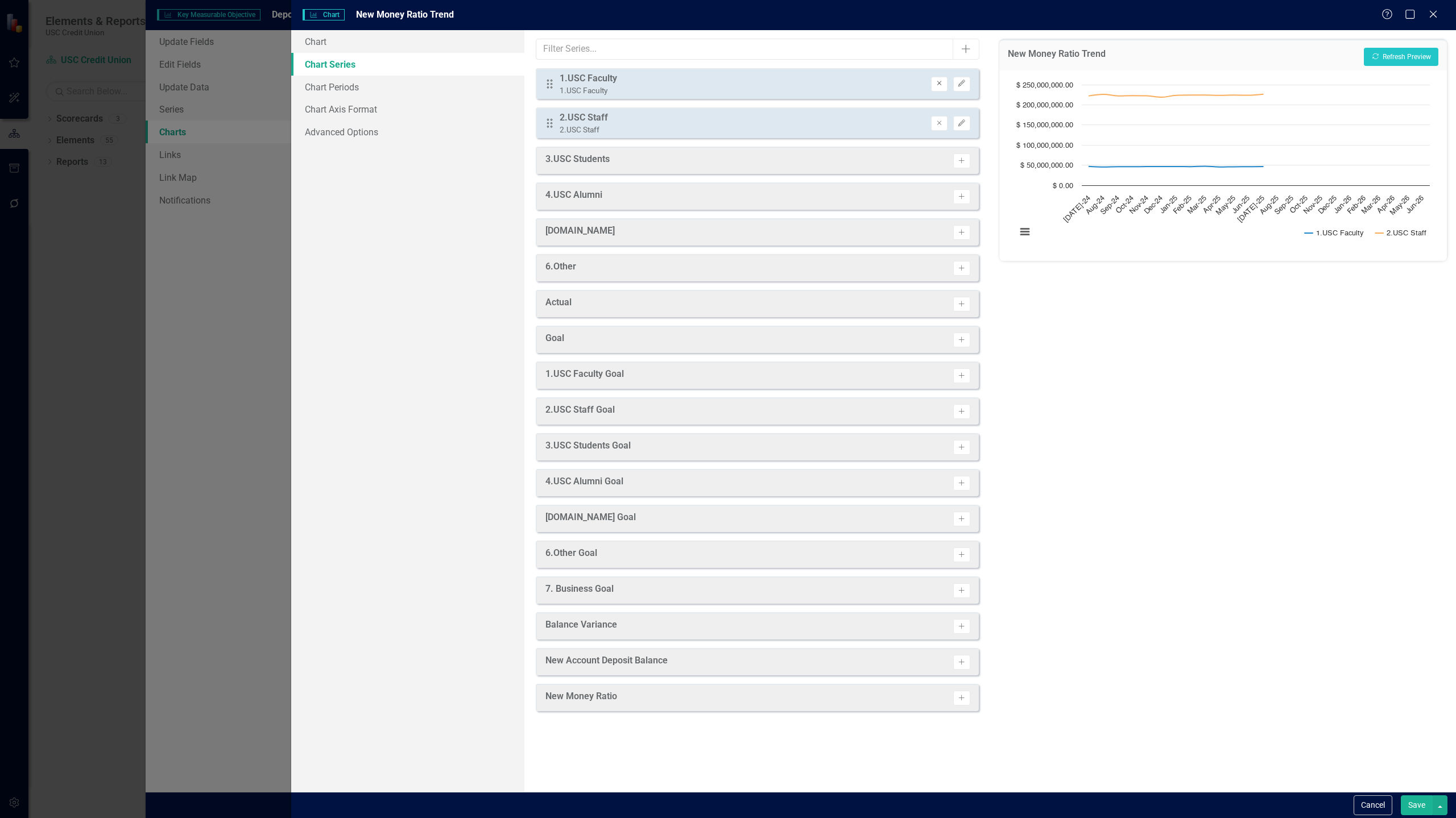
click at [945, 87] on button "Remove" at bounding box center [939, 83] width 16 height 15
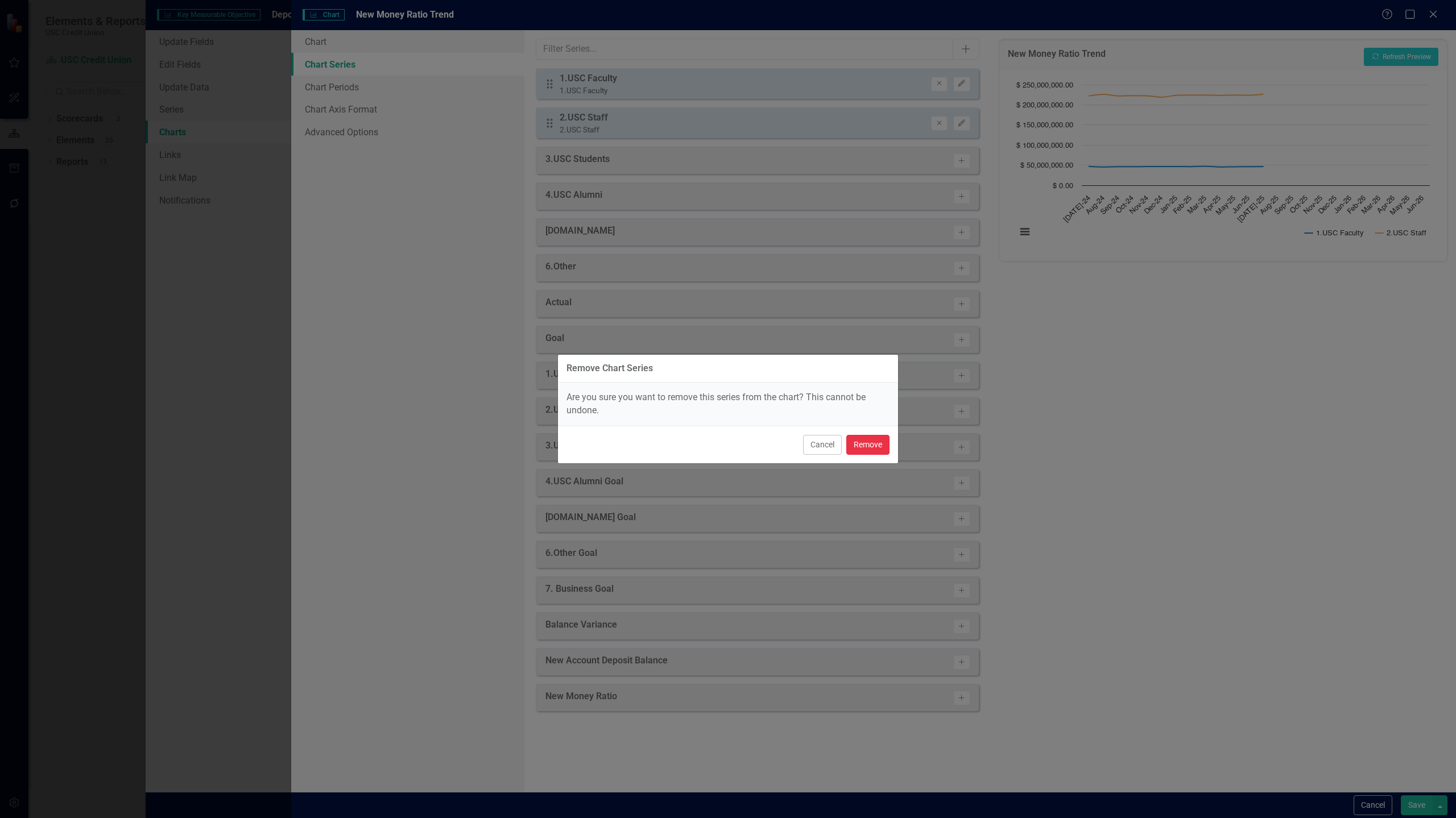
click at [874, 448] on button "Remove" at bounding box center [867, 445] width 43 height 20
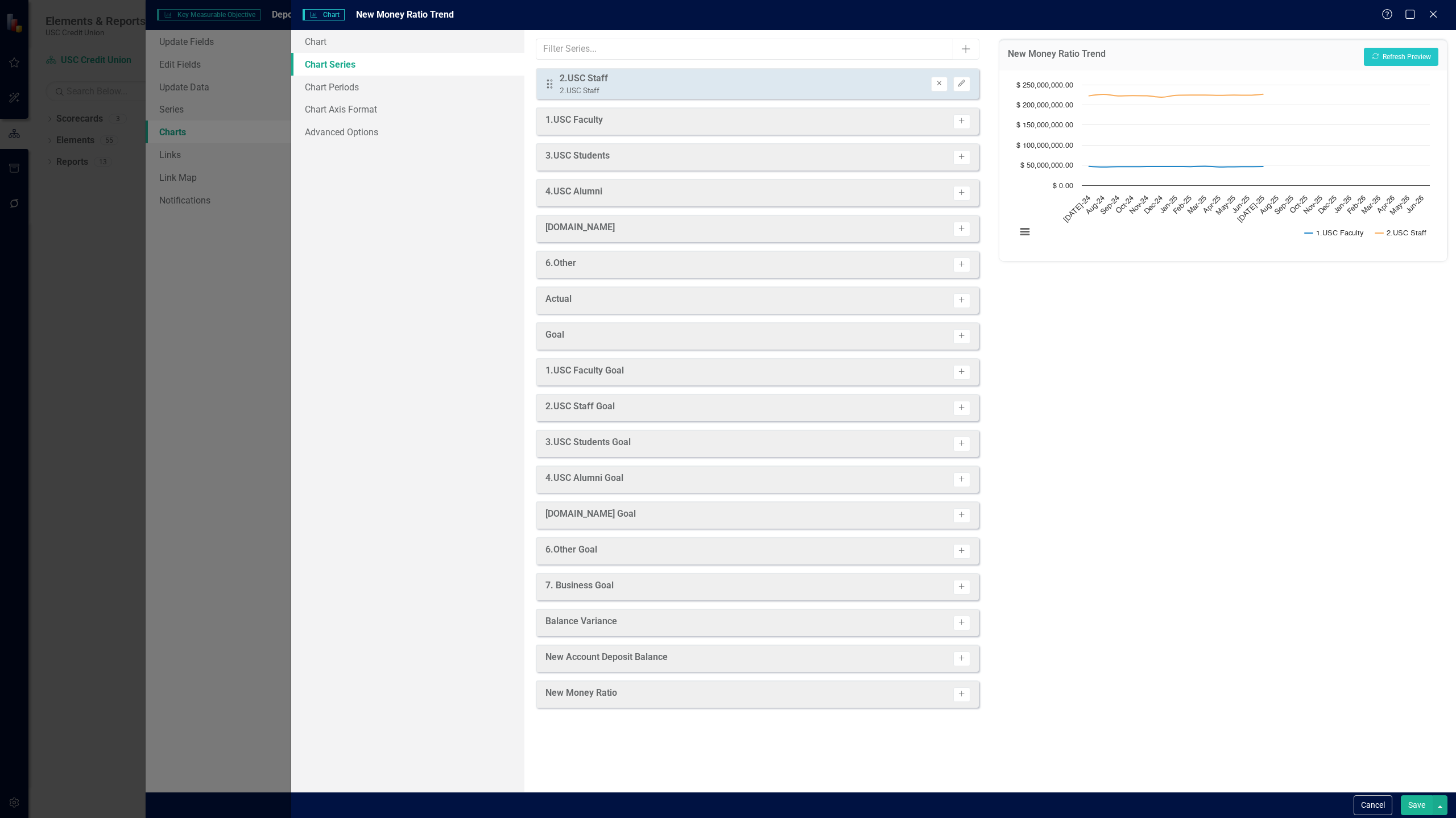
click at [942, 87] on icon "Remove" at bounding box center [939, 83] width 9 height 7
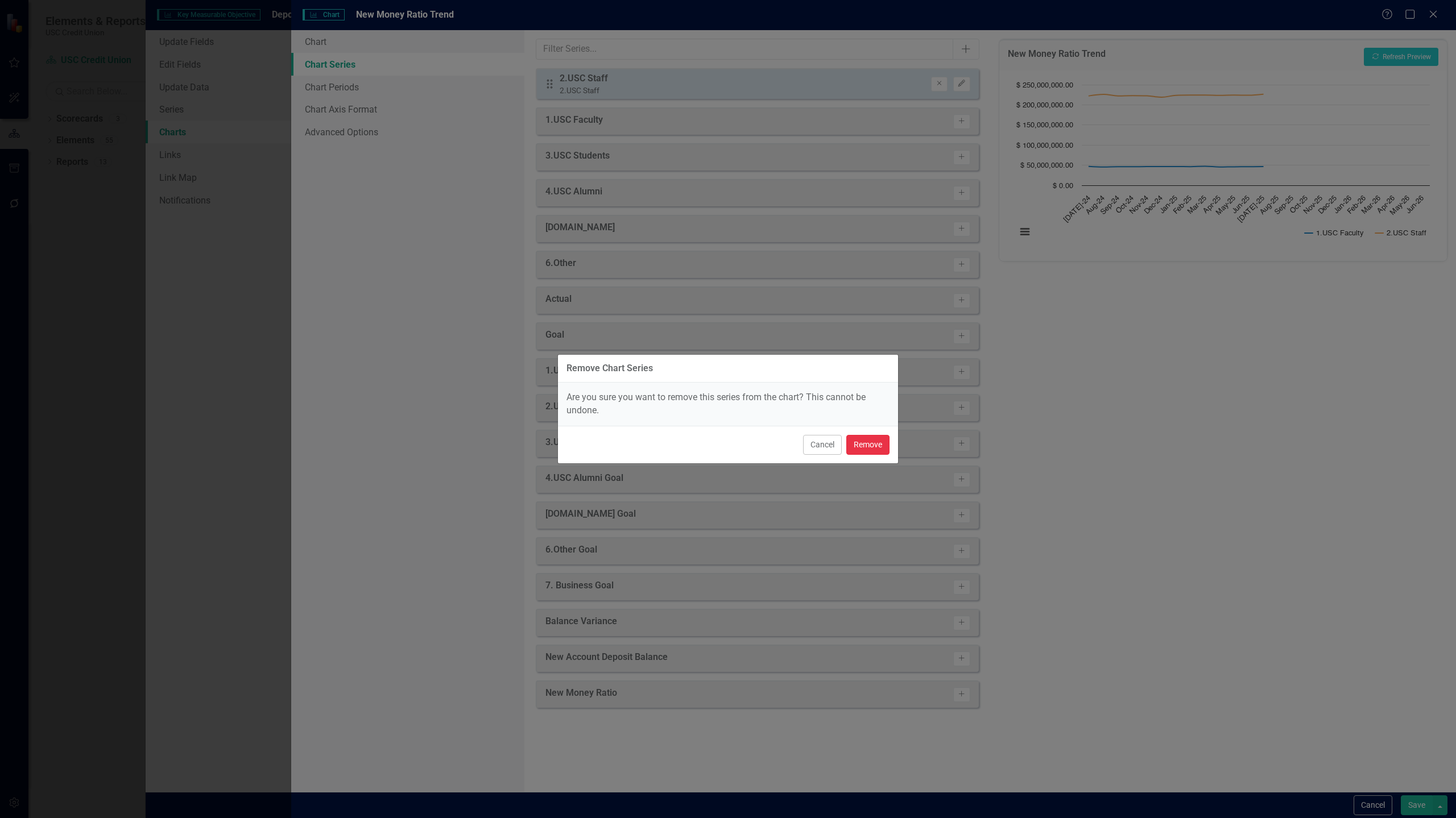
click at [874, 448] on button "Remove" at bounding box center [867, 445] width 43 height 20
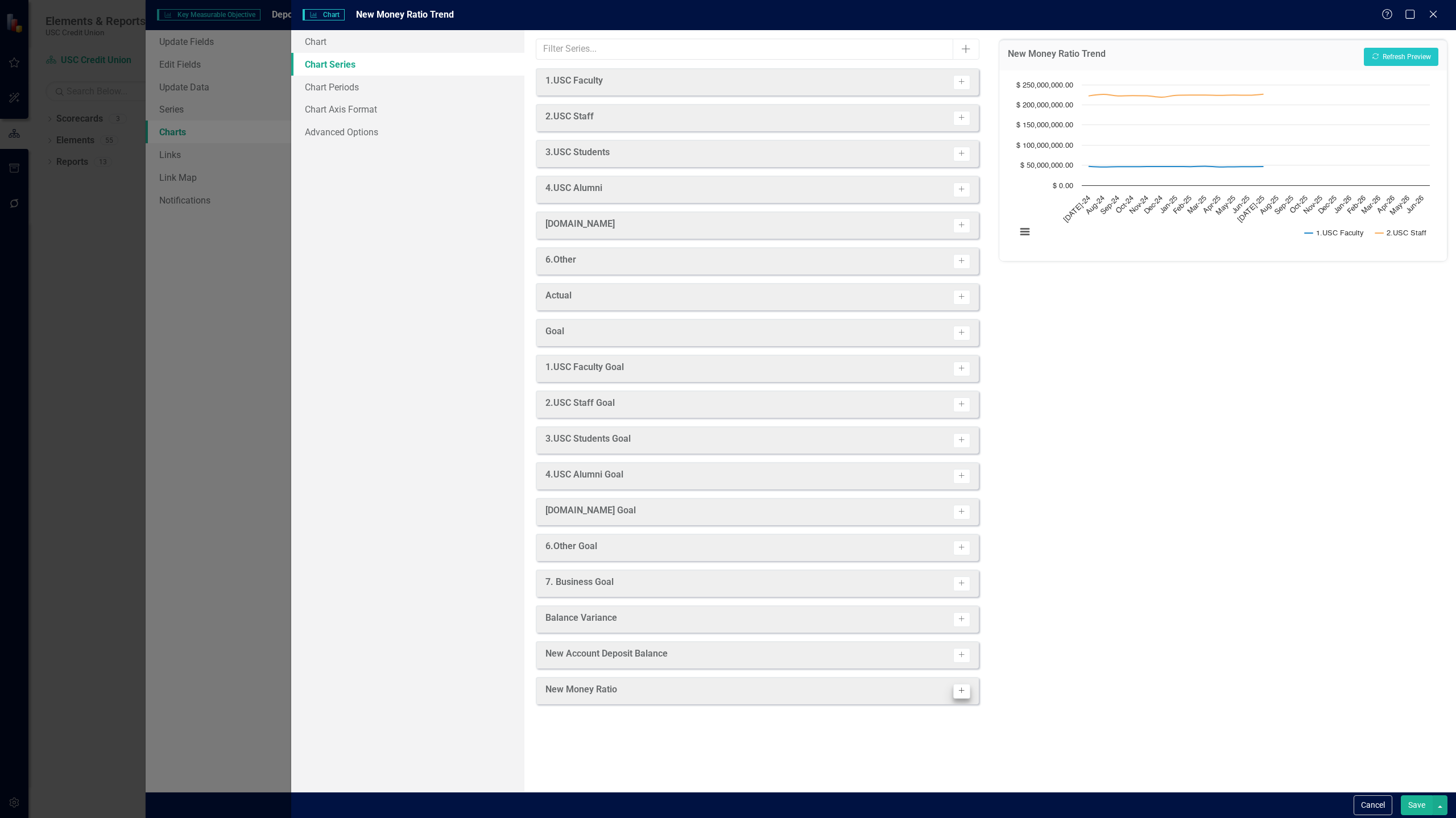
drag, startPoint x: 964, startPoint y: 699, endPoint x: 962, endPoint y: 691, distance: 8.2
click at [962, 691] on div "New Money Ratio Activate" at bounding box center [757, 690] width 443 height 27
click at [962, 691] on icon "button" at bounding box center [961, 690] width 5 height 5
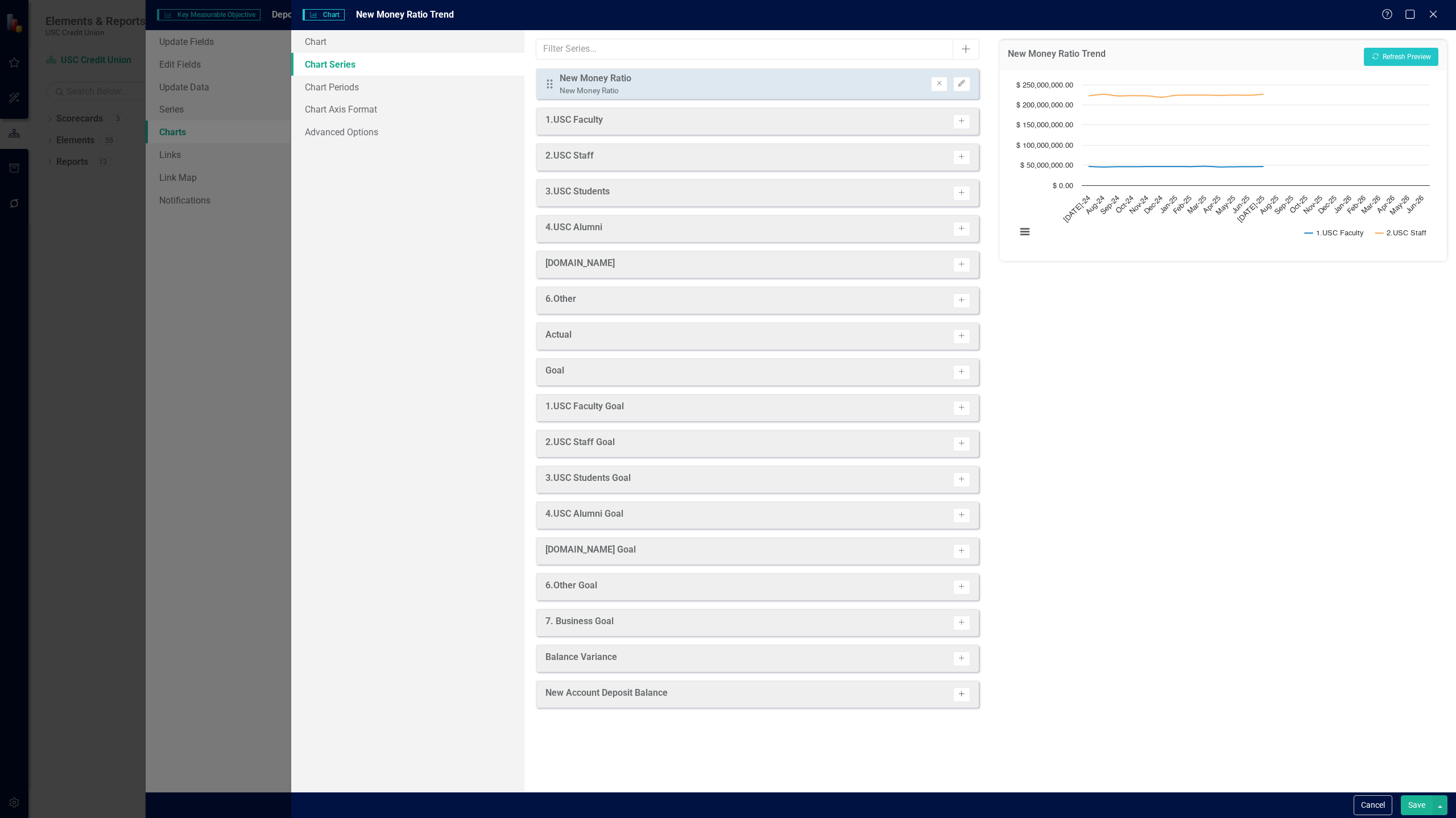
click at [958, 696] on icon "Activate" at bounding box center [961, 694] width 9 height 7
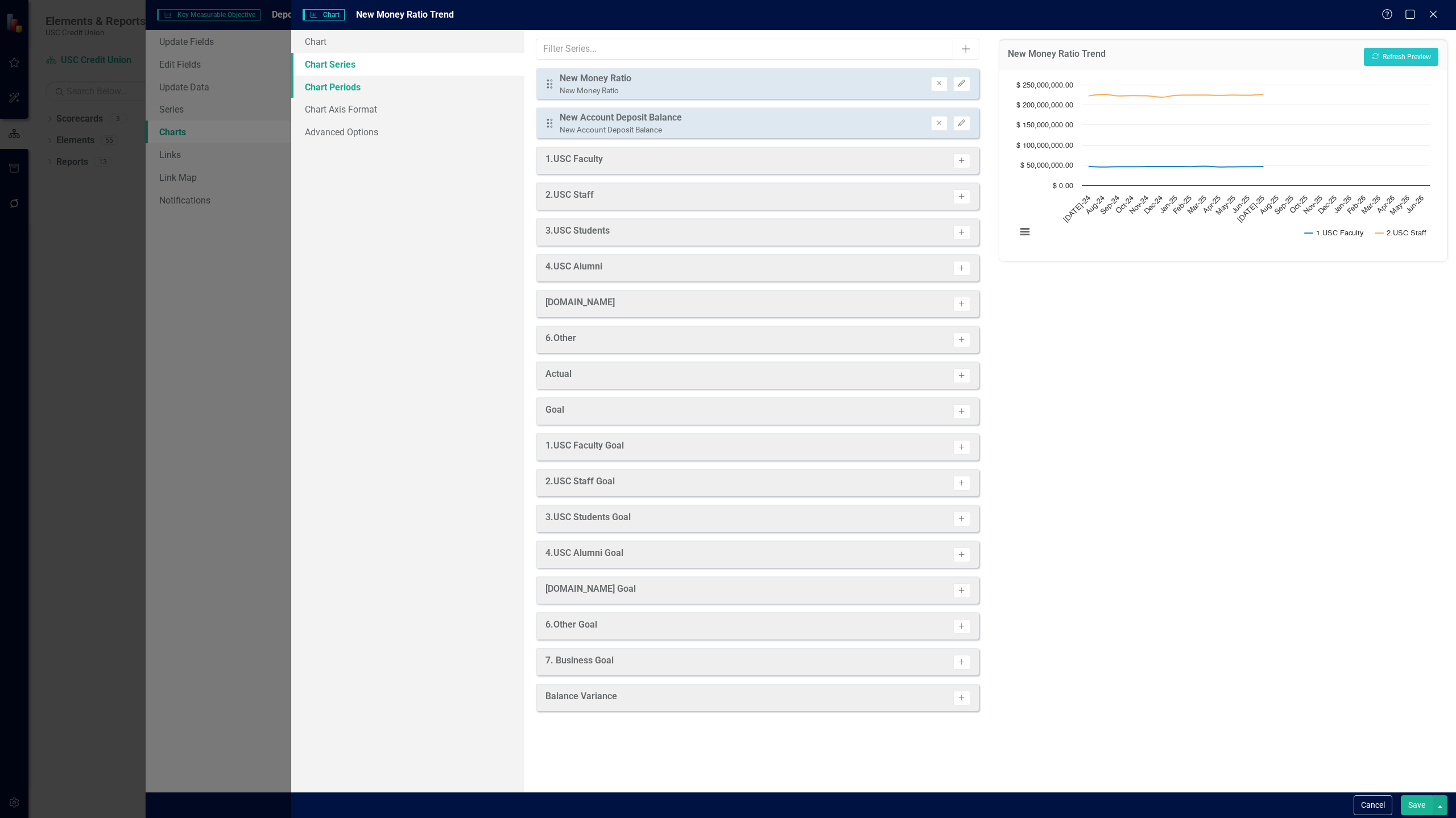
click at [369, 93] on link "Chart Periods" at bounding box center [407, 87] width 233 height 23
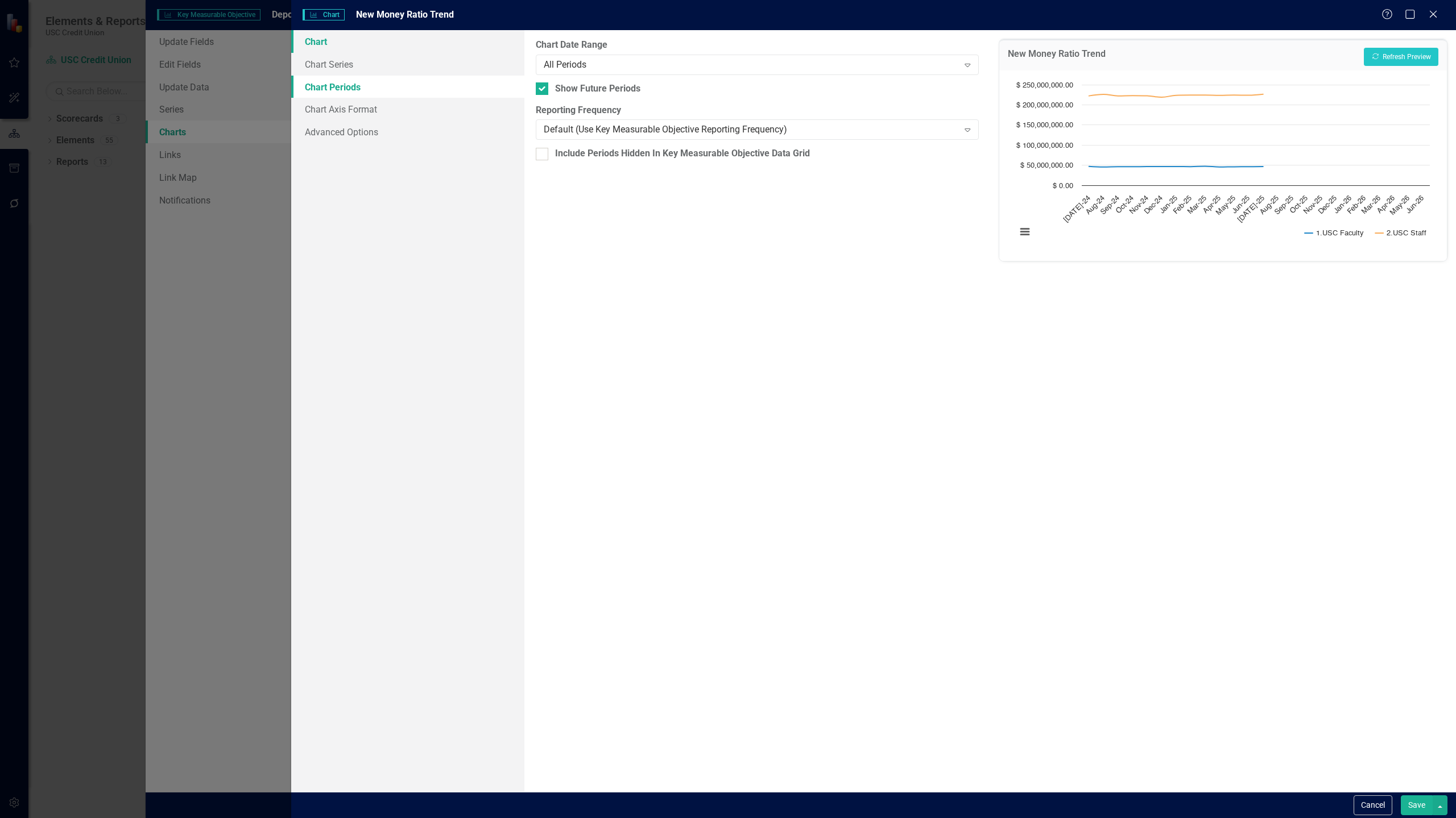
click at [333, 44] on link "Chart" at bounding box center [407, 41] width 233 height 23
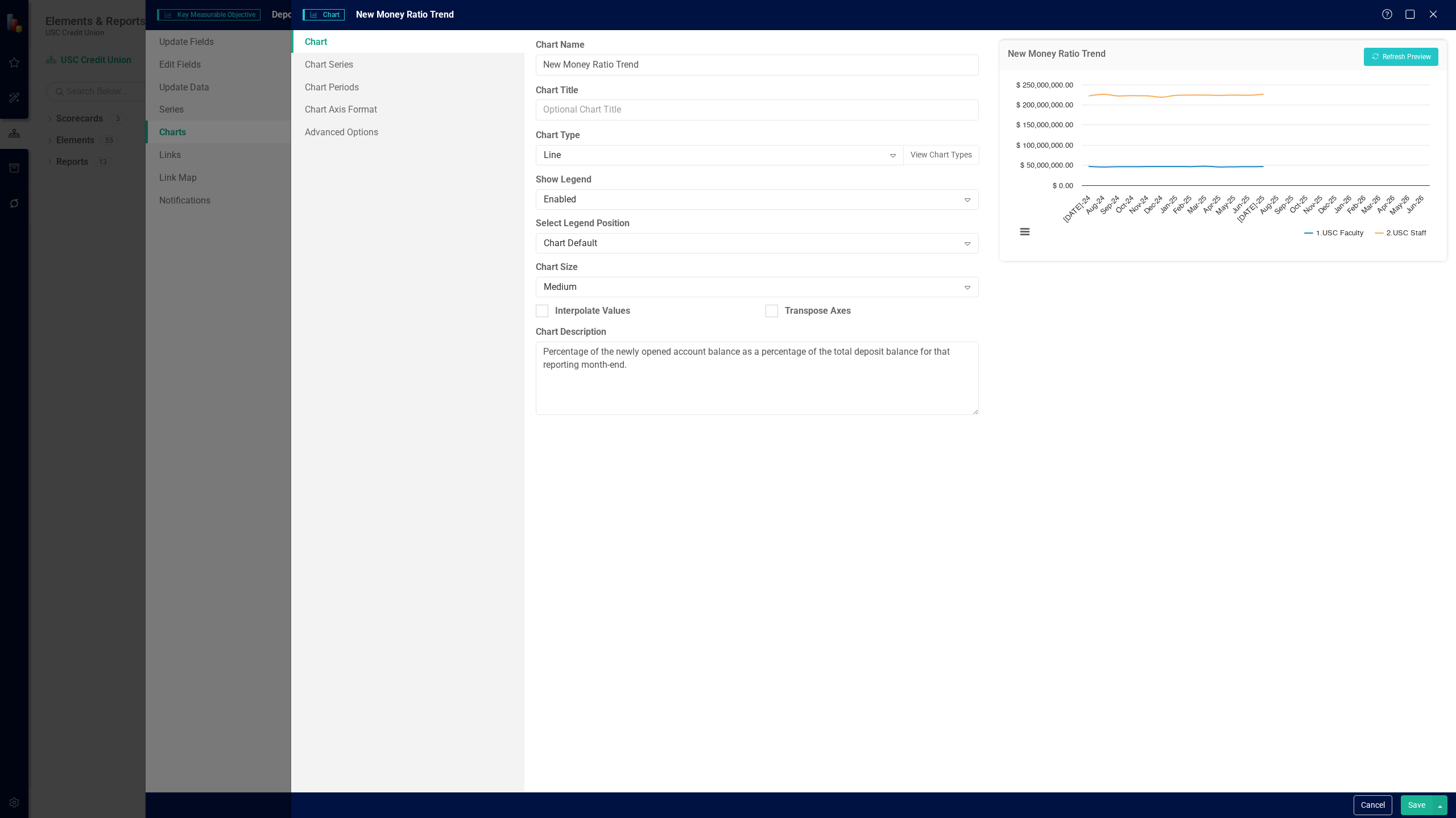
scroll to position [173, 0]
click at [603, 60] on input "New Money Ratio Trend" at bounding box center [757, 65] width 443 height 21
click at [712, 149] on div "Line" at bounding box center [714, 155] width 341 height 13
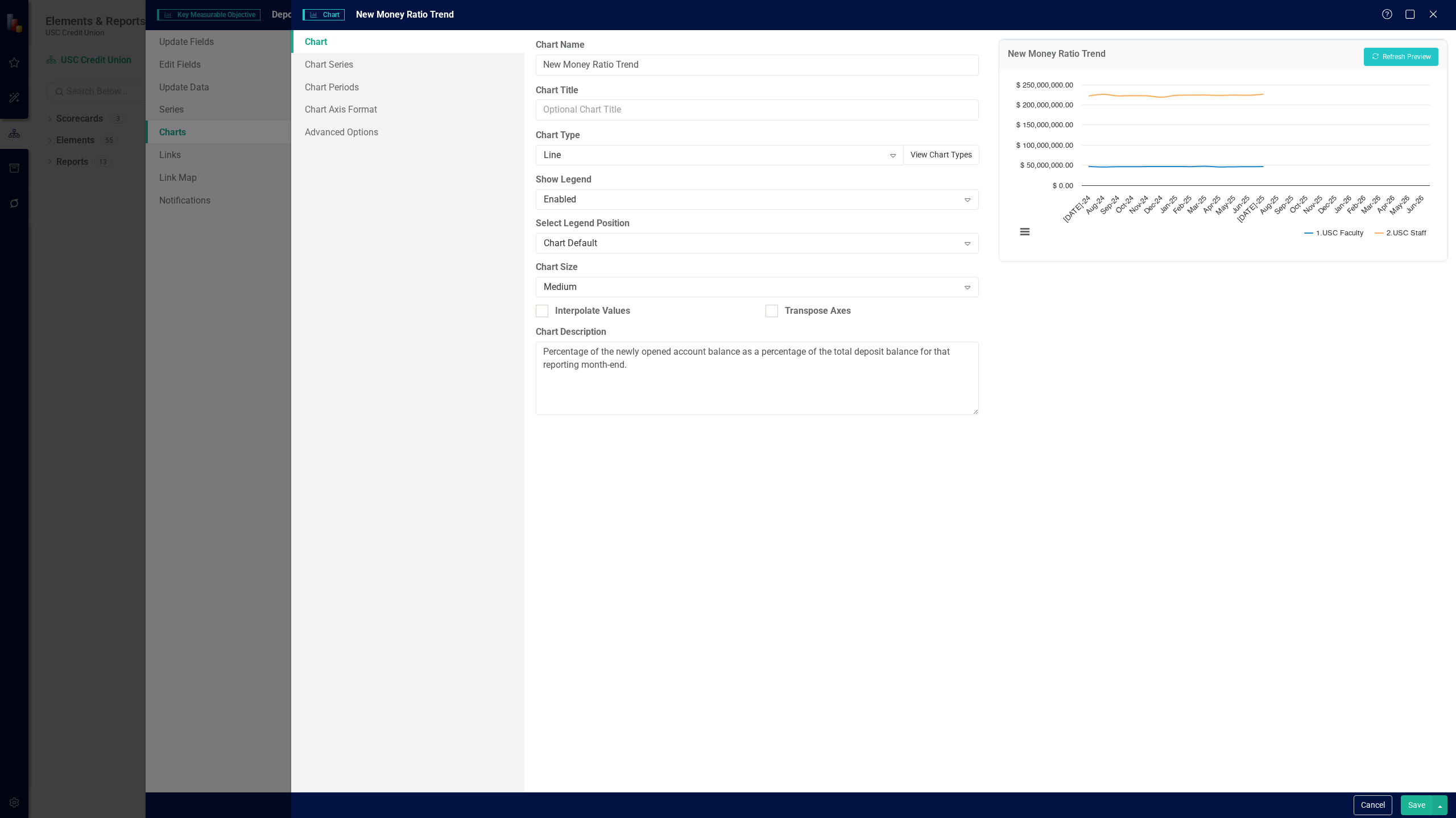
click at [933, 159] on button "View Chart Types" at bounding box center [941, 155] width 76 height 20
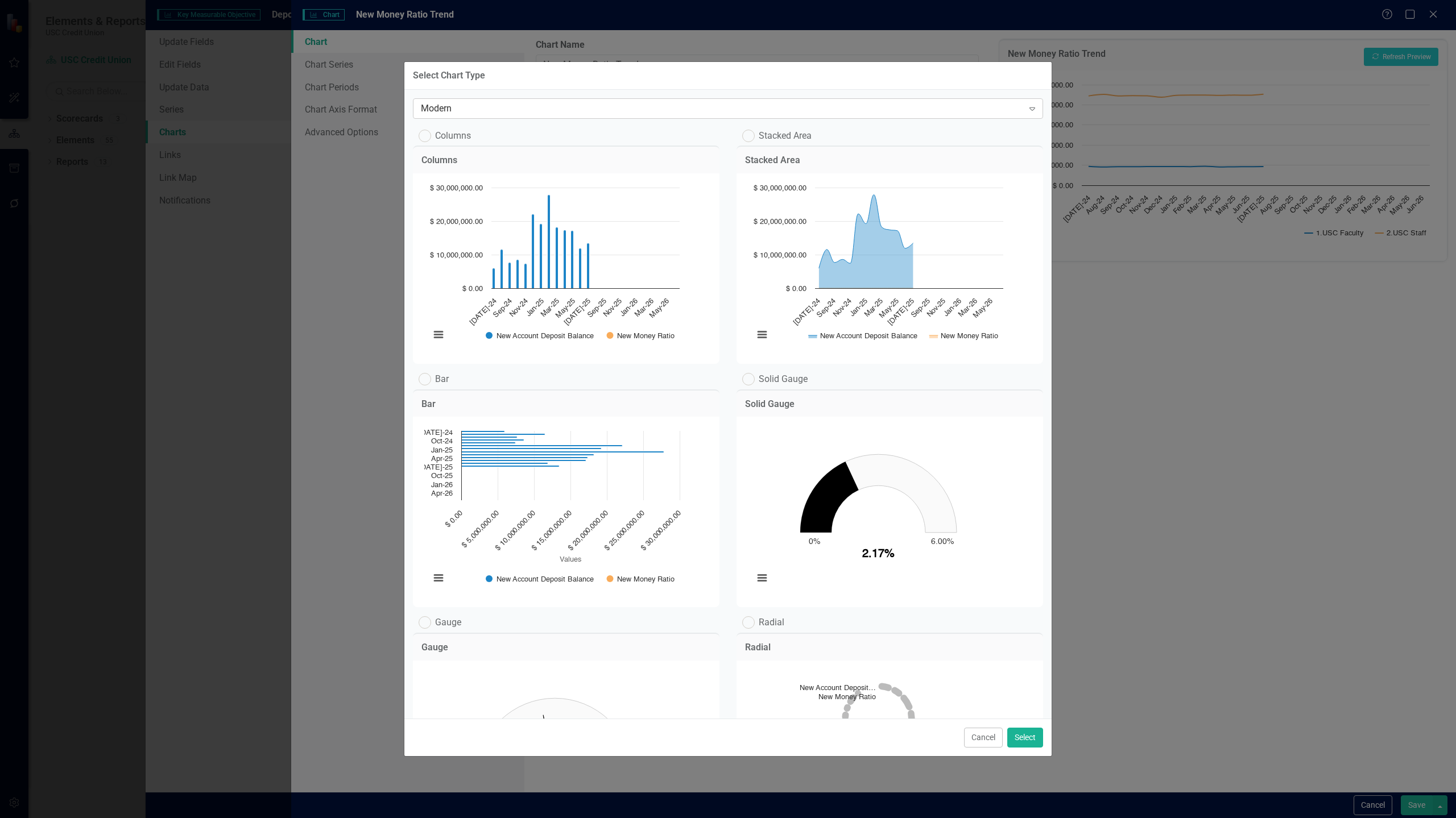
click at [597, 108] on div "Modern" at bounding box center [722, 108] width 602 height 13
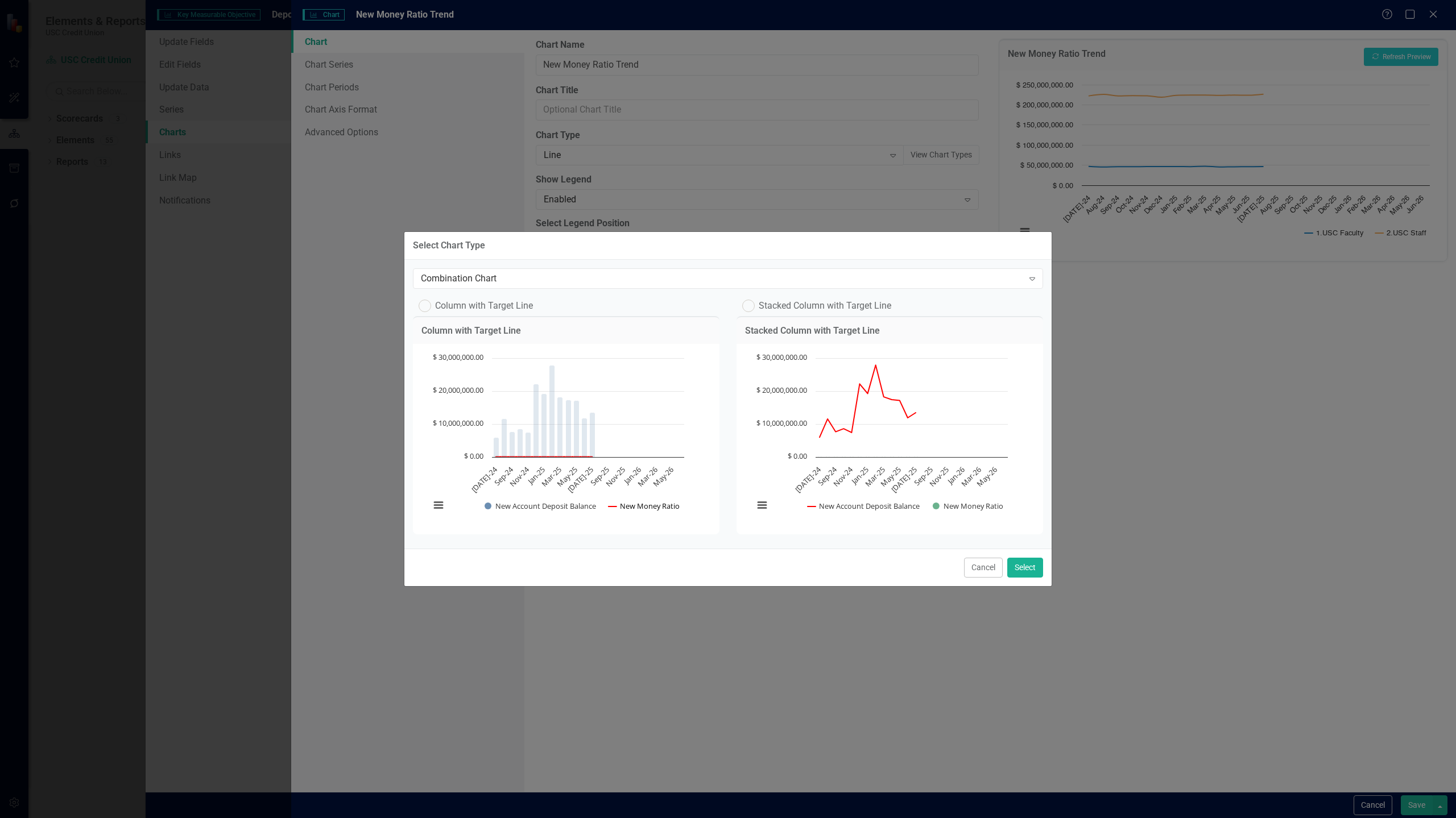
click at [672, 501] on button "Show New Money Ratio" at bounding box center [643, 505] width 71 height 10
click at [673, 503] on button "Show New Money Ratio" at bounding box center [643, 505] width 71 height 10
click at [1024, 572] on button "Select" at bounding box center [1025, 568] width 36 height 20
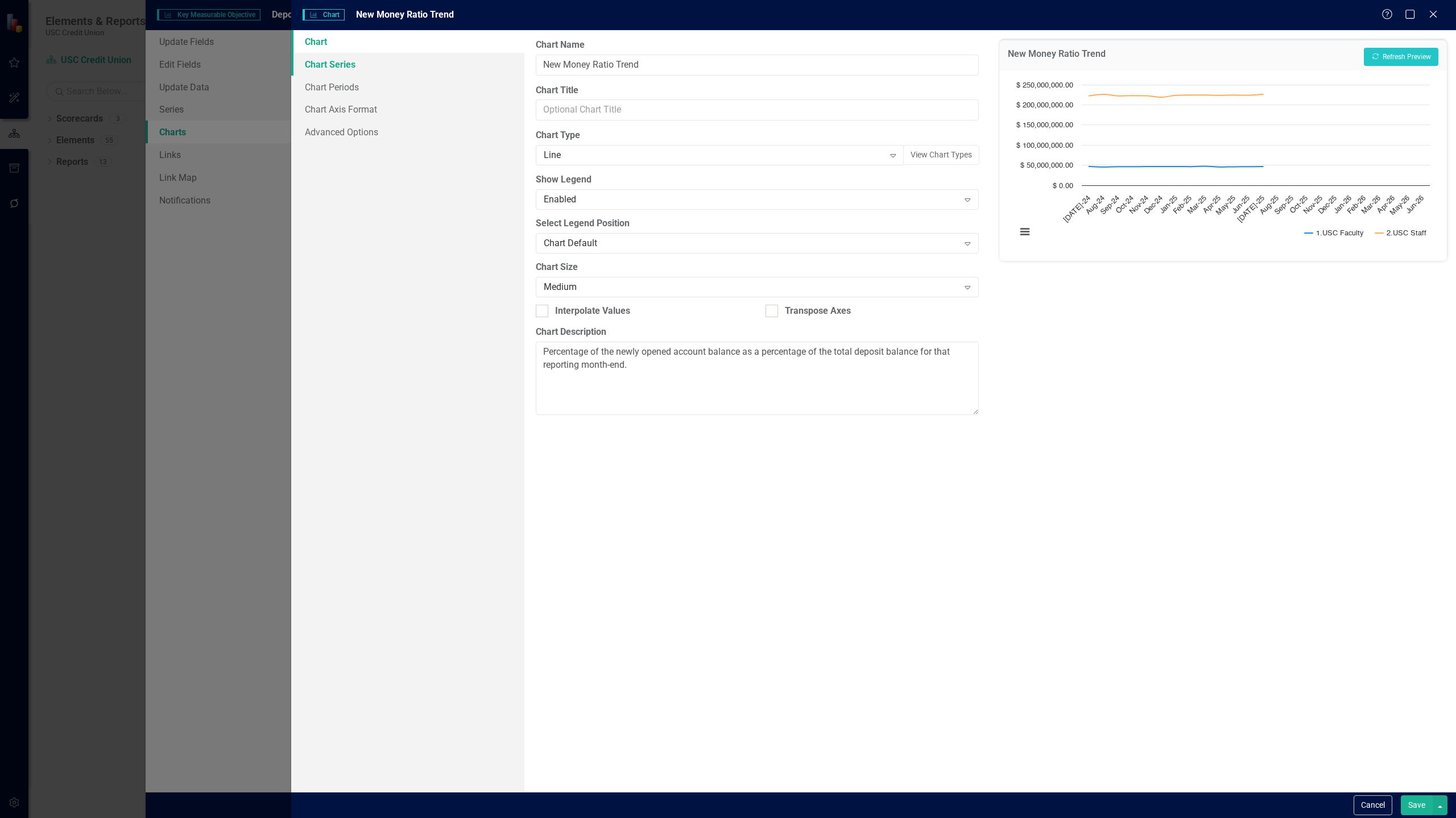
click at [408, 71] on link "Chart Series" at bounding box center [407, 64] width 233 height 23
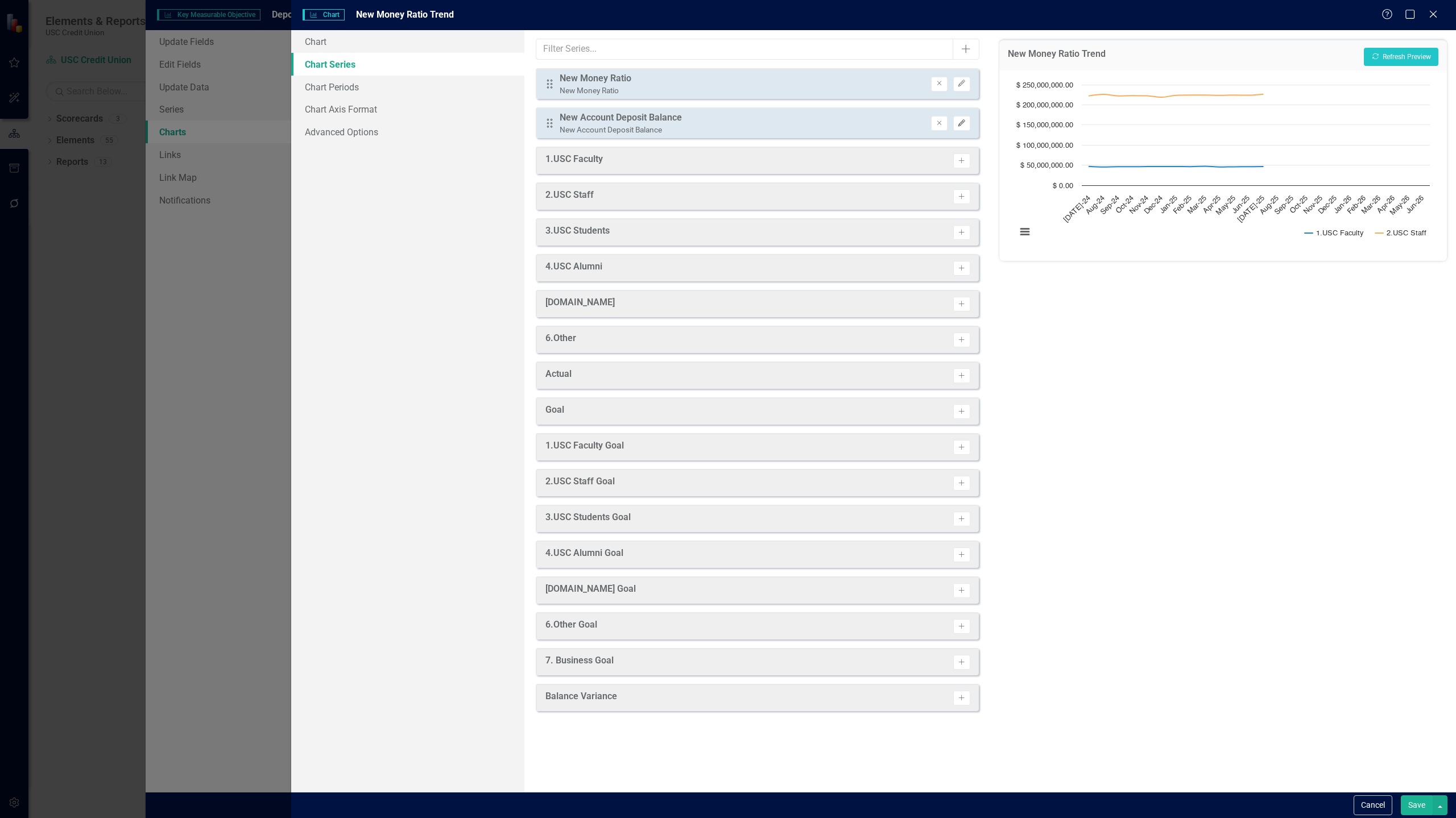
click at [965, 126] on icon "Edit" at bounding box center [961, 123] width 9 height 7
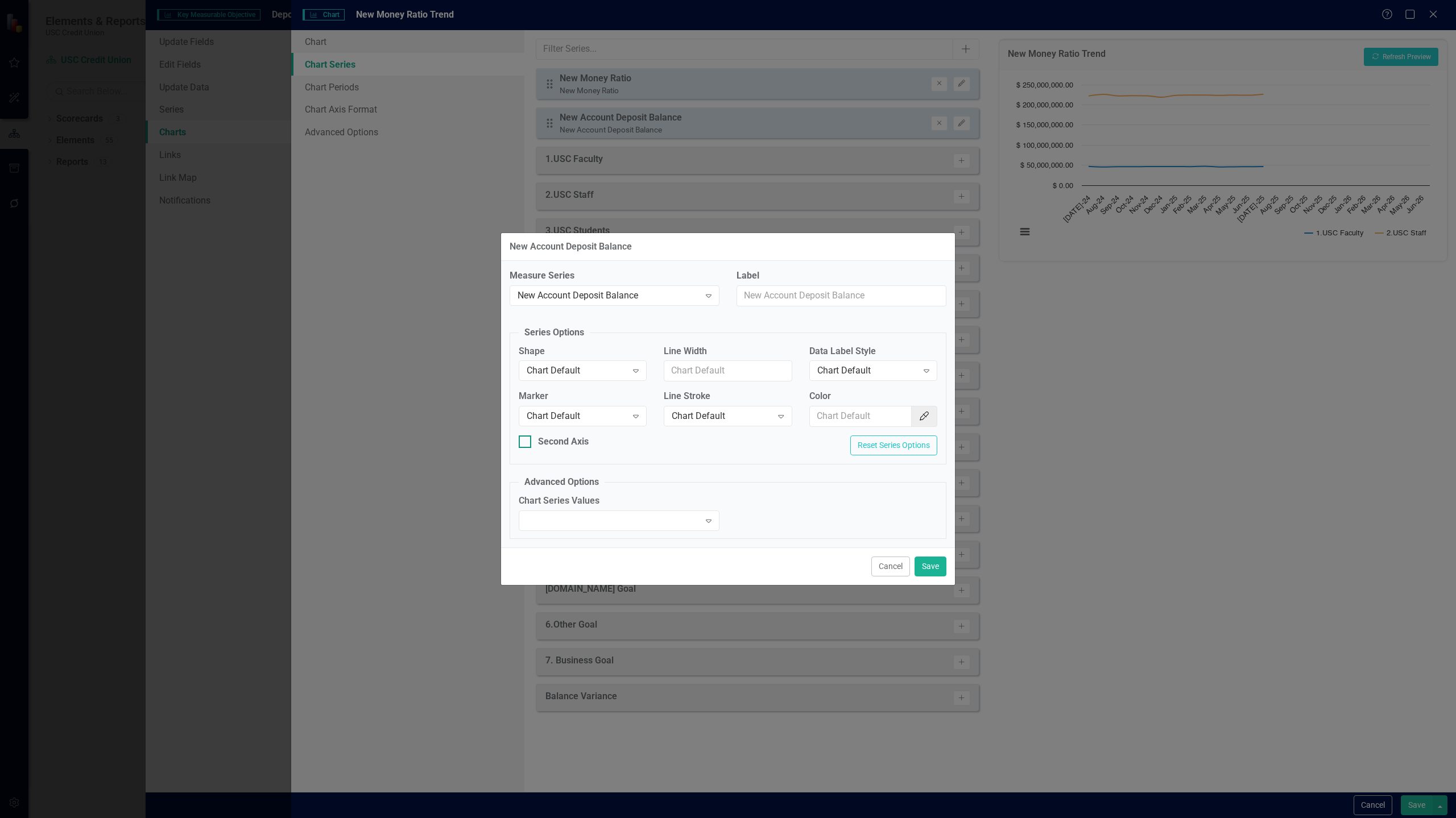
click at [538, 444] on div "Second Axis" at bounding box center [563, 442] width 51 height 13
click at [526, 443] on input "Second Axis" at bounding box center [522, 439] width 7 height 7
checkbox input "true"
click at [933, 571] on button "Save" at bounding box center [930, 567] width 32 height 20
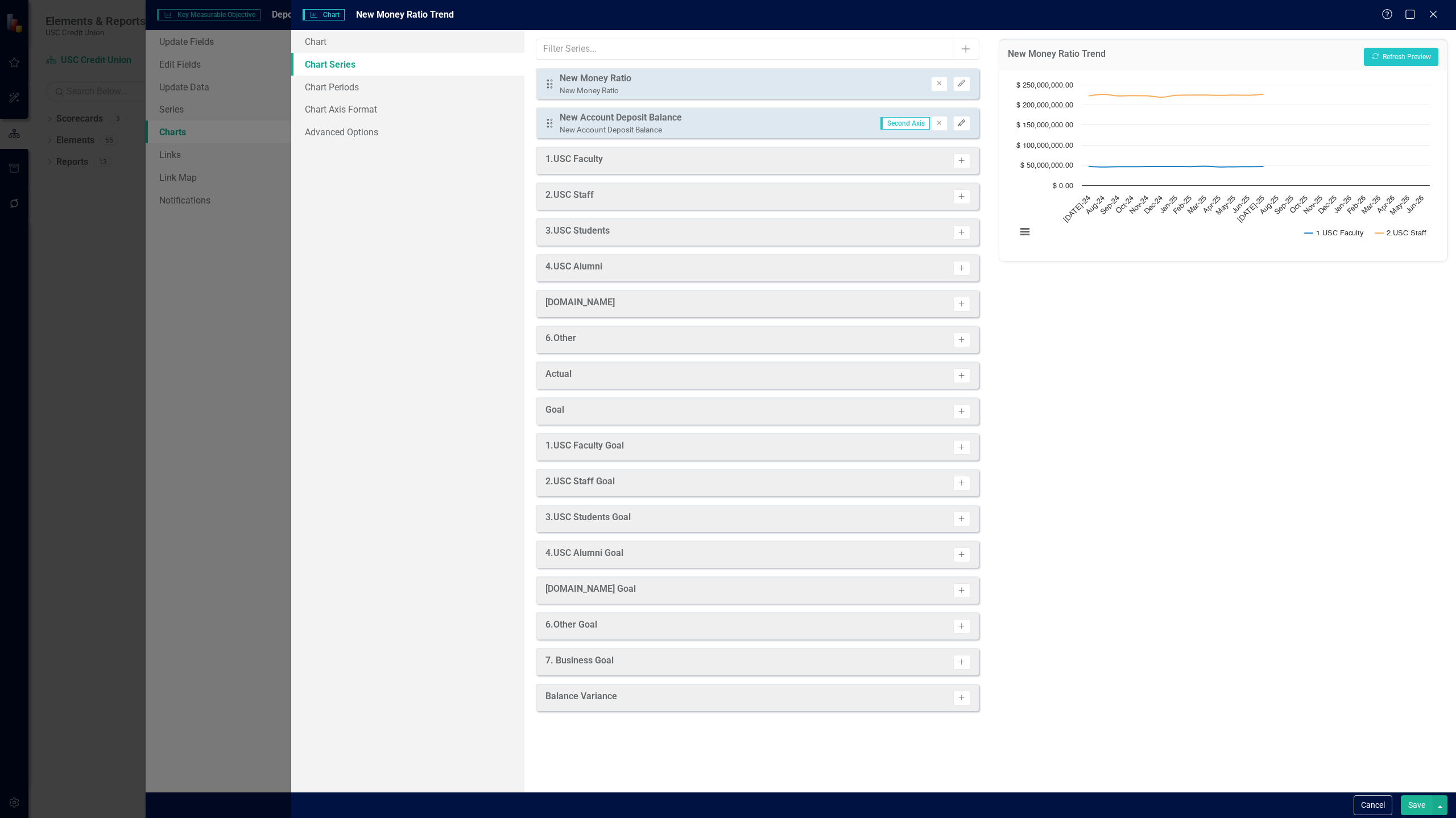
click at [965, 124] on icon "Edit" at bounding box center [961, 123] width 9 height 7
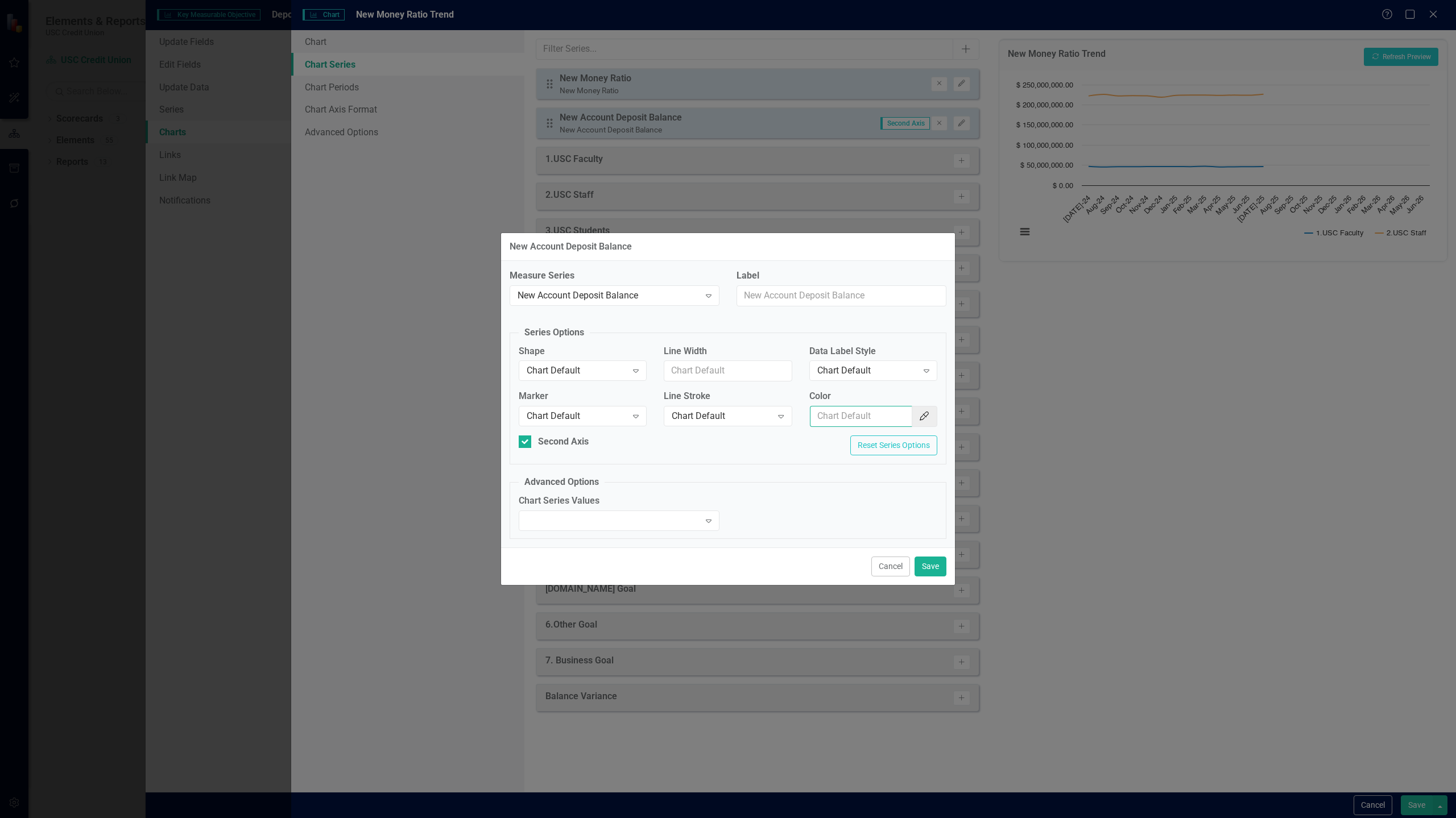
click at [880, 420] on input "Color" at bounding box center [860, 416] width 102 height 21
paste input "#990000"
type input "#990000"
click at [933, 560] on button "Save" at bounding box center [930, 567] width 32 height 20
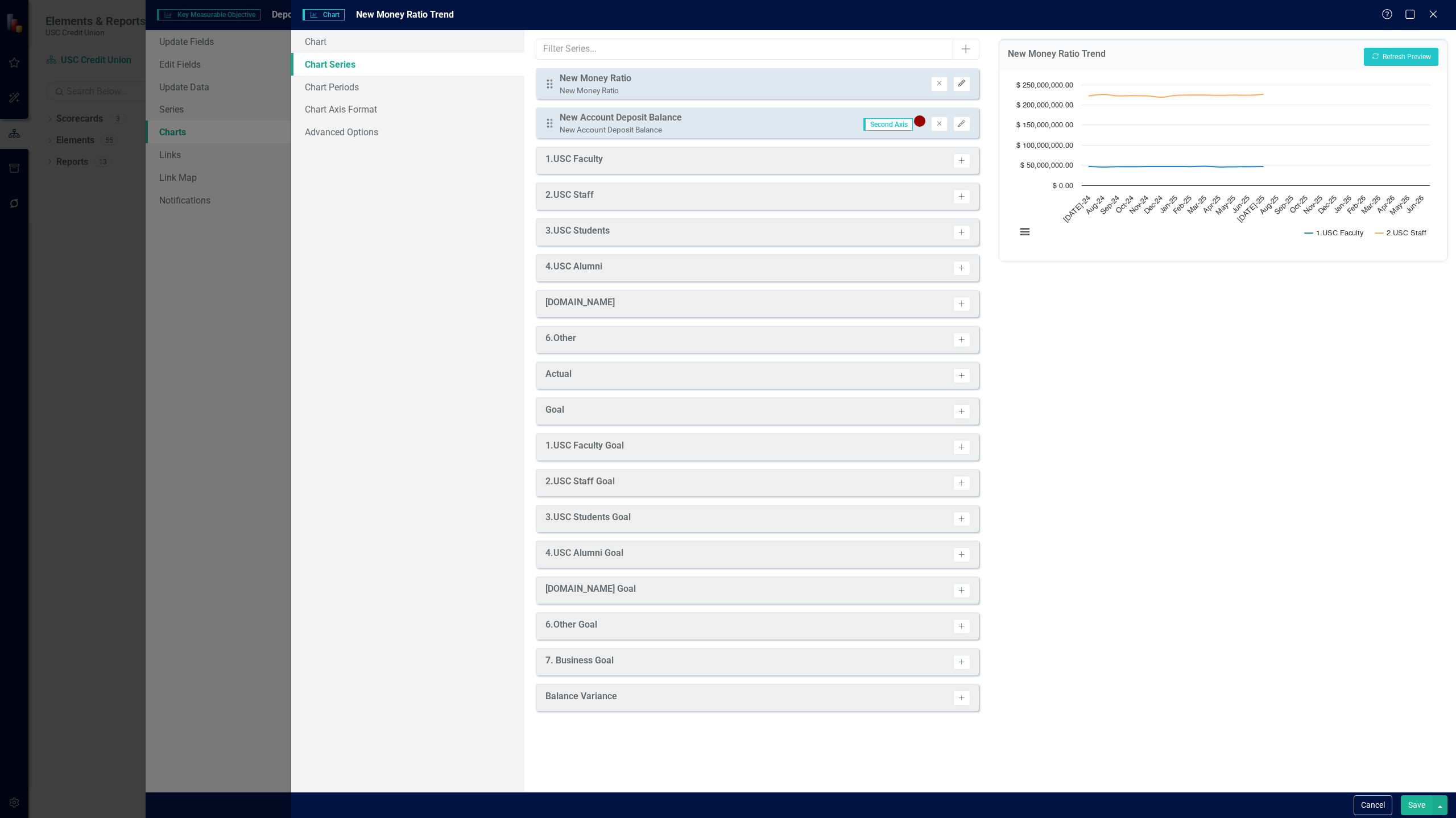
click at [962, 81] on icon "Edit" at bounding box center [961, 83] width 9 height 7
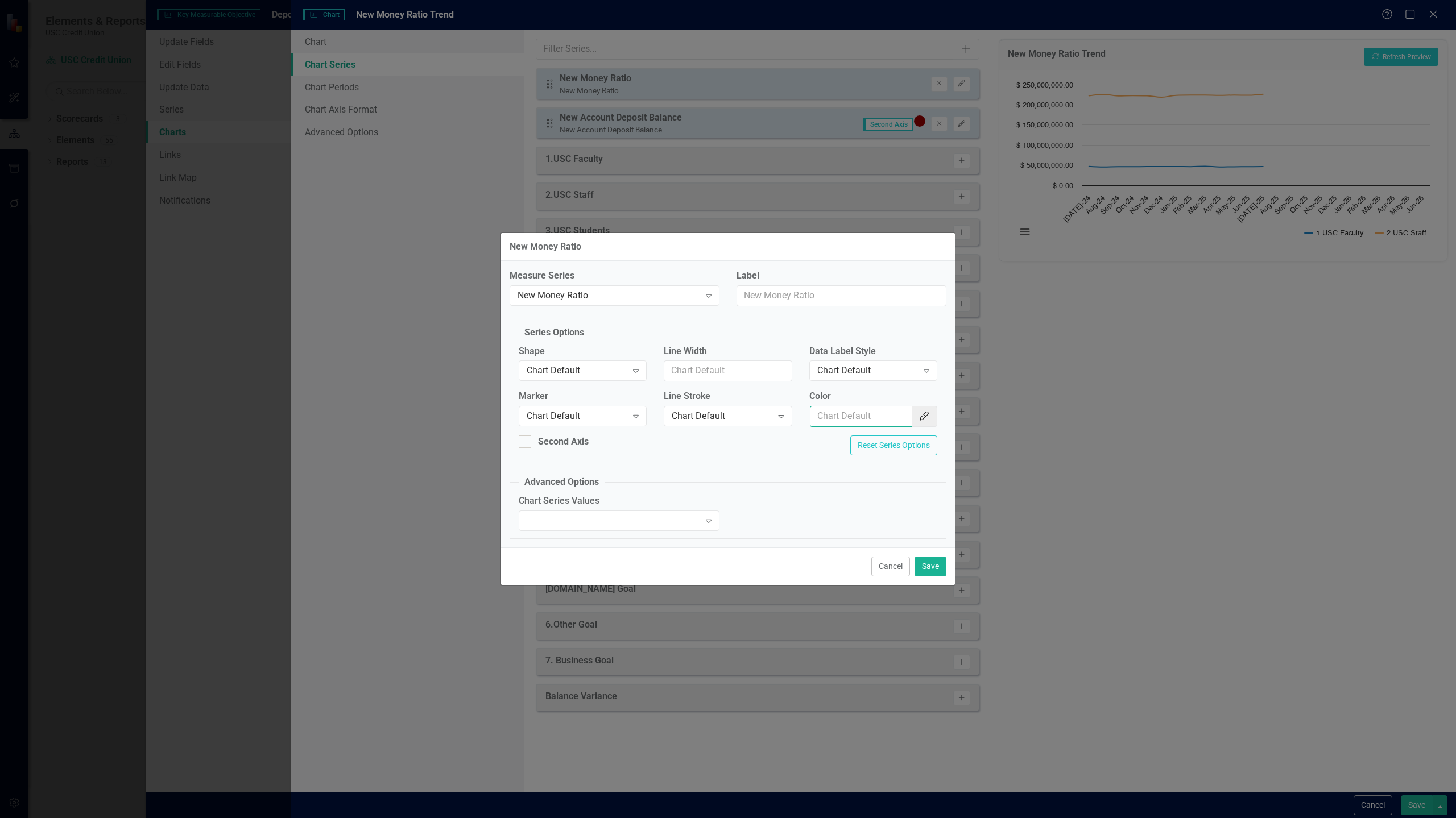
paste input "#FFCC00"
click at [883, 420] on input "#FFCC00" at bounding box center [860, 416] width 102 height 21
type input "#FFCC00"
click at [929, 568] on button "Save" at bounding box center [930, 567] width 32 height 20
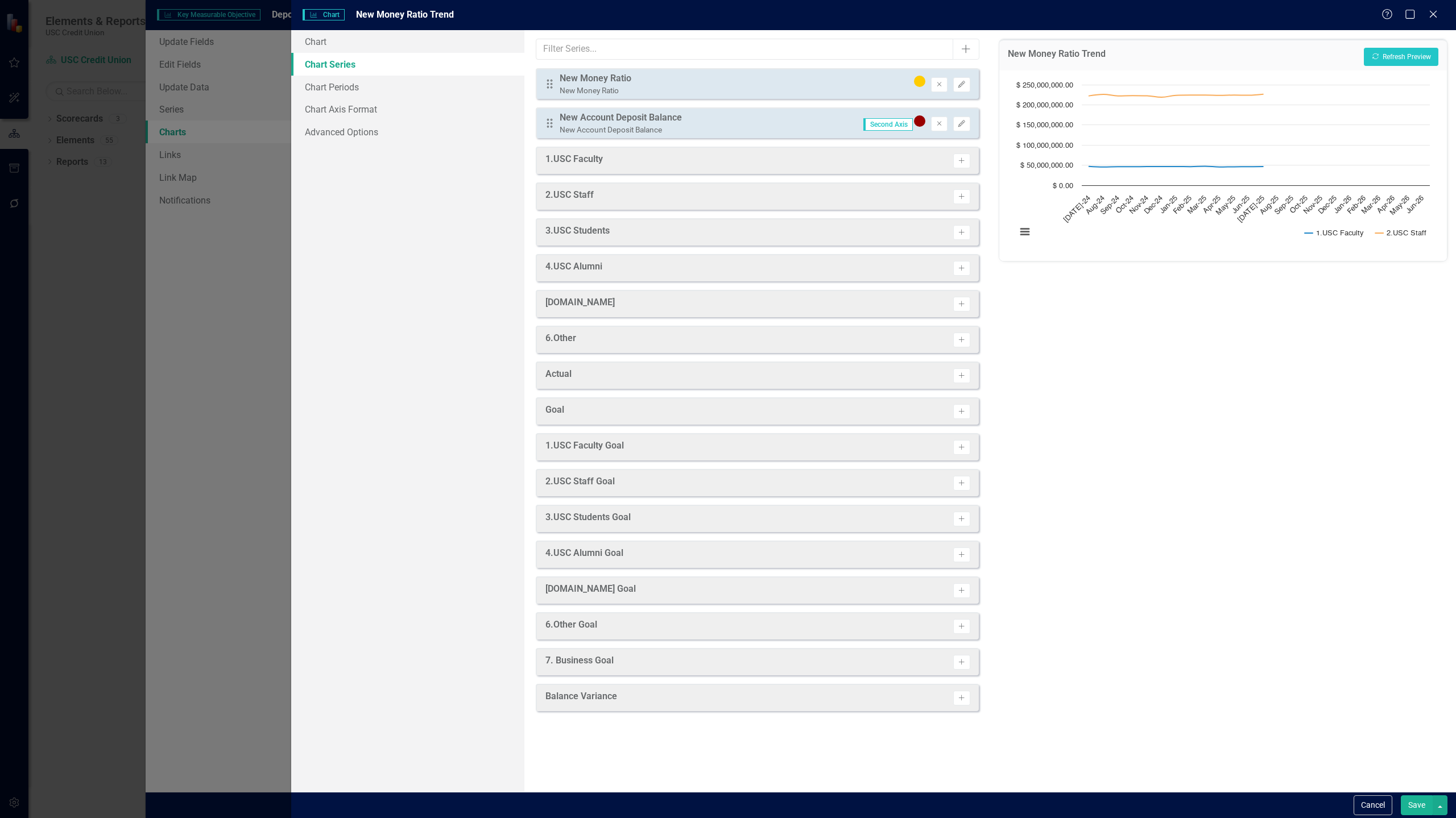
click at [1410, 47] on div "New Money Ratio Trend Recalculate Refresh Preview" at bounding box center [1223, 55] width 448 height 31
click at [1391, 62] on button "Recalculate Refresh Preview" at bounding box center [1401, 56] width 75 height 18
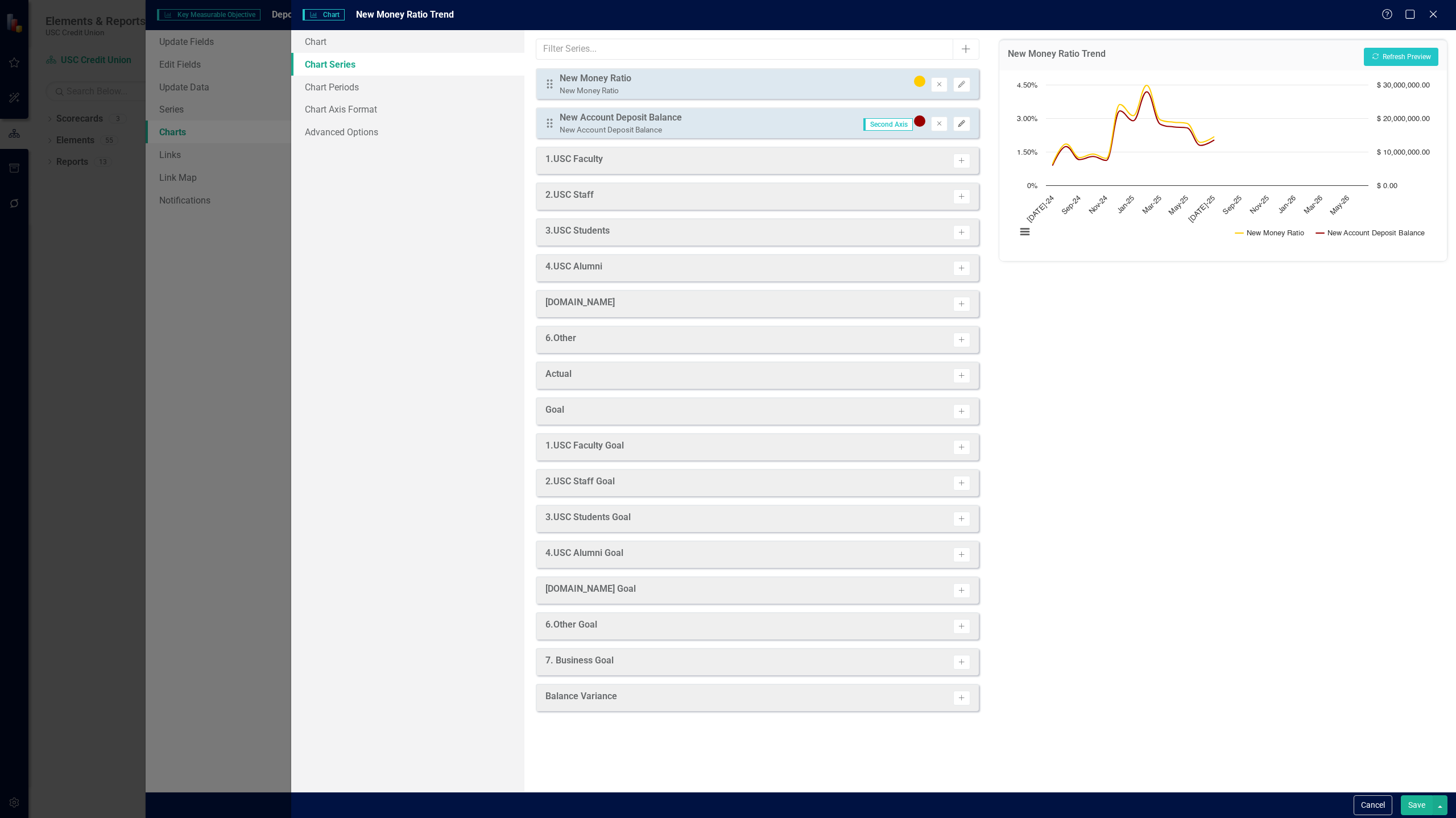
click at [960, 126] on icon "button" at bounding box center [962, 123] width 7 height 7
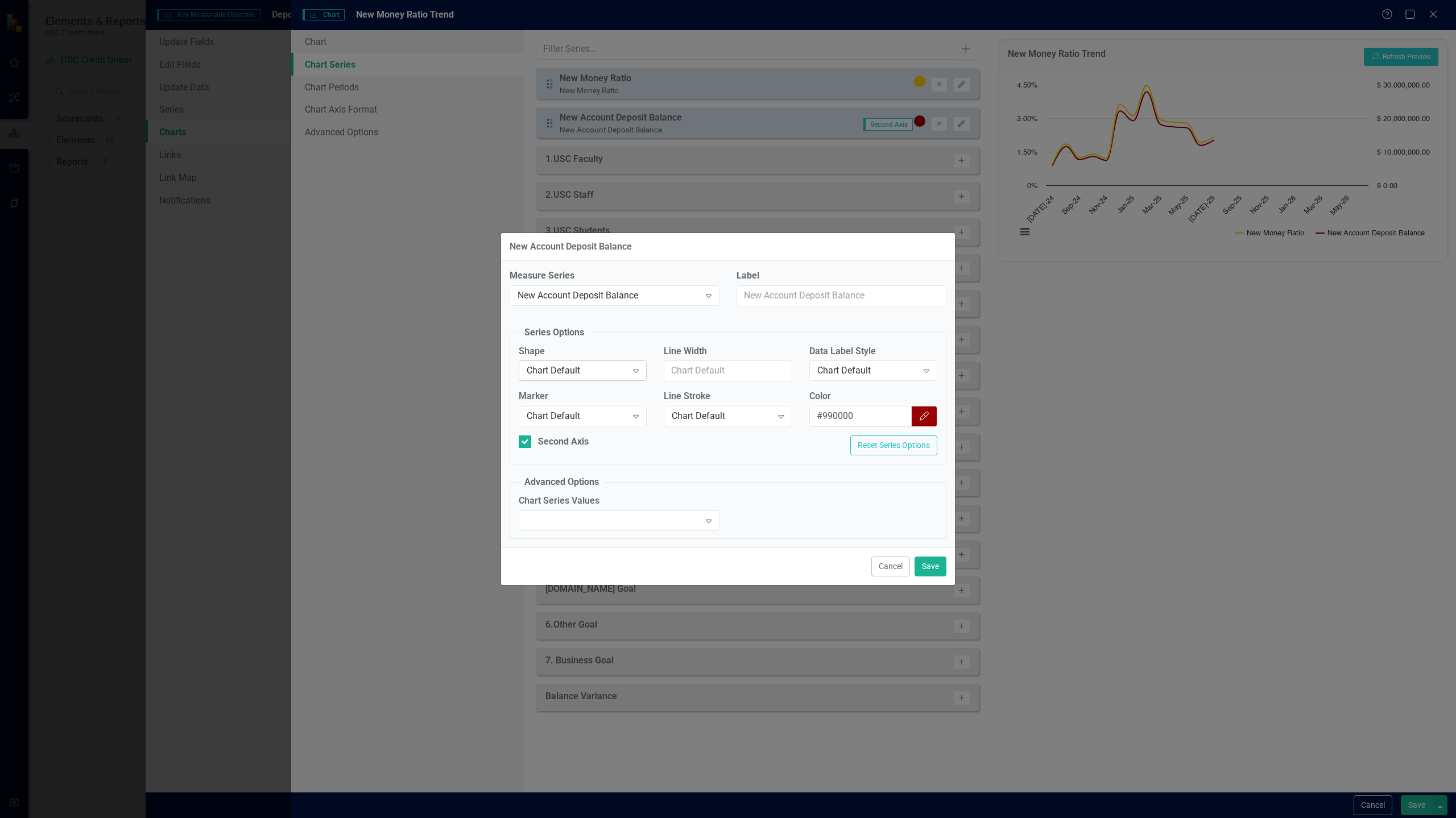
click at [598, 374] on div "Chart Default" at bounding box center [576, 370] width 100 height 13
click at [926, 571] on button "Save" at bounding box center [930, 567] width 32 height 20
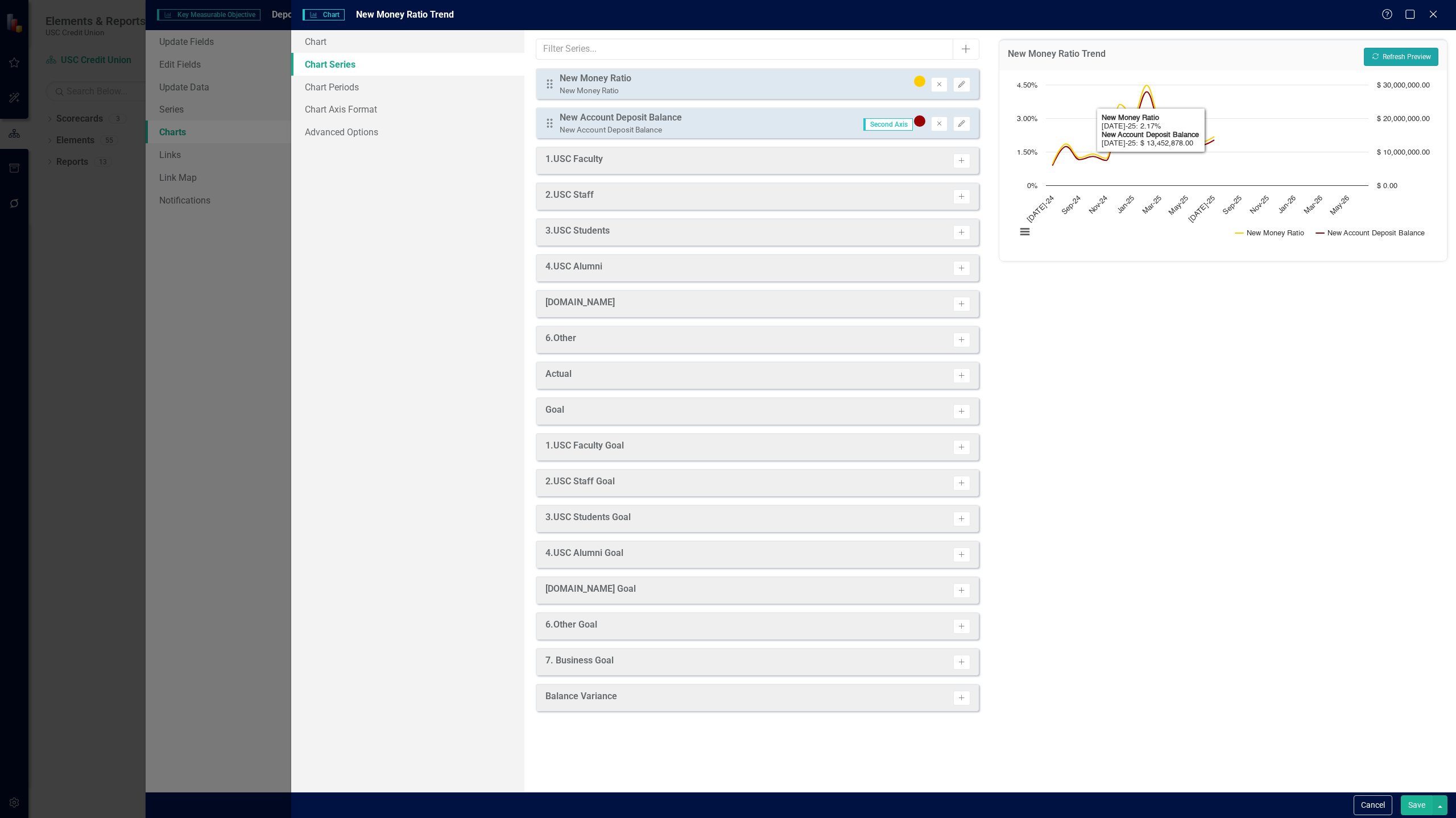
click at [1397, 58] on button "Recalculate Refresh Preview" at bounding box center [1401, 56] width 75 height 18
click at [1410, 808] on button "Save" at bounding box center [1416, 806] width 32 height 20
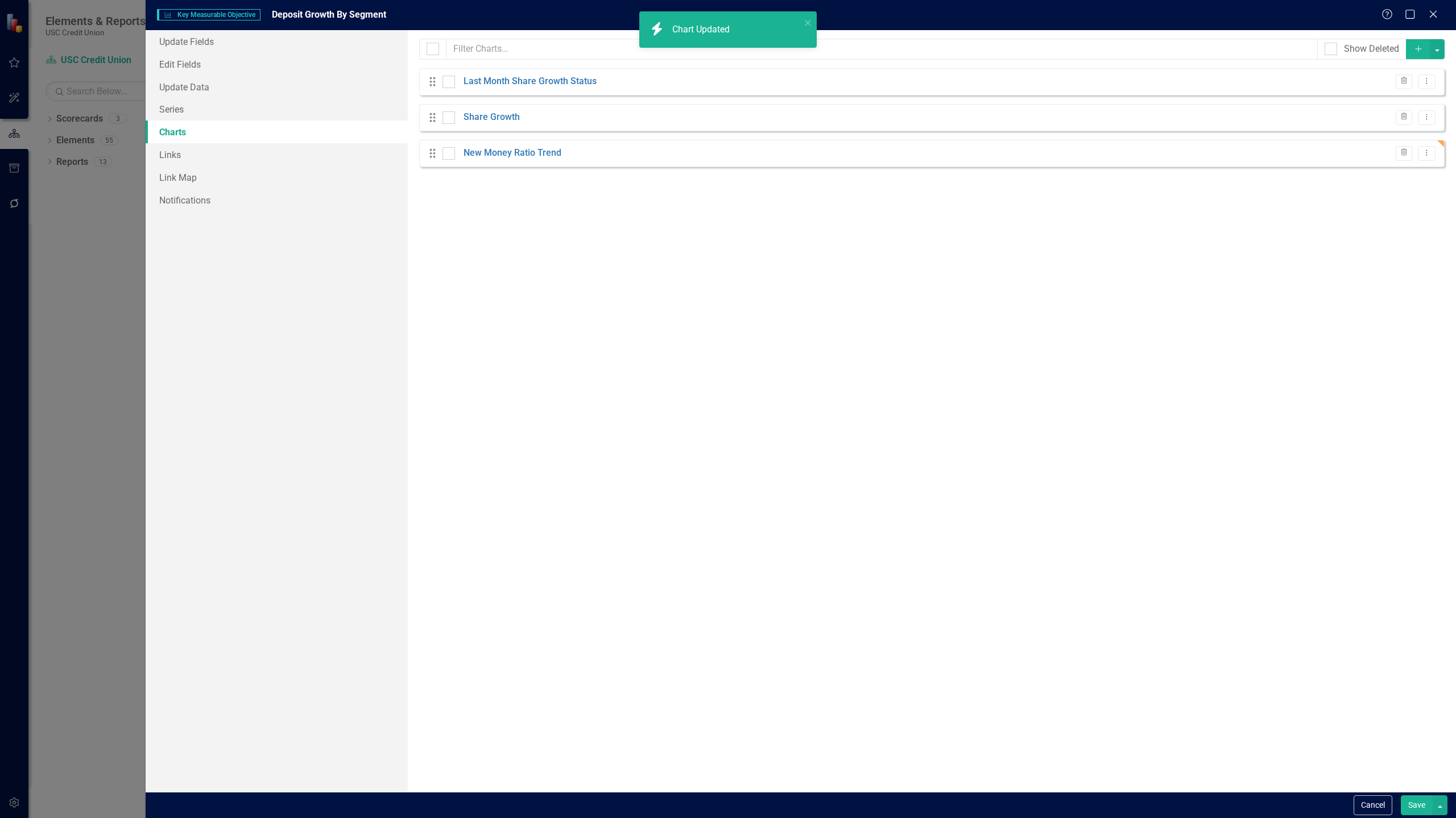
click at [1410, 808] on button "Save" at bounding box center [1416, 806] width 32 height 20
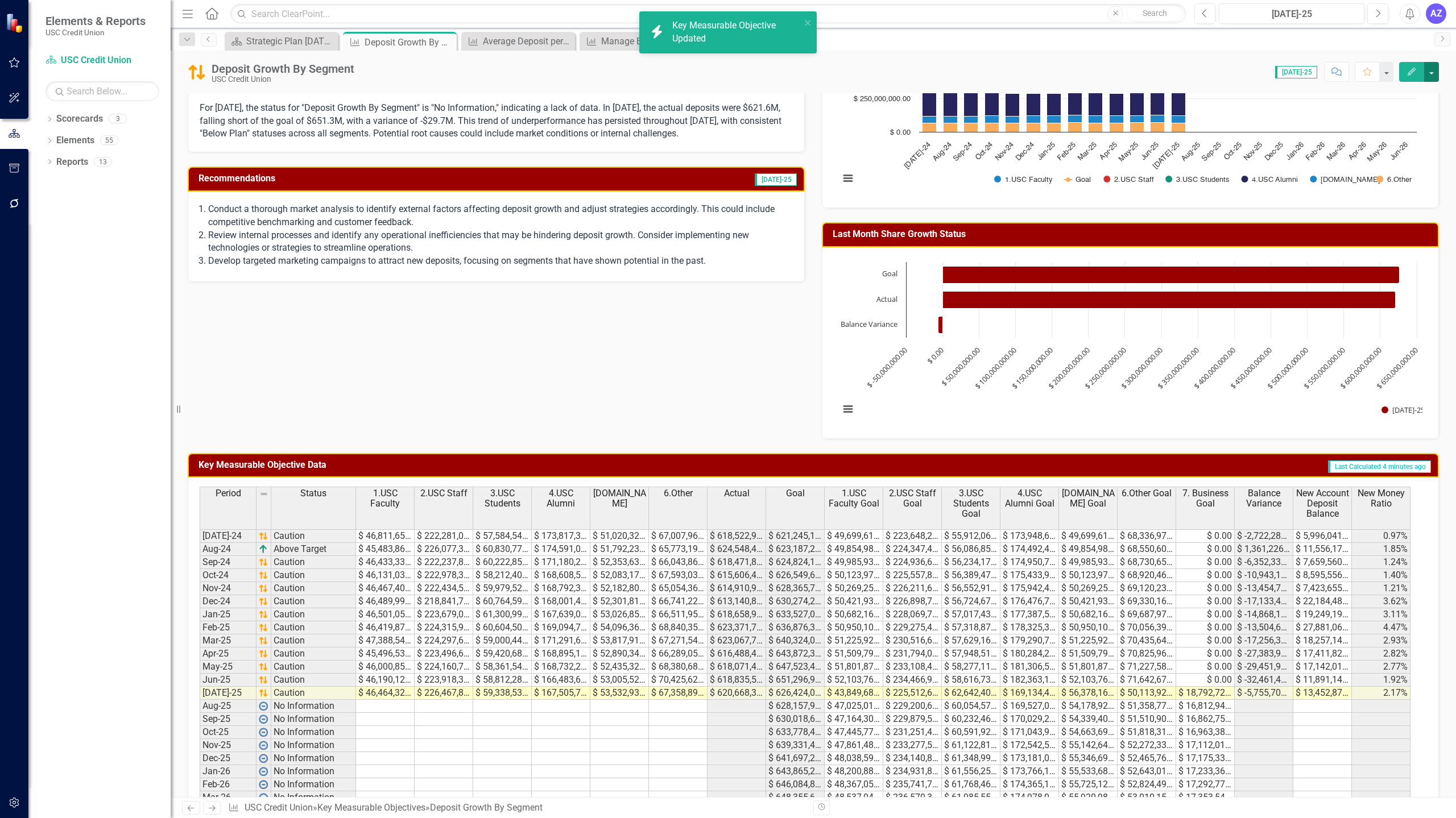
click at [1432, 73] on button "button" at bounding box center [1431, 72] width 15 height 20
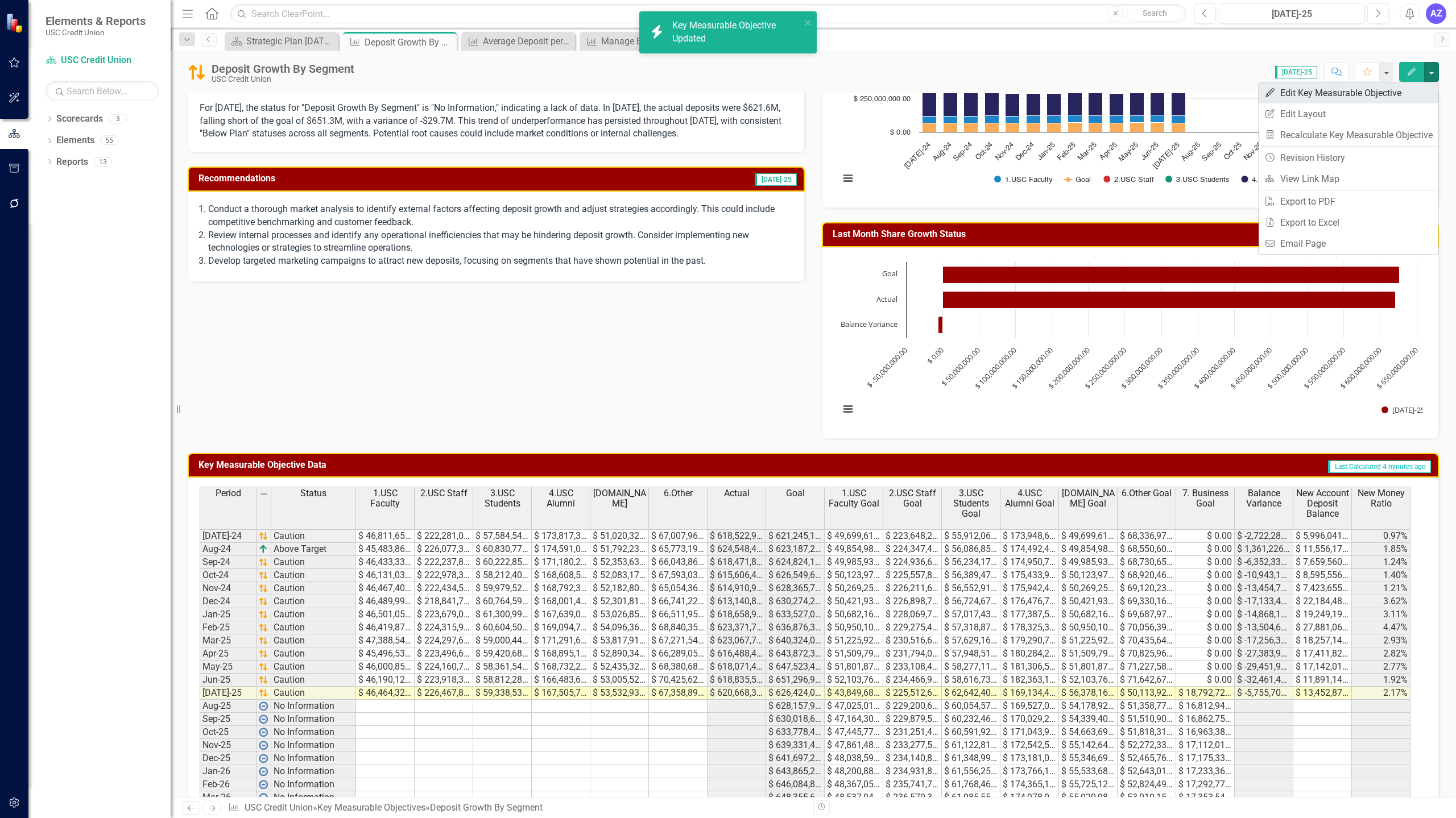
click at [1401, 89] on link "Edit Edit Key Measurable Objective" at bounding box center [1348, 93] width 179 height 21
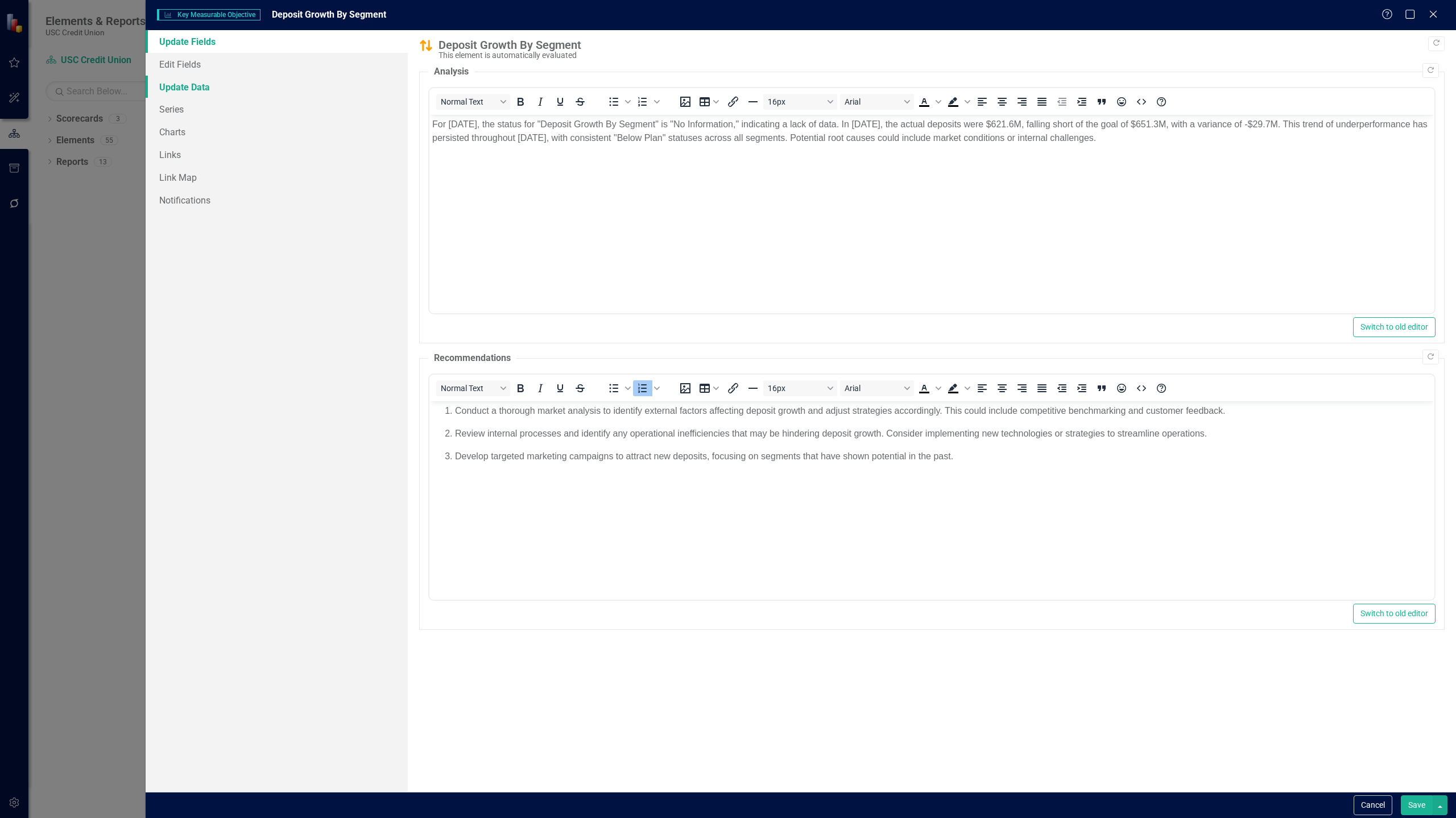
scroll to position [0, 0]
click at [199, 133] on link "Charts" at bounding box center [277, 132] width 262 height 23
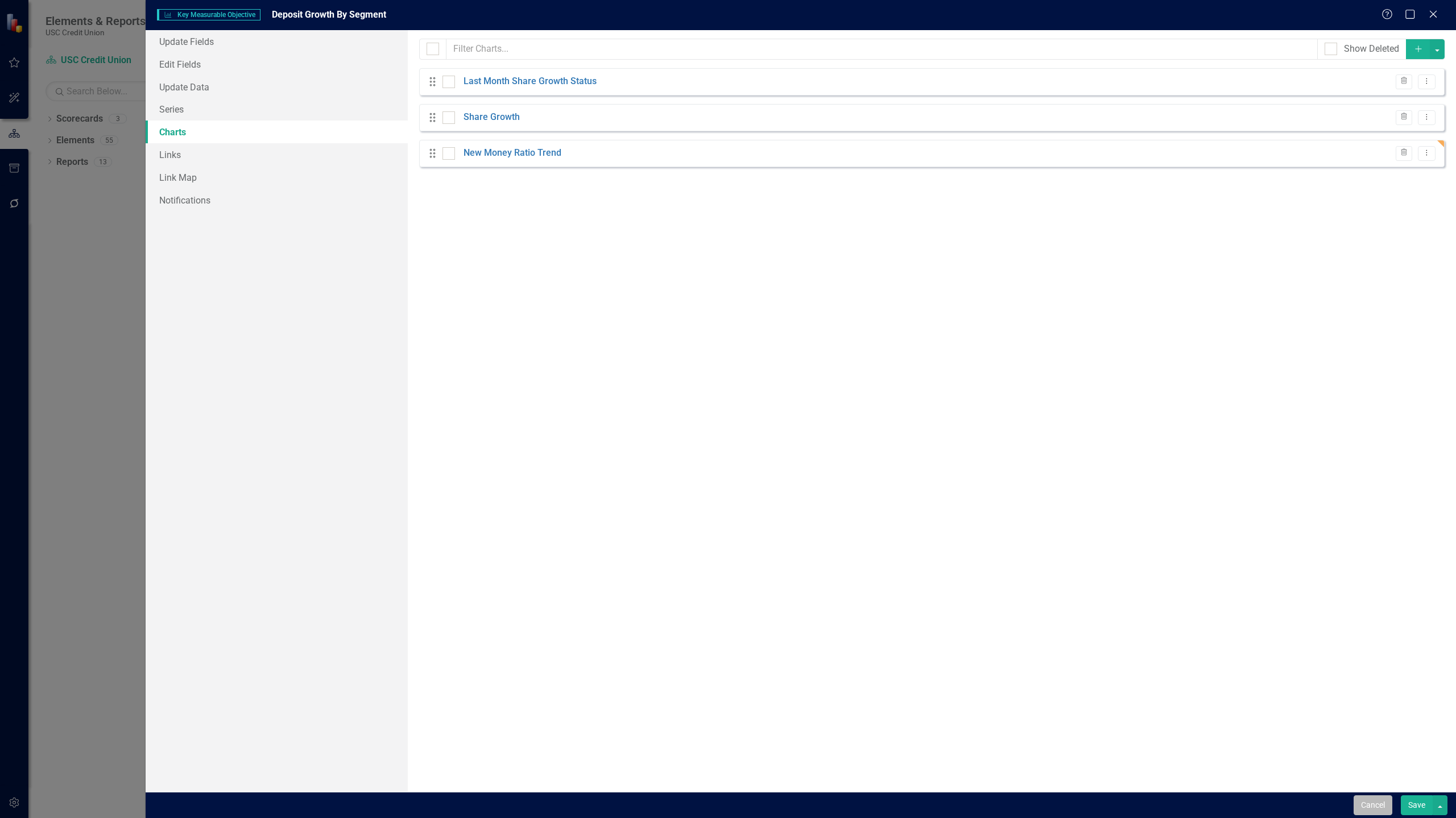
click at [1369, 805] on button "Cancel" at bounding box center [1373, 806] width 39 height 20
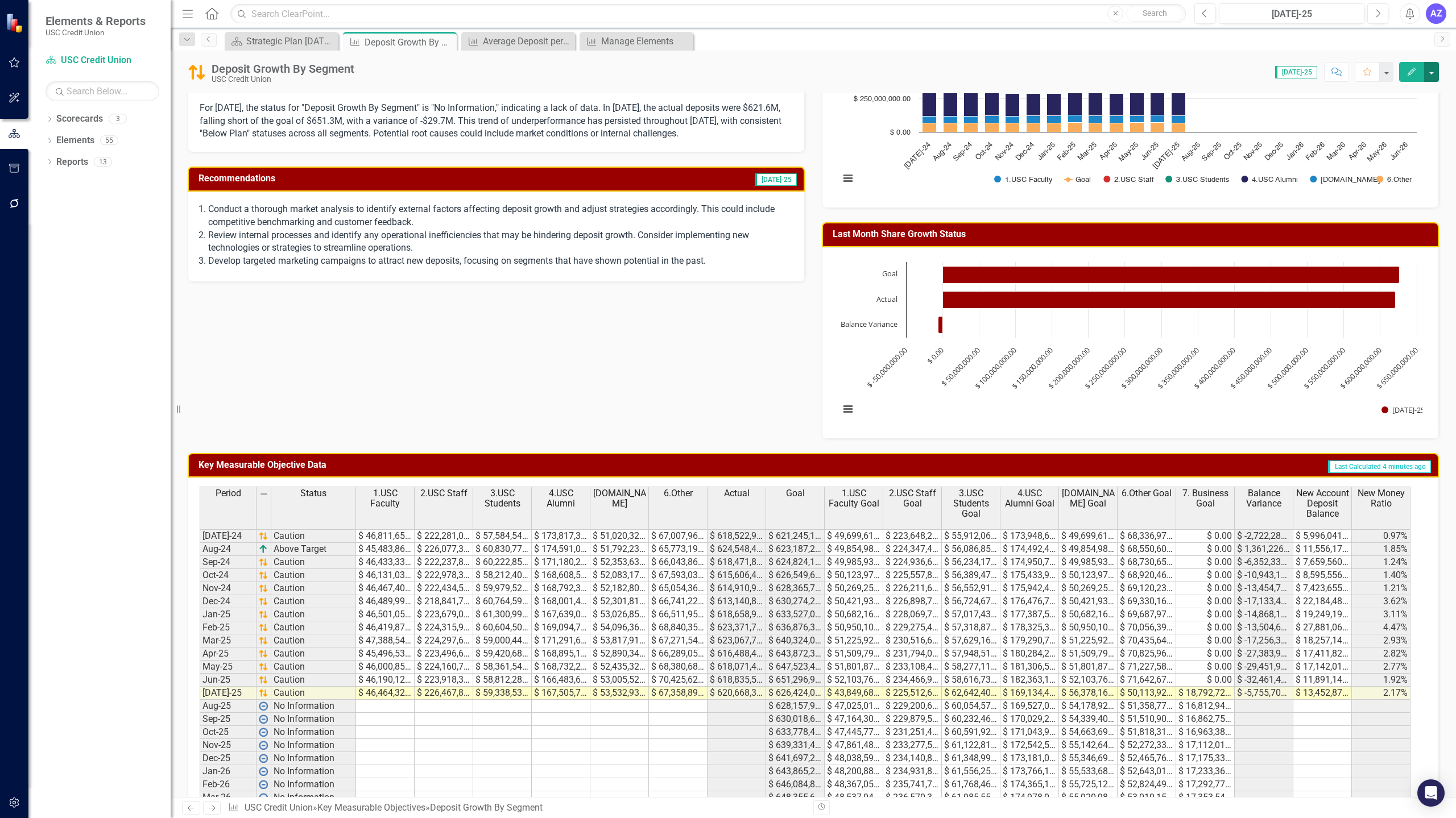
click at [1430, 73] on button "button" at bounding box center [1431, 72] width 15 height 20
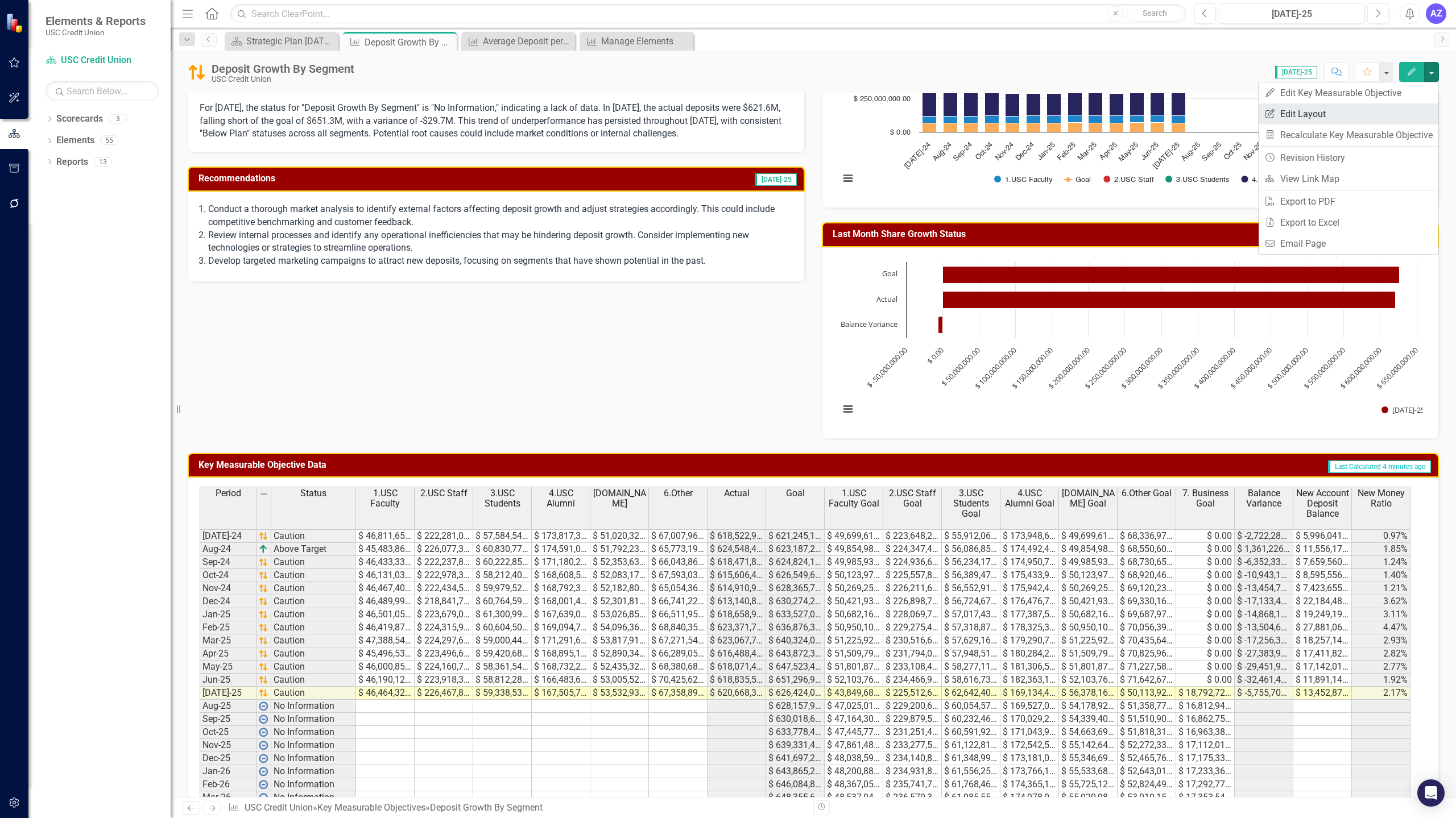
click at [1376, 115] on link "Edit Report Edit Layout" at bounding box center [1348, 114] width 179 height 21
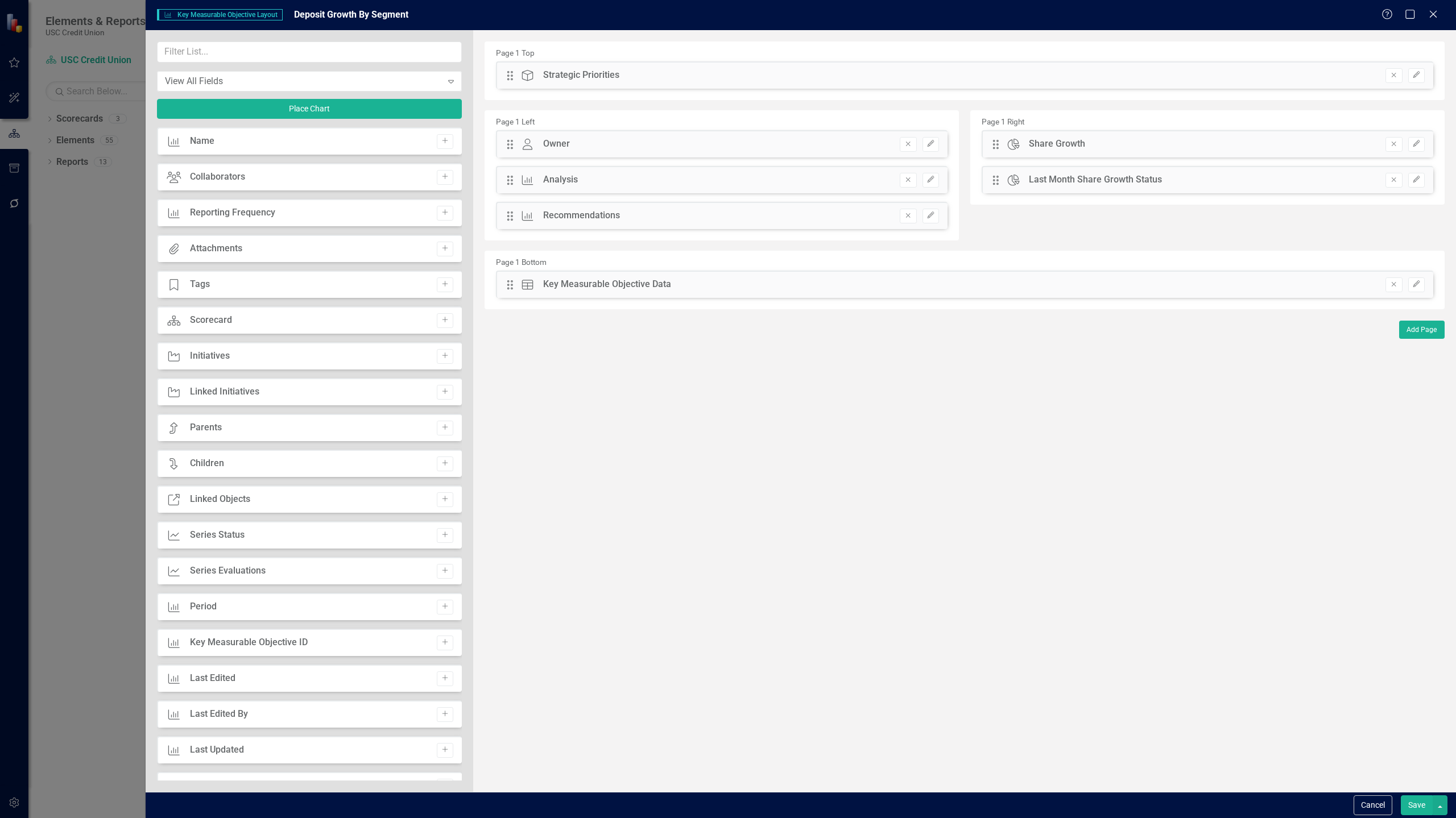
scroll to position [385, 0]
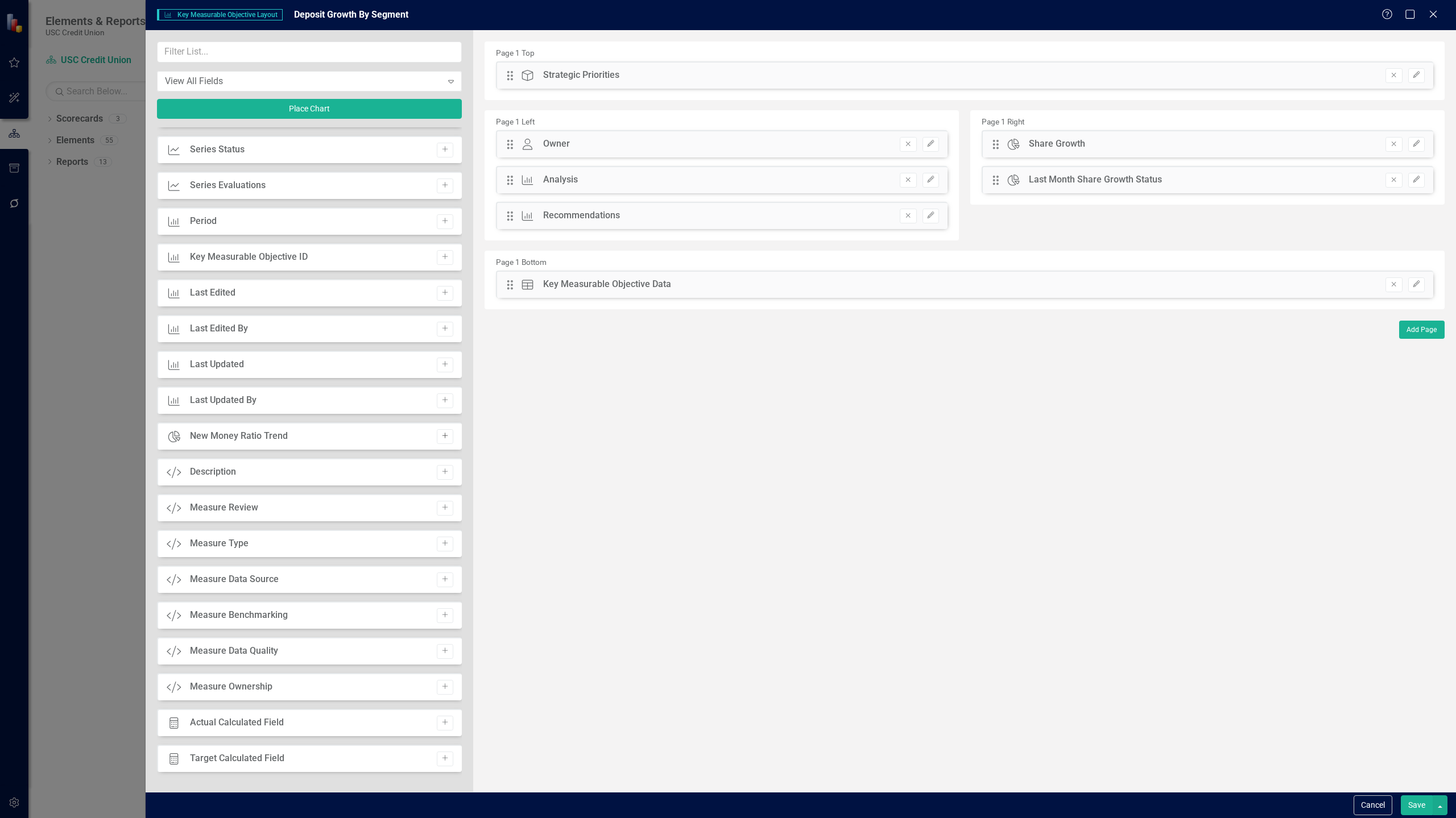
click at [440, 440] on button "Add" at bounding box center [445, 436] width 16 height 15
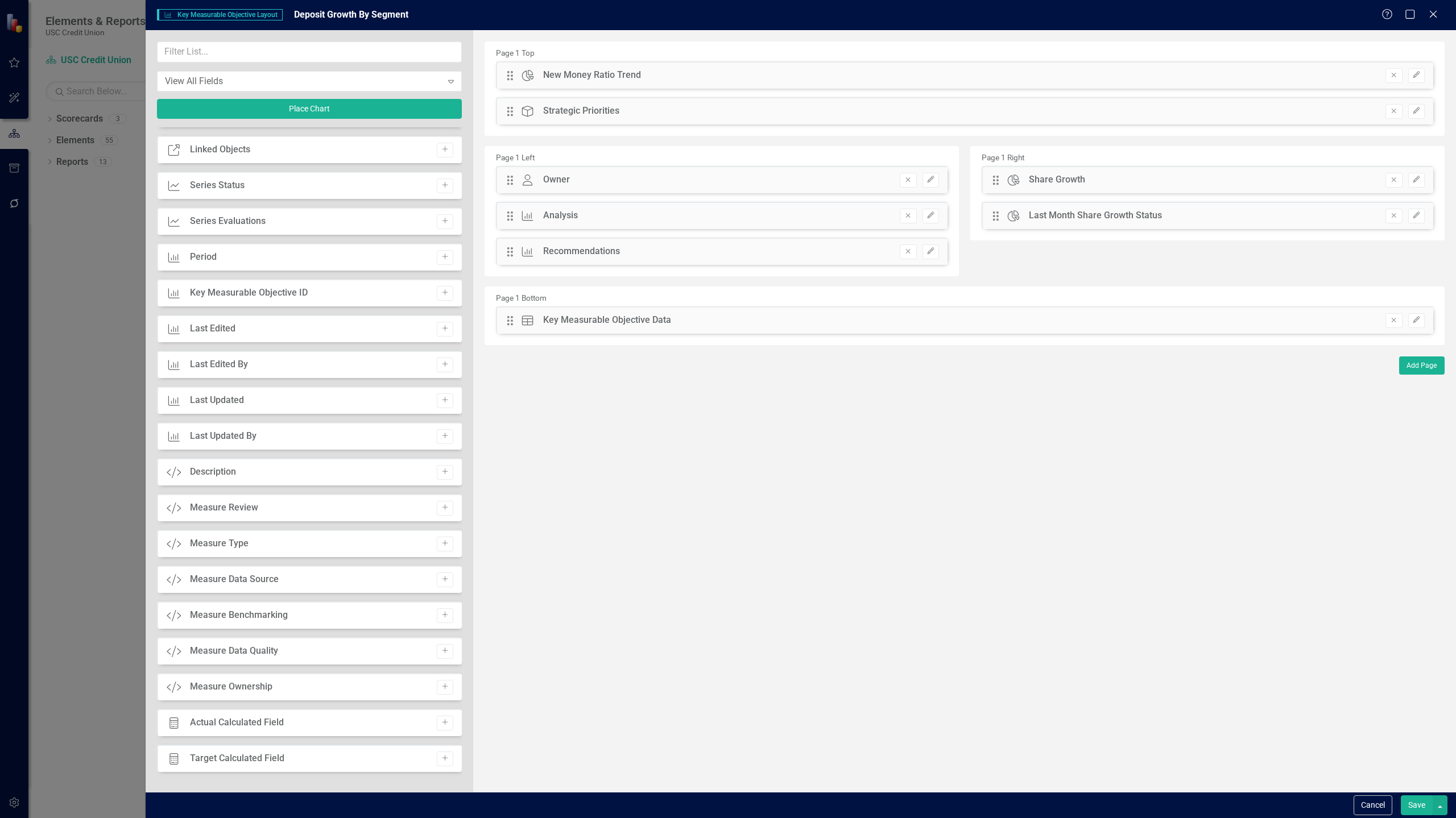
scroll to position [349, 0]
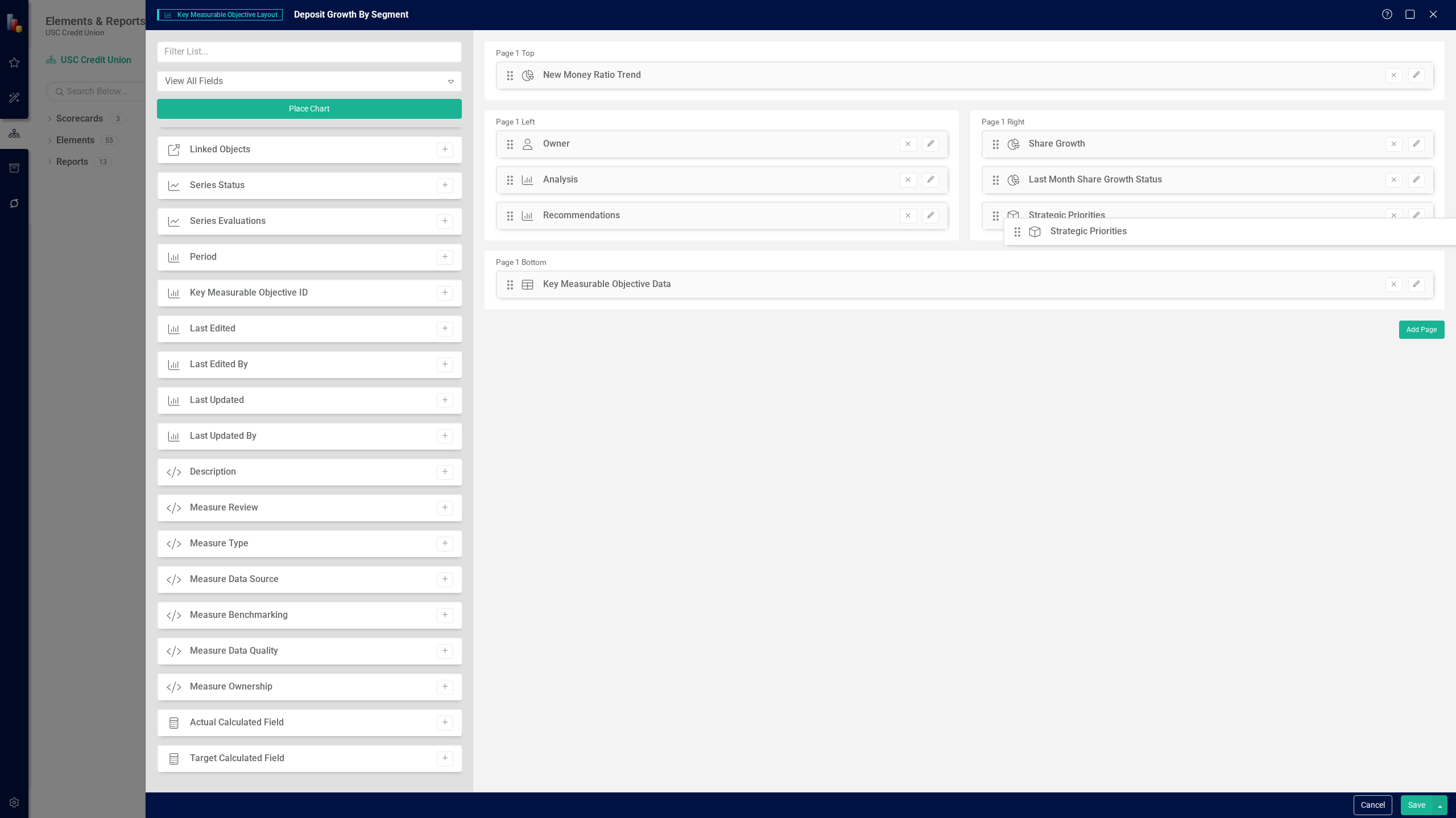
drag, startPoint x: 508, startPoint y: 111, endPoint x: 1024, endPoint y: 232, distance: 530.0
click at [1412, 809] on button "Save" at bounding box center [1416, 806] width 32 height 20
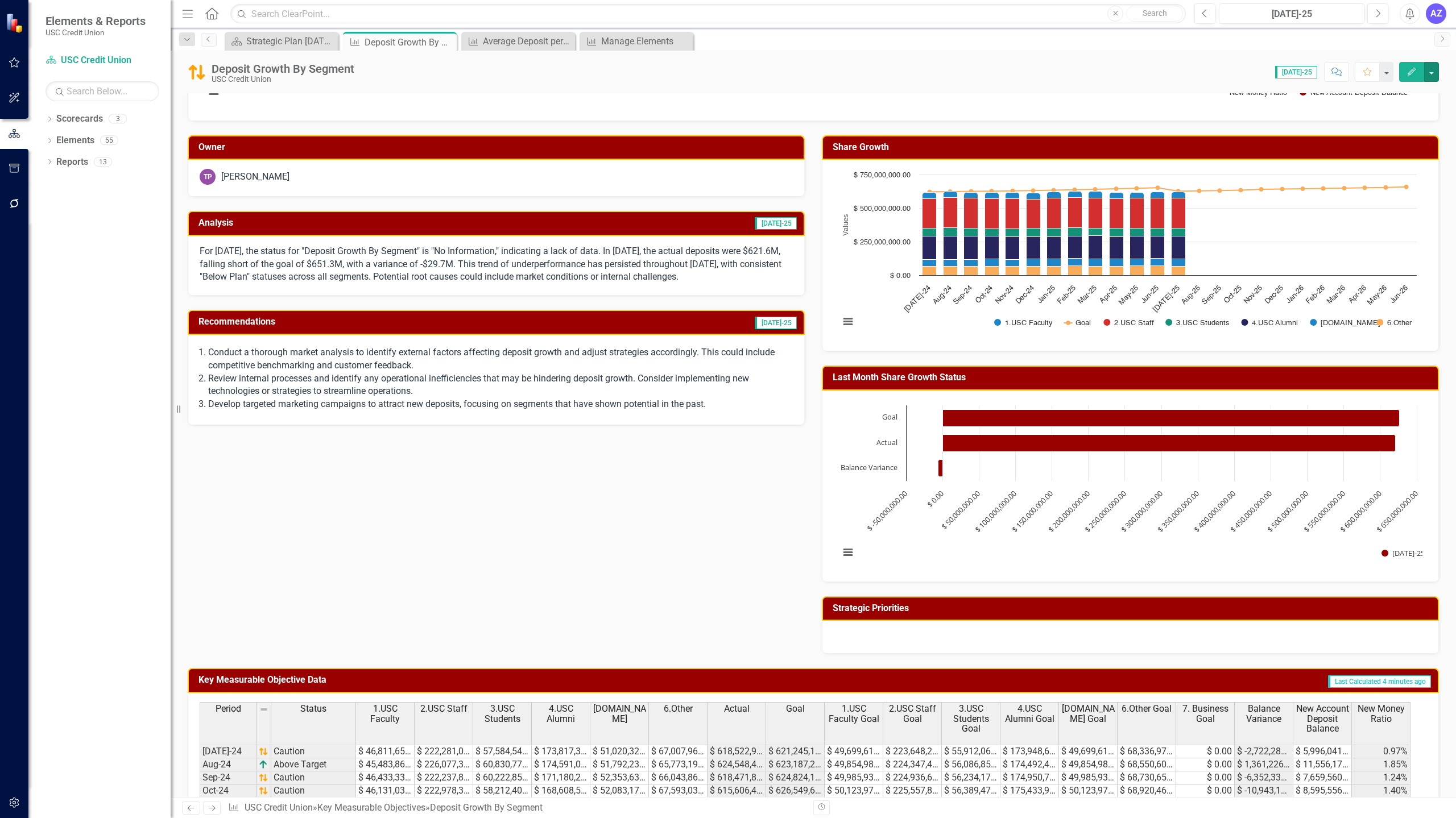
scroll to position [188, 0]
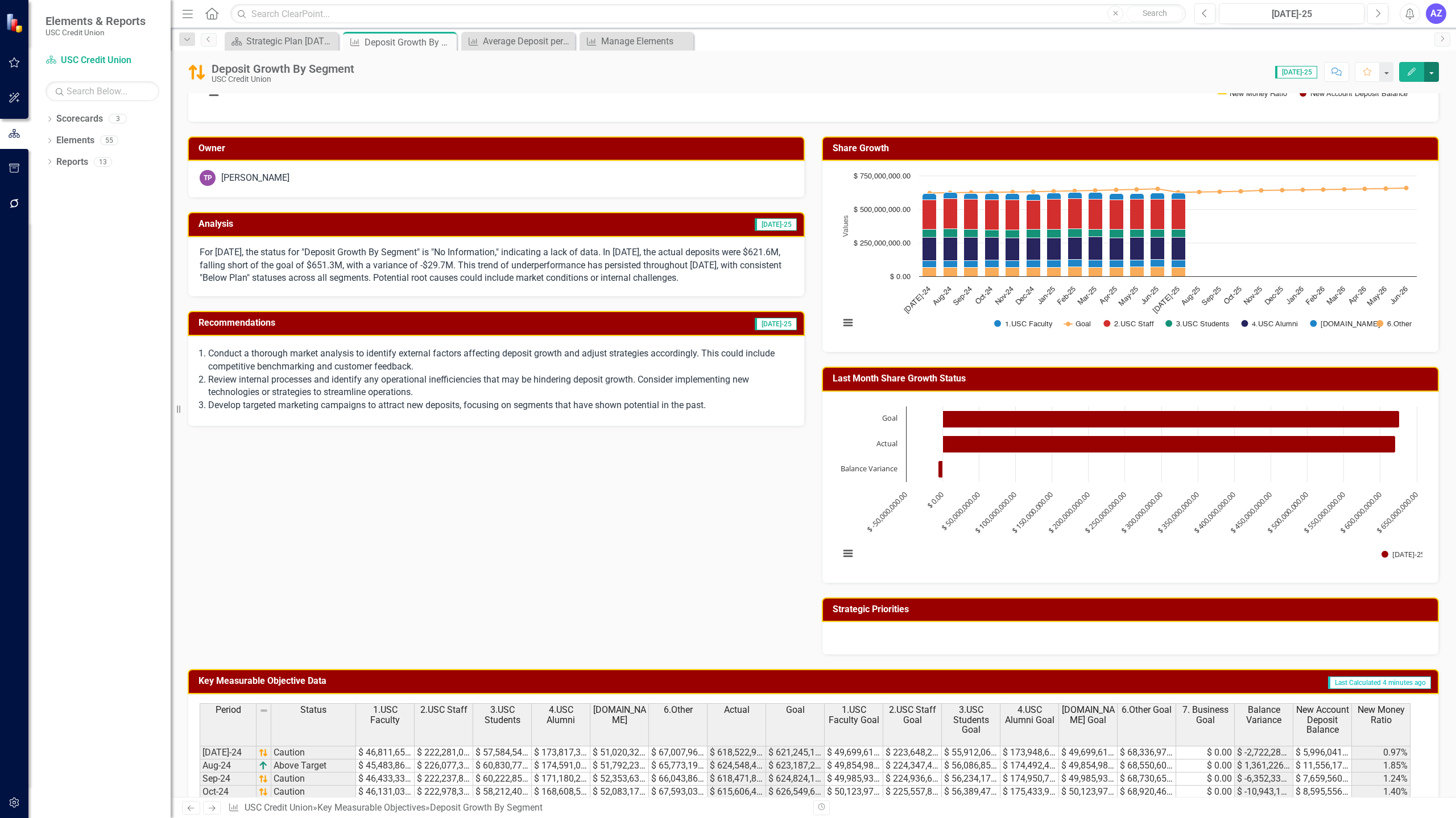
click at [1429, 72] on button "button" at bounding box center [1431, 72] width 15 height 20
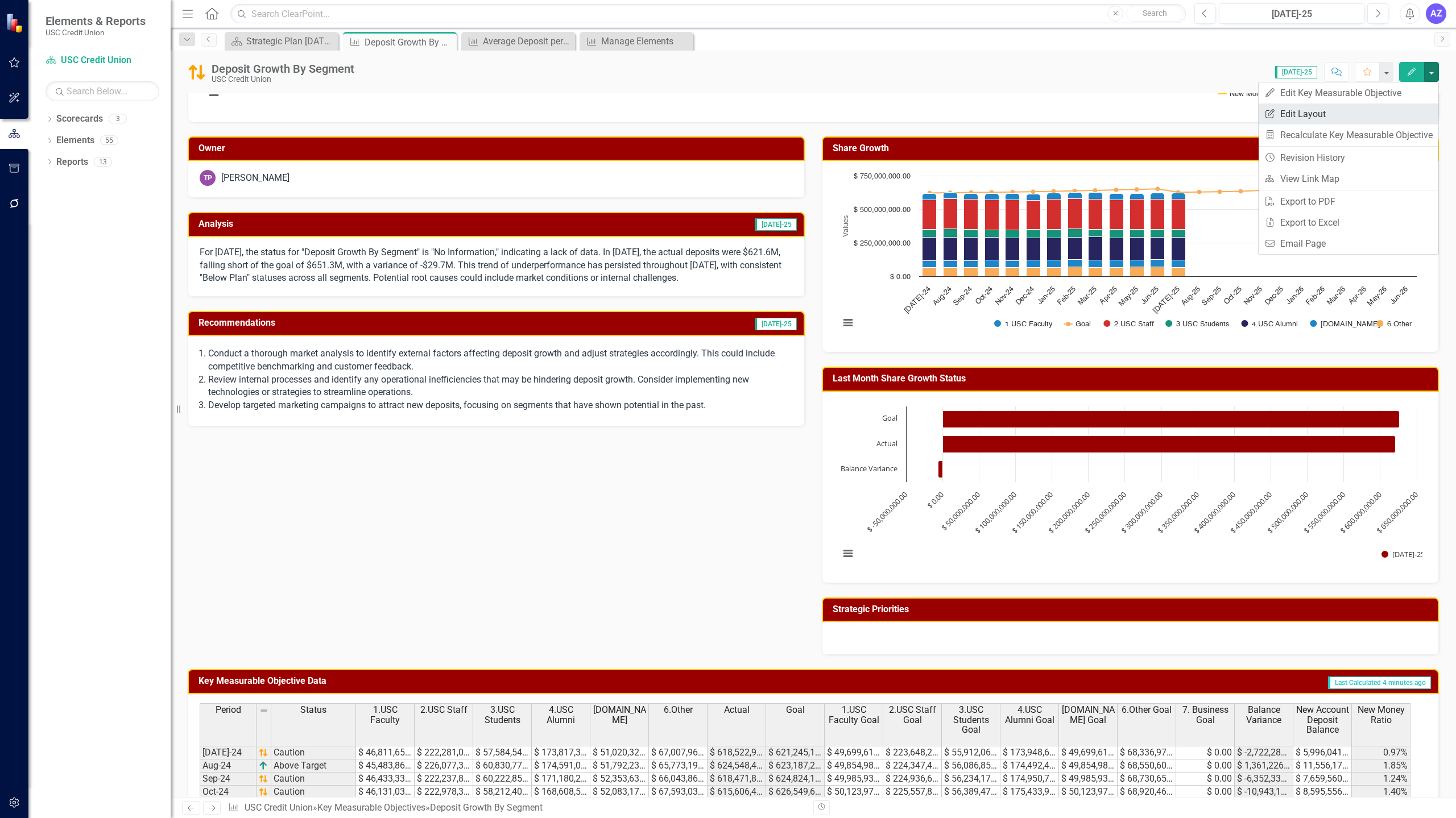
click at [1388, 108] on link "Edit Report Edit Layout" at bounding box center [1348, 114] width 179 height 21
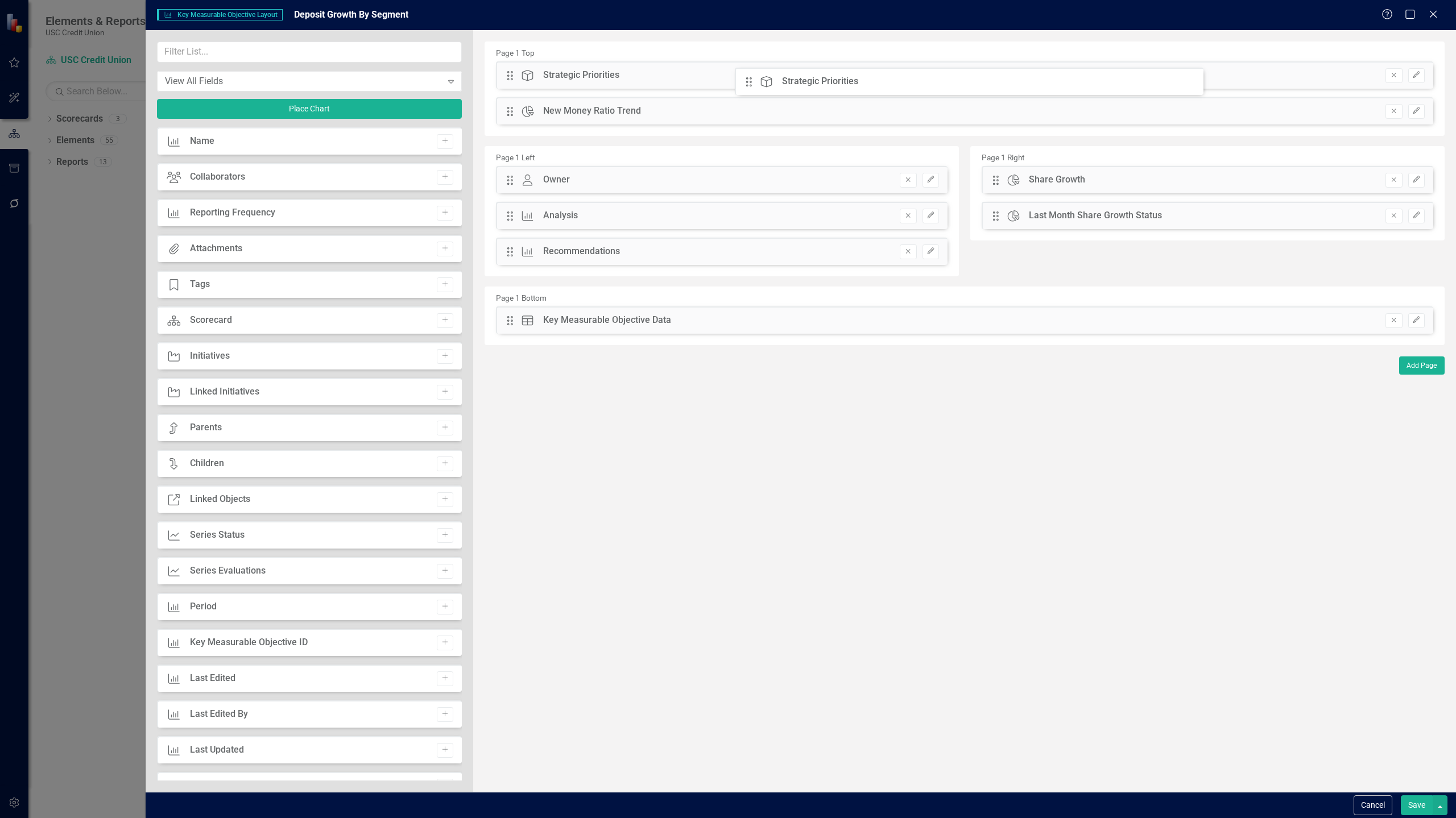
drag, startPoint x: 997, startPoint y: 218, endPoint x: 759, endPoint y: 83, distance: 273.6
drag, startPoint x: 507, startPoint y: 108, endPoint x: 955, endPoint y: 222, distance: 462.3
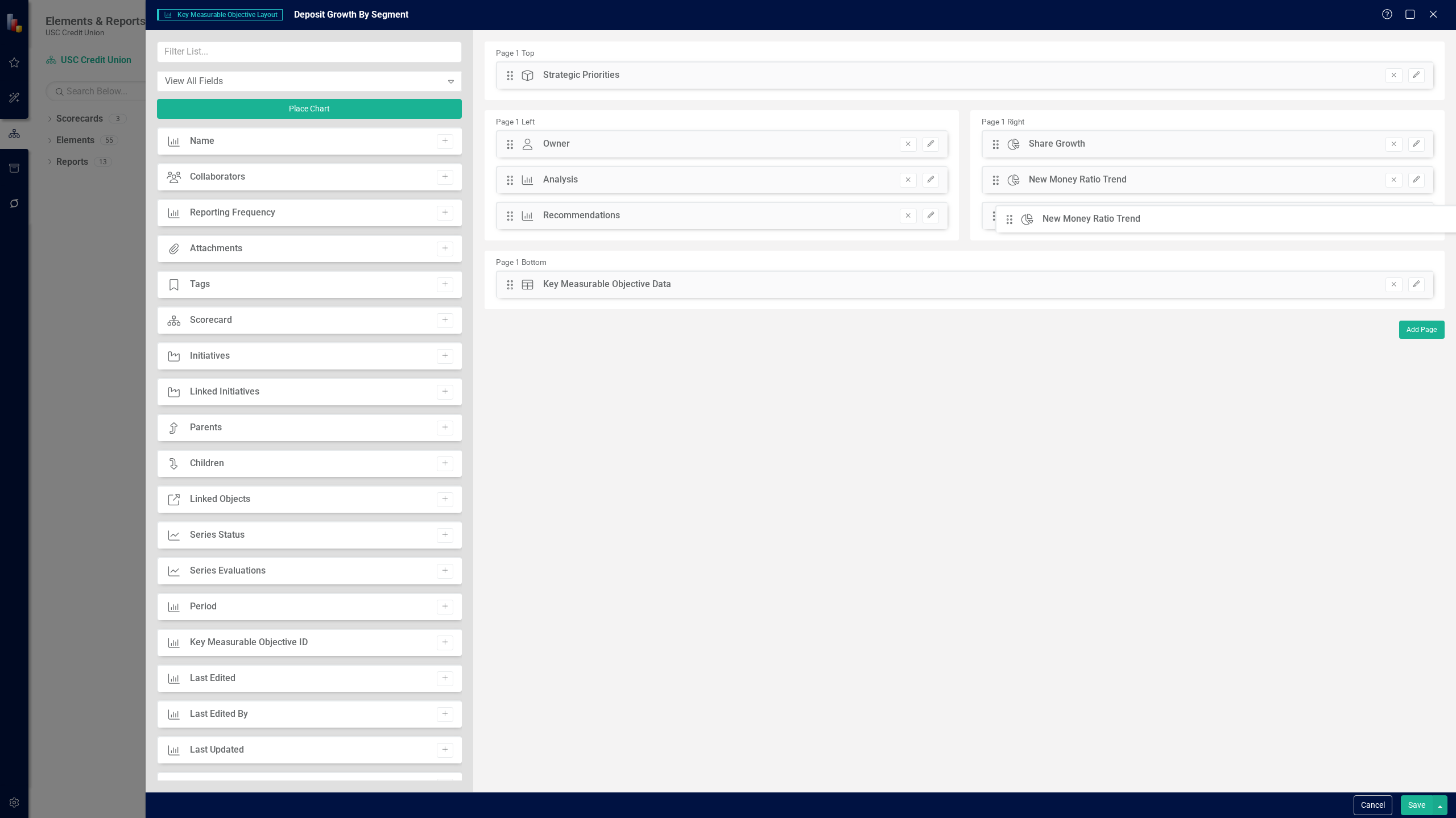
drag, startPoint x: 509, startPoint y: 218, endPoint x: 1017, endPoint y: 221, distance: 508.0
click at [1409, 810] on button "Save" at bounding box center [1416, 806] width 32 height 20
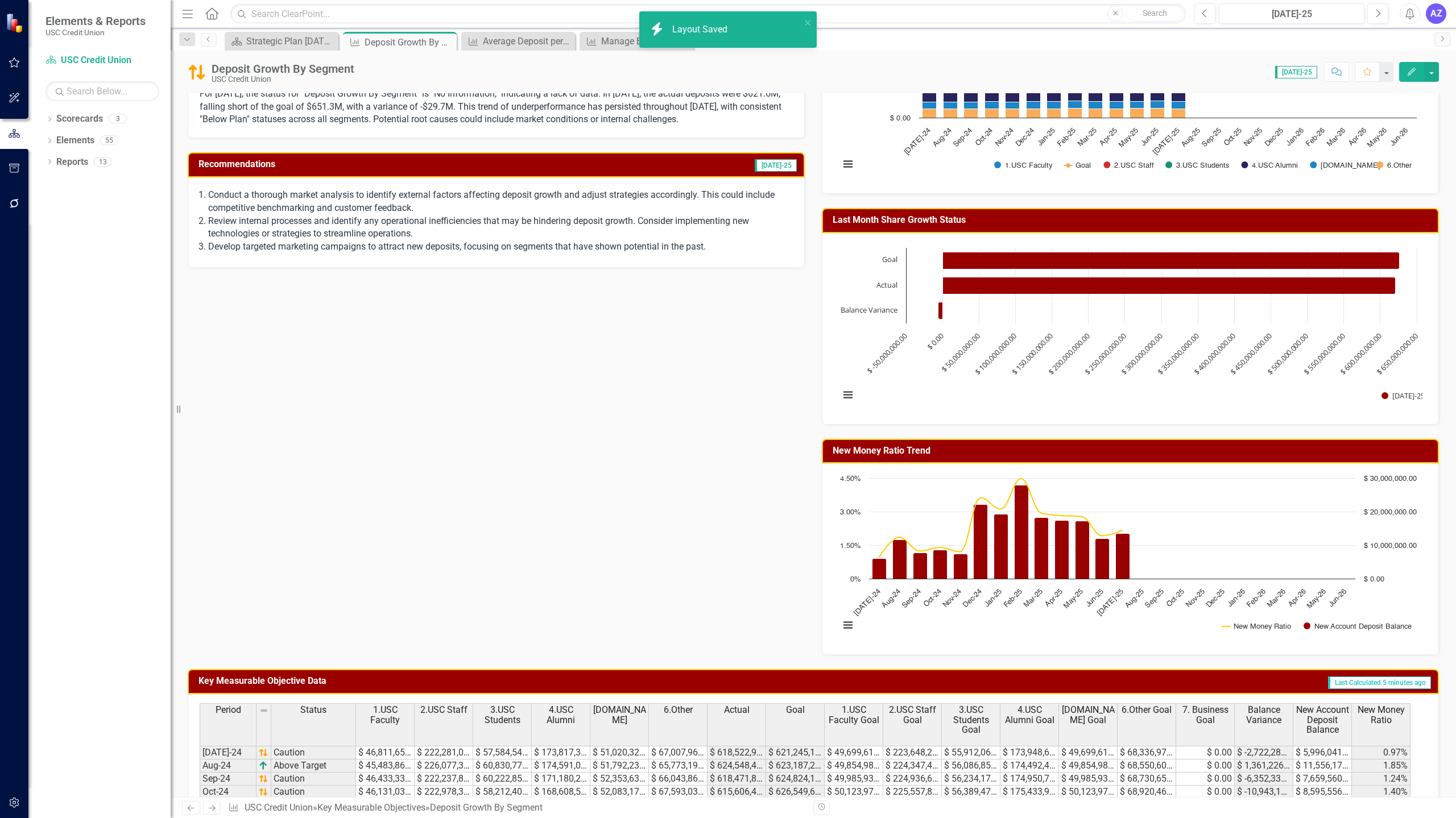
click at [700, 545] on div "Owner TP [PERSON_NAME] Analysis [DATE]-25 For [DATE], the status for "Deposit G…" at bounding box center [813, 309] width 1268 height 692
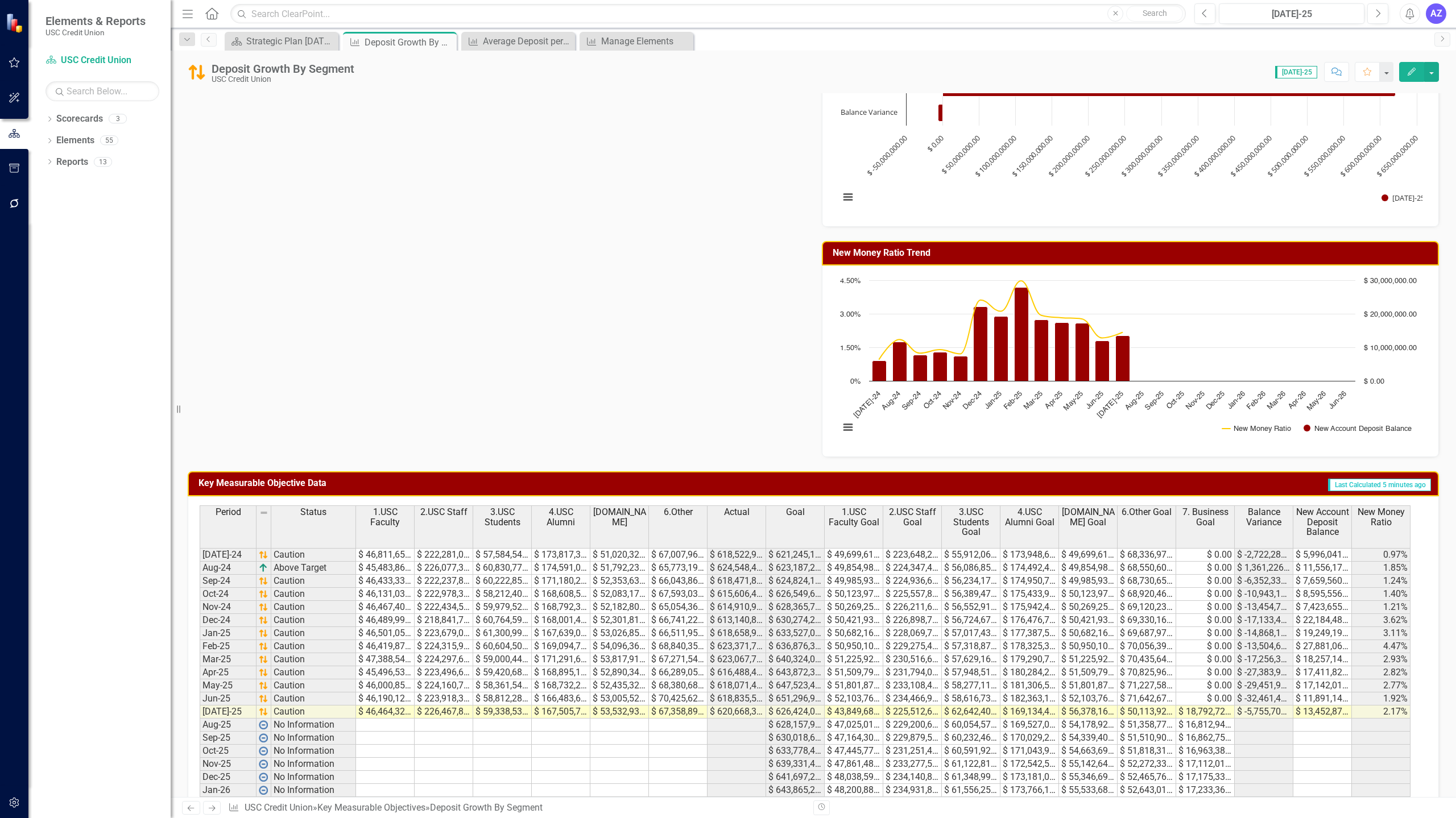
scroll to position [480, 0]
